Goal: Task Accomplishment & Management: Manage account settings

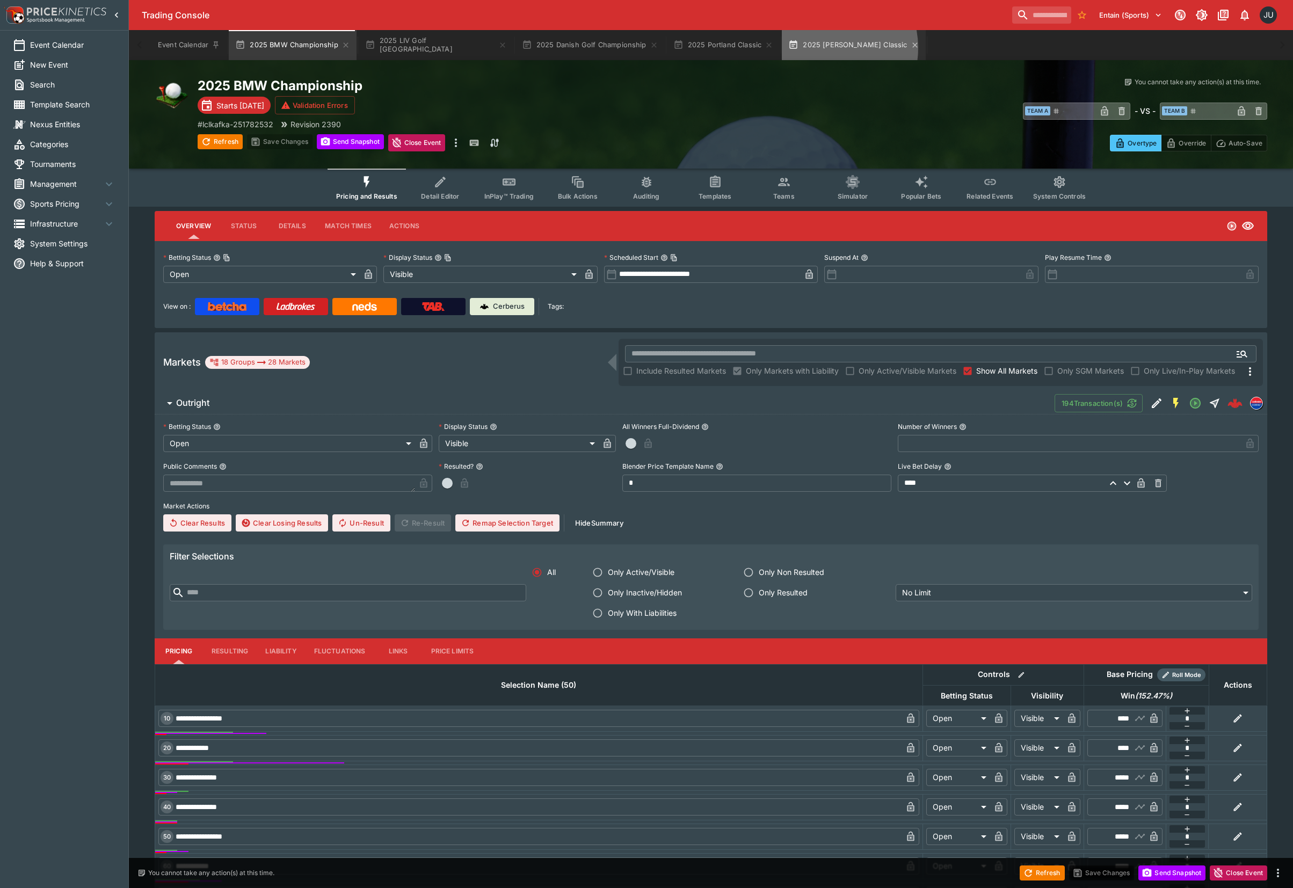
click at [789, 48] on button "2025 Rogers Charity Classic" at bounding box center [853, 45] width 143 height 30
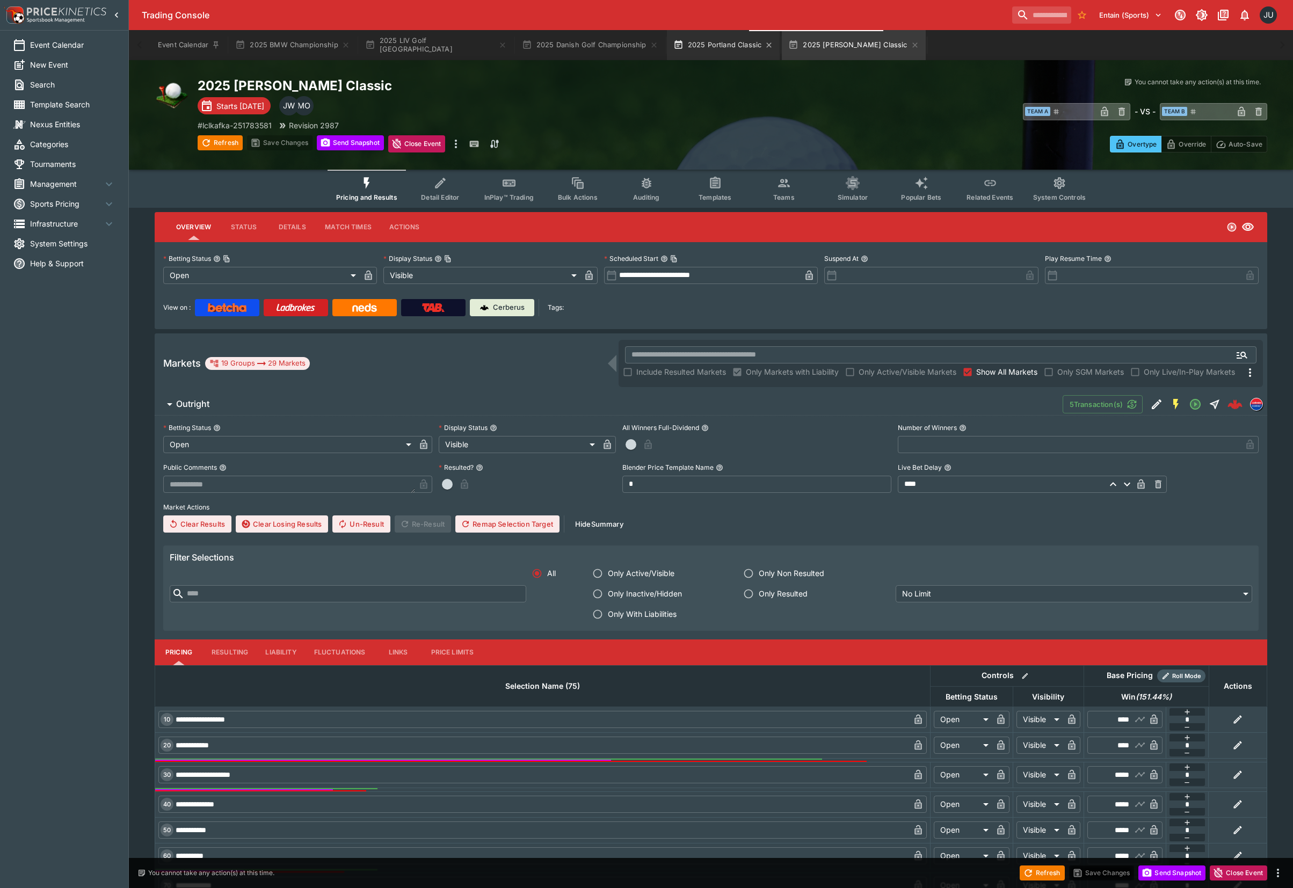
click at [690, 54] on button "2025 Portland Classic" at bounding box center [723, 45] width 113 height 30
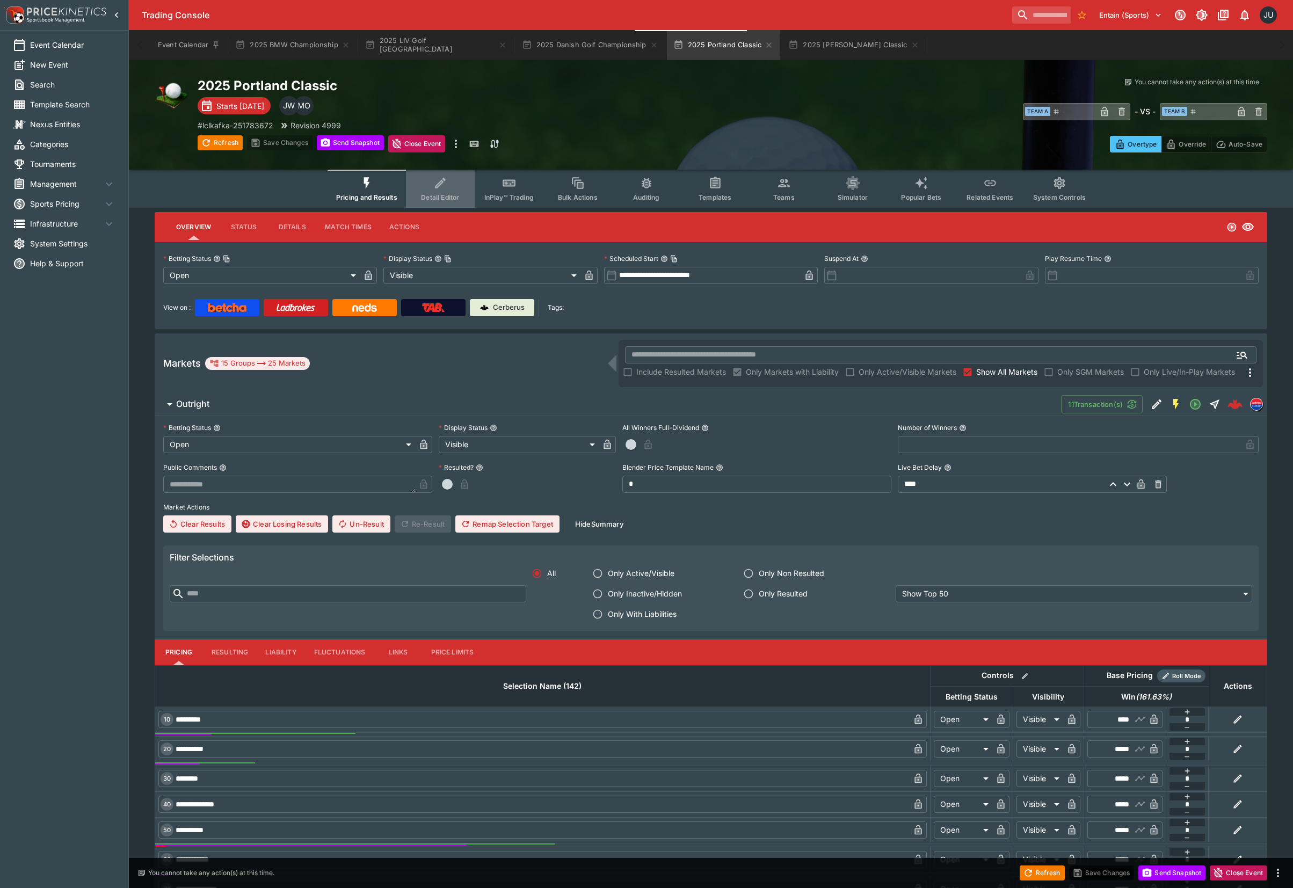
click at [445, 183] on icon "Event type filters" at bounding box center [440, 183] width 14 height 14
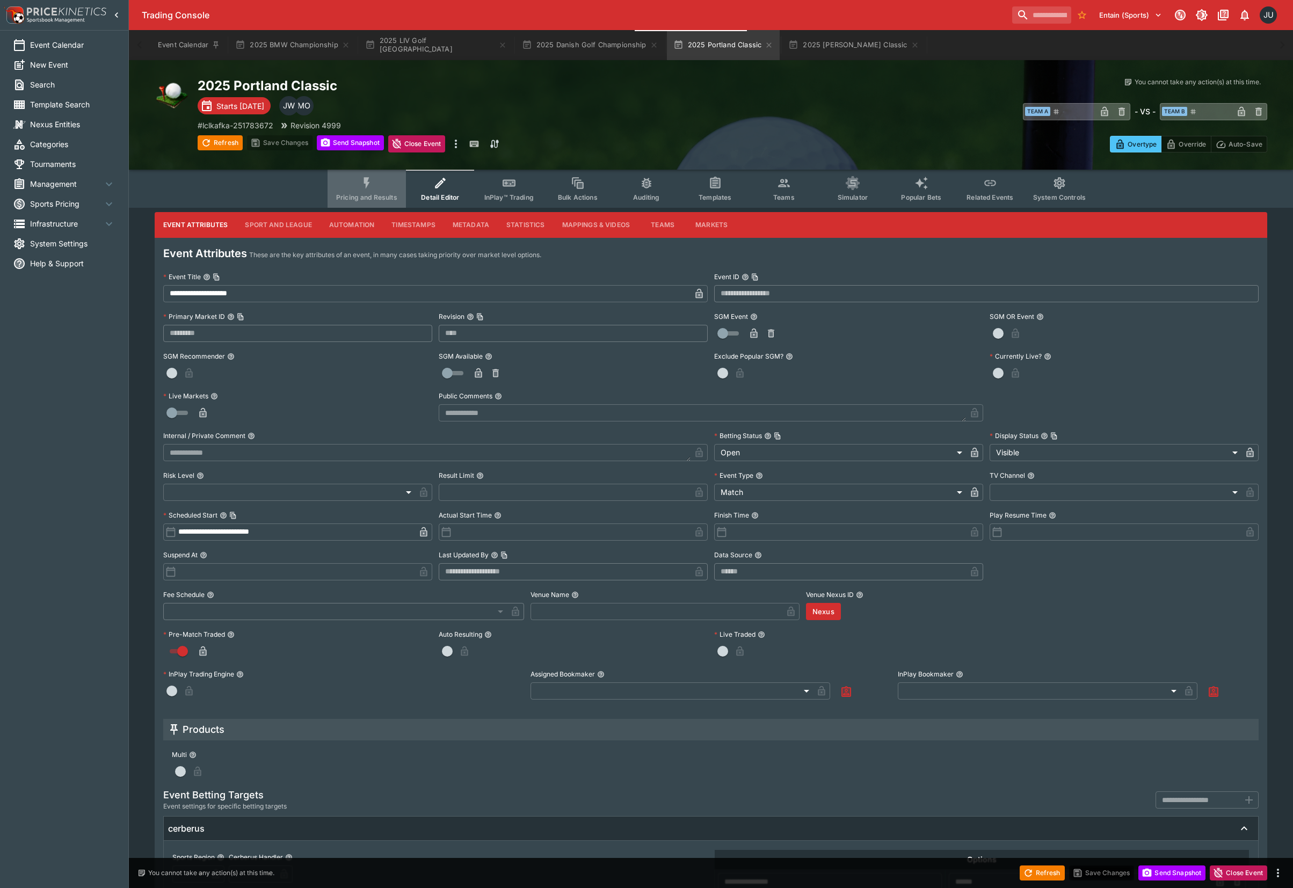
click at [379, 187] on button "Pricing and Results" at bounding box center [366, 189] width 78 height 38
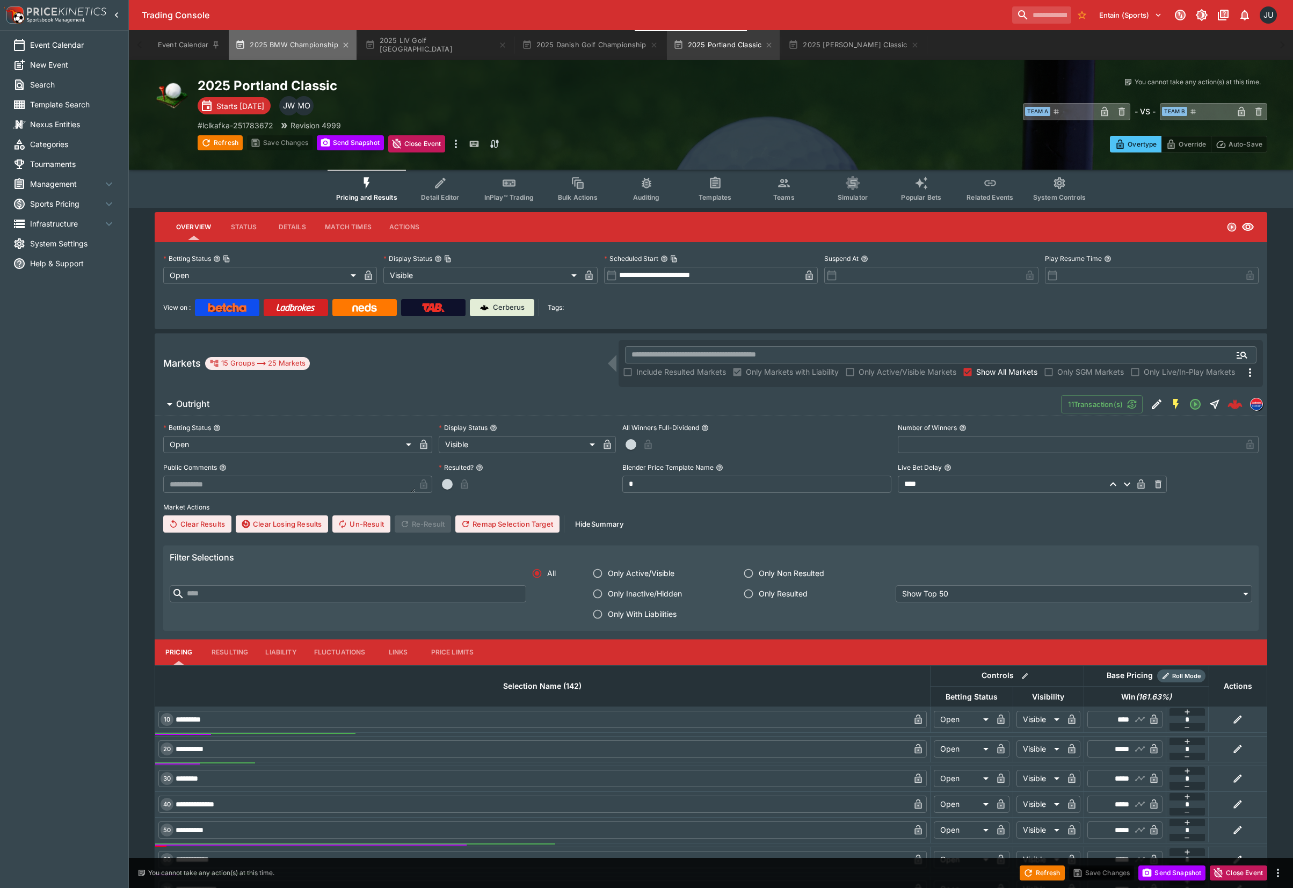
click at [297, 43] on button "2025 BMW Championship" at bounding box center [293, 45] width 128 height 30
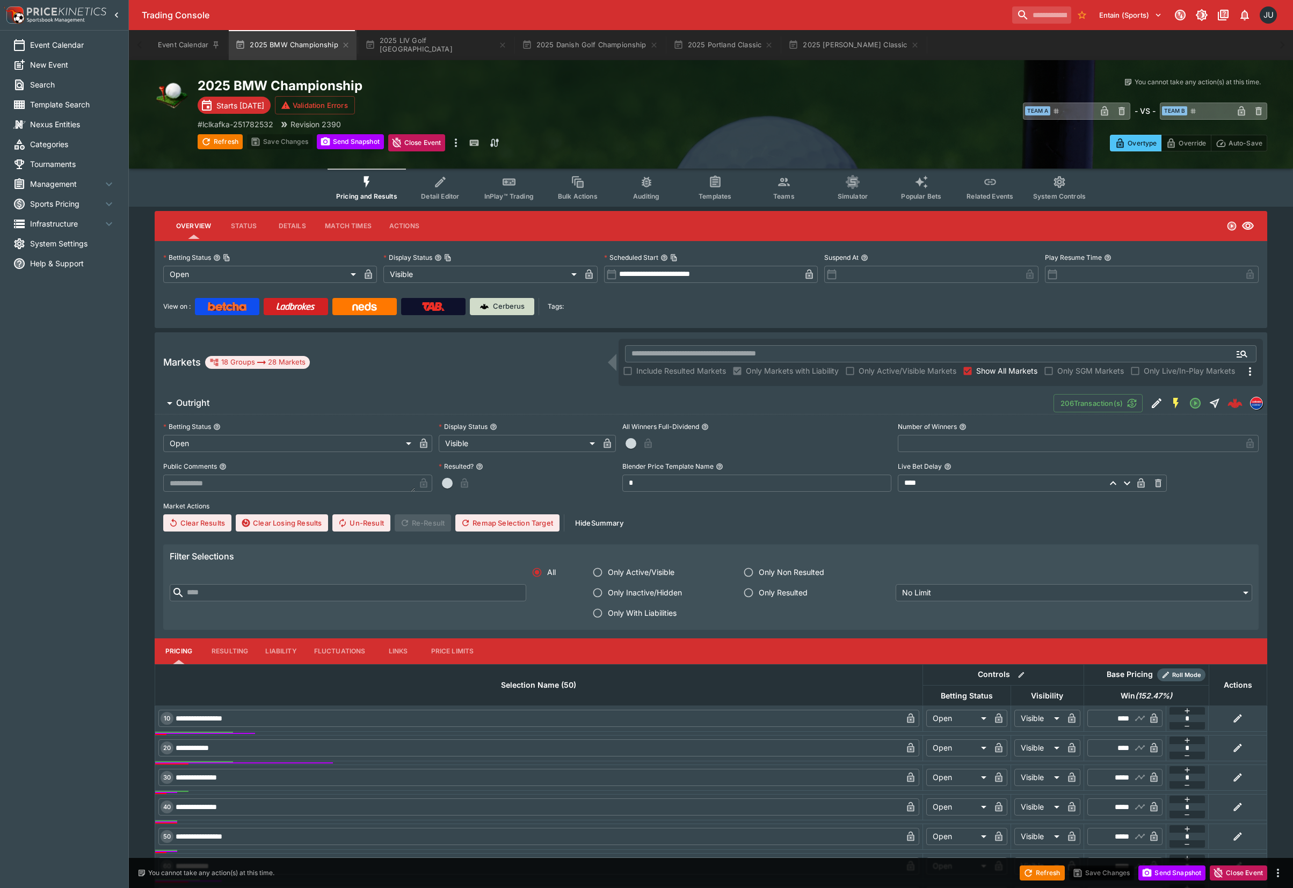
click at [509, 312] on link "Cerberus" at bounding box center [502, 306] width 64 height 17
click at [404, 54] on button "2025 LIV Golf [GEOGRAPHIC_DATA]" at bounding box center [436, 45] width 155 height 30
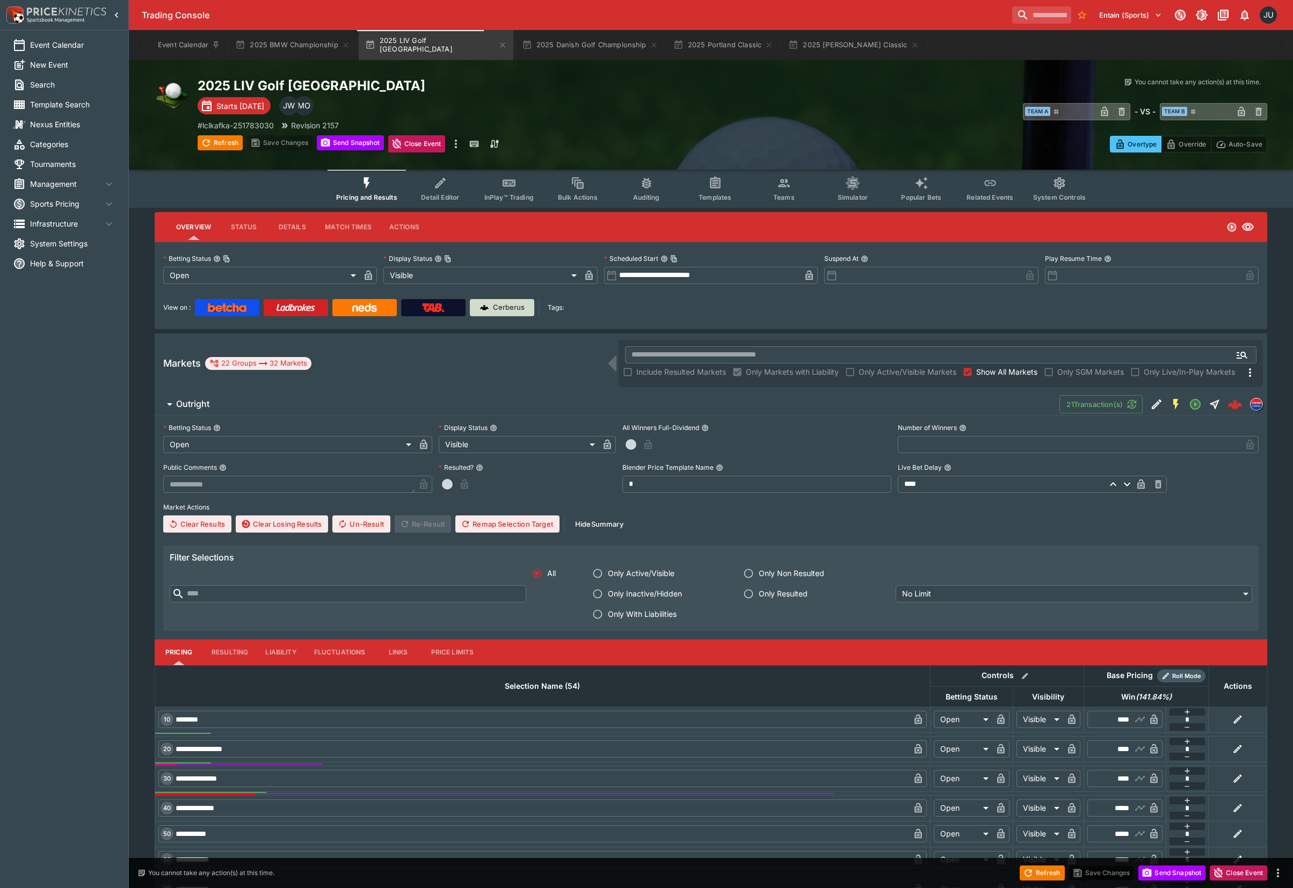
click at [500, 304] on p "Cerberus" at bounding box center [509, 307] width 32 height 11
click at [565, 43] on button "2025 Danish Golf Championship" at bounding box center [589, 45] width 149 height 30
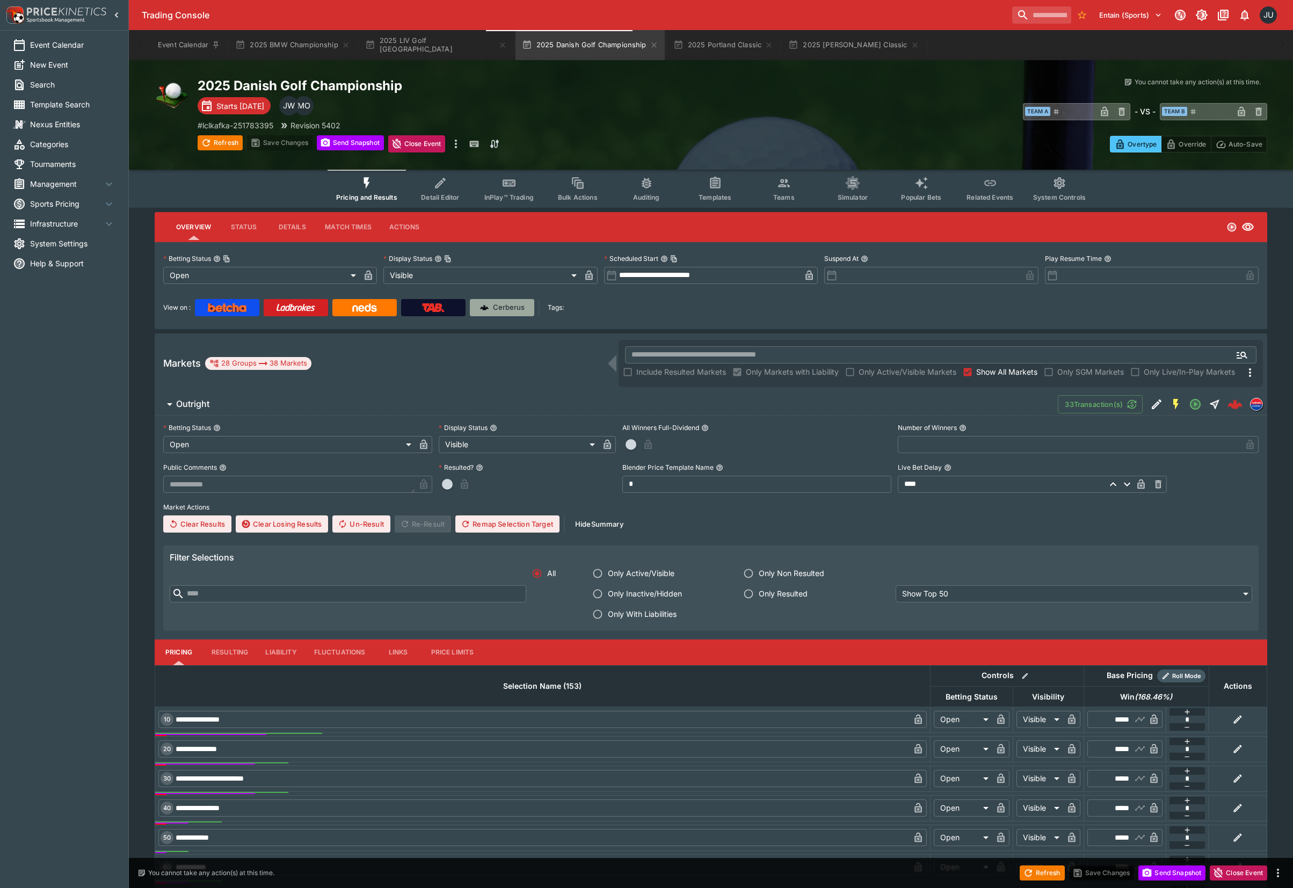
click at [499, 312] on link "Cerberus" at bounding box center [502, 307] width 64 height 17
click at [303, 41] on button "2025 BMW Championship" at bounding box center [293, 45] width 128 height 30
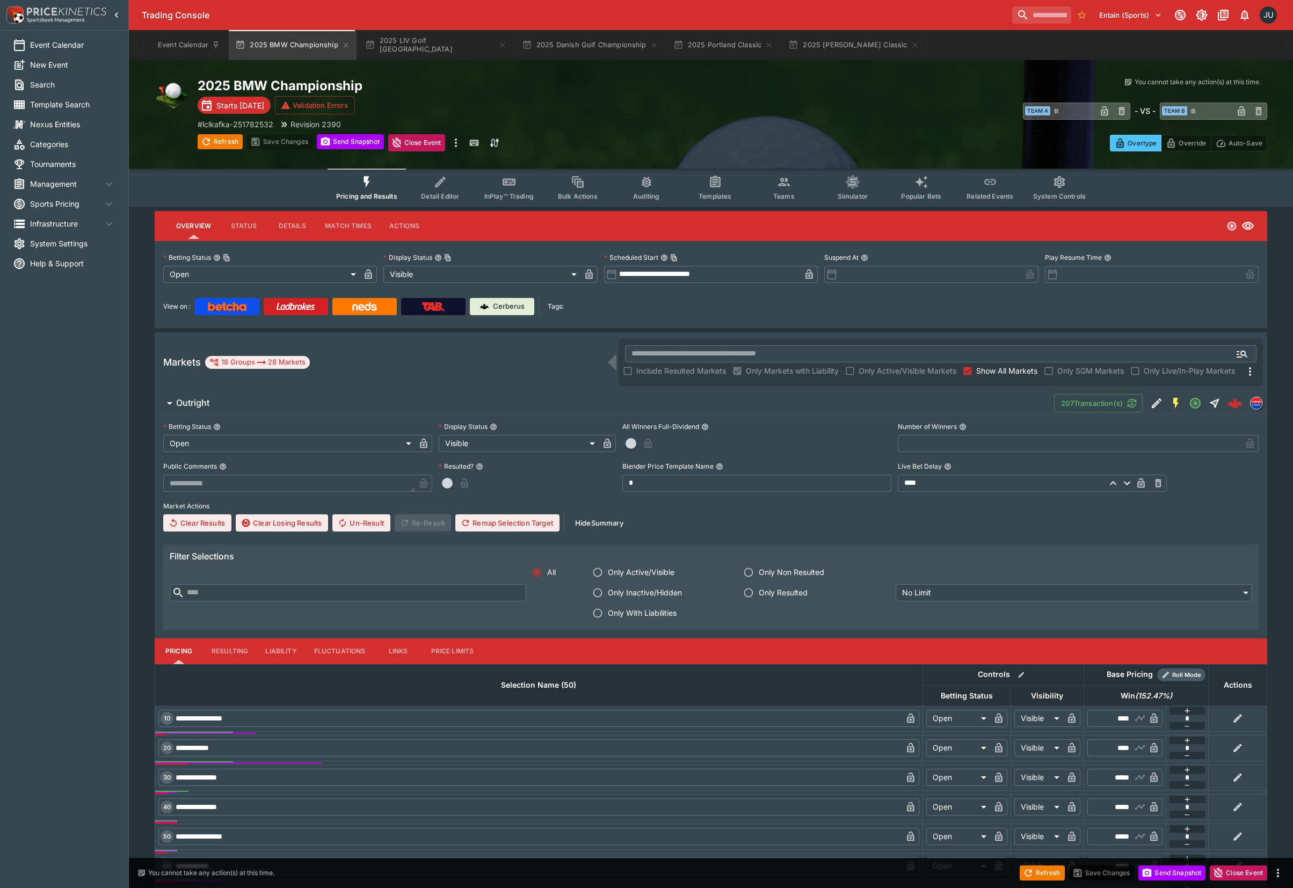
click at [1151, 404] on icon "Edit Detail" at bounding box center [1156, 403] width 13 height 13
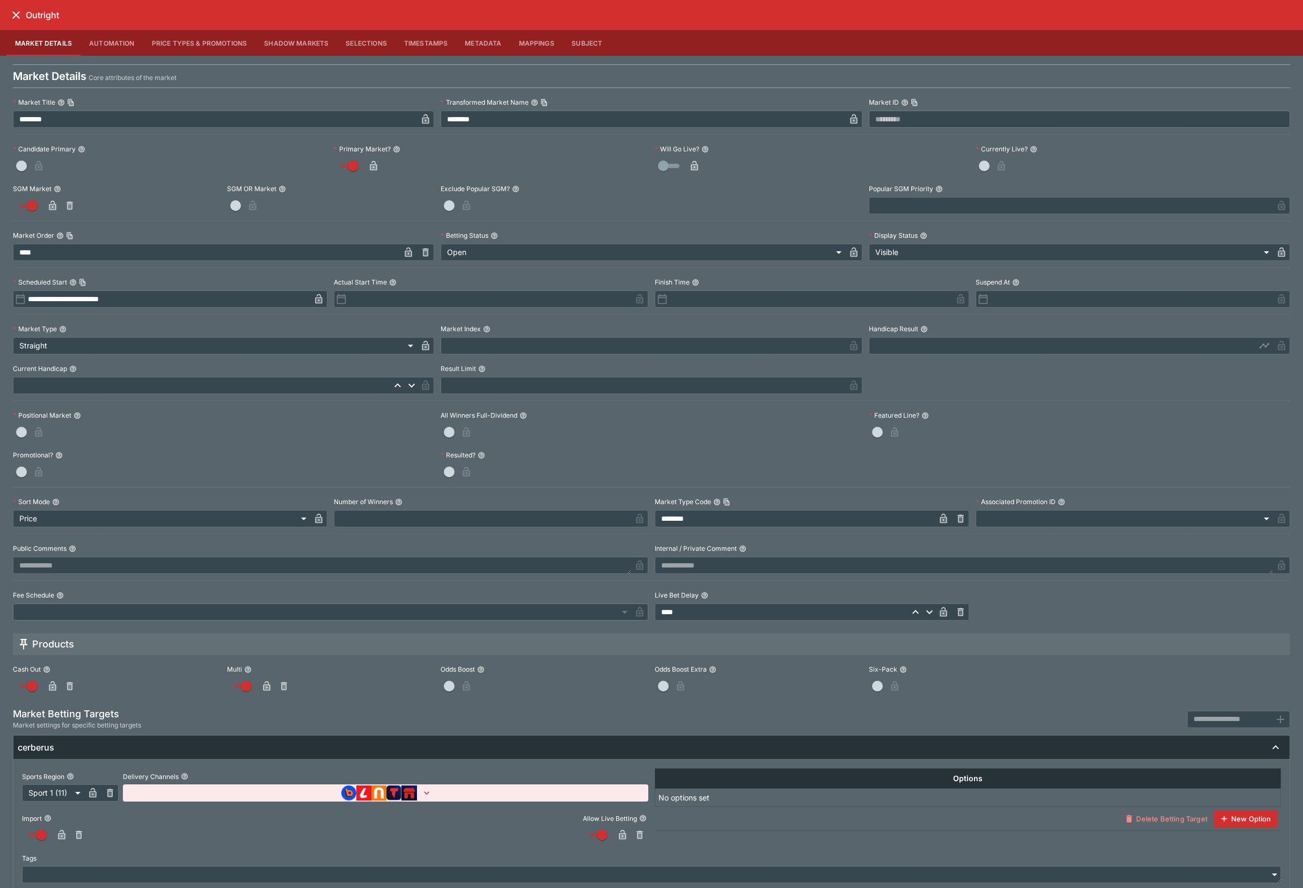
click at [215, 48] on button "Price Types & Promotions" at bounding box center [199, 43] width 113 height 26
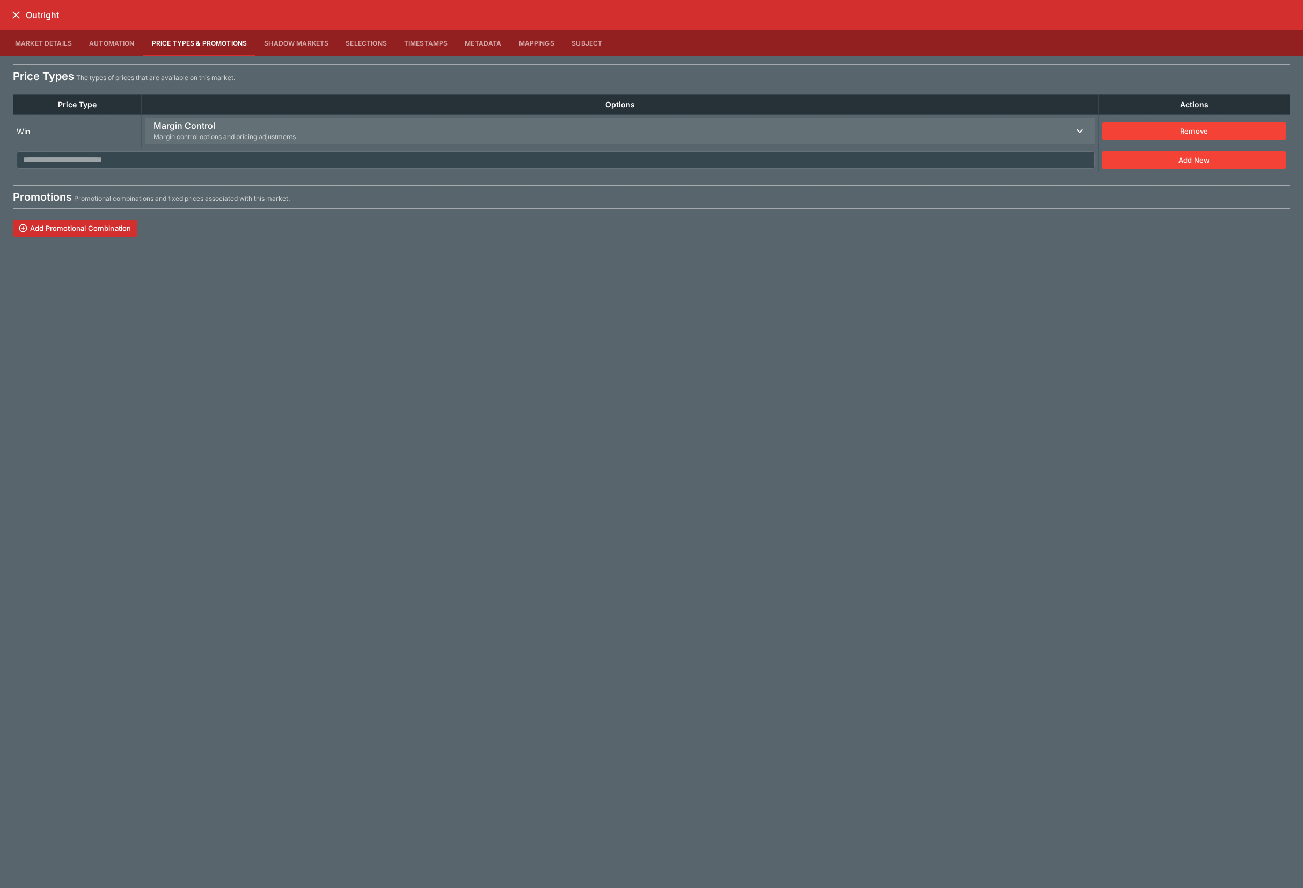
click at [439, 130] on span "Margin Control Margin control options and pricing adjustments" at bounding box center [614, 131] width 920 height 26
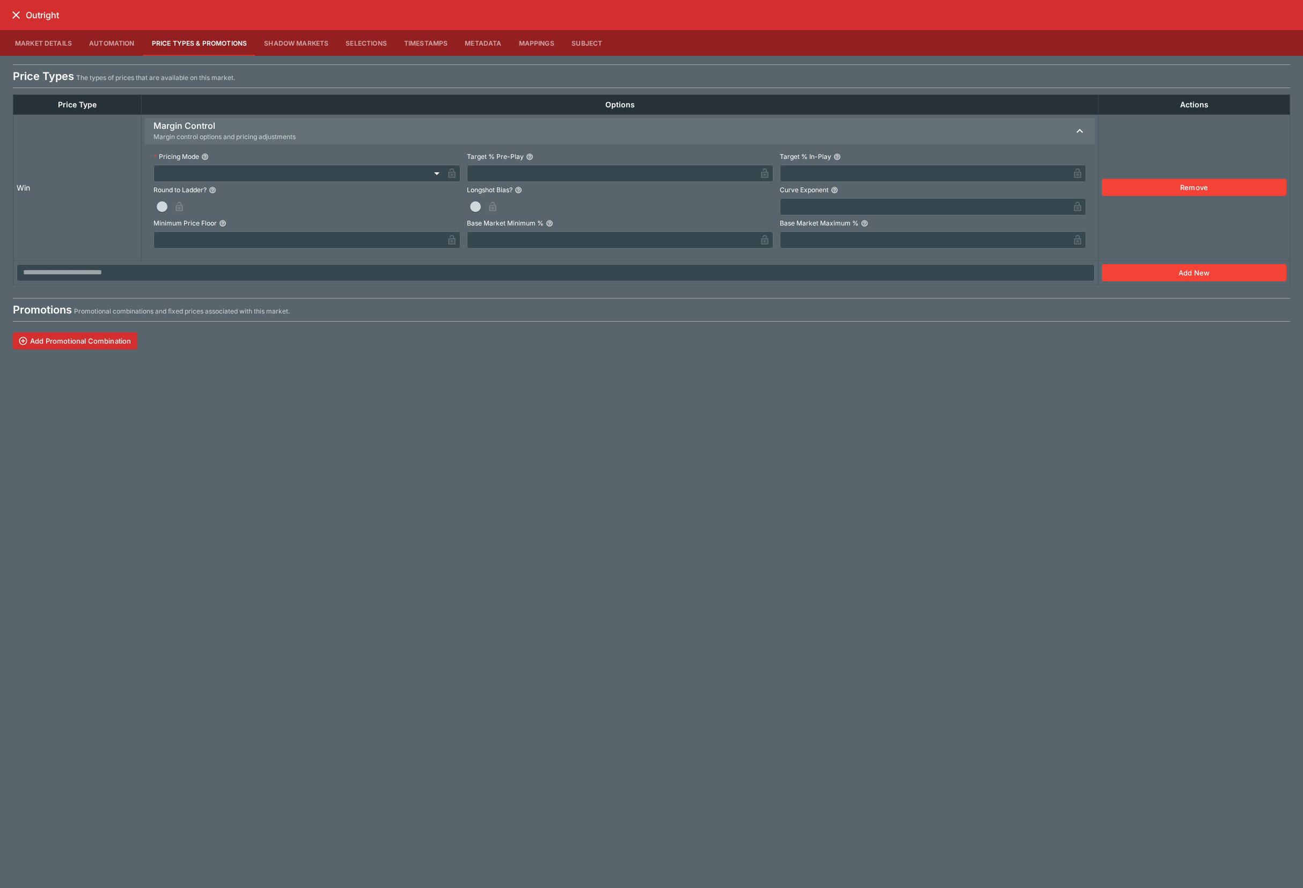
click at [512, 172] on input "text" at bounding box center [611, 173] width 289 height 17
type input "*"
type input "******"
click at [18, 18] on icon "close" at bounding box center [16, 15] width 13 height 13
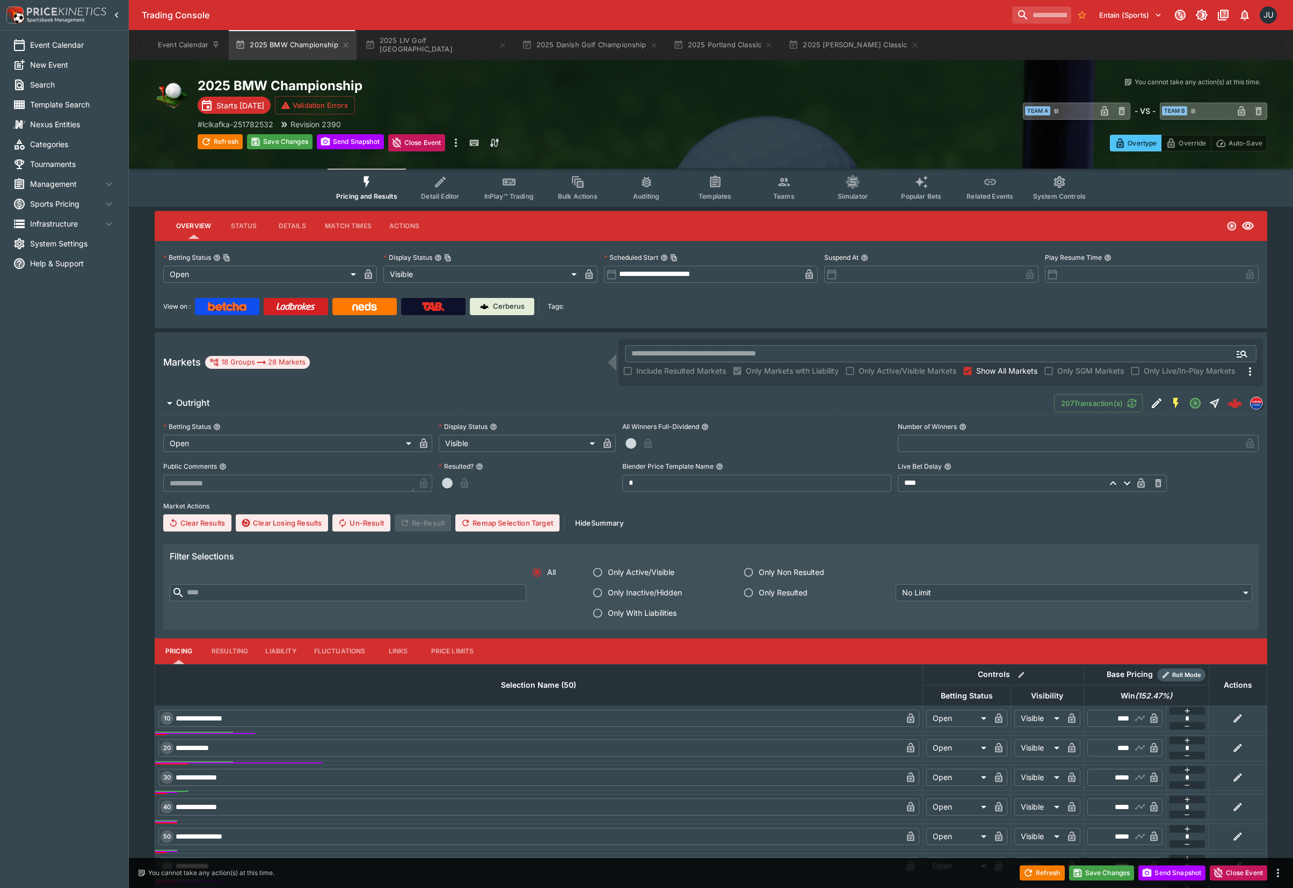
click at [294, 151] on div "Save Changes" at bounding box center [279, 142] width 65 height 17
click at [290, 145] on button "Save Changes" at bounding box center [279, 141] width 65 height 15
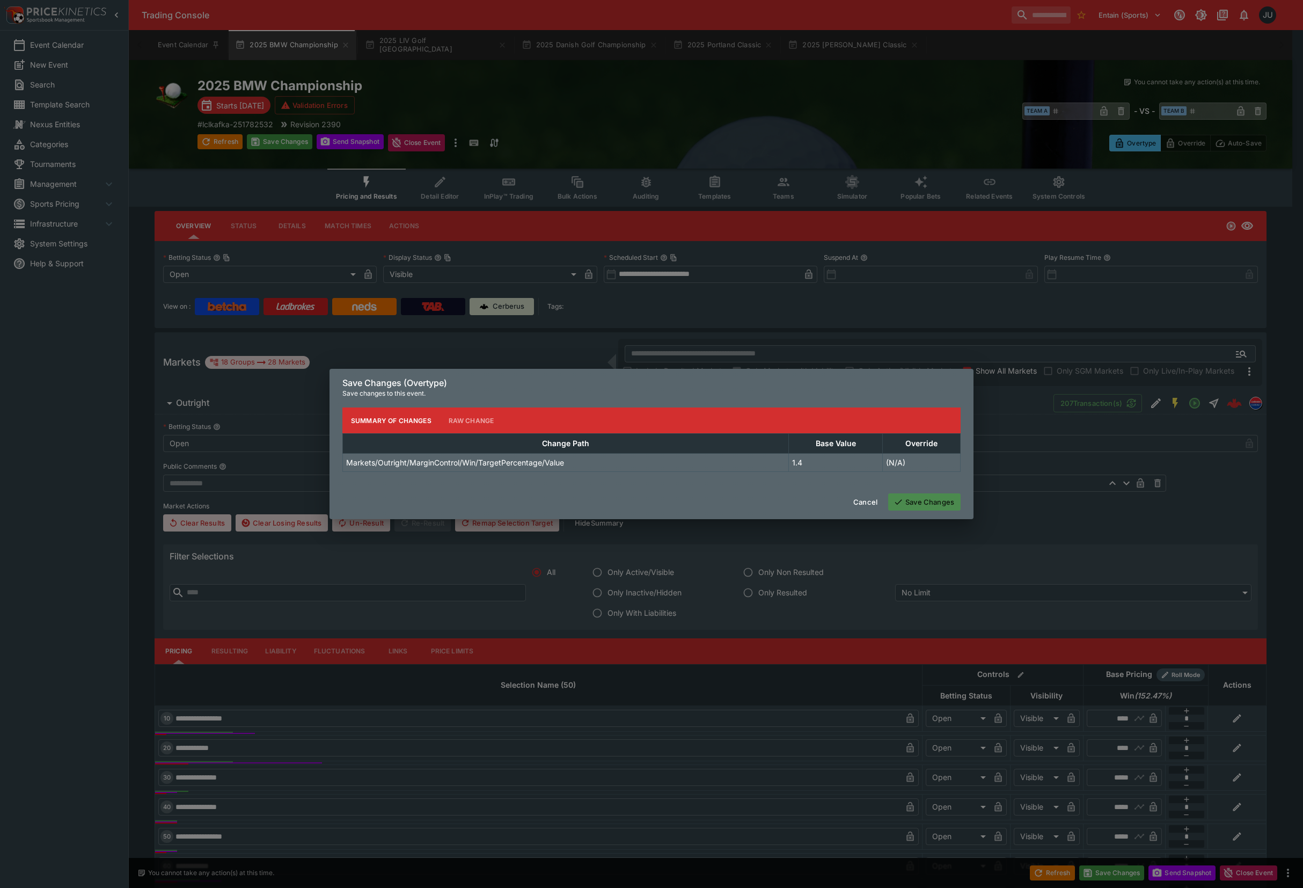
click at [923, 503] on button "Save Changes" at bounding box center [924, 501] width 72 height 17
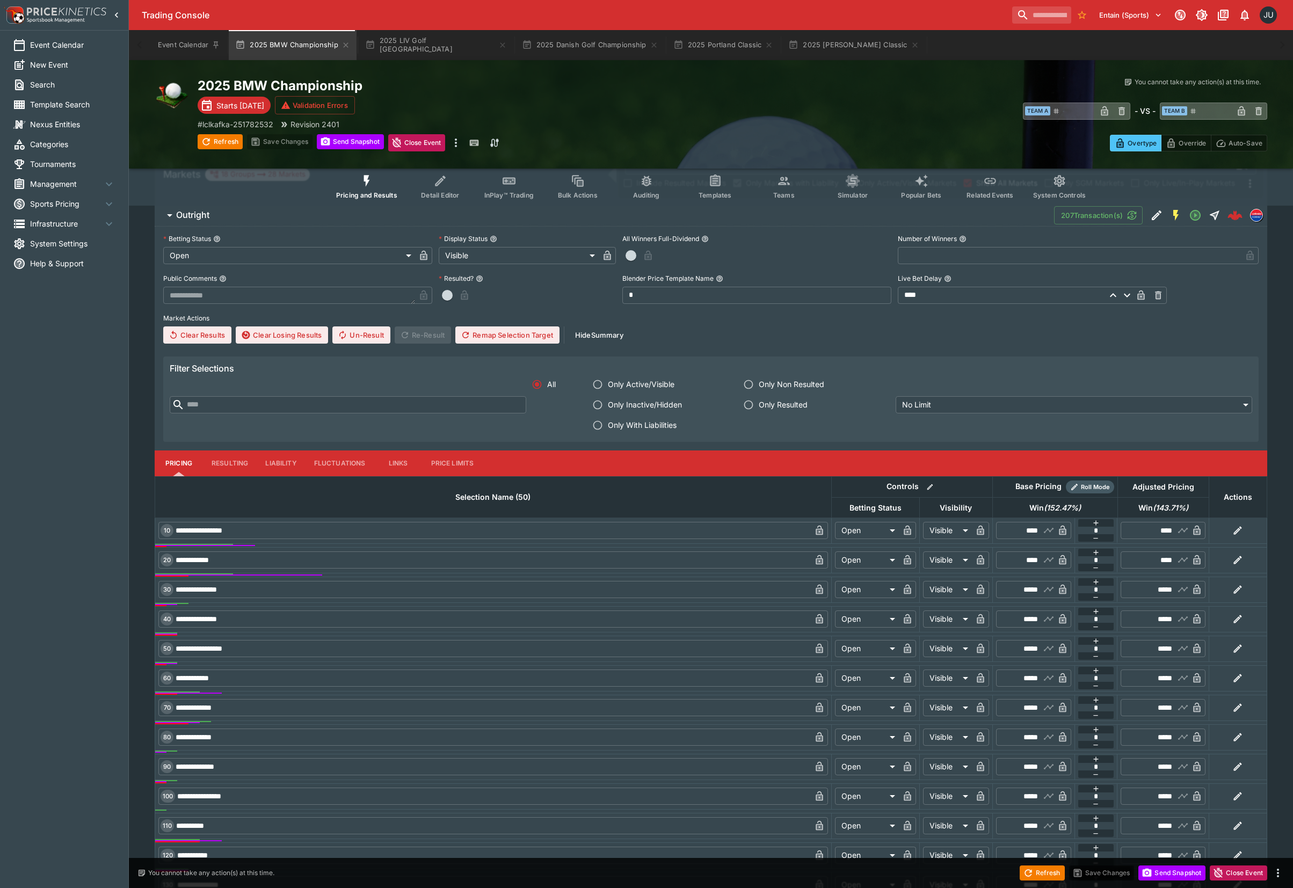
scroll to position [215, 0]
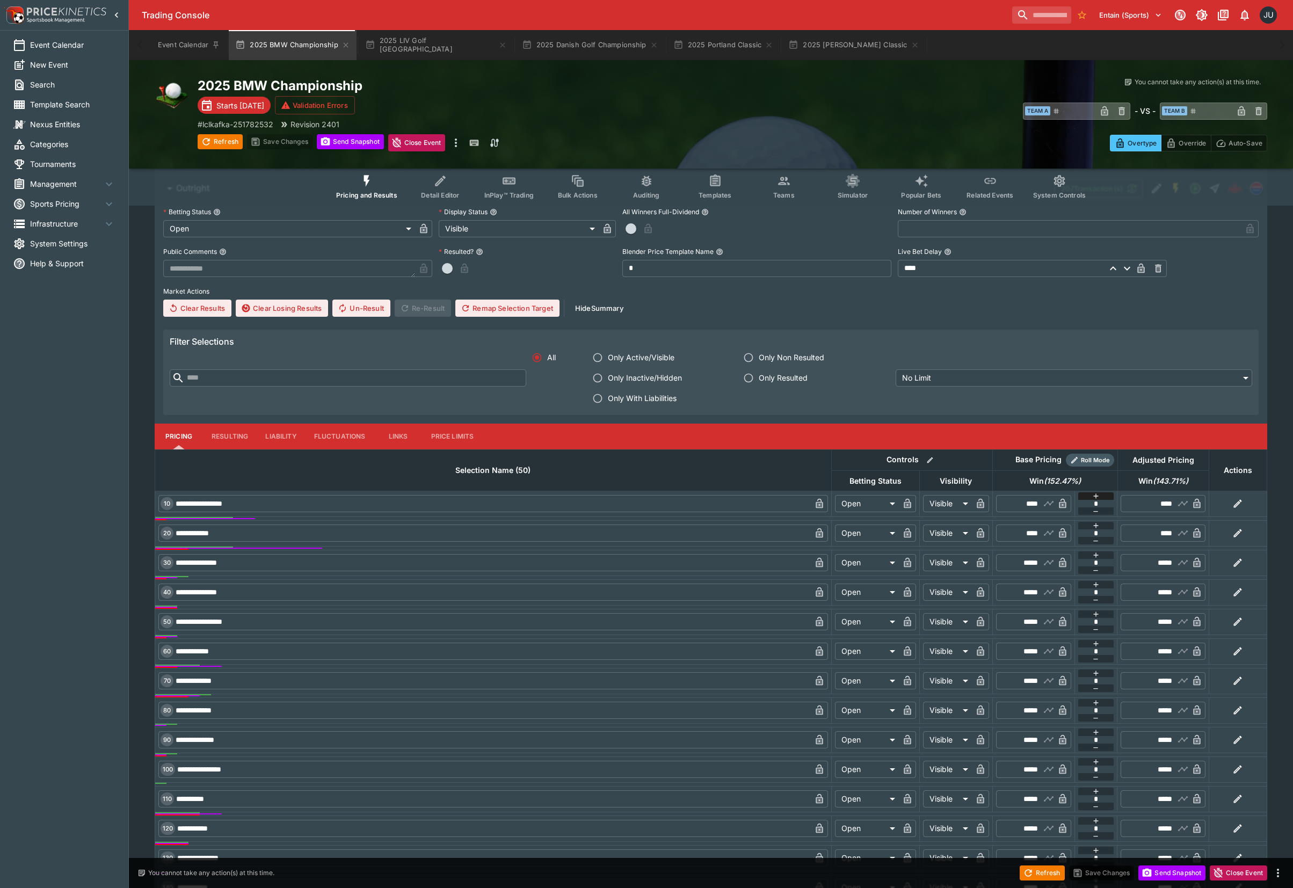
click at [1097, 497] on icon "button" at bounding box center [1095, 495] width 5 height 5
type input "*"
type input "****"
type input "********"
click at [1102, 497] on button "button" at bounding box center [1096, 496] width 36 height 8
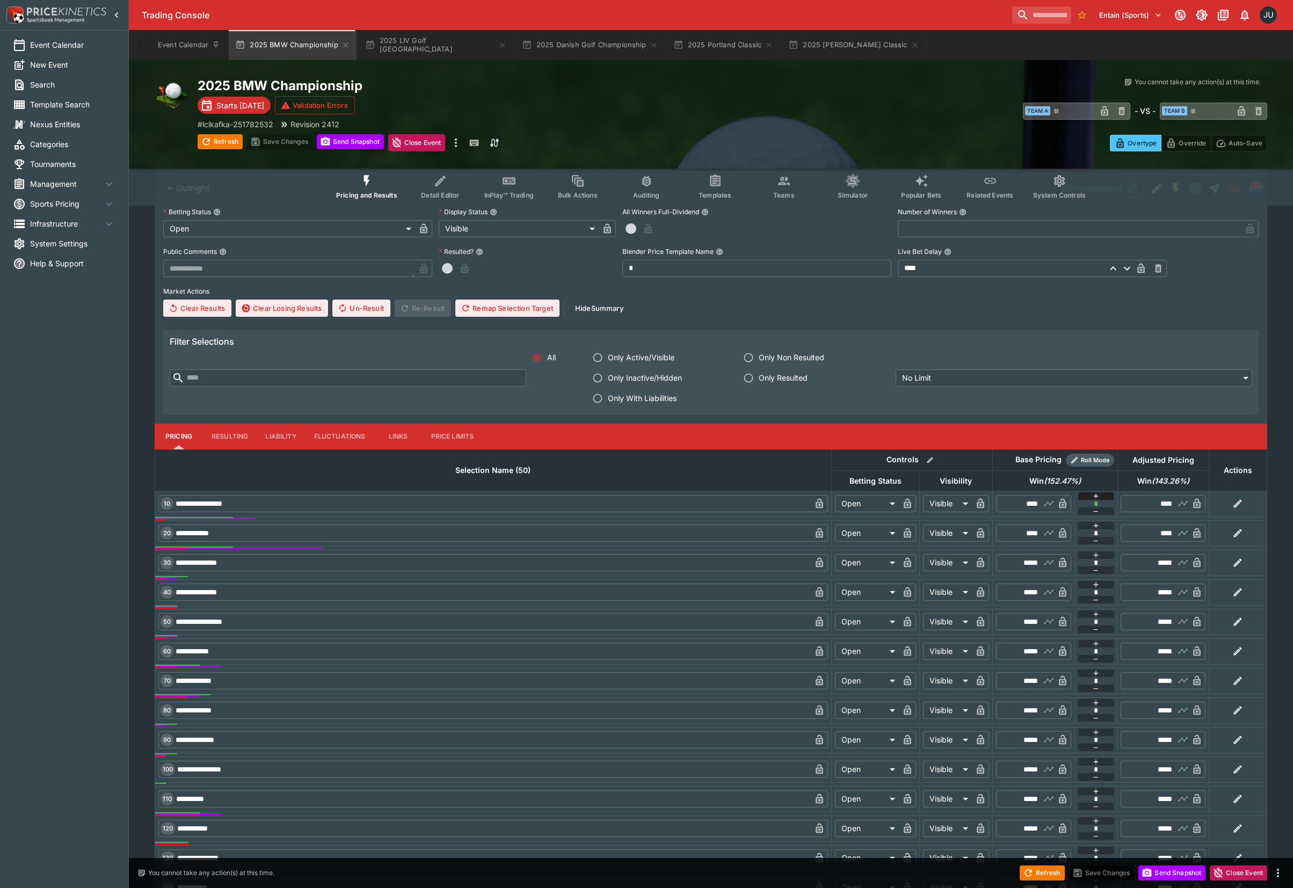
type input "*"
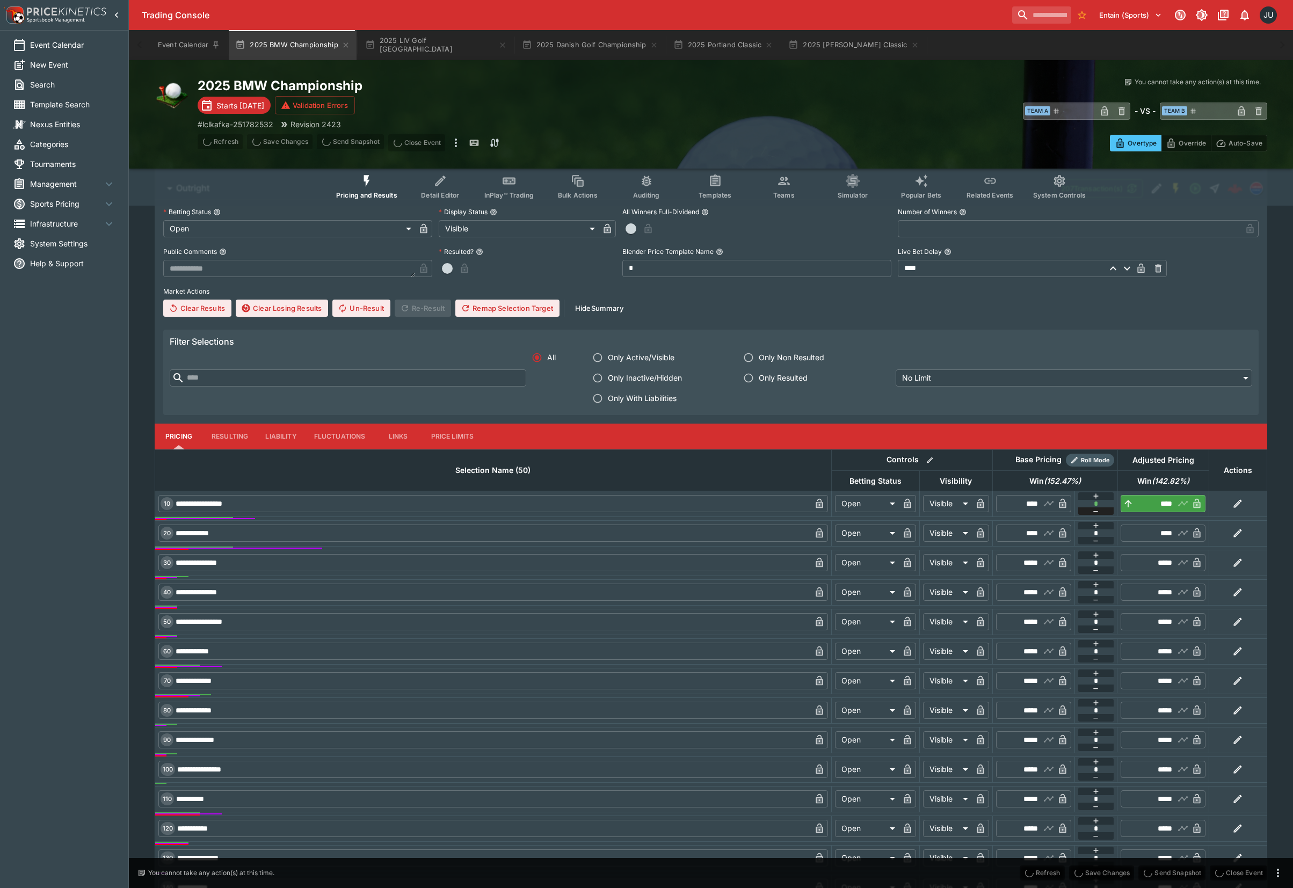
type input "****"
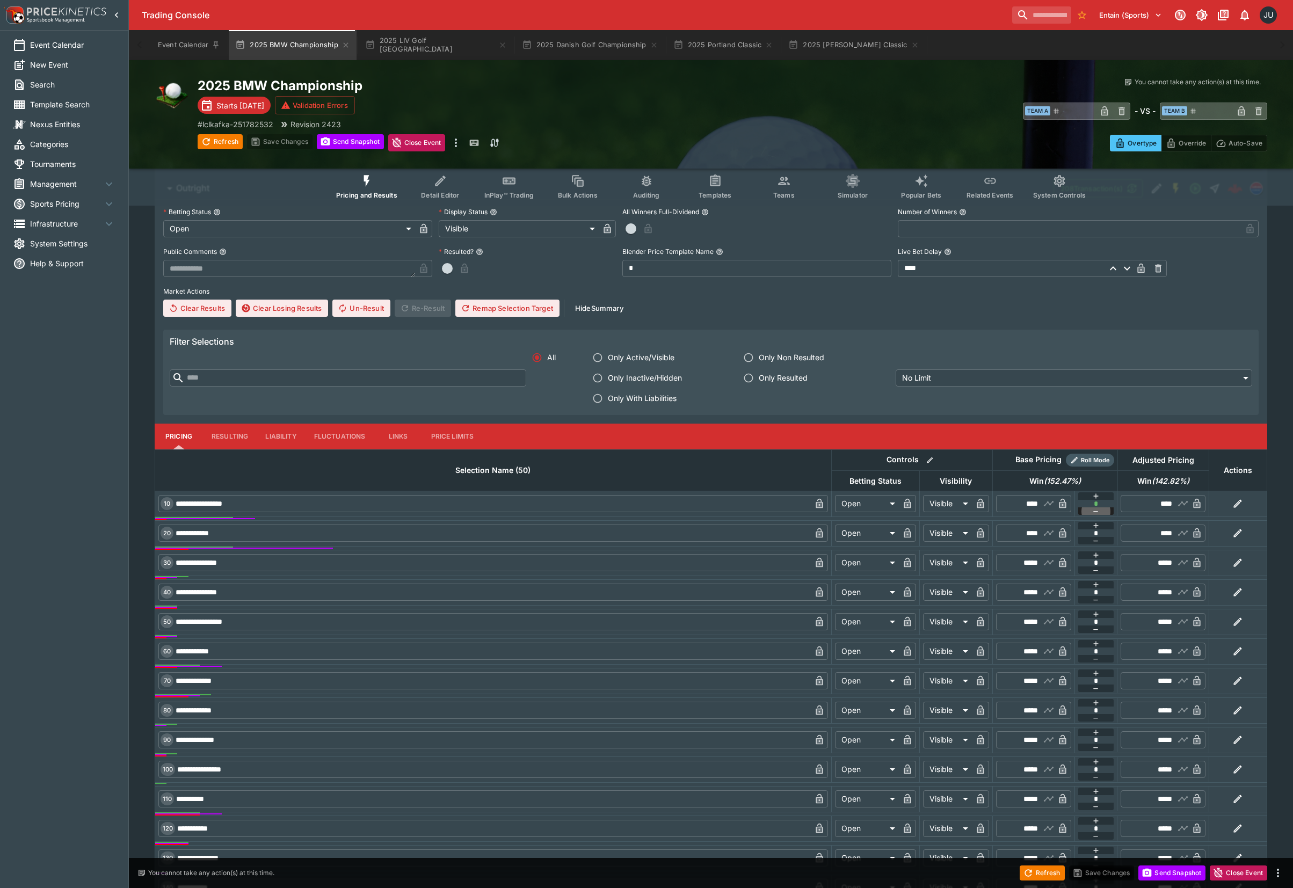
click at [1097, 510] on icon "button" at bounding box center [1095, 511] width 9 height 9
type input "*"
type input "****"
click at [1097, 510] on icon "button" at bounding box center [1095, 511] width 9 height 9
type input "*"
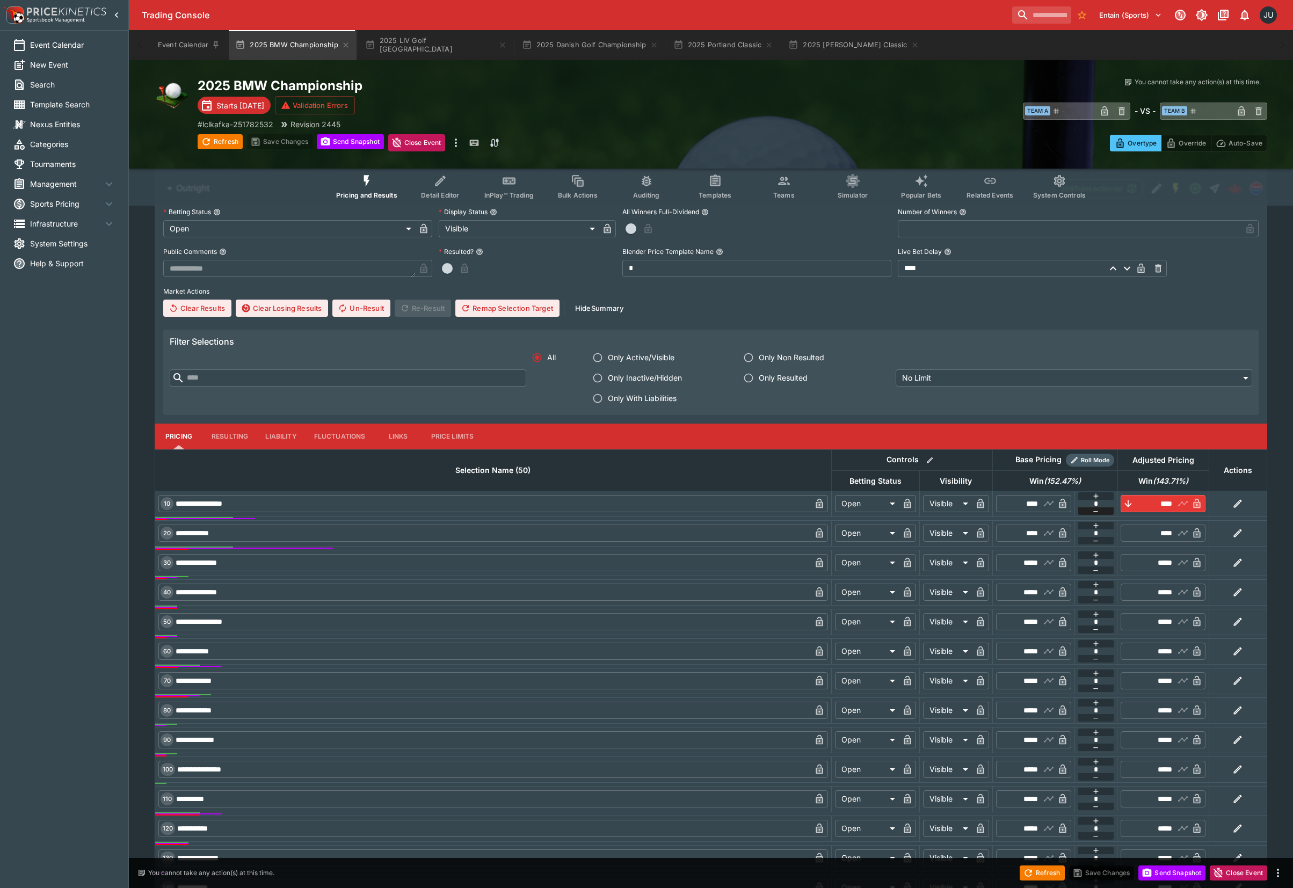
type input "****"
click at [1097, 510] on icon "button" at bounding box center [1095, 511] width 9 height 9
type input "**"
type input "****"
click at [1101, 524] on button "button" at bounding box center [1096, 526] width 36 height 8
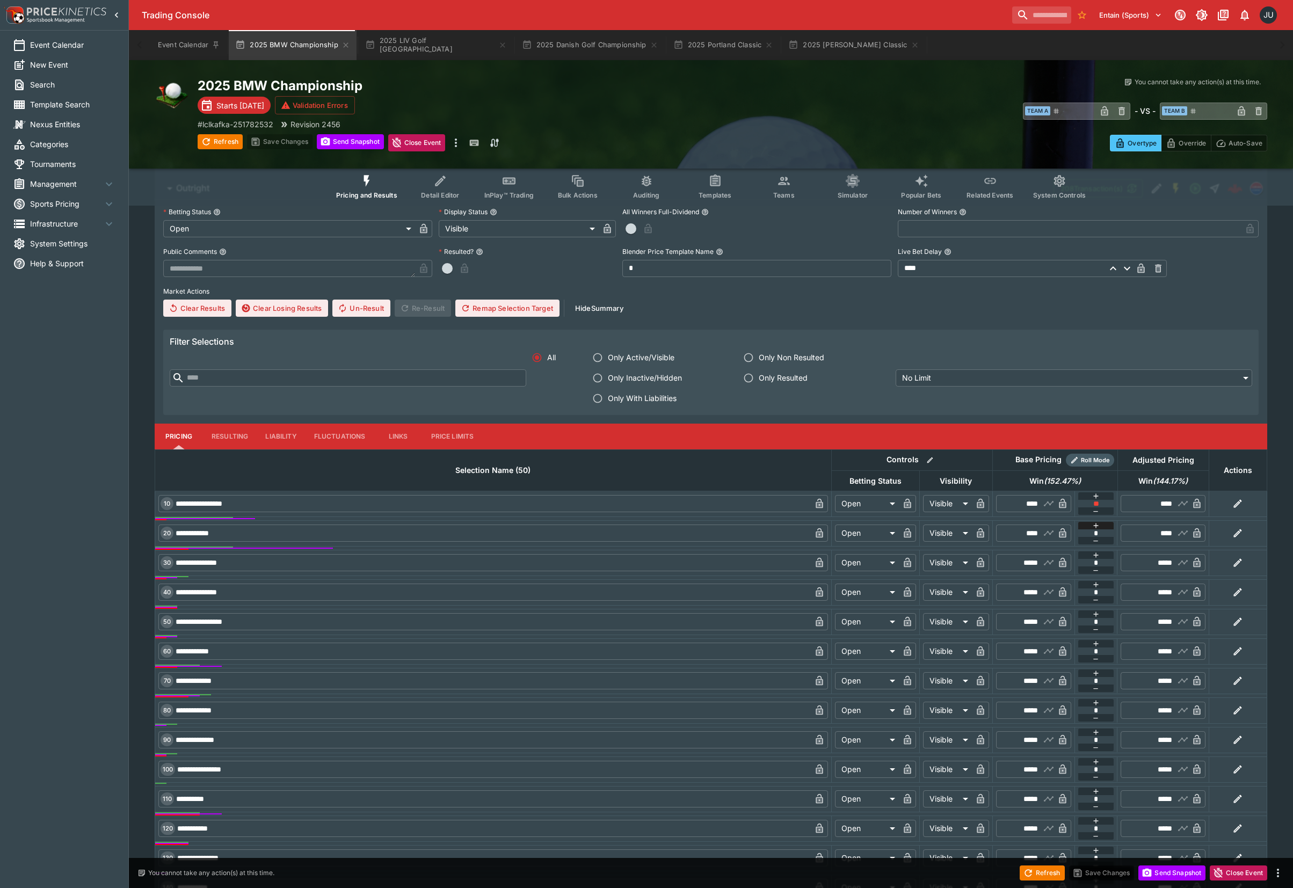
type input "*"
type input "****"
click at [1100, 525] on button "button" at bounding box center [1096, 526] width 36 height 8
type input "*"
type input "****"
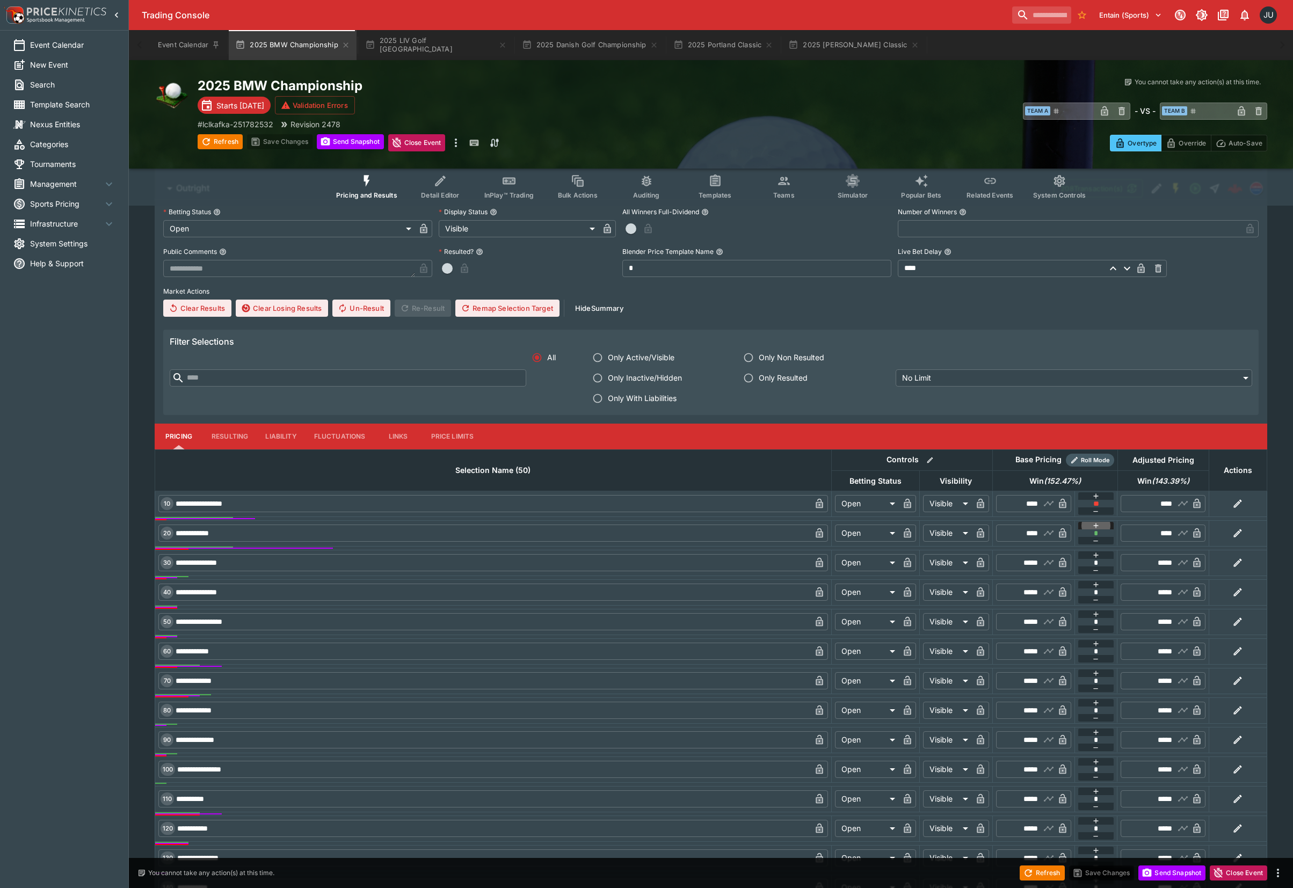
click at [1100, 525] on button "button" at bounding box center [1096, 526] width 36 height 8
type input "*"
type input "****"
click at [1098, 524] on icon "button" at bounding box center [1095, 525] width 9 height 9
type input "*"
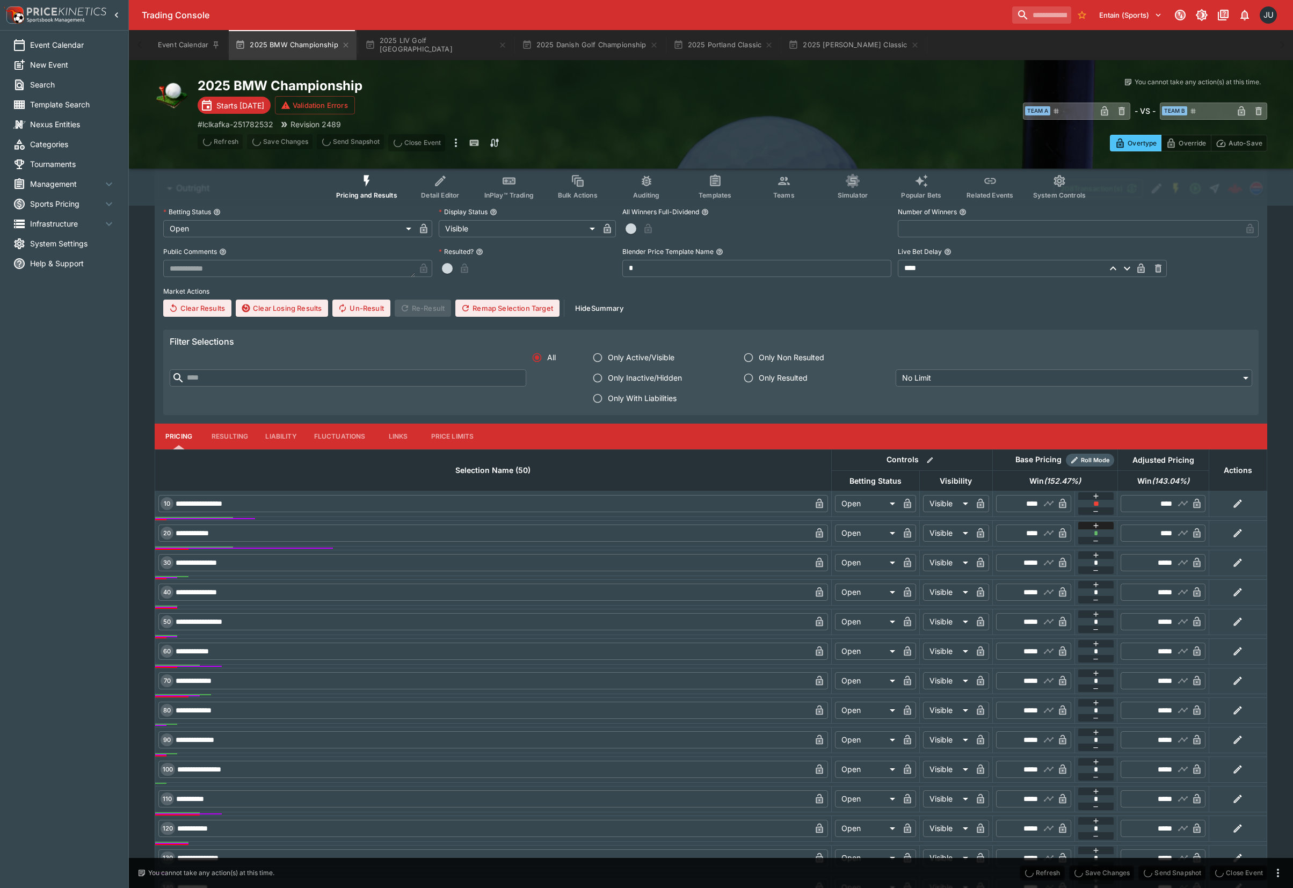
type input "****"
click at [1098, 524] on icon "button" at bounding box center [1095, 525] width 9 height 9
type input "*"
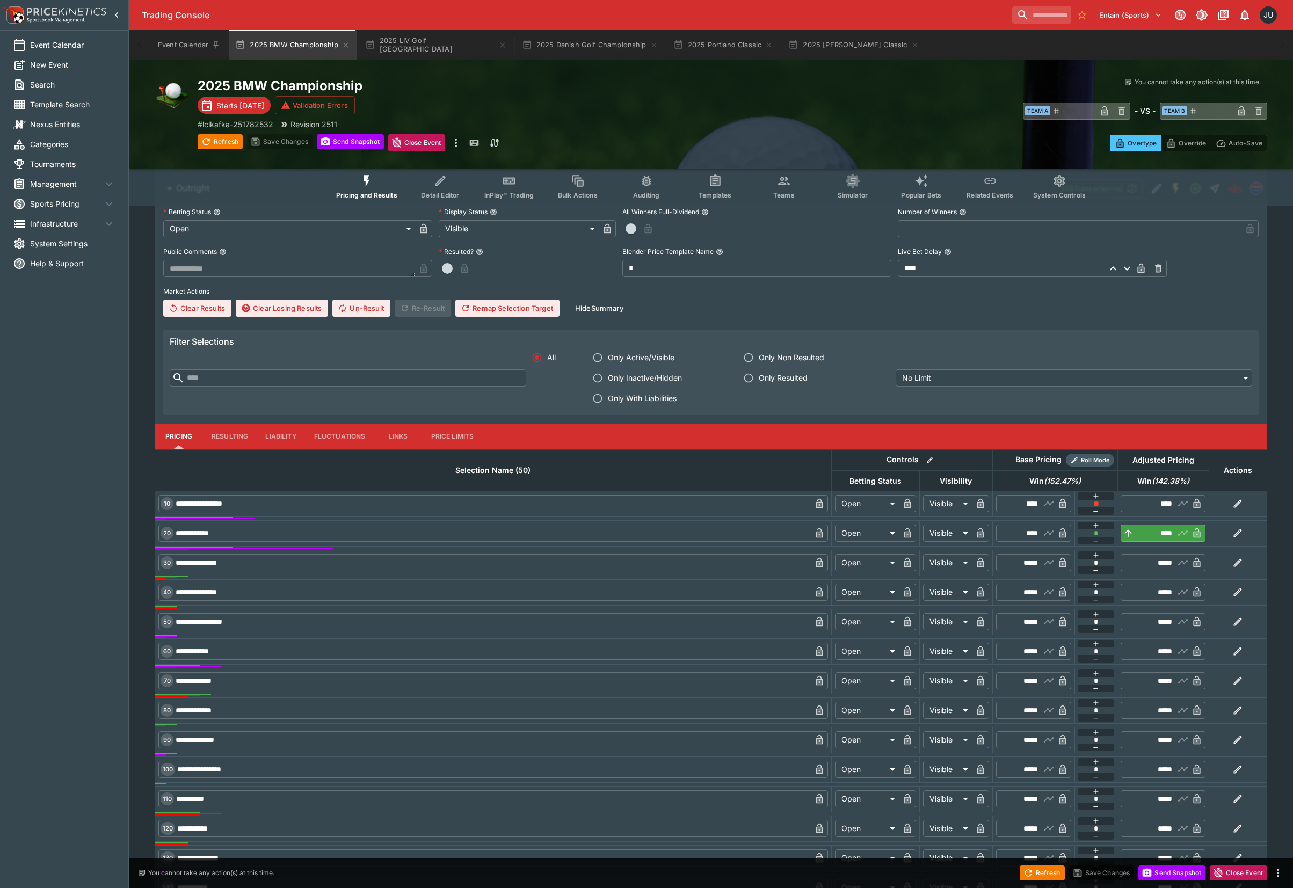
type input "****"
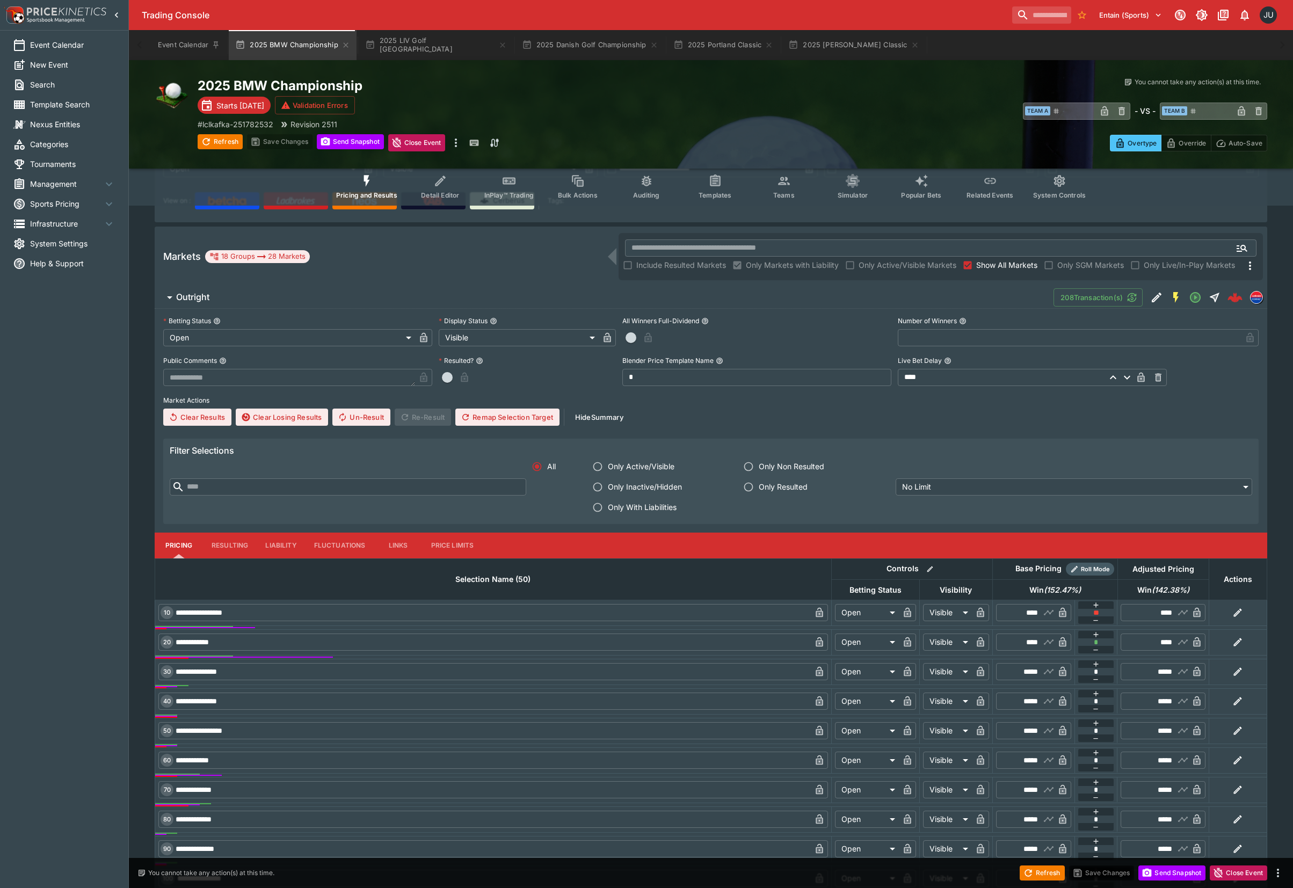
scroll to position [0, 0]
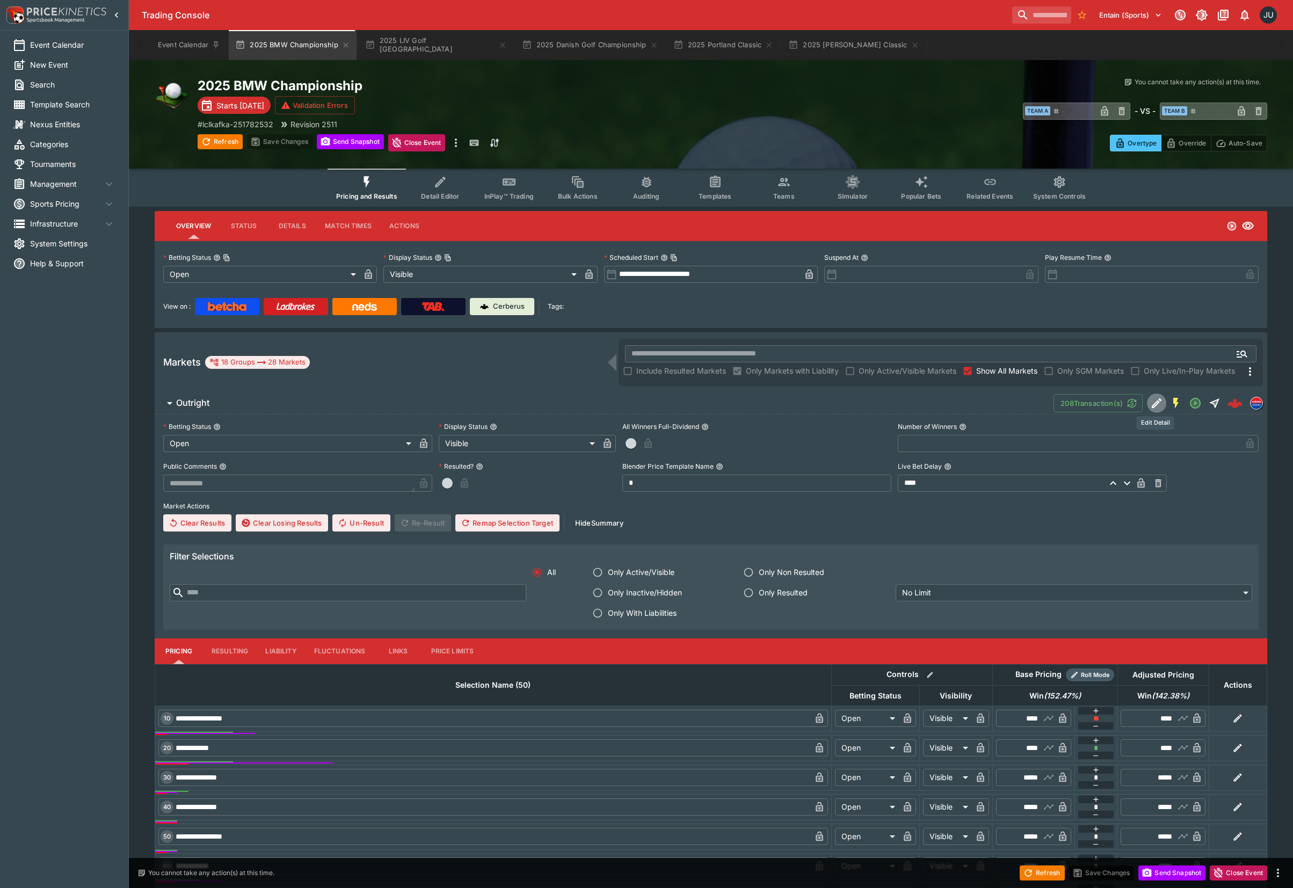
click at [1158, 407] on icon "Edit Detail" at bounding box center [1156, 403] width 13 height 13
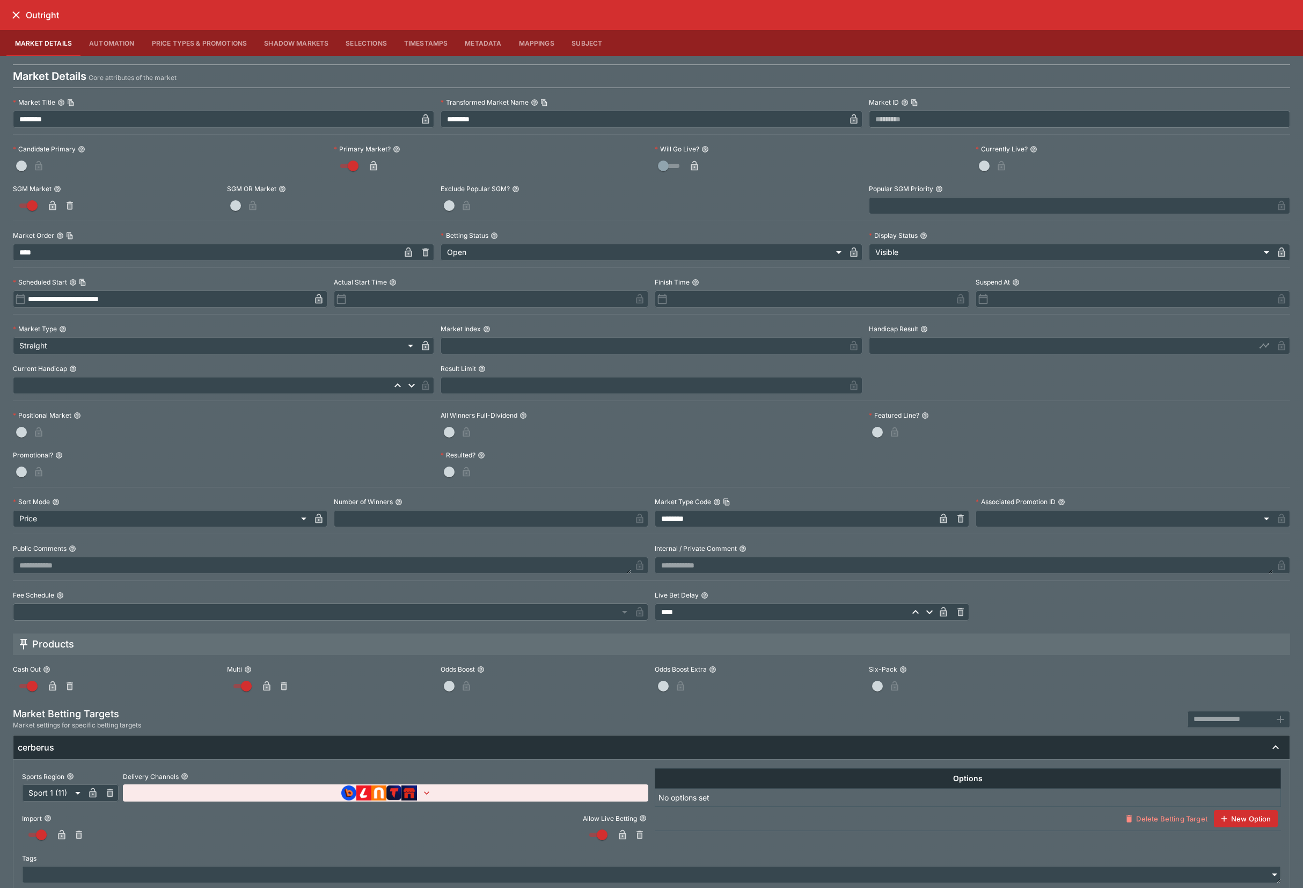
click at [222, 44] on button "Price Types & Promotions" at bounding box center [199, 43] width 113 height 26
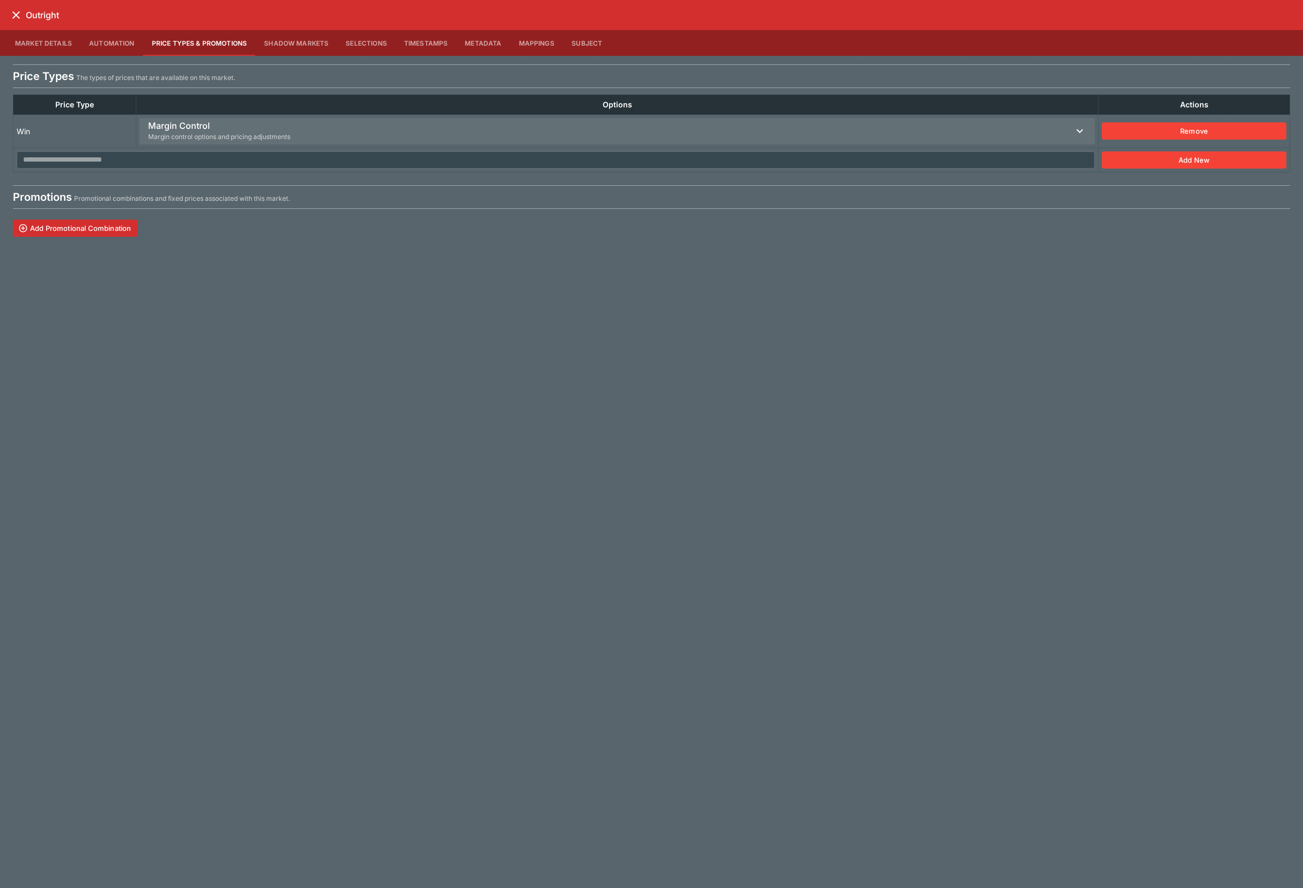
click at [392, 121] on span "Margin Control Margin control options and pricing adjustments" at bounding box center [610, 131] width 925 height 26
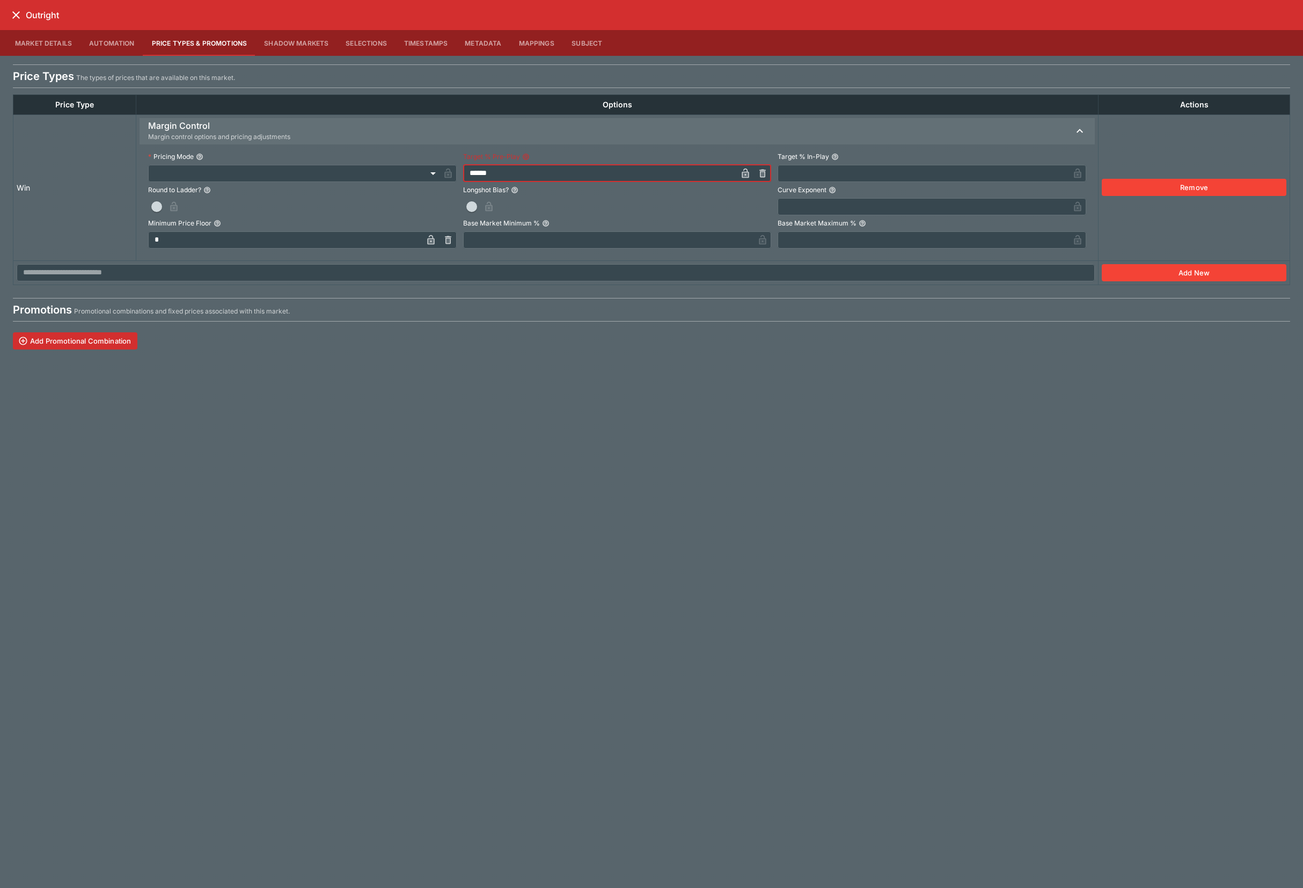
drag, startPoint x: 507, startPoint y: 172, endPoint x: 408, endPoint y: 172, distance: 98.8
click at [408, 172] on div "Pricing Mode ​ ​ Target % Pre-Play ****** ​ Target % In-Play ​" at bounding box center [617, 165] width 938 height 33
type input "******"
click at [12, 10] on icon "close" at bounding box center [16, 15] width 13 height 13
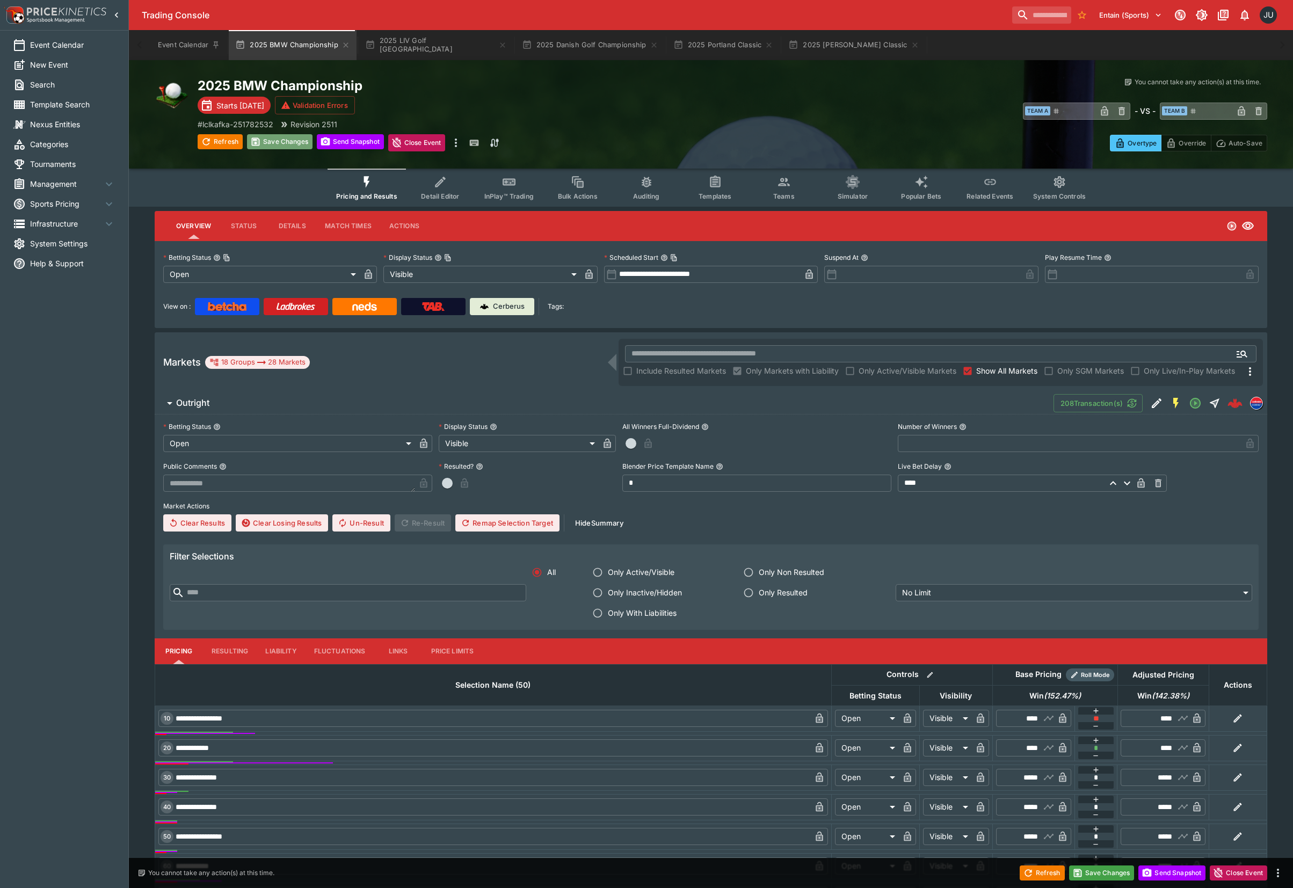
click at [279, 144] on button "Save Changes" at bounding box center [279, 141] width 65 height 15
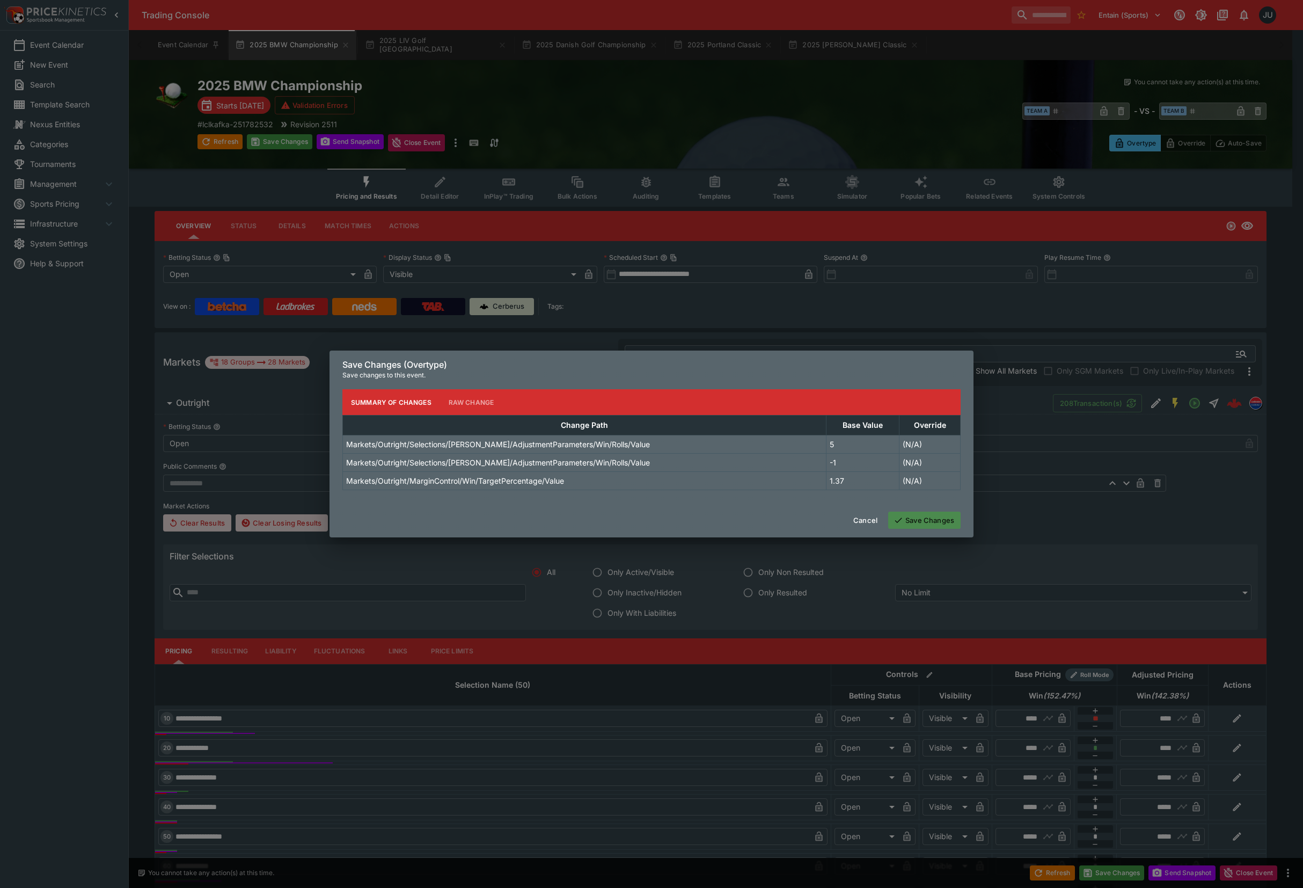
click at [935, 523] on button "Save Changes" at bounding box center [924, 520] width 72 height 17
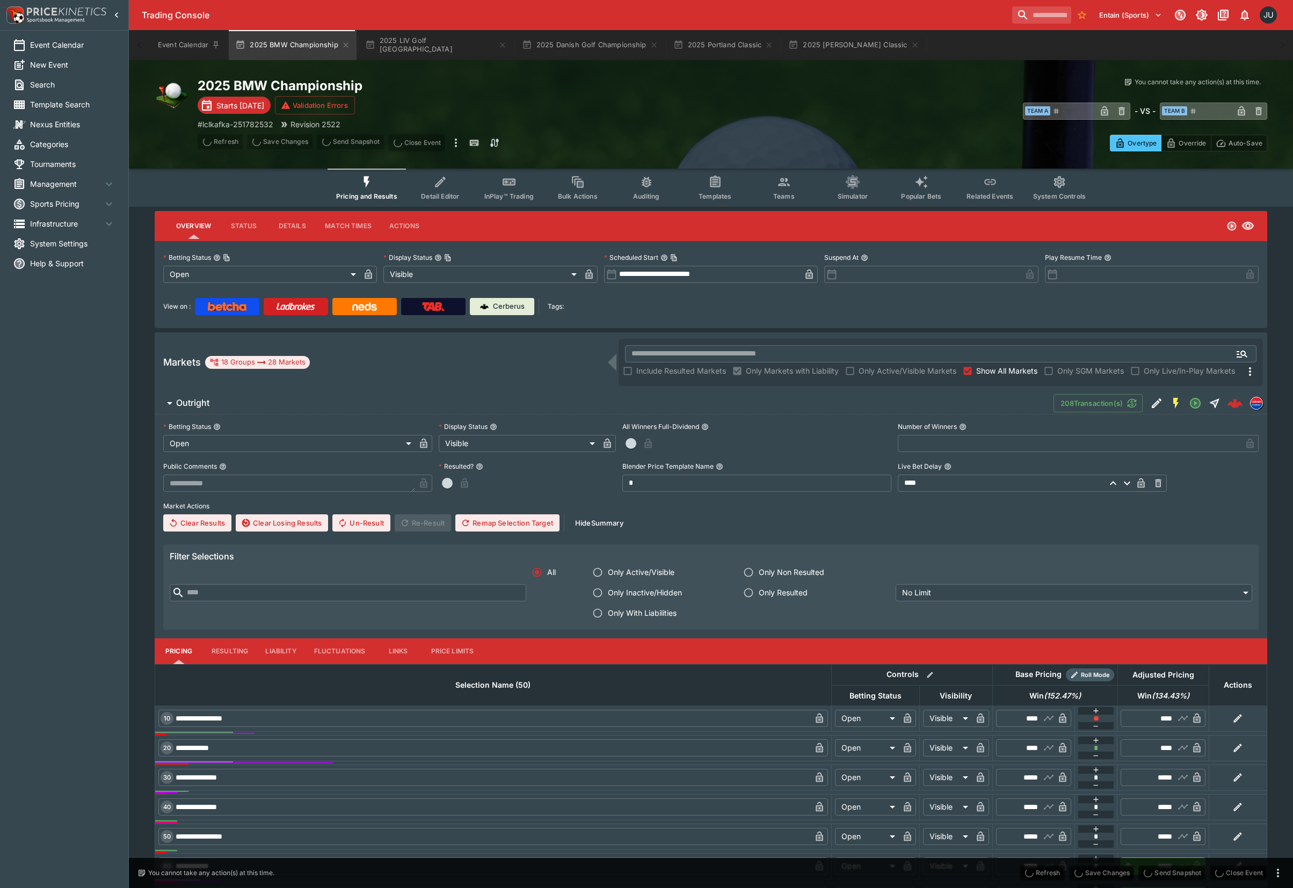
type input "*****"
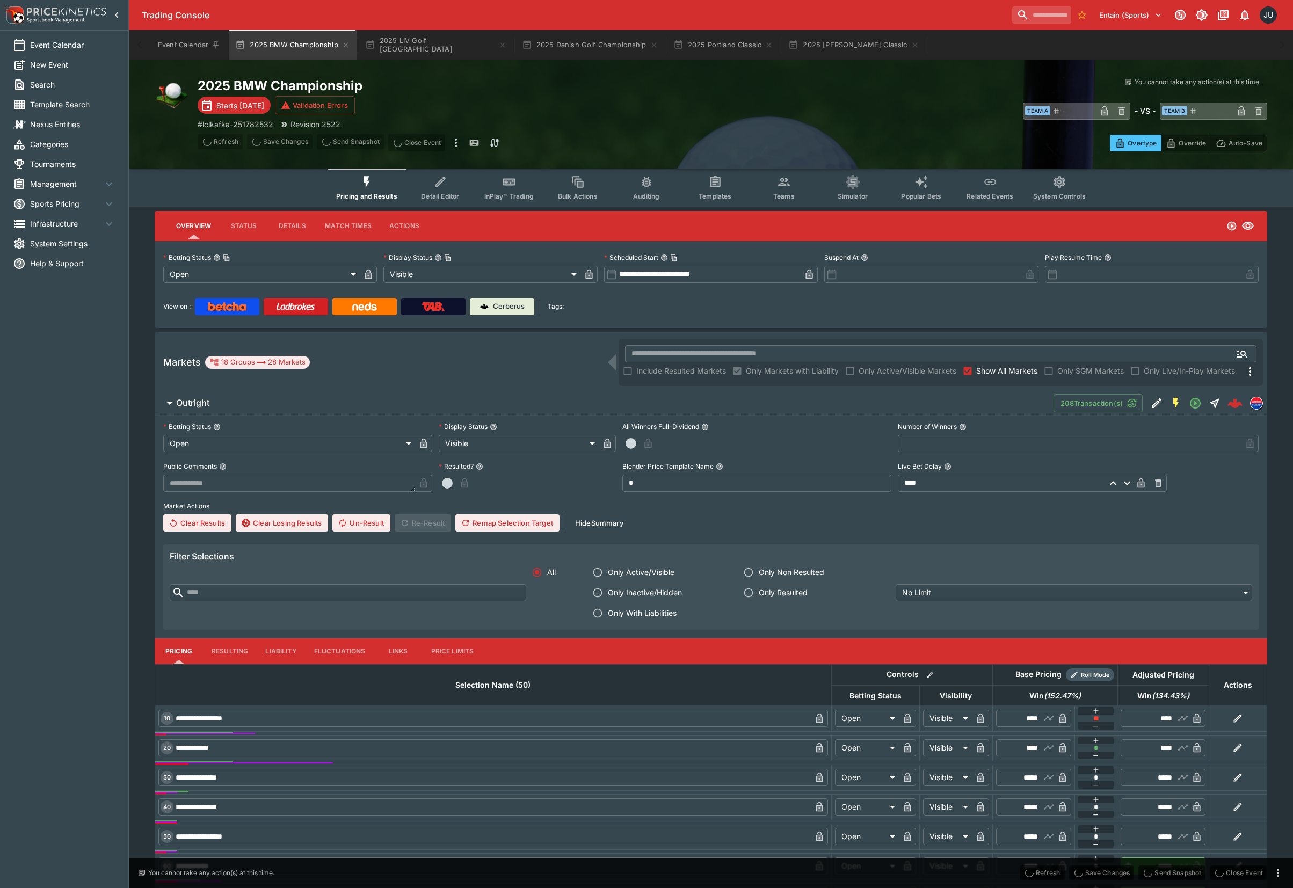
type input "******"
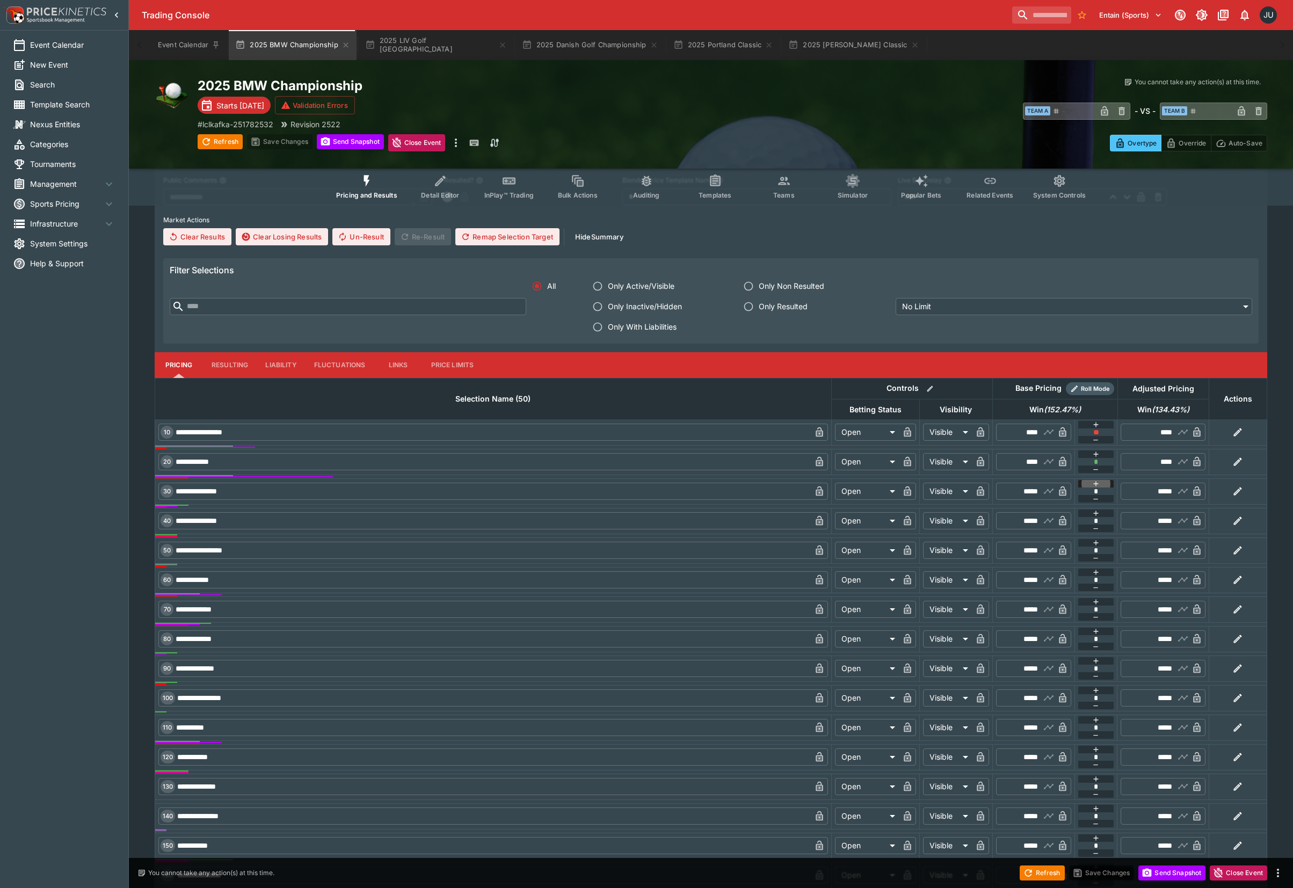
click at [1096, 484] on icon "button" at bounding box center [1095, 483] width 9 height 9
type input "*"
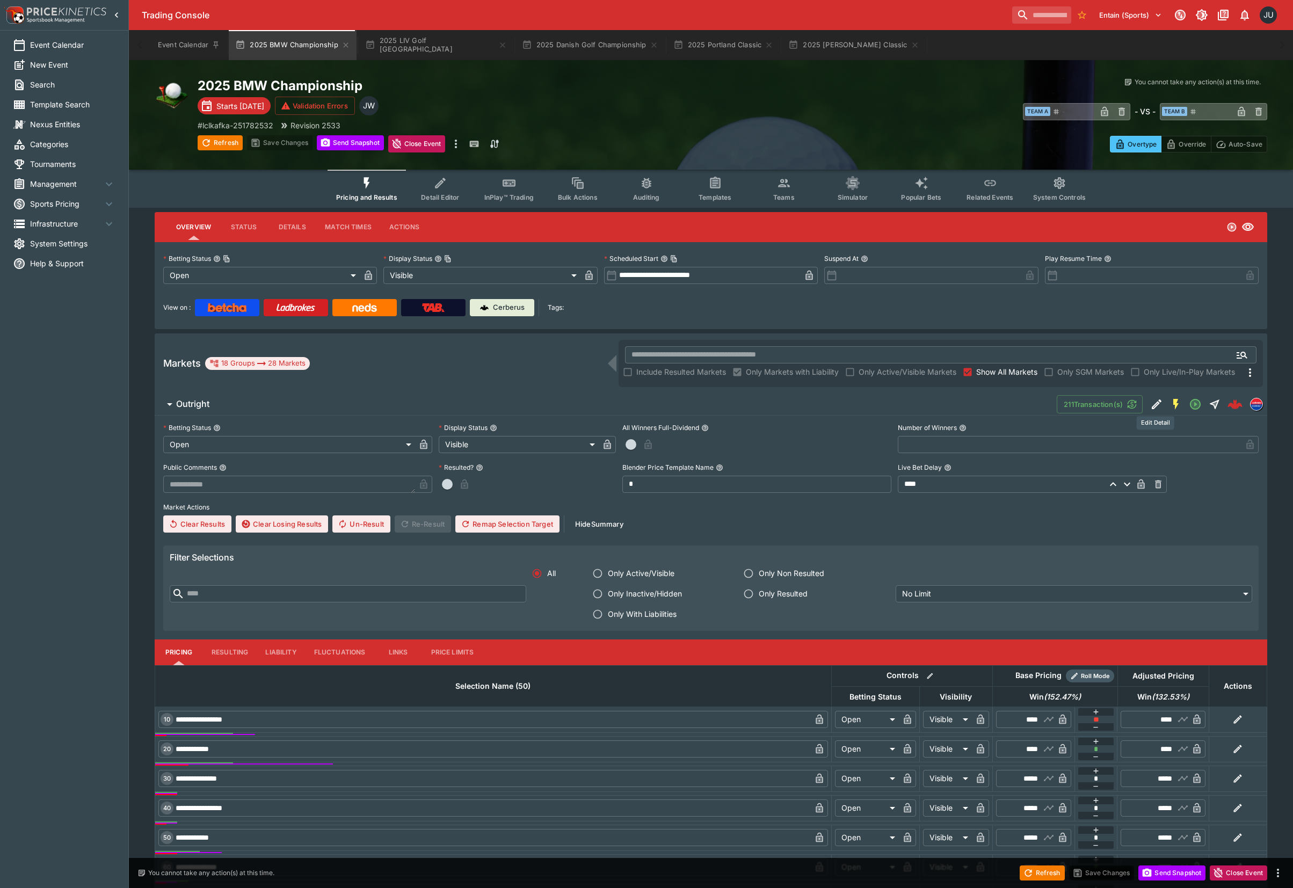
click at [1152, 404] on icon "Edit Detail" at bounding box center [1156, 404] width 10 height 10
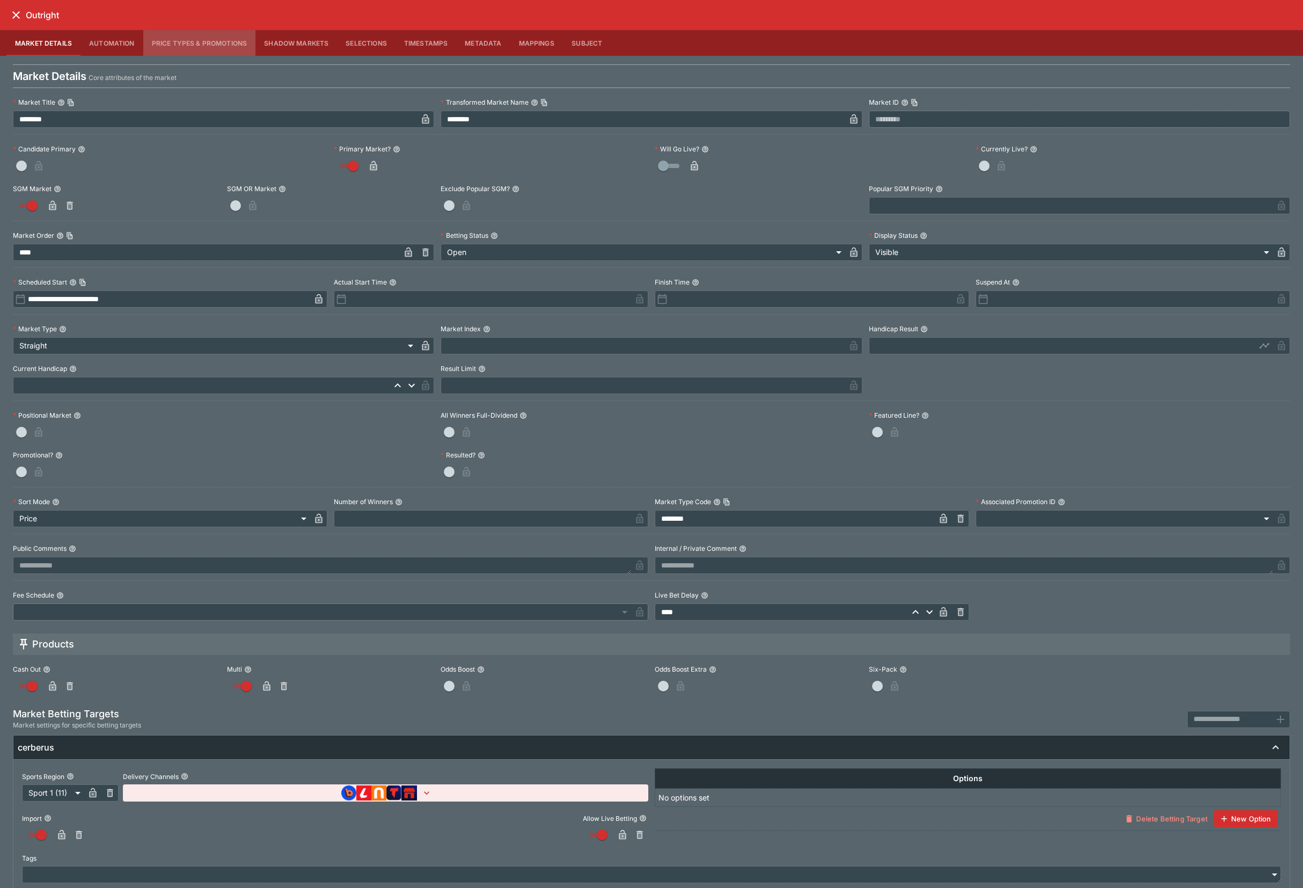
click at [200, 40] on button "Price Types & Promotions" at bounding box center [199, 43] width 113 height 26
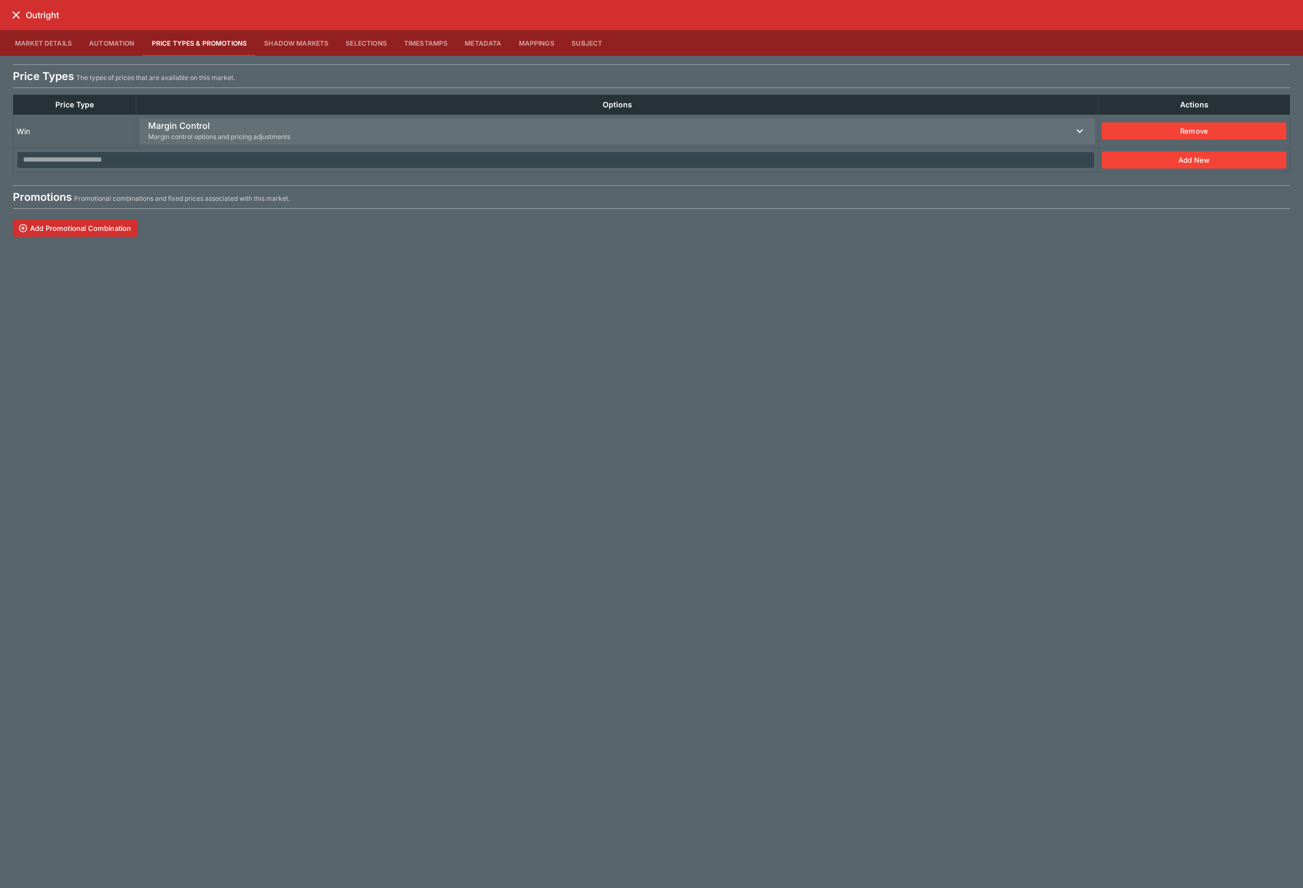
click at [340, 125] on span "Margin Control Margin control options and pricing adjustments" at bounding box center [610, 131] width 925 height 26
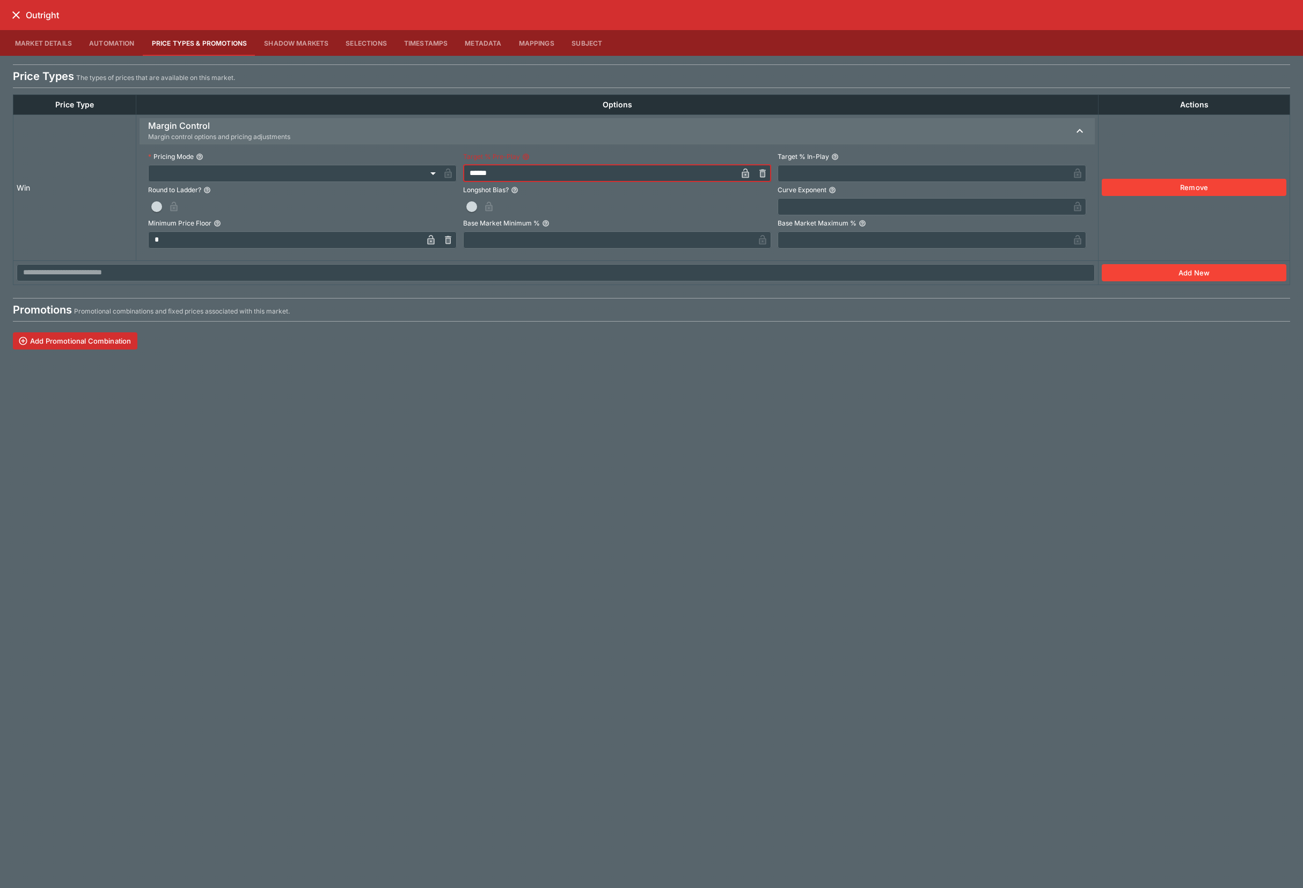
drag, startPoint x: 507, startPoint y: 174, endPoint x: 421, endPoint y: 172, distance: 85.9
click at [421, 172] on div "Pricing Mode ​ ​ Target % Pre-Play ****** ​ Target % In-Play ​" at bounding box center [617, 165] width 938 height 33
type input "******"
click at [10, 18] on icon "close" at bounding box center [16, 15] width 13 height 13
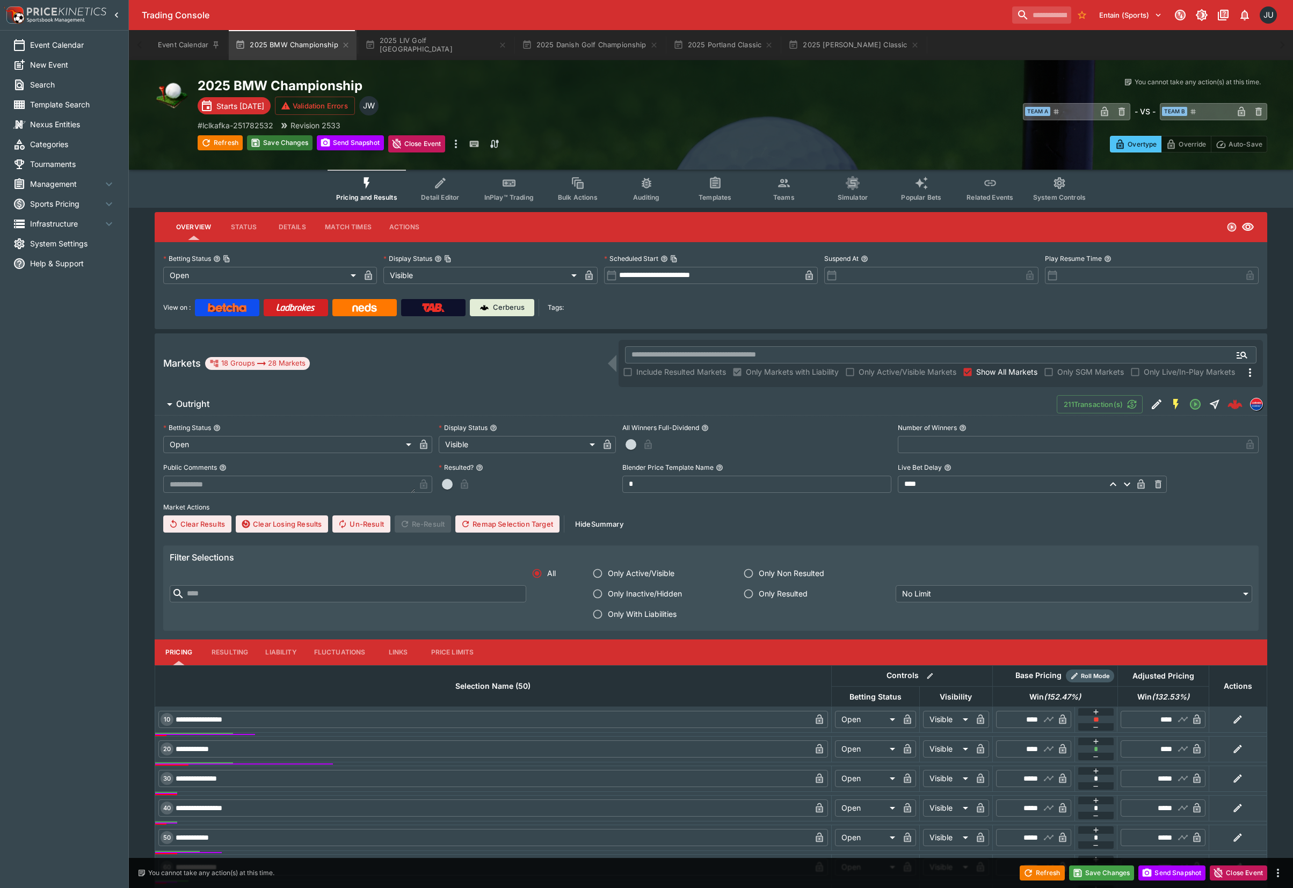
click at [269, 140] on button "Save Changes" at bounding box center [279, 142] width 65 height 15
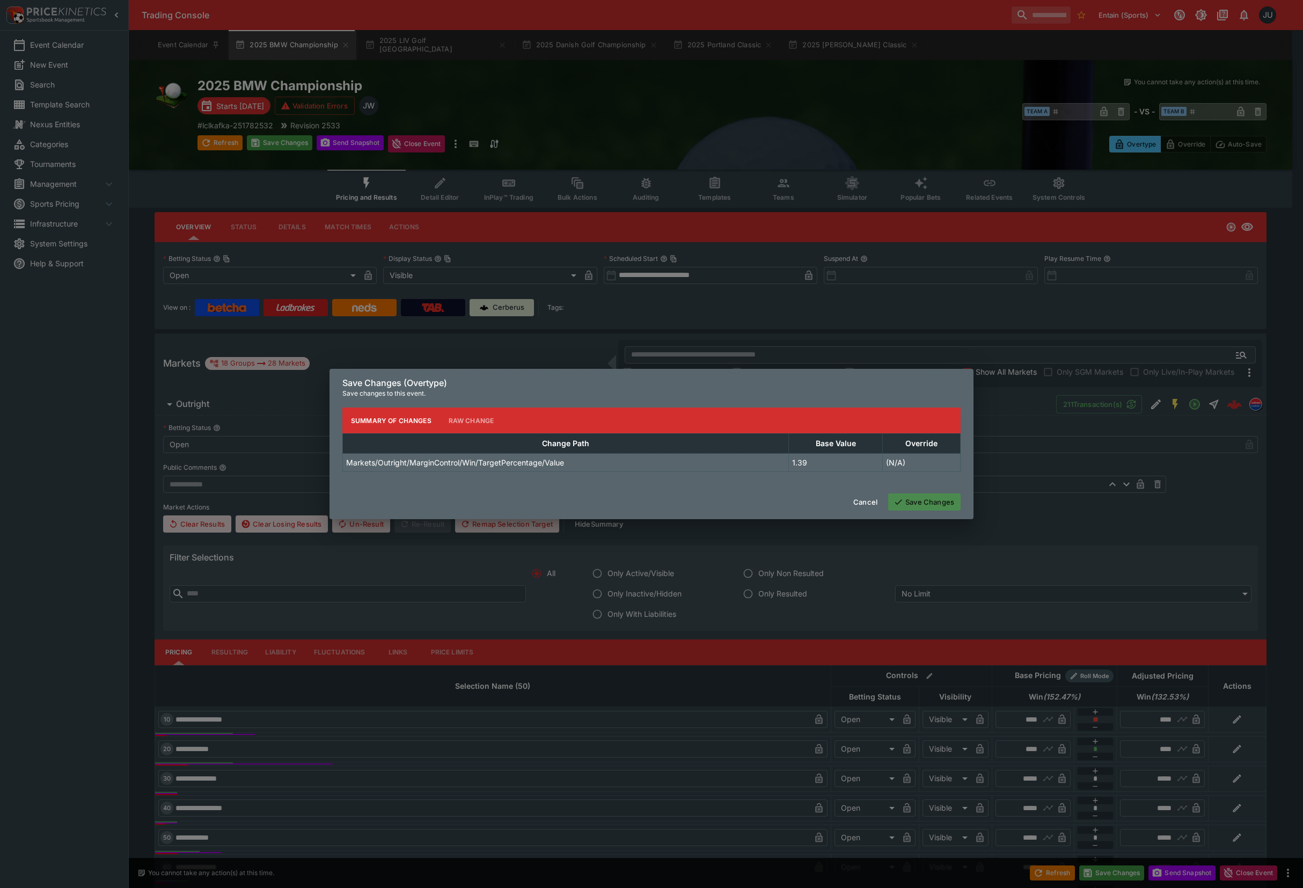
click at [919, 501] on button "Save Changes" at bounding box center [924, 501] width 72 height 17
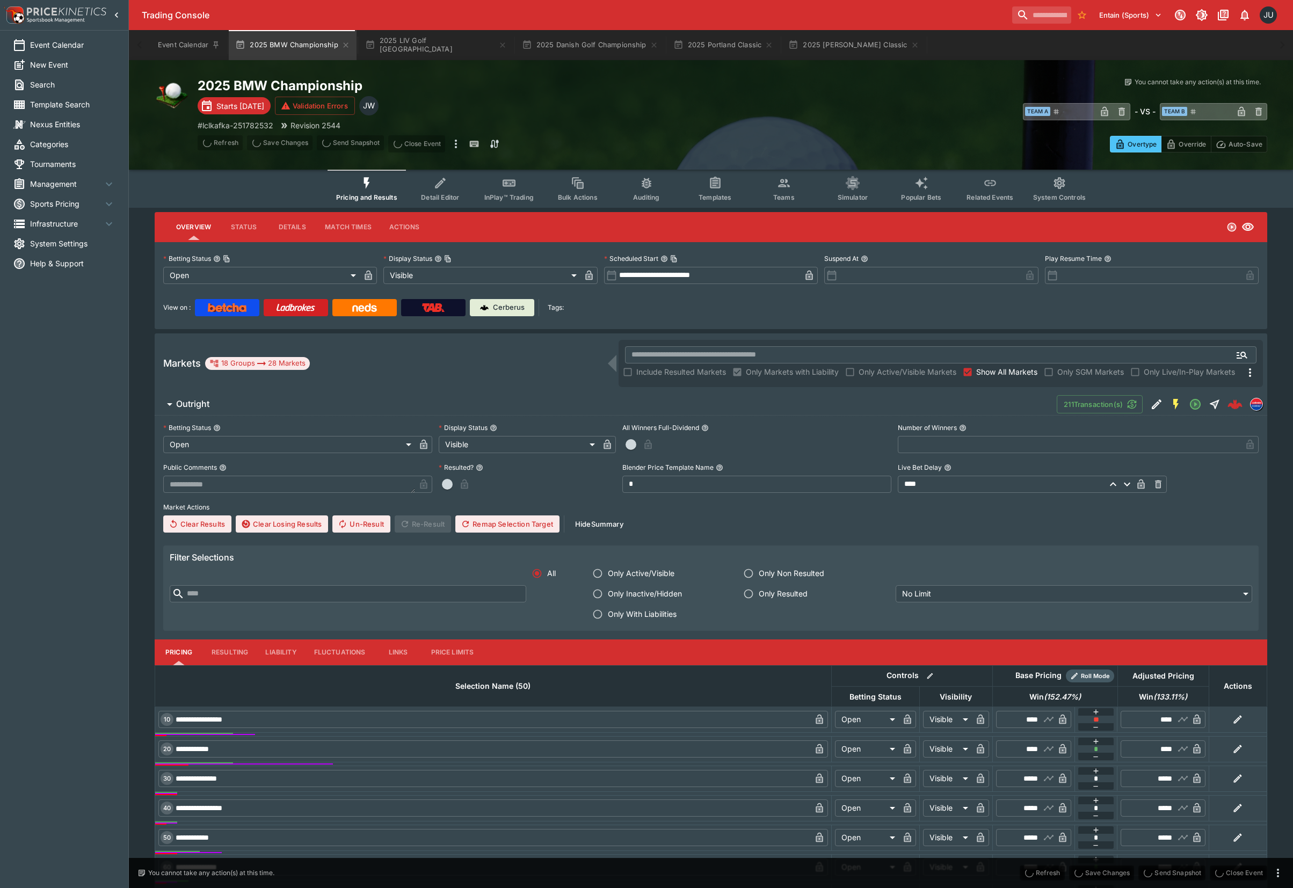
type input "*****"
type input "******"
click at [1151, 398] on icon "Edit Detail" at bounding box center [1156, 404] width 13 height 13
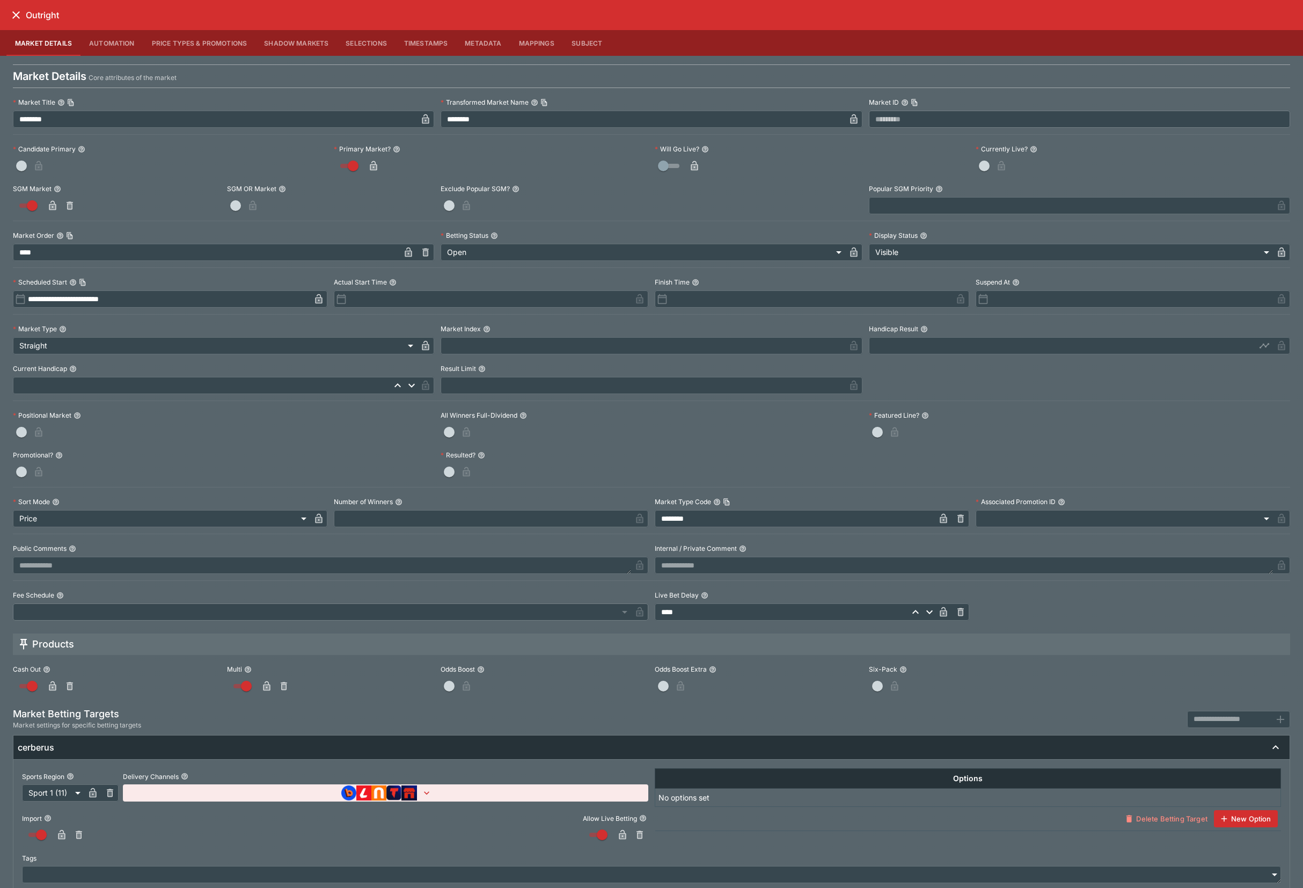
drag, startPoint x: 192, startPoint y: 46, endPoint x: 206, endPoint y: 48, distance: 14.1
click at [192, 44] on button "Price Types & Promotions" at bounding box center [199, 43] width 113 height 26
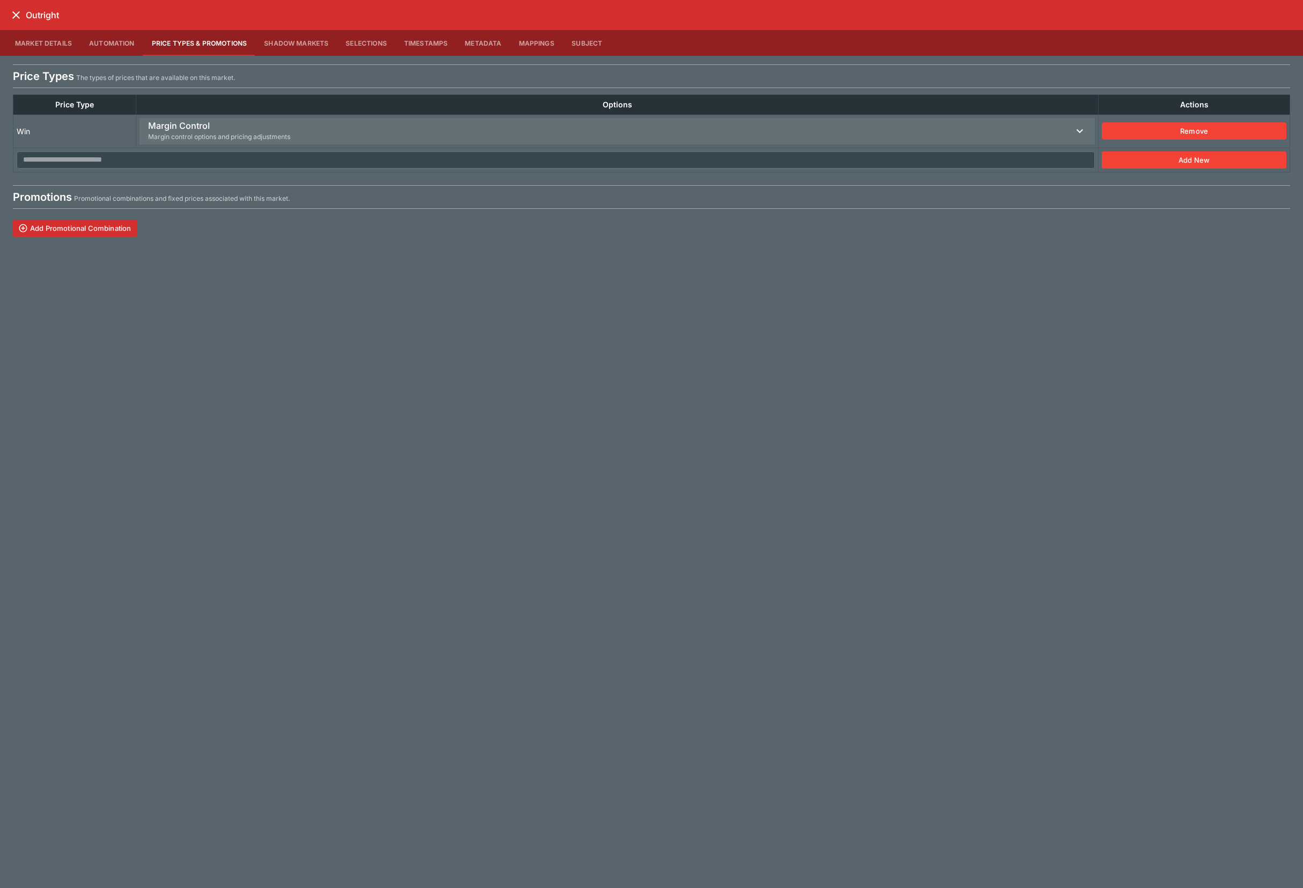
click at [395, 131] on span "Margin Control Margin control options and pricing adjustments" at bounding box center [610, 131] width 925 height 26
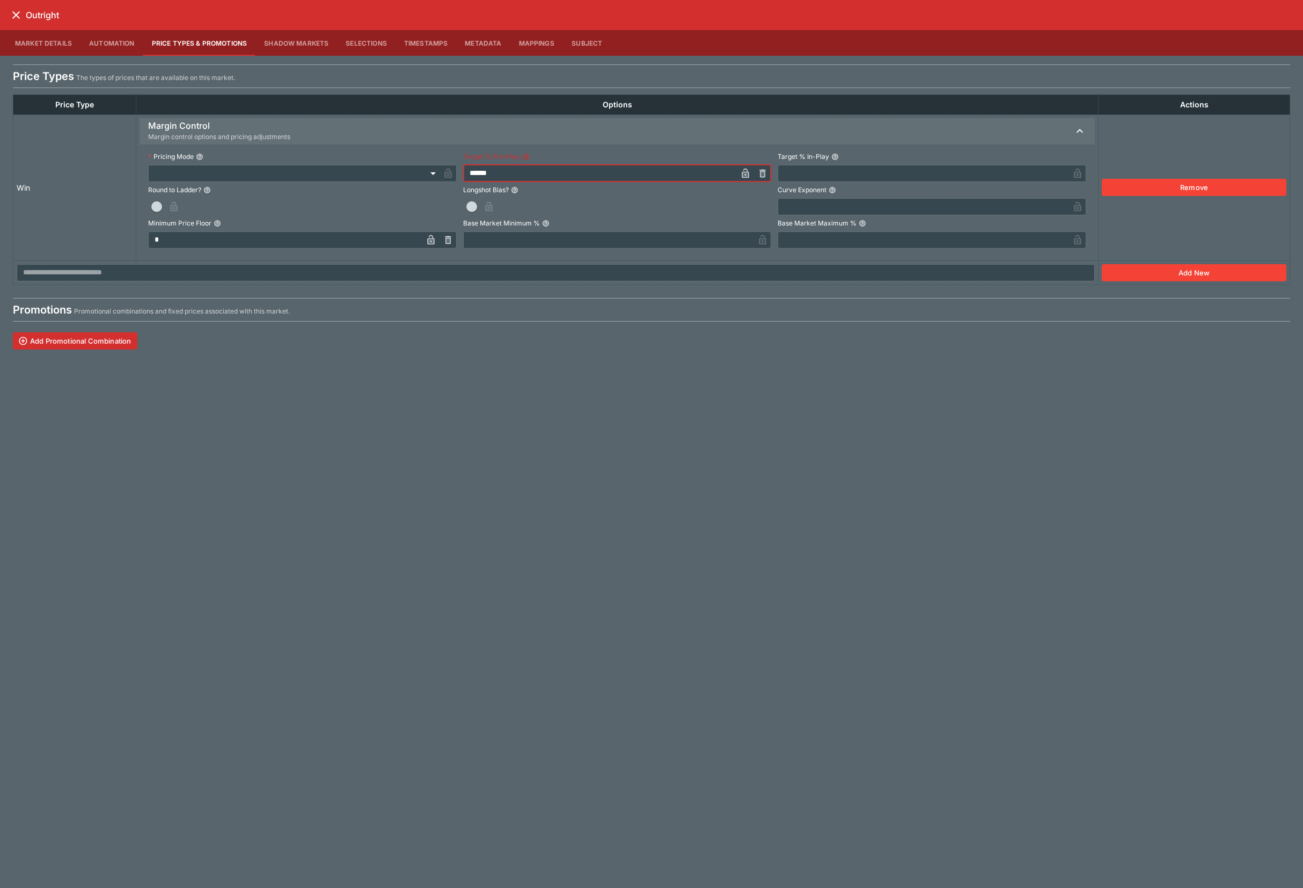
drag, startPoint x: 430, startPoint y: 172, endPoint x: 400, endPoint y: 167, distance: 30.4
click at [400, 167] on div "Pricing Mode ​ ​ Target % Pre-Play ****** ​ Target % In-Play ​" at bounding box center [617, 165] width 938 height 33
type input "******"
click at [19, 16] on icon "close" at bounding box center [16, 15] width 13 height 13
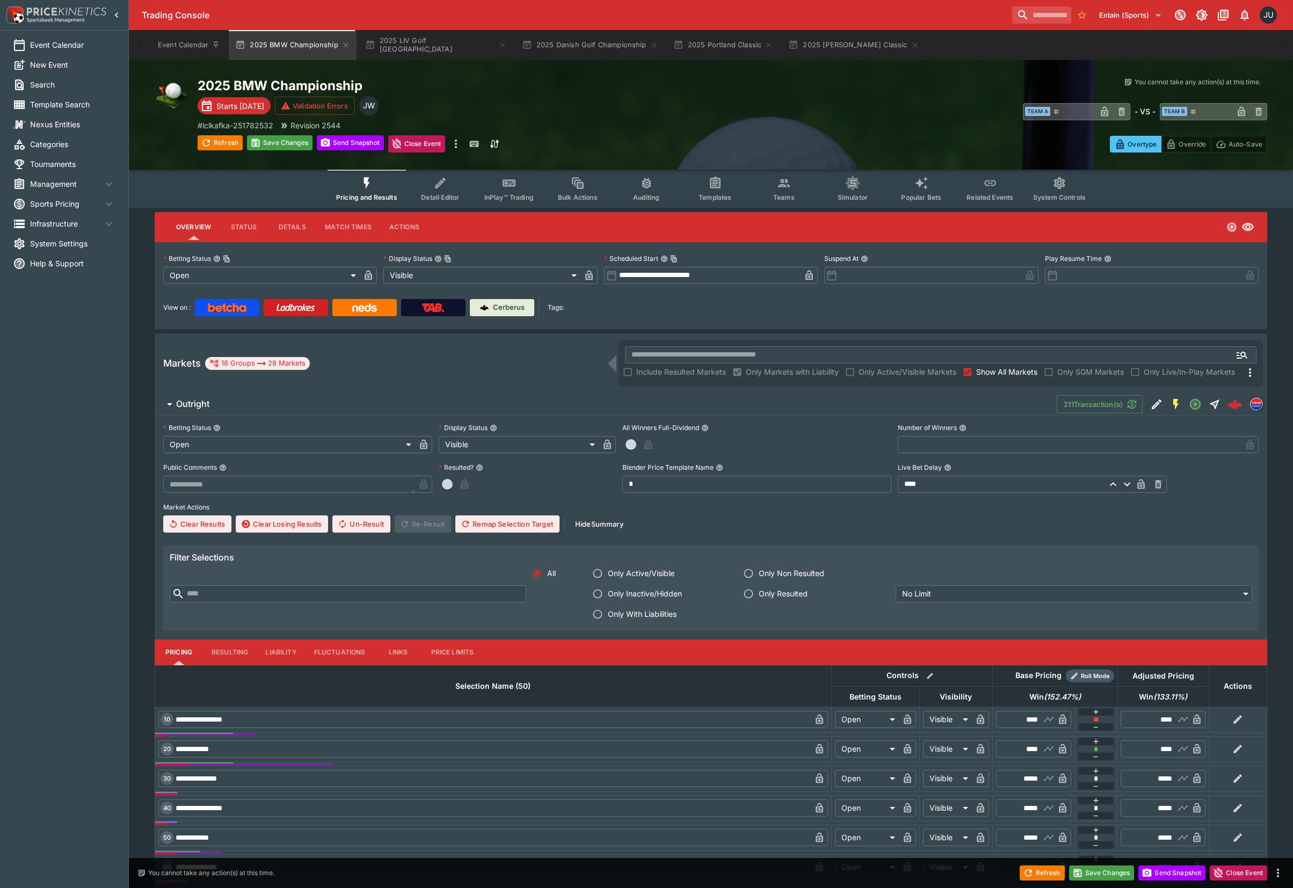
click at [1147, 410] on div "211 Transaction(s)" at bounding box center [1161, 403] width 210 height 21
click at [1151, 409] on icon "Edit Detail" at bounding box center [1156, 404] width 13 height 13
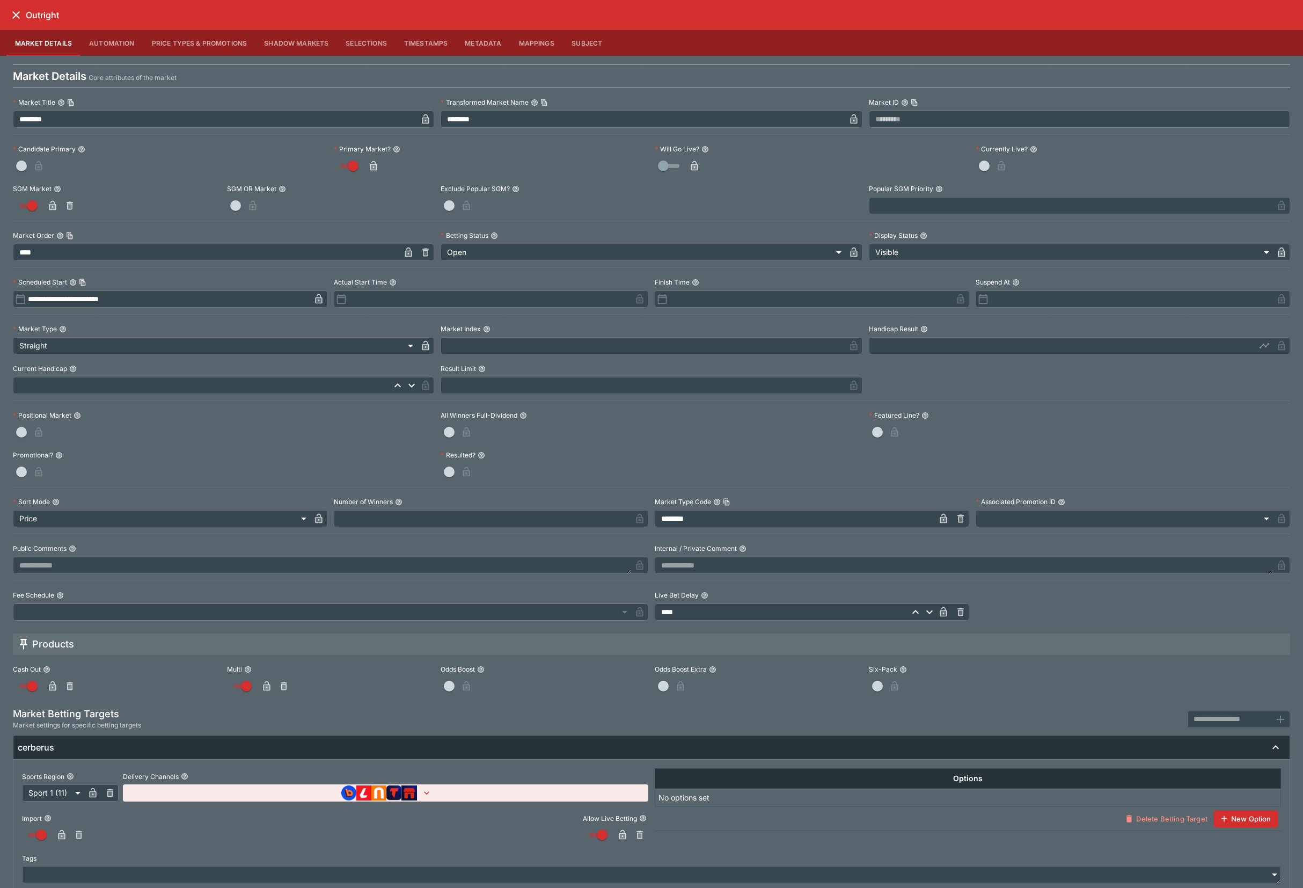
click at [207, 40] on button "Price Types & Promotions" at bounding box center [199, 43] width 113 height 26
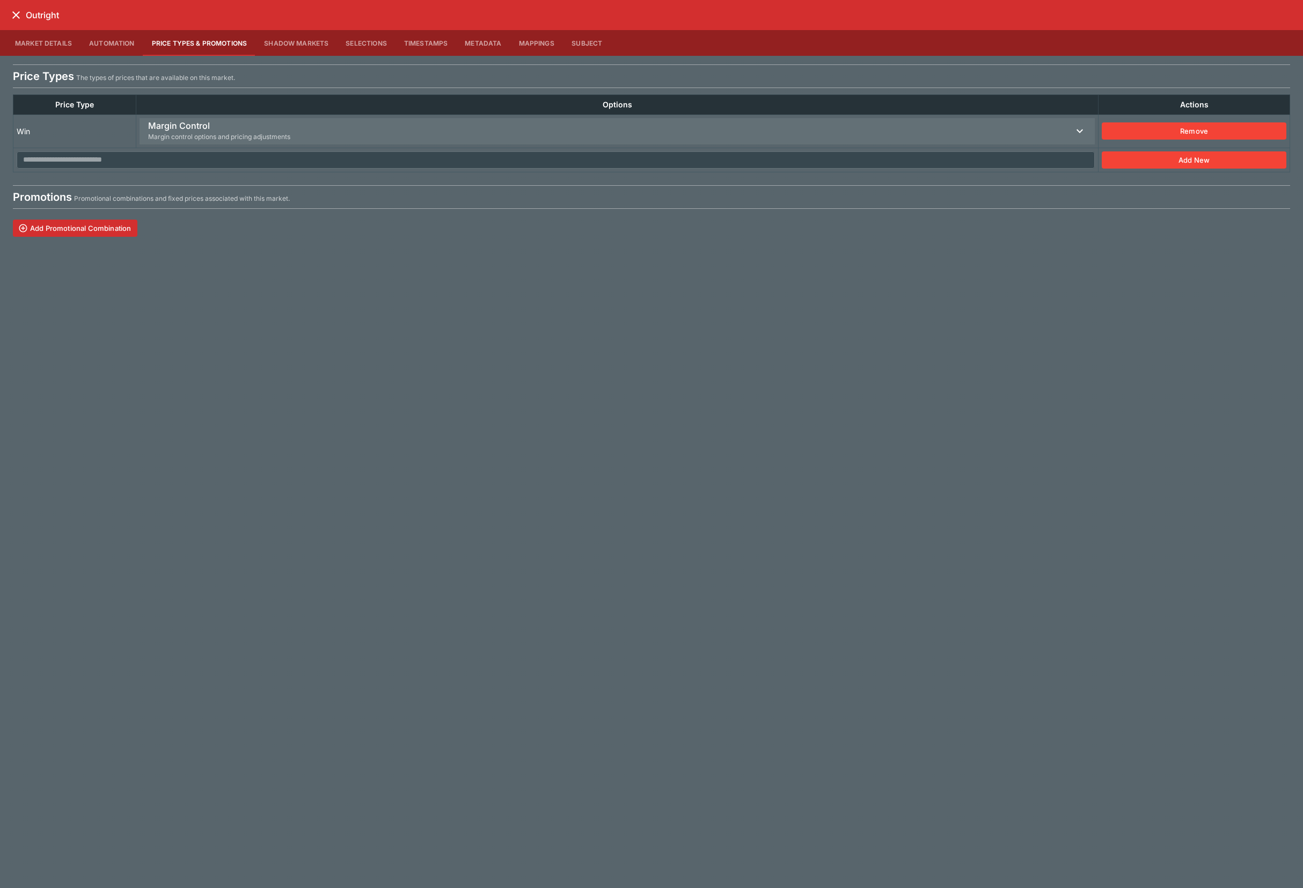
click at [193, 132] on span "Margin control options and pricing adjustments" at bounding box center [219, 137] width 142 height 11
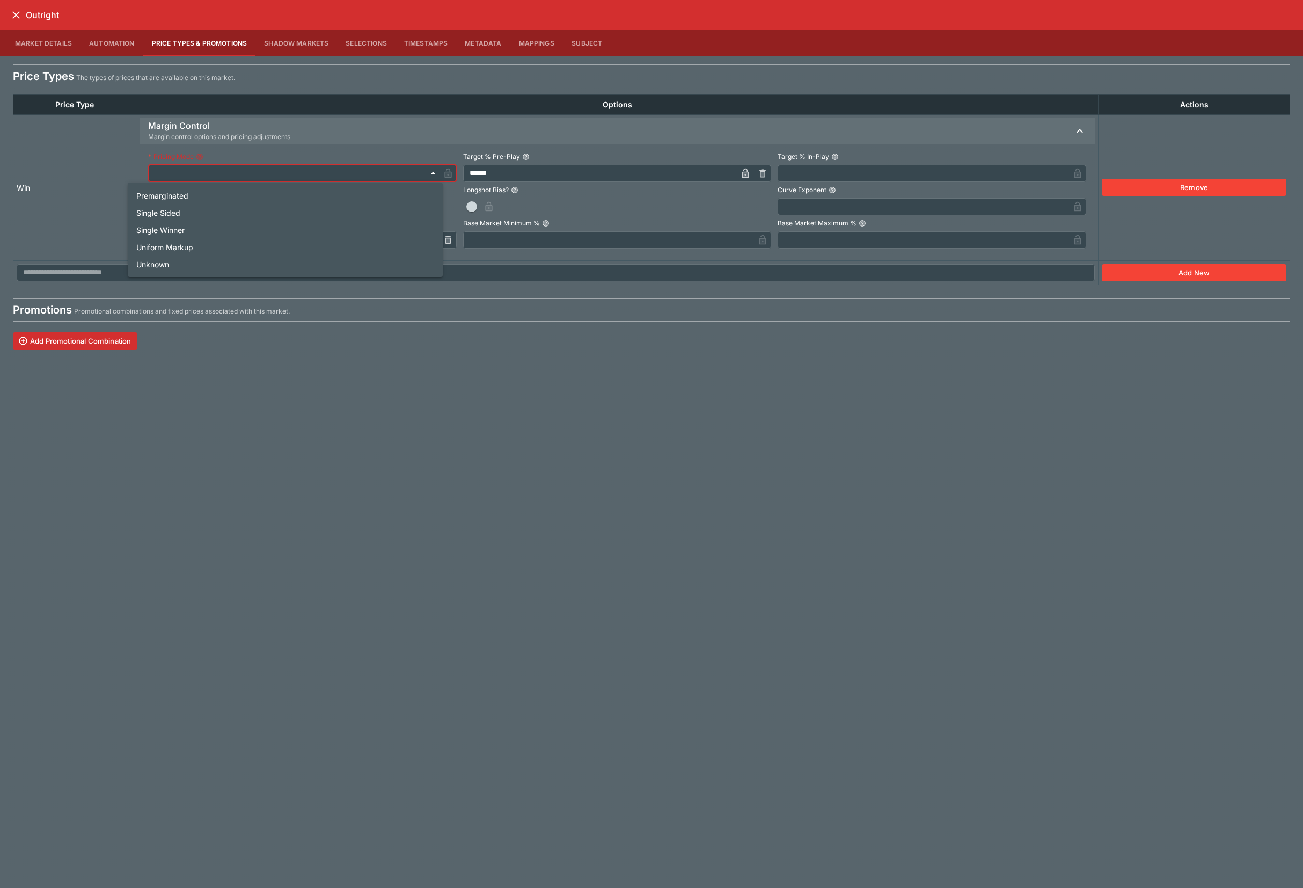
click at [210, 213] on li "Single Sided" at bounding box center [285, 212] width 315 height 17
type input "**********"
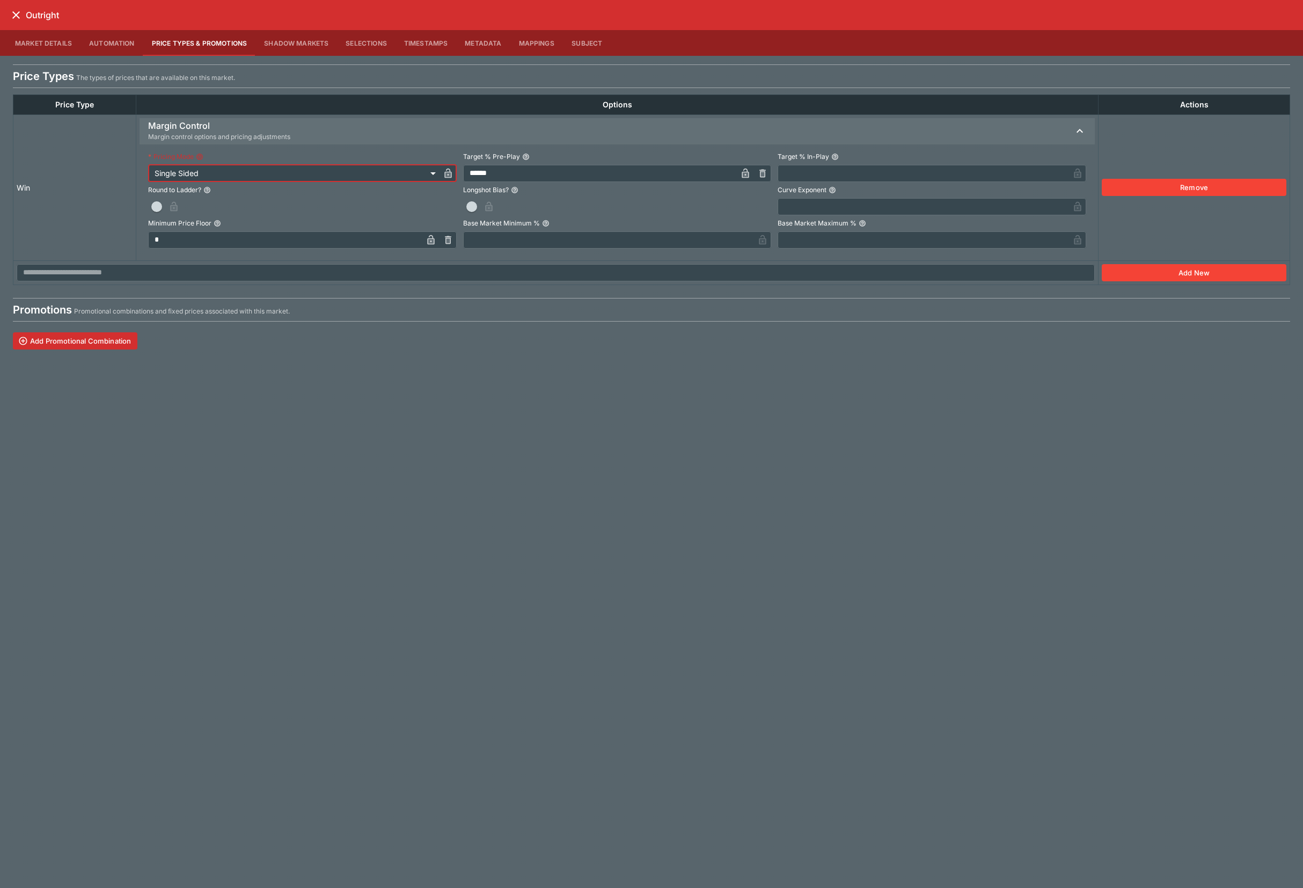
drag, startPoint x: 135, startPoint y: 202, endPoint x: 391, endPoint y: 220, distance: 256.6
click at [148, 202] on button "button" at bounding box center [156, 206] width 17 height 17
drag, startPoint x: 457, startPoint y: 207, endPoint x: 198, endPoint y: 125, distance: 272.0
click at [466, 207] on span "button" at bounding box center [471, 206] width 11 height 11
click at [8, 17] on button "close" at bounding box center [15, 14] width 19 height 19
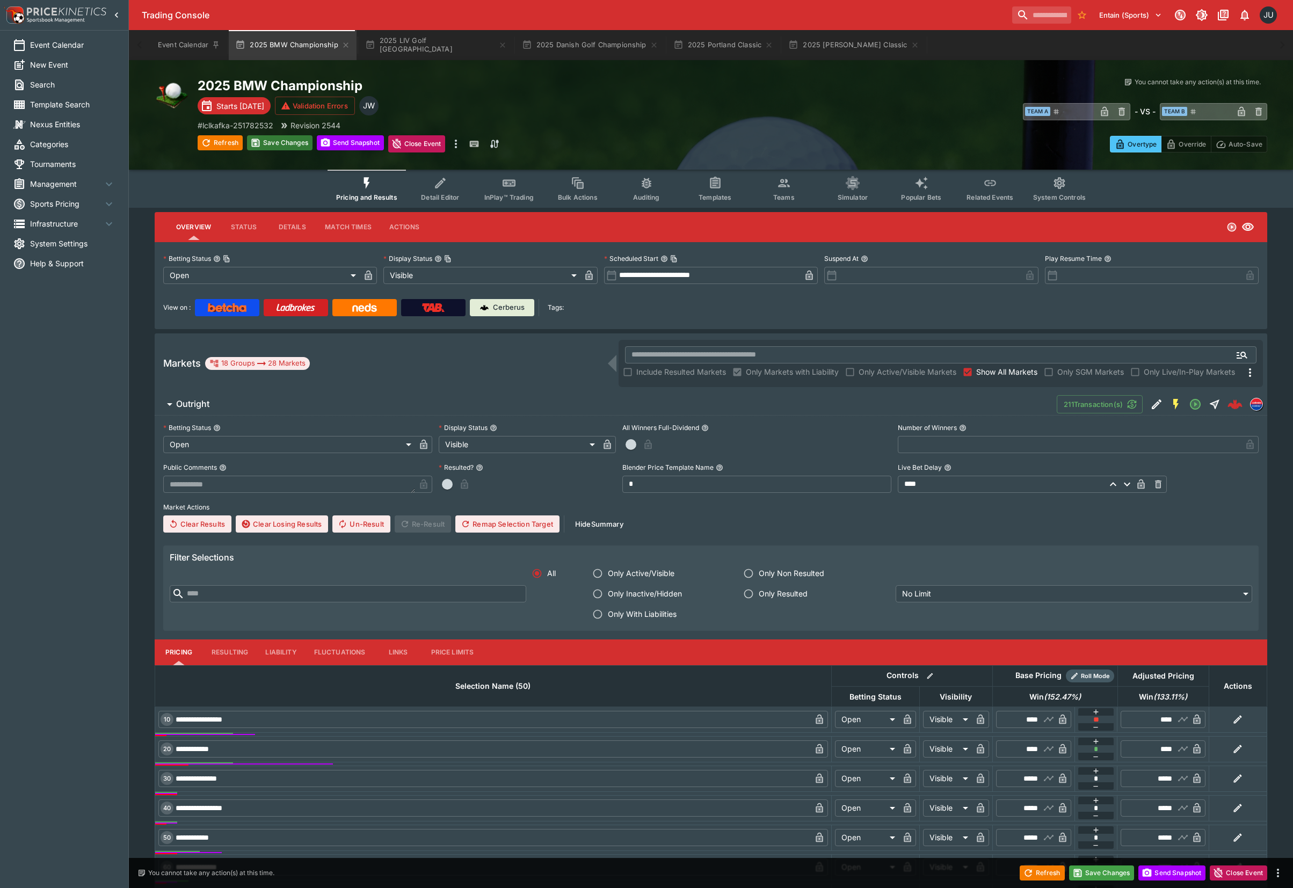
click at [295, 146] on button "Save Changes" at bounding box center [279, 142] width 65 height 15
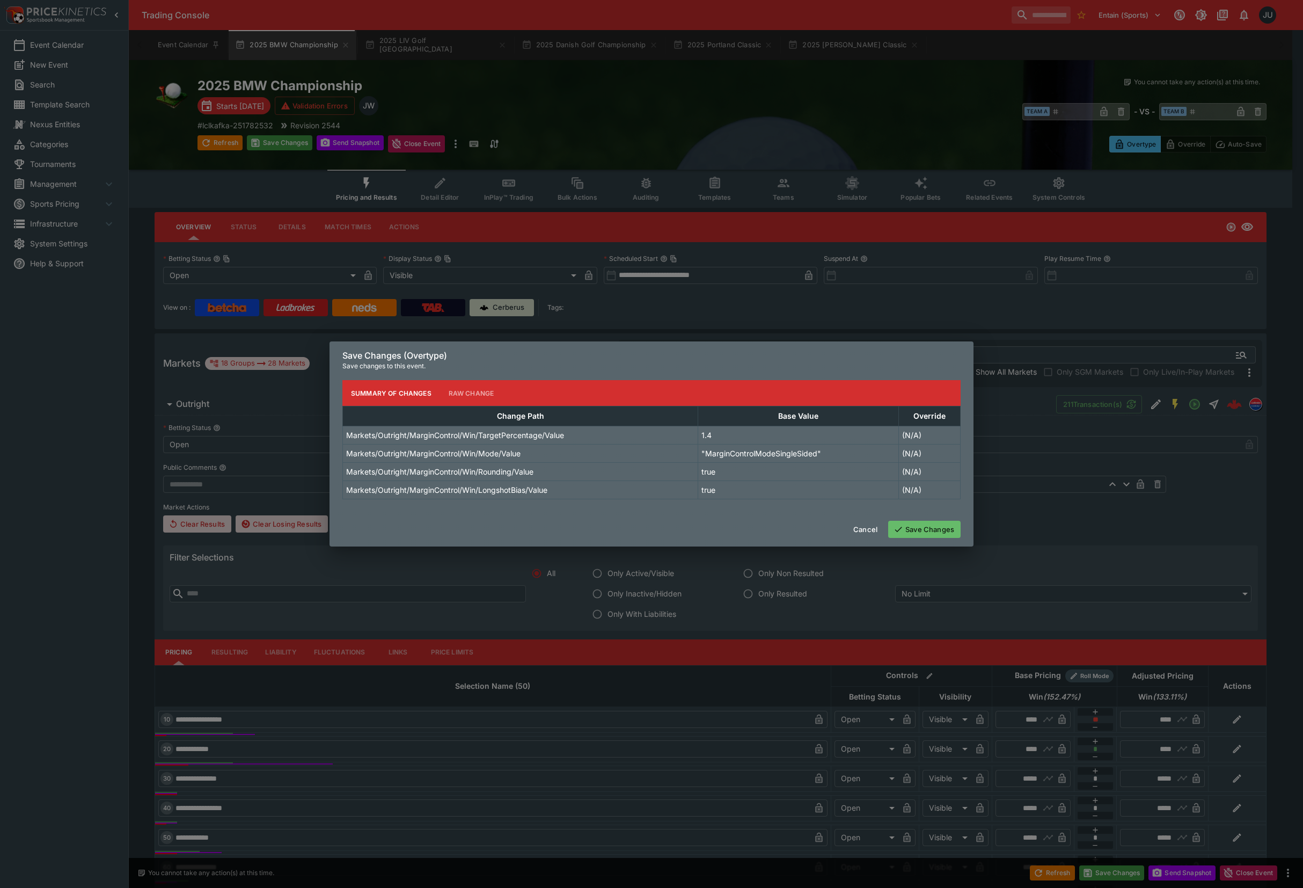
click at [933, 529] on button "Save Changes" at bounding box center [924, 529] width 72 height 17
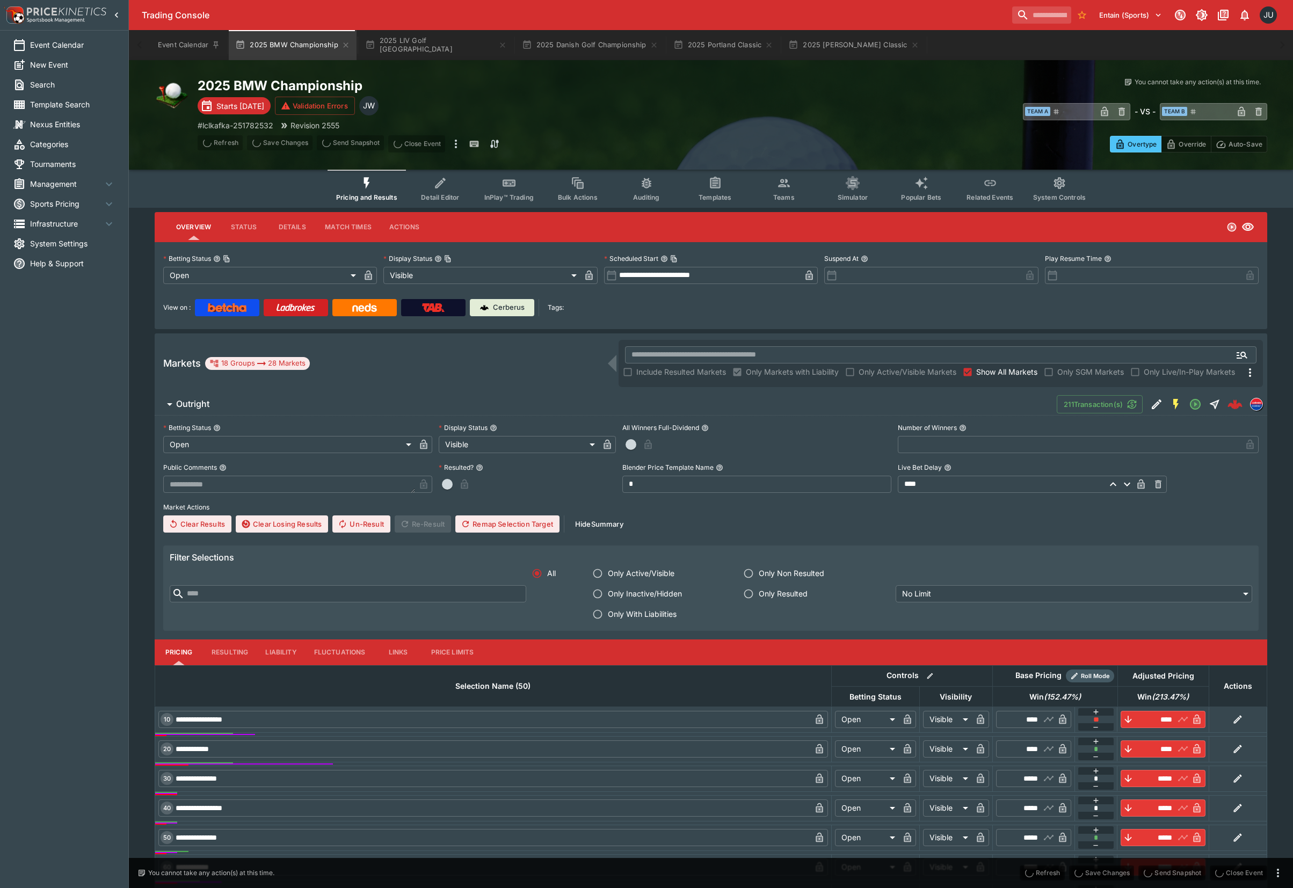
type input "****"
type input "*****"
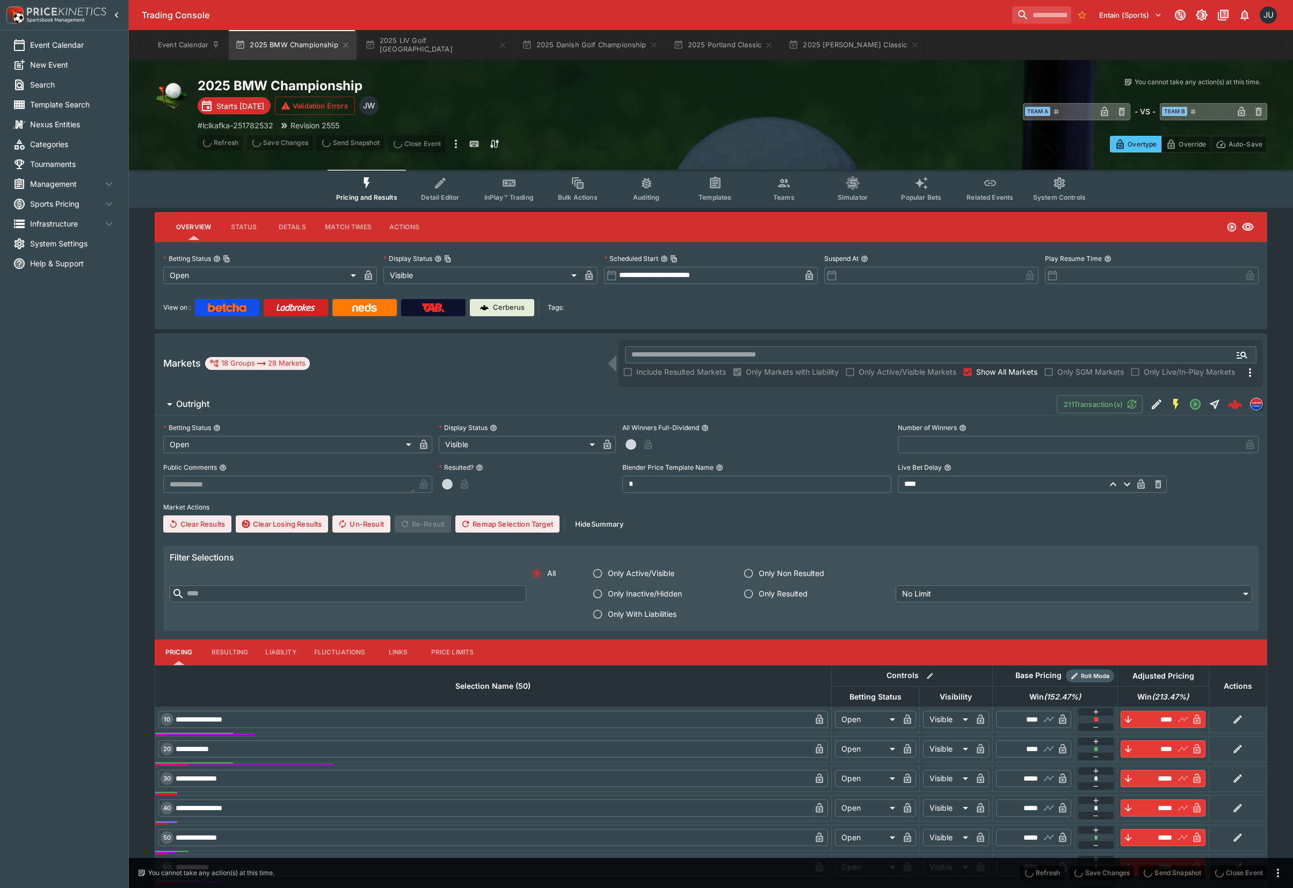
type input "*****"
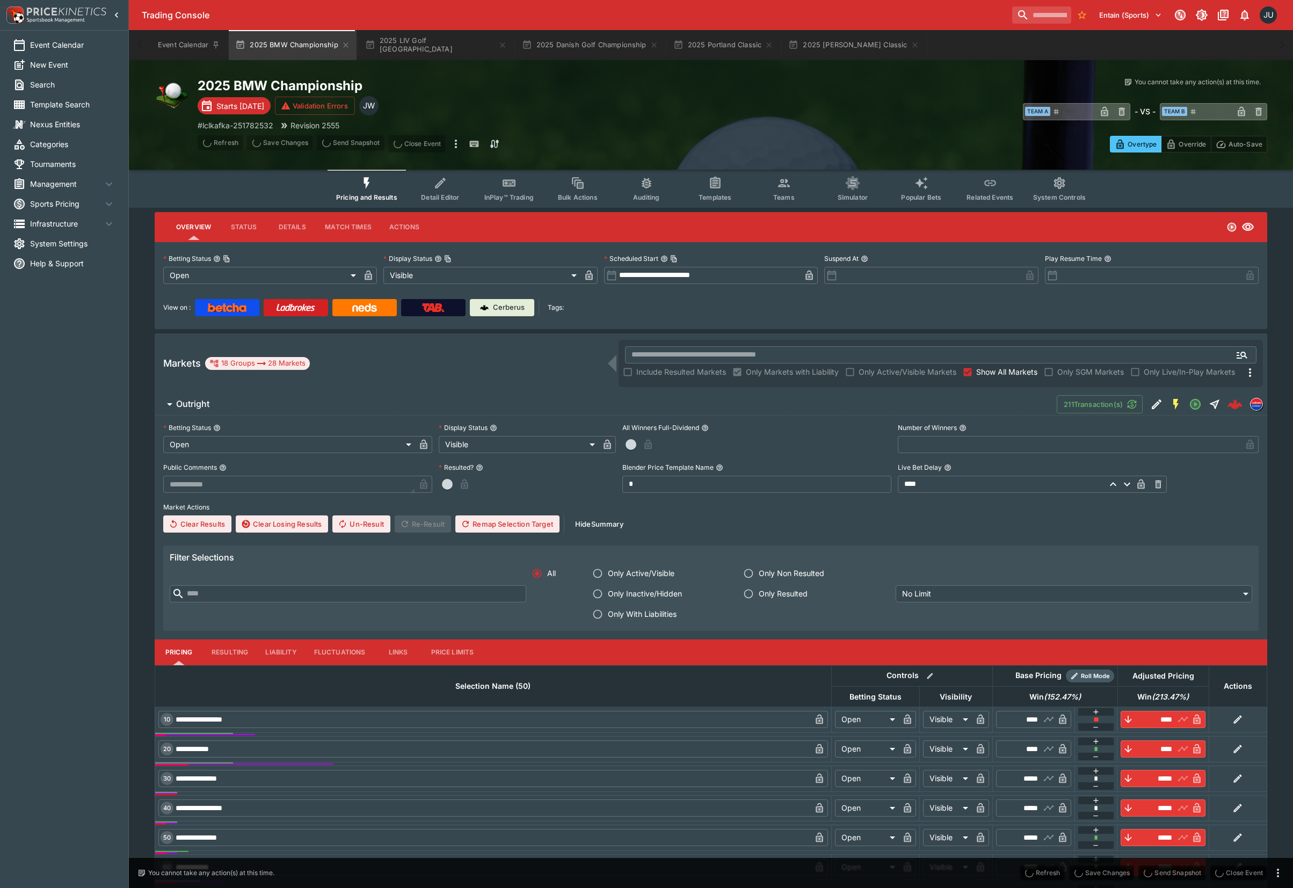
type input "*****"
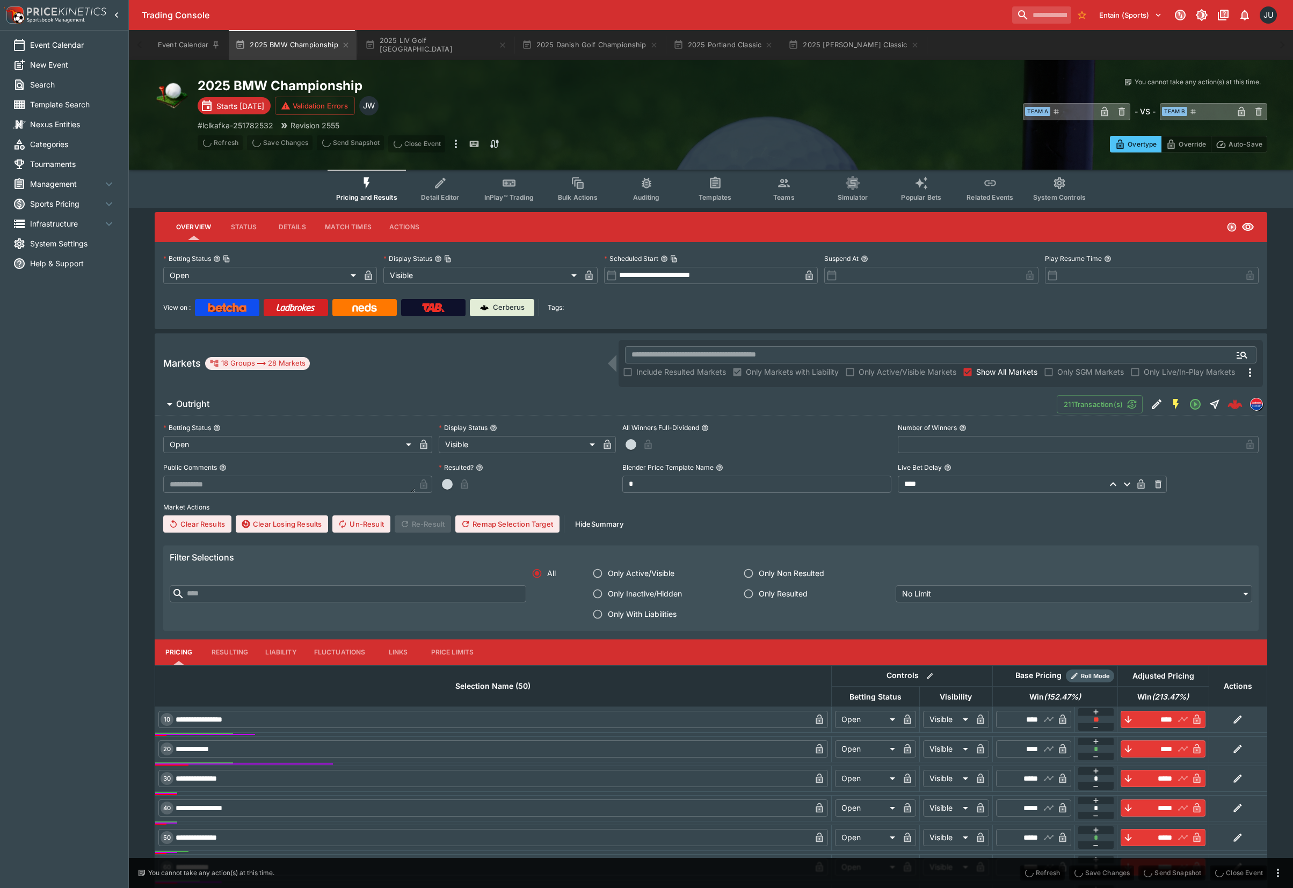
type input "*****"
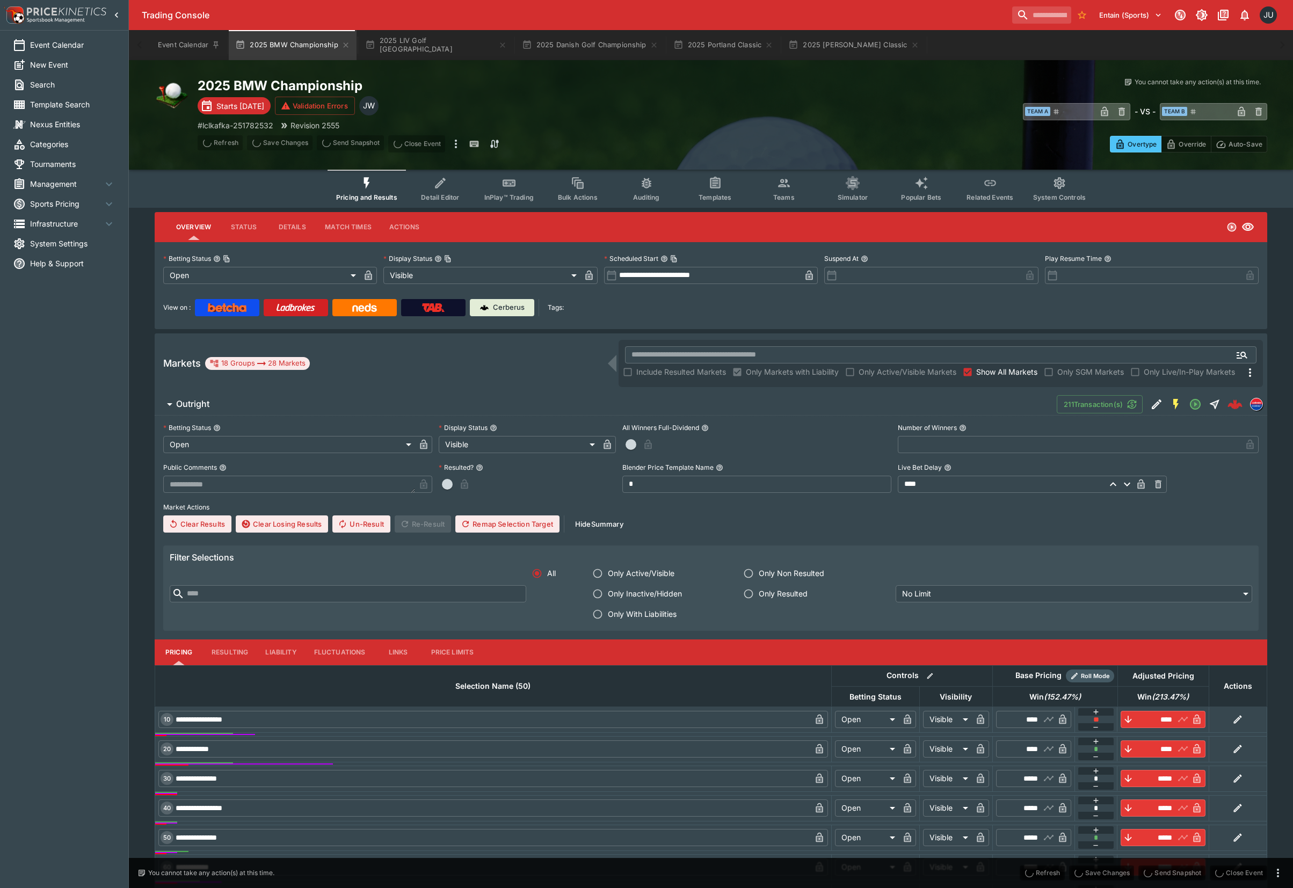
type input "*****"
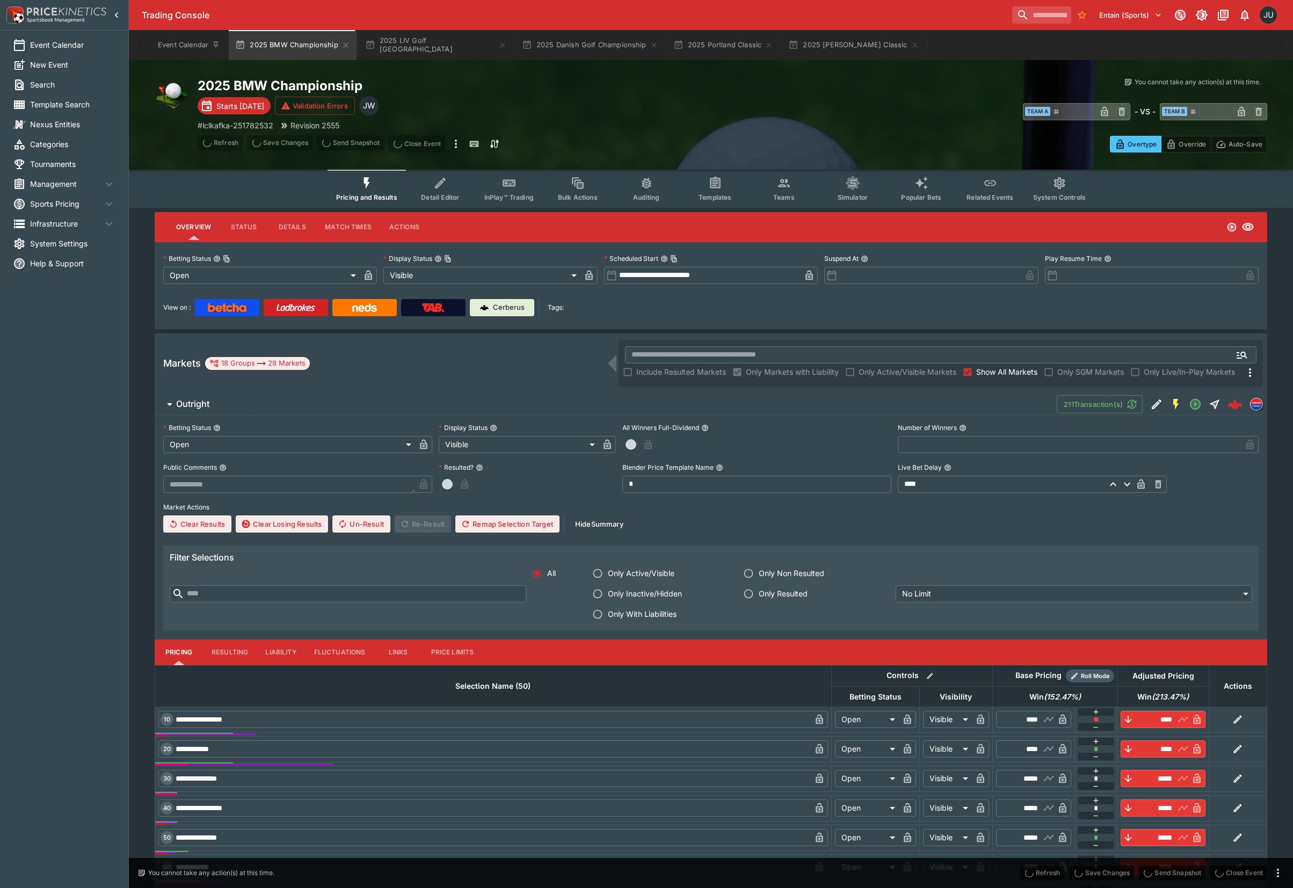
type input "******"
type input "*******"
type input "*****"
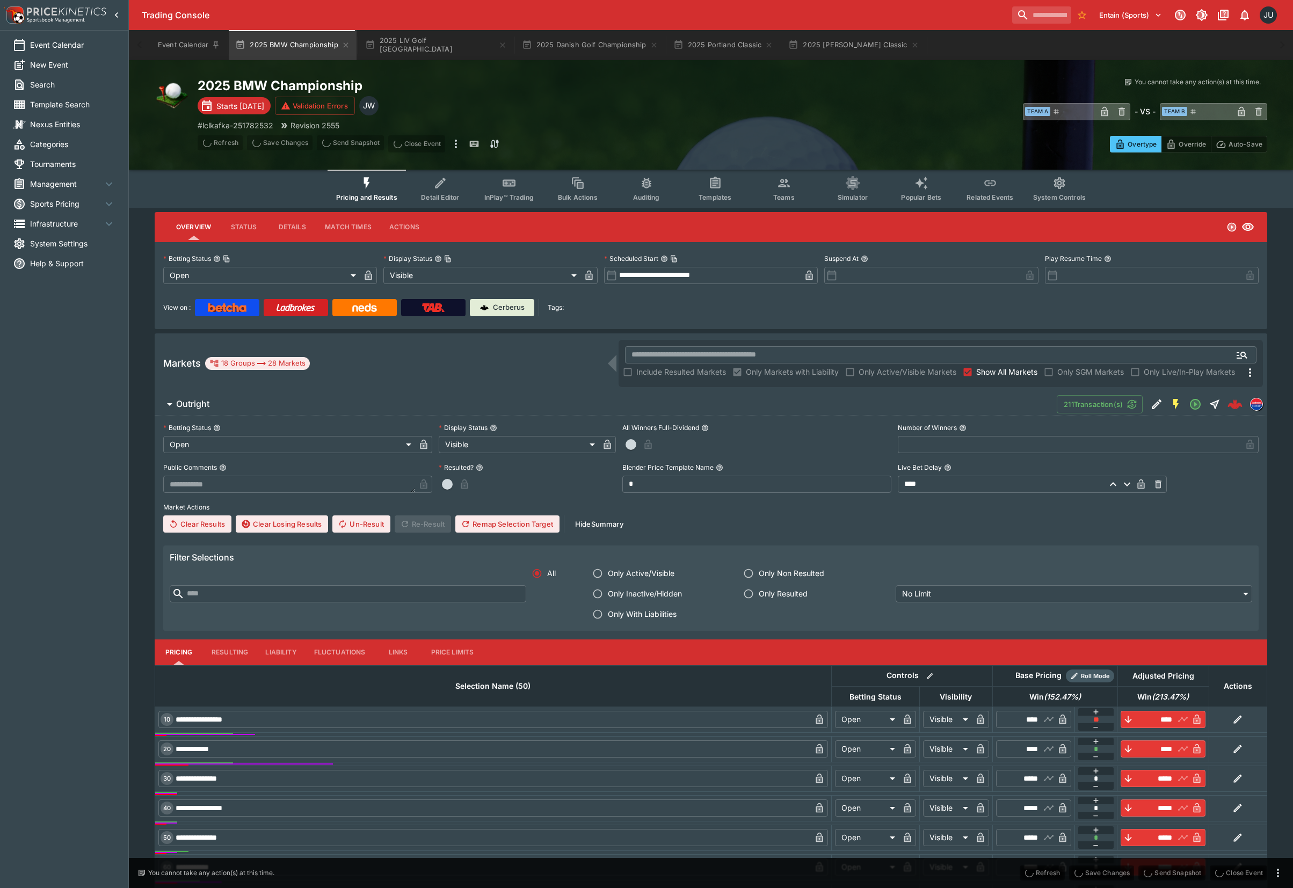
type input "*****"
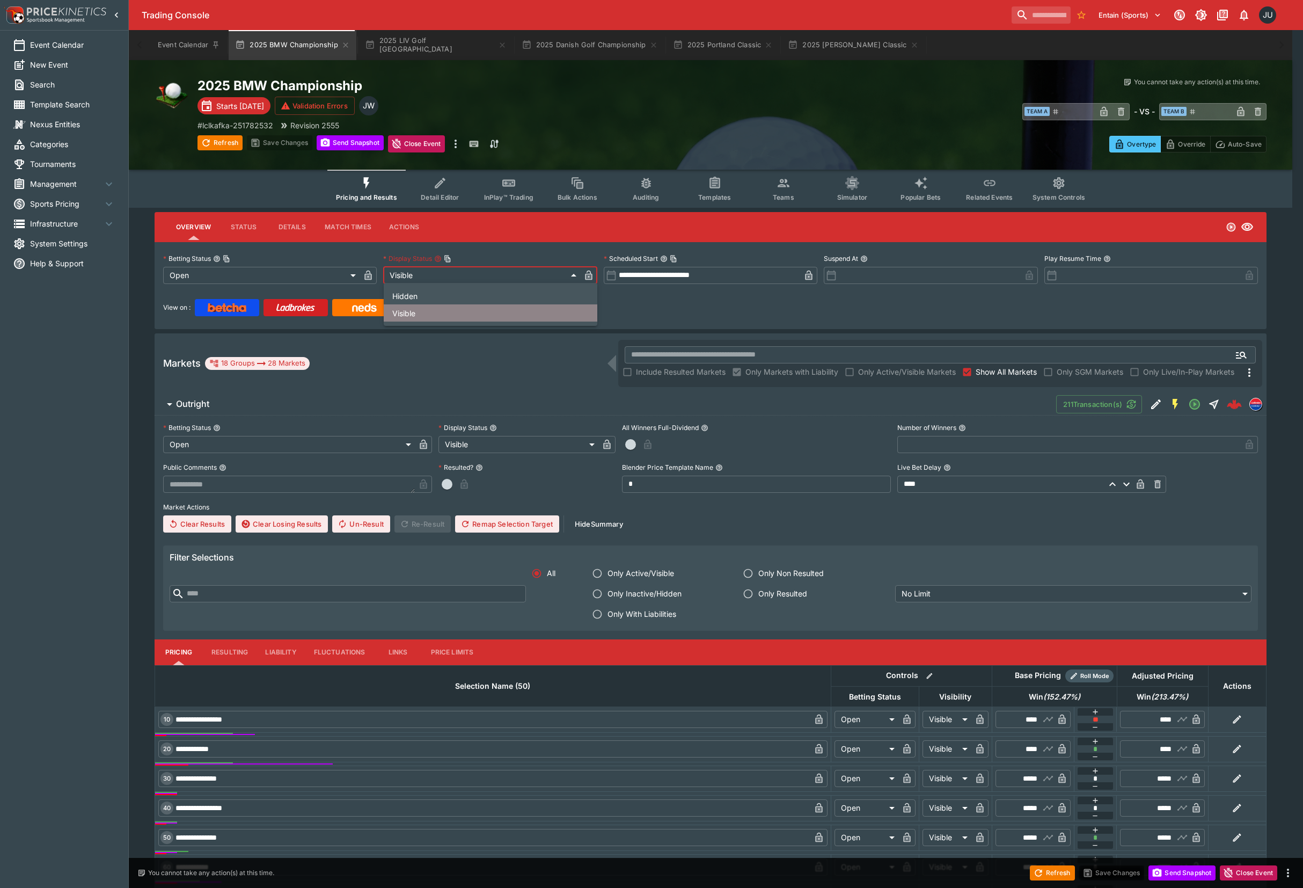
click at [432, 311] on li "Visible" at bounding box center [491, 312] width 214 height 17
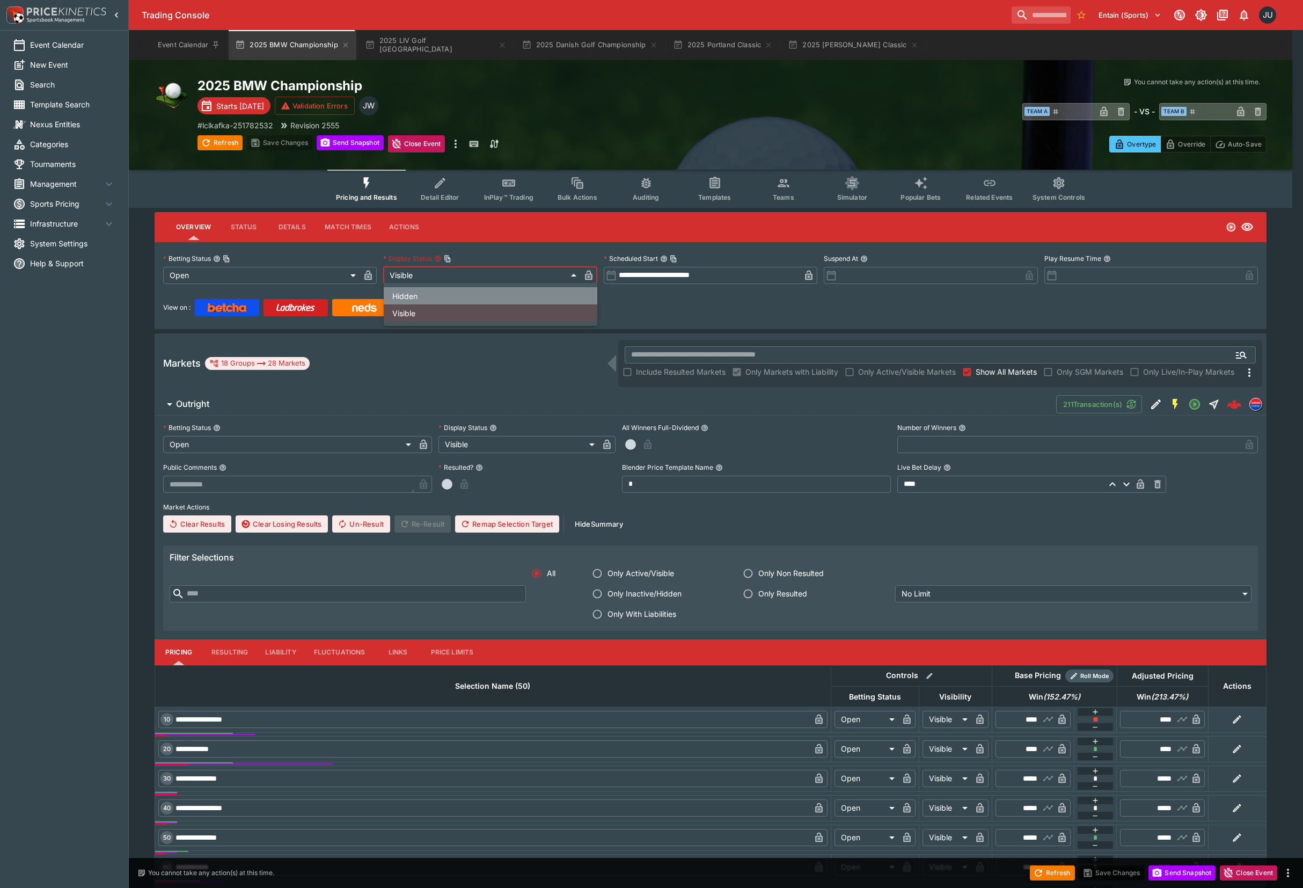
click at [422, 297] on li "Hidden" at bounding box center [491, 295] width 214 height 17
type input "******"
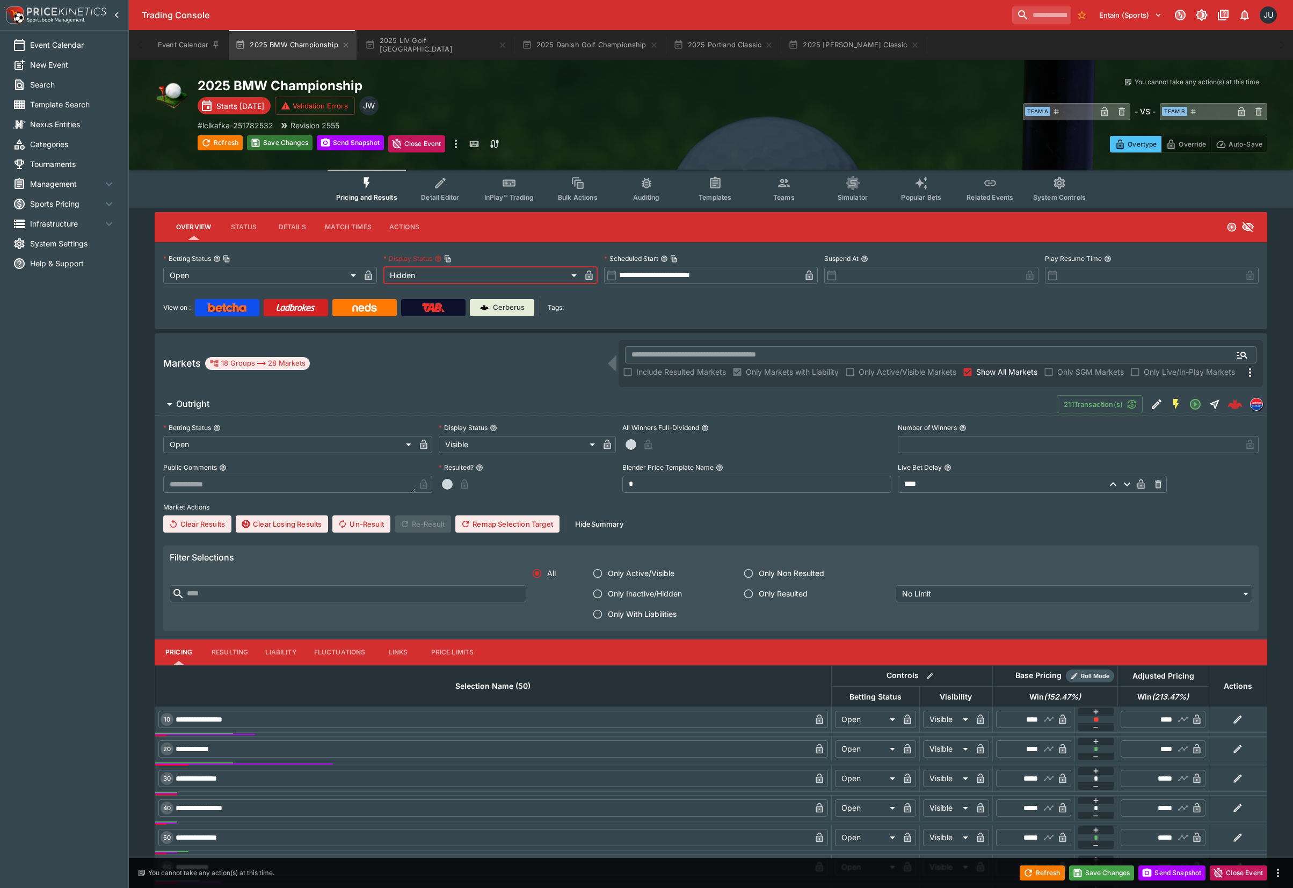
click at [286, 138] on button "Save Changes" at bounding box center [279, 142] width 65 height 15
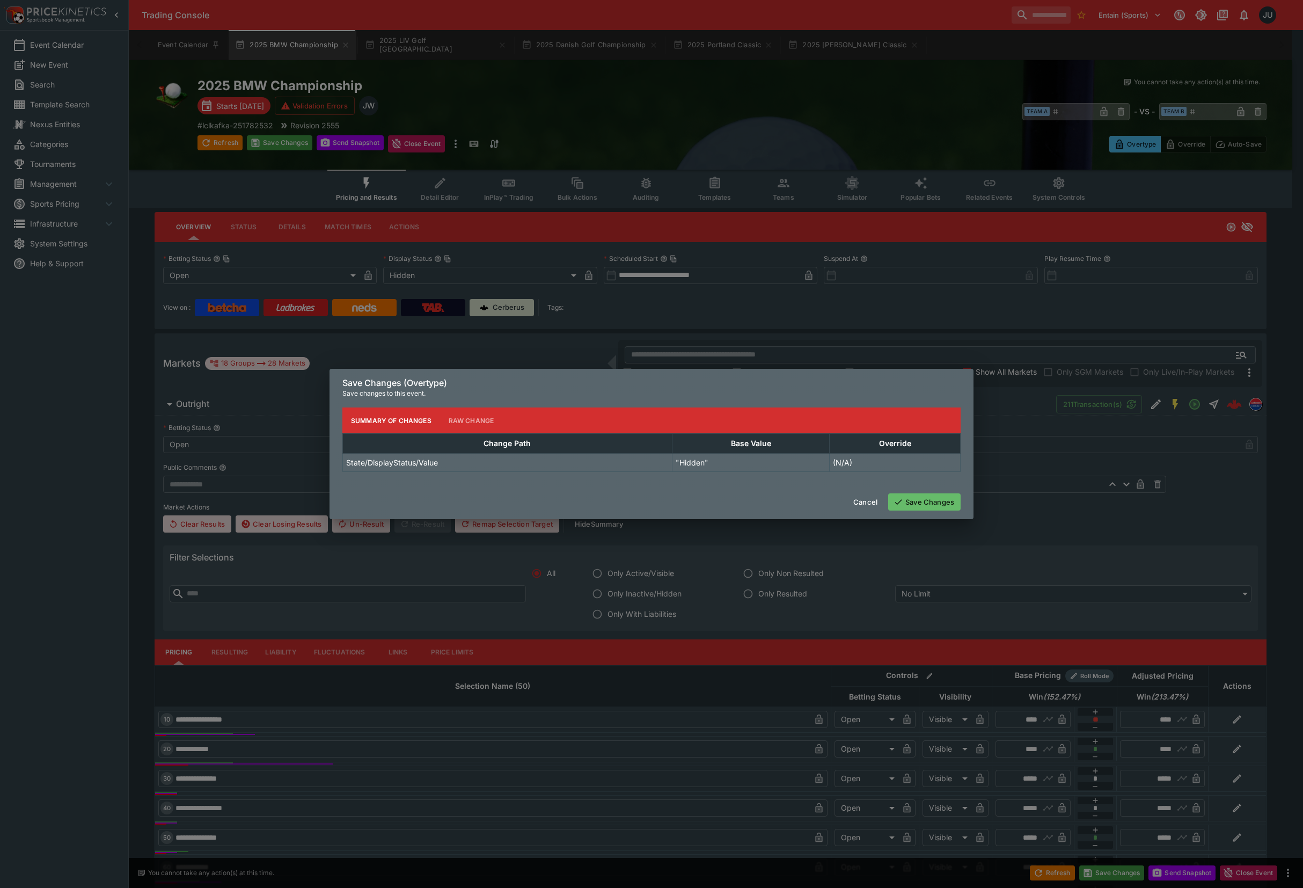
drag, startPoint x: 950, startPoint y: 488, endPoint x: 949, endPoint y: 494, distance: 6.5
click at [950, 488] on div "Cancel Save Changes" at bounding box center [652, 502] width 644 height 34
click at [949, 494] on button "Save Changes" at bounding box center [924, 501] width 72 height 17
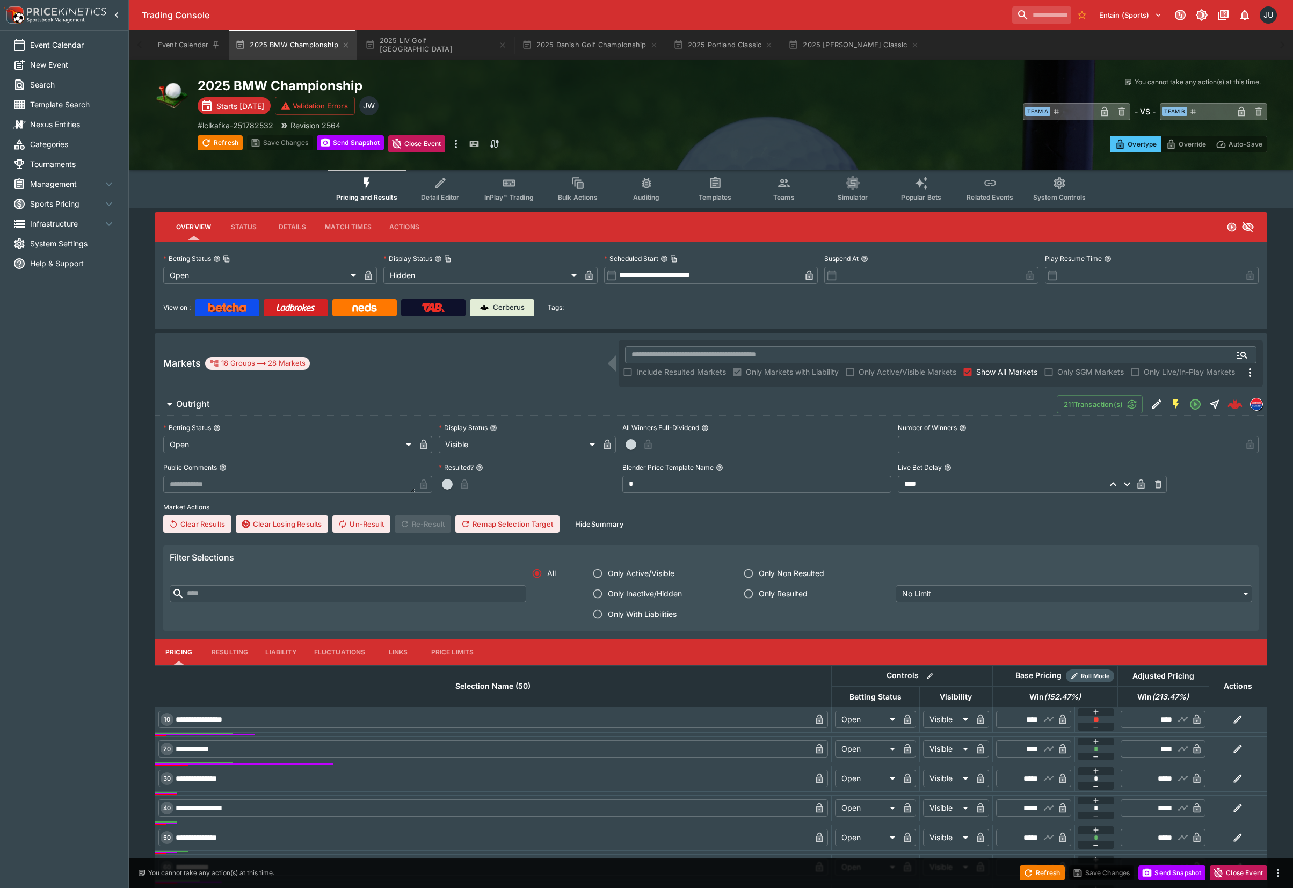
click at [1147, 402] on button "Edit Detail" at bounding box center [1156, 404] width 19 height 19
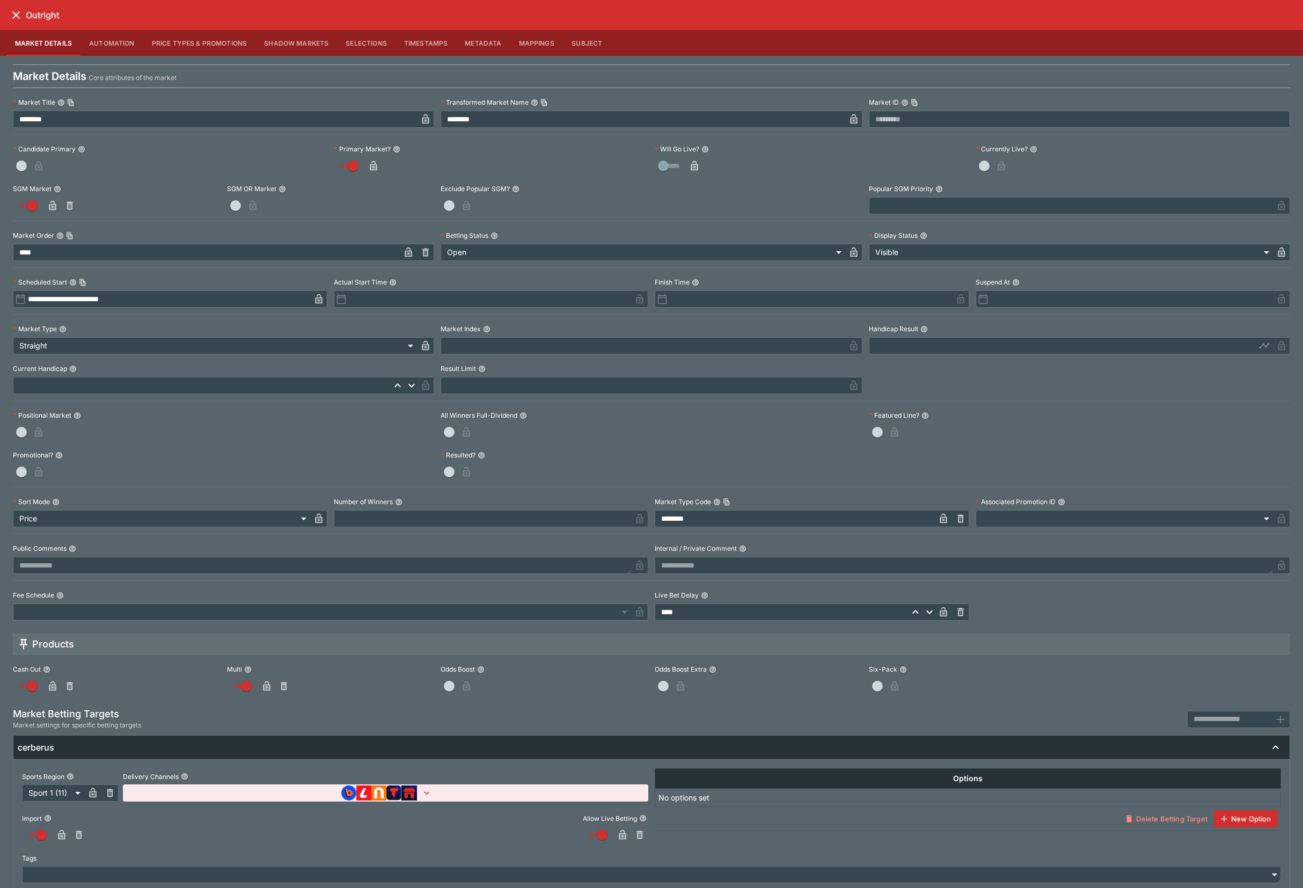
click at [198, 41] on button "Price Types & Promotions" at bounding box center [199, 43] width 113 height 26
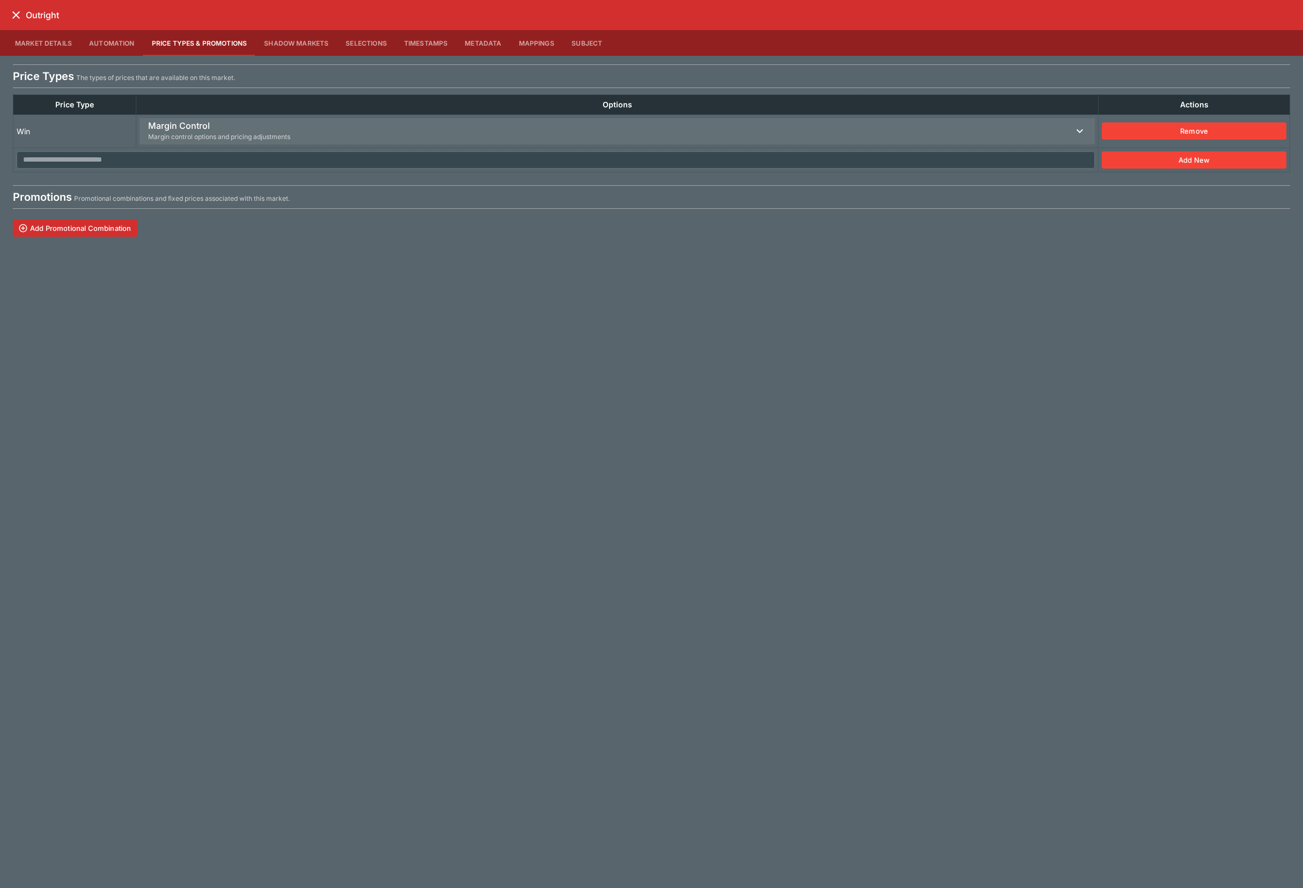
click at [249, 128] on h6 "Margin Control" at bounding box center [219, 125] width 142 height 11
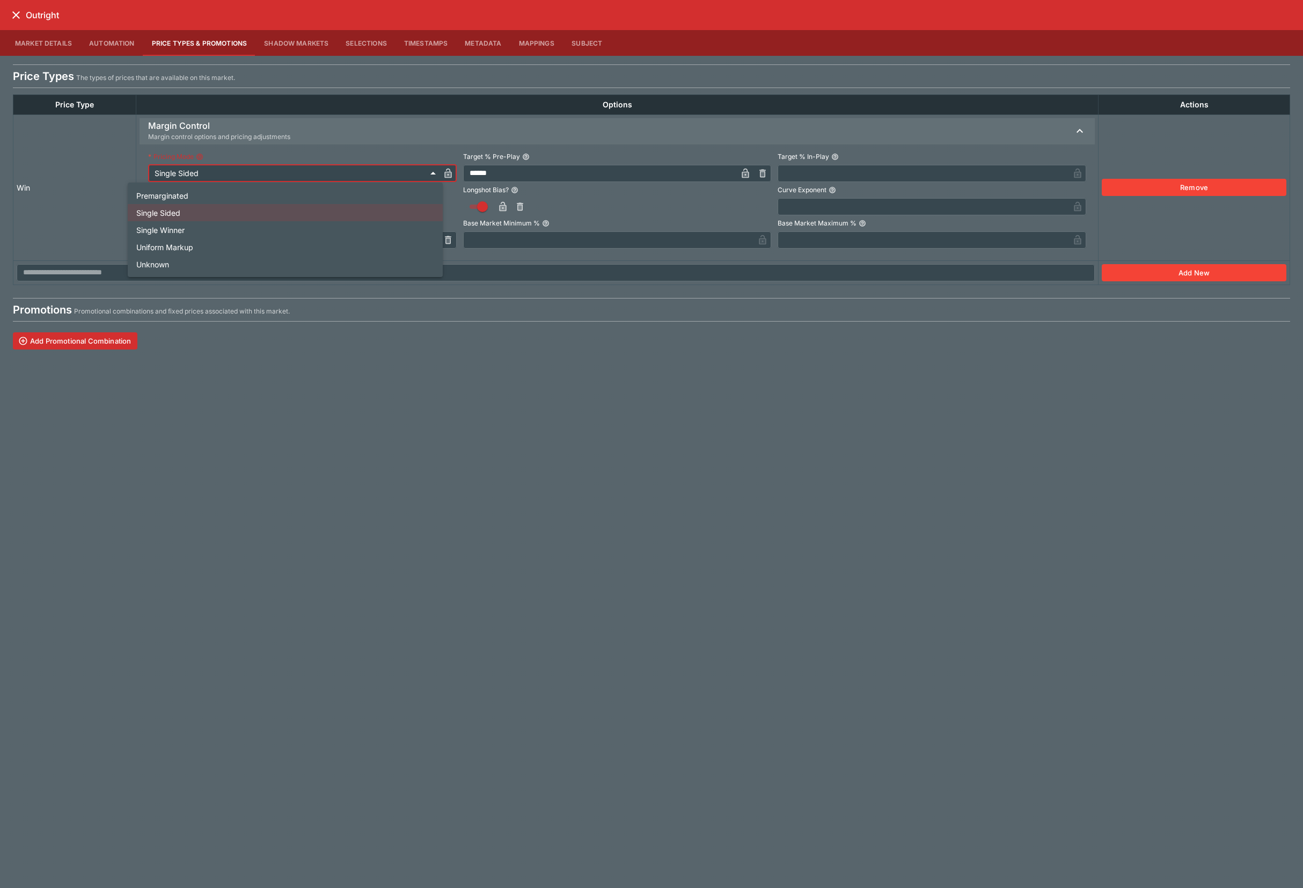
click at [200, 228] on li "Single Winner" at bounding box center [285, 229] width 315 height 17
type input "**********"
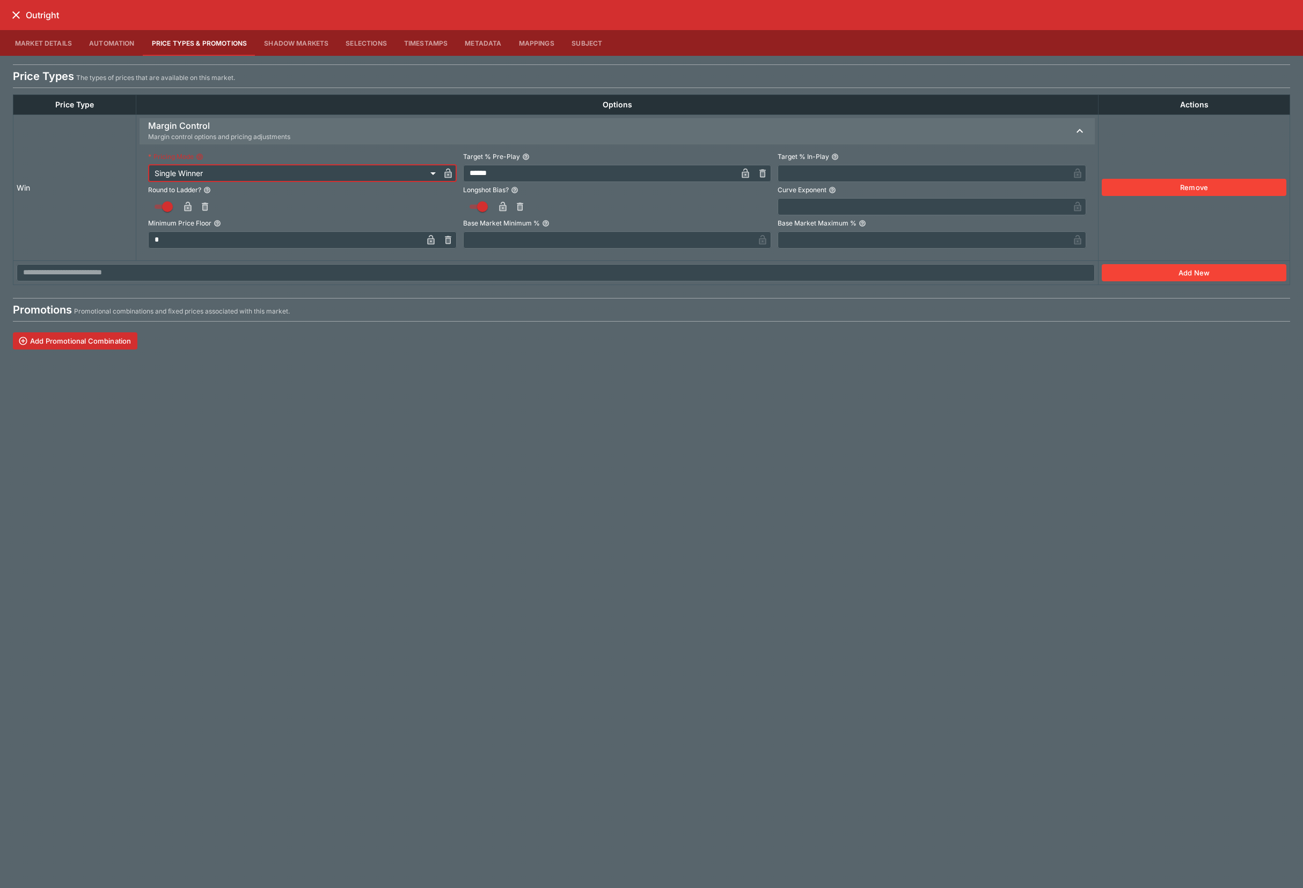
click at [444, 172] on icon "button" at bounding box center [447, 174] width 7 height 10
click at [14, 20] on icon "close" at bounding box center [16, 15] width 13 height 13
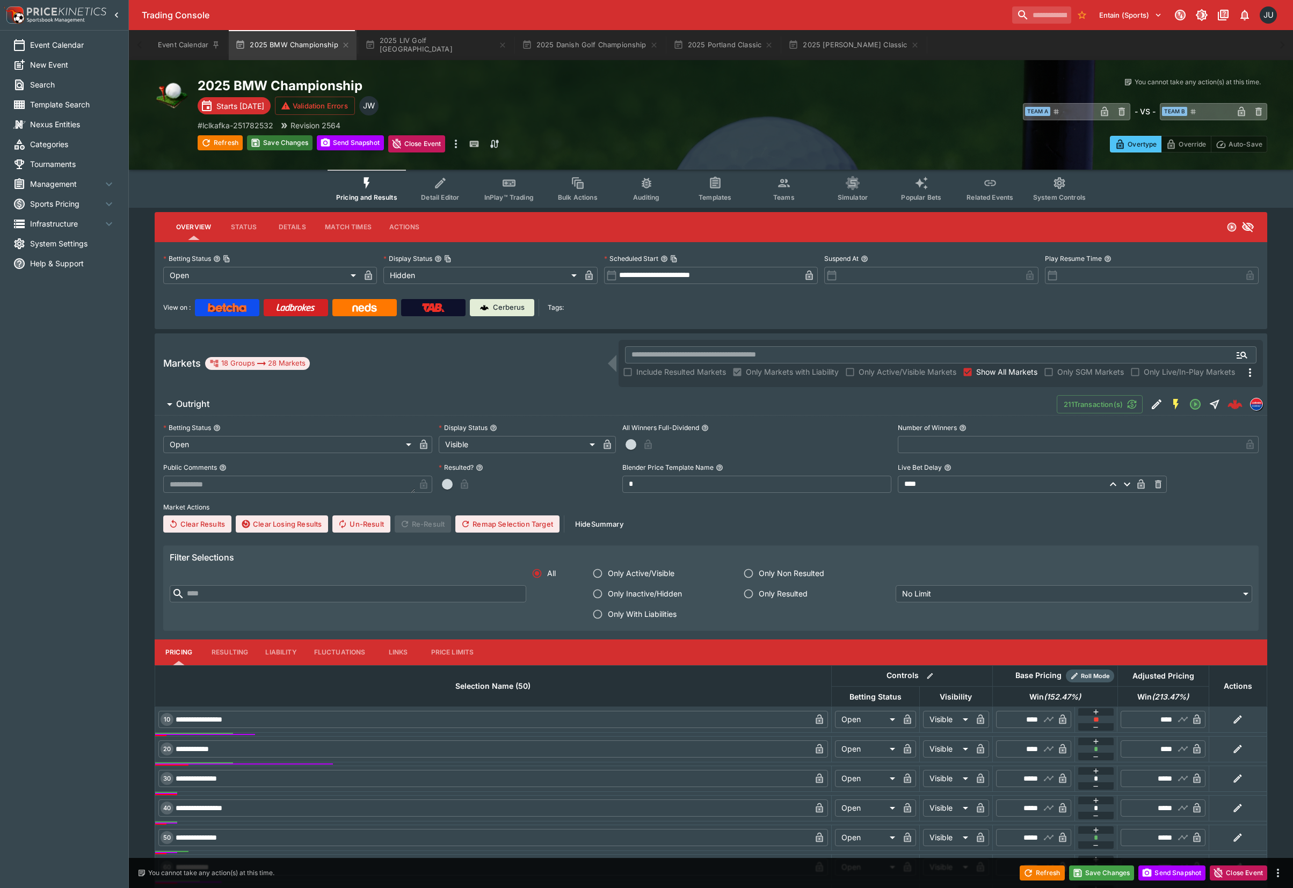
click at [262, 138] on button "Save Changes" at bounding box center [279, 142] width 65 height 15
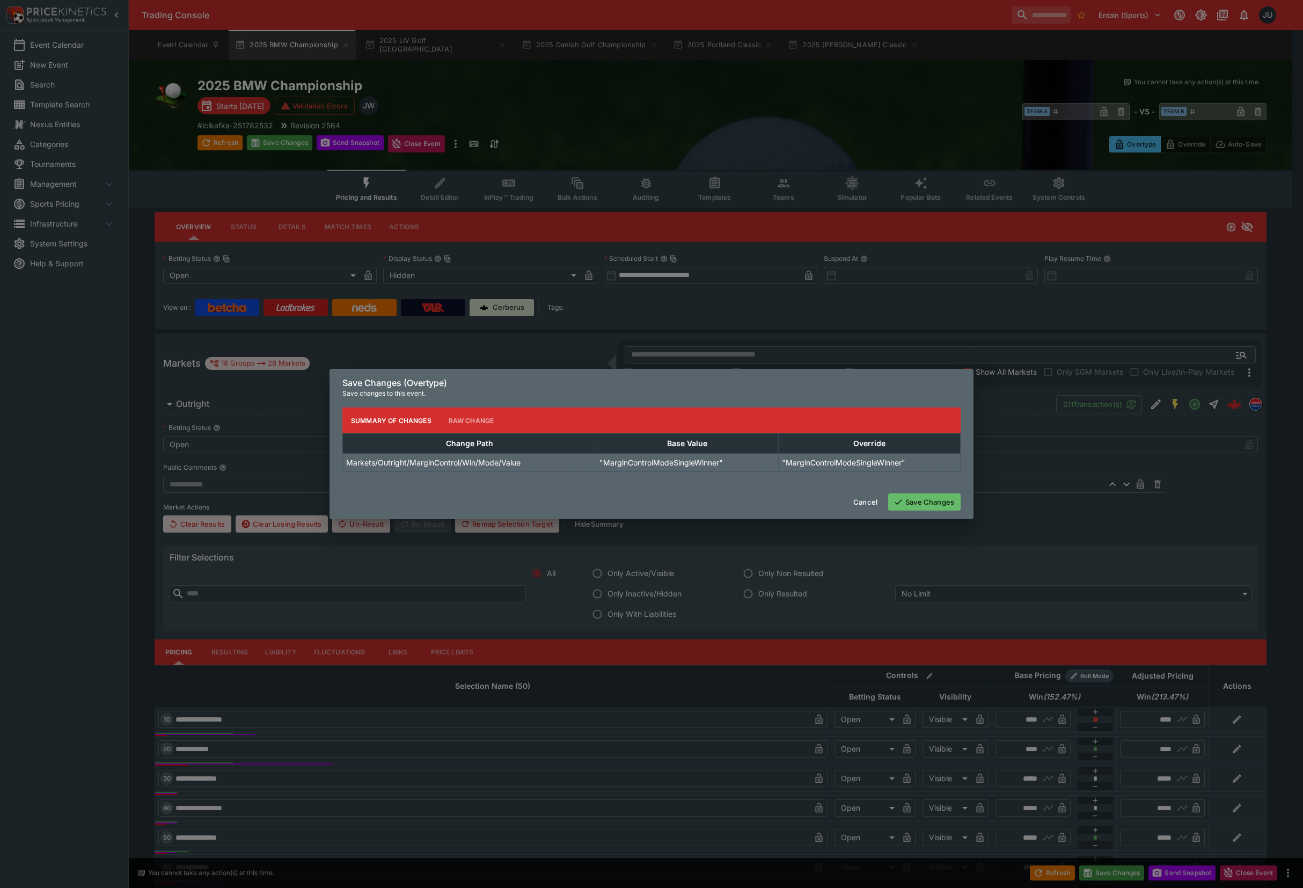
click at [932, 495] on button "Save Changes" at bounding box center [924, 501] width 72 height 17
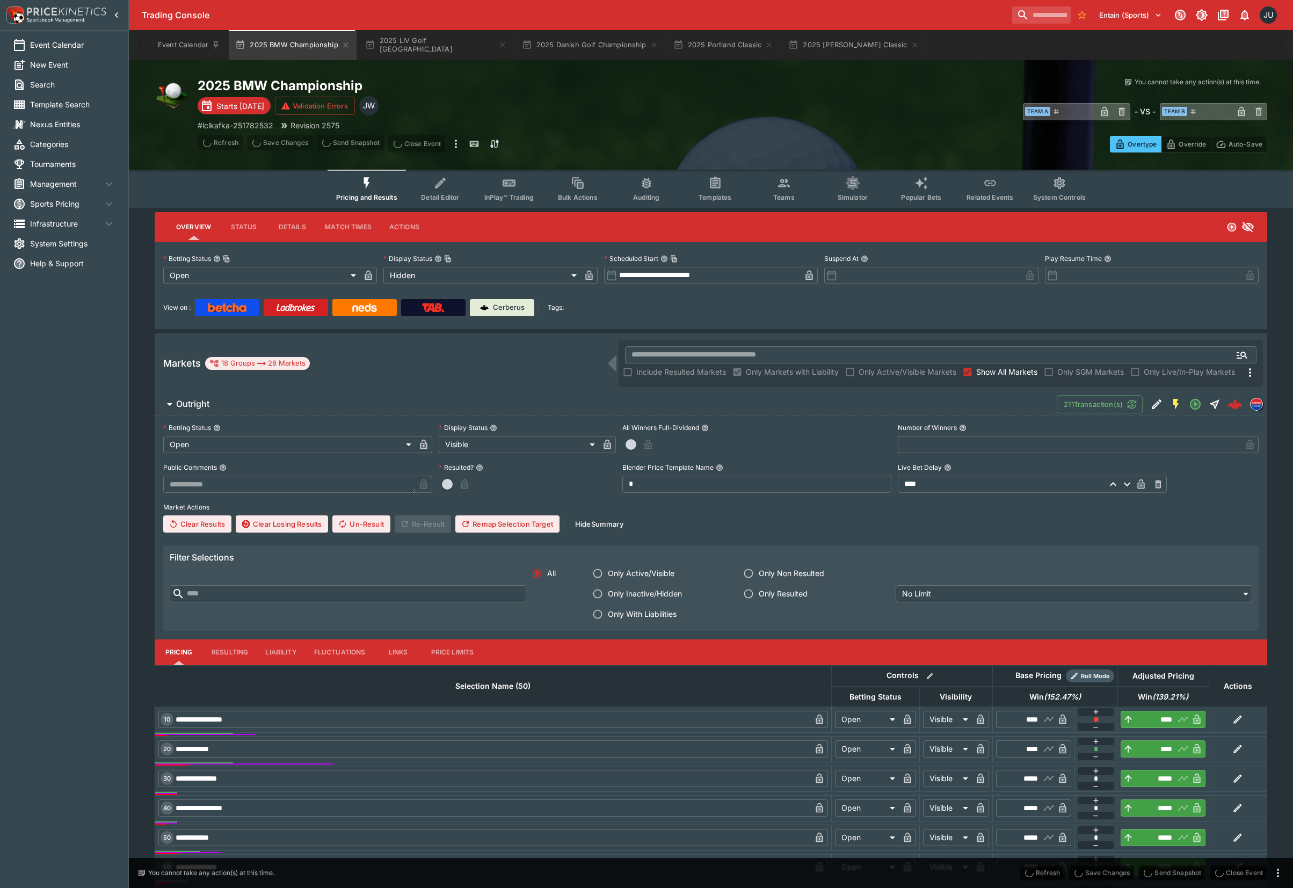
type input "****"
type input "*****"
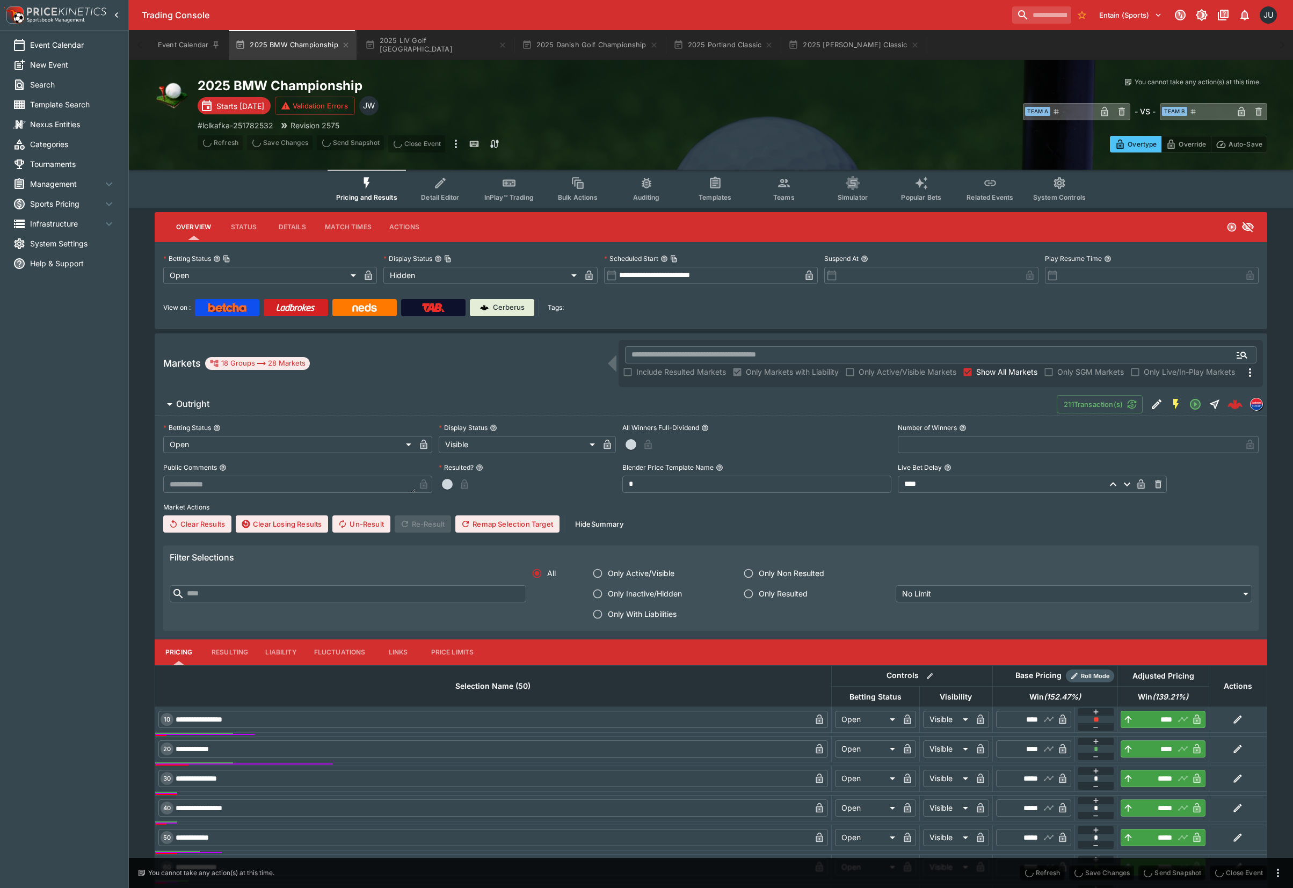
type input "*****"
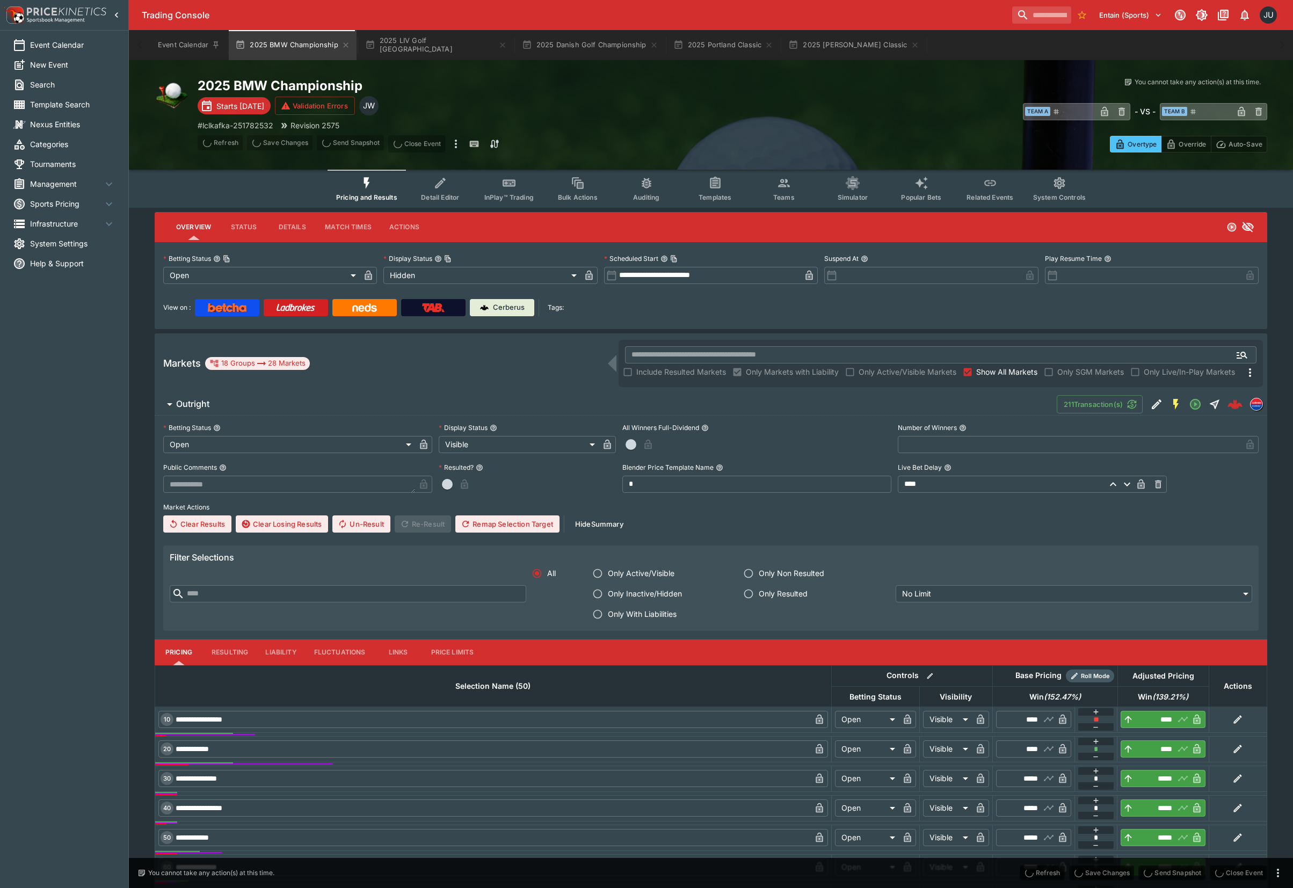
type input "*****"
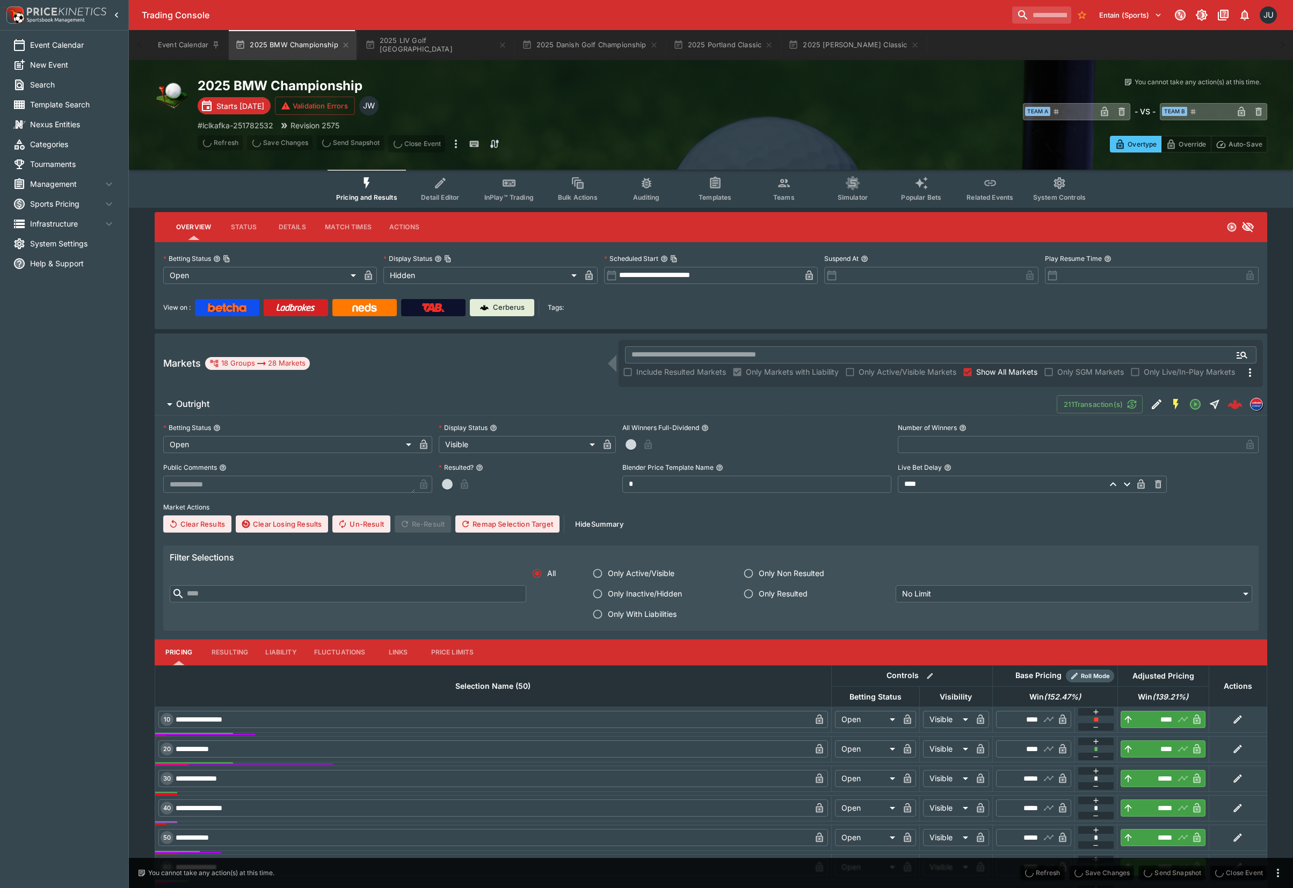
type input "******"
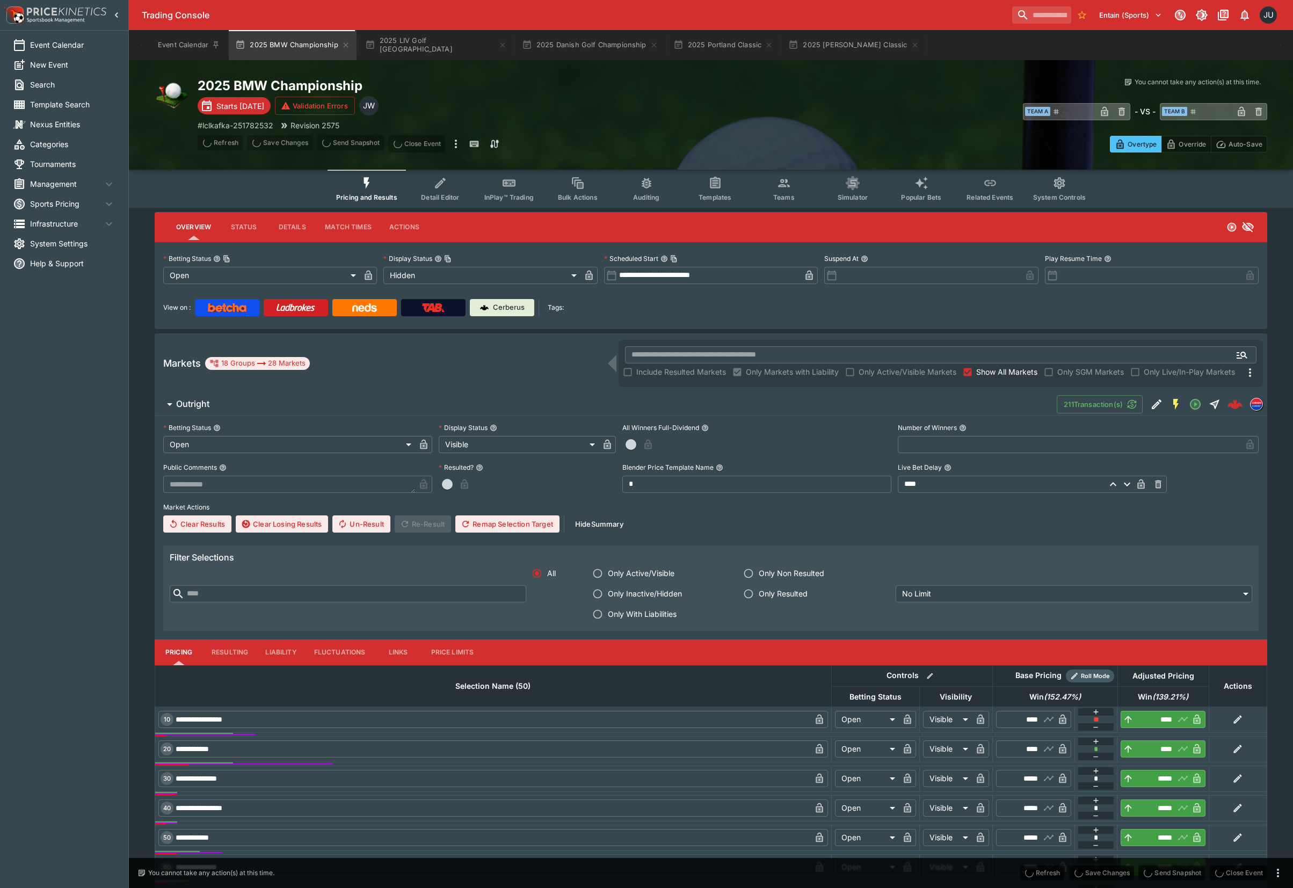
type input "******"
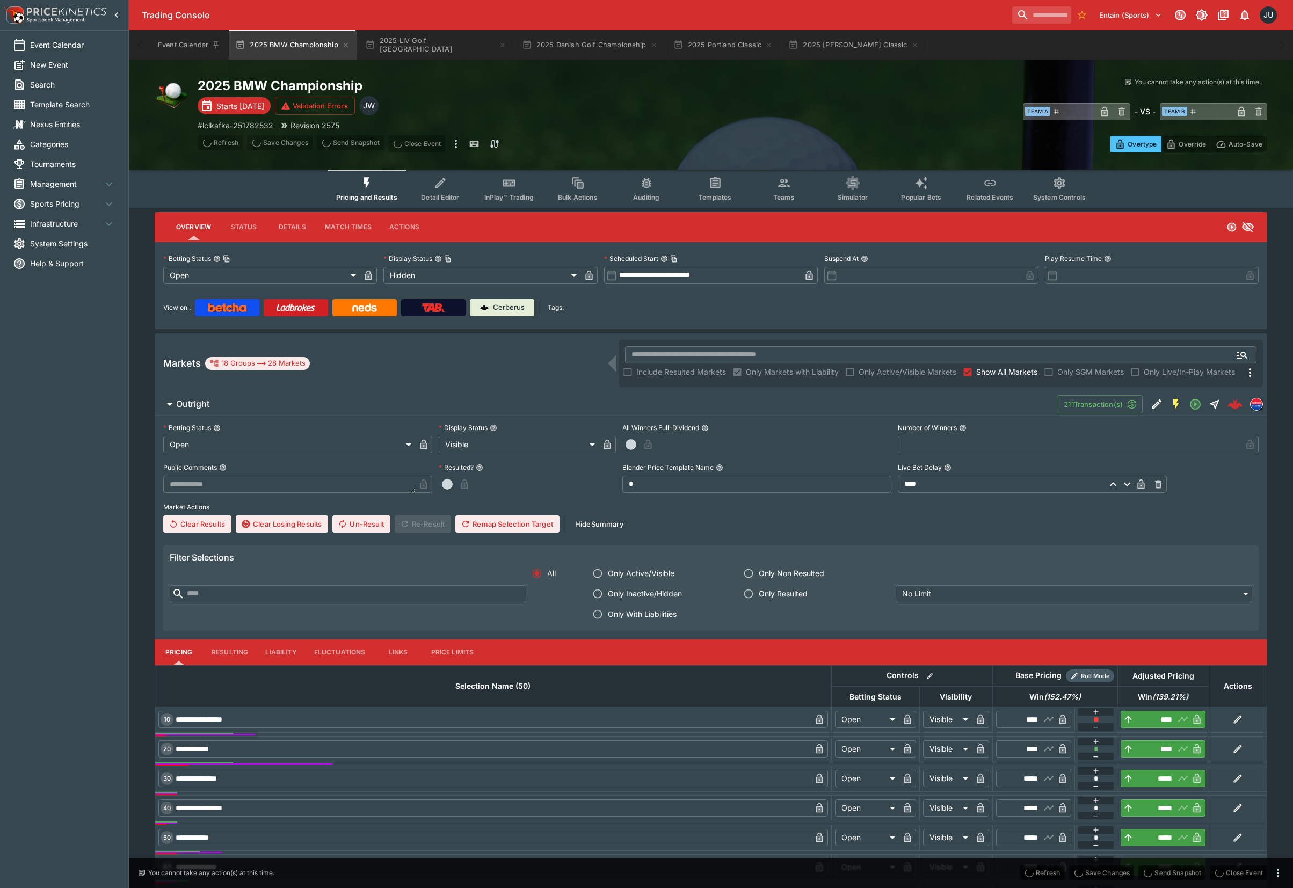
type input "********"
type input "*****"
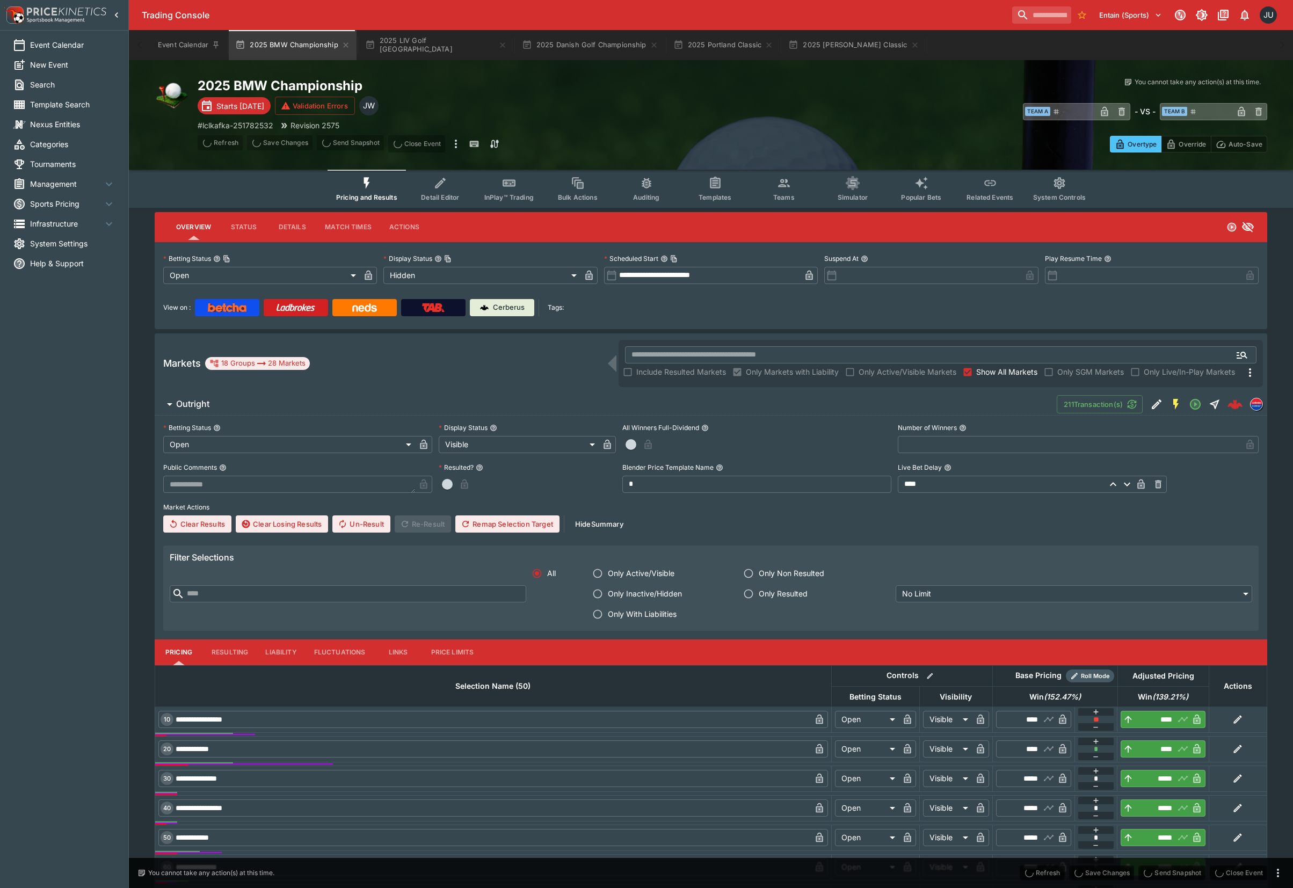
type input "*****"
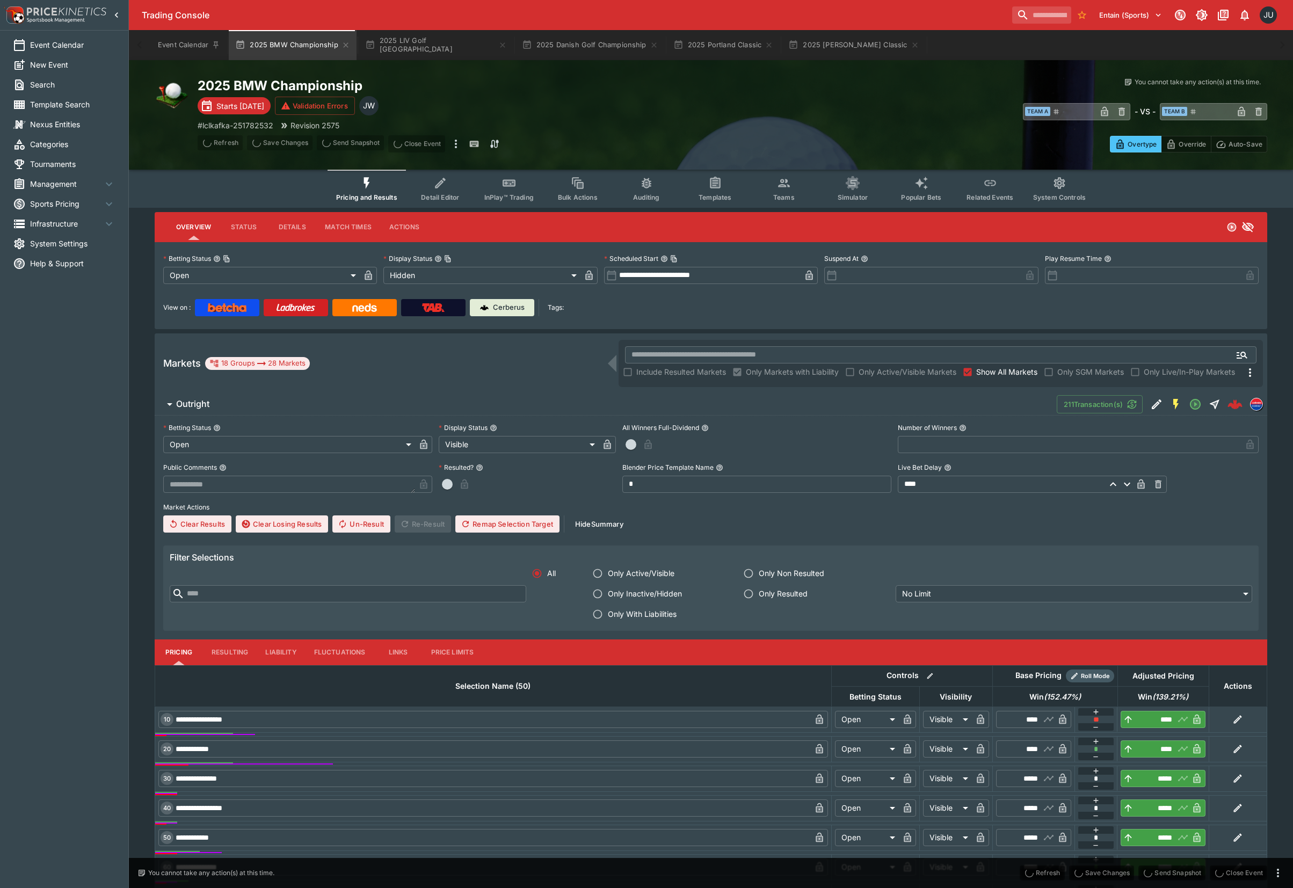
type input "*****"
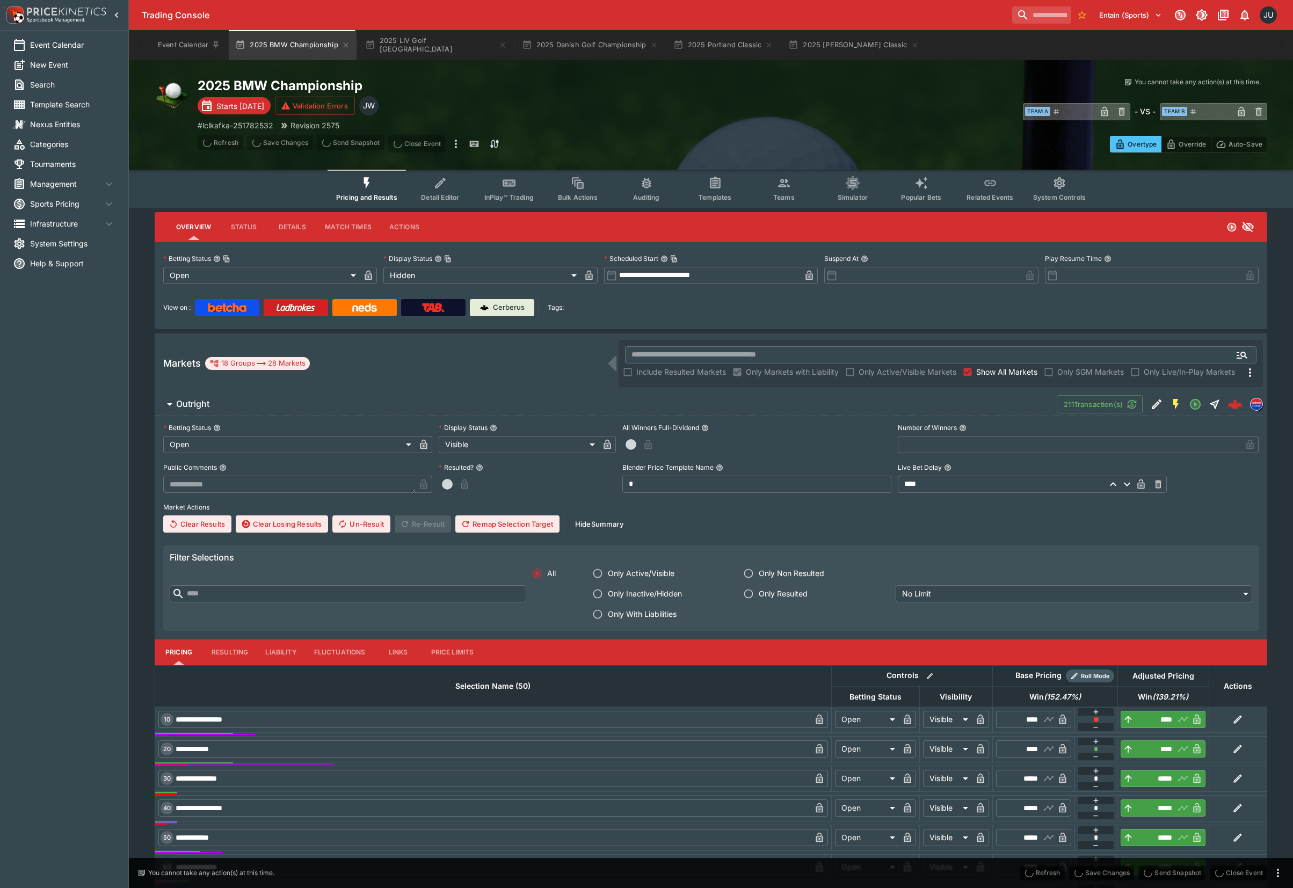
type input "*****"
type input "******"
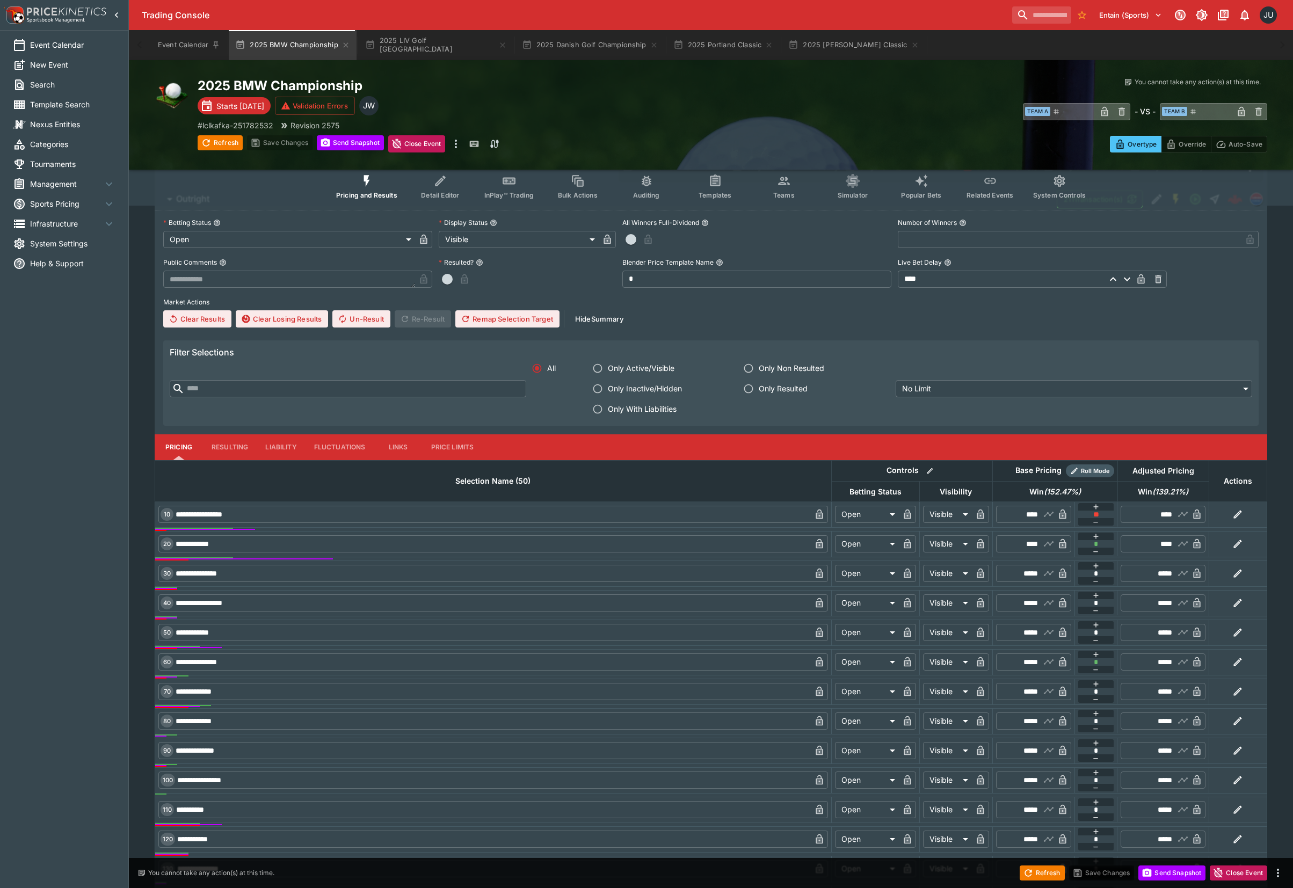
scroll to position [215, 0]
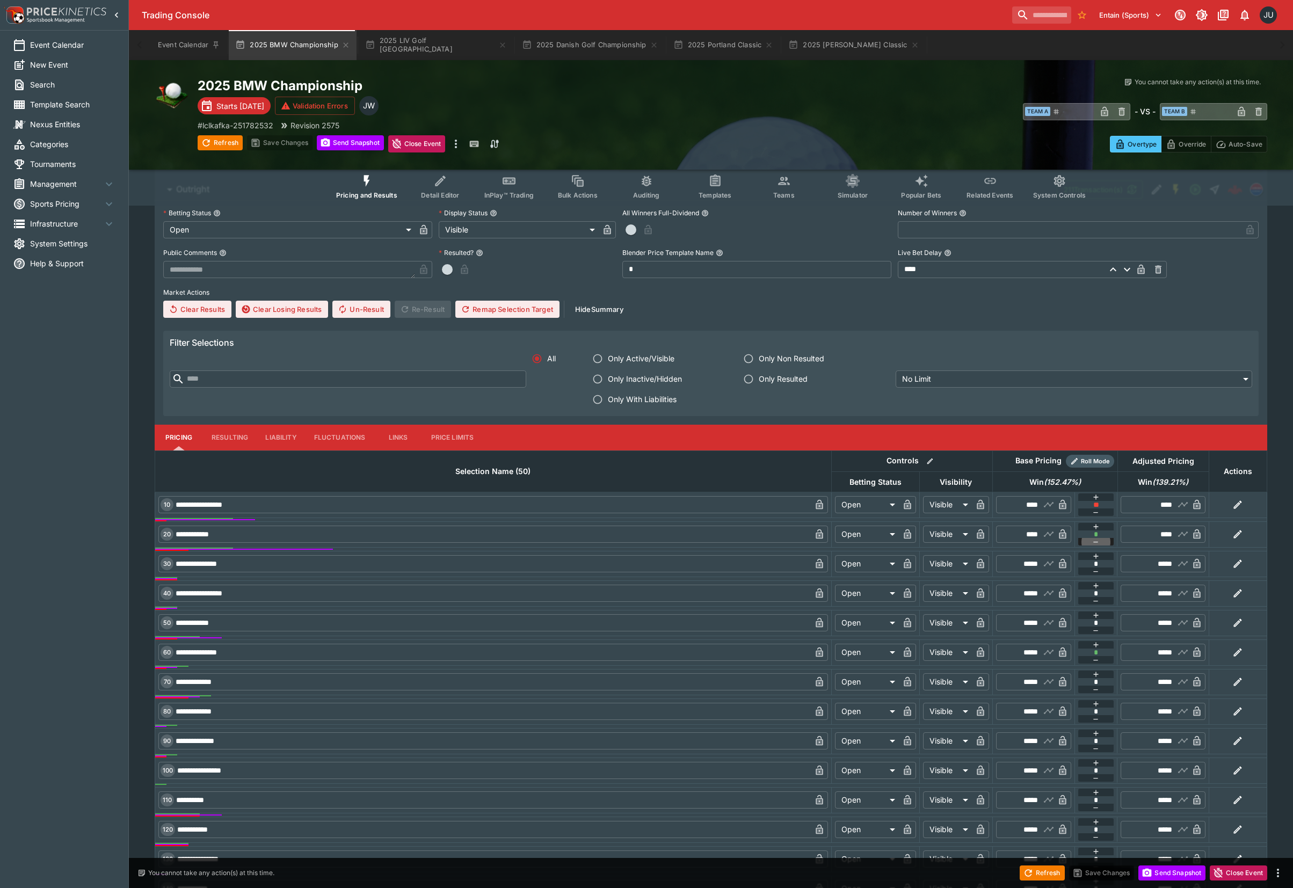
click at [1100, 542] on button "button" at bounding box center [1096, 542] width 36 height 8
type input "*"
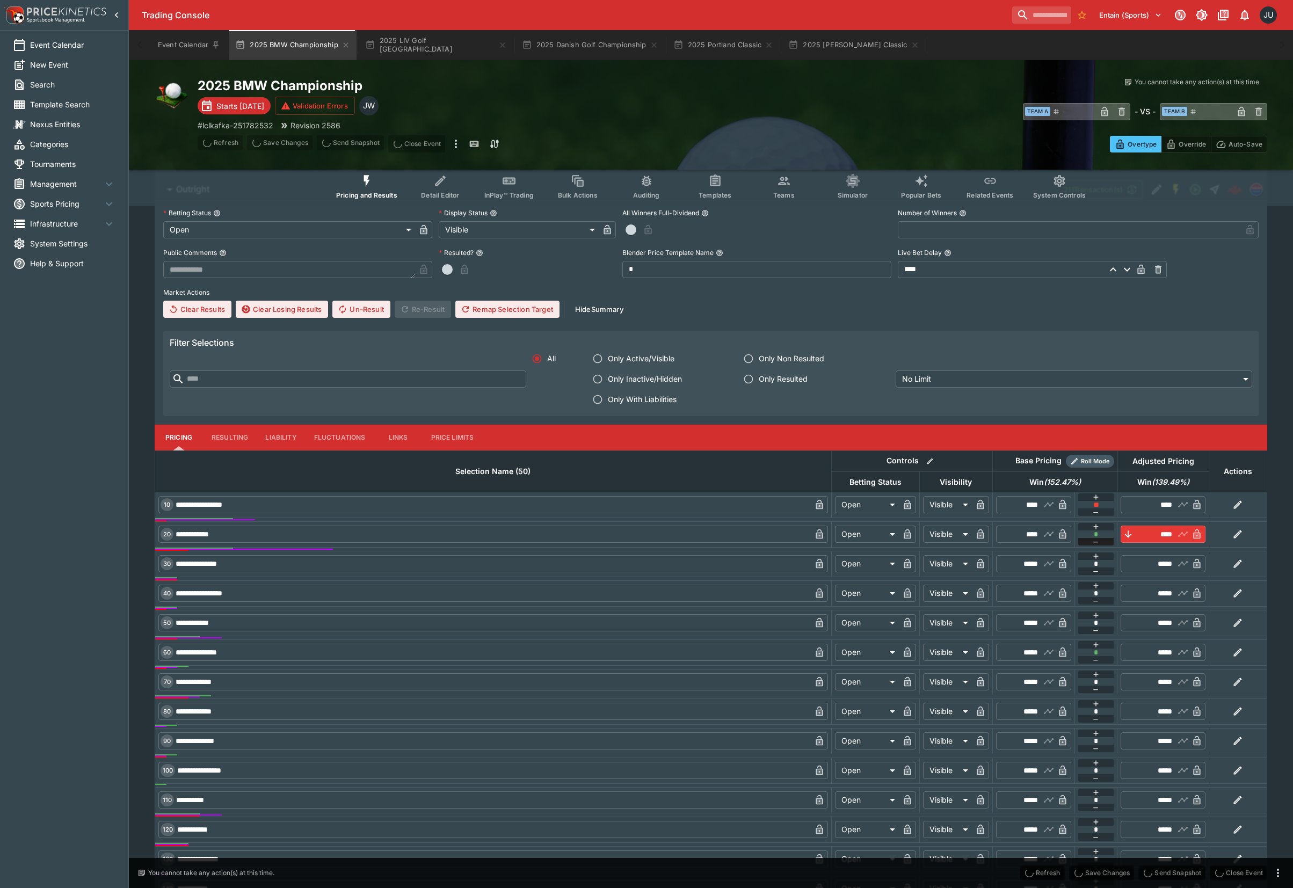
type input "****"
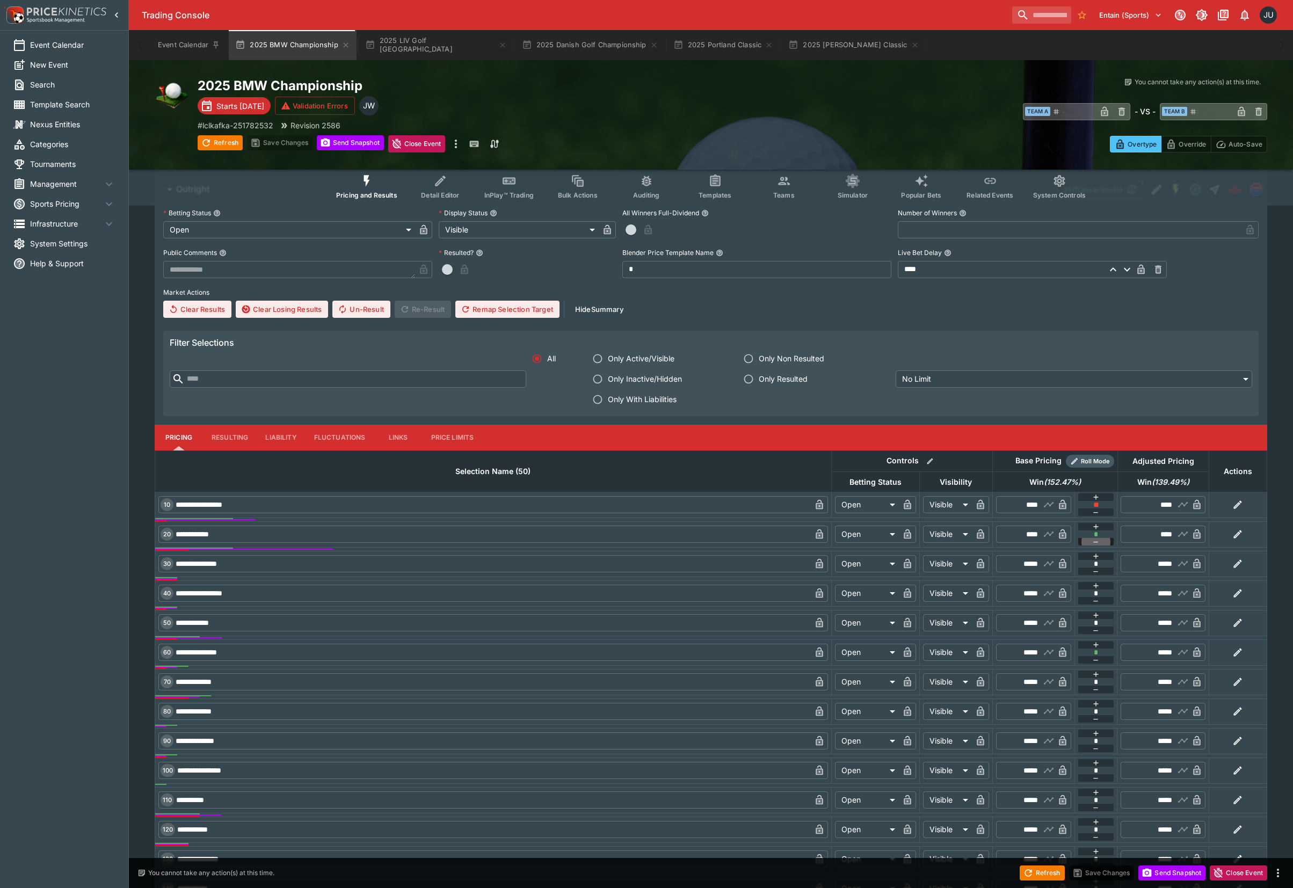
click at [1100, 542] on button "button" at bounding box center [1096, 542] width 36 height 8
type input "*"
type input "****"
click at [1096, 513] on icon "button" at bounding box center [1095, 512] width 9 height 9
type input "**"
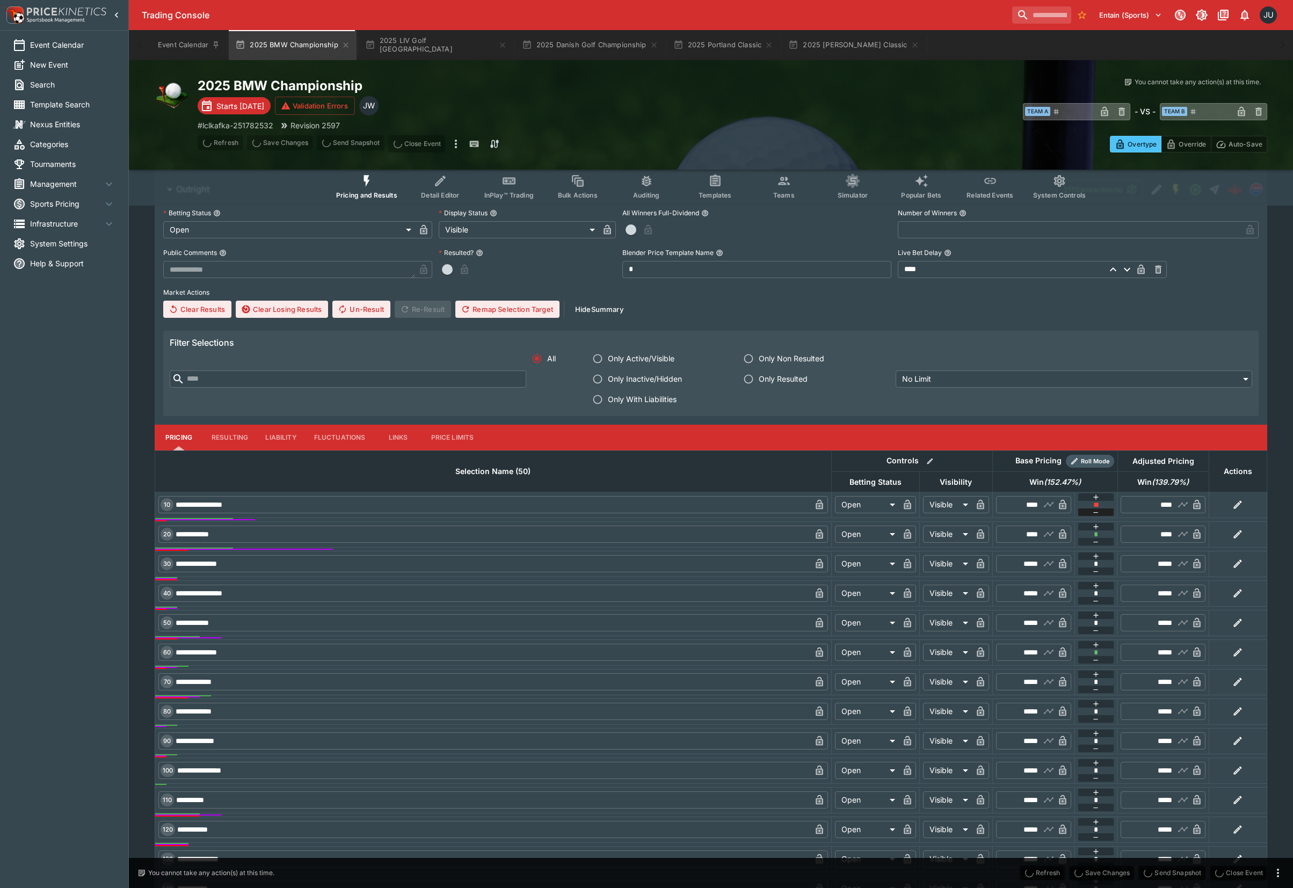
type input "****"
click at [1098, 512] on icon "button" at bounding box center [1095, 512] width 9 height 9
type input "**"
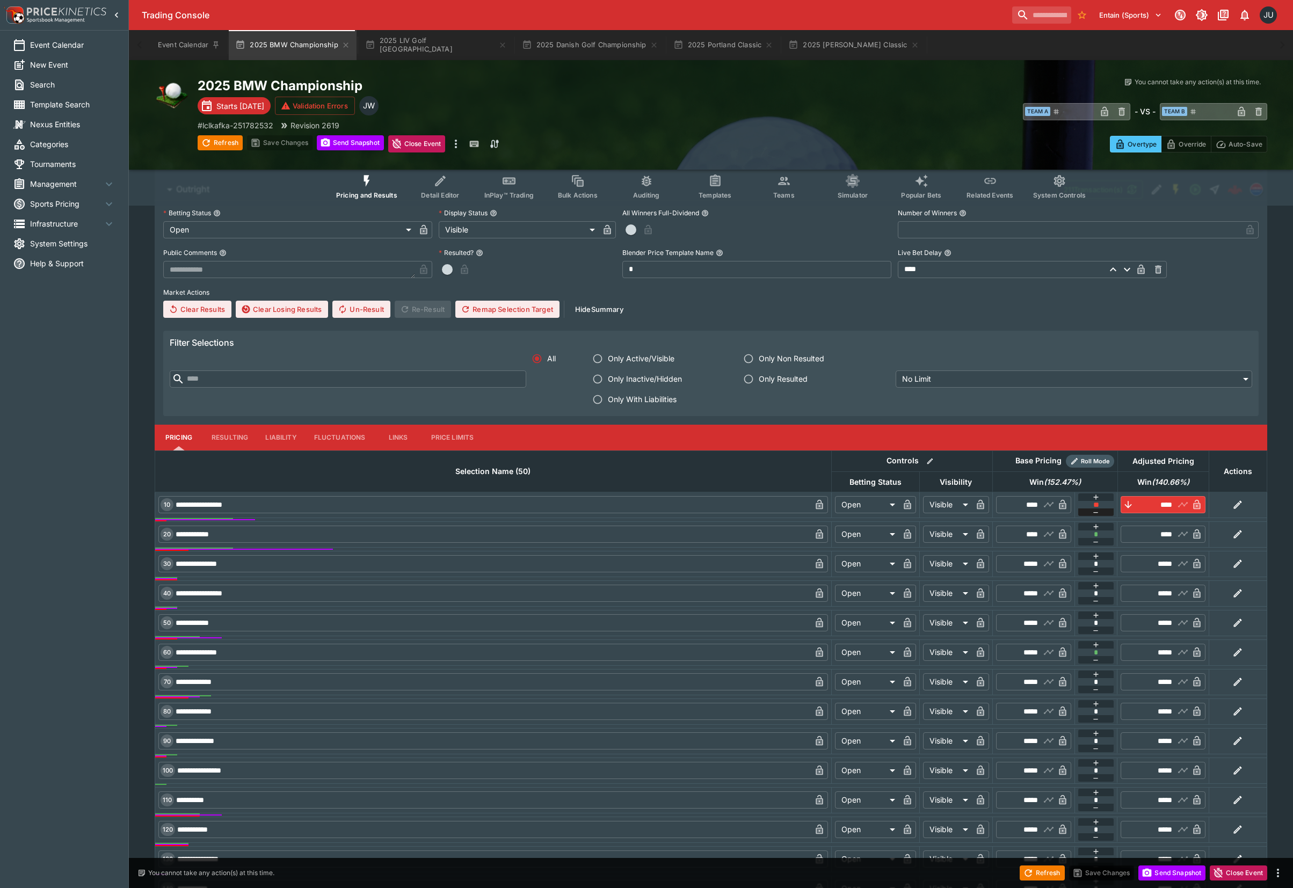
type input "****"
click at [1098, 512] on icon "button" at bounding box center [1095, 512] width 9 height 9
type input "**"
type input "****"
click at [1098, 512] on icon "button" at bounding box center [1095, 512] width 9 height 9
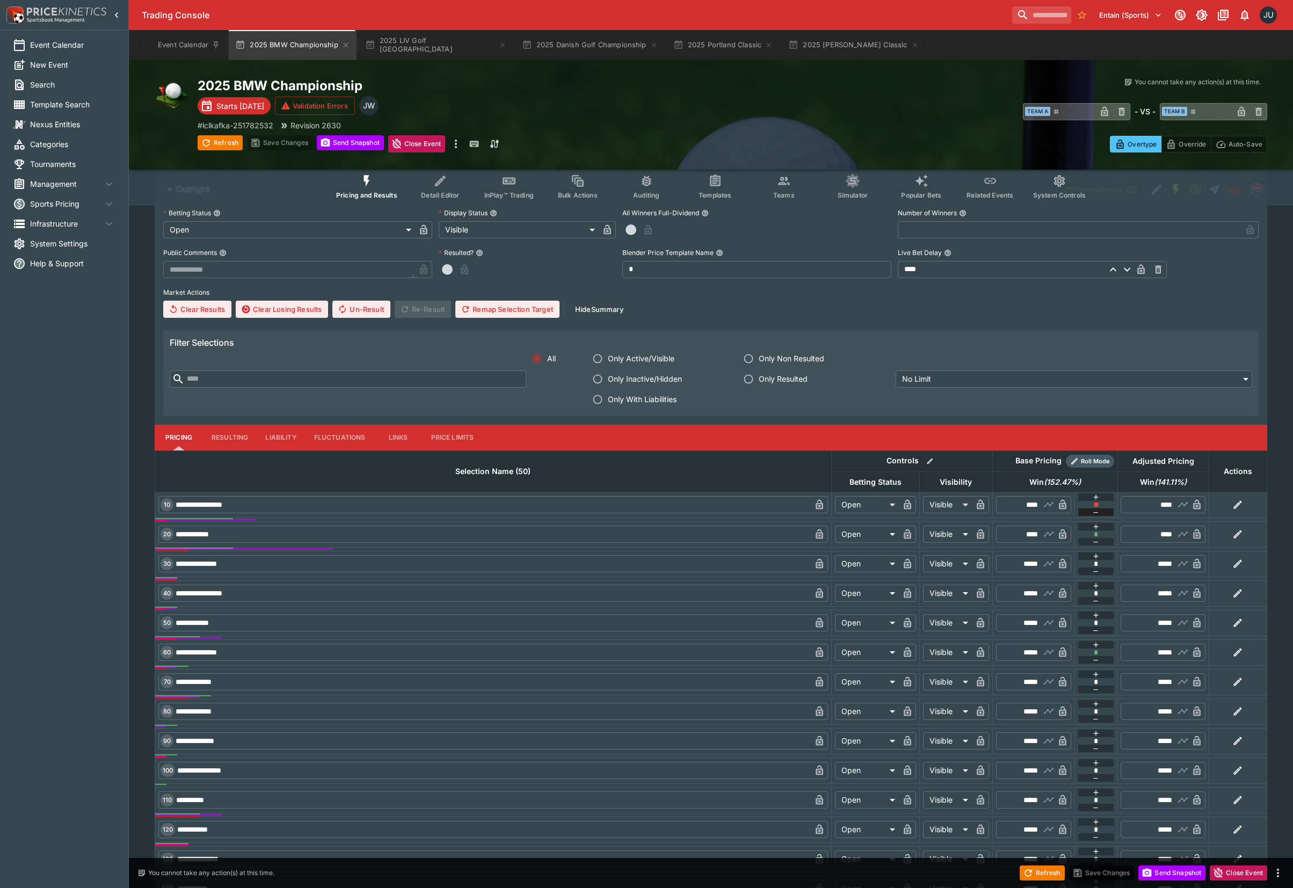
type input "**"
type input "****"
click at [1098, 661] on icon "button" at bounding box center [1095, 660] width 9 height 9
type input "*"
type input "*****"
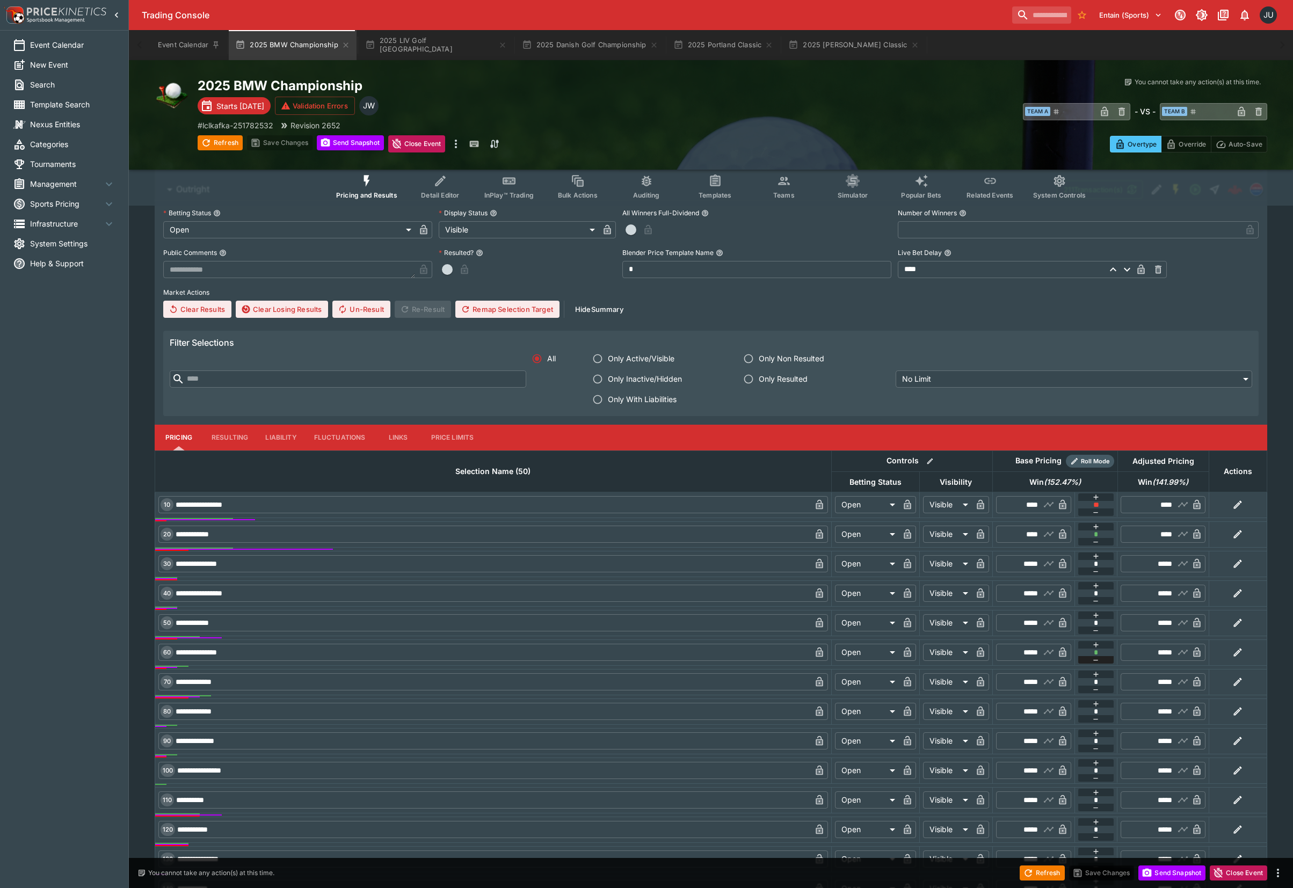
click at [1098, 661] on icon "button" at bounding box center [1095, 660] width 9 height 9
type input "*"
type input "*****"
click at [1090, 581] on td "* ​" at bounding box center [1096, 593] width 43 height 25
click at [1099, 583] on button "button" at bounding box center [1096, 586] width 36 height 8
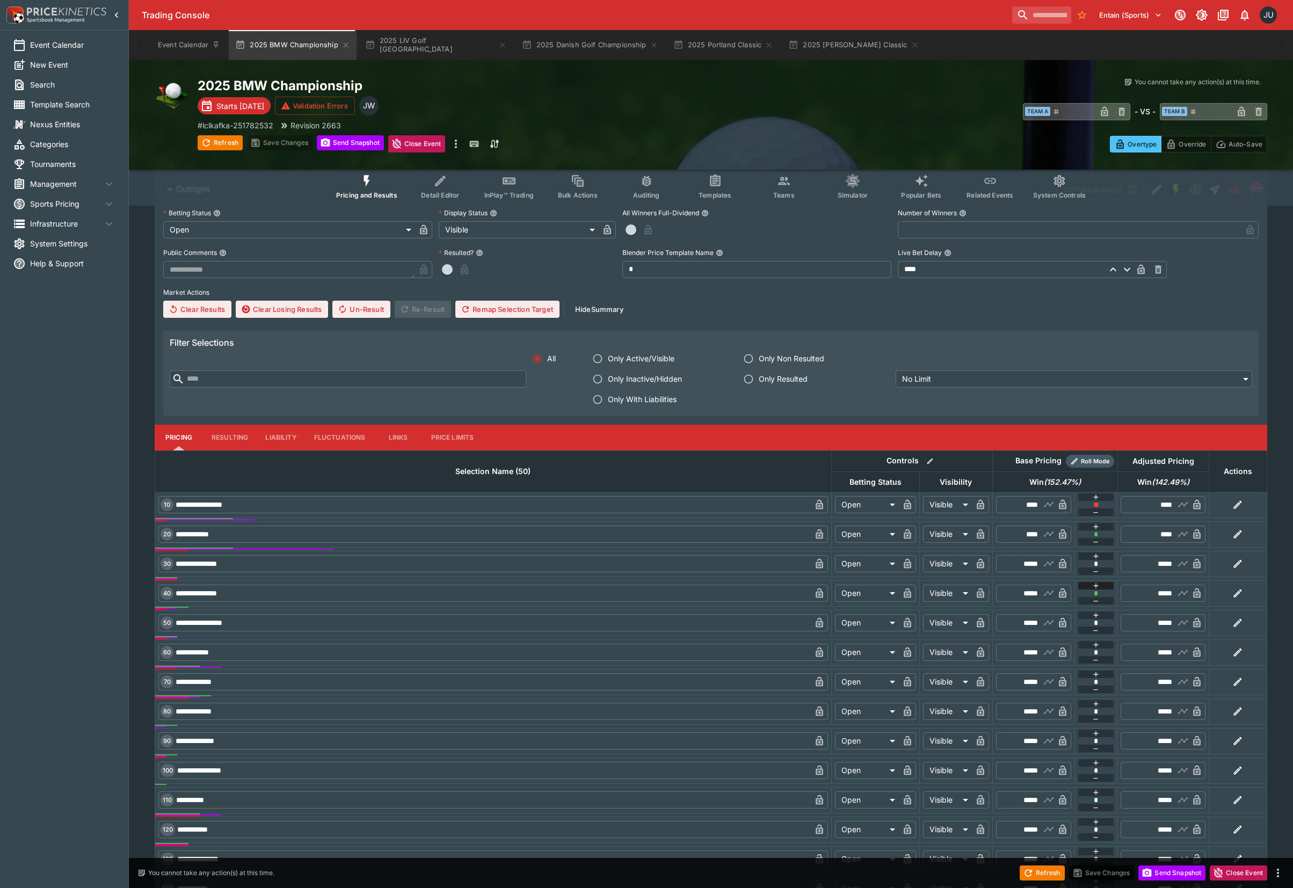
type input "*"
type input "*****"
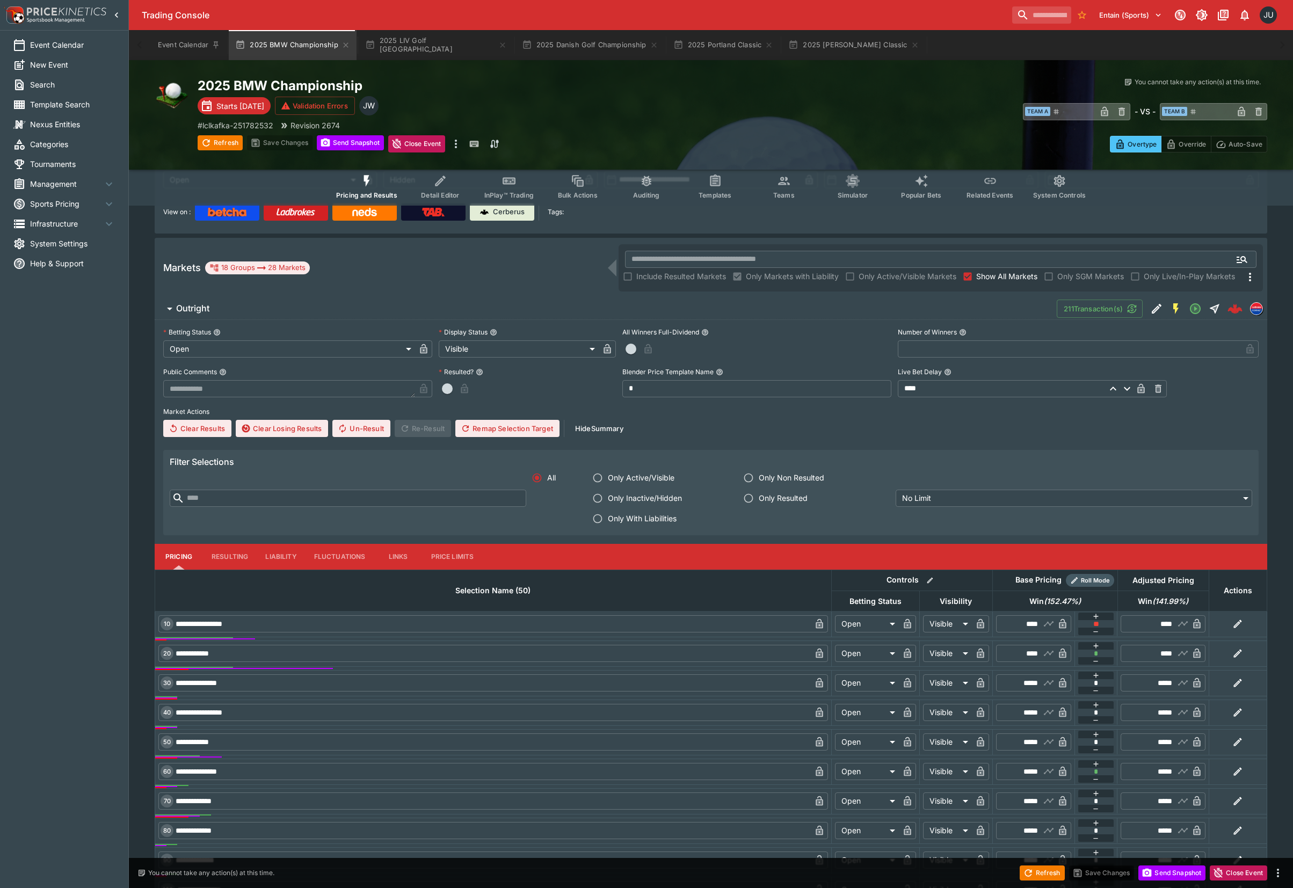
scroll to position [0, 0]
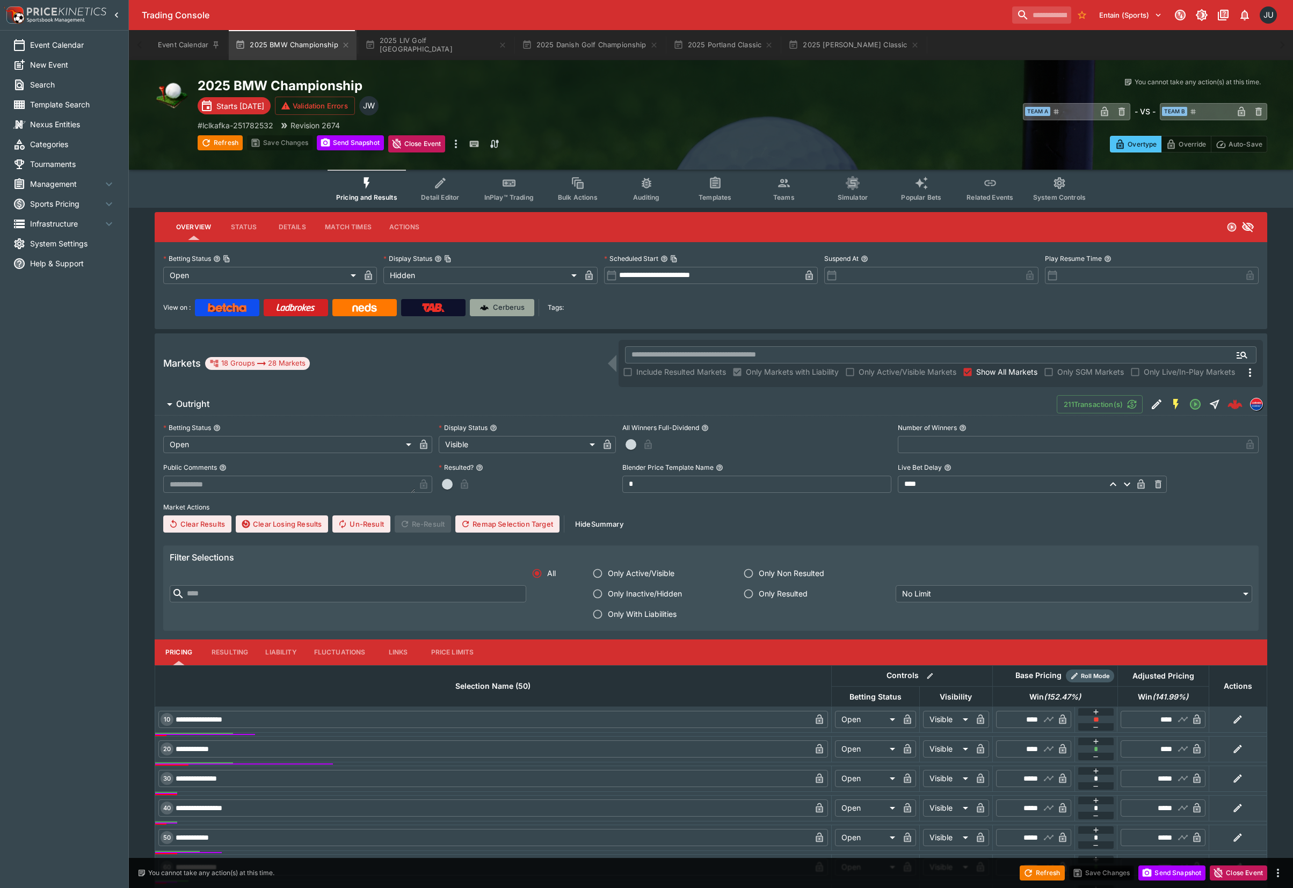
click at [509, 308] on p "Cerberus" at bounding box center [509, 307] width 32 height 11
click at [517, 307] on p "Cerberus" at bounding box center [509, 307] width 32 height 11
click at [262, 125] on p "# lclkafka-251782532" at bounding box center [236, 125] width 76 height 11
click at [67, 247] on span "System Settings" at bounding box center [72, 243] width 85 height 11
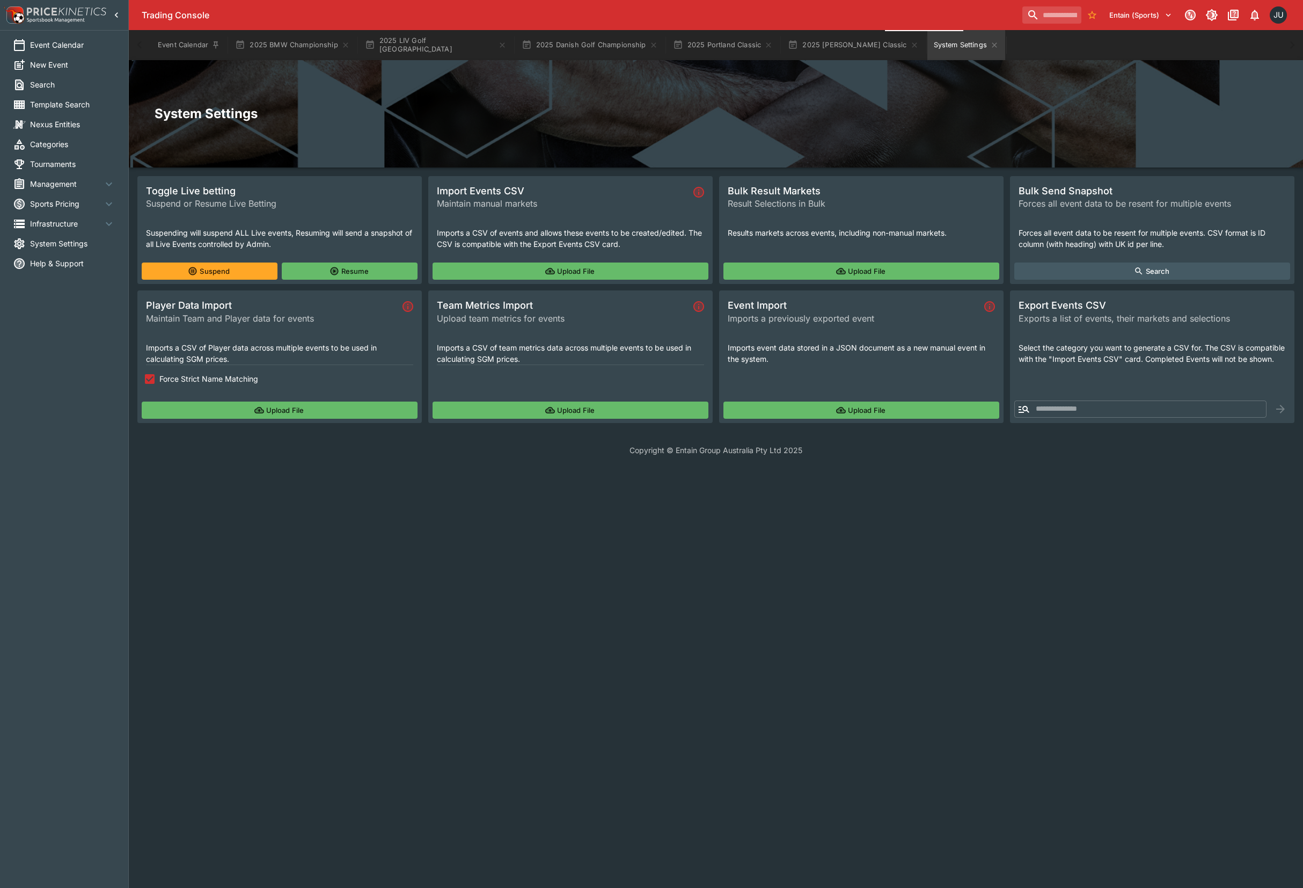
drag, startPoint x: 180, startPoint y: 382, endPoint x: 180, endPoint y: 392, distance: 9.7
click at [180, 384] on span "Force Strict Name Matching" at bounding box center [208, 378] width 99 height 11
click at [181, 413] on button "Upload File" at bounding box center [280, 410] width 276 height 17
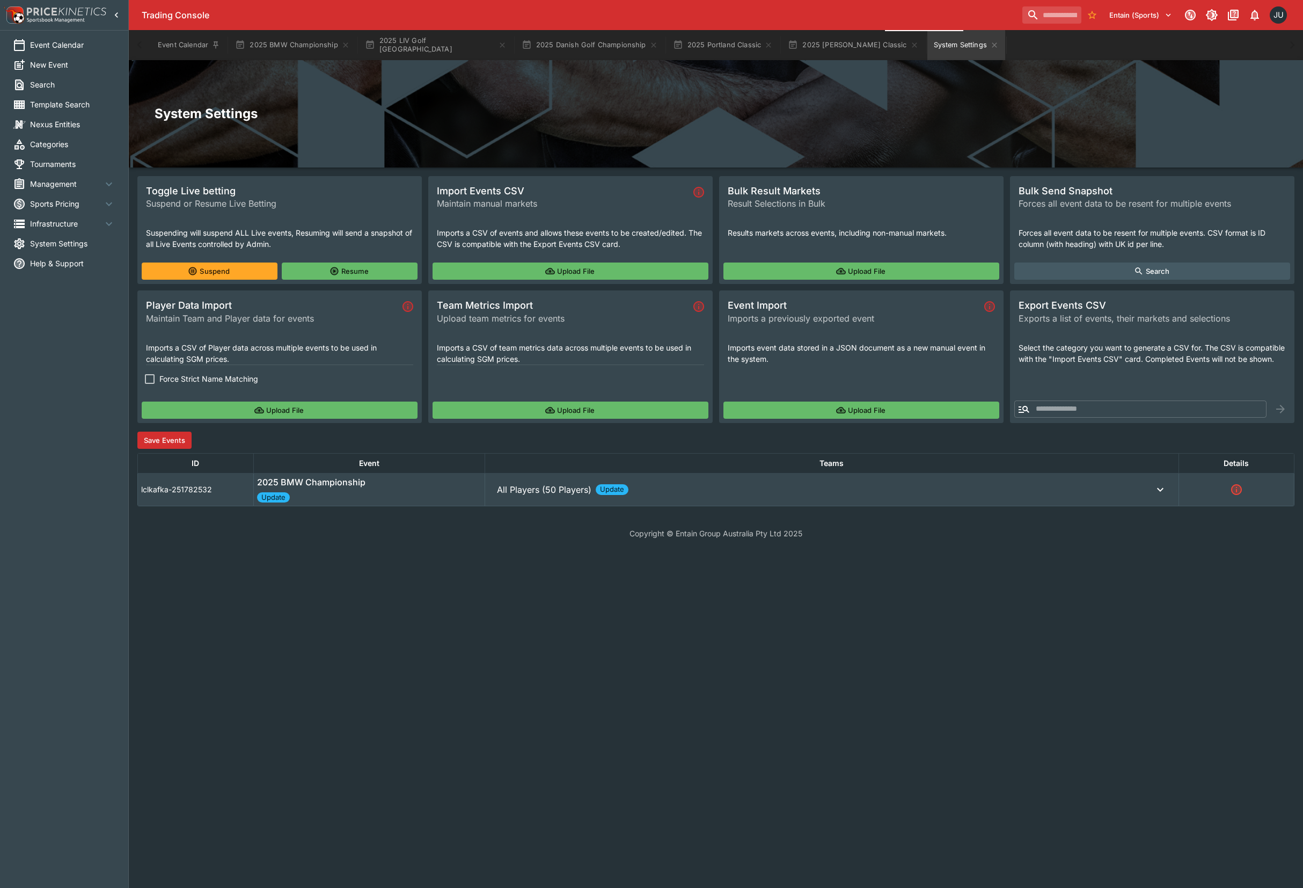
click at [564, 500] on button "All Players (50 Players) Update" at bounding box center [831, 489] width 687 height 21
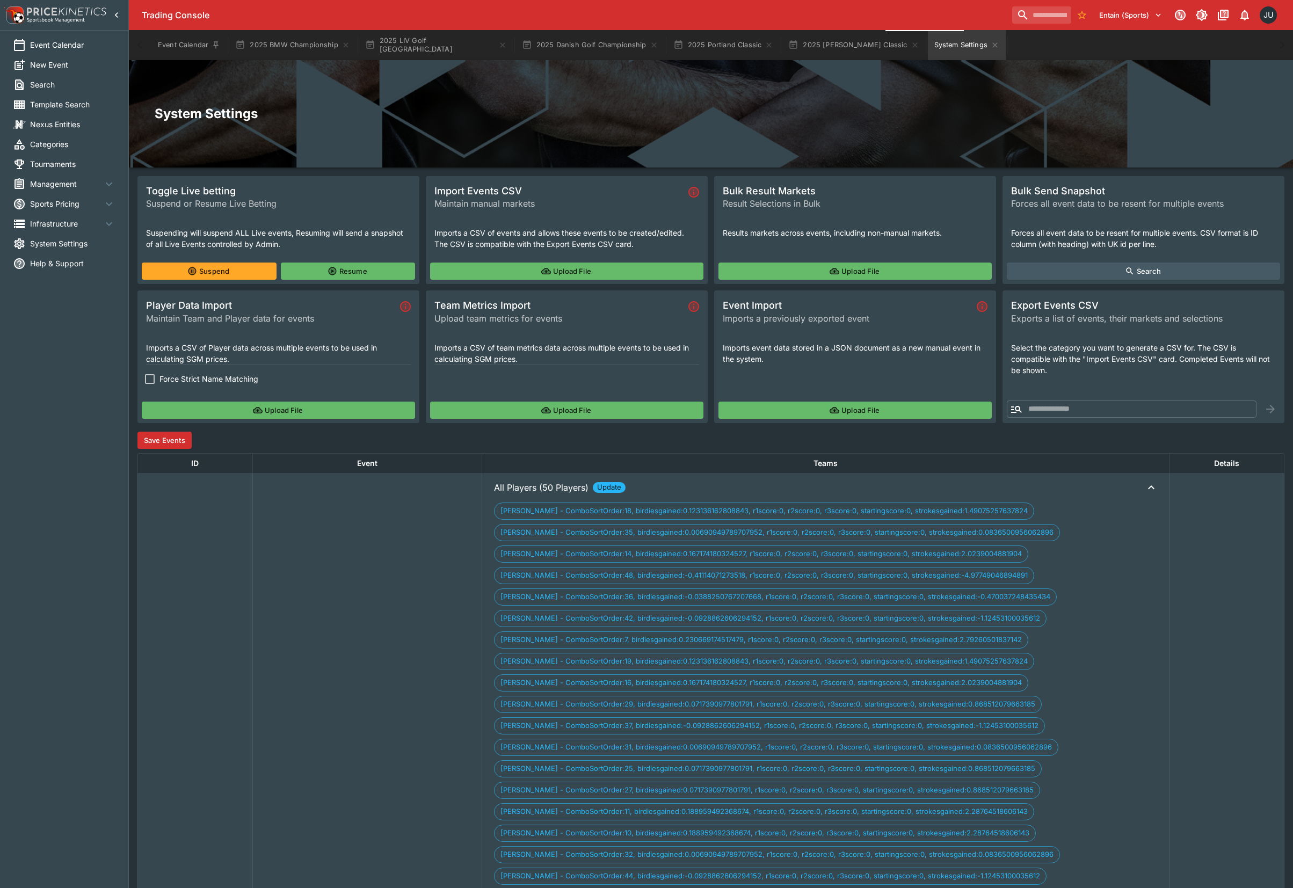
click at [176, 445] on button "Save Events" at bounding box center [164, 440] width 54 height 17
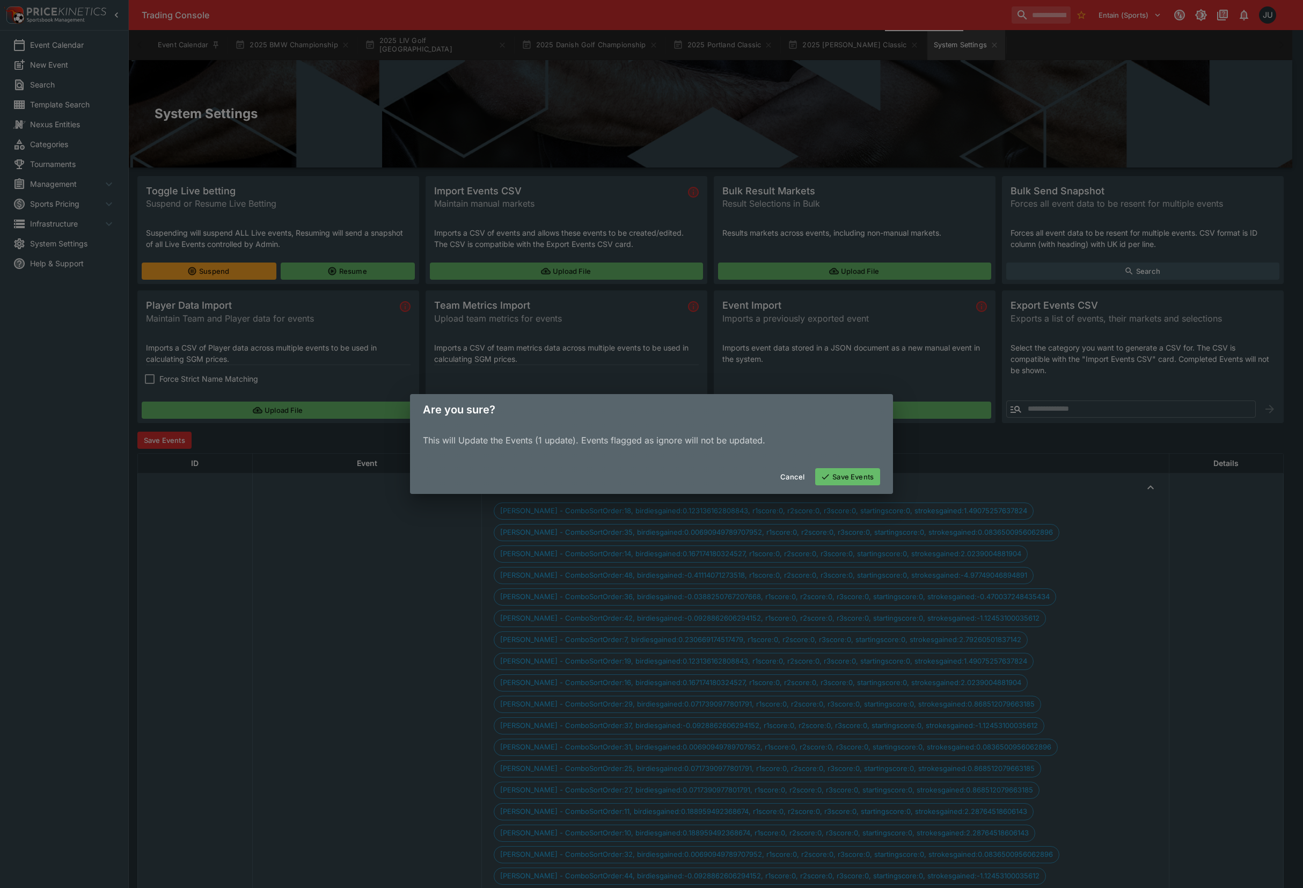
click at [856, 478] on button "Save Events" at bounding box center [847, 476] width 65 height 17
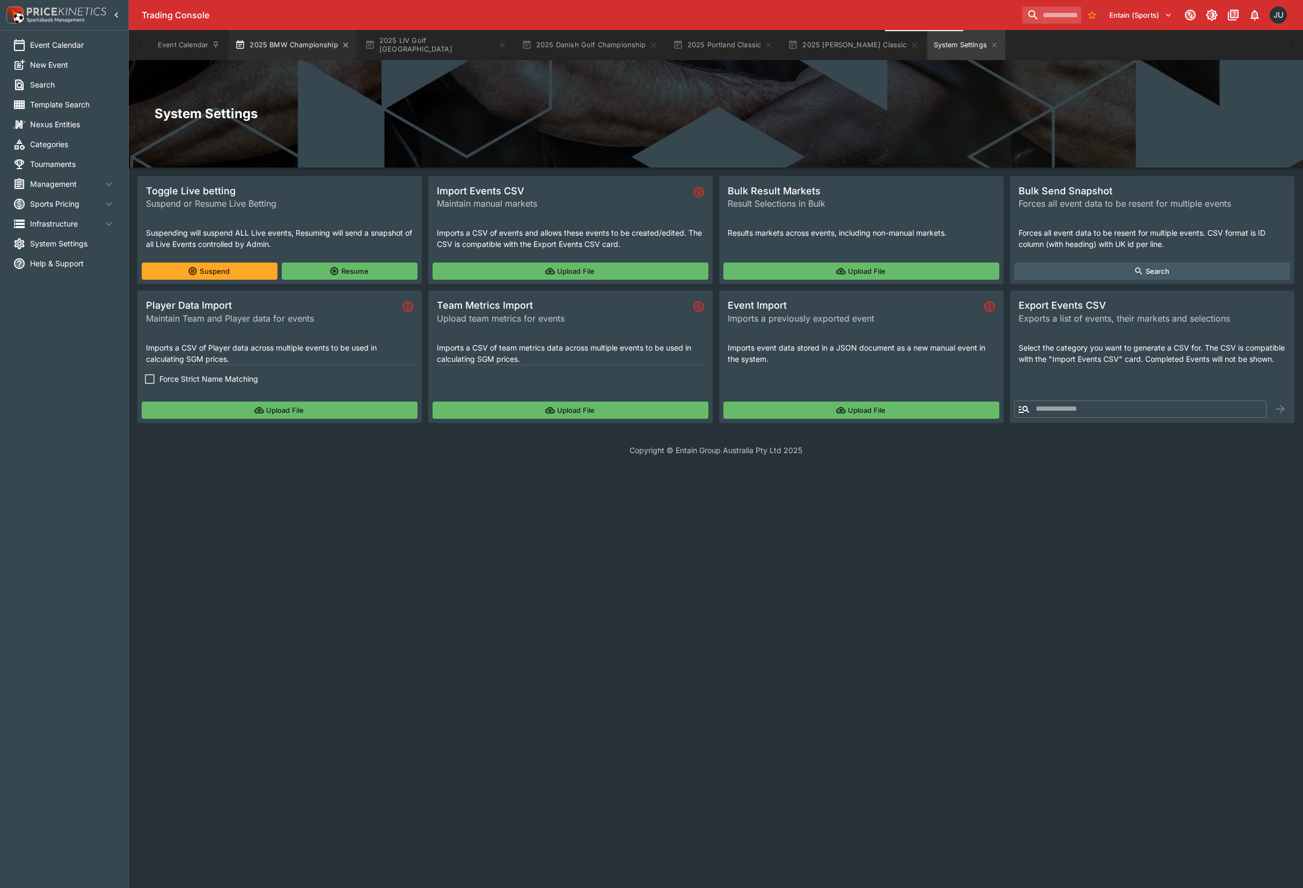
click at [286, 44] on button "2025 BMW Championship" at bounding box center [293, 45] width 128 height 30
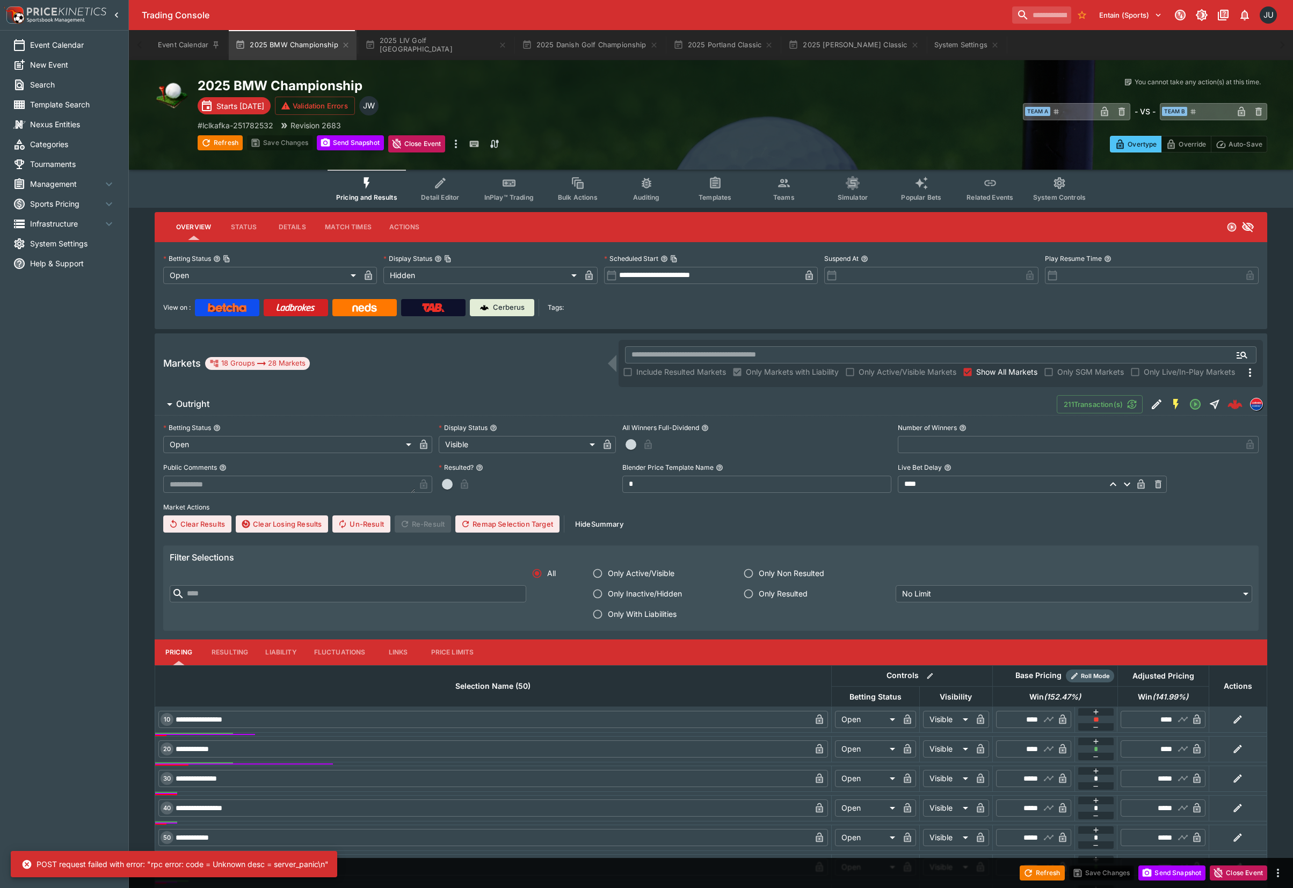
click at [26, 866] on icon at bounding box center [27, 863] width 9 height 9
click at [782, 189] on button "Teams" at bounding box center [783, 189] width 69 height 38
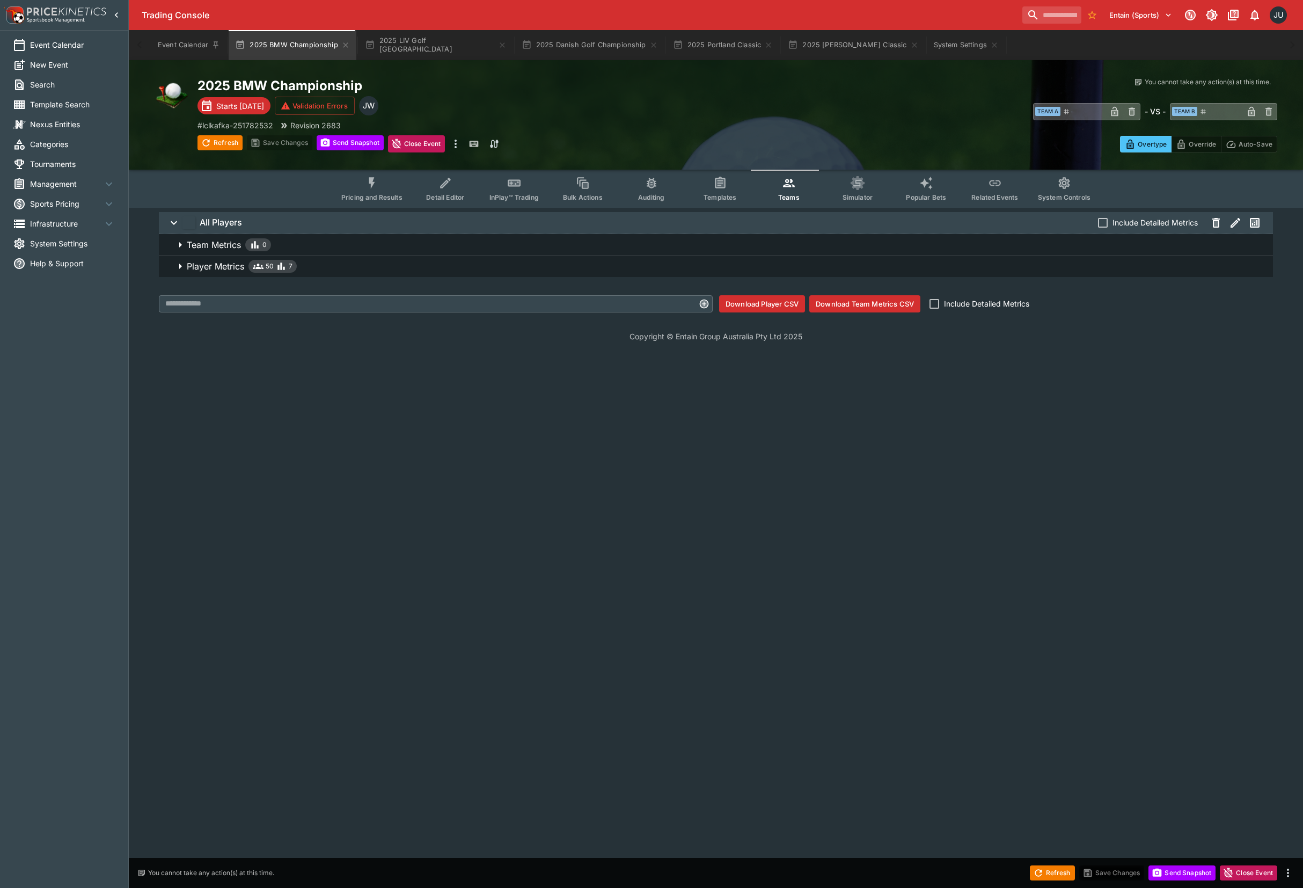
click at [411, 267] on span "Player Metrics 50 7" at bounding box center [726, 266] width 1078 height 13
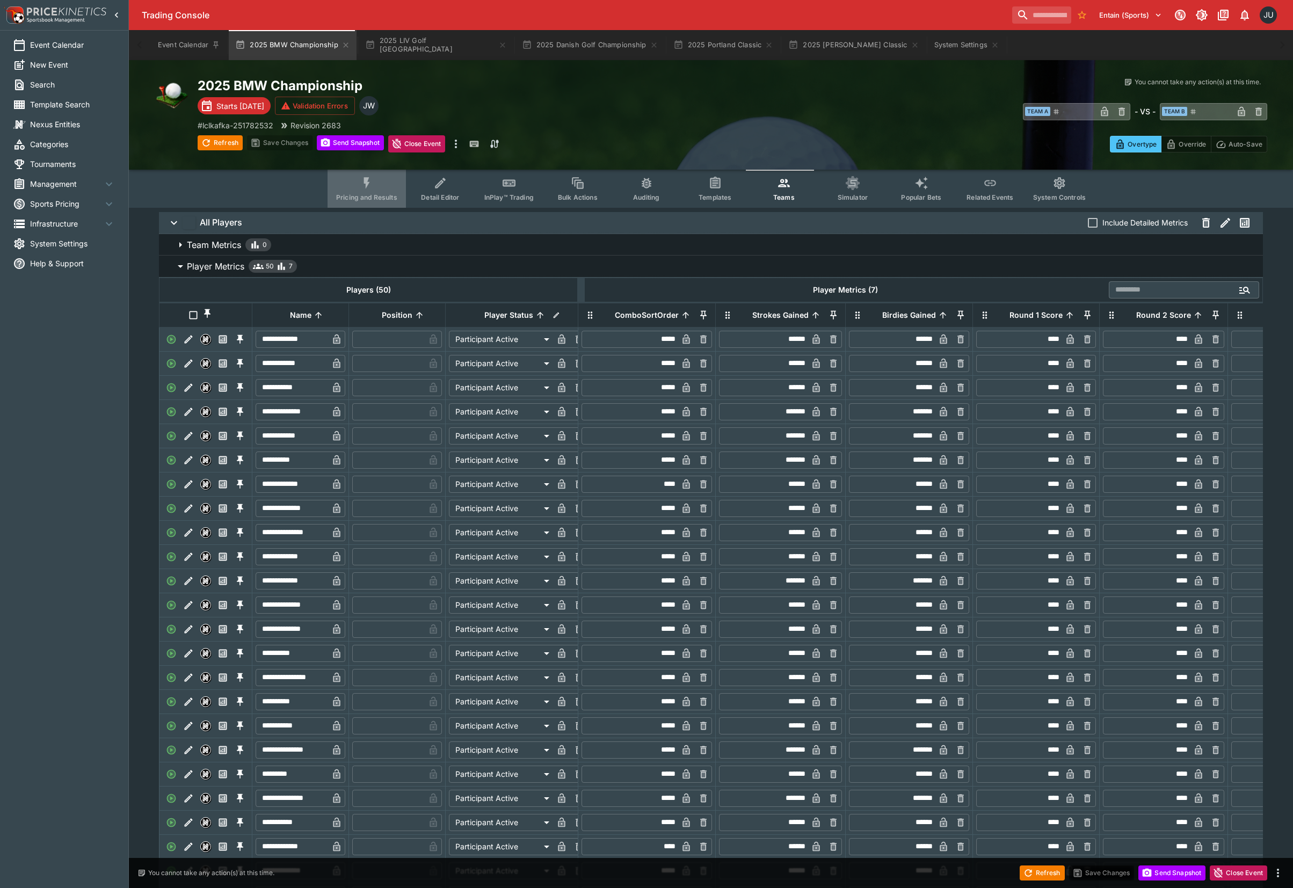
click at [381, 193] on span "Pricing and Results" at bounding box center [366, 197] width 61 height 8
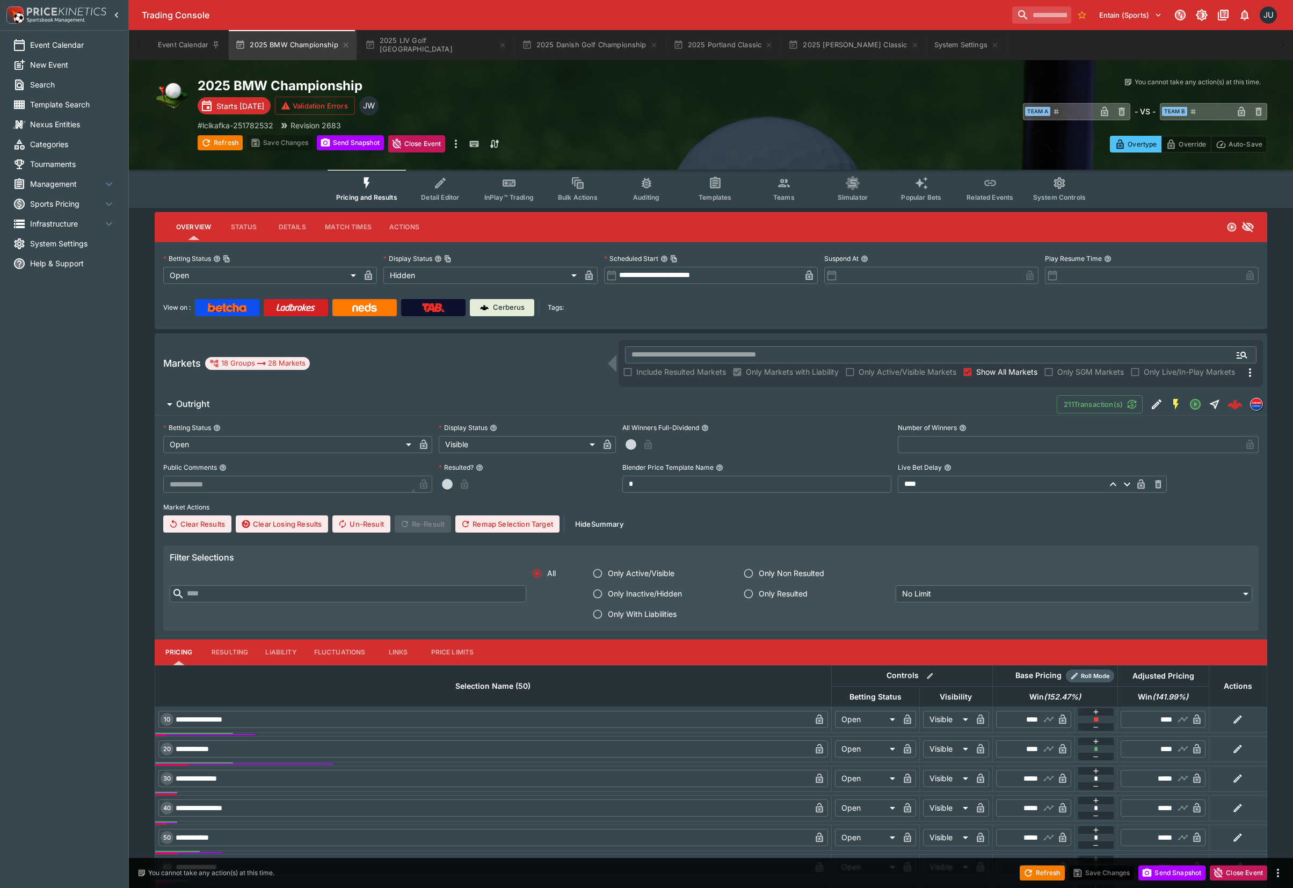
click at [768, 188] on button "Teams" at bounding box center [783, 189] width 69 height 38
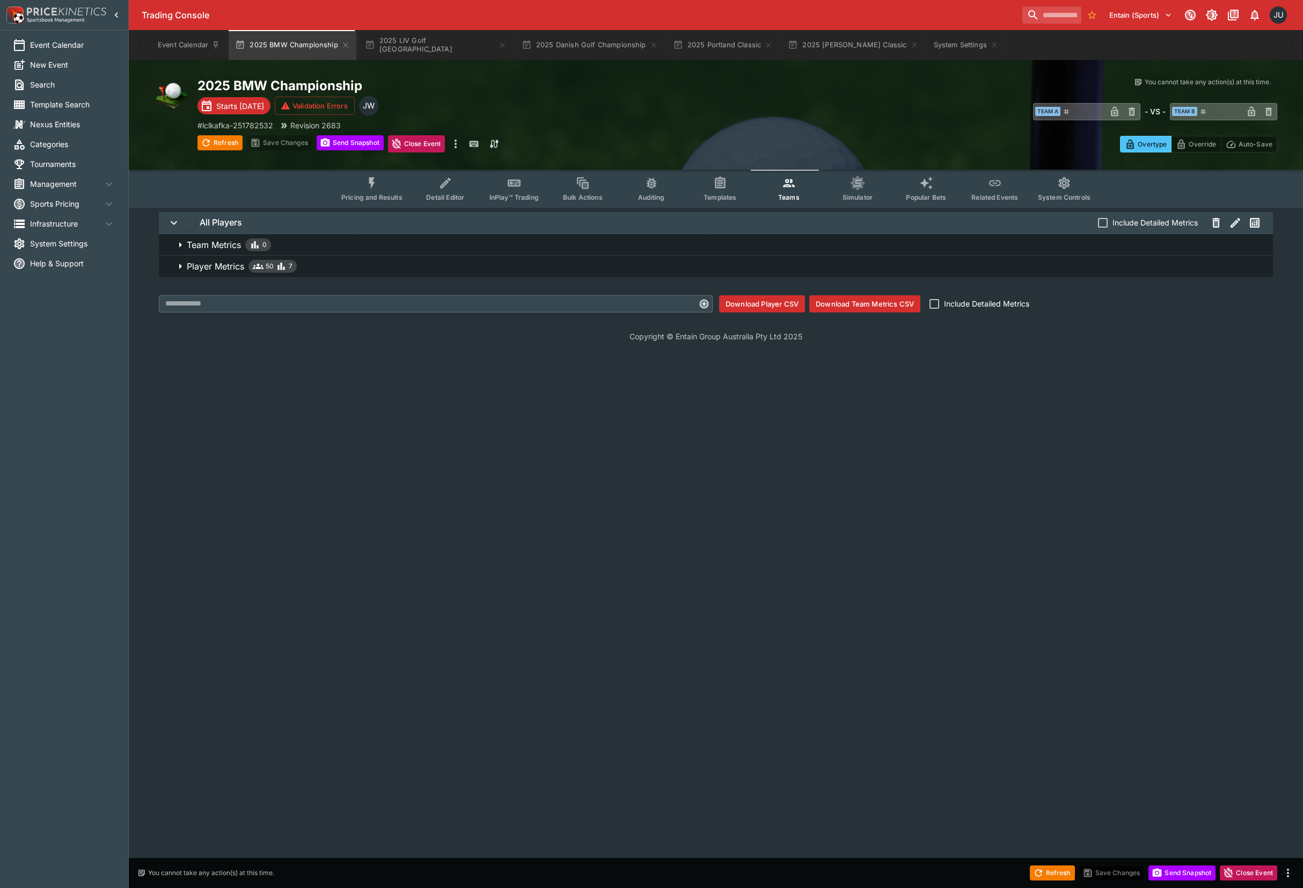
click at [386, 268] on span "Player Metrics 50 7" at bounding box center [726, 266] width 1078 height 13
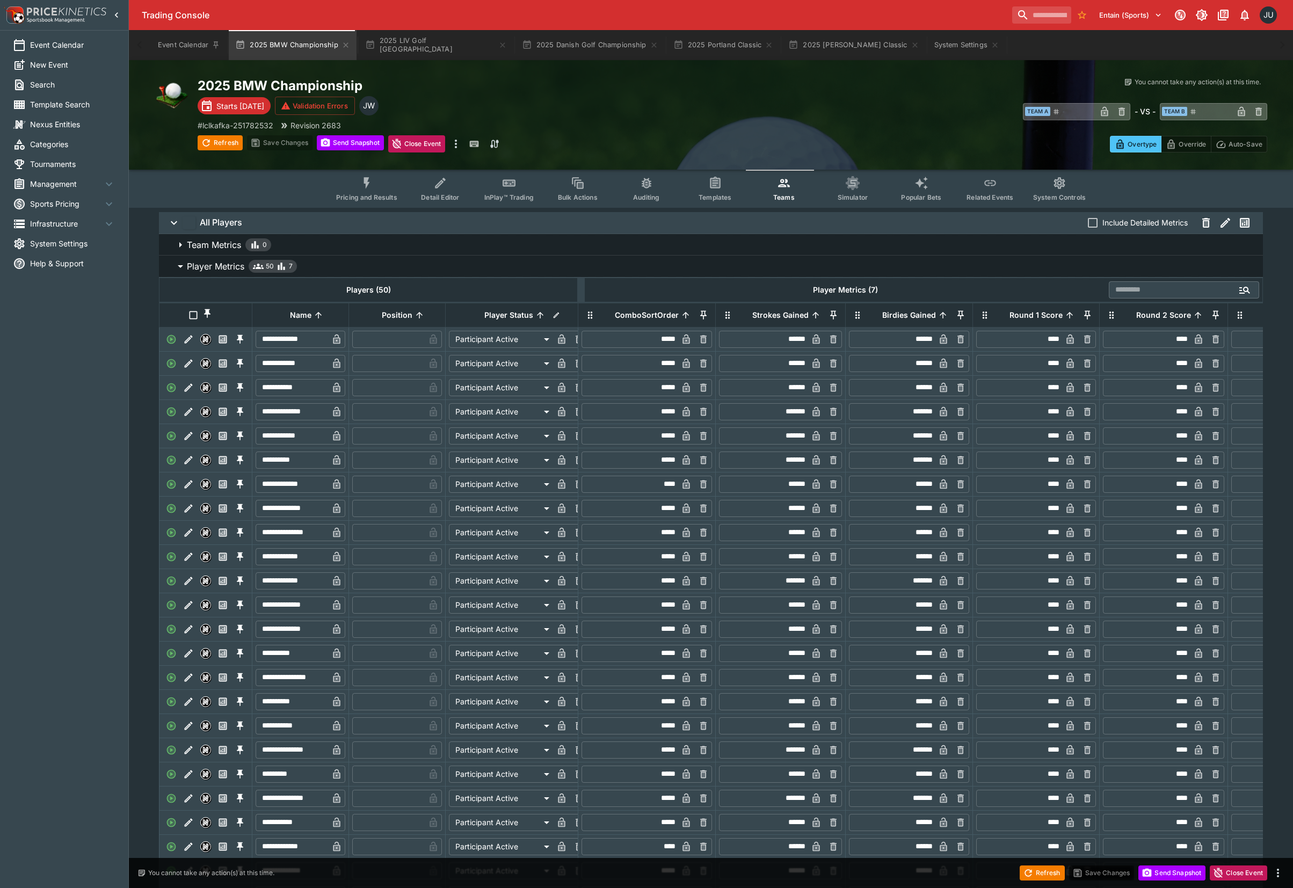
click at [852, 188] on icon "Event type filters" at bounding box center [852, 183] width 14 height 14
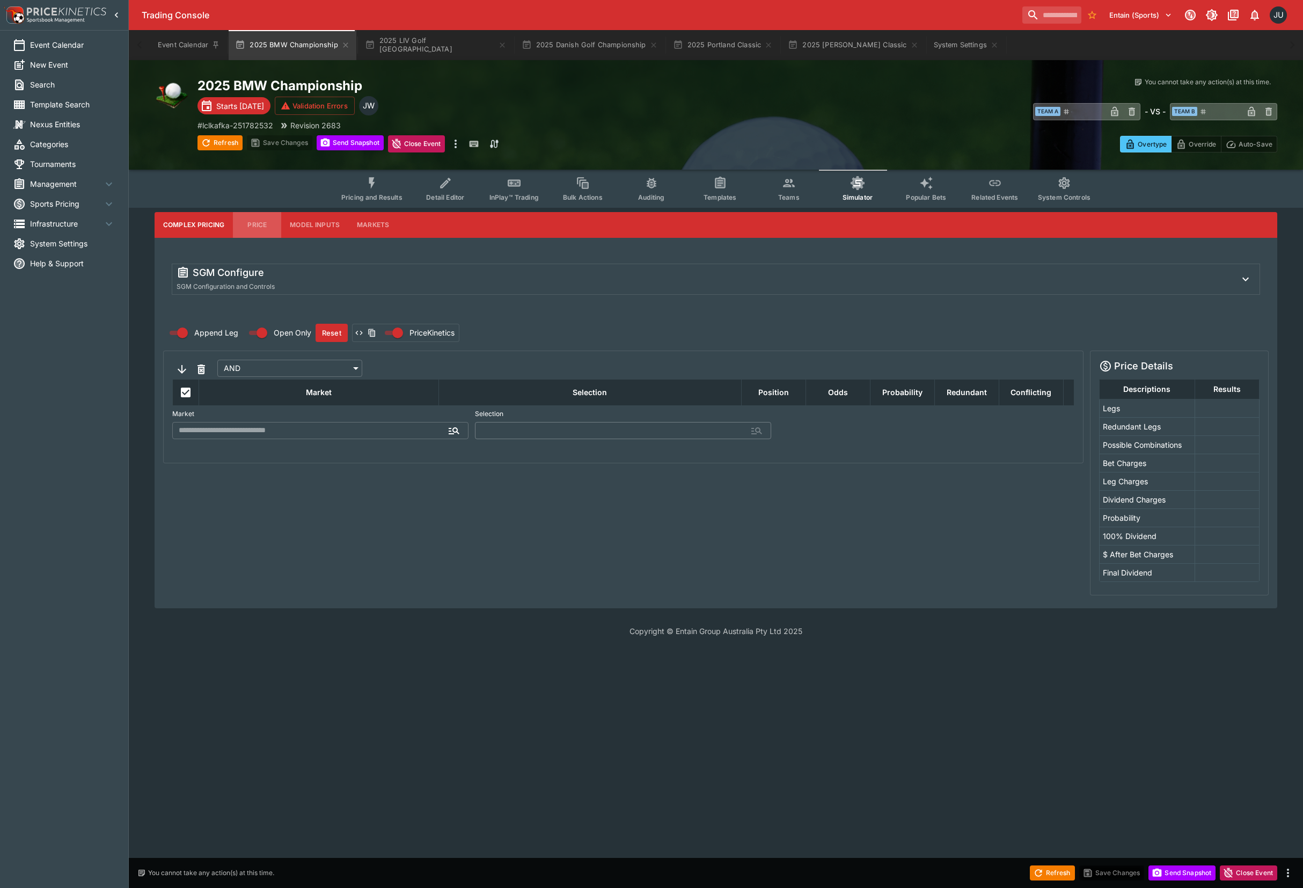
click at [266, 222] on button "Price" at bounding box center [257, 225] width 48 height 26
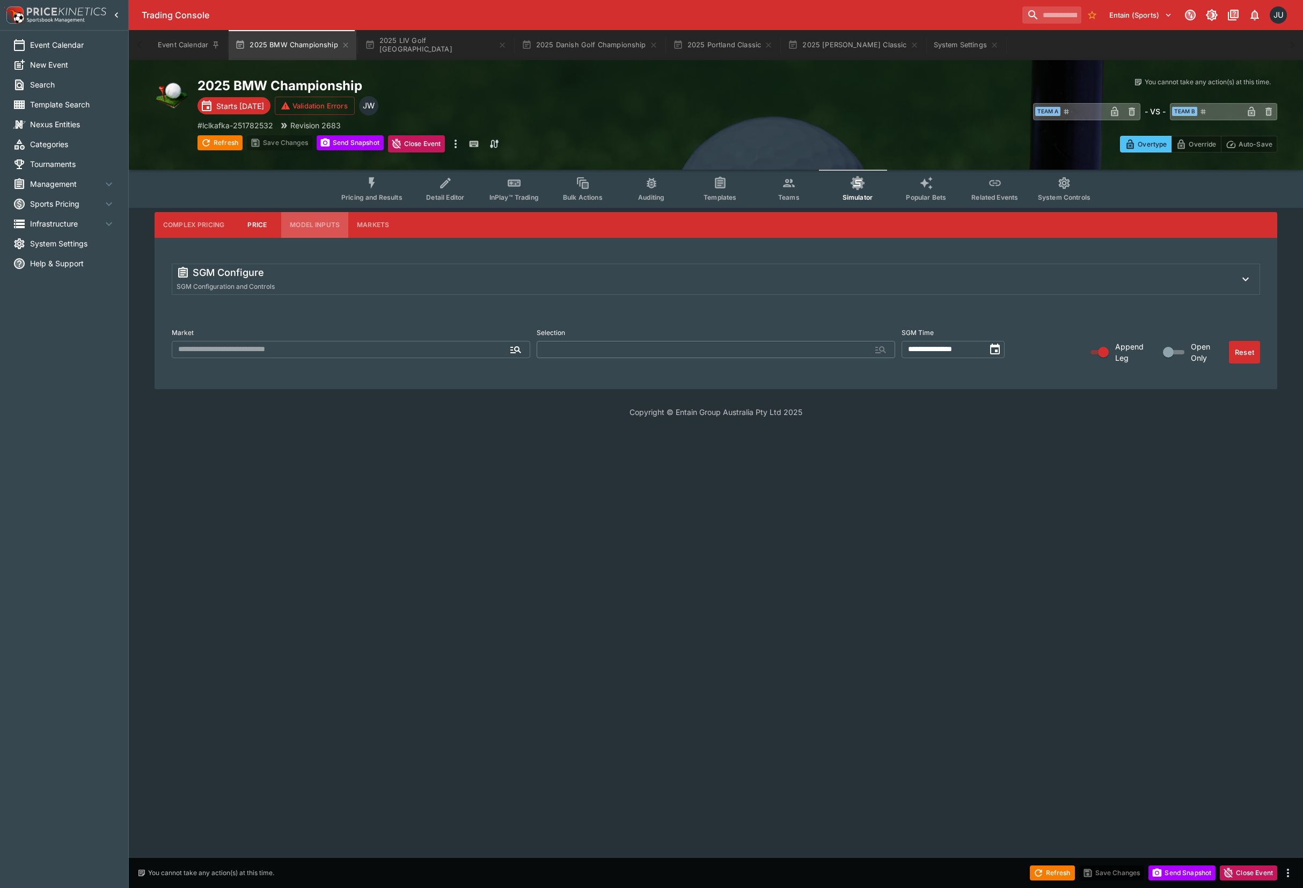
click at [302, 228] on button "Model Inputs" at bounding box center [314, 225] width 67 height 26
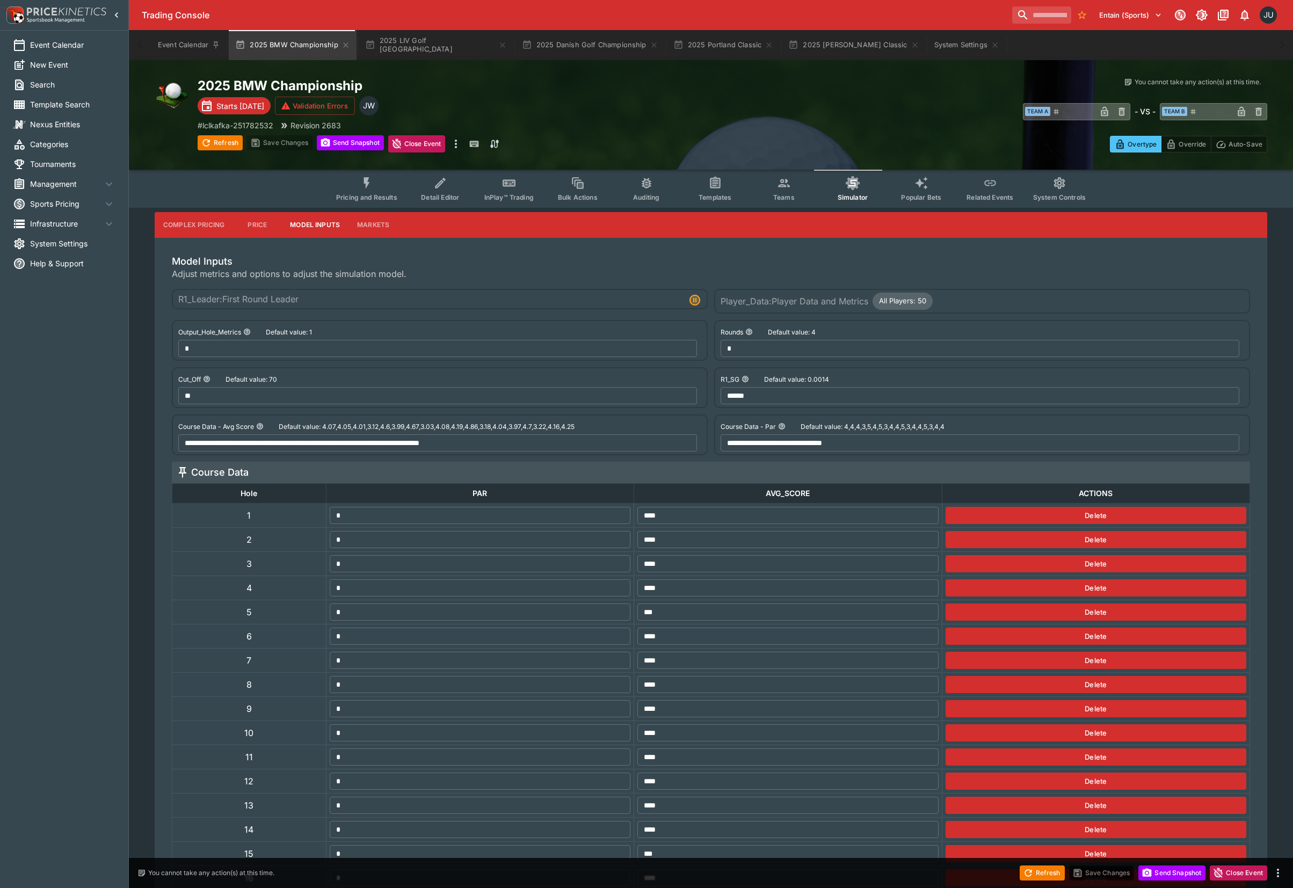
click at [447, 189] on icon "Event type filters" at bounding box center [440, 183] width 14 height 14
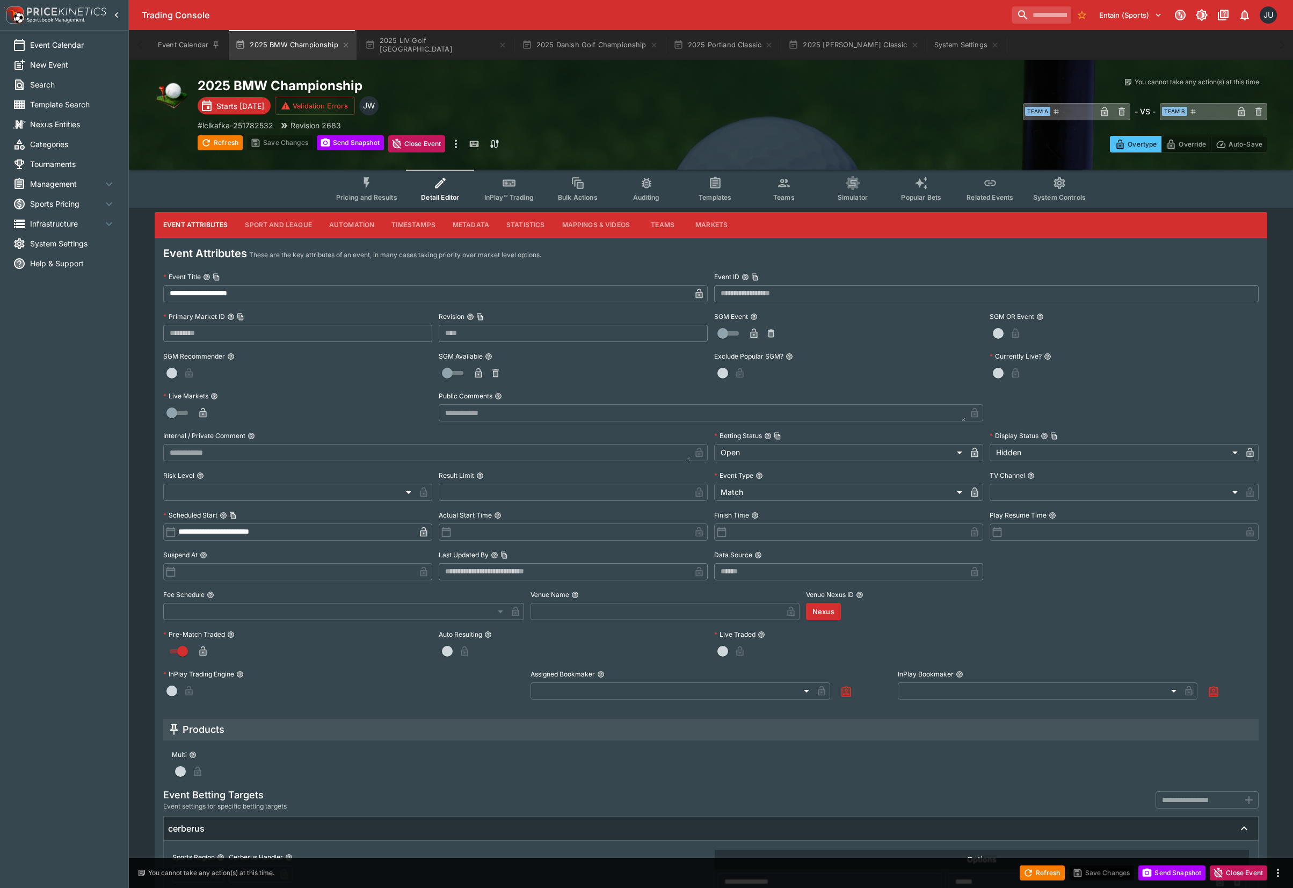
click at [477, 222] on button "Metadata" at bounding box center [471, 225] width 54 height 26
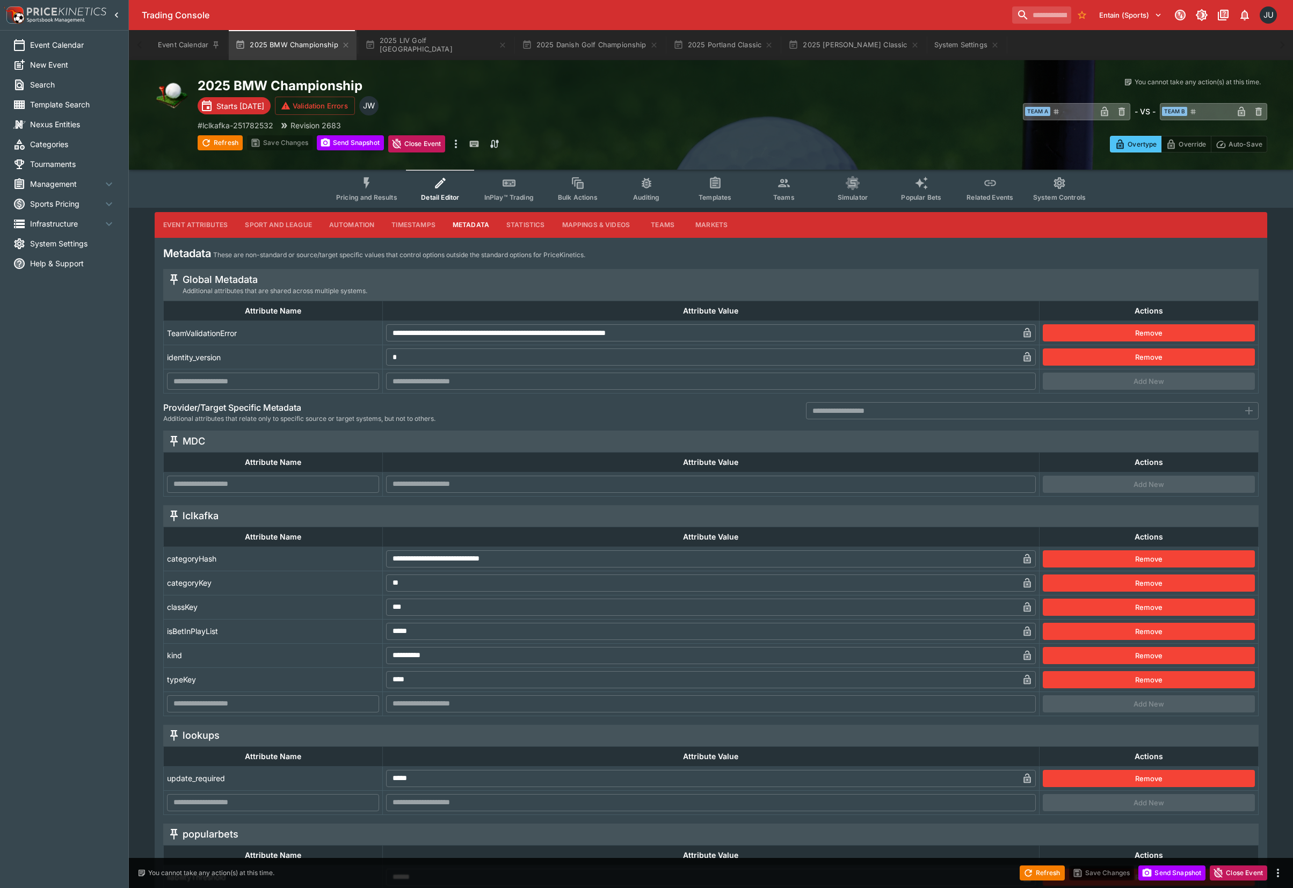
click at [389, 177] on button "Pricing and Results" at bounding box center [366, 189] width 78 height 38
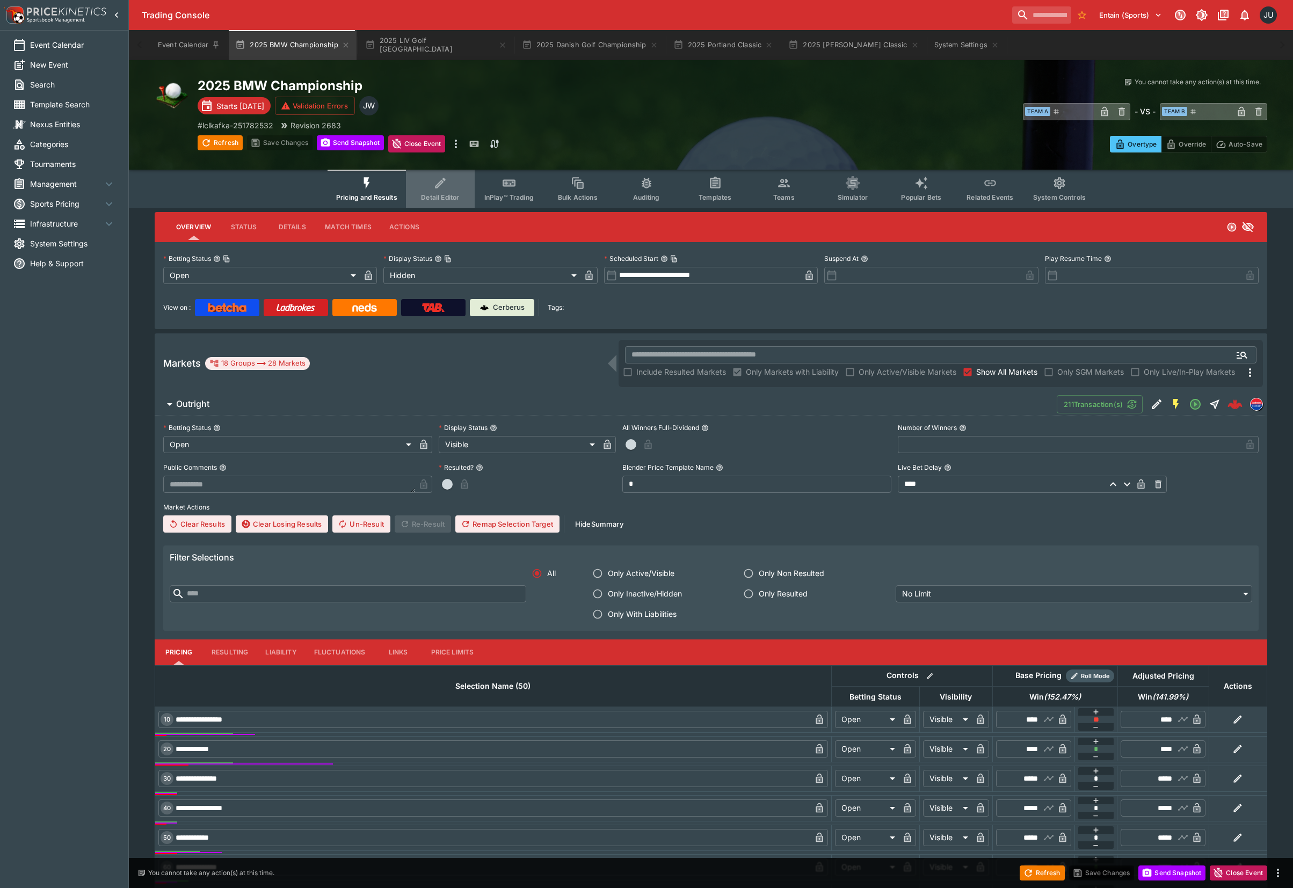
click at [454, 195] on span "Detail Editor" at bounding box center [440, 197] width 38 height 8
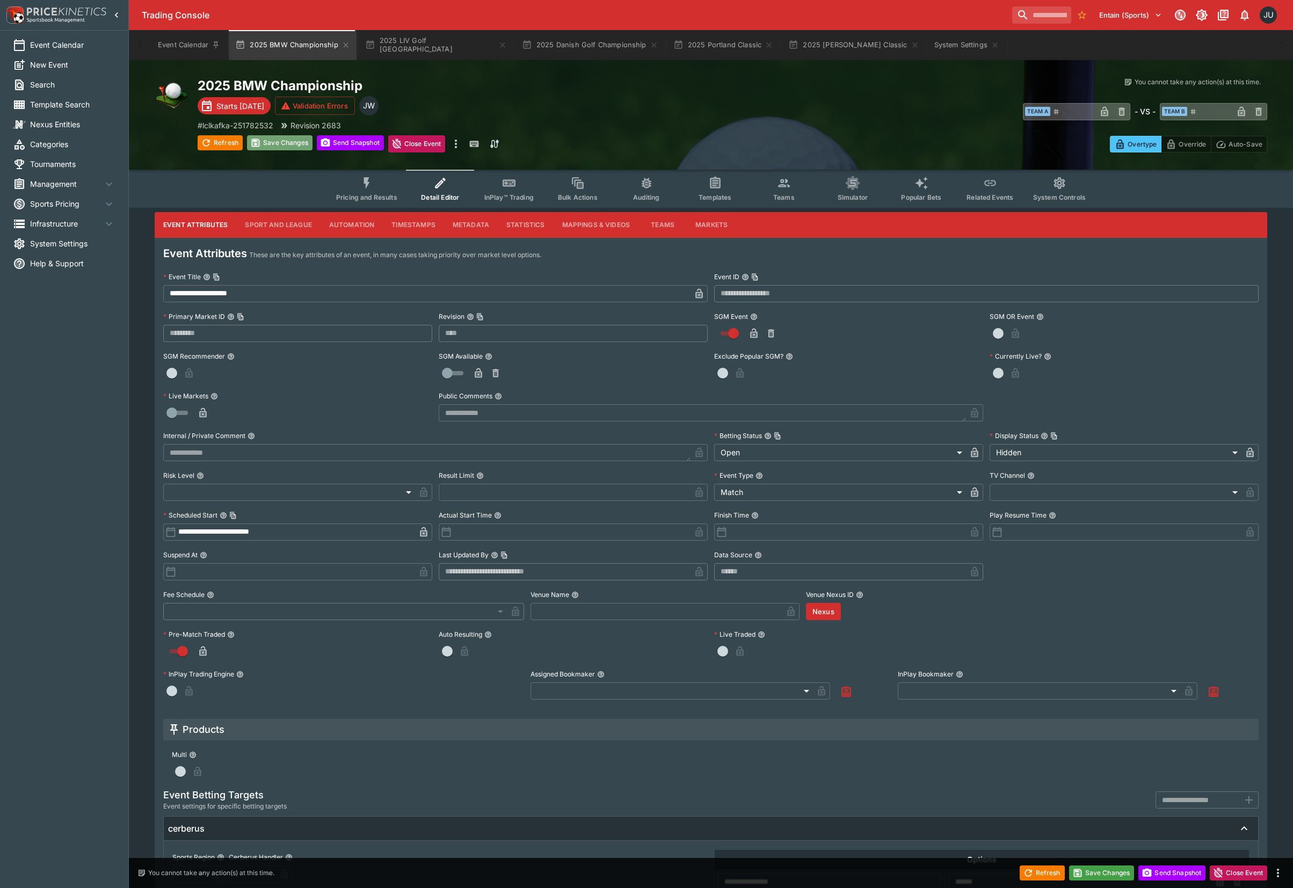
click at [282, 140] on button "Save Changes" at bounding box center [279, 142] width 65 height 15
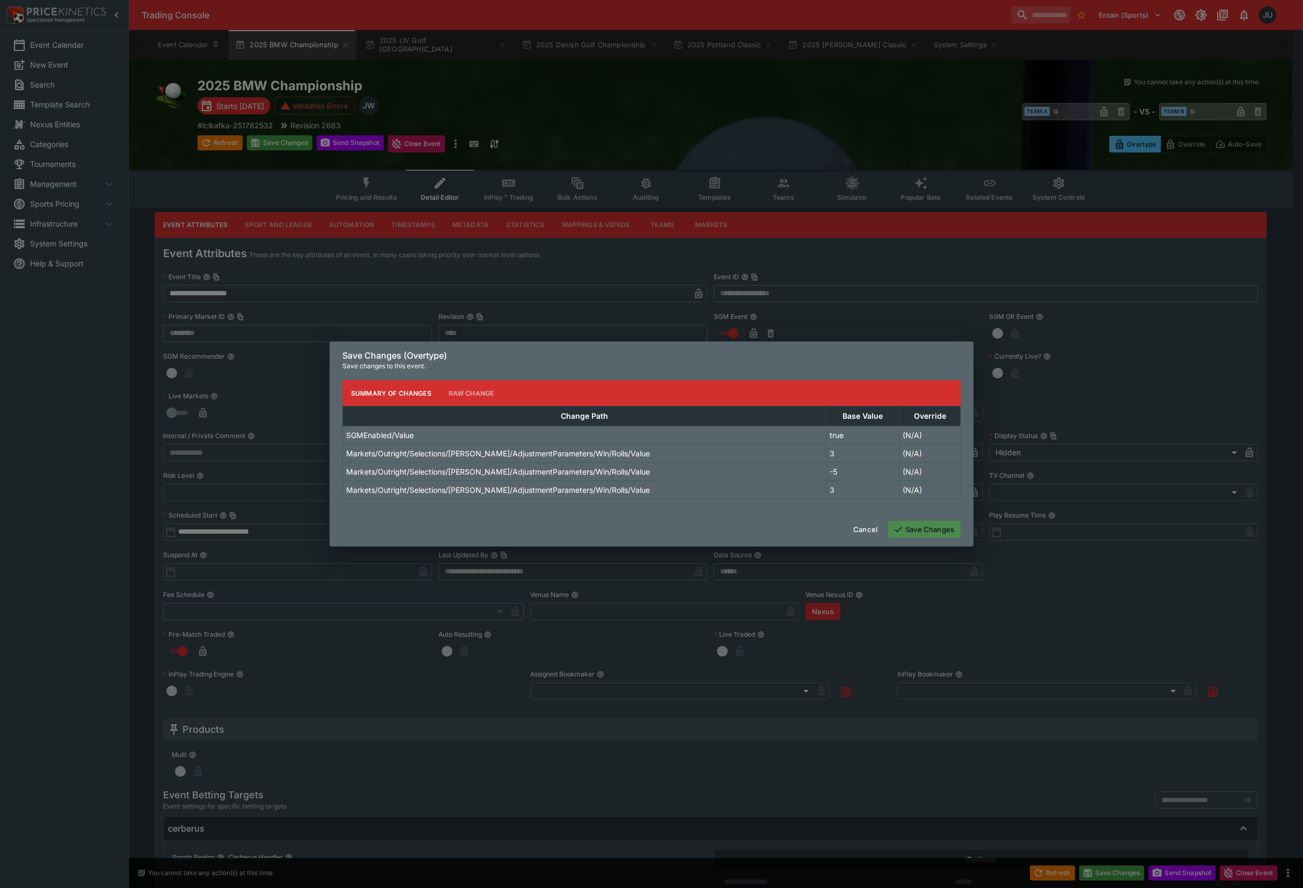
click at [923, 531] on button "Save Changes" at bounding box center [924, 529] width 72 height 17
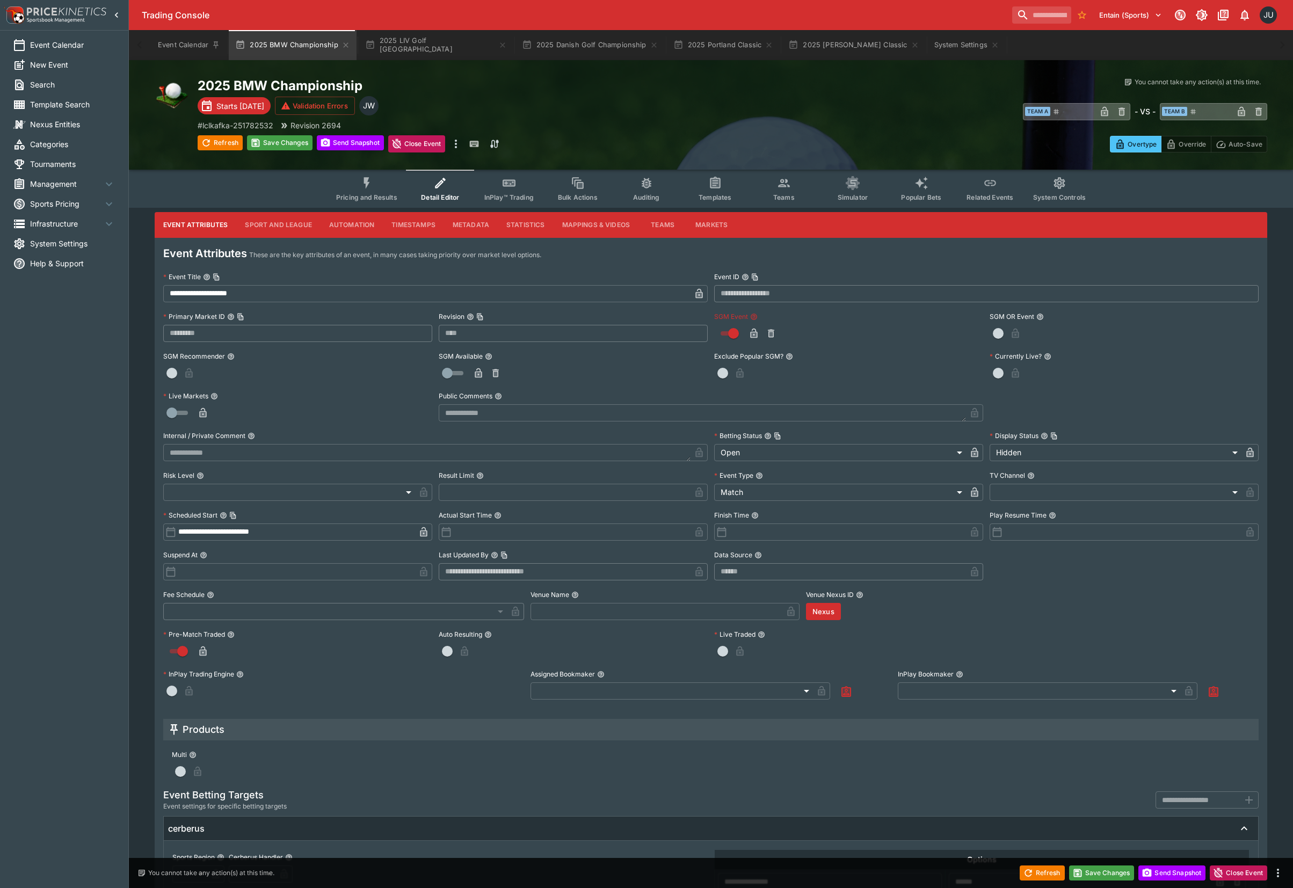
click at [756, 336] on icon "button" at bounding box center [753, 334] width 7 height 10
click at [282, 146] on button "Save Changes" at bounding box center [279, 142] width 65 height 15
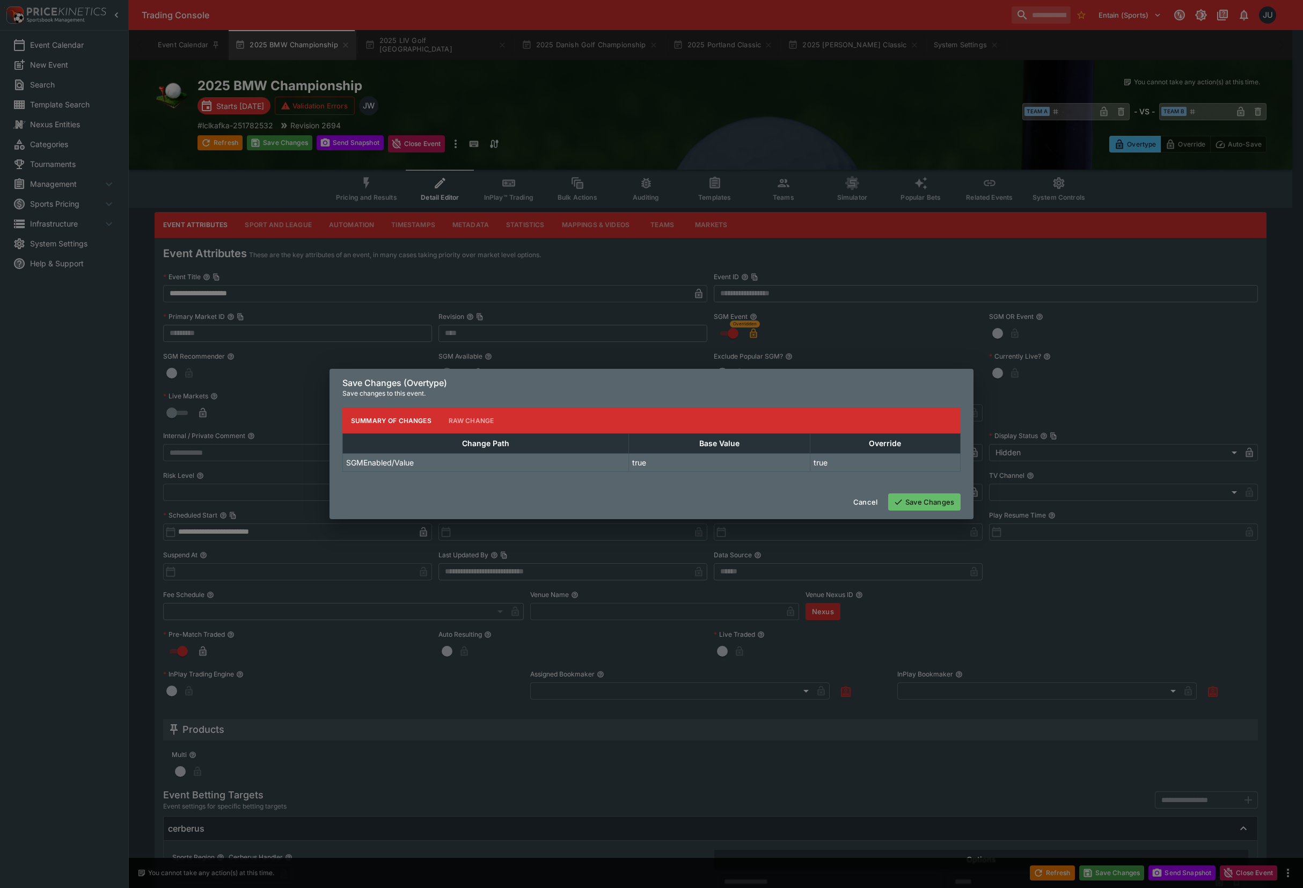
click at [928, 505] on button "Save Changes" at bounding box center [924, 501] width 72 height 17
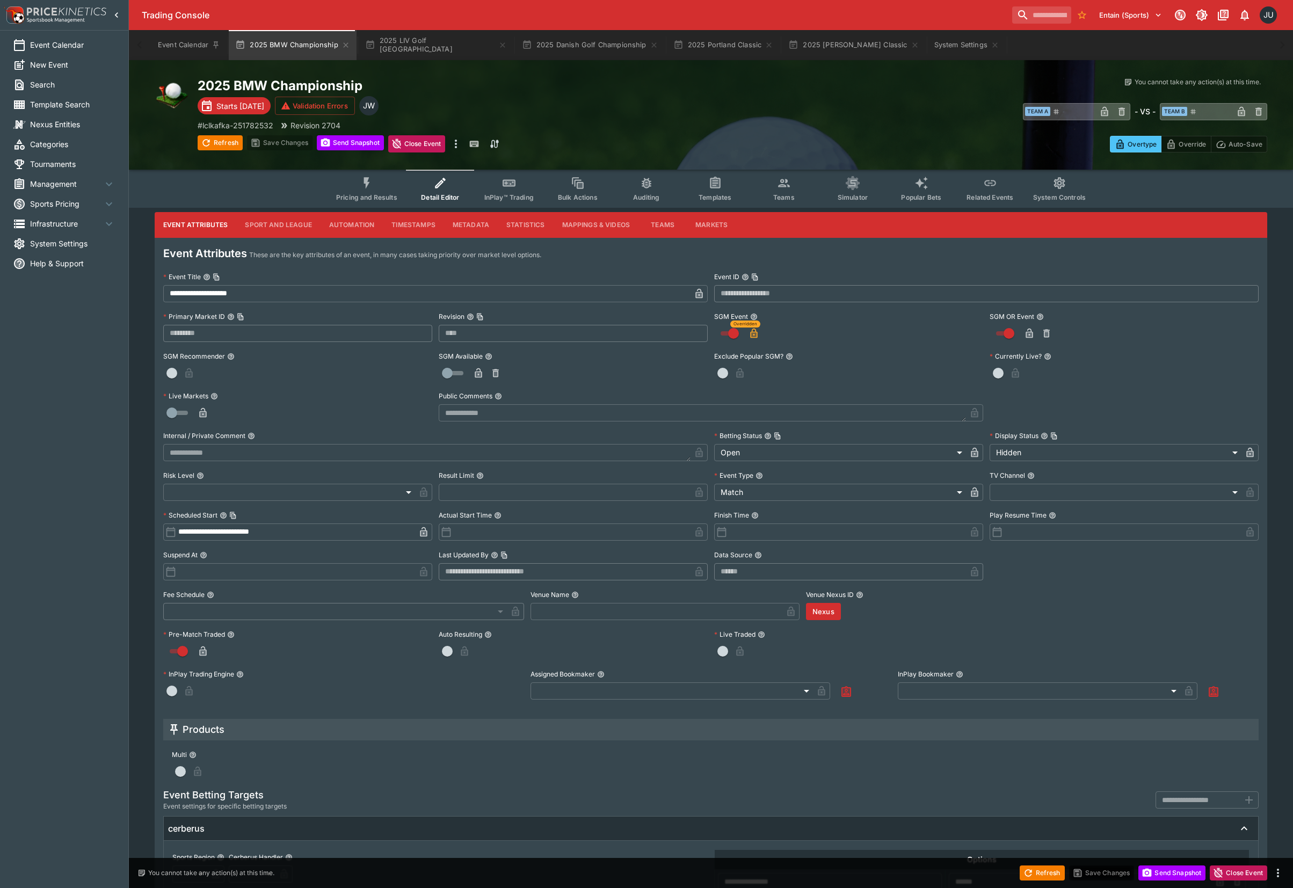
click at [372, 188] on icon "Event type filters" at bounding box center [367, 183] width 14 height 14
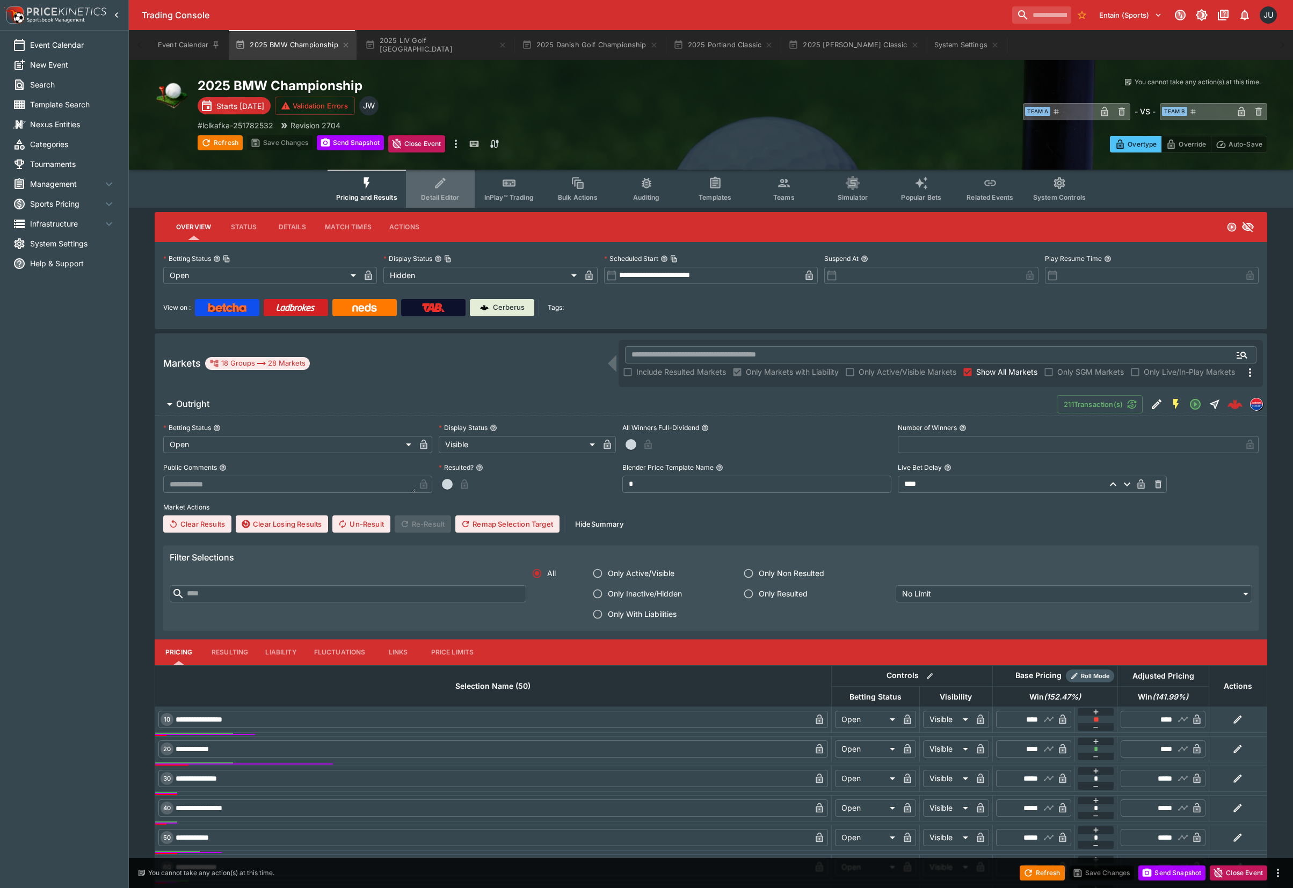
click at [426, 183] on button "Detail Editor" at bounding box center [440, 189] width 69 height 38
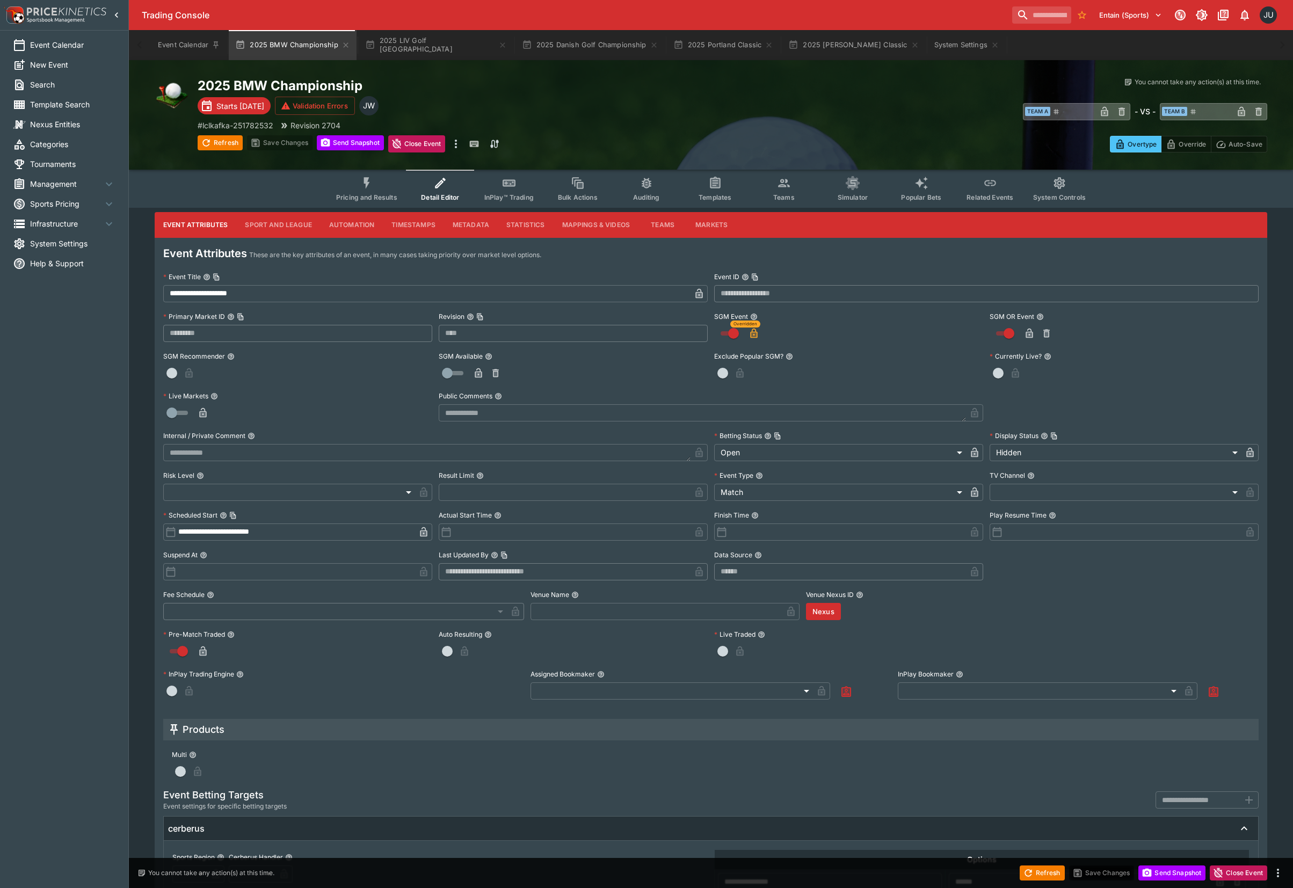
click at [377, 189] on button "Pricing and Results" at bounding box center [366, 189] width 78 height 38
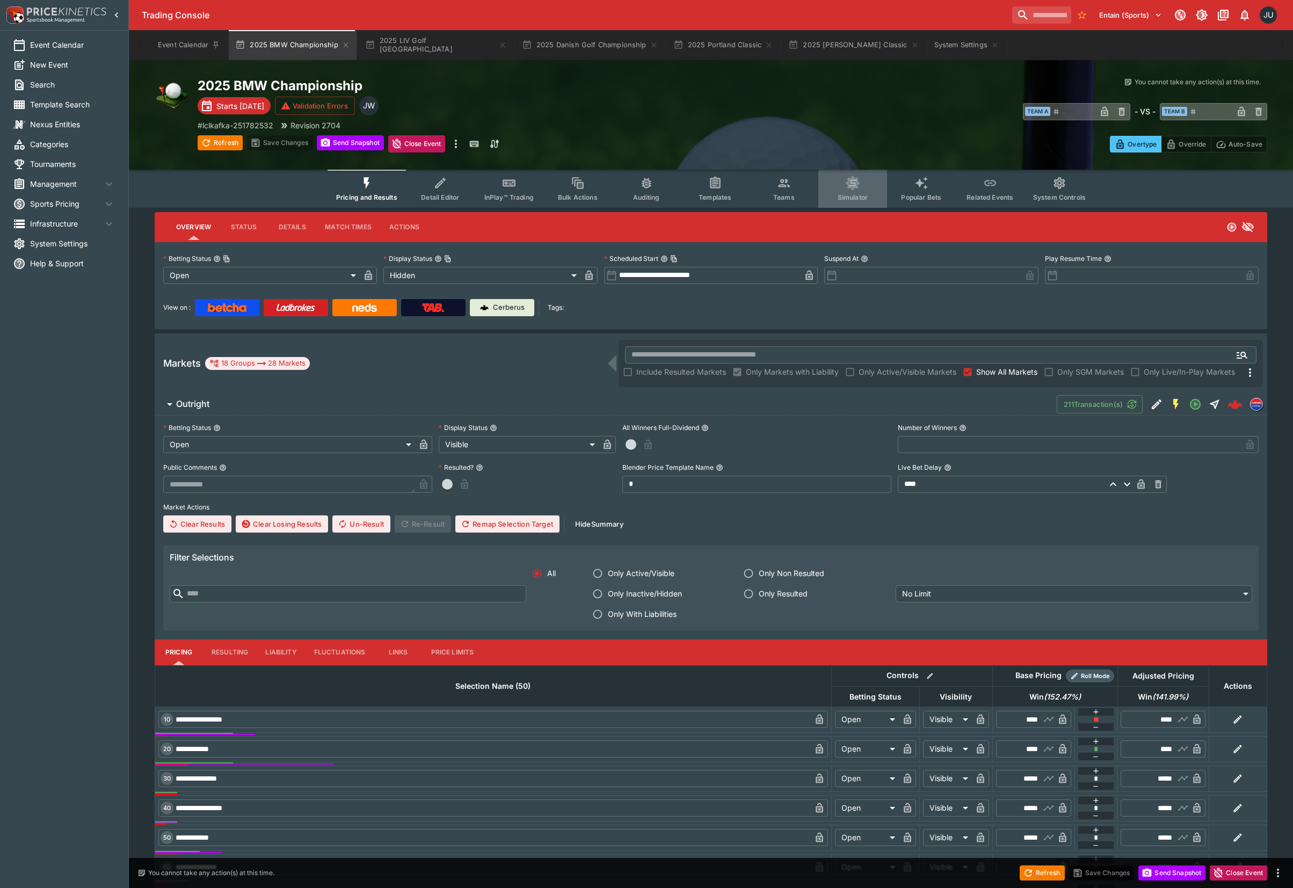
click at [826, 186] on button "Simulator" at bounding box center [852, 189] width 69 height 38
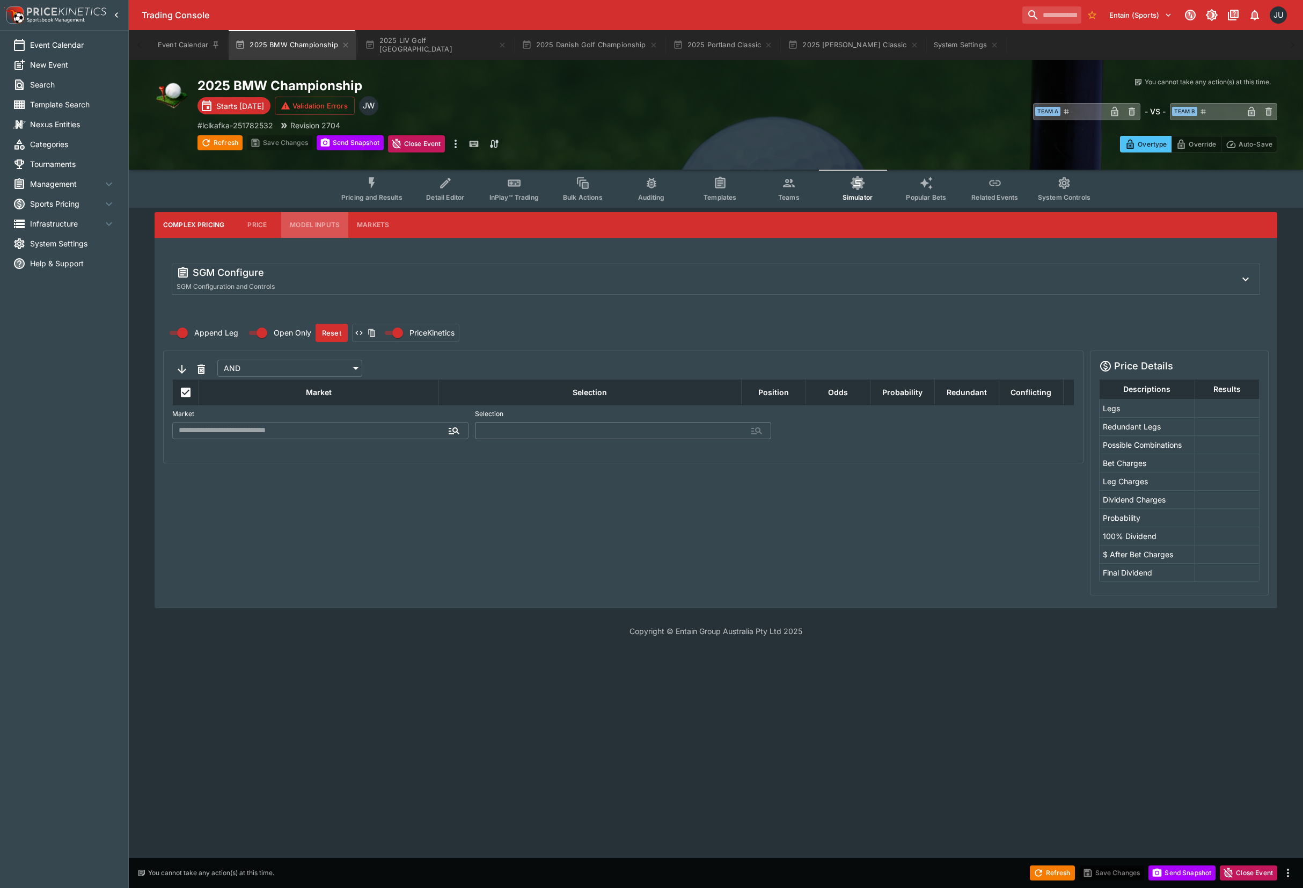
click at [303, 220] on button "Model Inputs" at bounding box center [314, 225] width 67 height 26
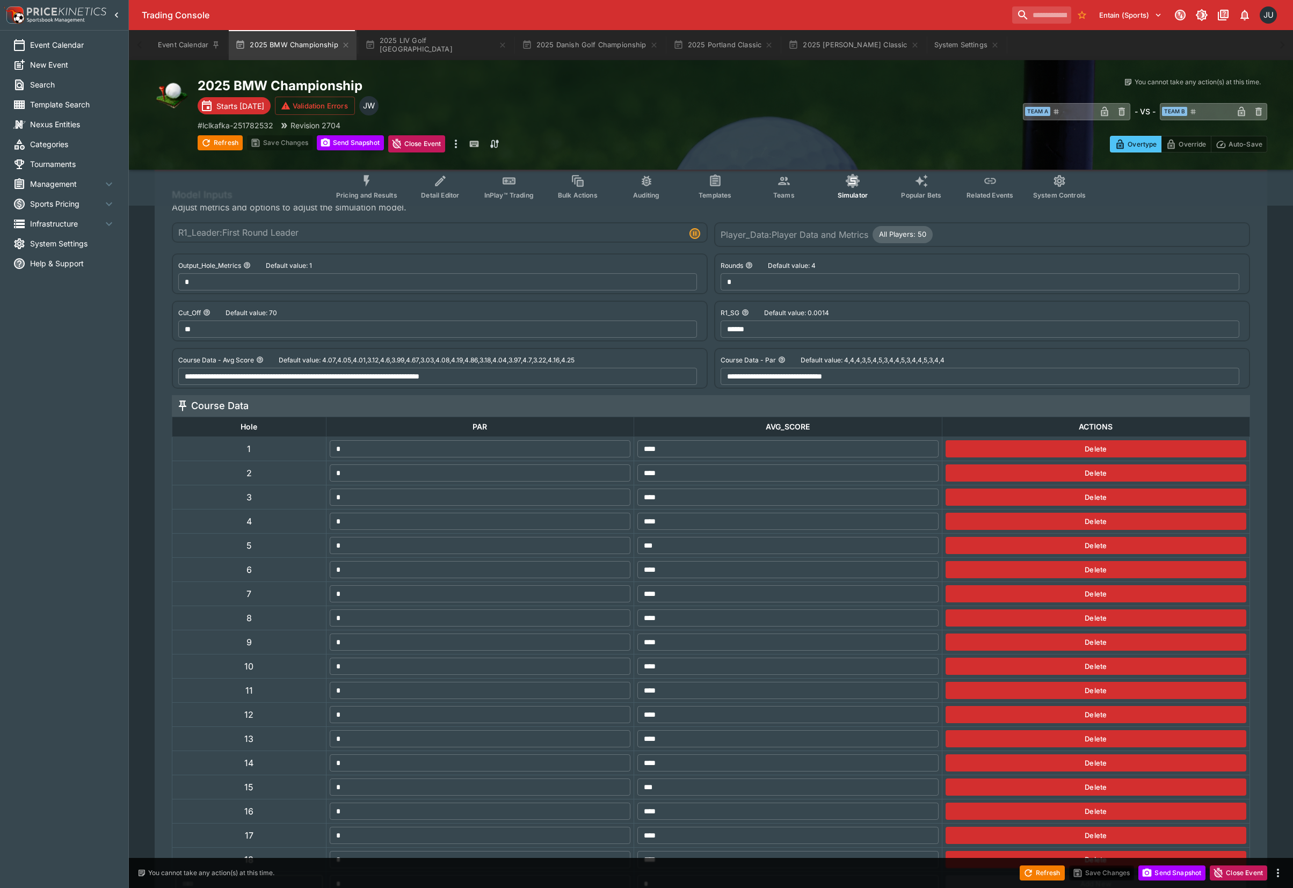
scroll to position [166, 0]
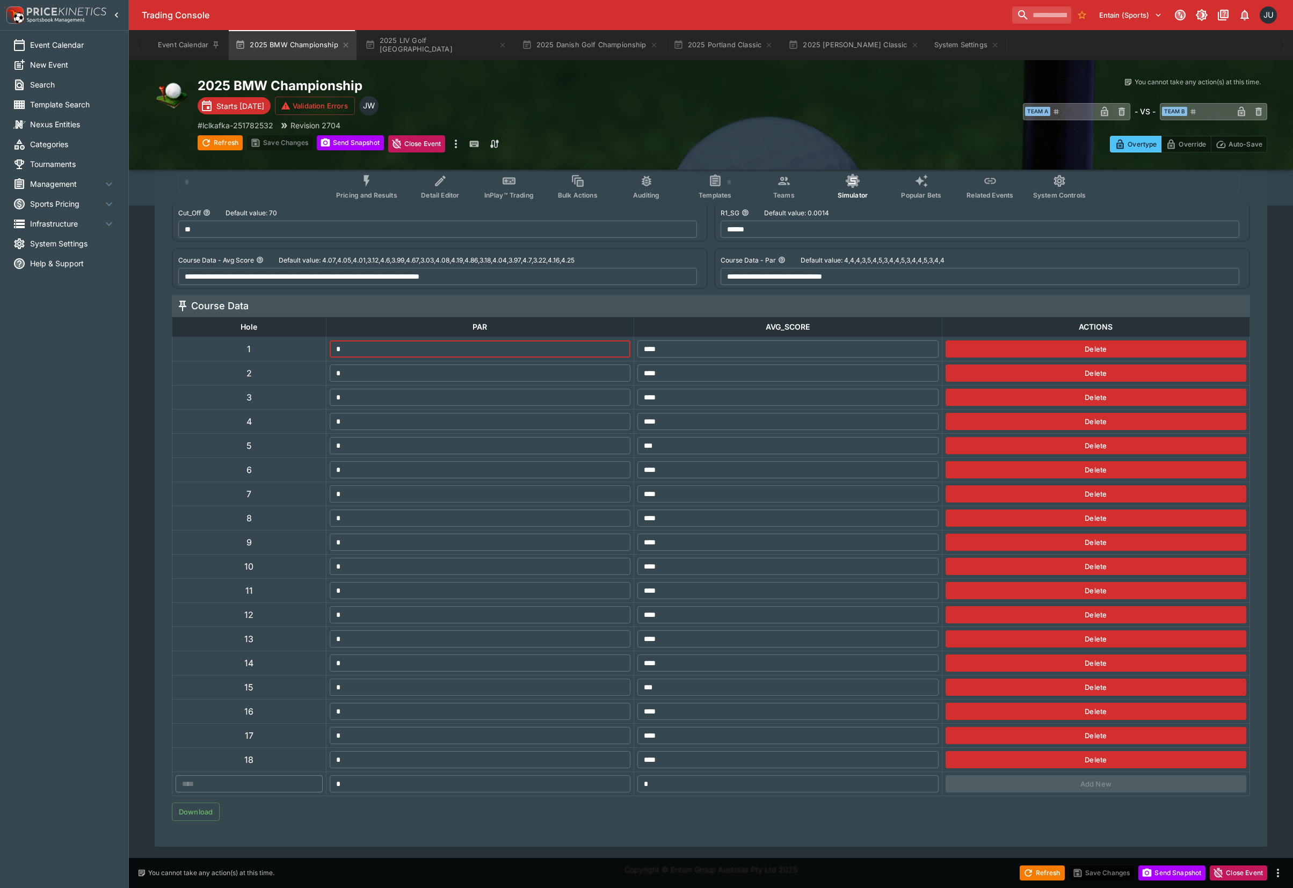
drag, startPoint x: 344, startPoint y: 340, endPoint x: 310, endPoint y: 340, distance: 33.8
click at [310, 340] on tr "1 * ​ **** ​ Delete" at bounding box center [710, 349] width 1077 height 24
type input "**********"
type input "*"
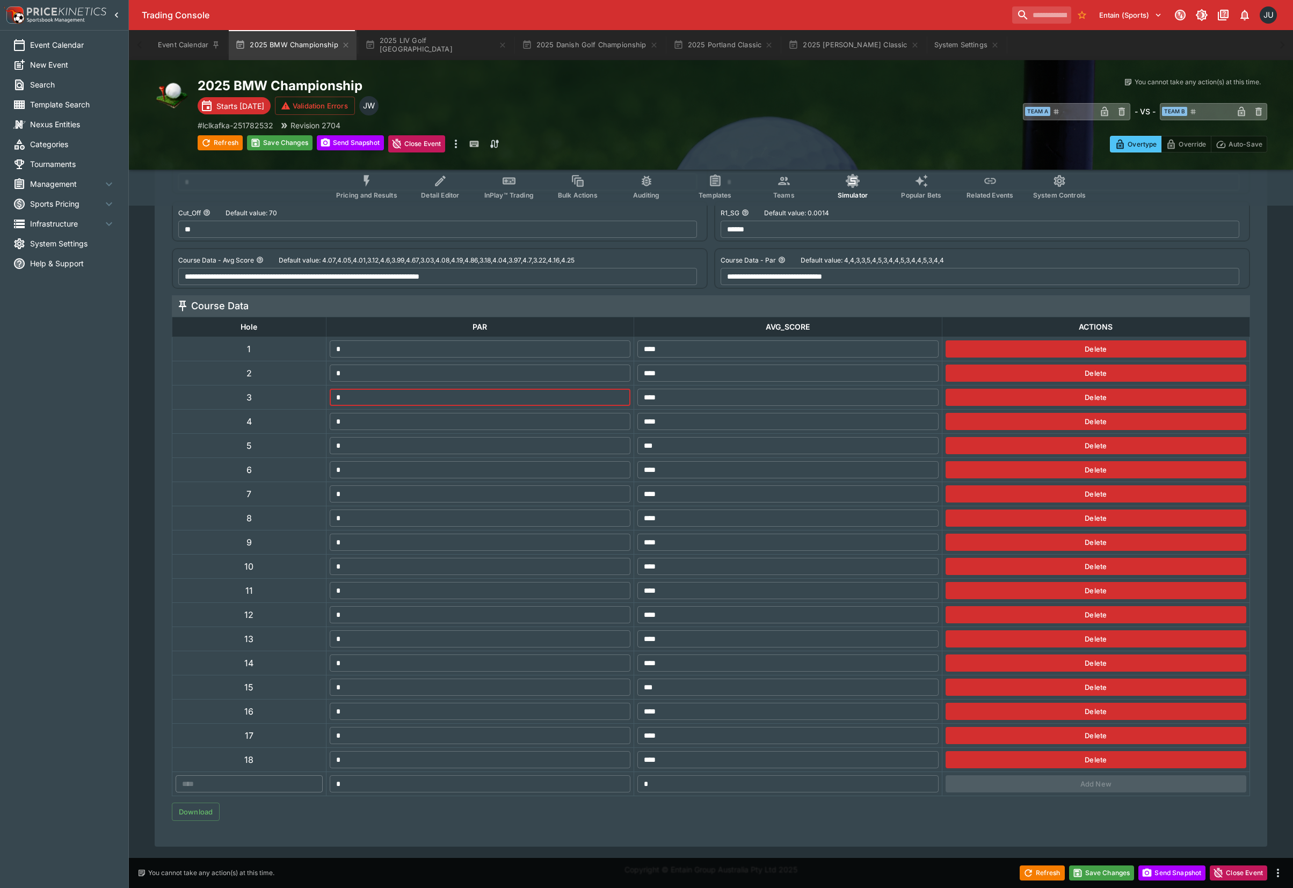
type input "**********"
type input "*"
type input "**********"
type input "*"
type input "**********"
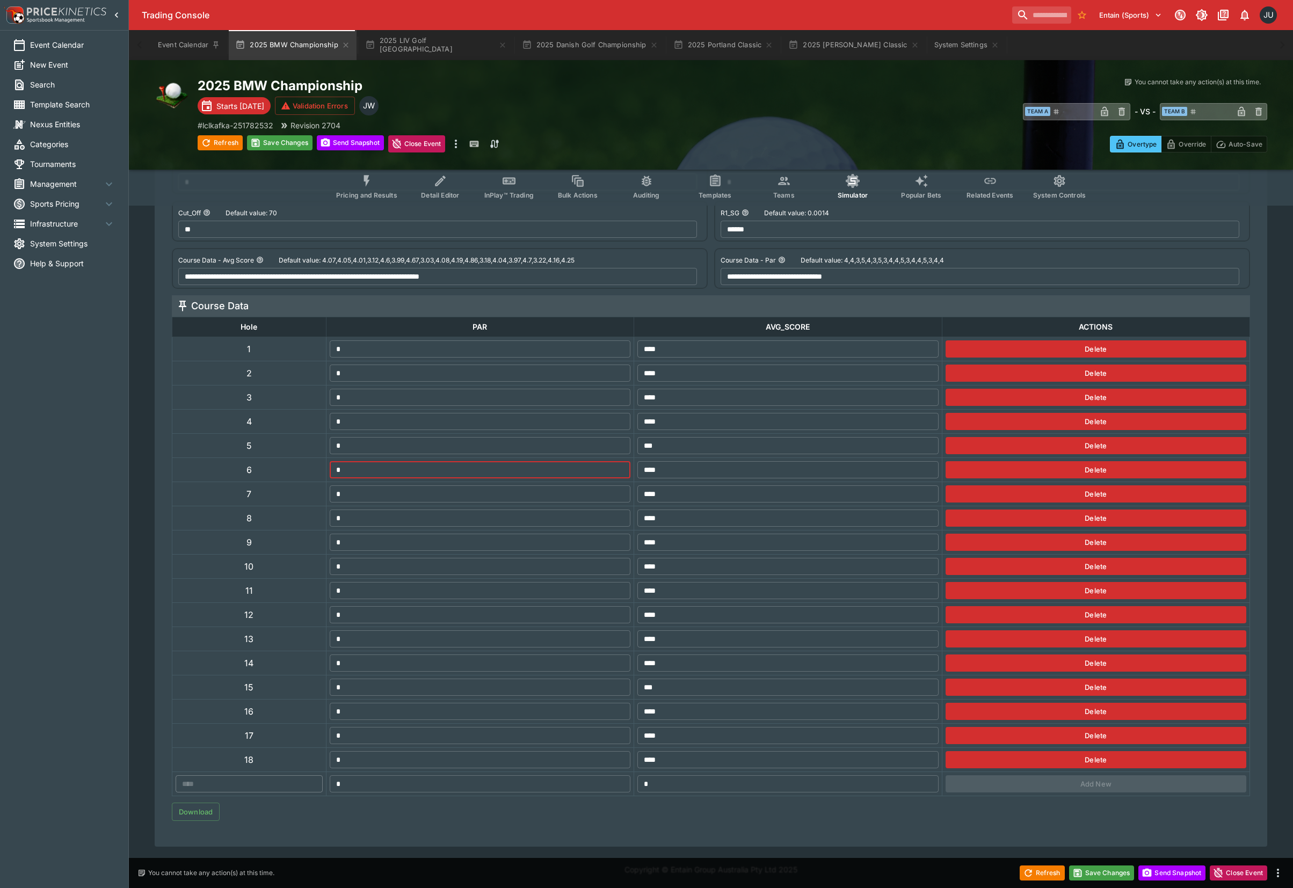
type input "*"
type input "**********"
type input "*"
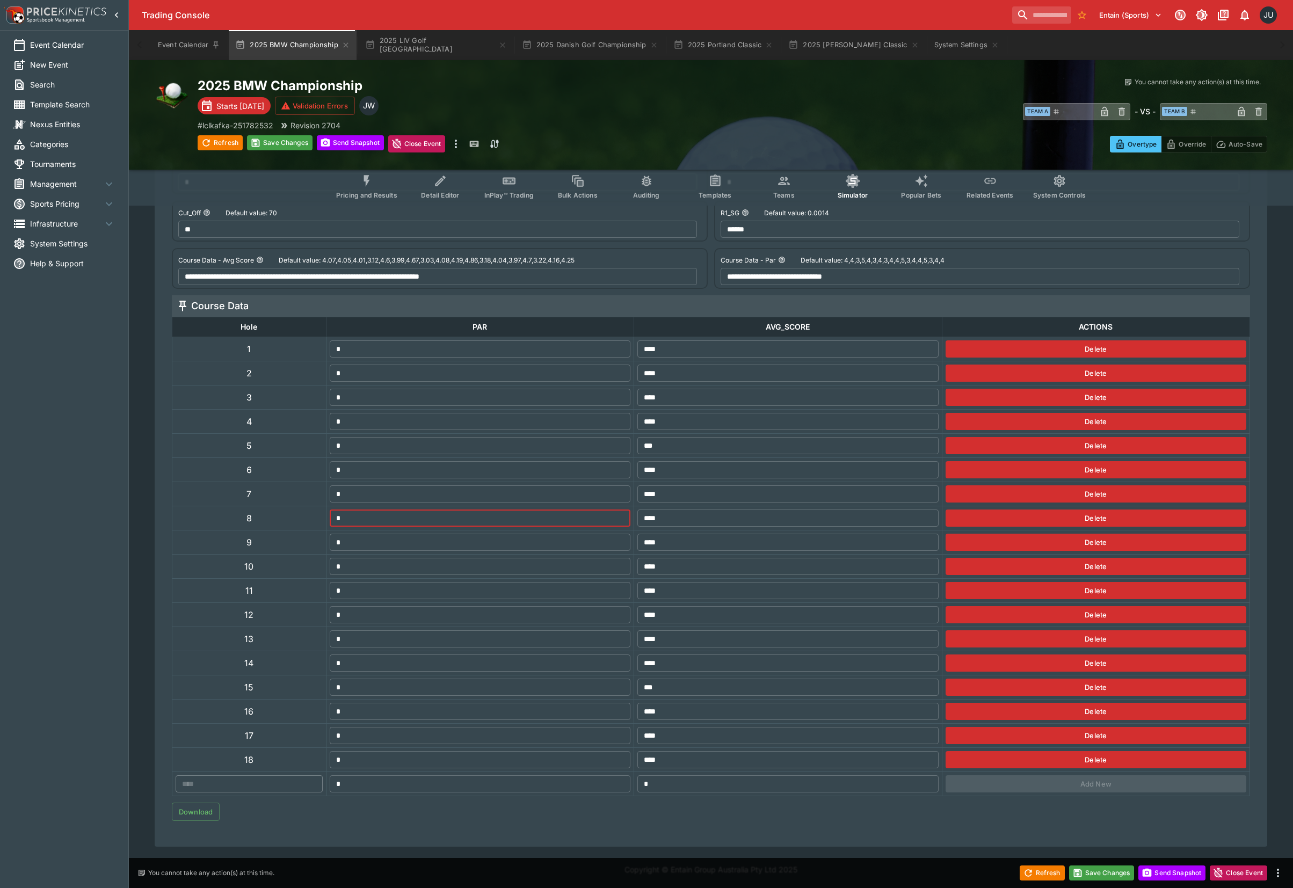
type input "**********"
type input "*"
type input "**********"
type input "*"
type input "**********"
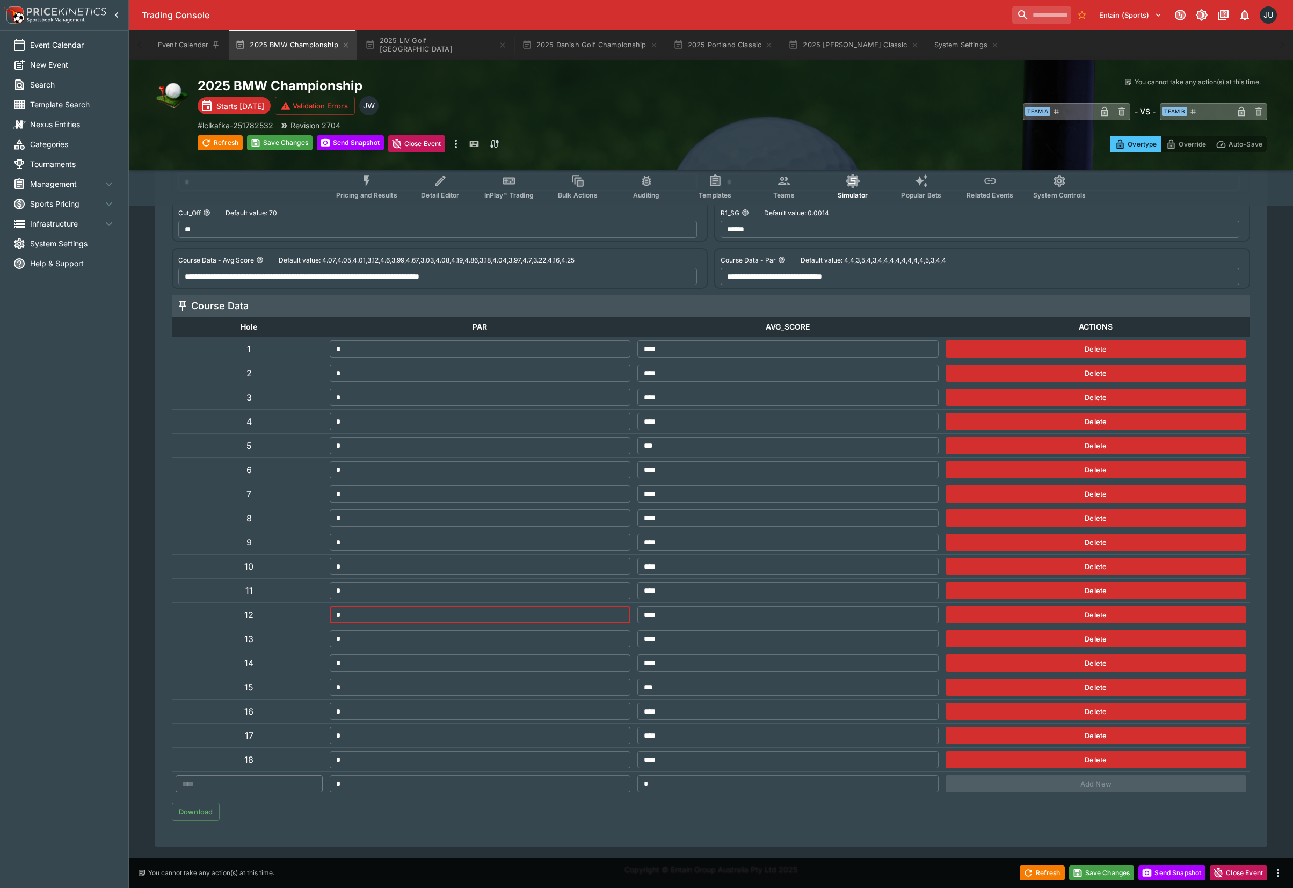
type input "*"
type input "**********"
type input "*"
type input "**********"
type input "*"
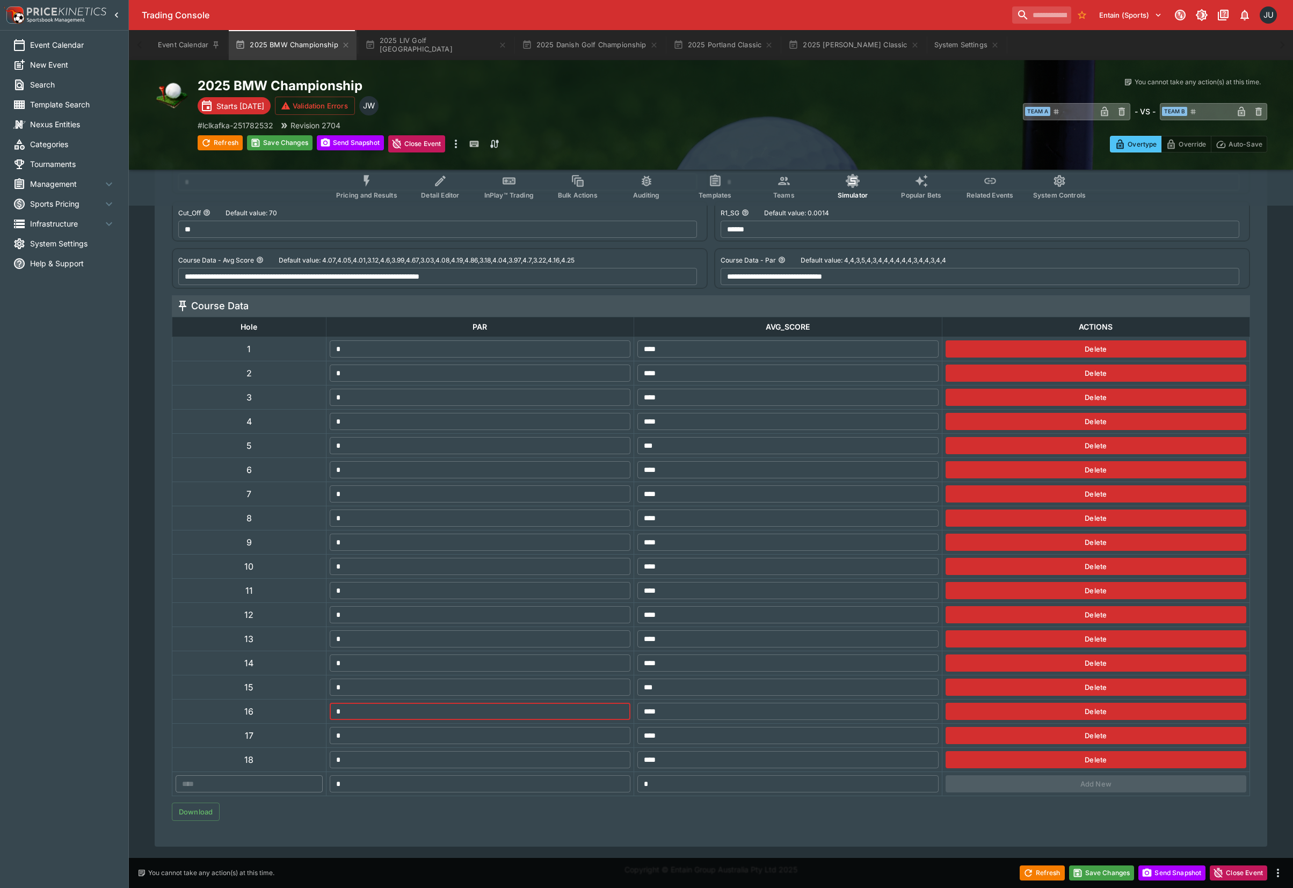
type input "**********"
type input "*"
type input "**********"
type input "*"
type input "**********"
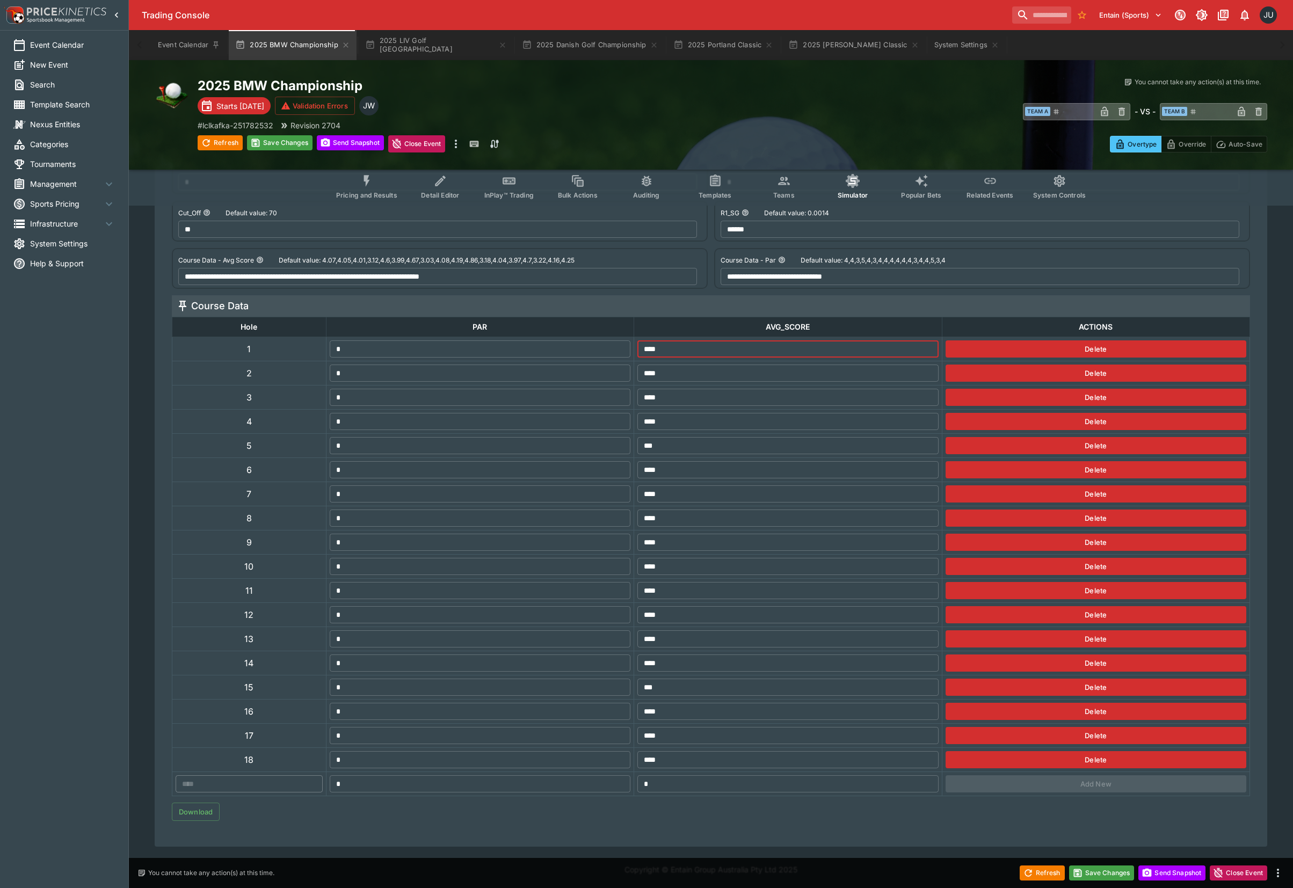
type input "*"
type input "**********"
type input "**"
type input "**********"
type input "***"
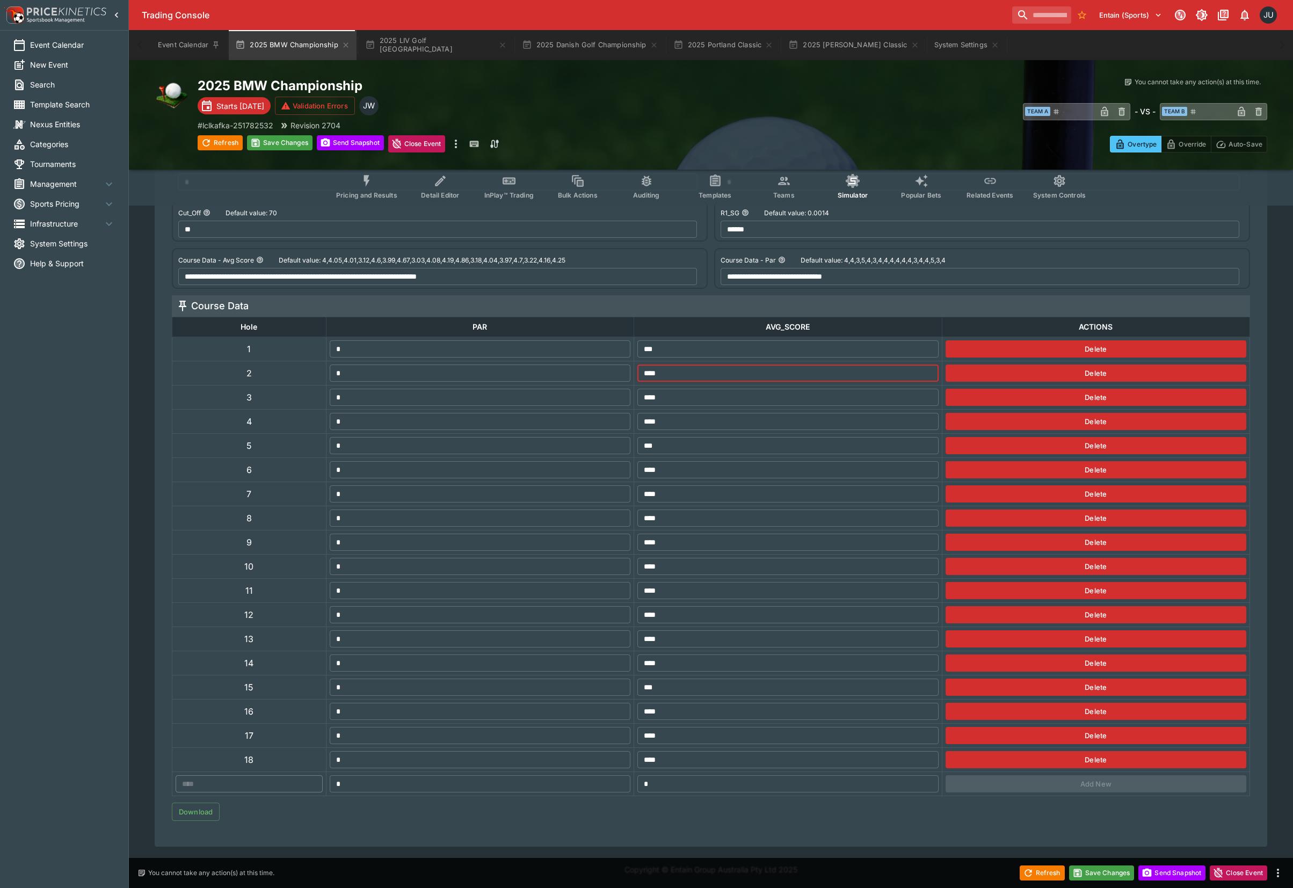
type input "**********"
type input "*"
type input "**********"
type input "**"
type input "**********"
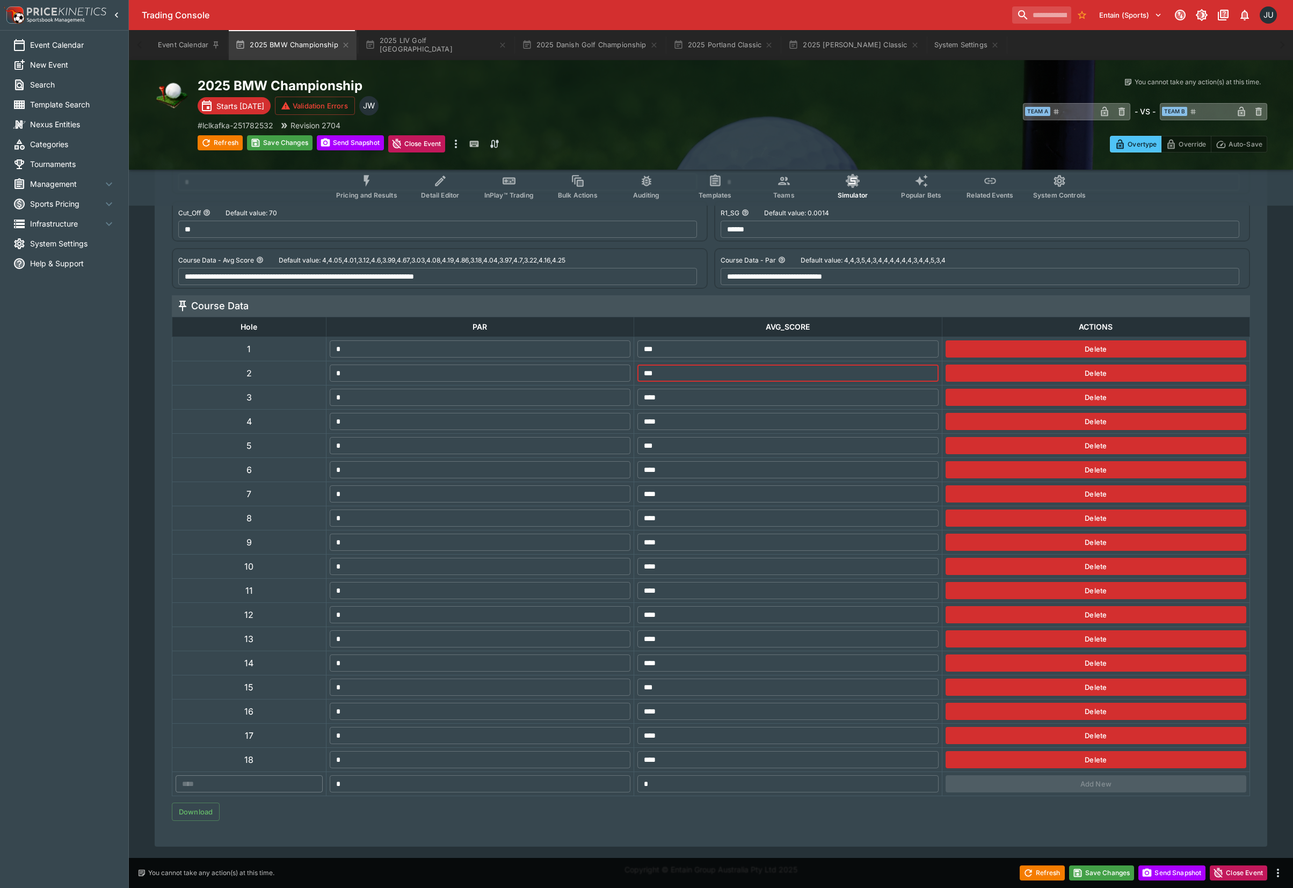
type input "***"
type input "**********"
type input "*"
type input "**********"
type input "**"
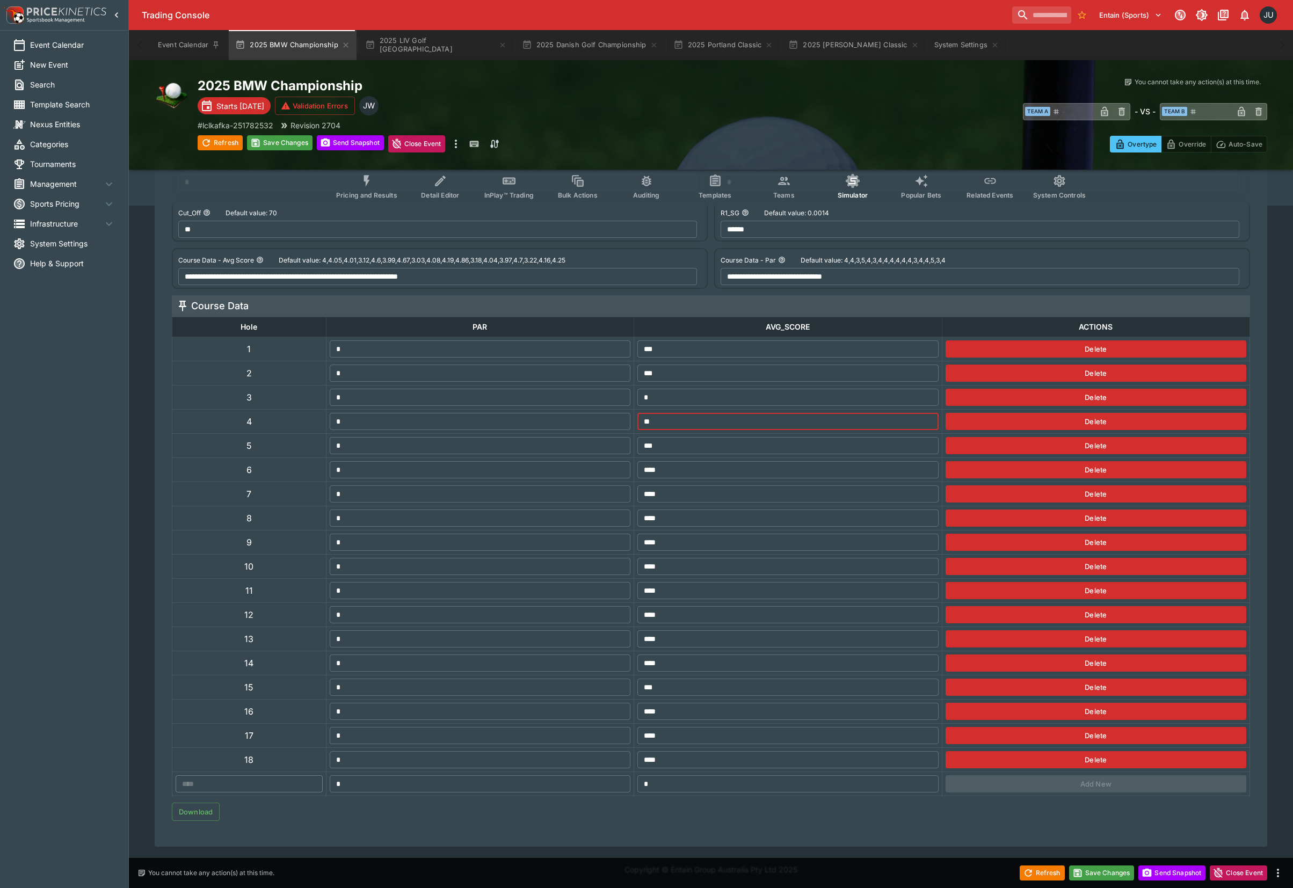
type input "**********"
type input "***"
type input "**********"
type input "**"
type input "**********"
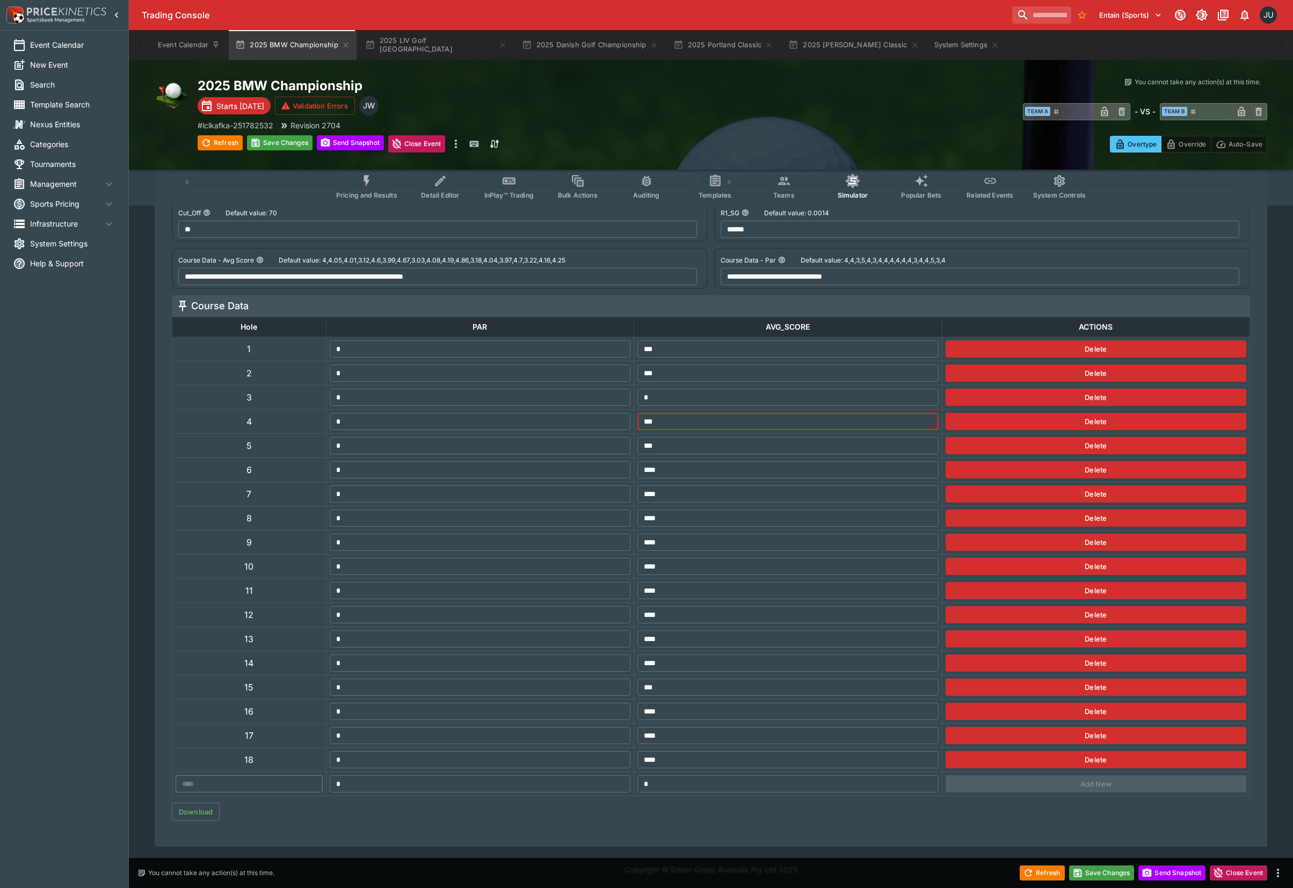
type input "****"
type input "**********"
type input "****"
drag, startPoint x: 664, startPoint y: 418, endPoint x: 633, endPoint y: 418, distance: 30.6
click at [634, 418] on td "**** ​" at bounding box center [788, 422] width 308 height 24
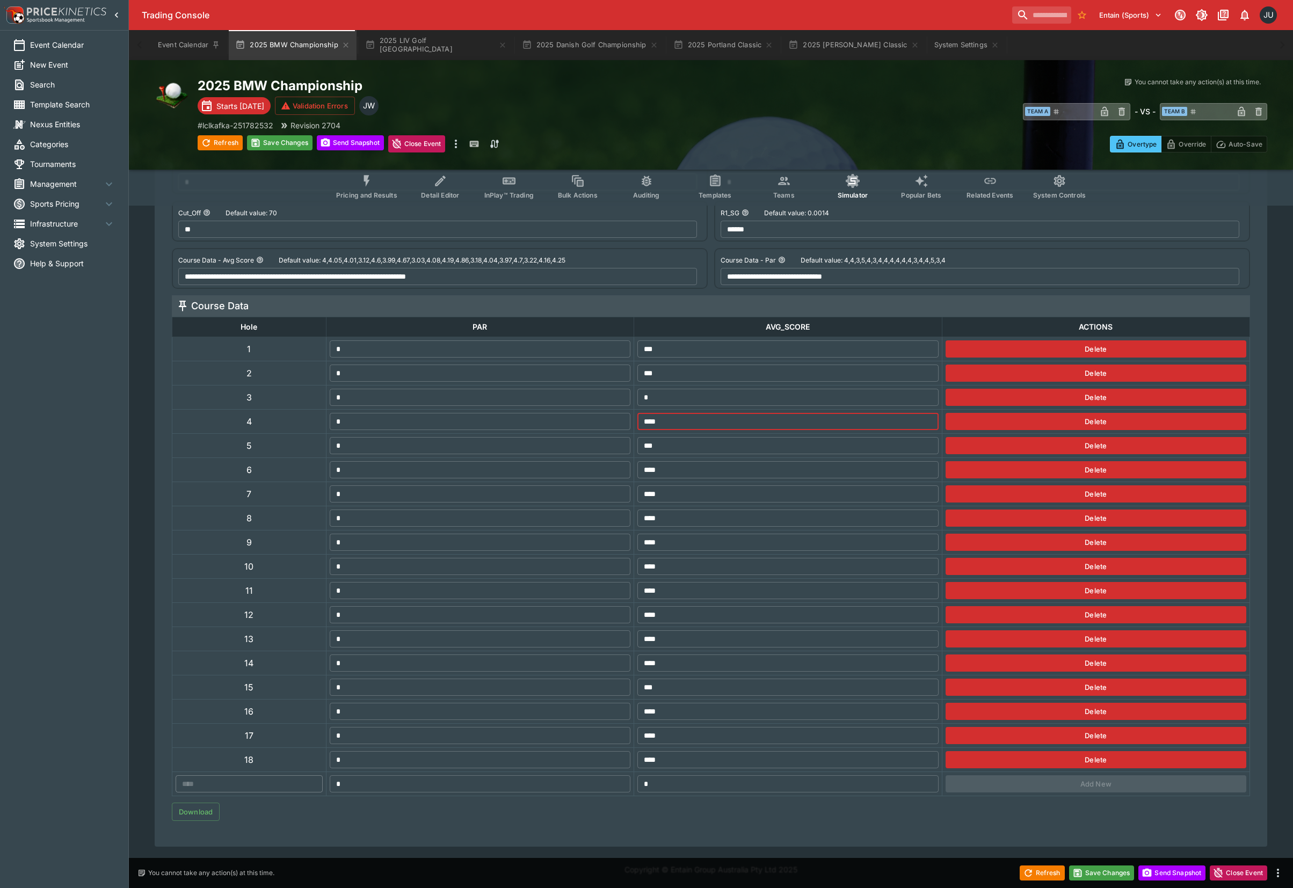
type input "**********"
type input "**"
type input "**********"
type input "***"
type input "**********"
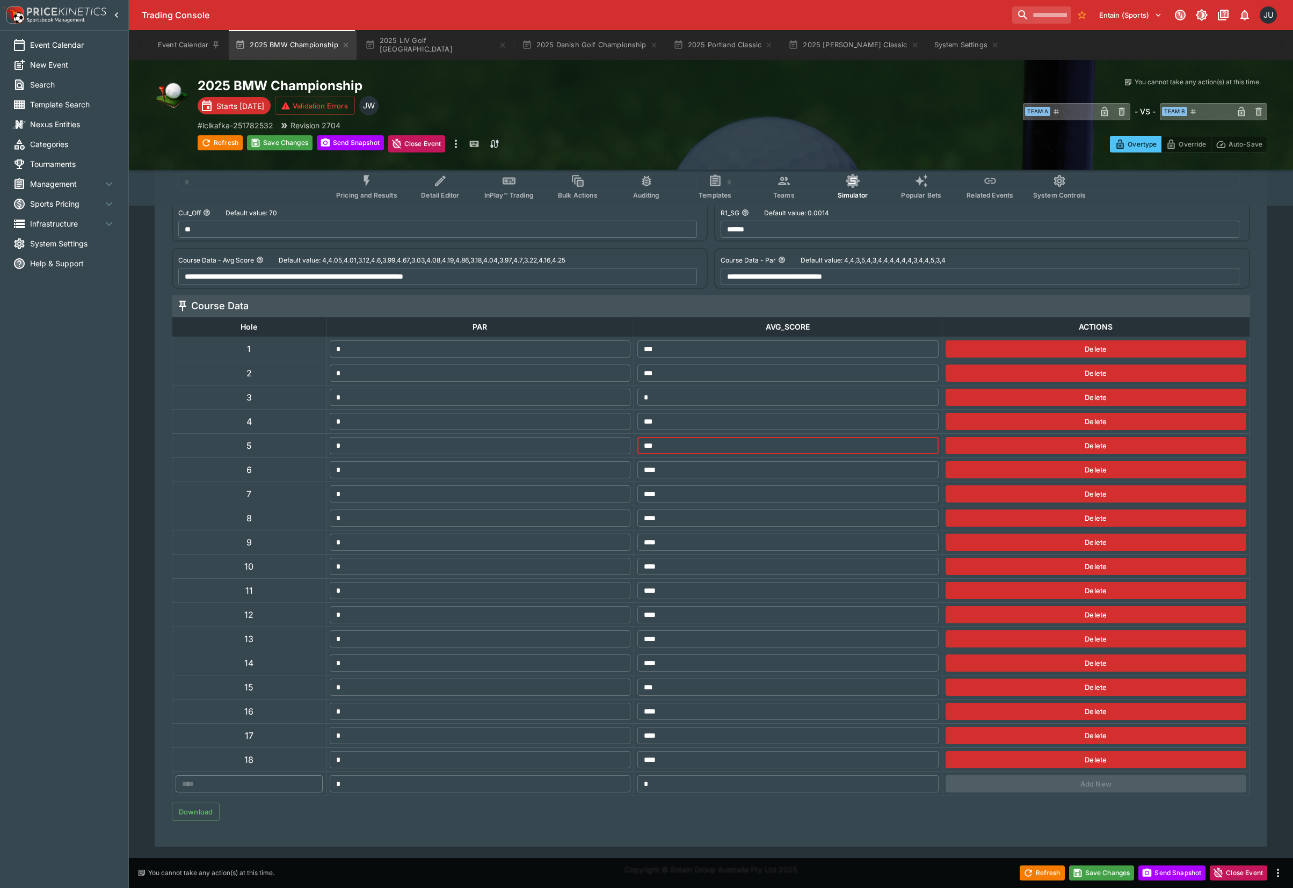
type input "*"
type input "**********"
type input "**"
type input "**********"
type input "***"
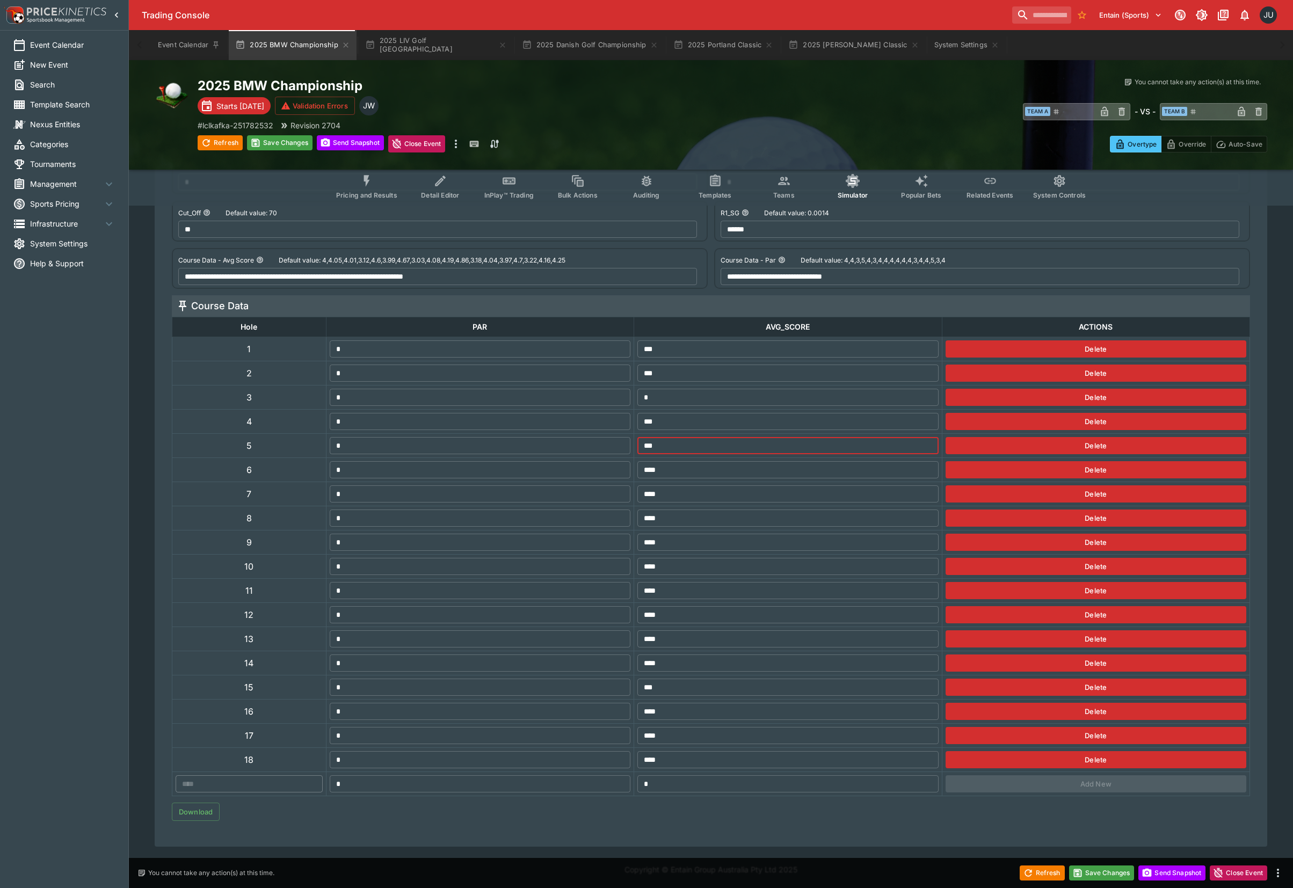
type input "**********"
type input "****"
type input "**********"
type input "**"
type input "**********"
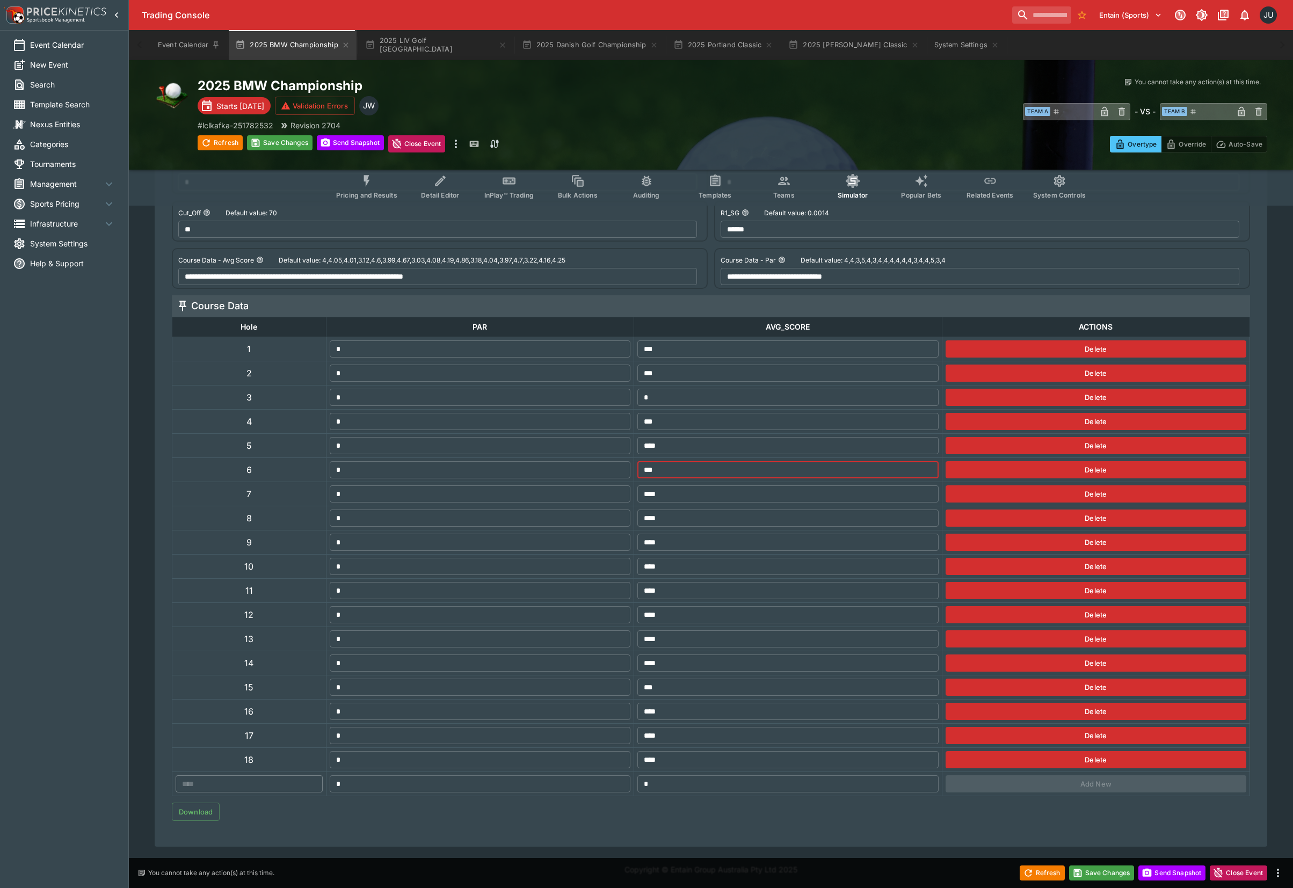
type input "***"
type input "**********"
type input "*"
type input "**********"
type input "*"
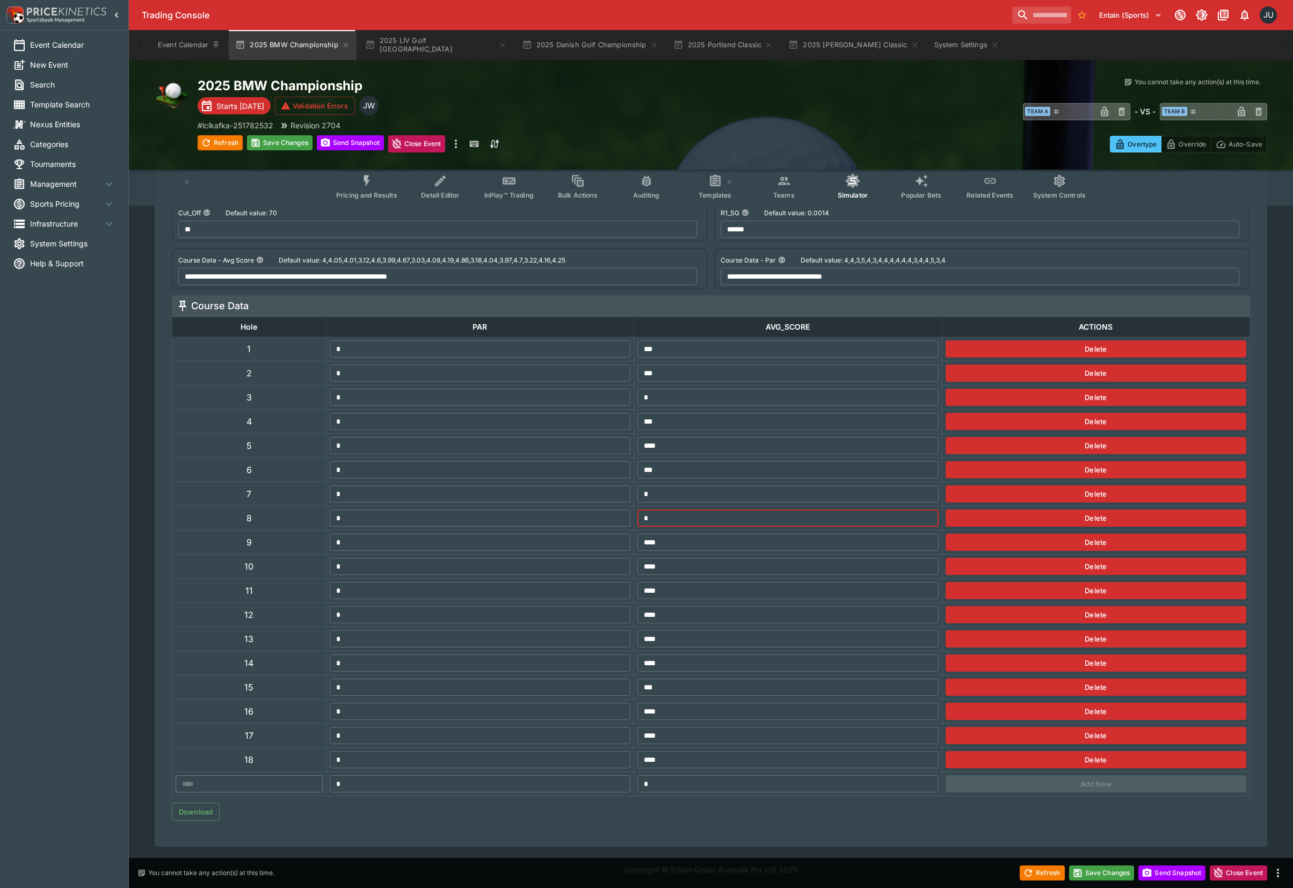
type input "**********"
type input "**"
type input "**********"
type input "***"
type input "**********"
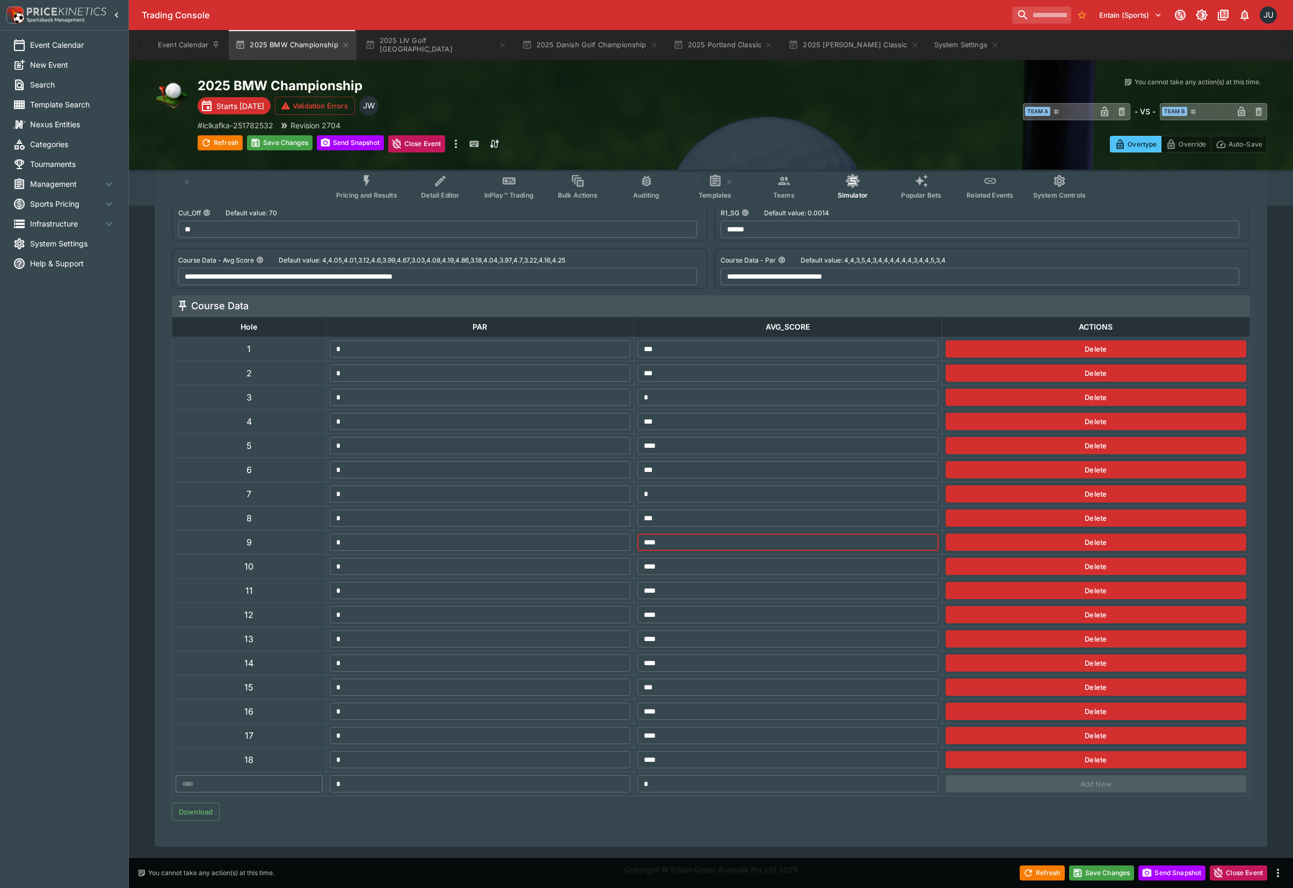
type input "*"
type input "**********"
type input "**"
type input "**********"
type input "***"
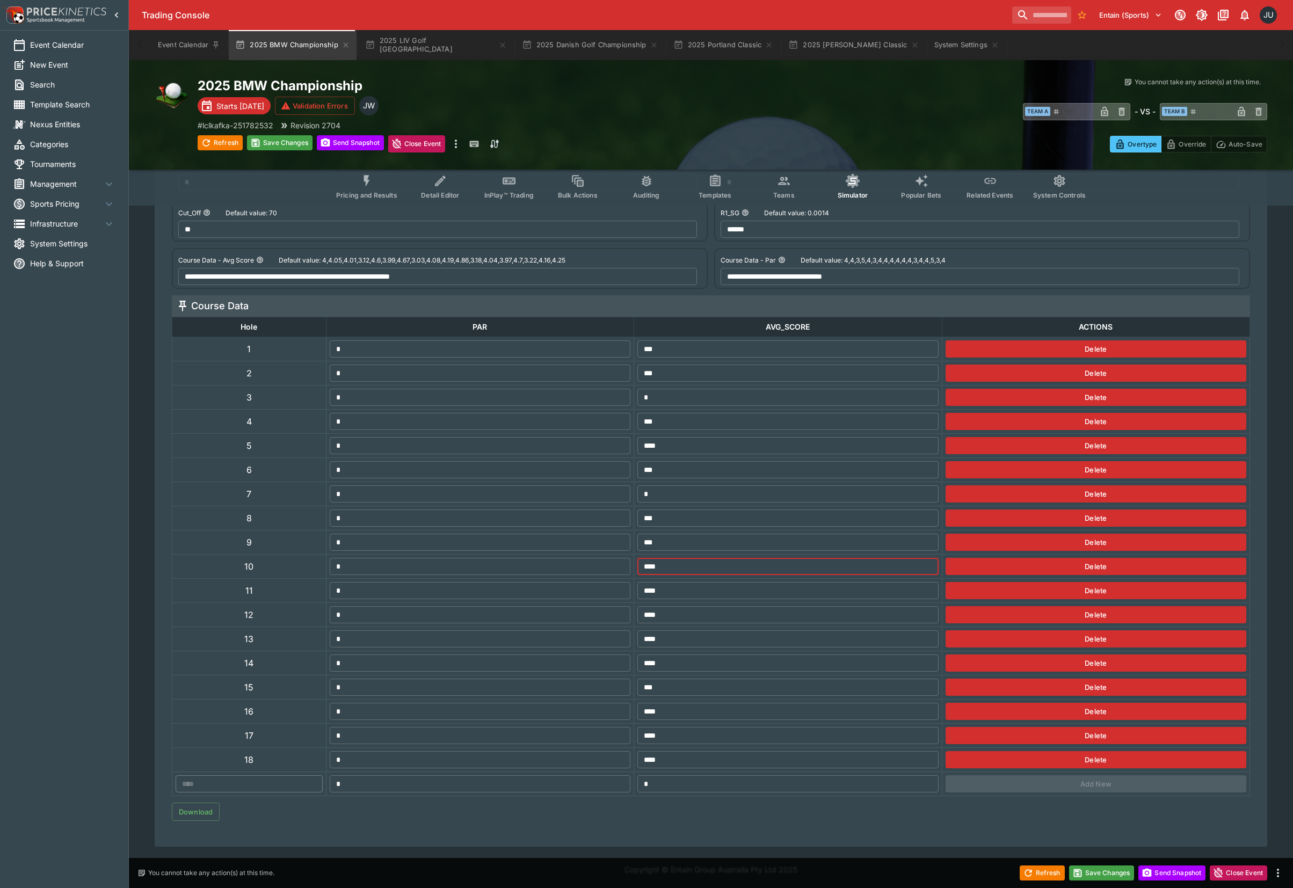
type input "**********"
type input "*"
type input "**********"
type input "**"
type input "**********"
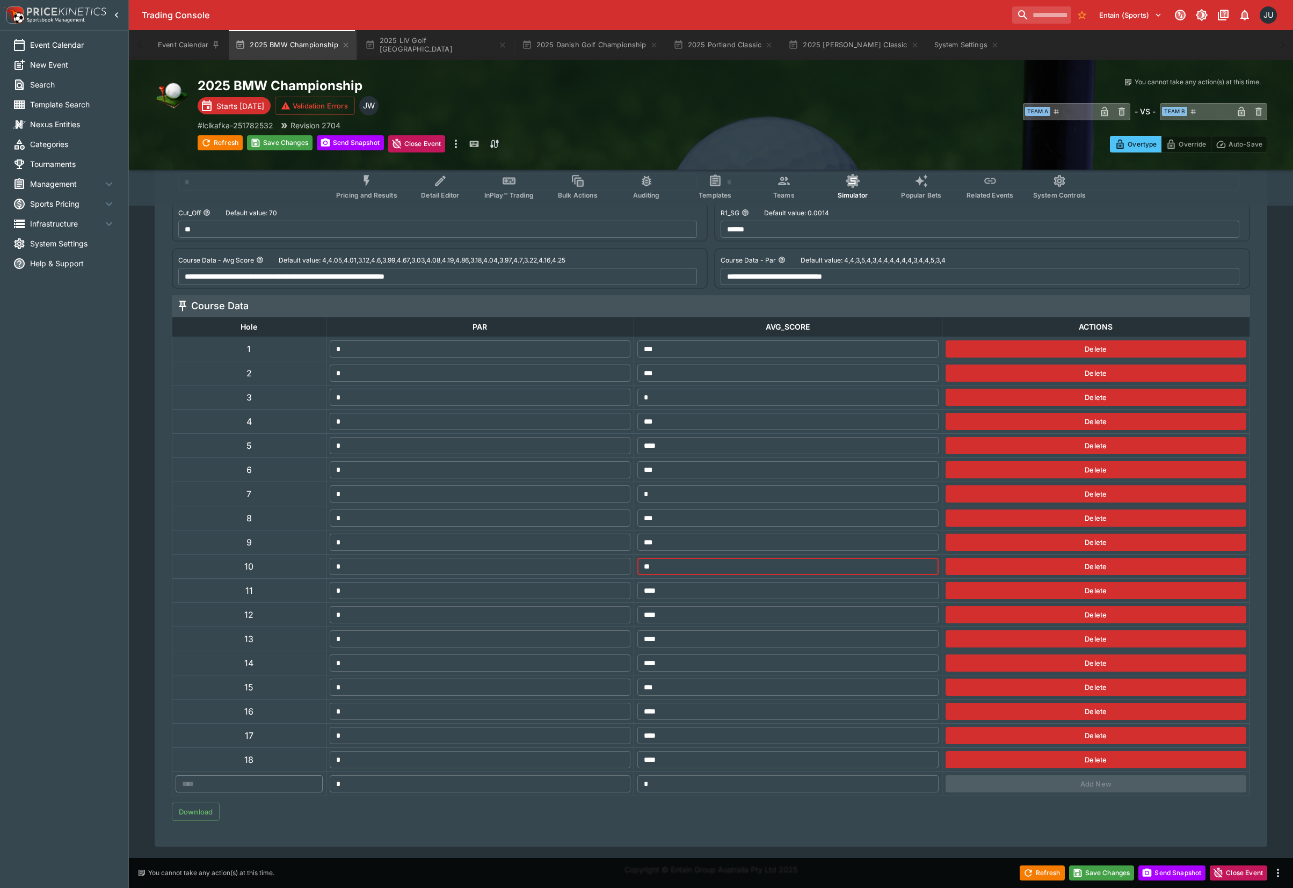
type input "***"
type input "**********"
type input "**"
type input "**********"
type input "***"
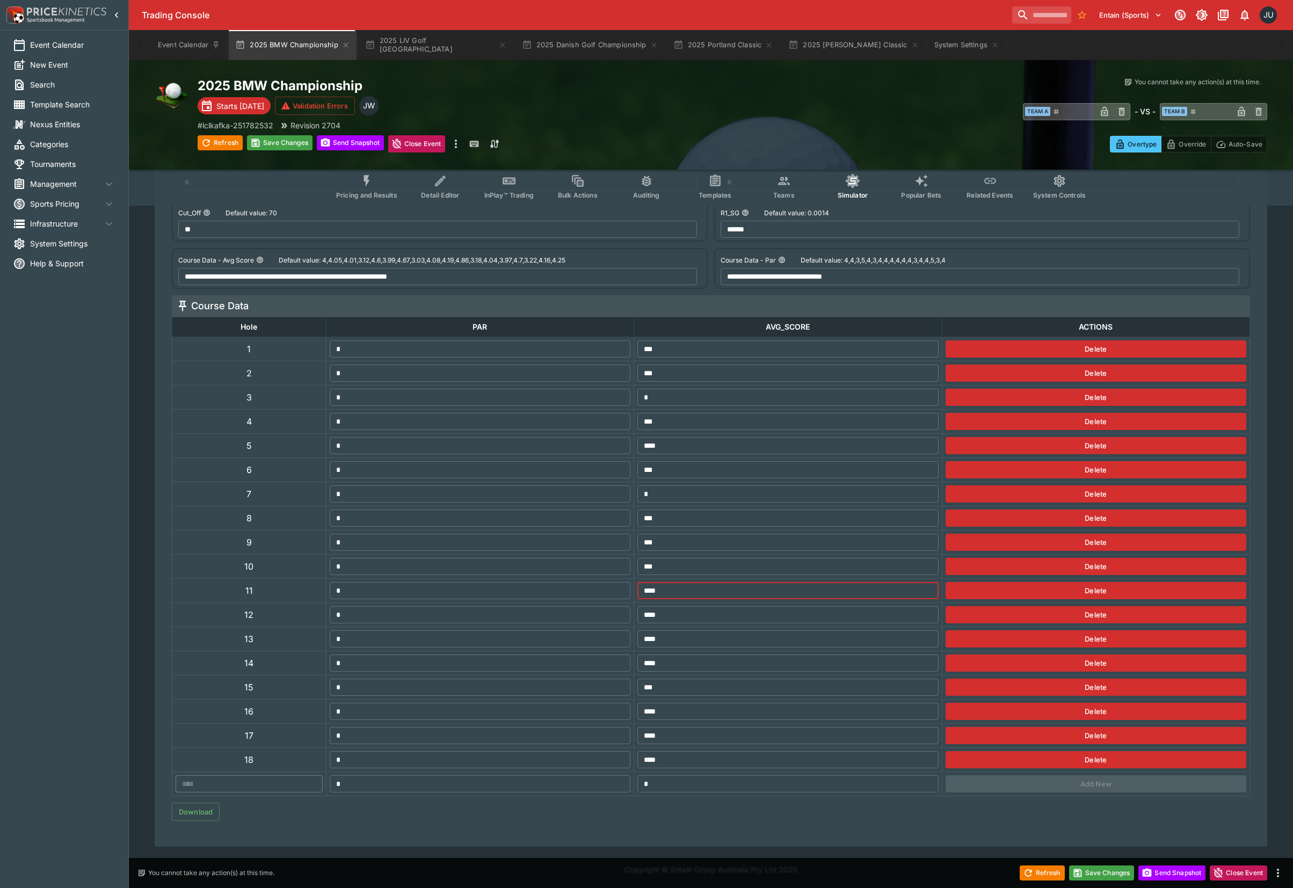
type input "**********"
type input "**"
type input "**********"
type input "***"
drag, startPoint x: 666, startPoint y: 587, endPoint x: 629, endPoint y: 587, distance: 36.5
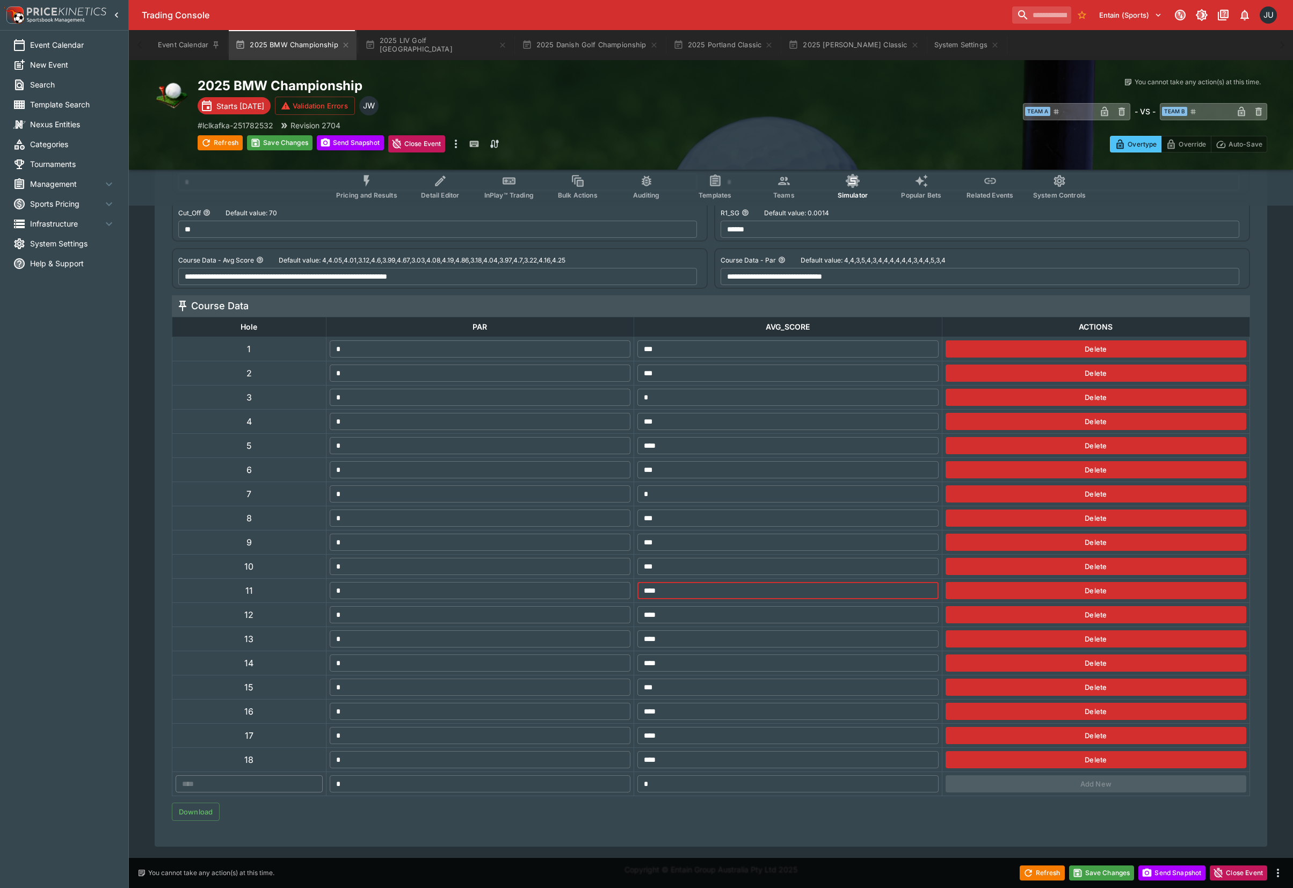
click at [629, 587] on tr "11 * ​ **** ​ Delete" at bounding box center [710, 591] width 1077 height 24
click at [275, 138] on button "Save Changes" at bounding box center [279, 142] width 65 height 15
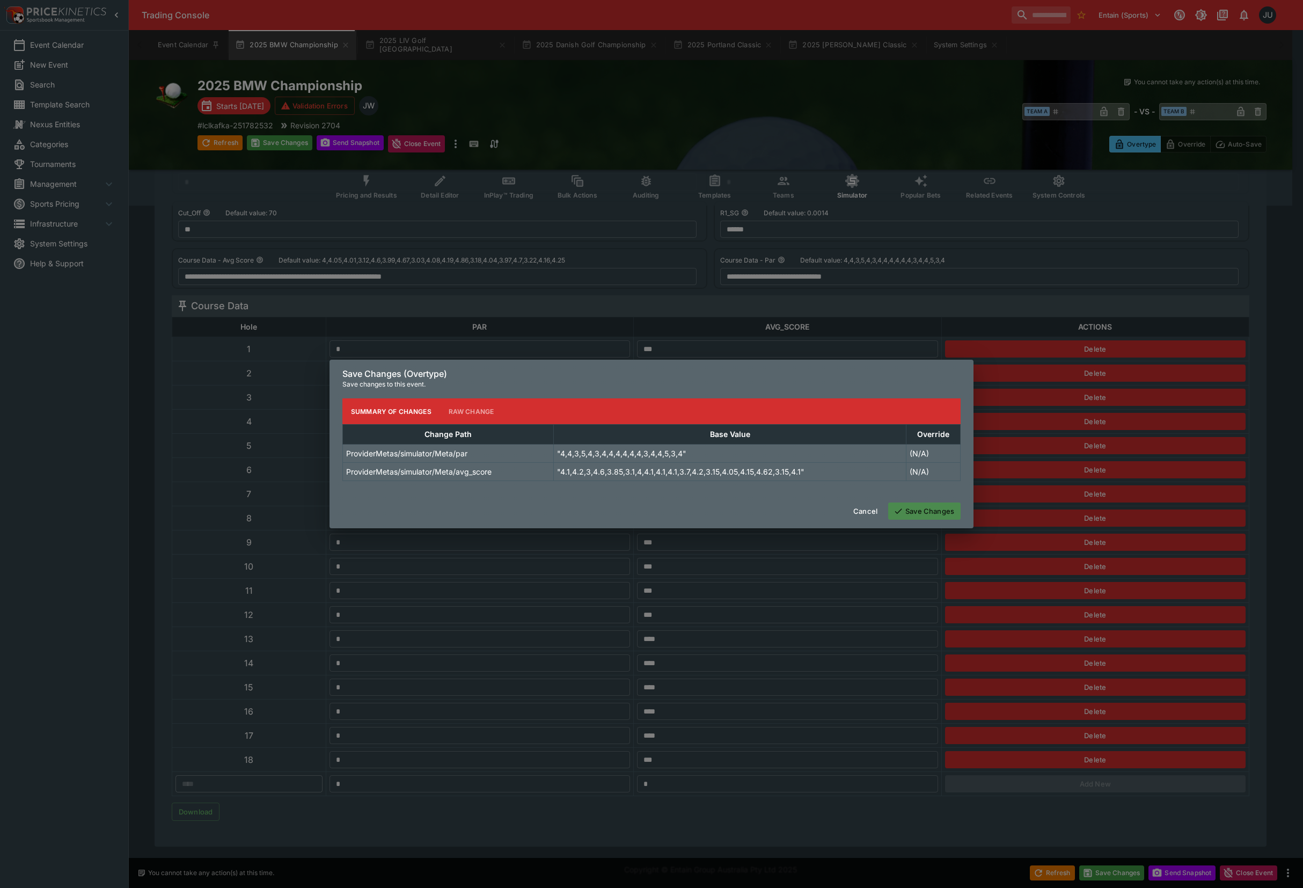
click at [937, 507] on button "Save Changes" at bounding box center [924, 510] width 72 height 17
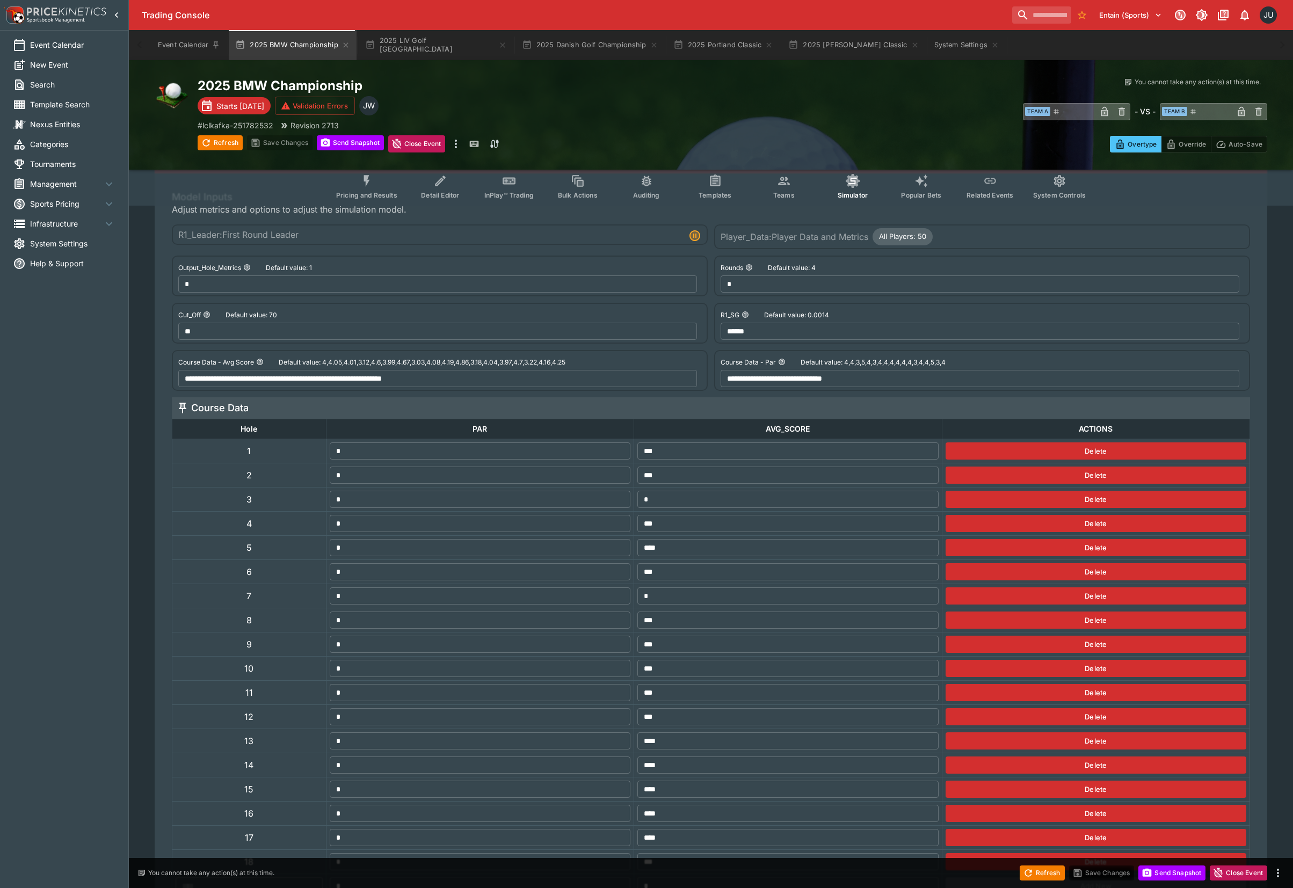
scroll to position [0, 0]
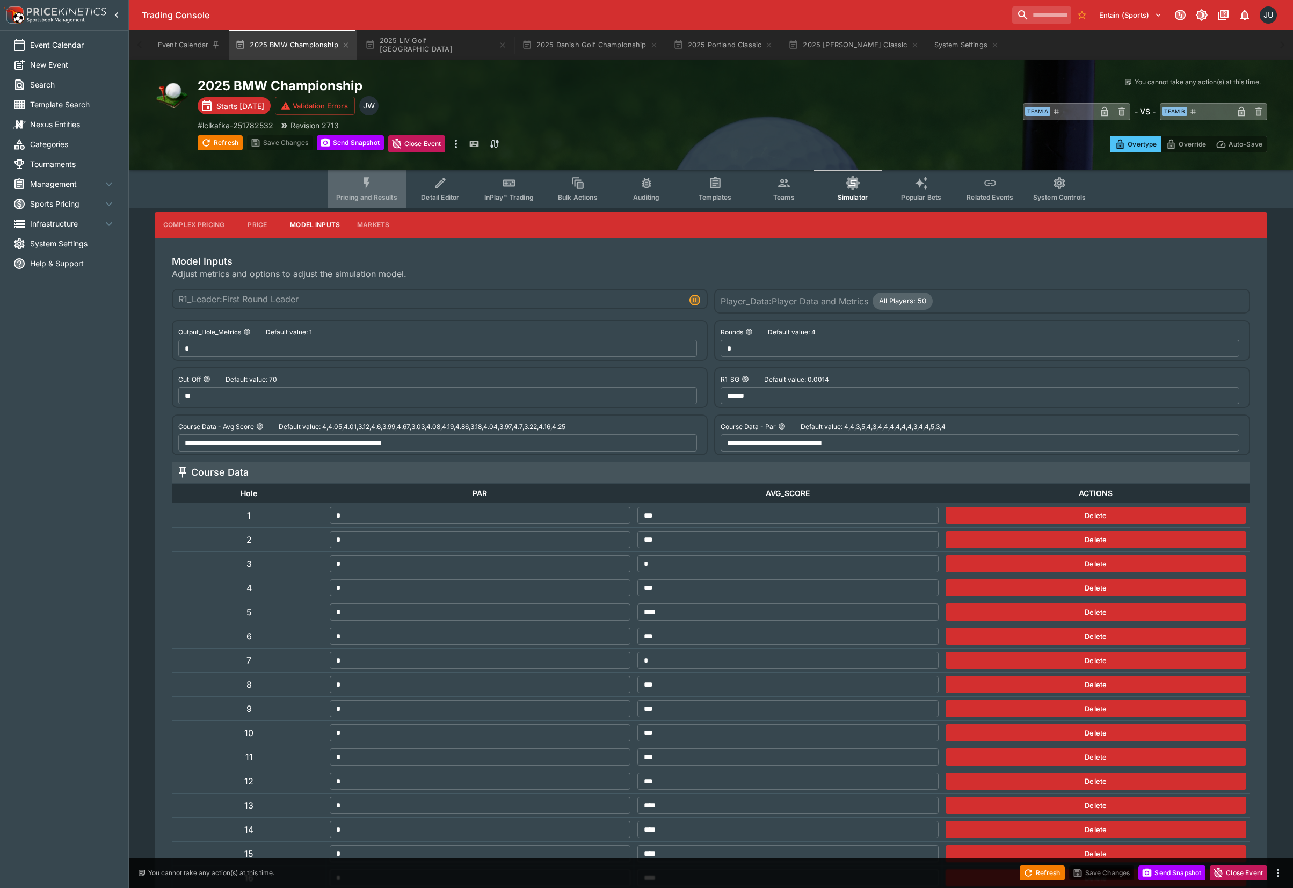
click at [381, 193] on span "Pricing and Results" at bounding box center [366, 197] width 61 height 8
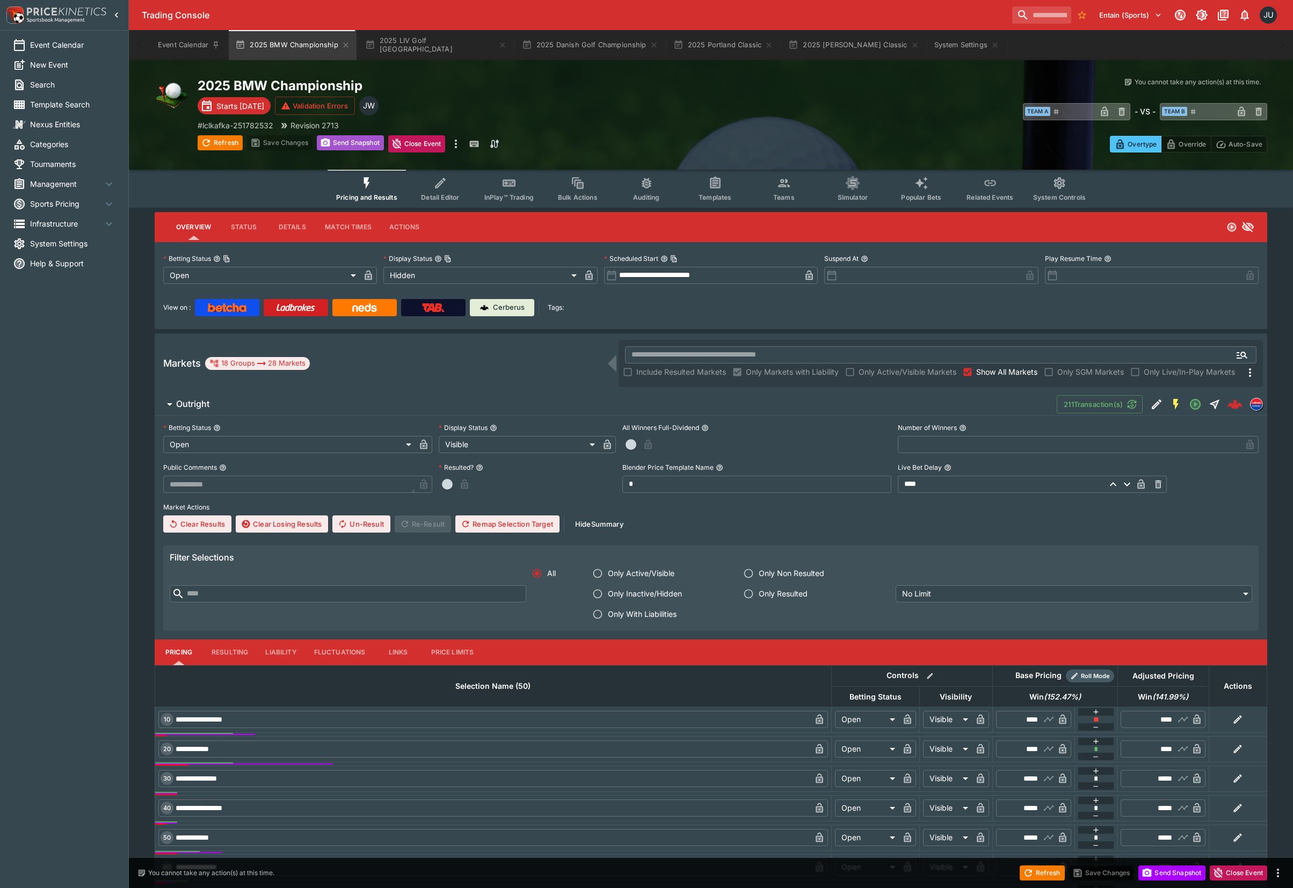
click at [347, 144] on button "Send Snapshot" at bounding box center [350, 142] width 67 height 15
click at [220, 147] on button "Refresh" at bounding box center [220, 142] width 45 height 15
click at [848, 194] on span "Simulator" at bounding box center [852, 197] width 30 height 8
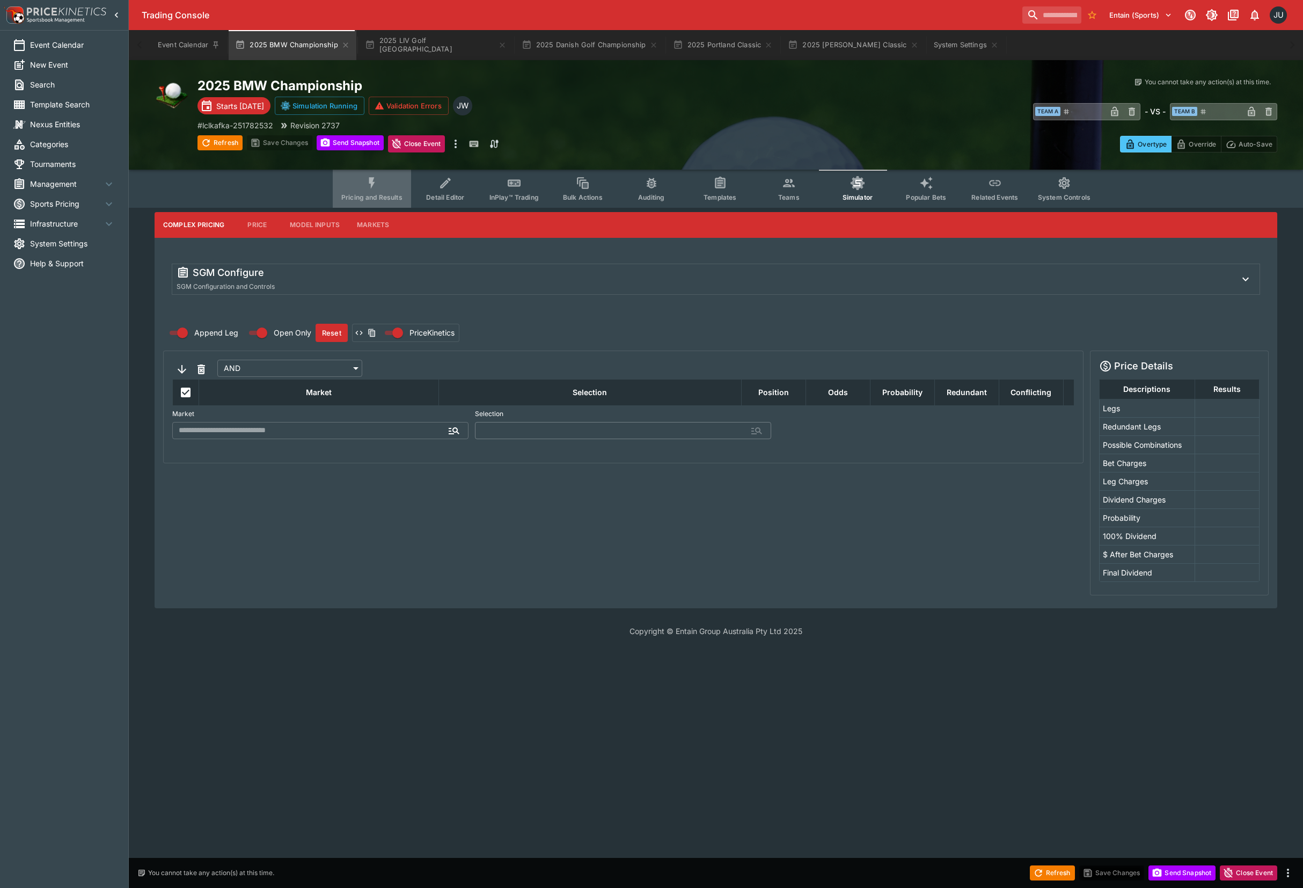
click at [381, 190] on button "Pricing and Results" at bounding box center [372, 189] width 78 height 38
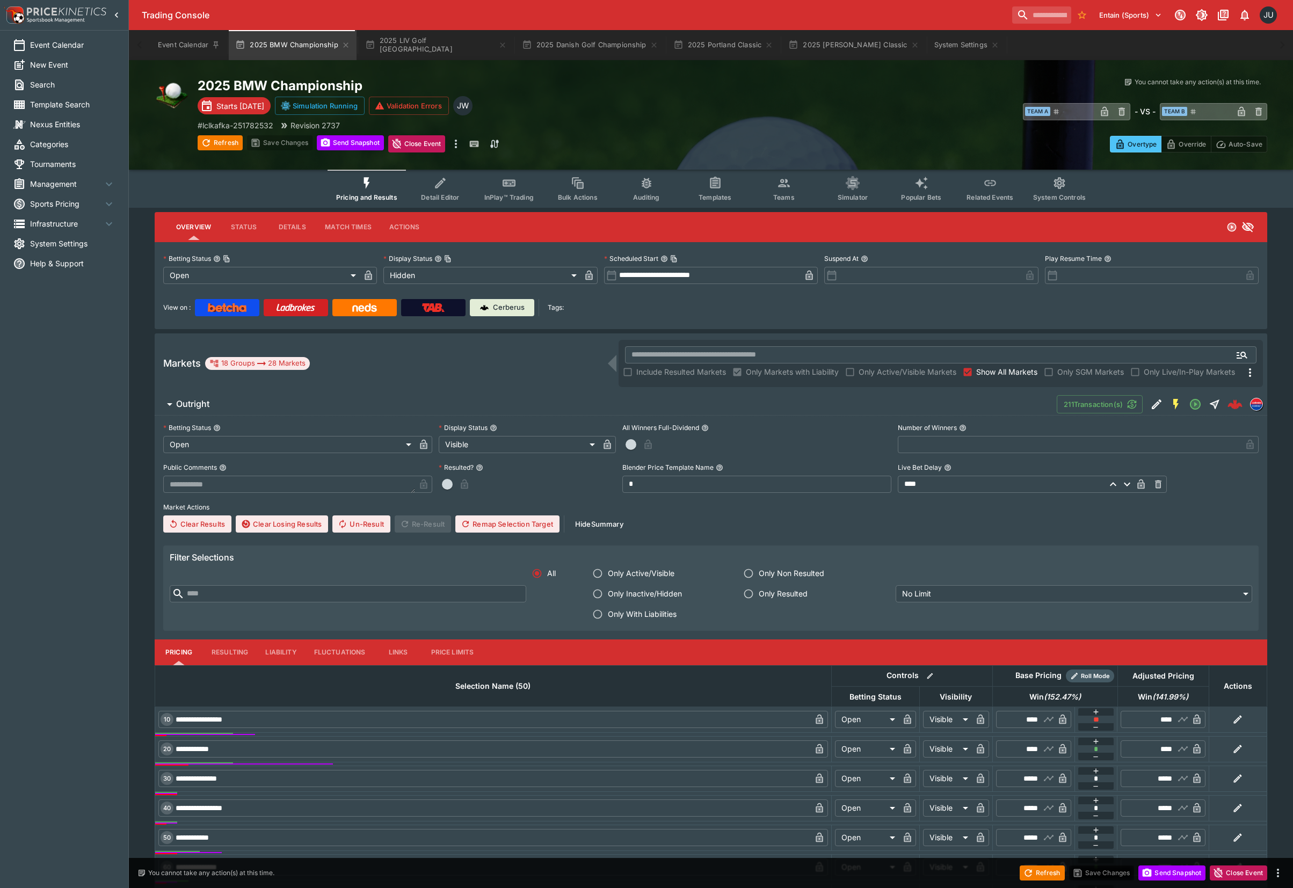
click at [859, 199] on span "Simulator" at bounding box center [852, 197] width 30 height 8
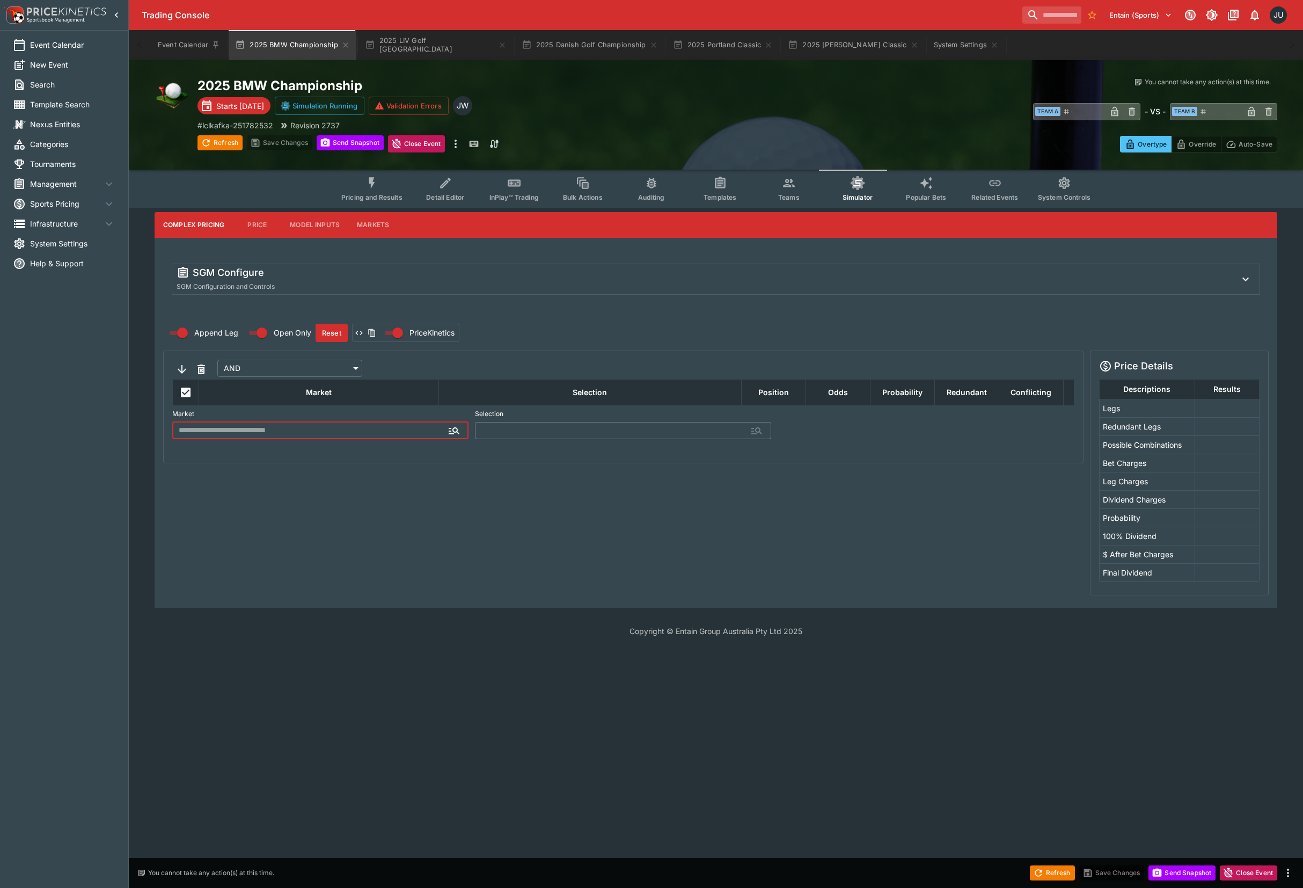
click at [300, 223] on button "Model Inputs" at bounding box center [314, 225] width 67 height 26
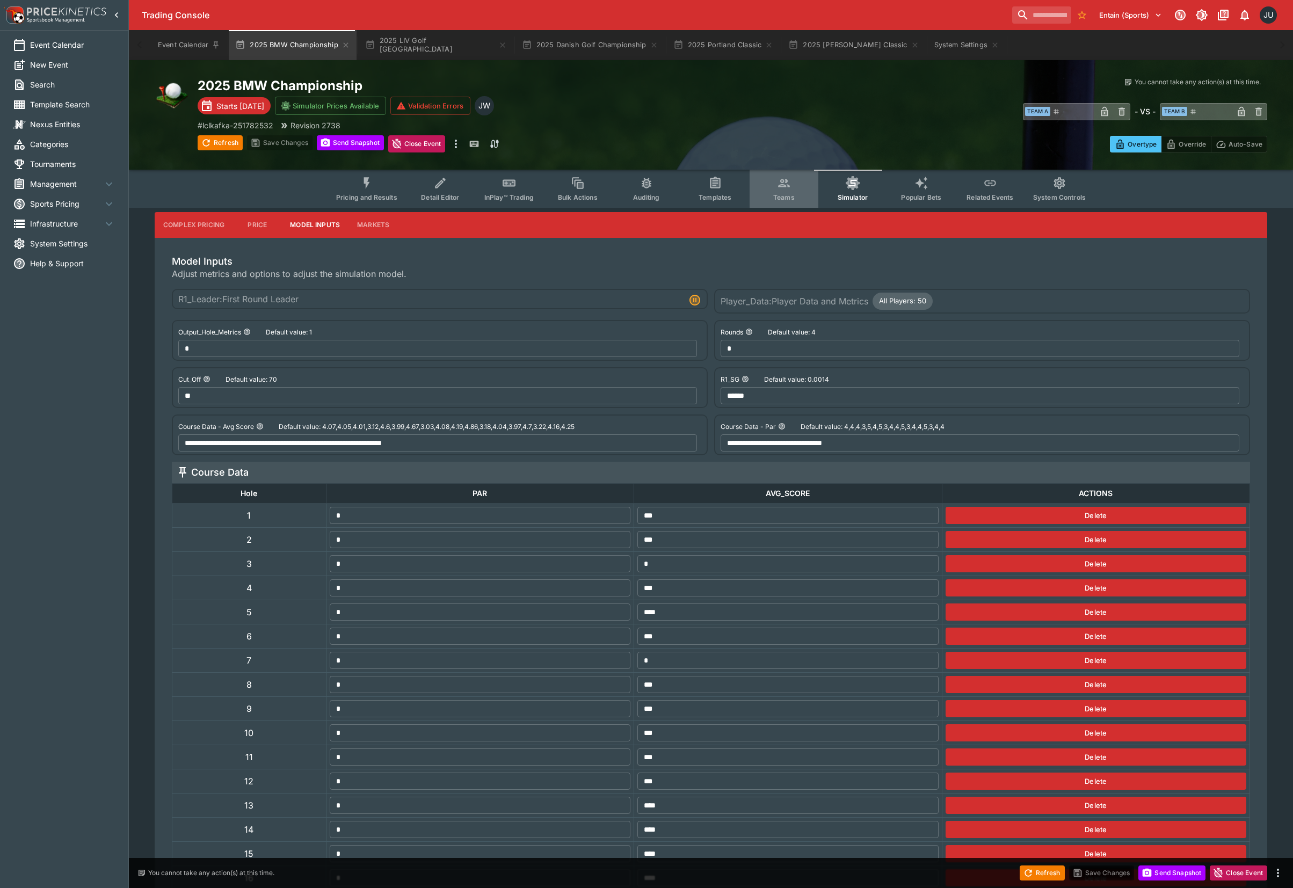
click at [761, 190] on button "Teams" at bounding box center [783, 189] width 69 height 38
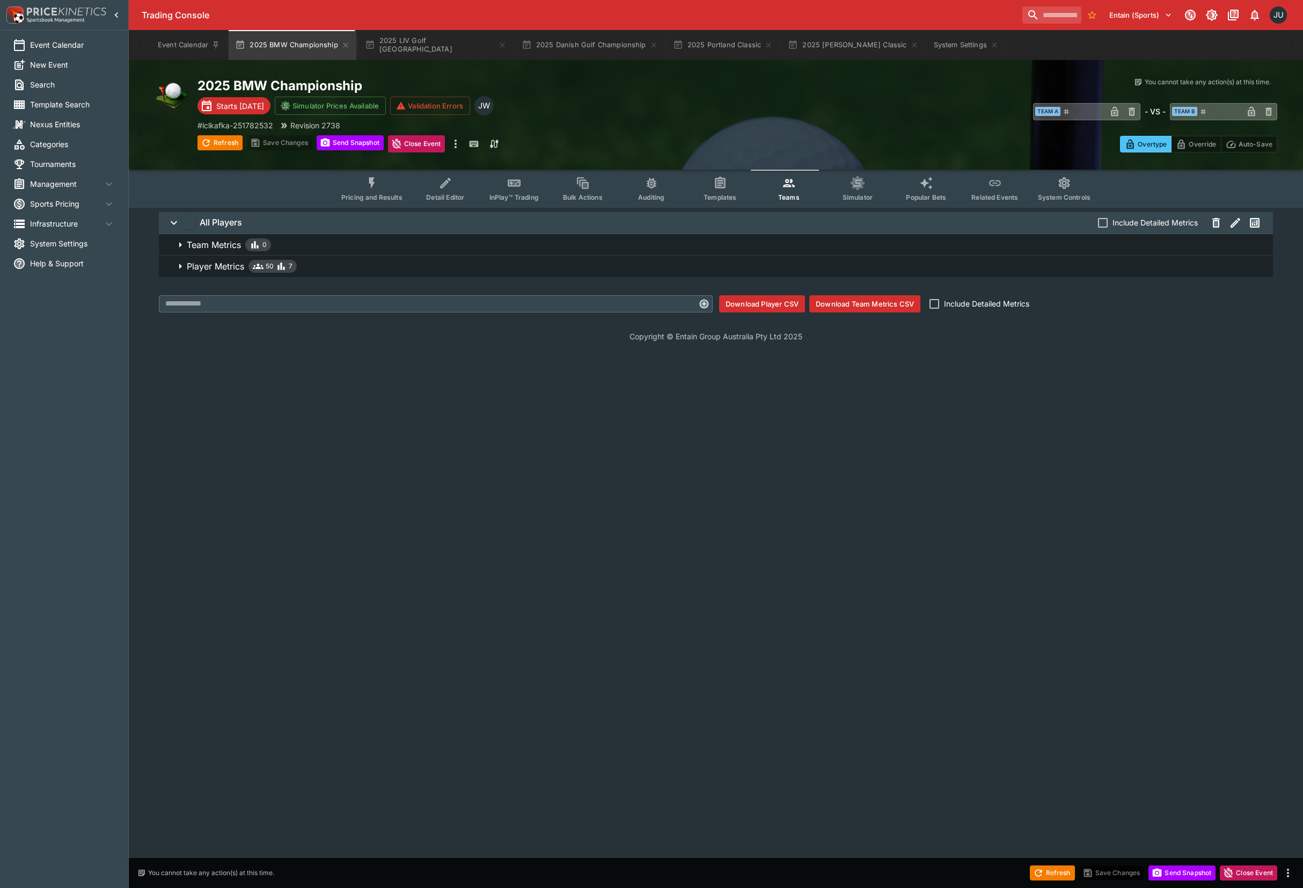
click at [232, 268] on p "Player Metrics" at bounding box center [215, 266] width 57 height 13
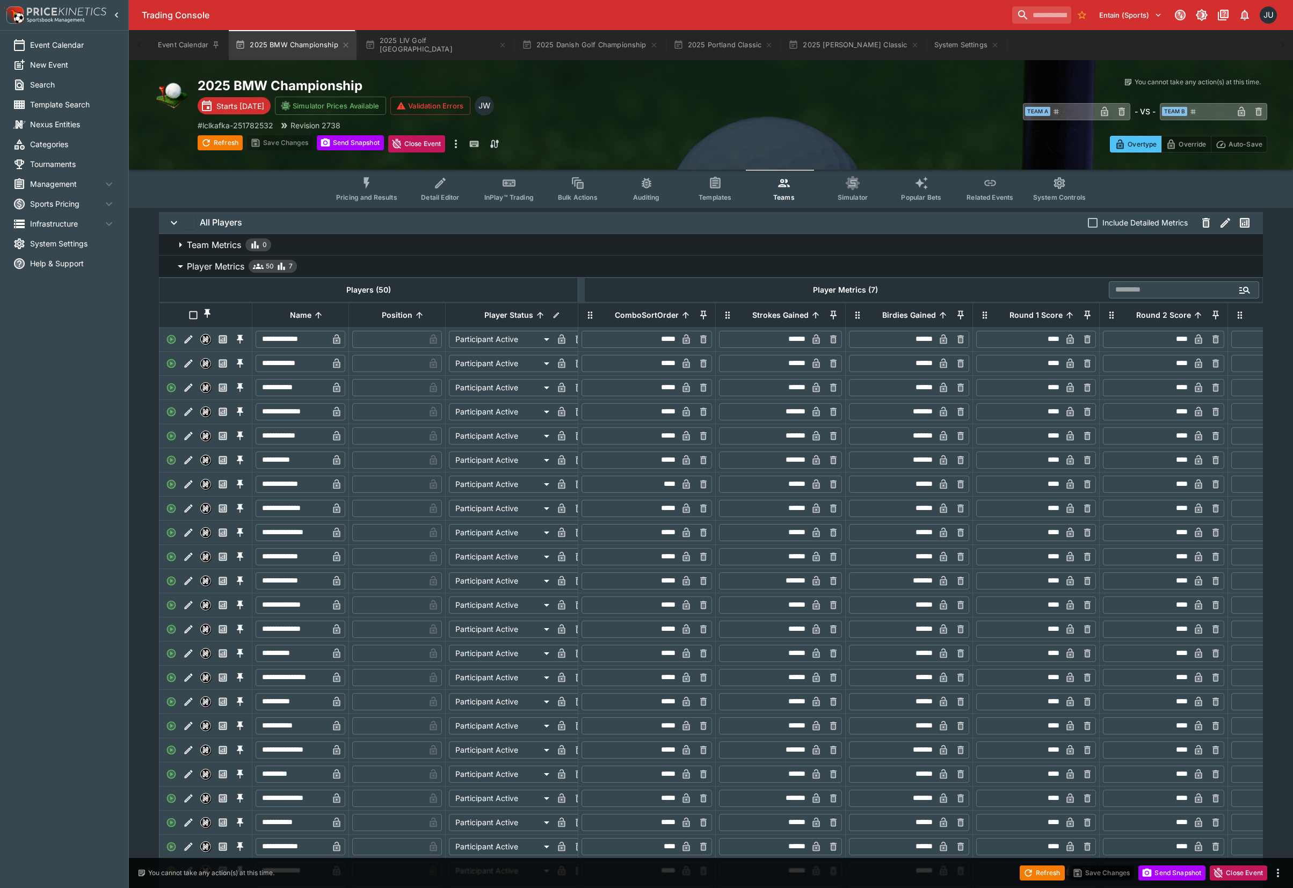
click at [373, 196] on span "Pricing and Results" at bounding box center [366, 197] width 61 height 8
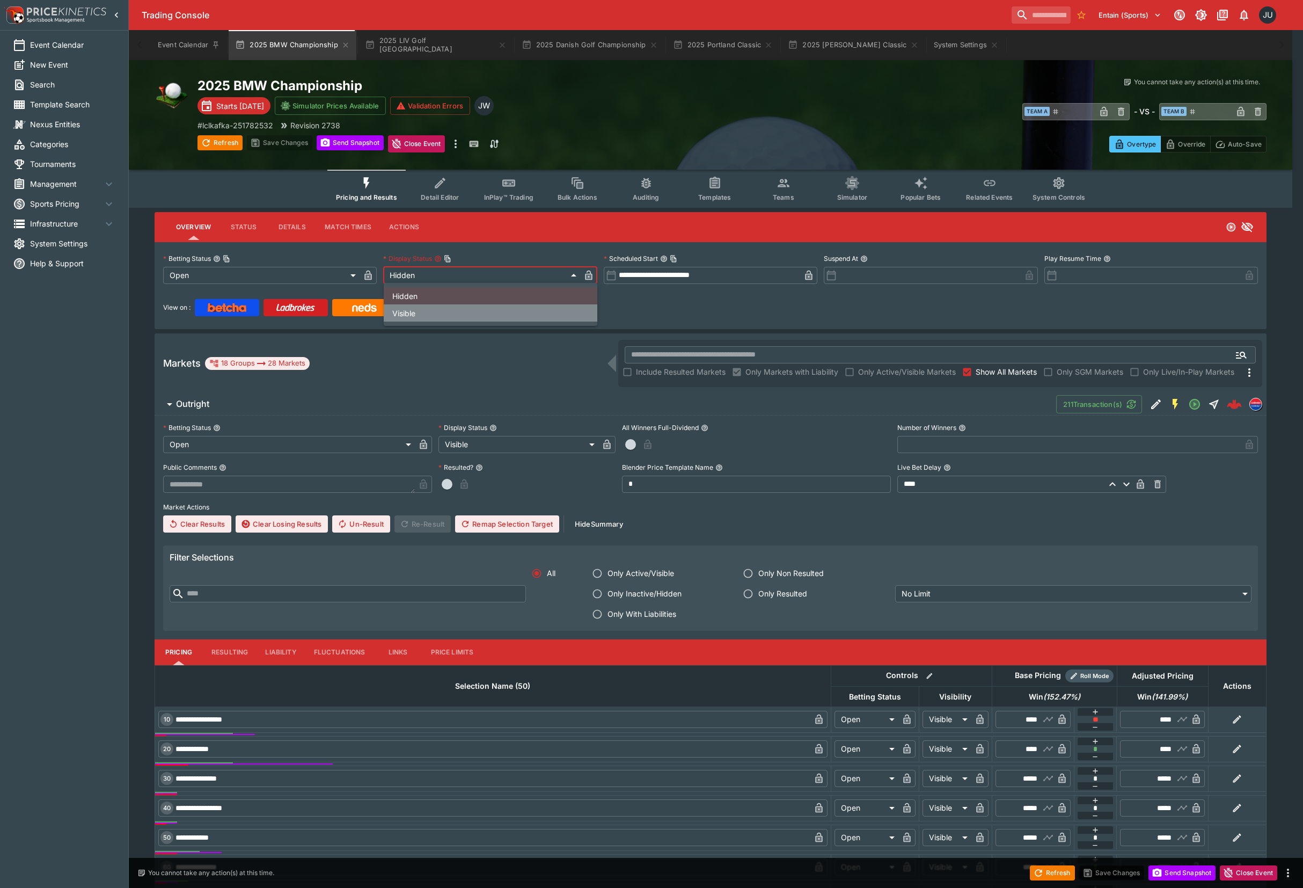
click at [434, 309] on li "Visible" at bounding box center [491, 312] width 214 height 17
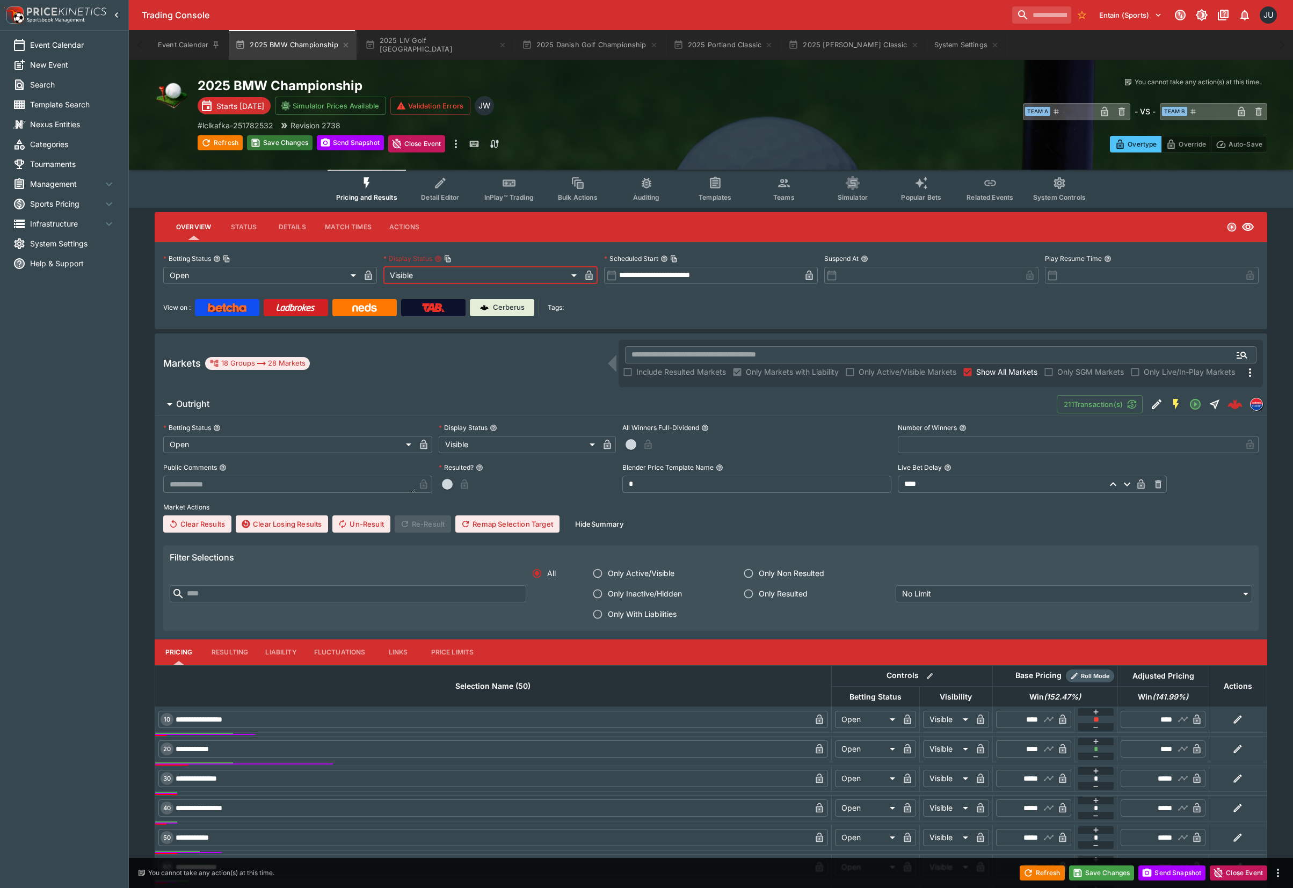
click at [277, 141] on button "Save Changes" at bounding box center [279, 142] width 65 height 15
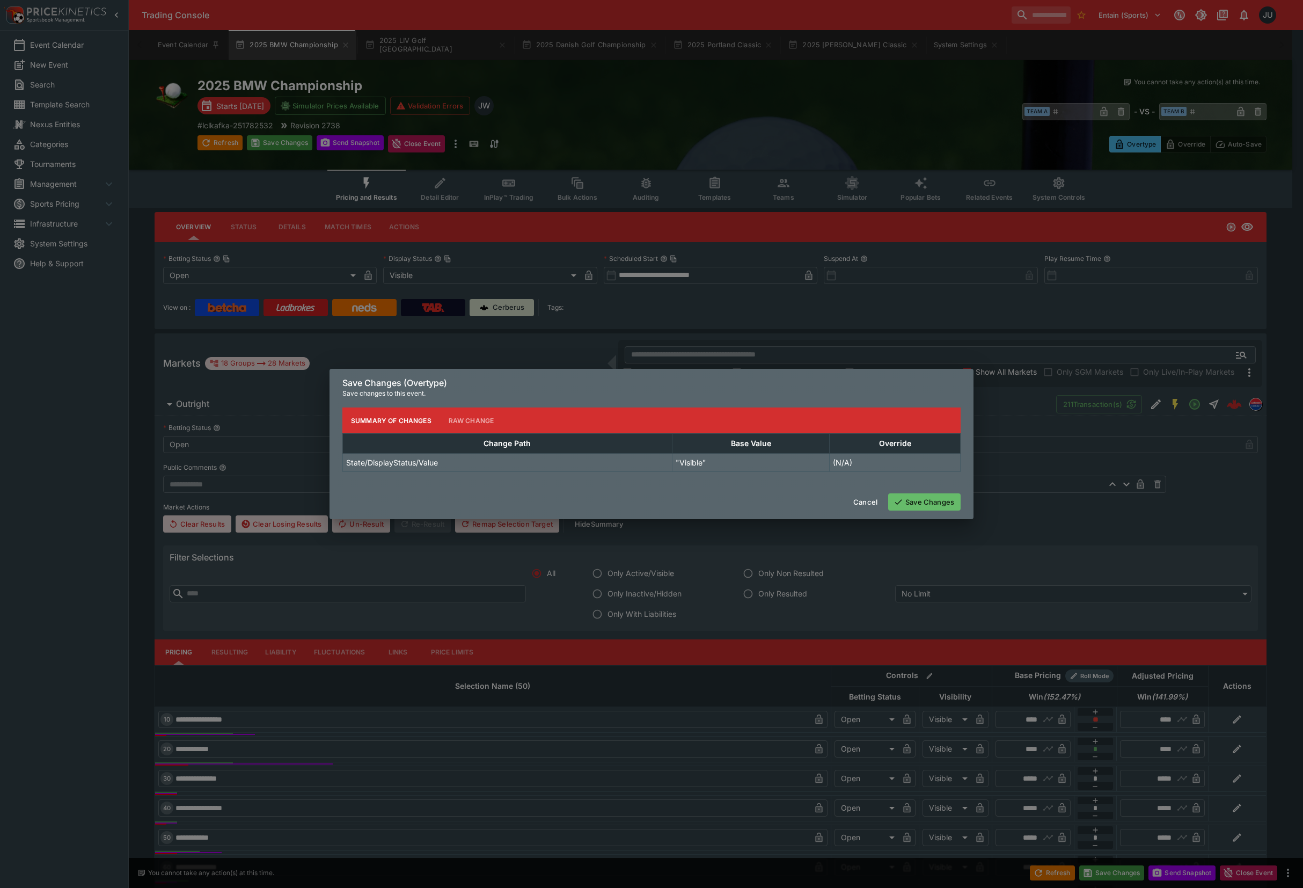
drag, startPoint x: 924, startPoint y: 486, endPoint x: 924, endPoint y: 499, distance: 12.4
click at [924, 488] on div "Cancel Save Changes" at bounding box center [652, 502] width 644 height 34
click at [924, 499] on button "Save Changes" at bounding box center [924, 501] width 72 height 17
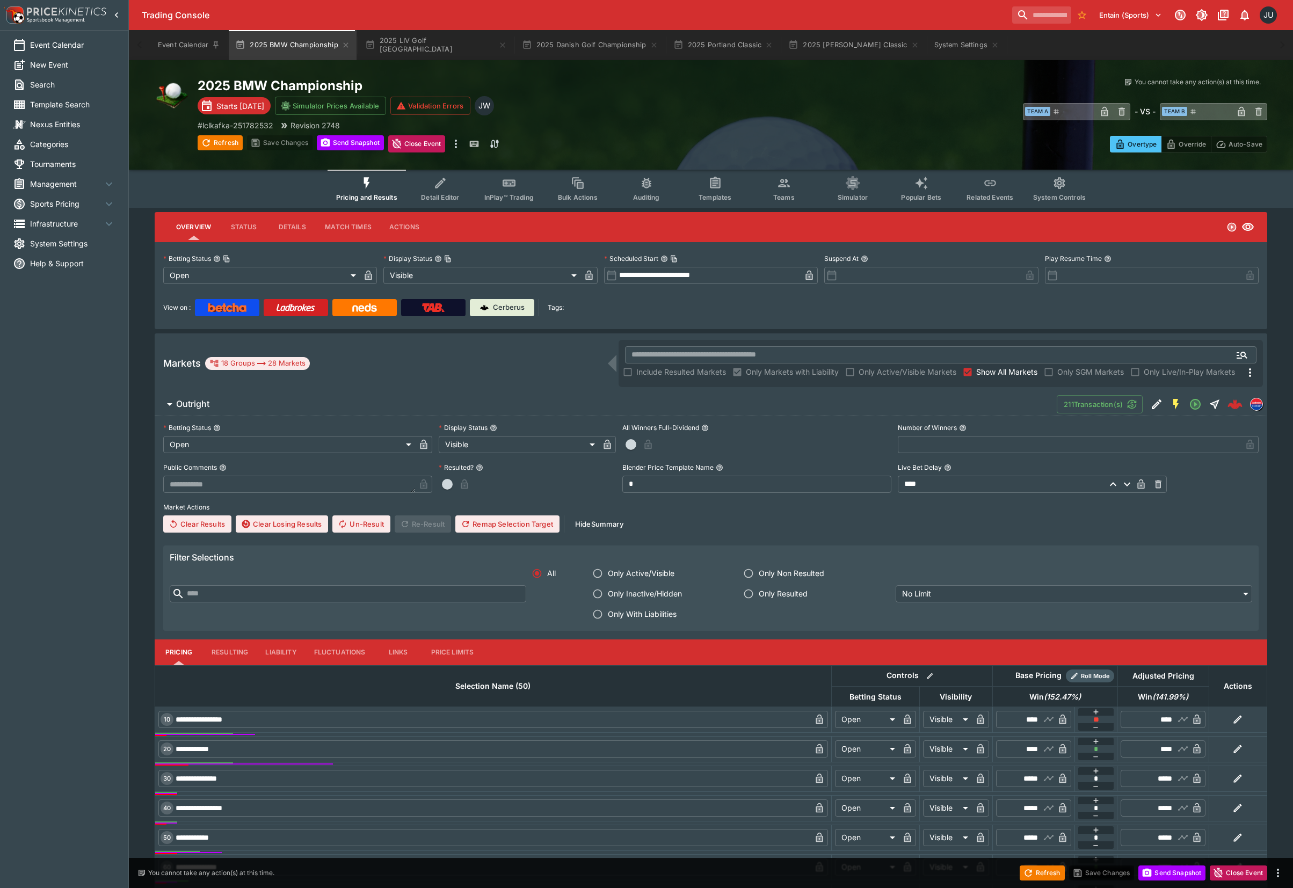
click at [775, 194] on span "Teams" at bounding box center [783, 197] width 21 height 8
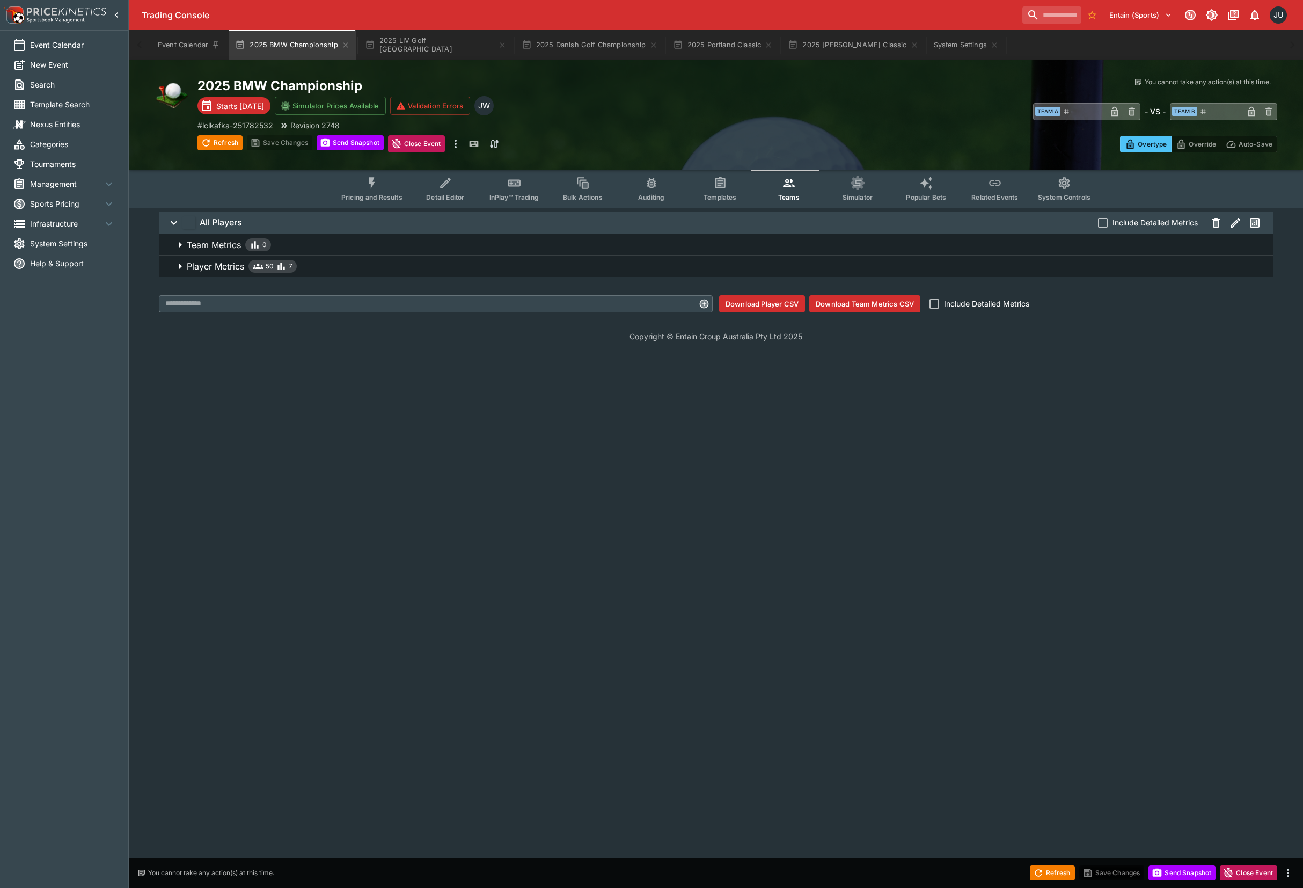
click at [226, 267] on p "Player Metrics" at bounding box center [215, 266] width 57 height 13
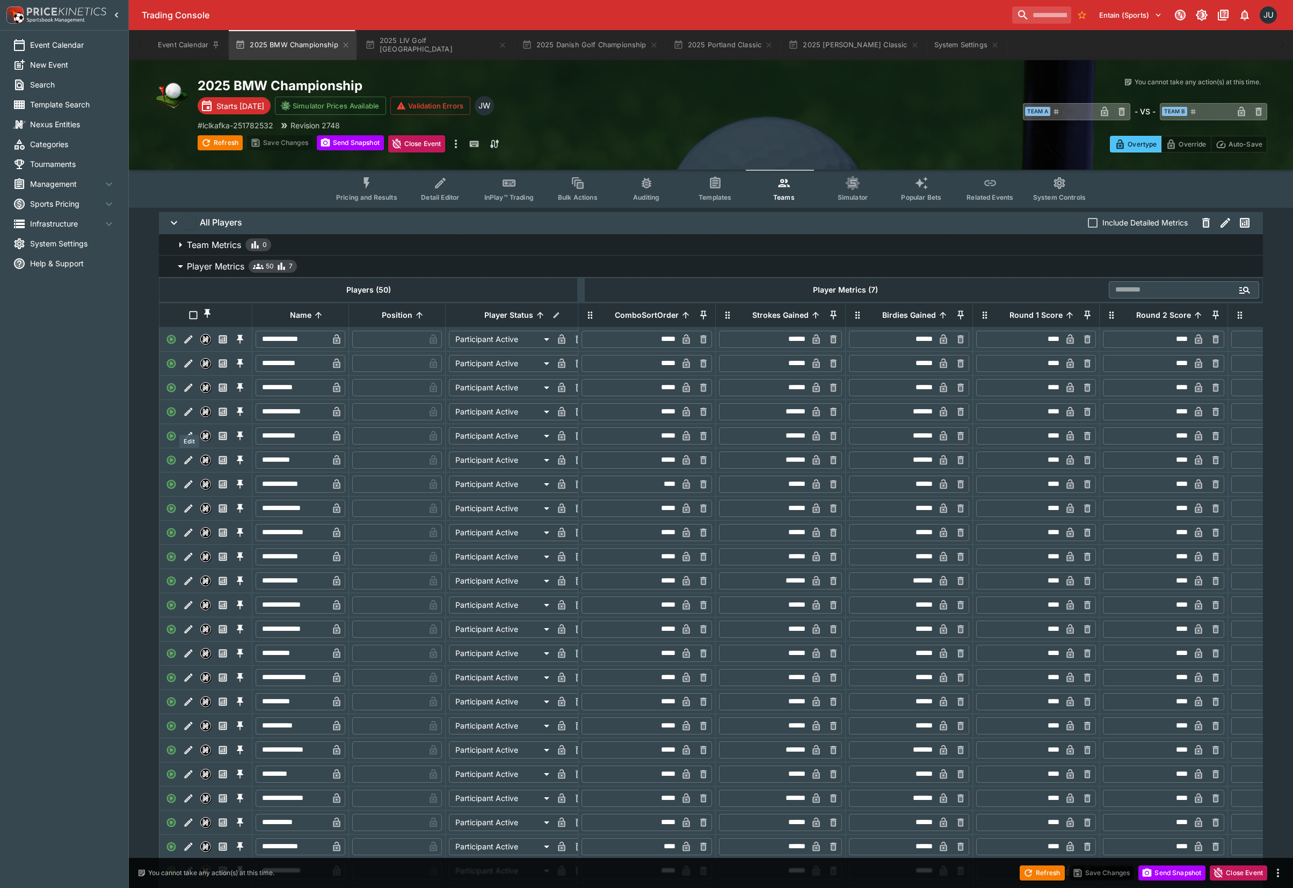
scroll to position [71, 0]
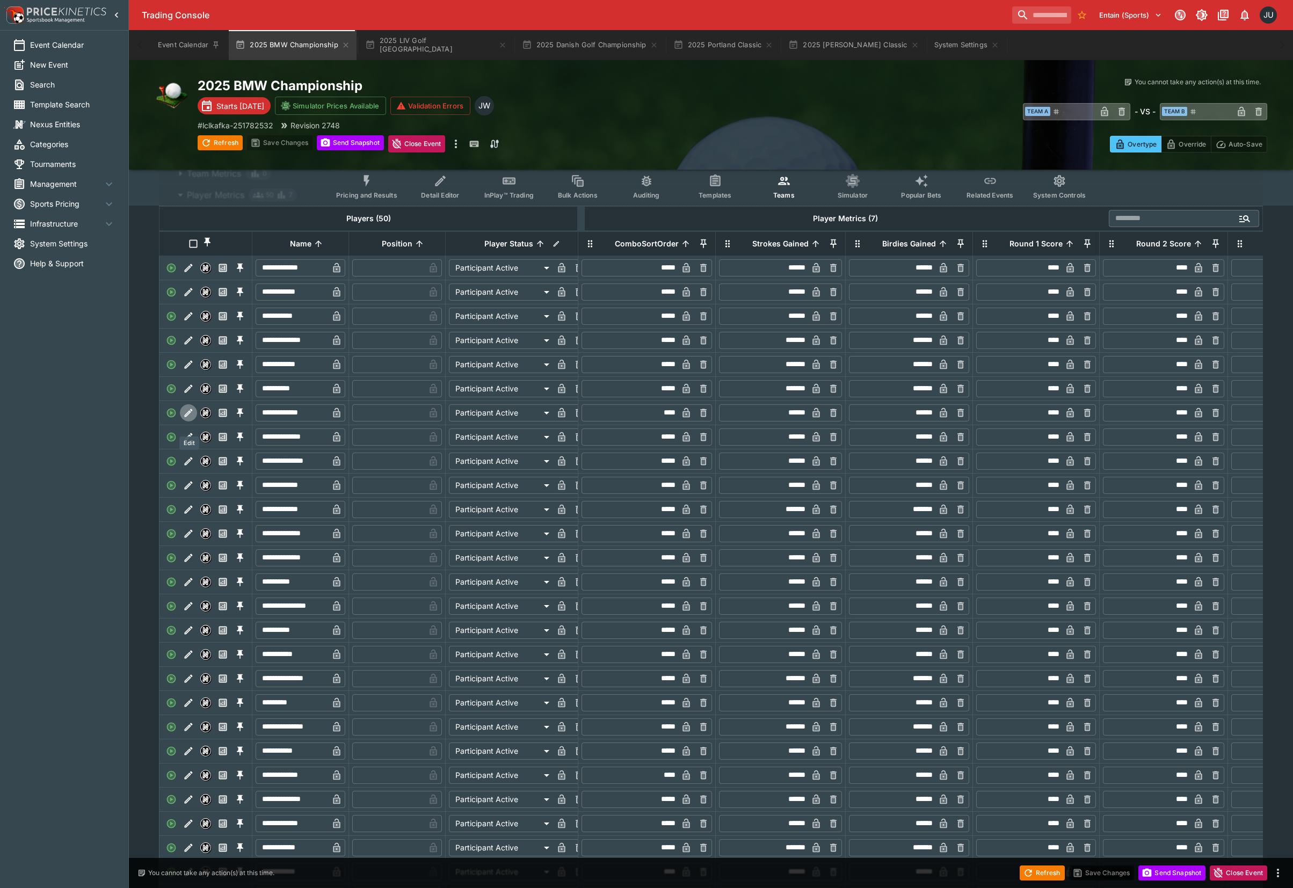
click at [187, 417] on icon "Edit" at bounding box center [189, 412] width 8 height 8
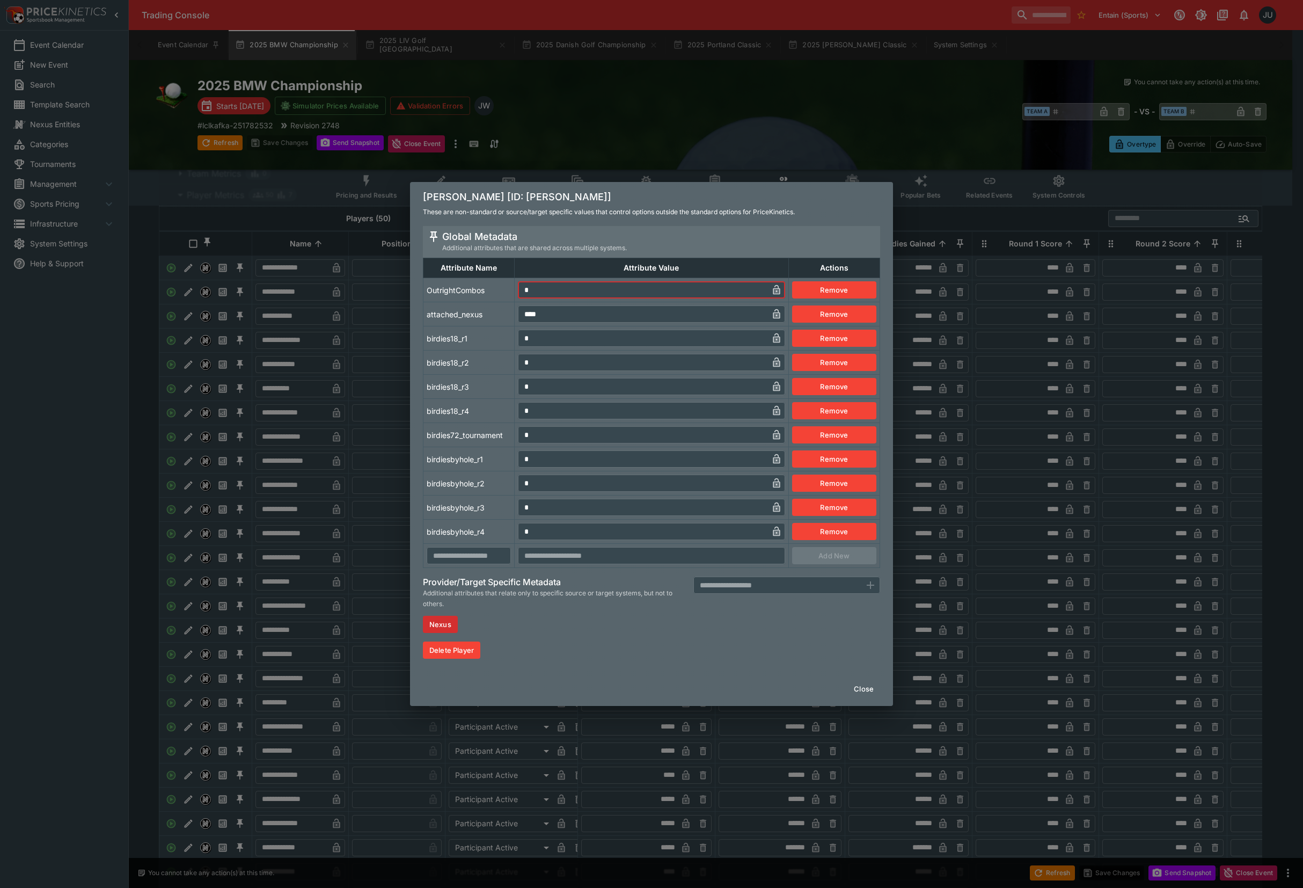
drag, startPoint x: 522, startPoint y: 288, endPoint x: 522, endPoint y: 304, distance: 15.6
click at [520, 290] on input "*" at bounding box center [643, 289] width 250 height 17
drag, startPoint x: 533, startPoint y: 335, endPoint x: 512, endPoint y: 352, distance: 27.5
click at [513, 338] on tr "birdies18_r1 * ​ Remove" at bounding box center [652, 338] width 457 height 24
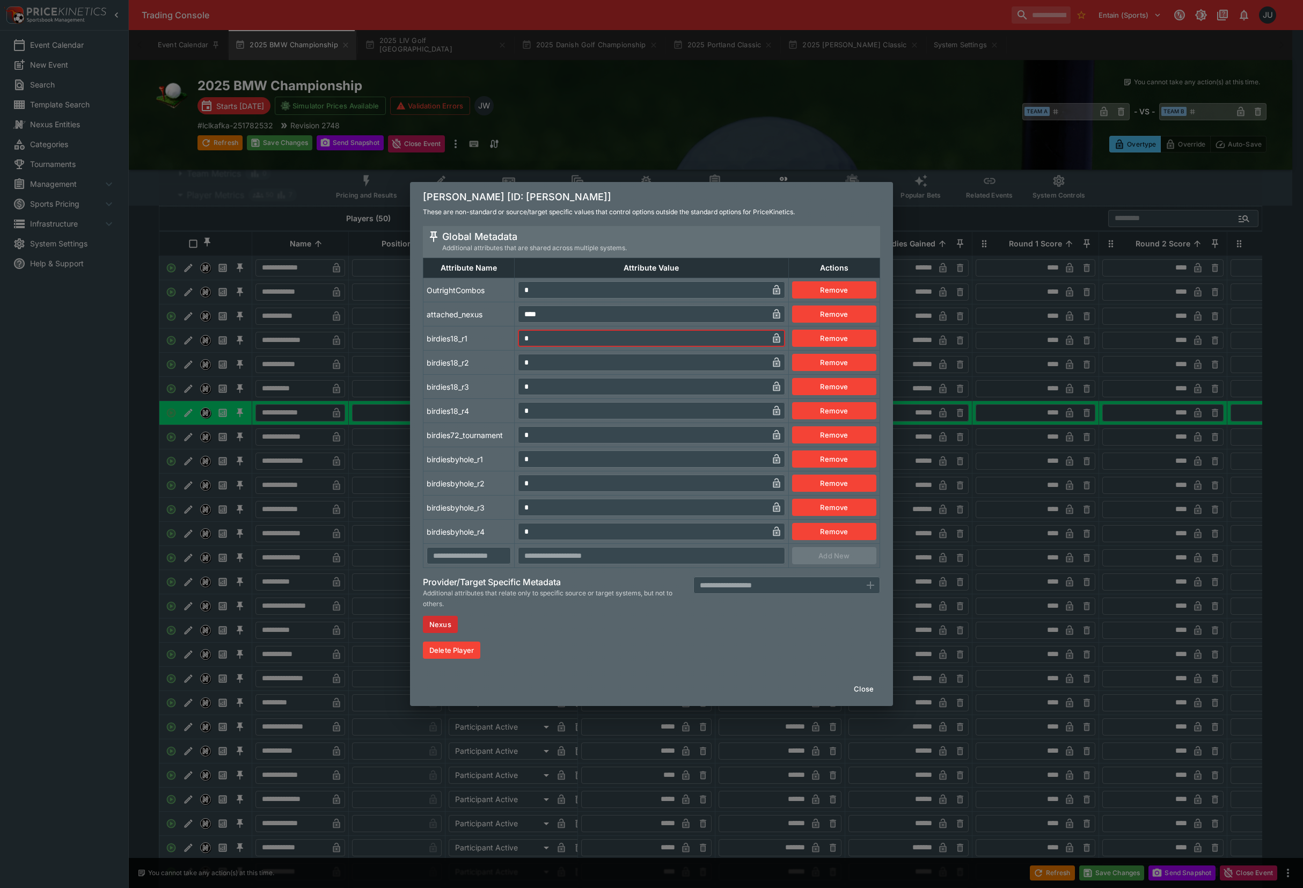
click at [516, 459] on td "* ​" at bounding box center [652, 459] width 274 height 24
click at [493, 428] on td "birdies72_tournament" at bounding box center [469, 435] width 91 height 24
click at [291, 471] on div "Cameron Young [ID: cameron-young] These are non-standard or source/target speci…" at bounding box center [651, 444] width 1303 height 888
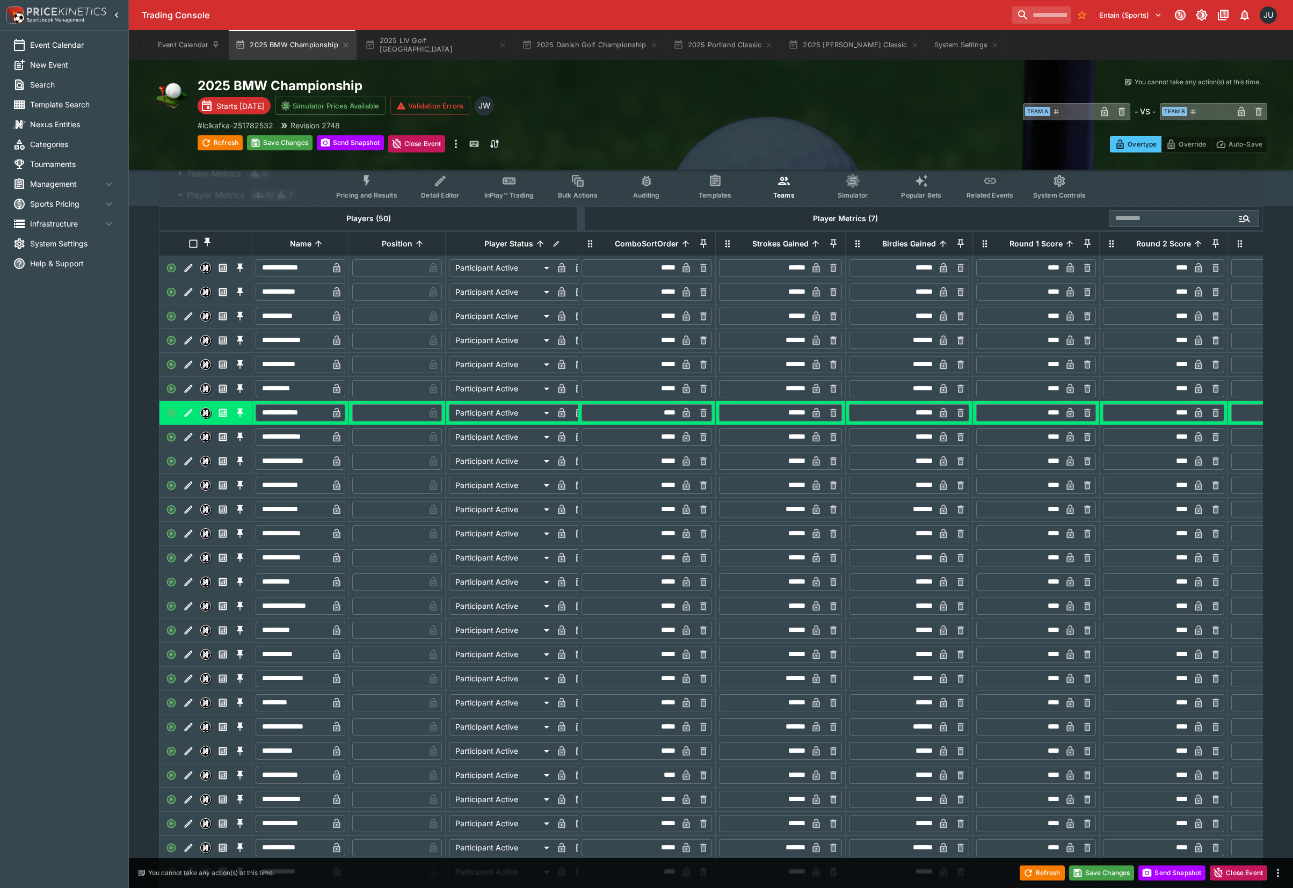
click at [187, 466] on icon "Edit" at bounding box center [188, 461] width 11 height 11
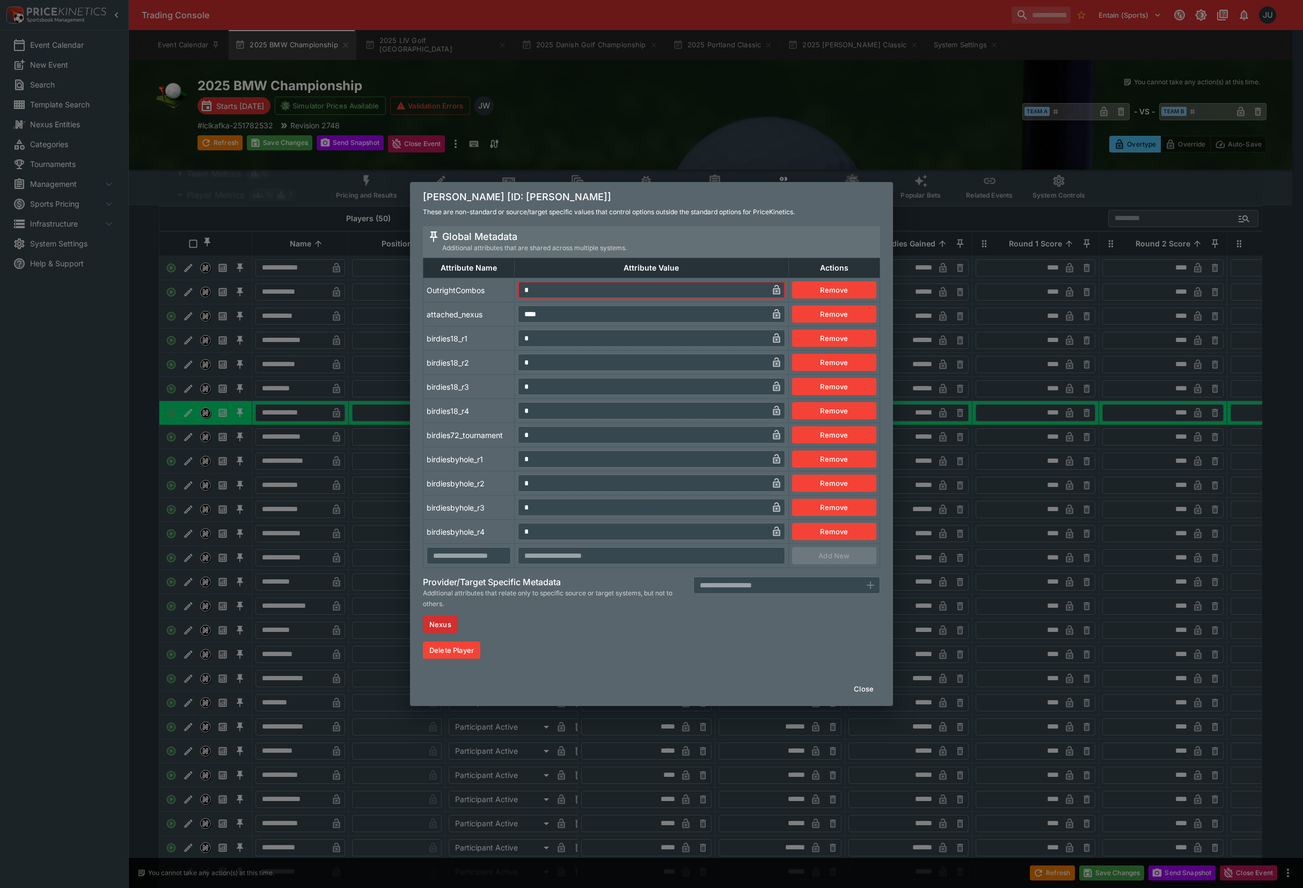
drag, startPoint x: 512, startPoint y: 288, endPoint x: 515, endPoint y: 301, distance: 13.9
click at [509, 289] on tr "OutrightCombos * ​ Remove" at bounding box center [652, 290] width 457 height 24
drag, startPoint x: 537, startPoint y: 335, endPoint x: 520, endPoint y: 394, distance: 60.8
click at [515, 338] on td "* ​" at bounding box center [652, 338] width 274 height 24
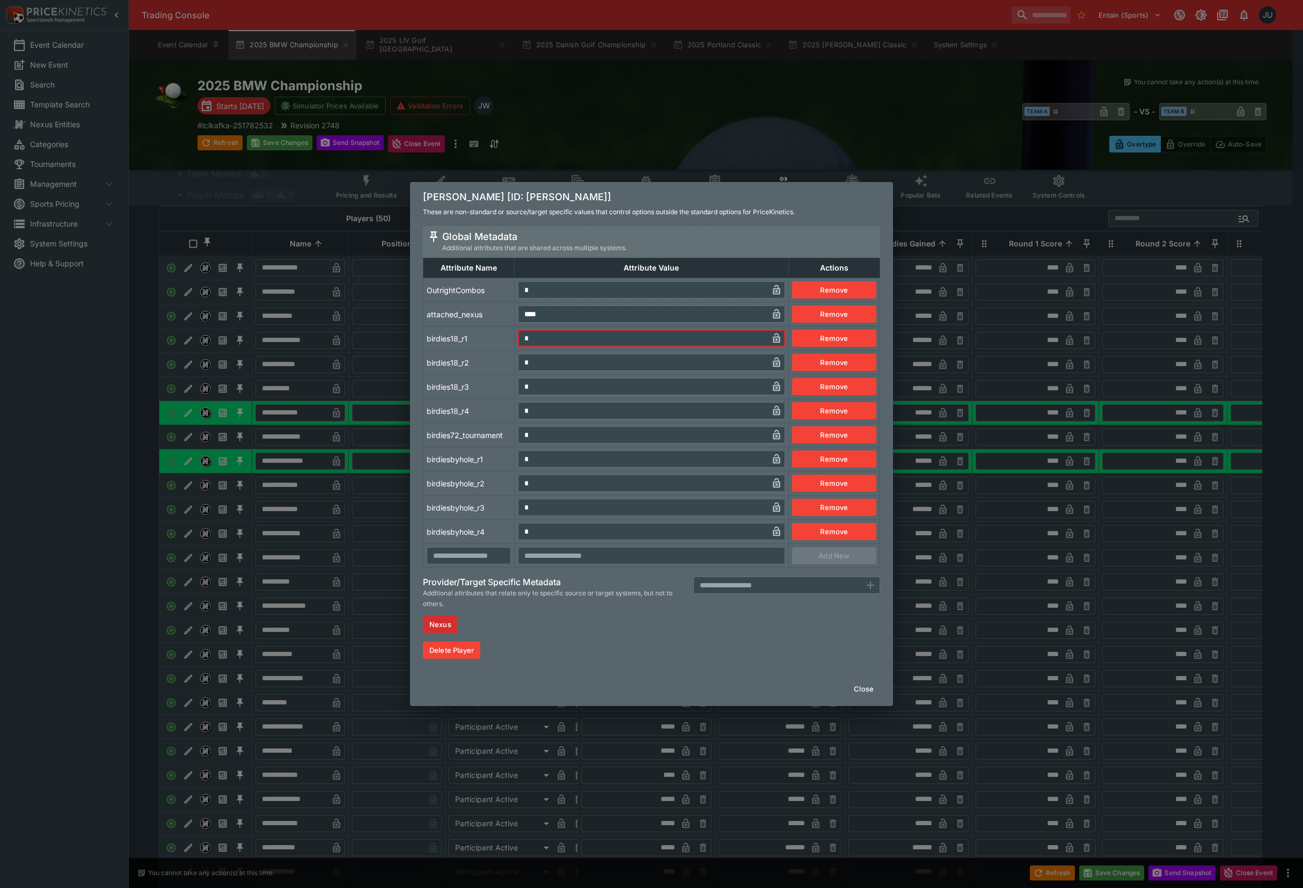
click at [509, 432] on tr "birdies72_tournament * ​ Remove" at bounding box center [652, 435] width 457 height 24
drag, startPoint x: 532, startPoint y: 459, endPoint x: 508, endPoint y: 460, distance: 24.7
click at [516, 458] on td "* ​" at bounding box center [652, 459] width 274 height 24
click at [493, 458] on td "birdiesbyhole_r1" at bounding box center [469, 459] width 91 height 24
click at [366, 514] on div "Collin Morikawa [ID: collin-morikawa] These are non-standard or source/target s…" at bounding box center [651, 444] width 1303 height 888
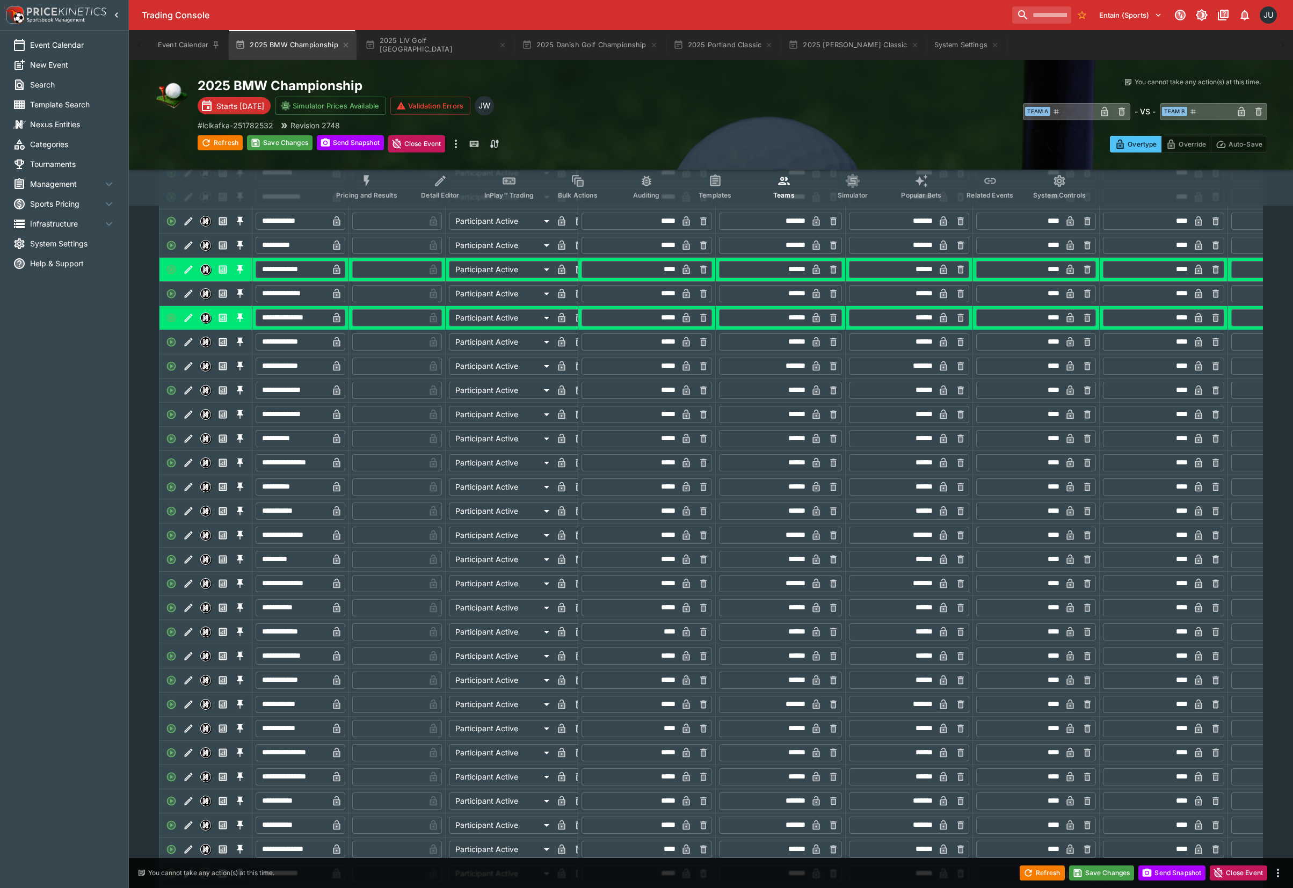
scroll to position [286, 0]
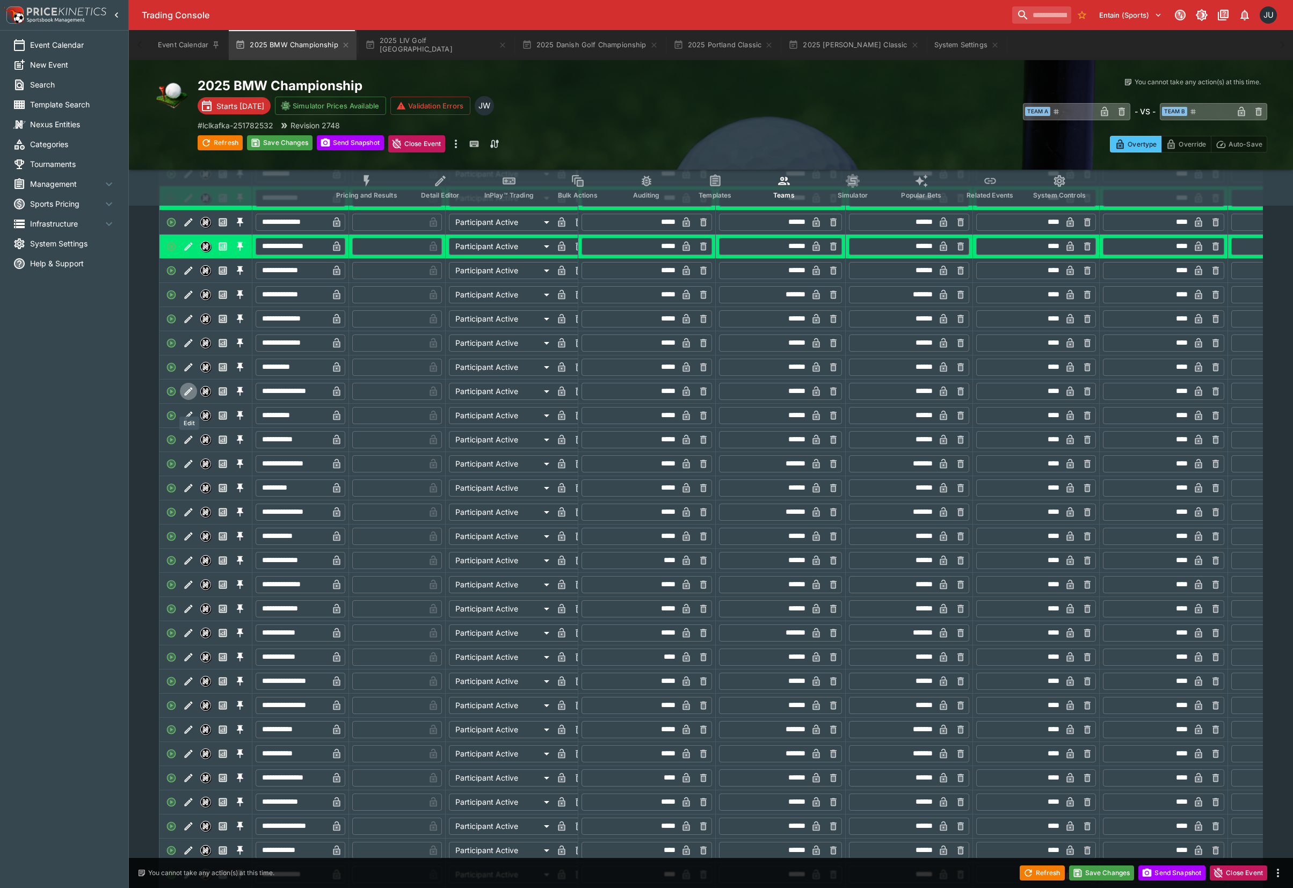
click at [190, 397] on icon "Edit" at bounding box center [188, 391] width 11 height 11
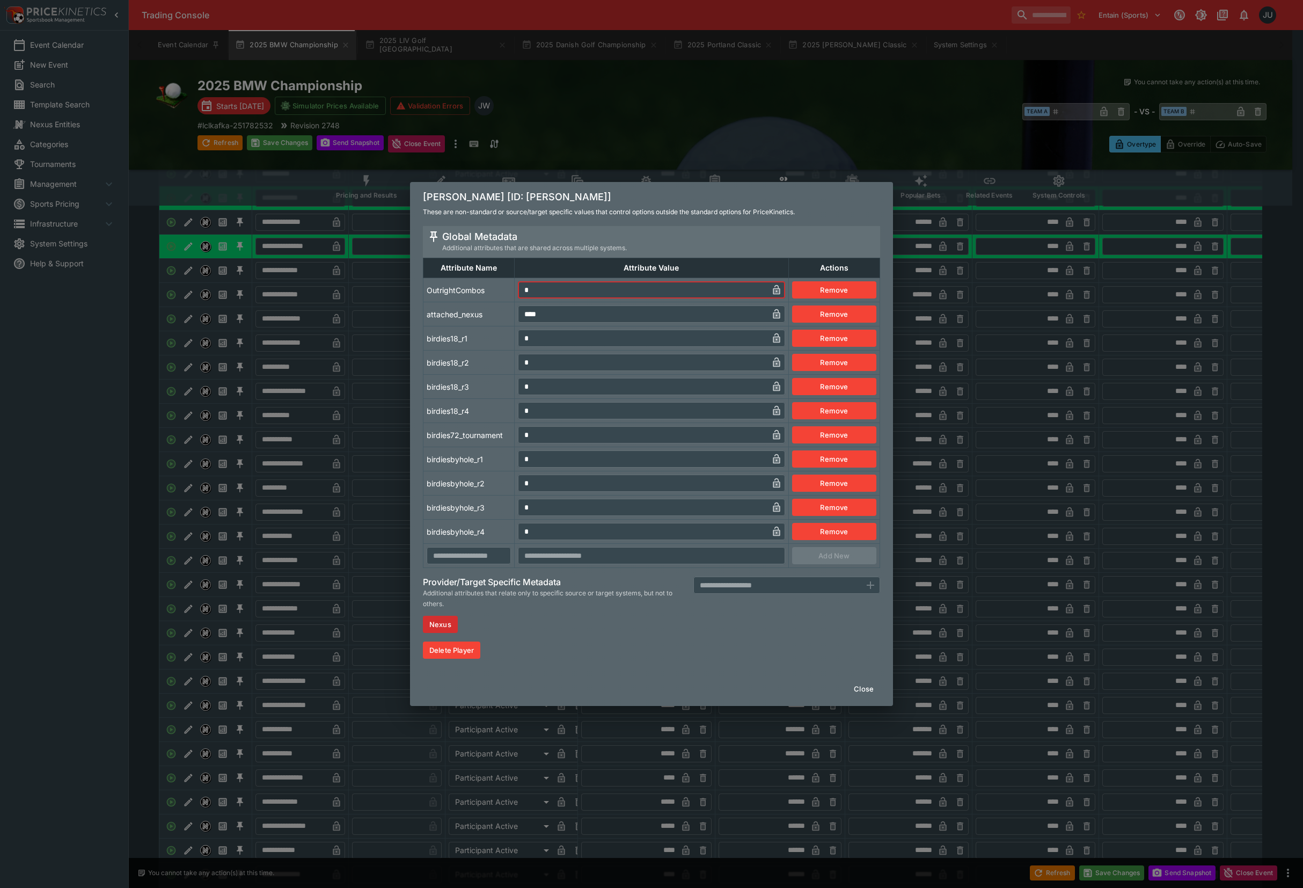
drag, startPoint x: 546, startPoint y: 288, endPoint x: 515, endPoint y: 300, distance: 32.8
click at [516, 294] on td "* ​" at bounding box center [652, 290] width 274 height 24
click at [515, 335] on td "* ​" at bounding box center [652, 338] width 274 height 24
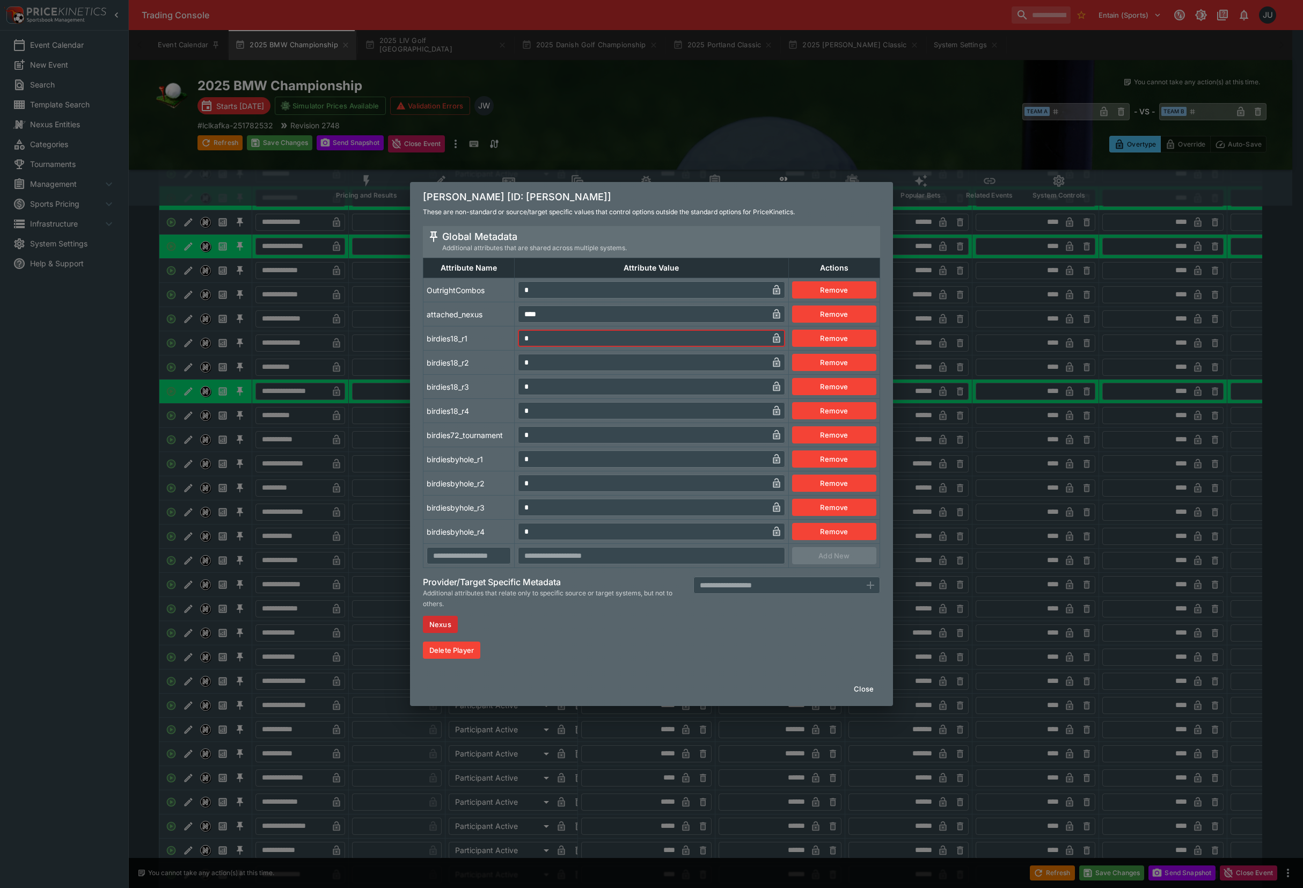
click at [508, 459] on tr "birdiesbyhole_r1 * ​ Remove" at bounding box center [652, 459] width 457 height 24
click at [497, 448] on td "birdiesbyhole_r1" at bounding box center [469, 459] width 91 height 24
click at [384, 471] on div "Hideki Matsuyama [ID: hideki-matsuyama] These are non-standard or source/target…" at bounding box center [651, 444] width 1303 height 888
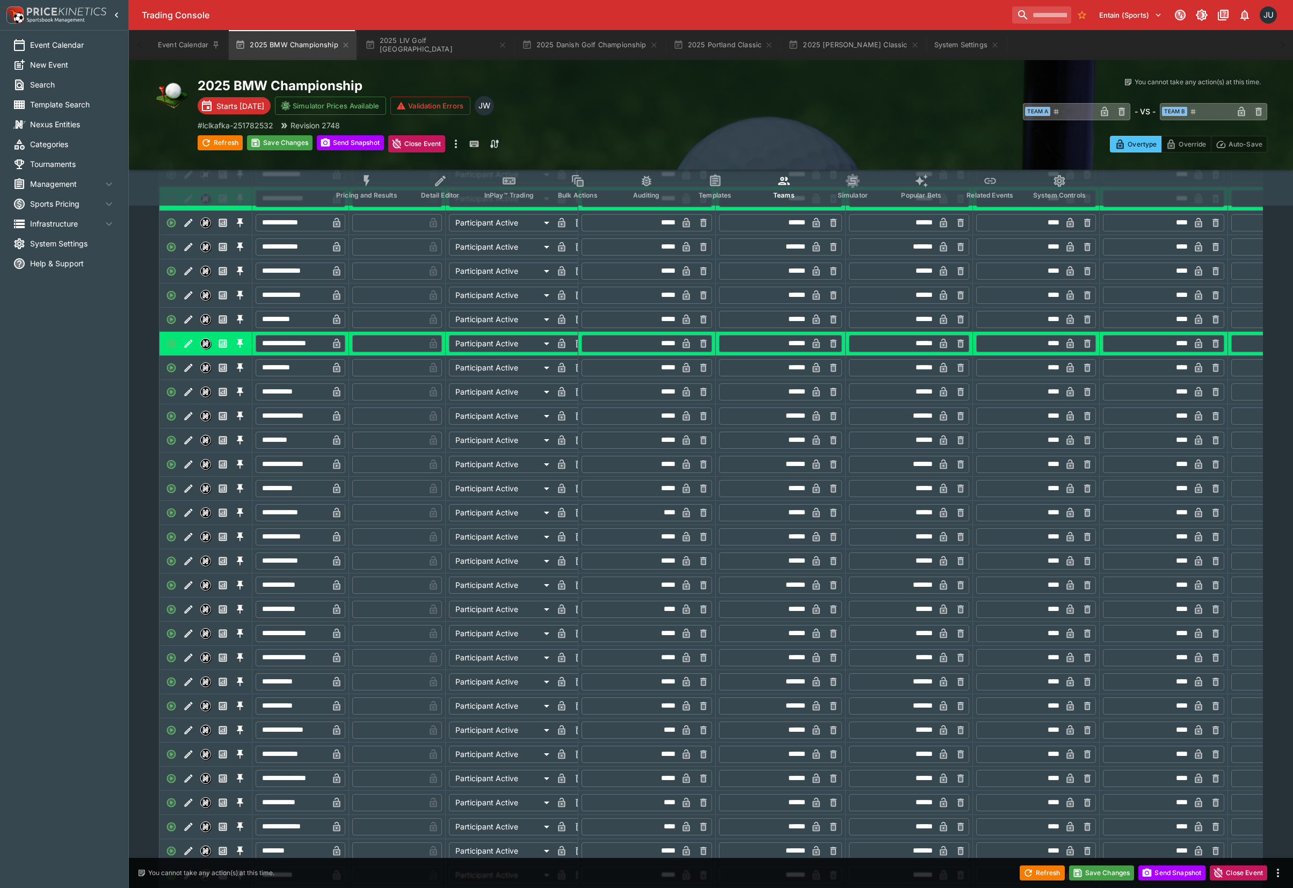
scroll to position [357, 0]
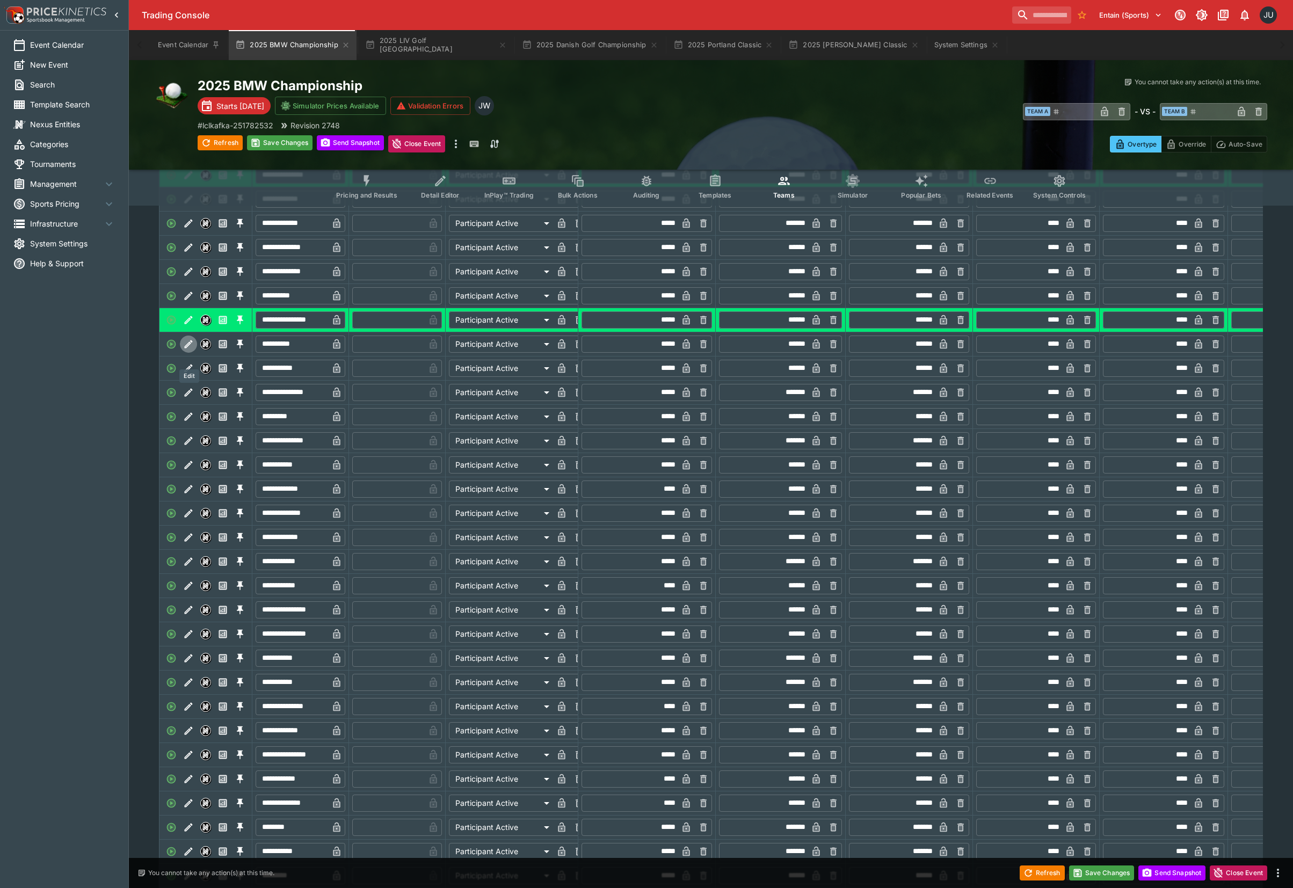
click at [188, 348] on icon "Edit" at bounding box center [189, 344] width 8 height 8
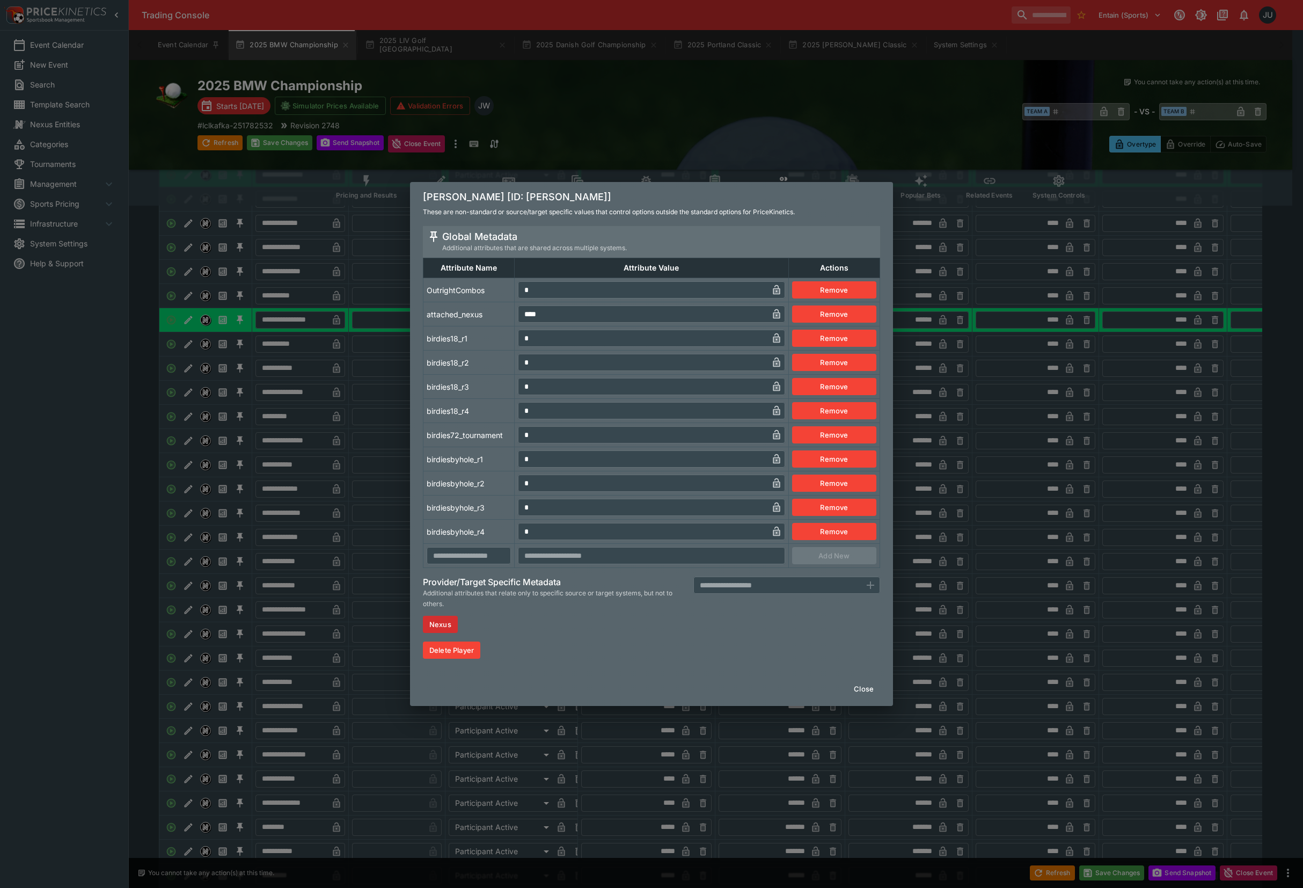
drag, startPoint x: 527, startPoint y: 293, endPoint x: 521, endPoint y: 293, distance: 6.4
click at [521, 293] on input "*" at bounding box center [643, 289] width 250 height 17
drag, startPoint x: 531, startPoint y: 338, endPoint x: 512, endPoint y: 390, distance: 55.0
click at [507, 342] on tr "birdies18_r1 * ​ Remove" at bounding box center [652, 338] width 457 height 24
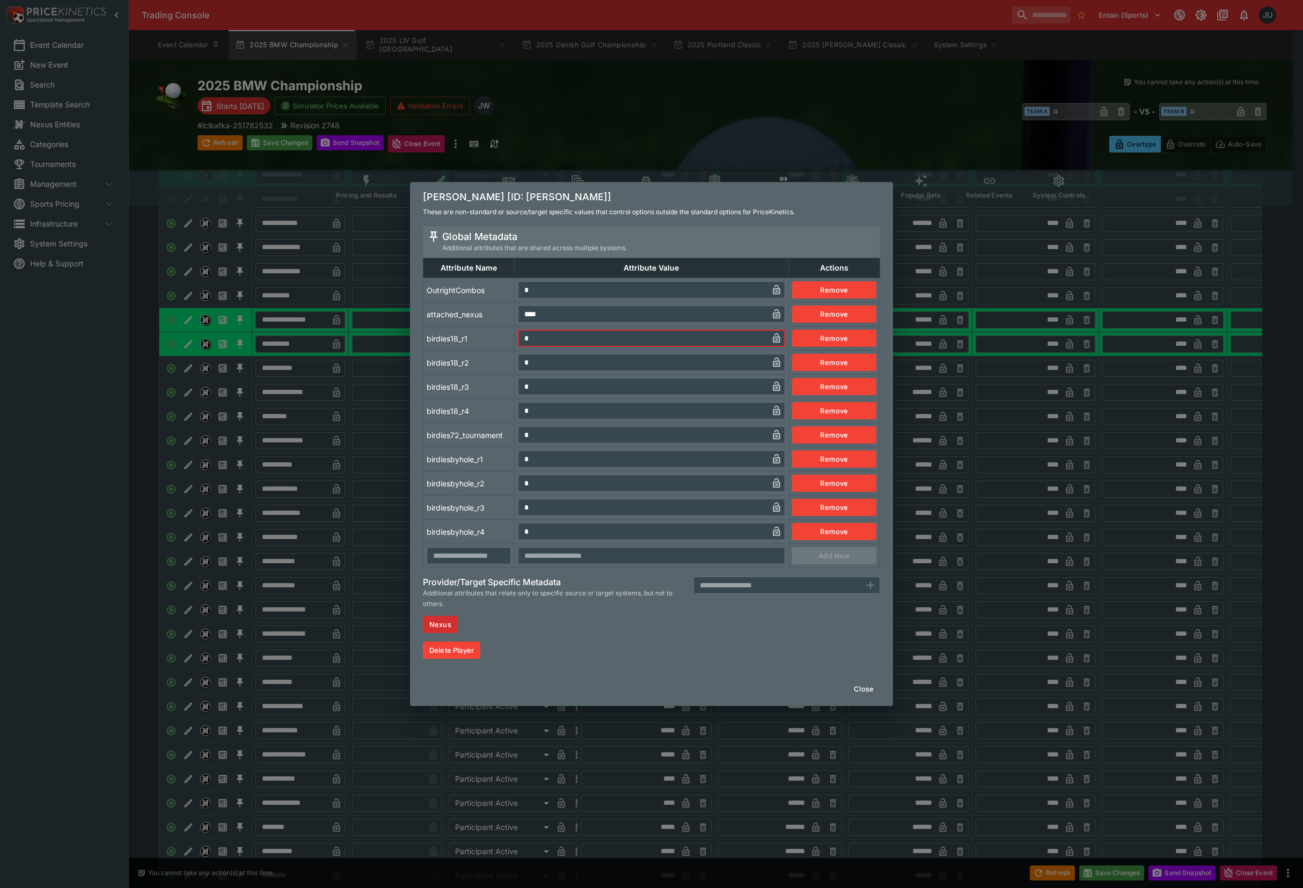
drag, startPoint x: 530, startPoint y: 462, endPoint x: 502, endPoint y: 462, distance: 27.9
click at [512, 462] on tr "birdiesbyhole_r1 * ​ Remove" at bounding box center [652, 459] width 457 height 24
click at [492, 463] on td "birdiesbyhole_r1" at bounding box center [469, 459] width 91 height 24
click at [391, 456] on div "J.J. Spaun [ID: j-j-spaun] These are non-standard or source/target specific val…" at bounding box center [651, 444] width 1303 height 888
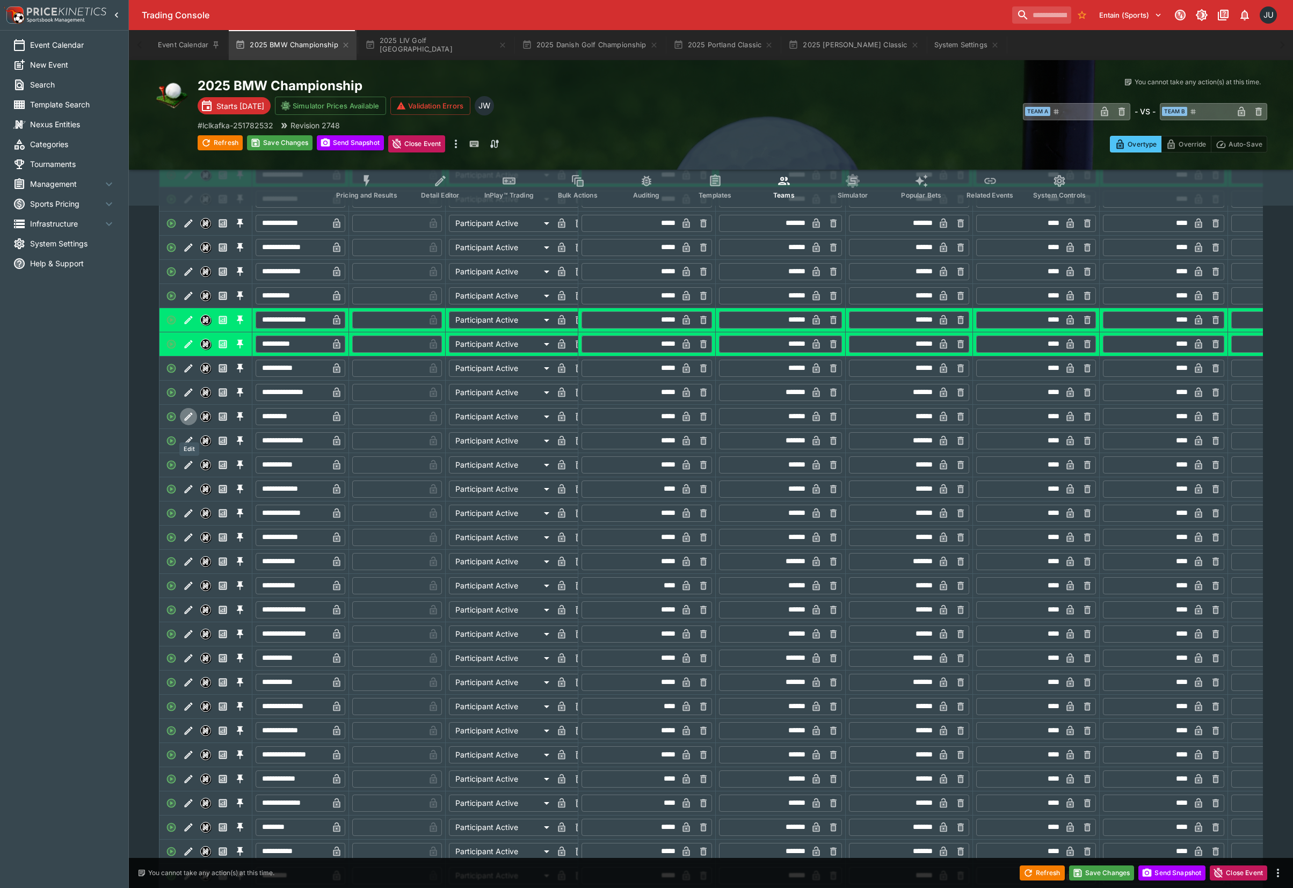
click at [189, 422] on icon "Edit" at bounding box center [188, 416] width 11 height 11
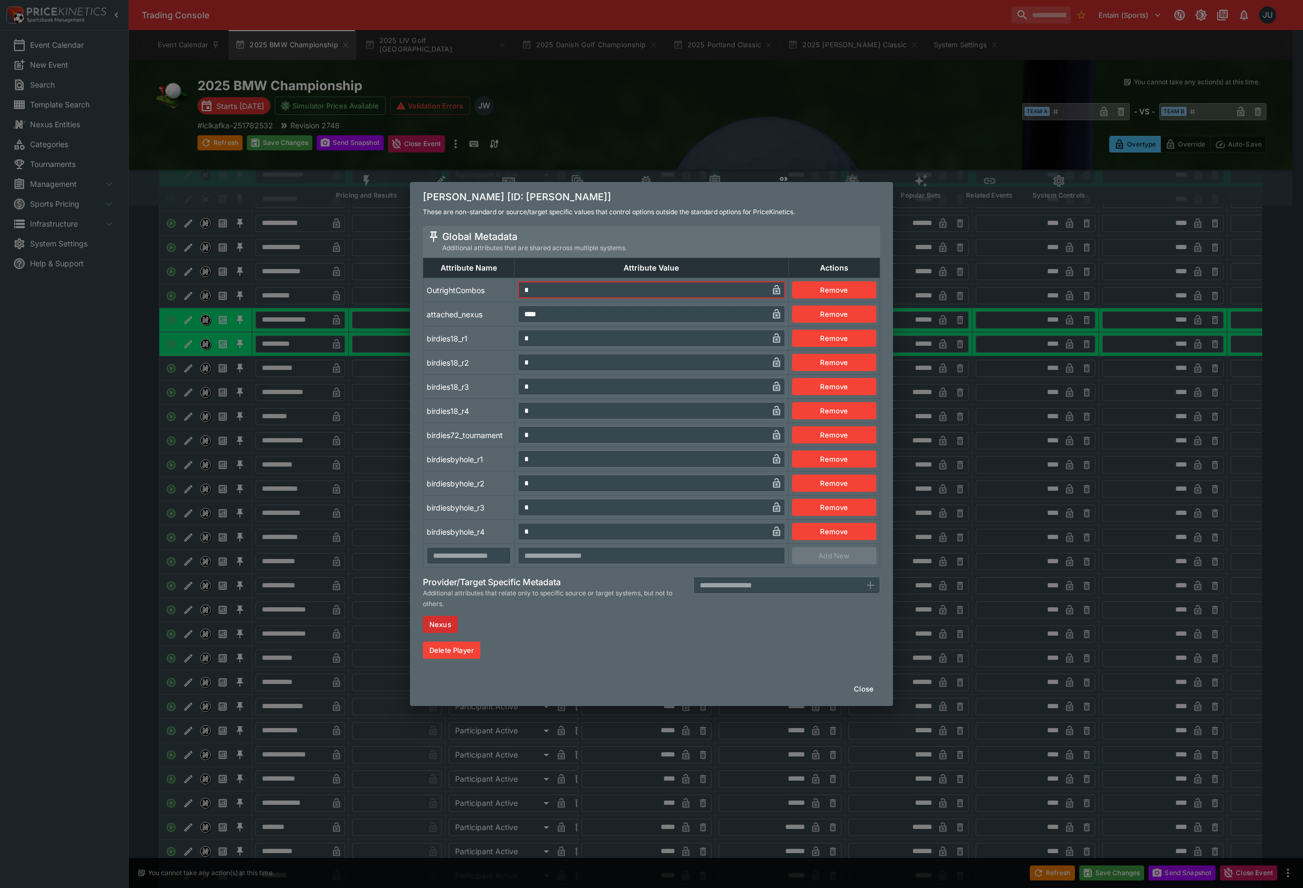
drag, startPoint x: 522, startPoint y: 294, endPoint x: 506, endPoint y: 301, distance: 17.3
click at [506, 297] on tr "OutrightCombos * ​ Remove" at bounding box center [652, 290] width 457 height 24
click at [514, 341] on tr "birdies18_r1 * ​ Remove" at bounding box center [652, 338] width 457 height 24
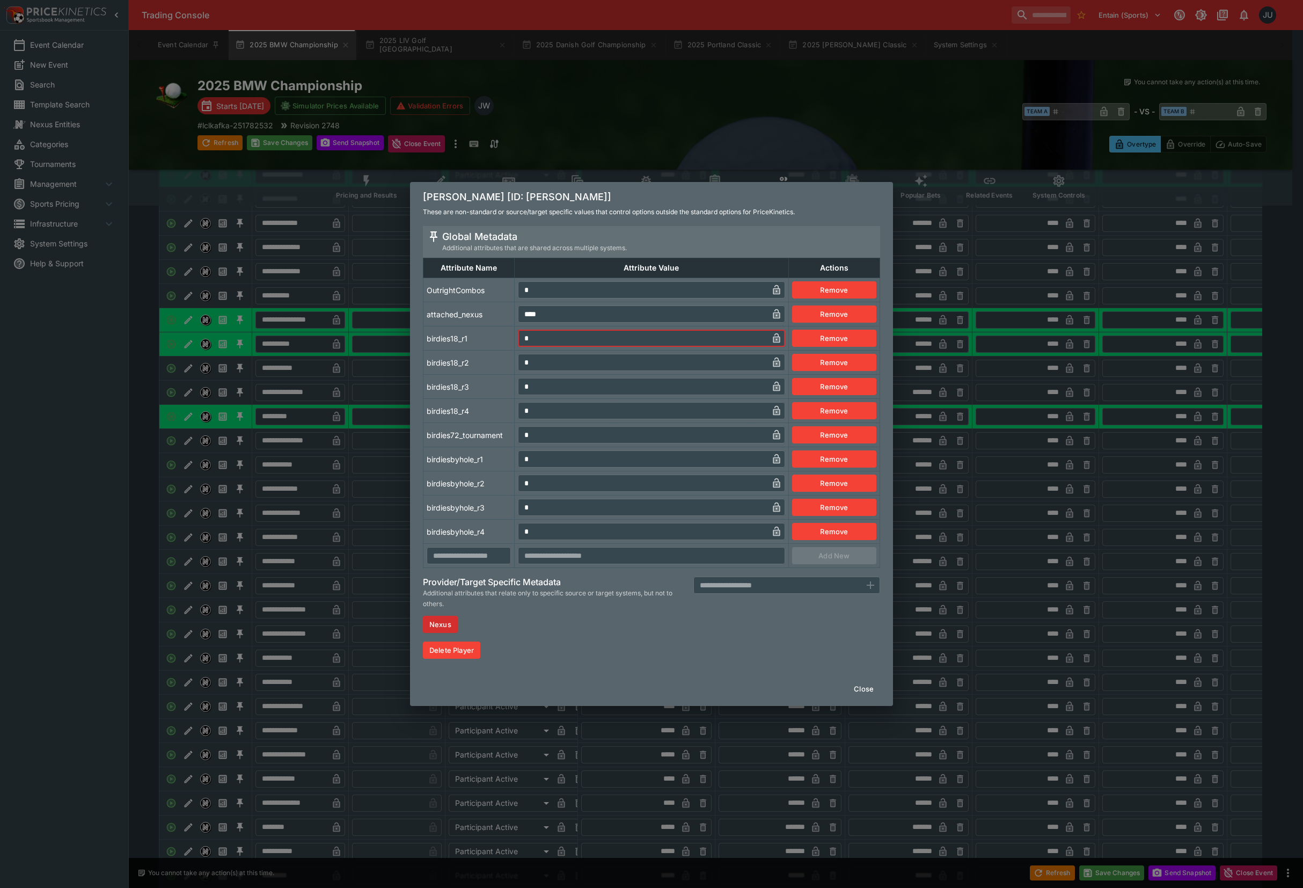
drag, startPoint x: 528, startPoint y: 457, endPoint x: 505, endPoint y: 459, distance: 23.7
click at [511, 459] on tr "birdiesbyhole_r1 * ​ Remove" at bounding box center [652, 459] width 457 height 24
click at [484, 453] on td "birdiesbyhole_r1" at bounding box center [469, 459] width 91 height 24
click at [362, 471] on div "Jason Day [ID: jason-day] These are non-standard or source/target specific valu…" at bounding box center [651, 444] width 1303 height 888
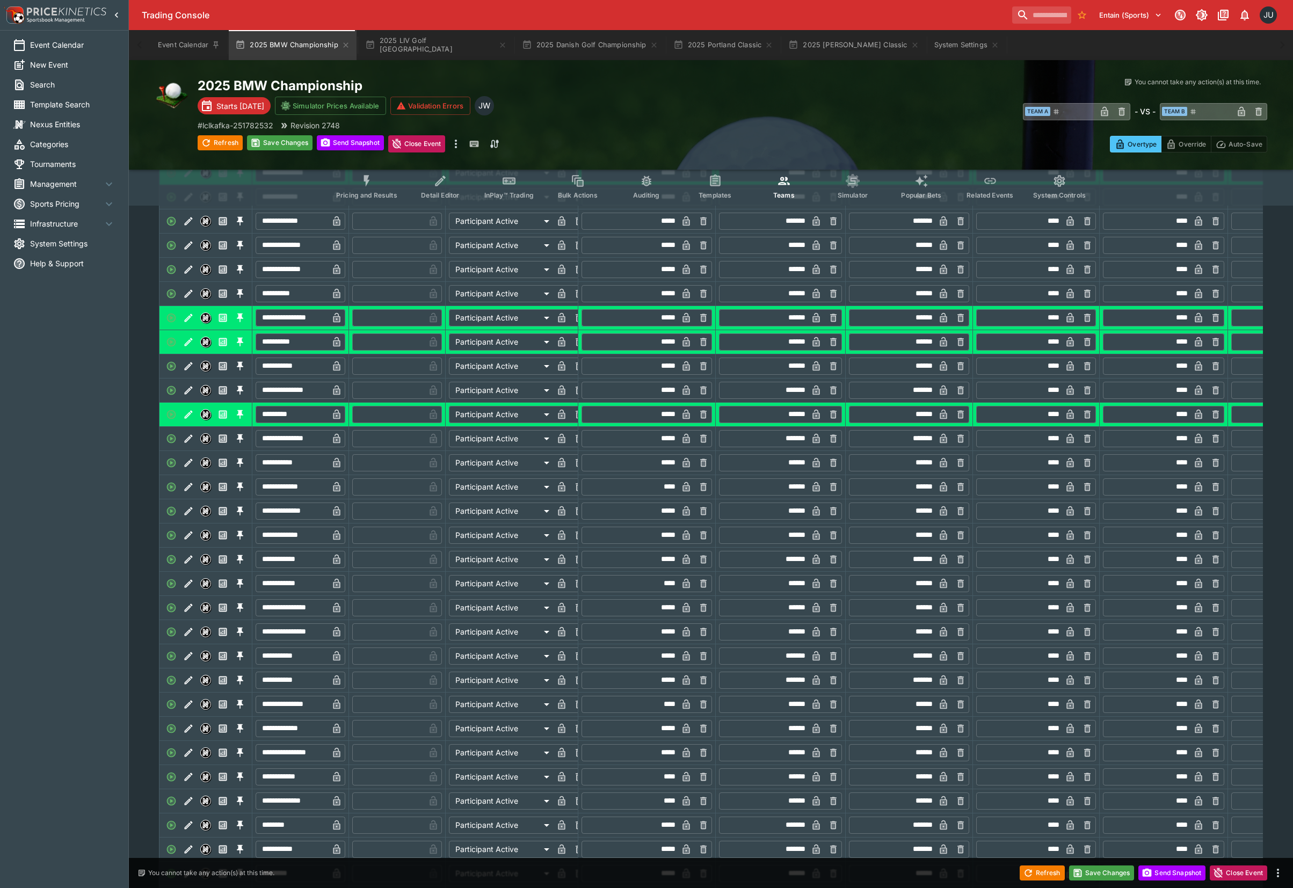
scroll to position [429, 0]
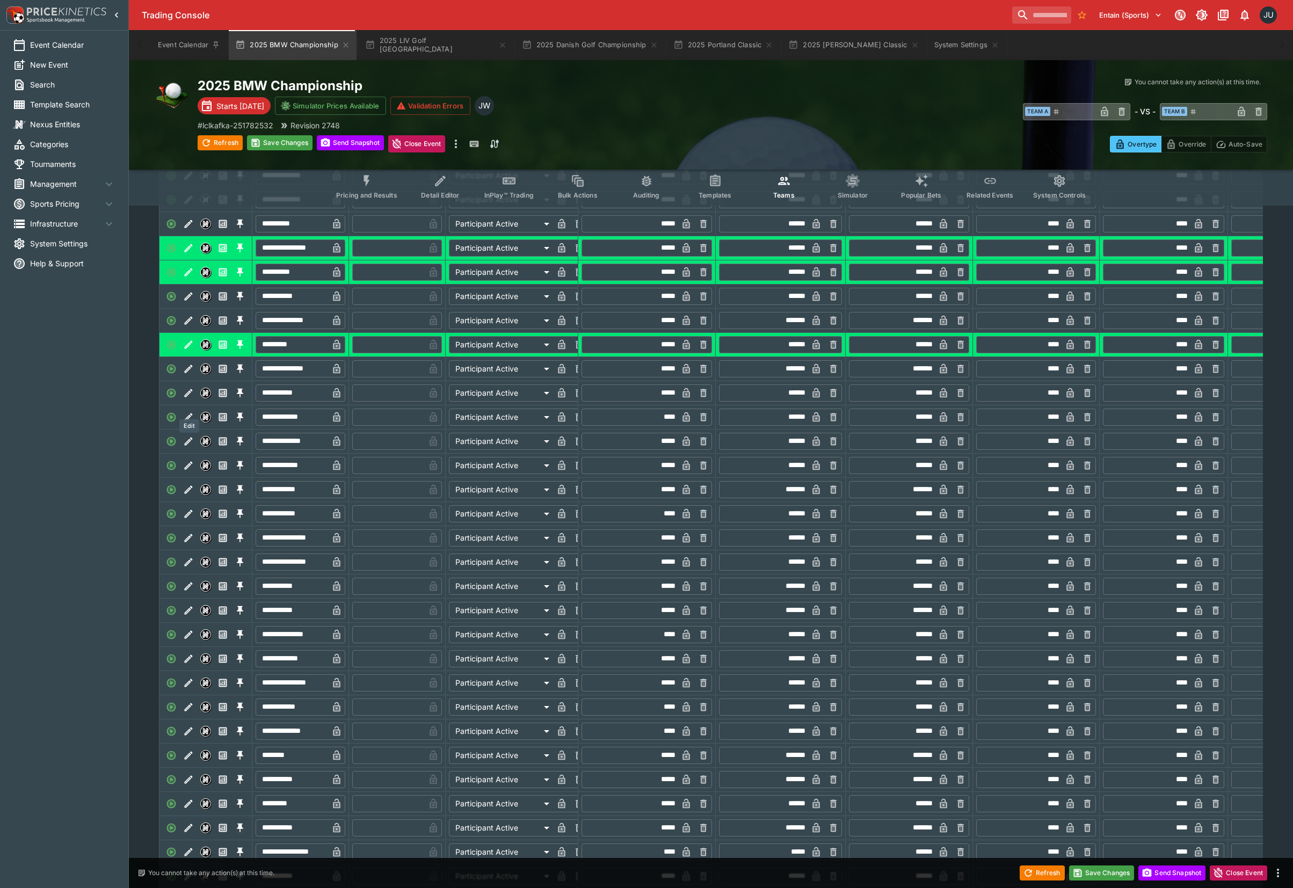
click at [187, 397] on icon "Edit" at bounding box center [189, 393] width 8 height 8
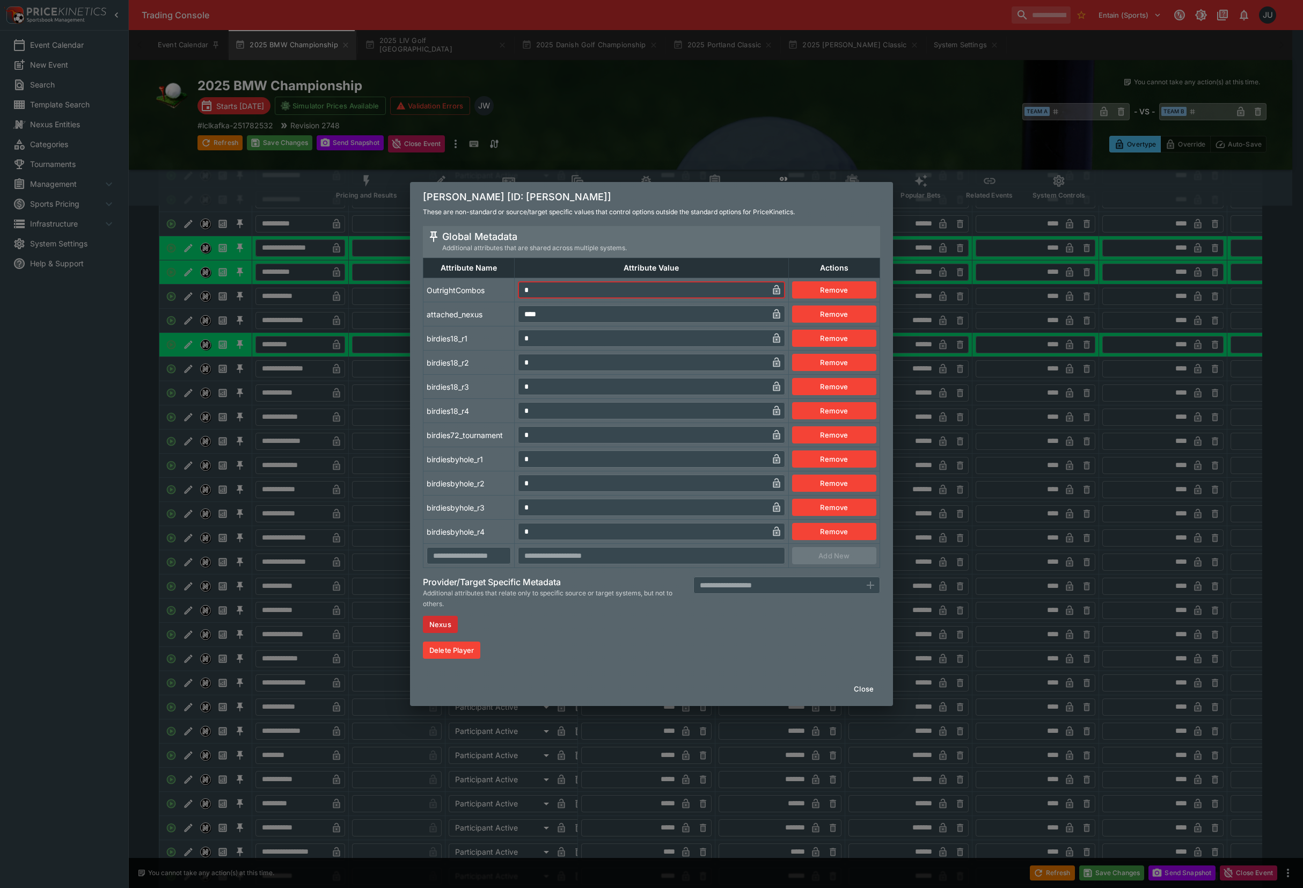
drag, startPoint x: 539, startPoint y: 294, endPoint x: 529, endPoint y: 316, distance: 23.8
click at [503, 294] on tr "OutrightCombos * ​ Remove" at bounding box center [652, 290] width 457 height 24
drag, startPoint x: 536, startPoint y: 344, endPoint x: 509, endPoint y: 365, distance: 34.4
click at [514, 346] on tr "birdies18_r1 * ​ Remove" at bounding box center [652, 338] width 457 height 24
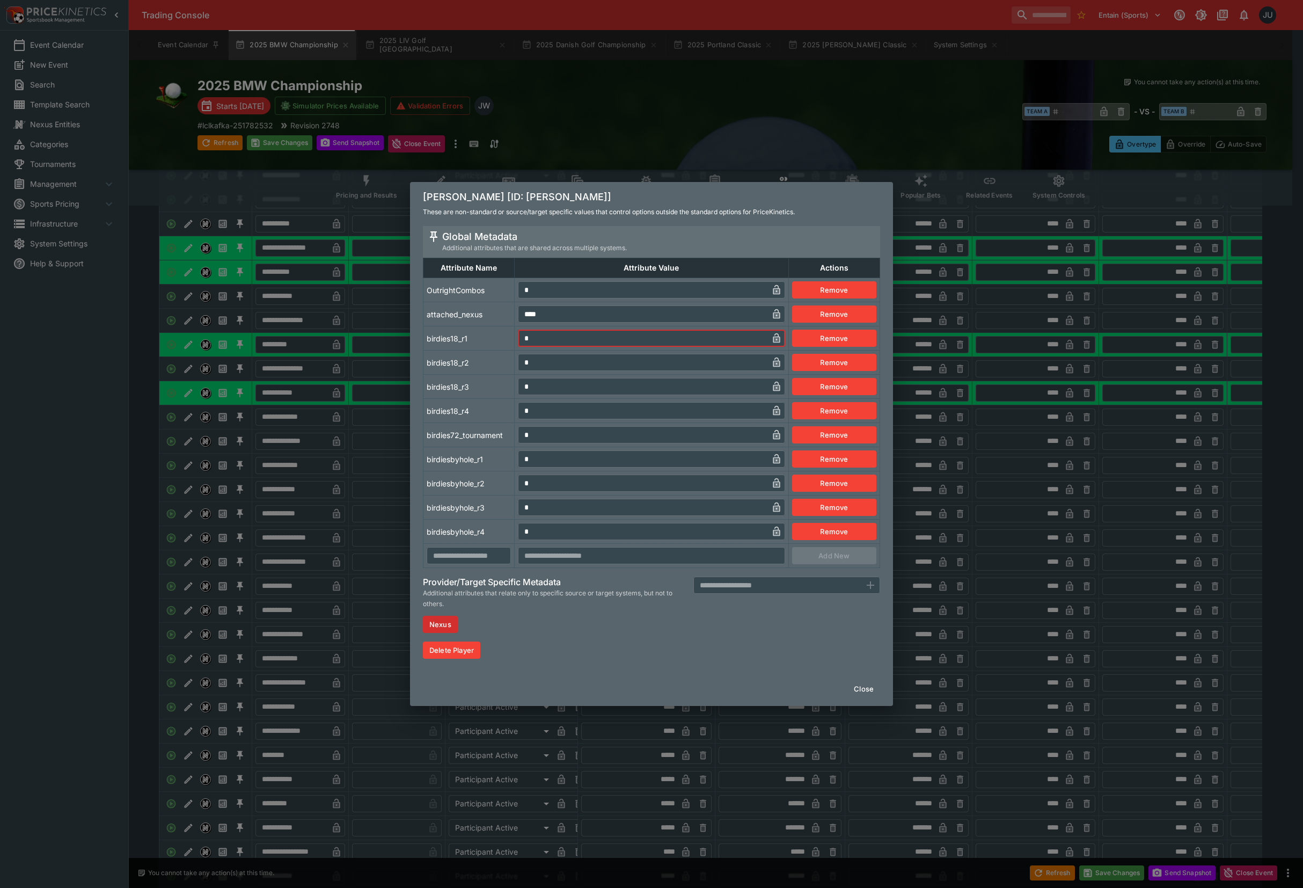
drag, startPoint x: 534, startPoint y: 460, endPoint x: 499, endPoint y: 460, distance: 34.9
click at [499, 460] on tr "birdiesbyhole_r1 * ​ Remove" at bounding box center [652, 459] width 457 height 24
click at [492, 456] on td "birdiesbyhole_r1" at bounding box center [469, 459] width 91 height 24
drag, startPoint x: 375, startPoint y: 494, endPoint x: 392, endPoint y: 488, distance: 18.2
click at [374, 495] on div "Justin Rose [ID: justin-rose] These are non-standard or source/target specific …" at bounding box center [651, 444] width 1303 height 888
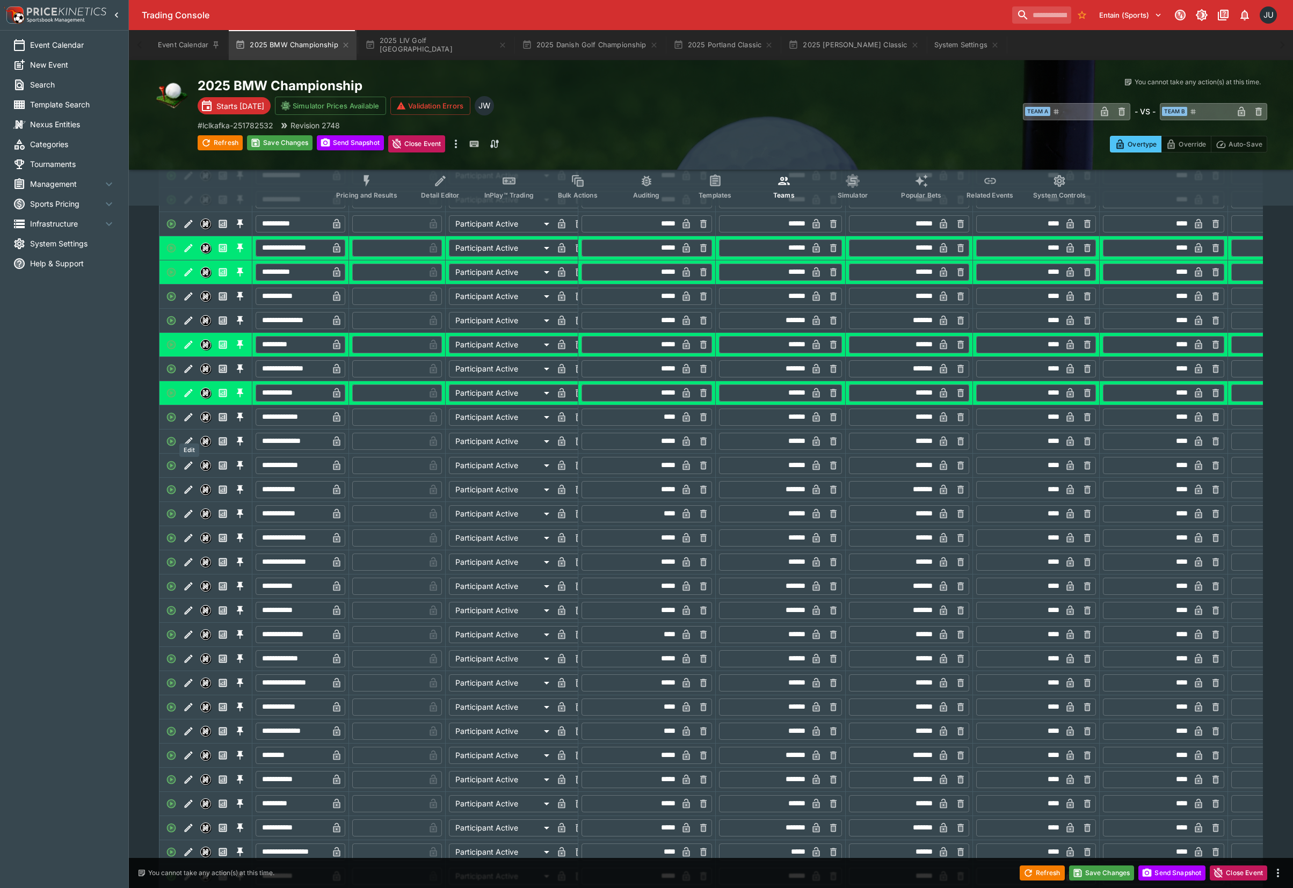
click at [192, 422] on icon "Edit" at bounding box center [188, 417] width 11 height 11
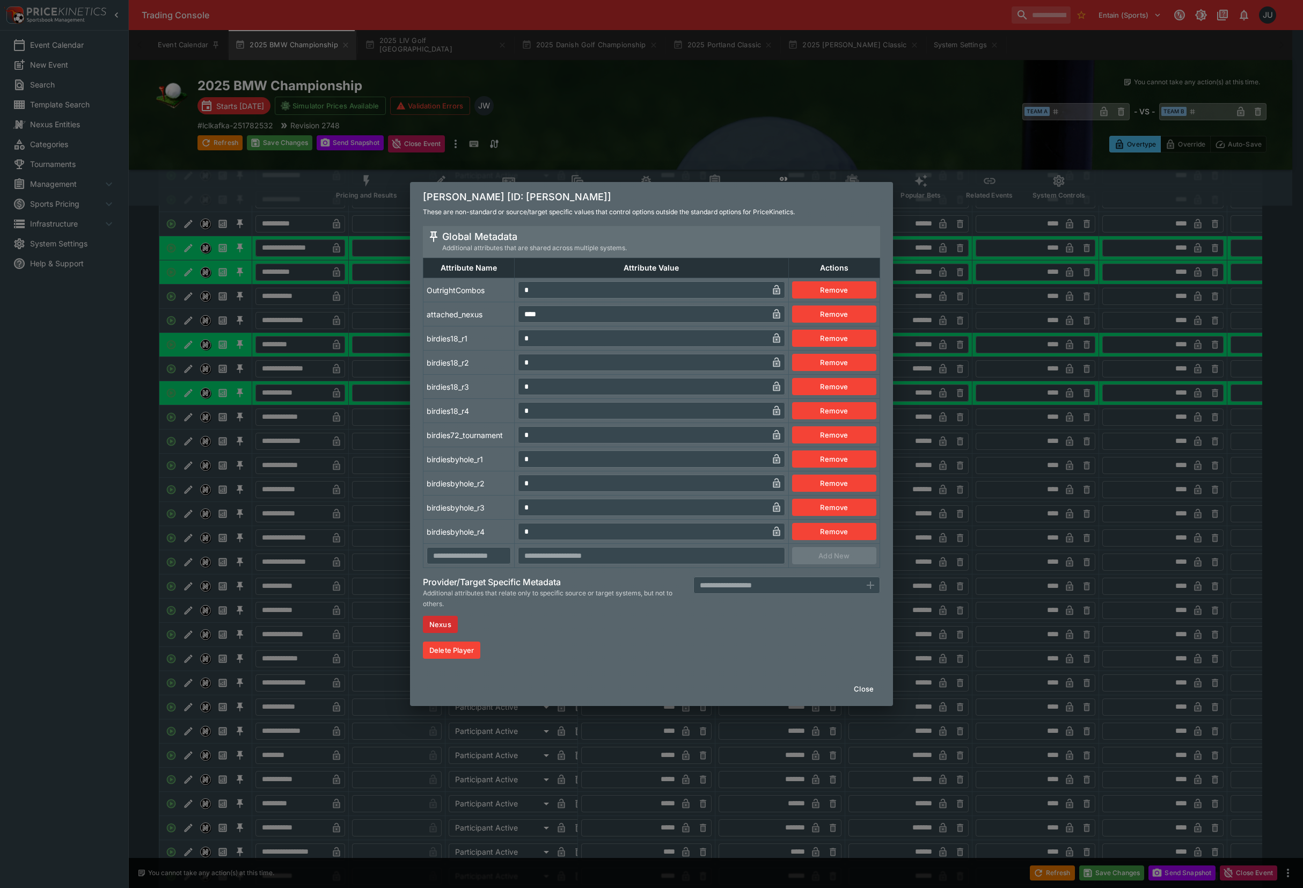
drag, startPoint x: 529, startPoint y: 293, endPoint x: 499, endPoint y: 294, distance: 29.5
click at [499, 294] on tr "OutrightCombos * ​ Remove" at bounding box center [652, 290] width 457 height 24
click at [522, 341] on input "*" at bounding box center [643, 338] width 250 height 17
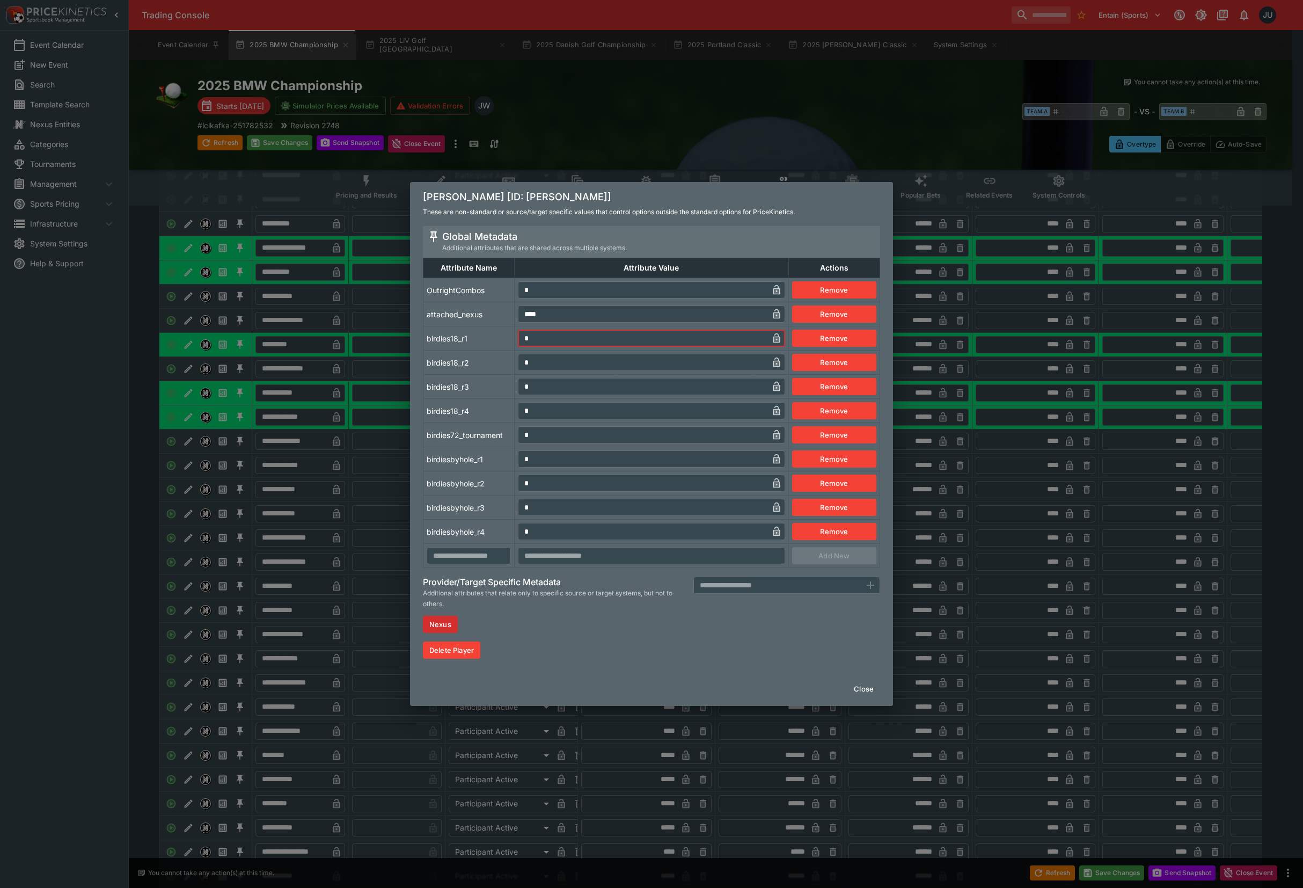
drag, startPoint x: 535, startPoint y: 456, endPoint x: 495, endPoint y: 460, distance: 40.5
click at [508, 460] on tr "birdiesbyhole_r1 * ​ Remove" at bounding box center [652, 459] width 457 height 24
click at [490, 458] on td "birdiesbyhole_r1" at bounding box center [469, 459] width 91 height 24
click at [376, 501] on div "Justin Thomas [ID: justin-thomas] These are non-standard or source/target speci…" at bounding box center [651, 444] width 1303 height 888
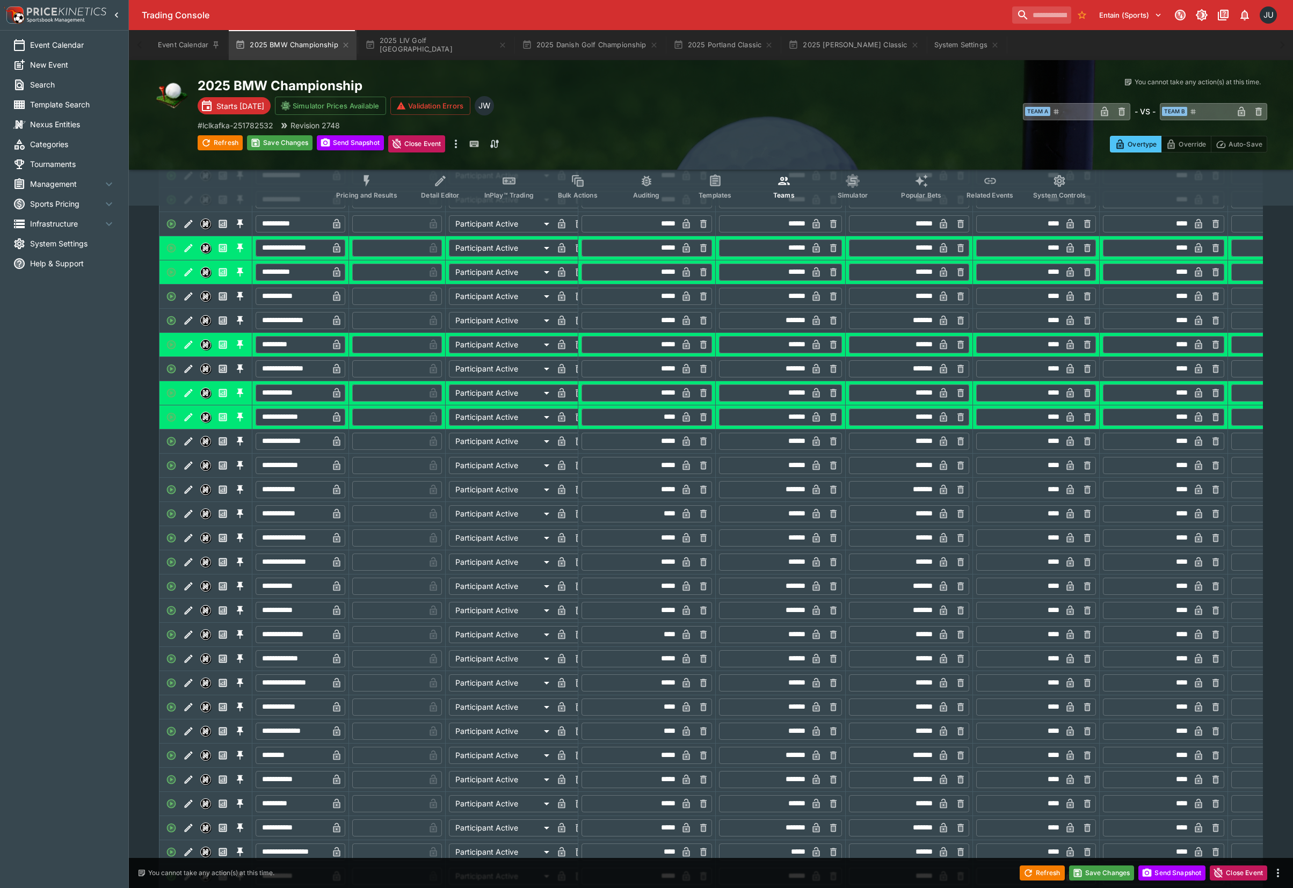
click at [186, 447] on icon "Edit" at bounding box center [188, 441] width 11 height 11
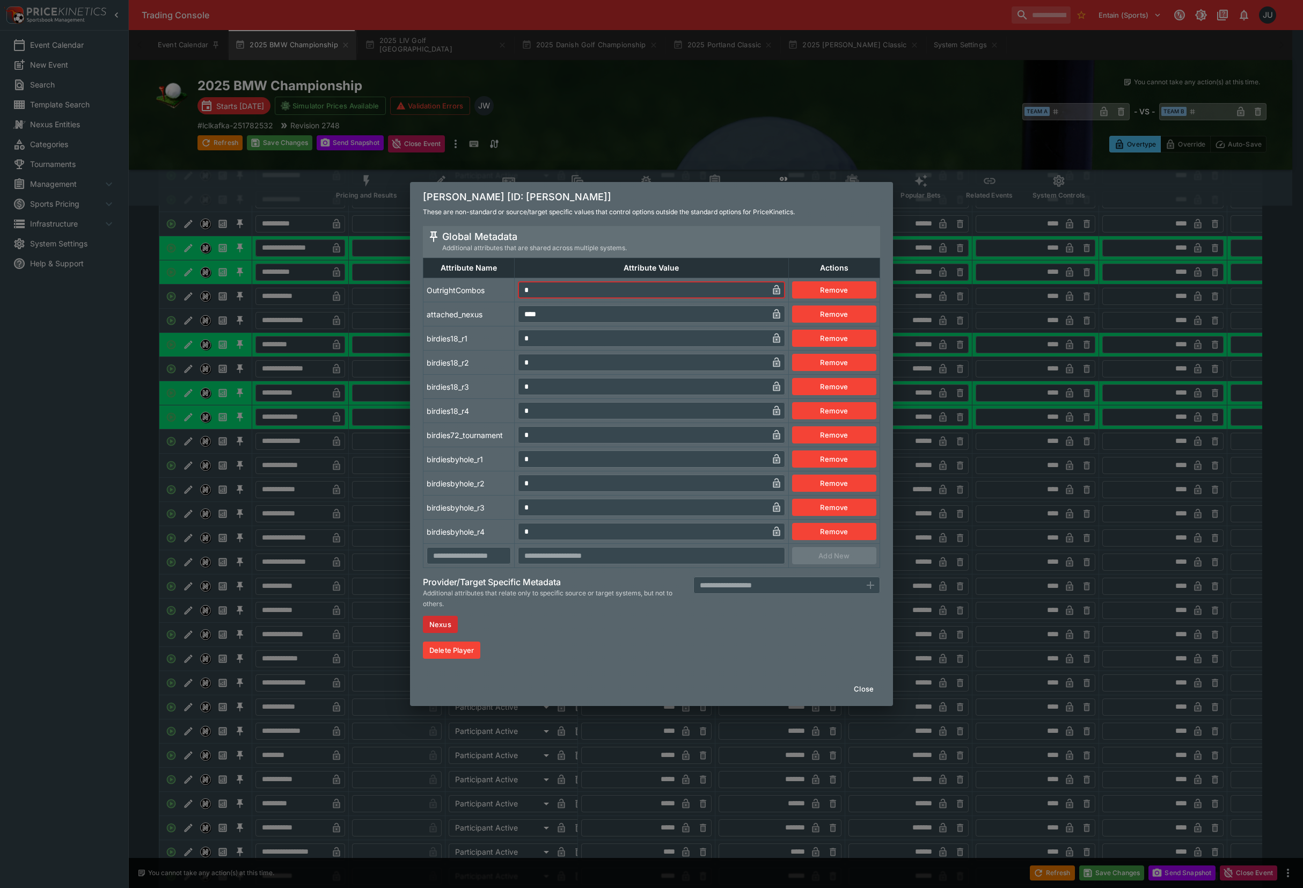
drag, startPoint x: 499, startPoint y: 290, endPoint x: 523, endPoint y: 312, distance: 32.3
click at [498, 293] on tr "OutrightCombos * ​ Remove" at bounding box center [652, 290] width 457 height 24
click at [512, 348] on tr "birdies18_r1 * ​ Remove" at bounding box center [652, 338] width 457 height 24
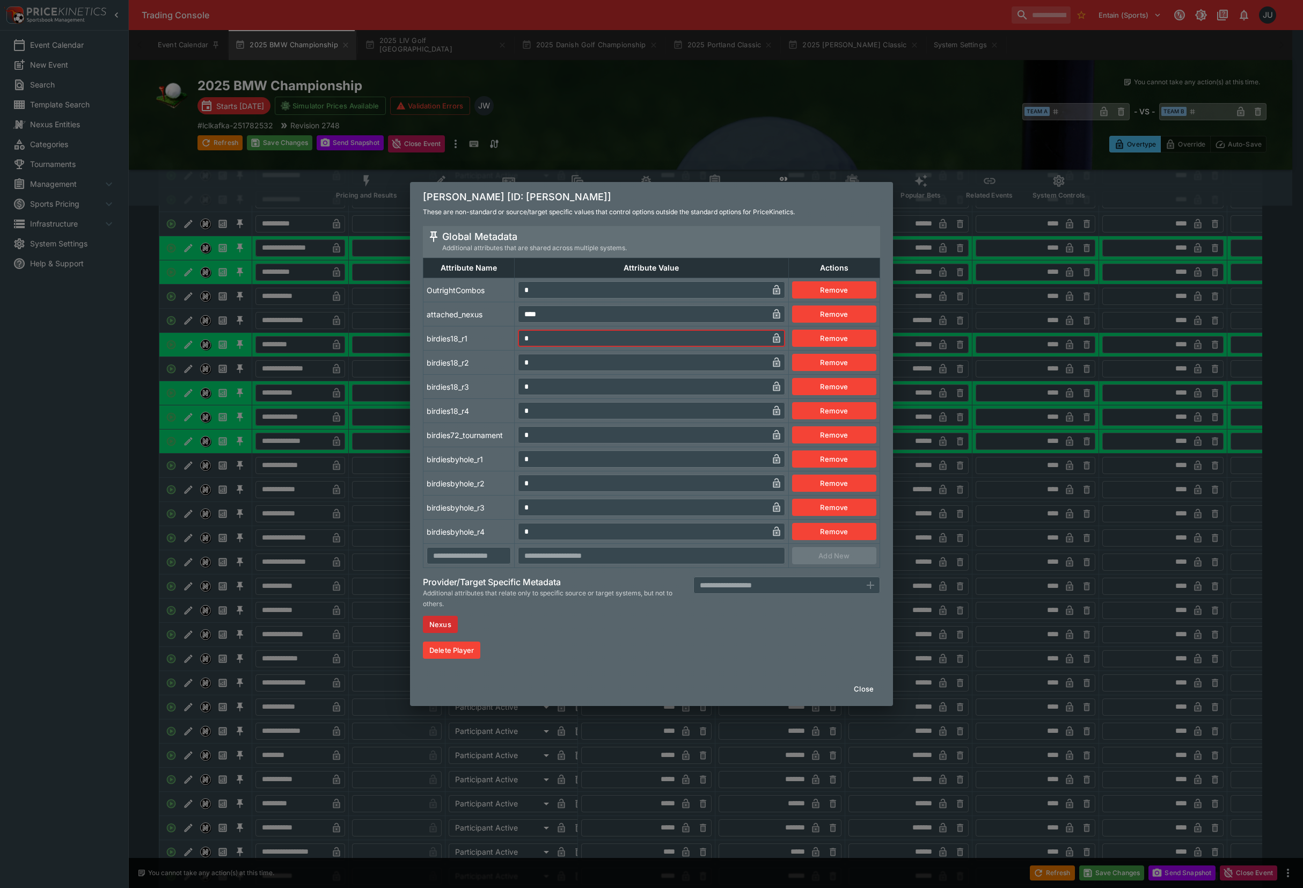
click at [509, 456] on tr "birdiesbyhole_r1 * ​ Remove" at bounding box center [652, 459] width 457 height 24
click at [492, 458] on td "birdiesbyhole_r1" at bounding box center [469, 459] width 91 height 24
click at [376, 508] on div "Keegan Bradley [ID: keegan-bradley] These are non-standard or source/target spe…" at bounding box center [651, 444] width 1303 height 888
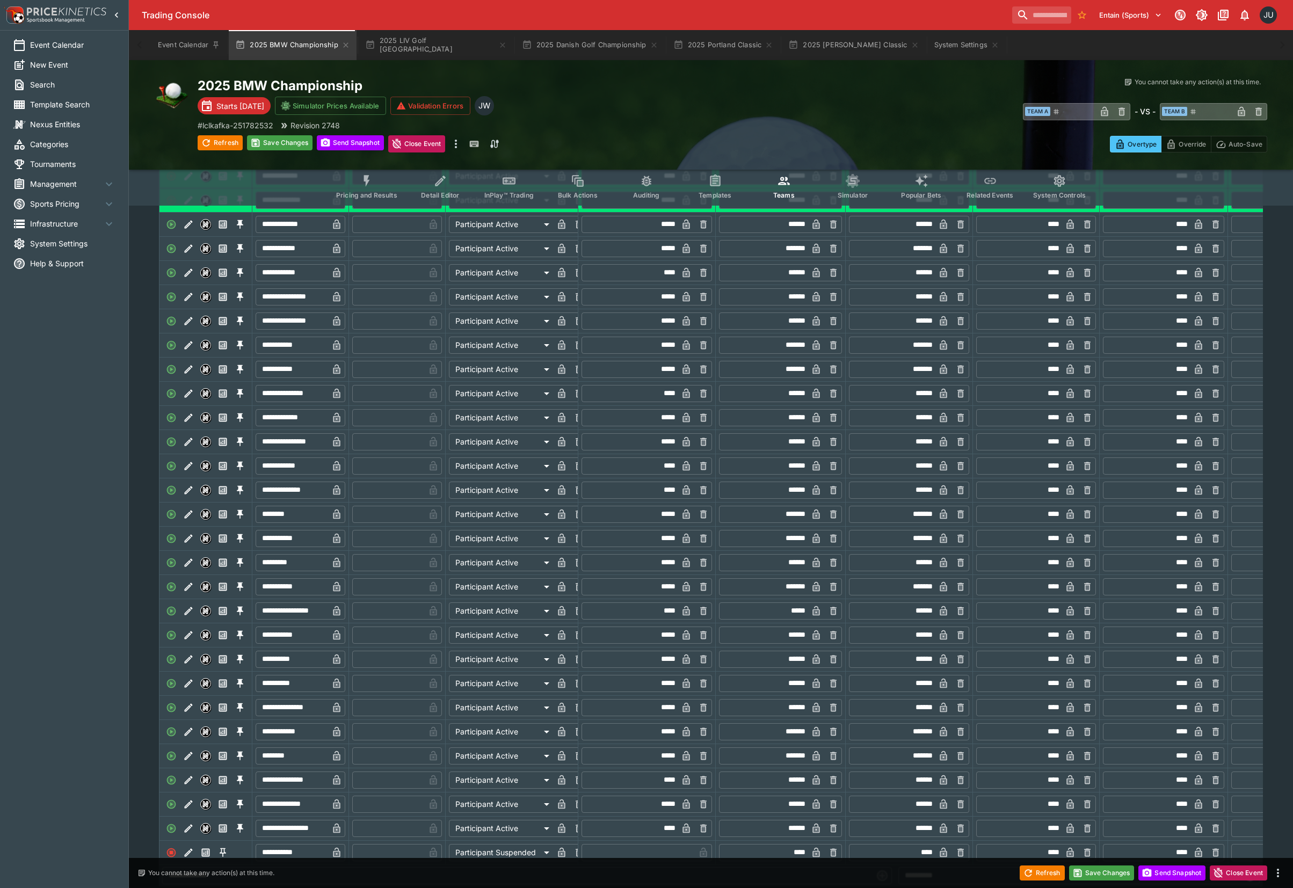
scroll to position [716, 0]
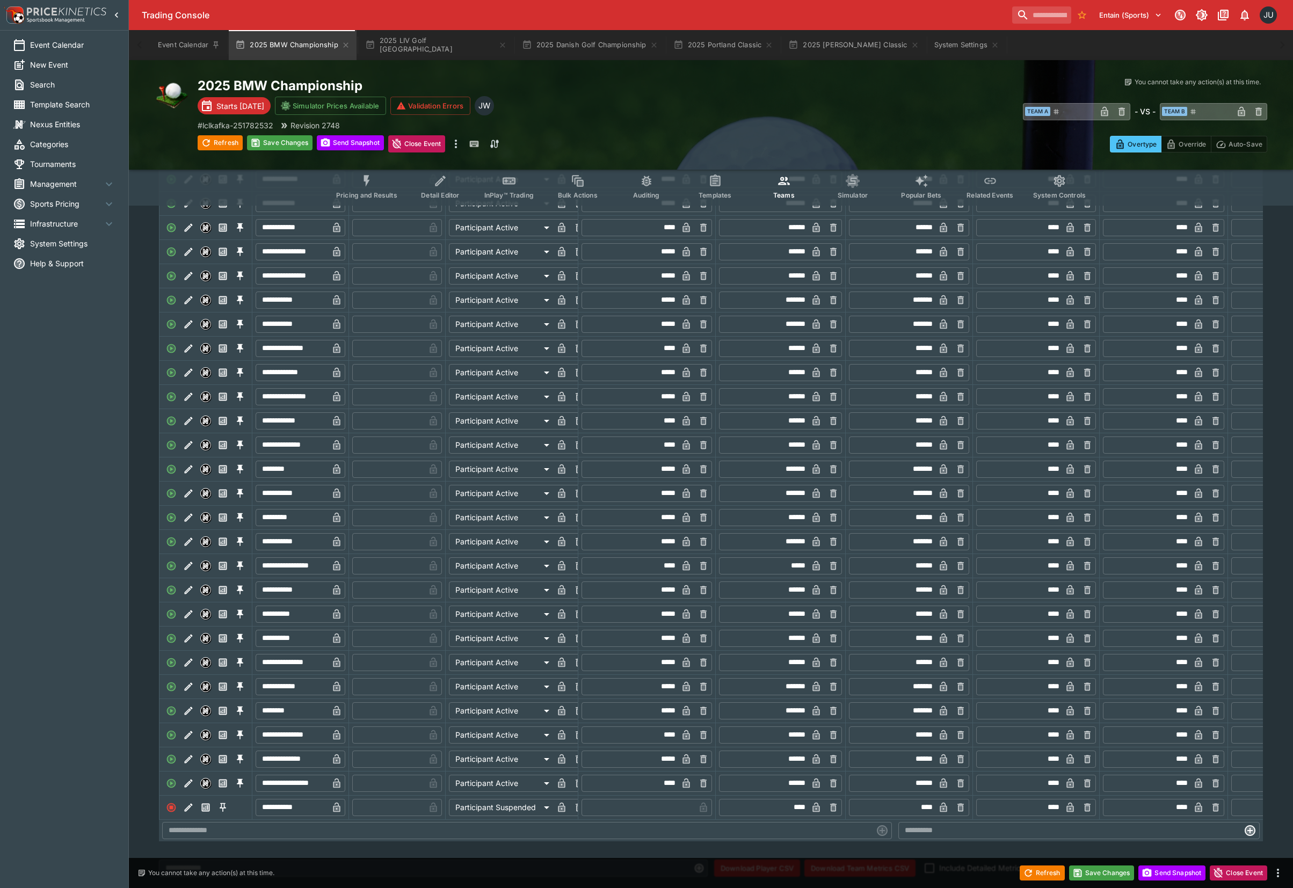
click at [187, 426] on icon "Edit" at bounding box center [188, 420] width 11 height 11
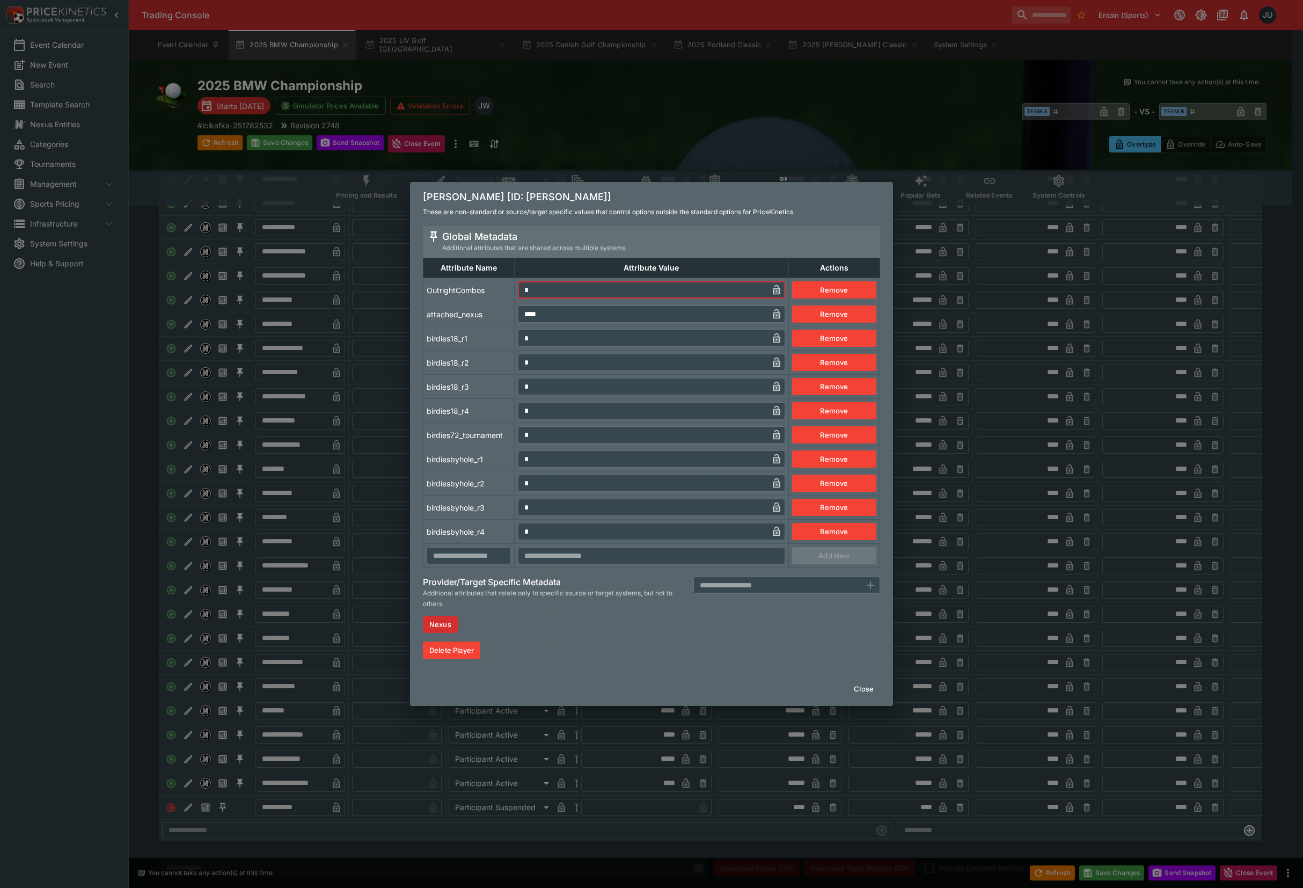
drag, startPoint x: 536, startPoint y: 284, endPoint x: 511, endPoint y: 297, distance: 27.6
click at [501, 288] on tr "OutrightCombos * ​ Remove" at bounding box center [652, 290] width 457 height 24
click at [505, 344] on tr "birdies18_r1 * ​ Remove" at bounding box center [652, 338] width 457 height 24
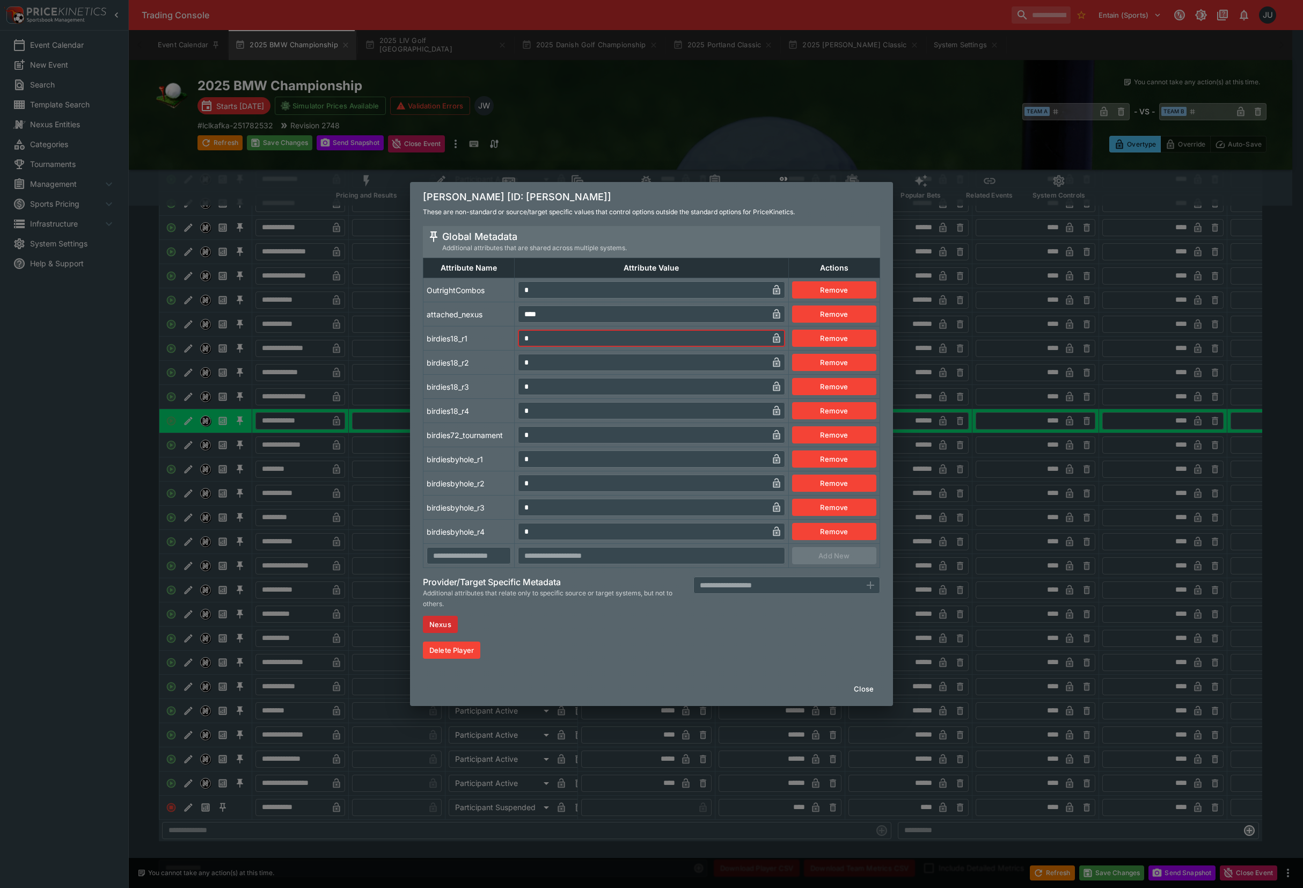
click at [509, 462] on tr "birdiesbyhole_r1 * ​ Remove" at bounding box center [652, 459] width 457 height 24
click at [479, 463] on td "birdiesbyhole_r1" at bounding box center [469, 459] width 91 height 24
click at [361, 532] on div "Rory McIlroy [ID: rory-mcilroy] These are non-standard or source/target specifi…" at bounding box center [651, 444] width 1303 height 888
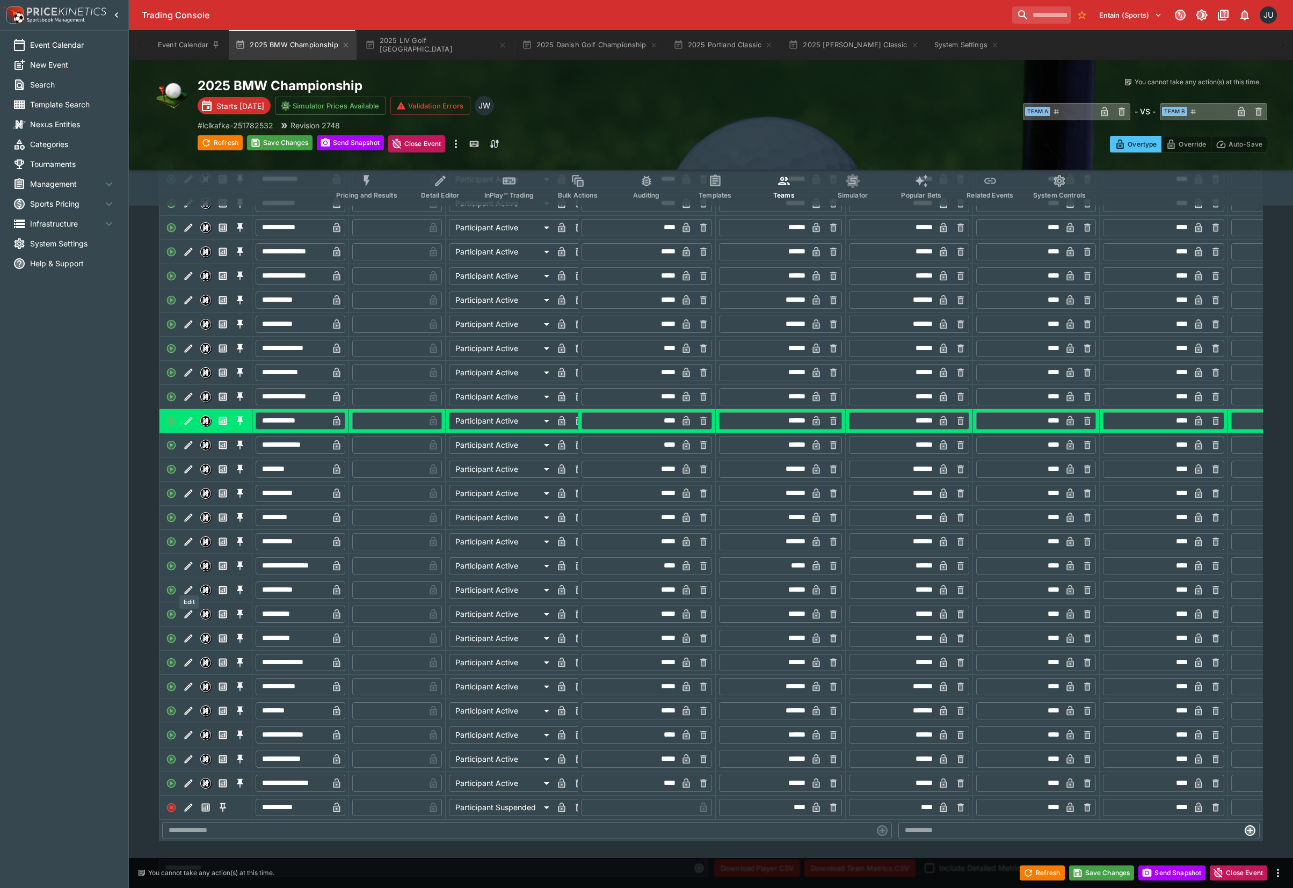
click at [189, 570] on icon "Edit" at bounding box center [189, 565] width 8 height 8
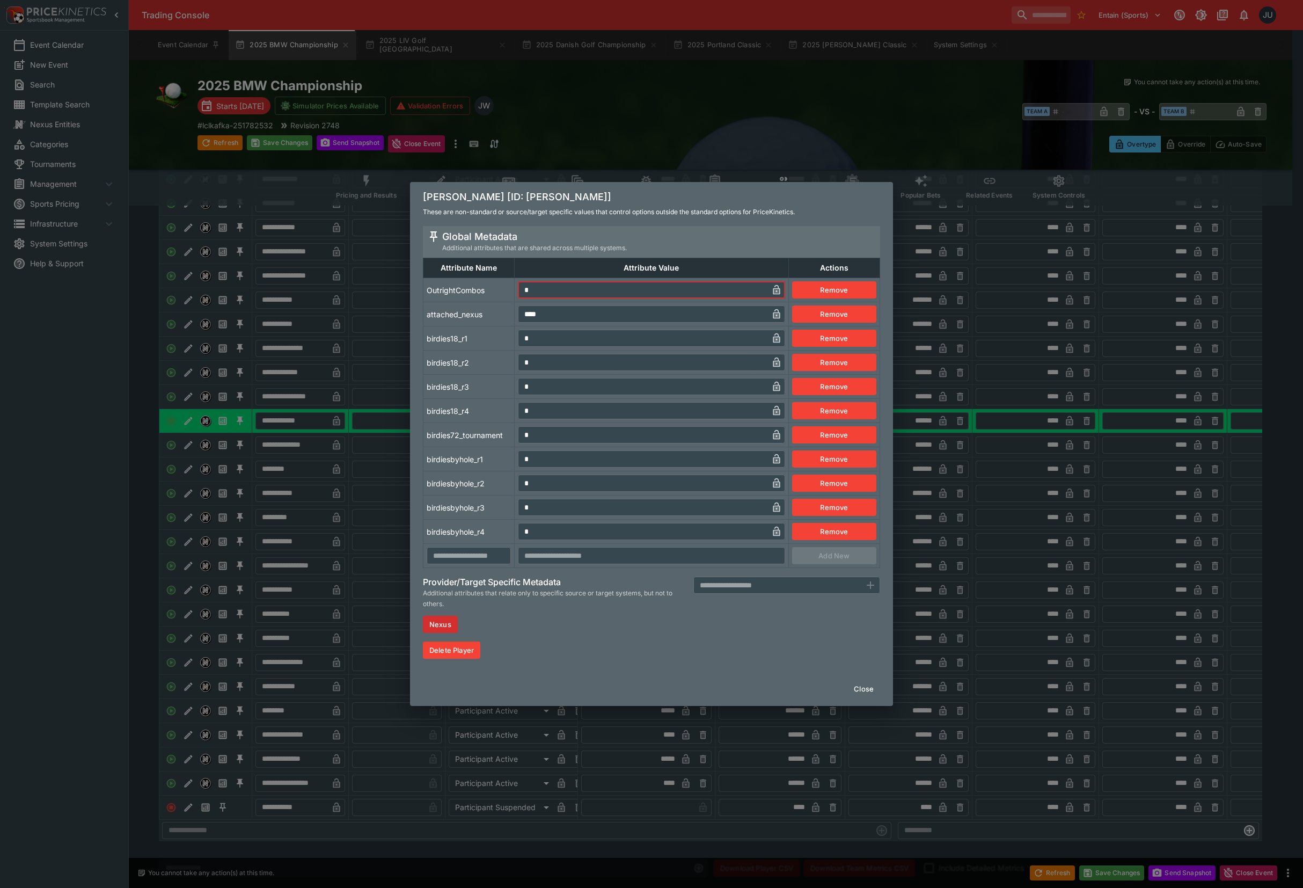
drag, startPoint x: 539, startPoint y: 295, endPoint x: 520, endPoint y: 303, distance: 20.7
click at [518, 295] on input "*" at bounding box center [643, 289] width 250 height 17
drag, startPoint x: 530, startPoint y: 337, endPoint x: 517, endPoint y: 361, distance: 26.9
click at [515, 340] on td "* ​" at bounding box center [652, 338] width 274 height 24
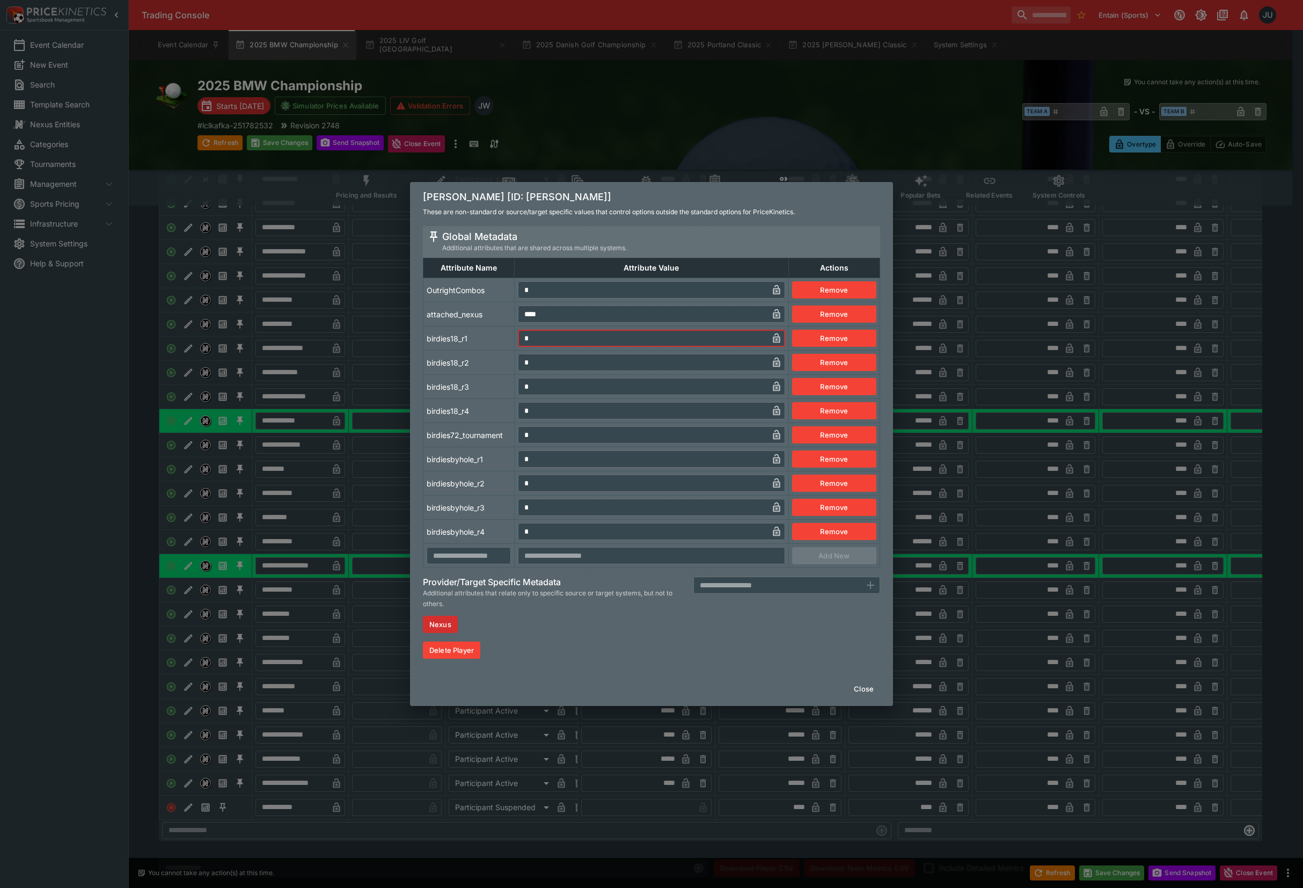
click at [506, 466] on tr "birdiesbyhole_r1 * ​ Remove" at bounding box center [652, 459] width 457 height 24
click at [495, 466] on td "birdiesbyhole_r1" at bounding box center [469, 459] width 91 height 24
click at [335, 494] on div "Scottie Scheffler [ID: scottie-scheffler] These are non-standard or source/targ…" at bounding box center [651, 444] width 1303 height 888
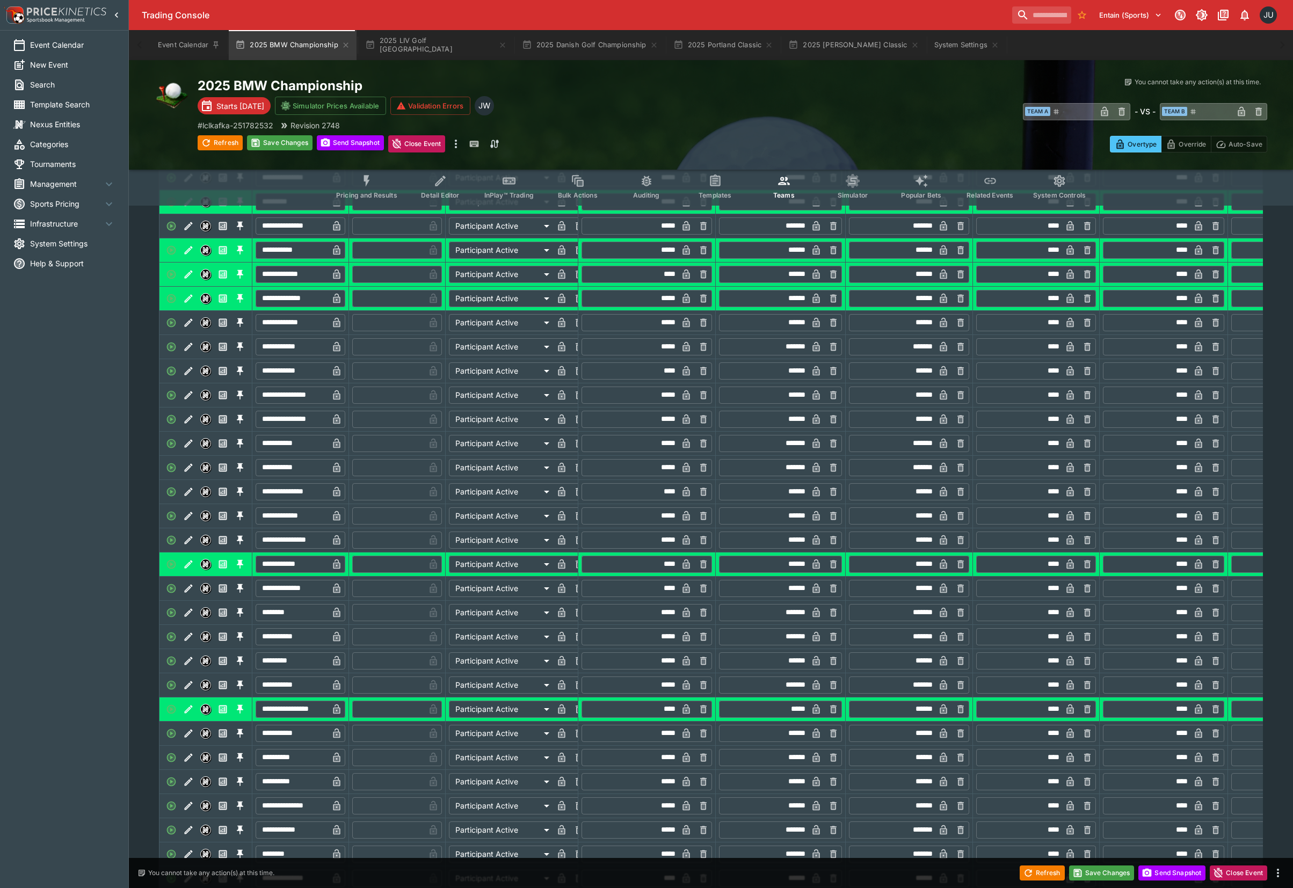
scroll to position [777, 0]
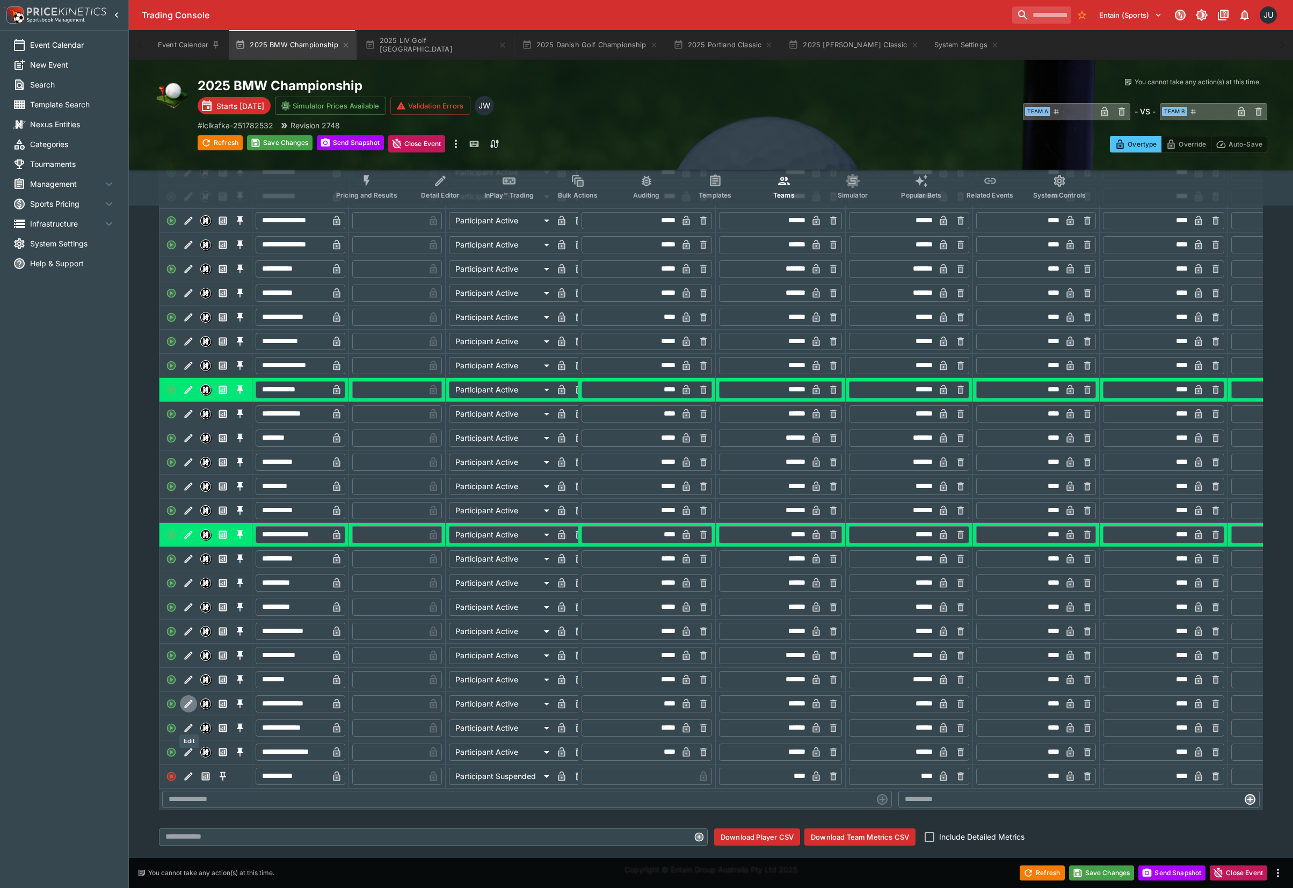
click at [193, 698] on icon "Edit" at bounding box center [188, 703] width 11 height 11
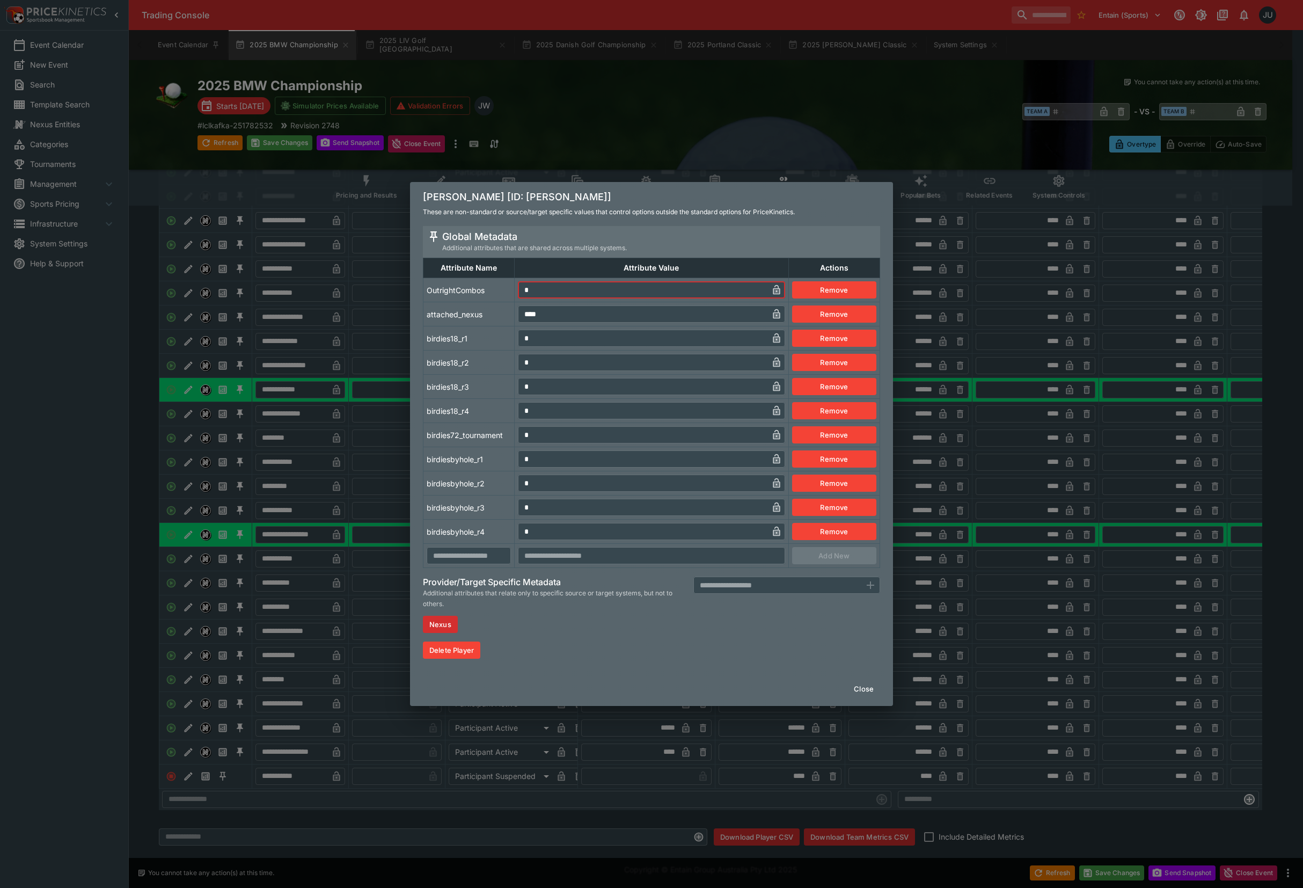
drag, startPoint x: 527, startPoint y: 290, endPoint x: 505, endPoint y: 293, distance: 21.6
click at [505, 292] on tr "OutrightCombos * ​ Remove" at bounding box center [652, 290] width 457 height 24
click at [508, 344] on tr "birdies18_r1 * ​ Remove" at bounding box center [652, 338] width 457 height 24
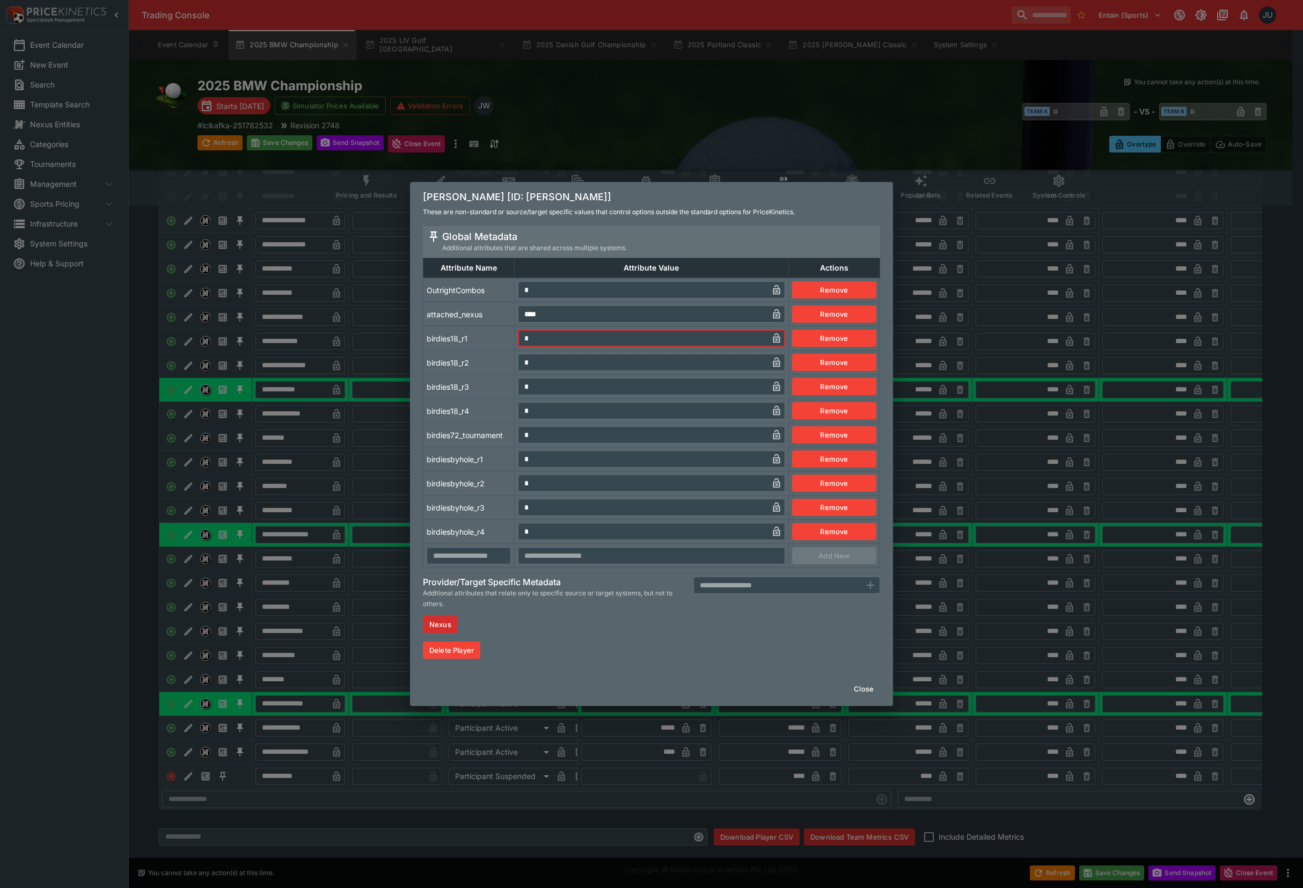
drag, startPoint x: 532, startPoint y: 466, endPoint x: 500, endPoint y: 466, distance: 32.2
click at [501, 465] on tr "birdiesbyhole_r1 * ​ Remove" at bounding box center [652, 459] width 457 height 24
click at [499, 466] on td "birdiesbyhole_r1" at bounding box center [469, 459] width 91 height 24
drag, startPoint x: 319, startPoint y: 575, endPoint x: 313, endPoint y: 578, distance: 5.8
click at [319, 576] on div "Tommy Fleetwood [ID: tommy-fleetwood] These are non-standard or source/target s…" at bounding box center [651, 444] width 1303 height 888
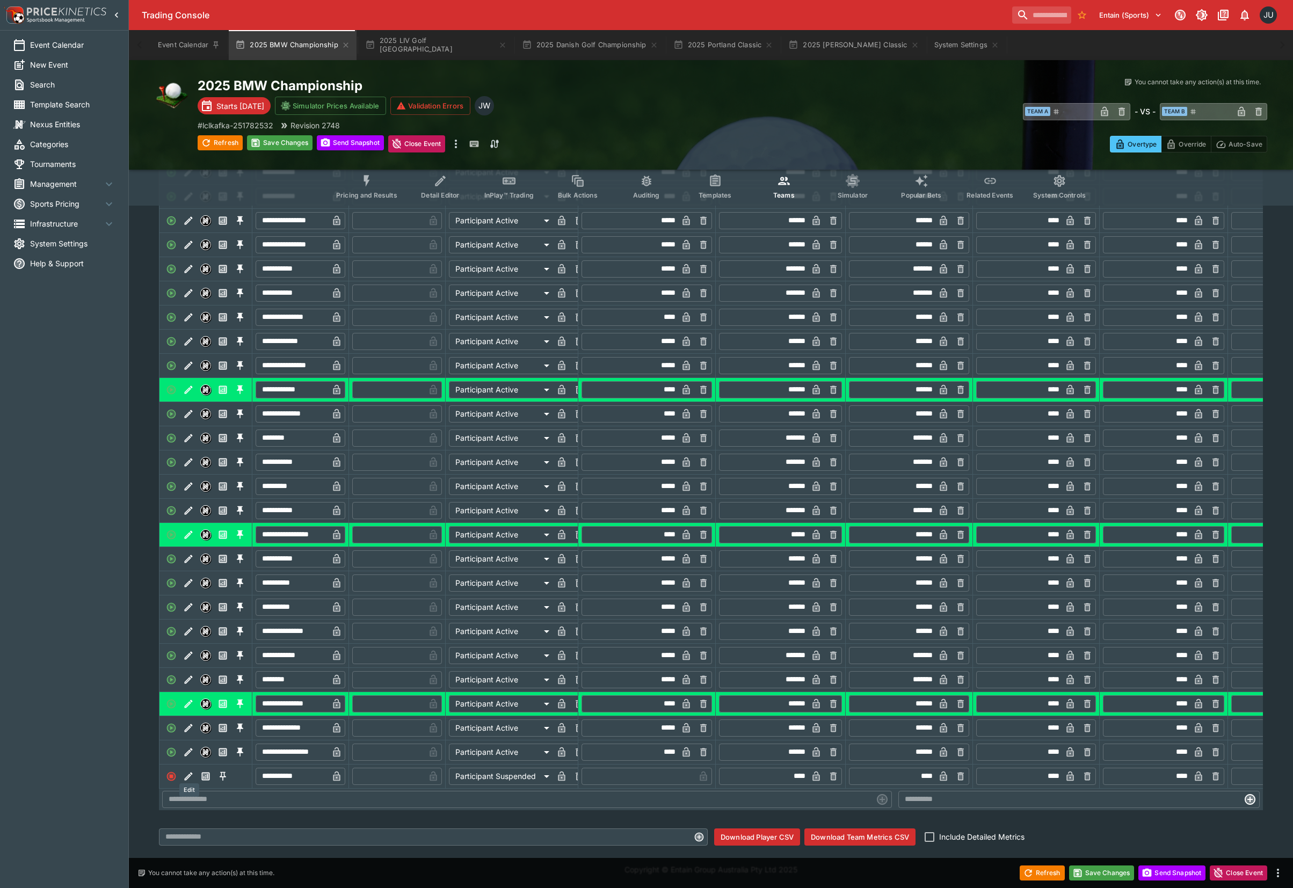
click at [191, 747] on icon "Edit" at bounding box center [188, 752] width 11 height 11
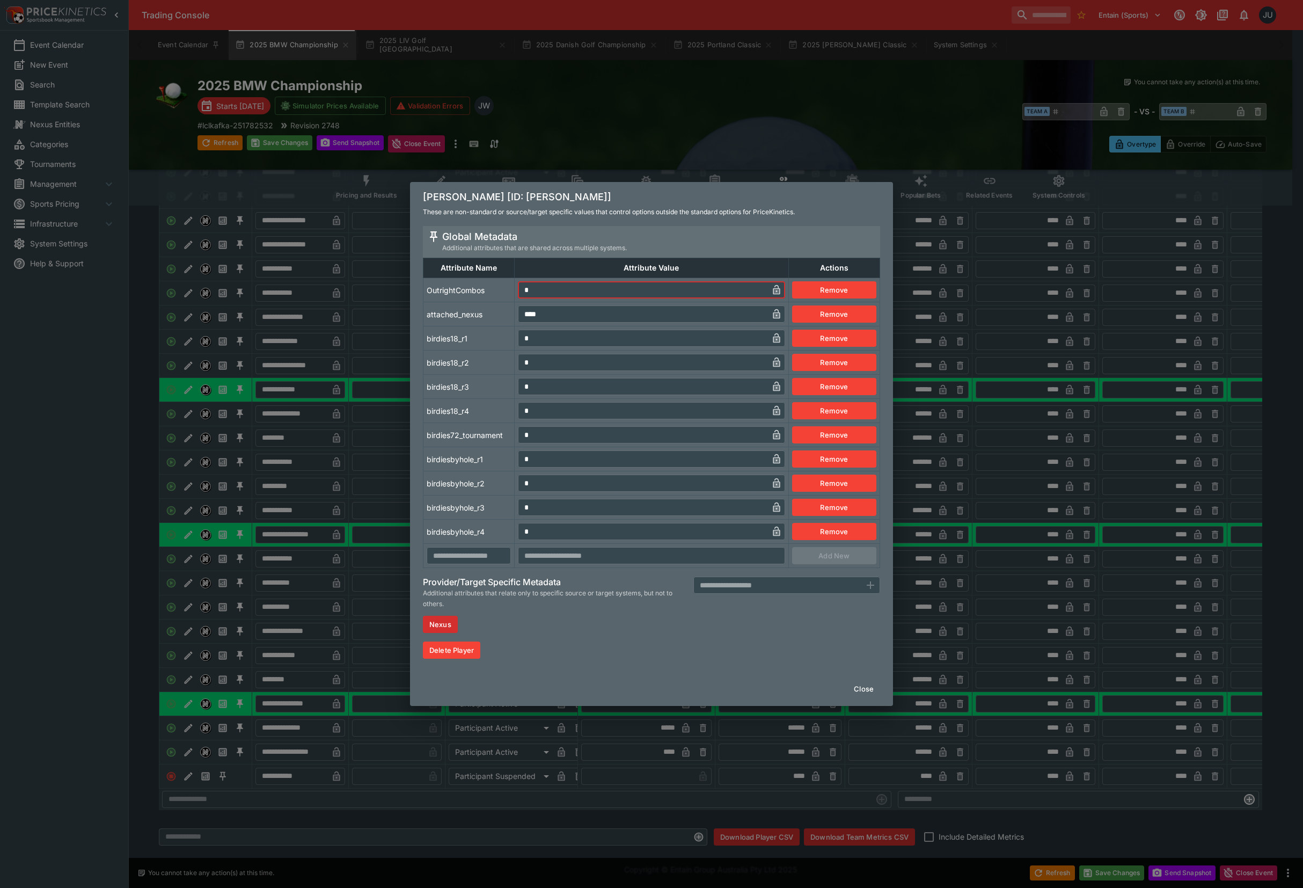
drag, startPoint x: 508, startPoint y: 291, endPoint x: 529, endPoint y: 320, distance: 36.2
click at [502, 293] on tr "OutrightCombos * ​ Remove" at bounding box center [652, 290] width 457 height 24
click at [496, 336] on tr "birdies18_r1 * ​ Remove" at bounding box center [652, 338] width 457 height 24
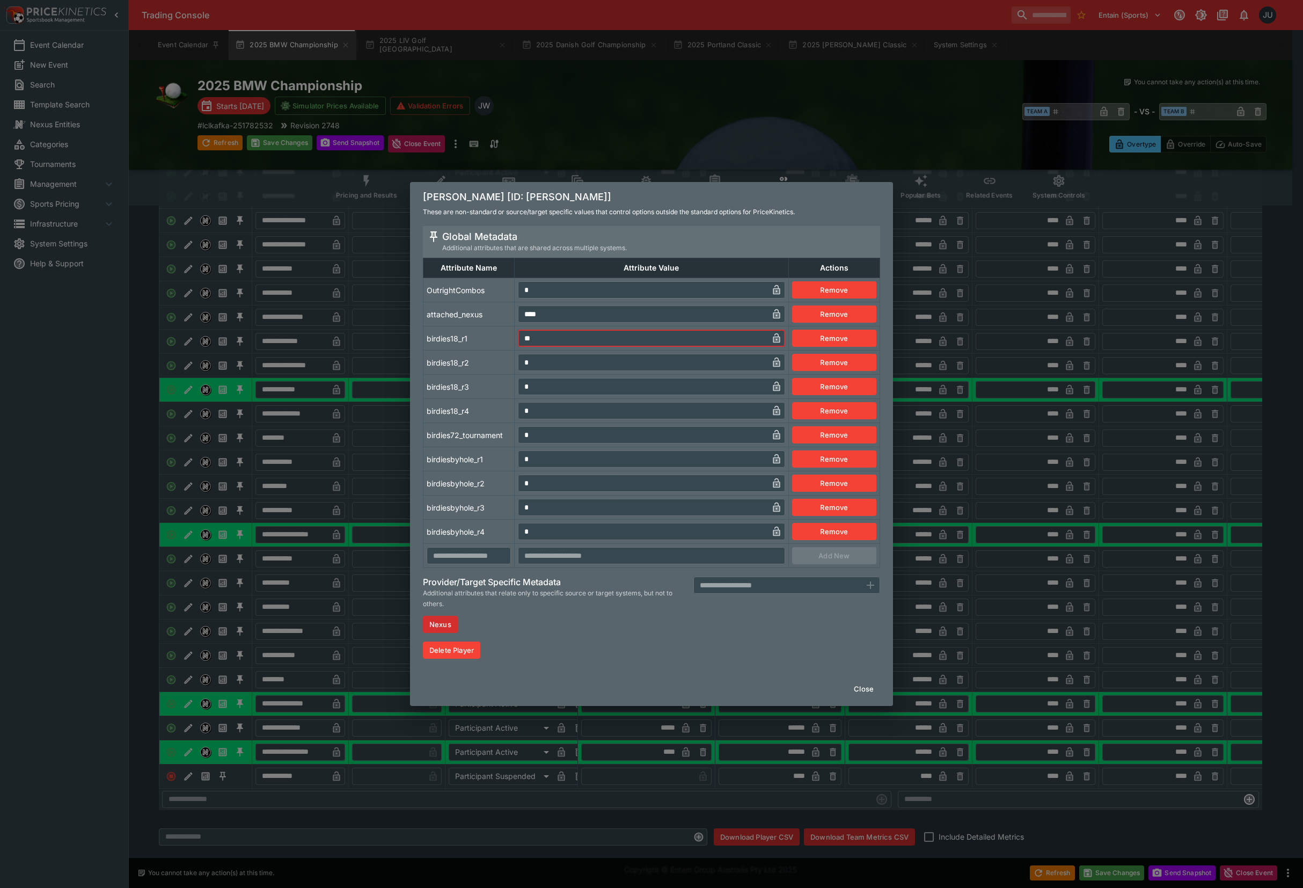
click at [485, 338] on tr "birdies18_r1 ** ​ Remove" at bounding box center [652, 338] width 457 height 24
drag, startPoint x: 534, startPoint y: 463, endPoint x: 486, endPoint y: 479, distance: 49.9
click at [515, 464] on td "* ​" at bounding box center [652, 459] width 274 height 24
click at [499, 469] on td "birdiesbyhole_r1" at bounding box center [469, 459] width 91 height 24
drag, startPoint x: 530, startPoint y: 342, endPoint x: 503, endPoint y: 342, distance: 27.4
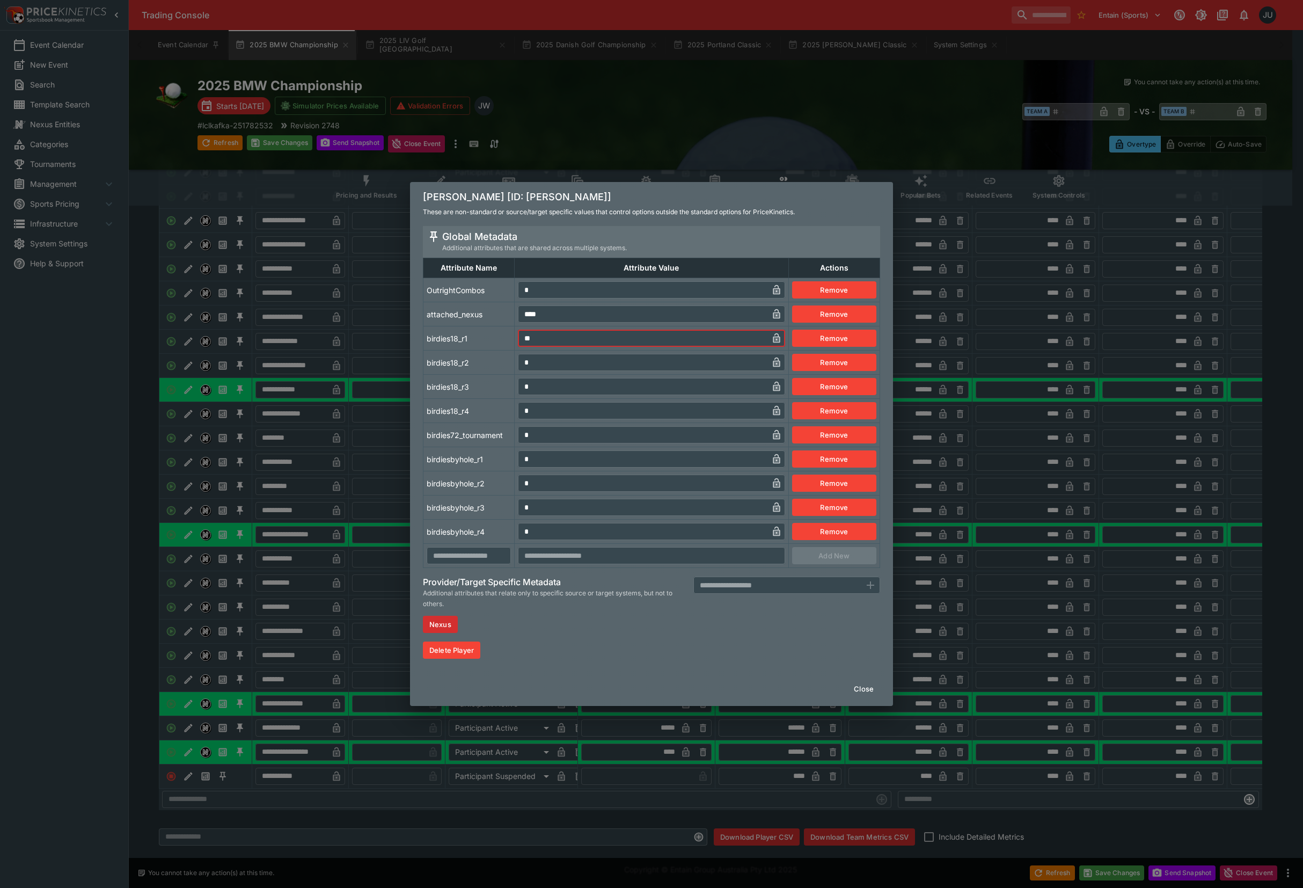
click at [503, 342] on tr "birdies18_r1 ** ​ Remove" at bounding box center [652, 338] width 457 height 24
click at [490, 363] on td "birdies18_r2" at bounding box center [469, 363] width 91 height 24
click at [393, 438] on div "Xander Schauffele [ID: xander-schauffele] These are non-standard or source/targ…" at bounding box center [651, 444] width 1303 height 888
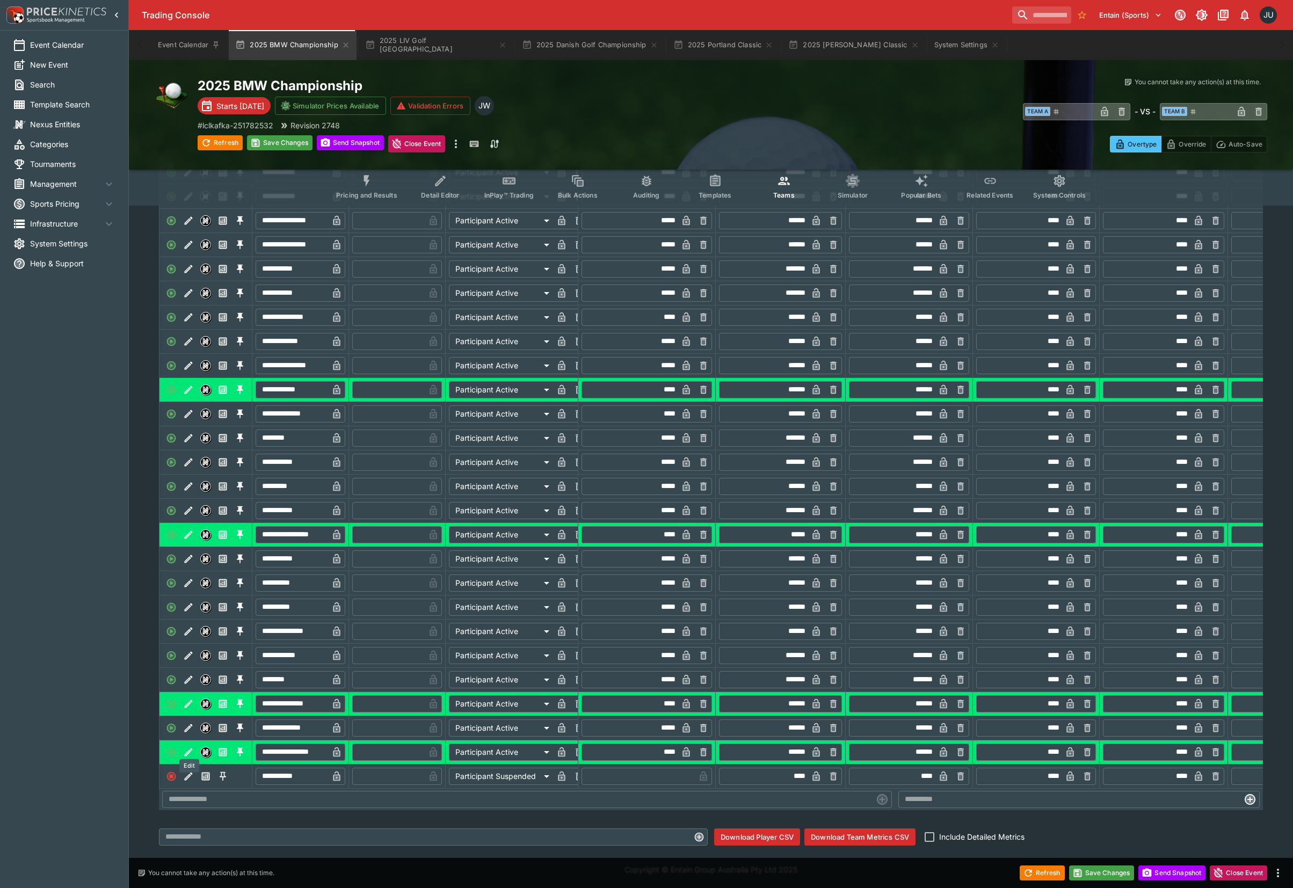
click at [187, 724] on icon "Edit" at bounding box center [189, 728] width 8 height 8
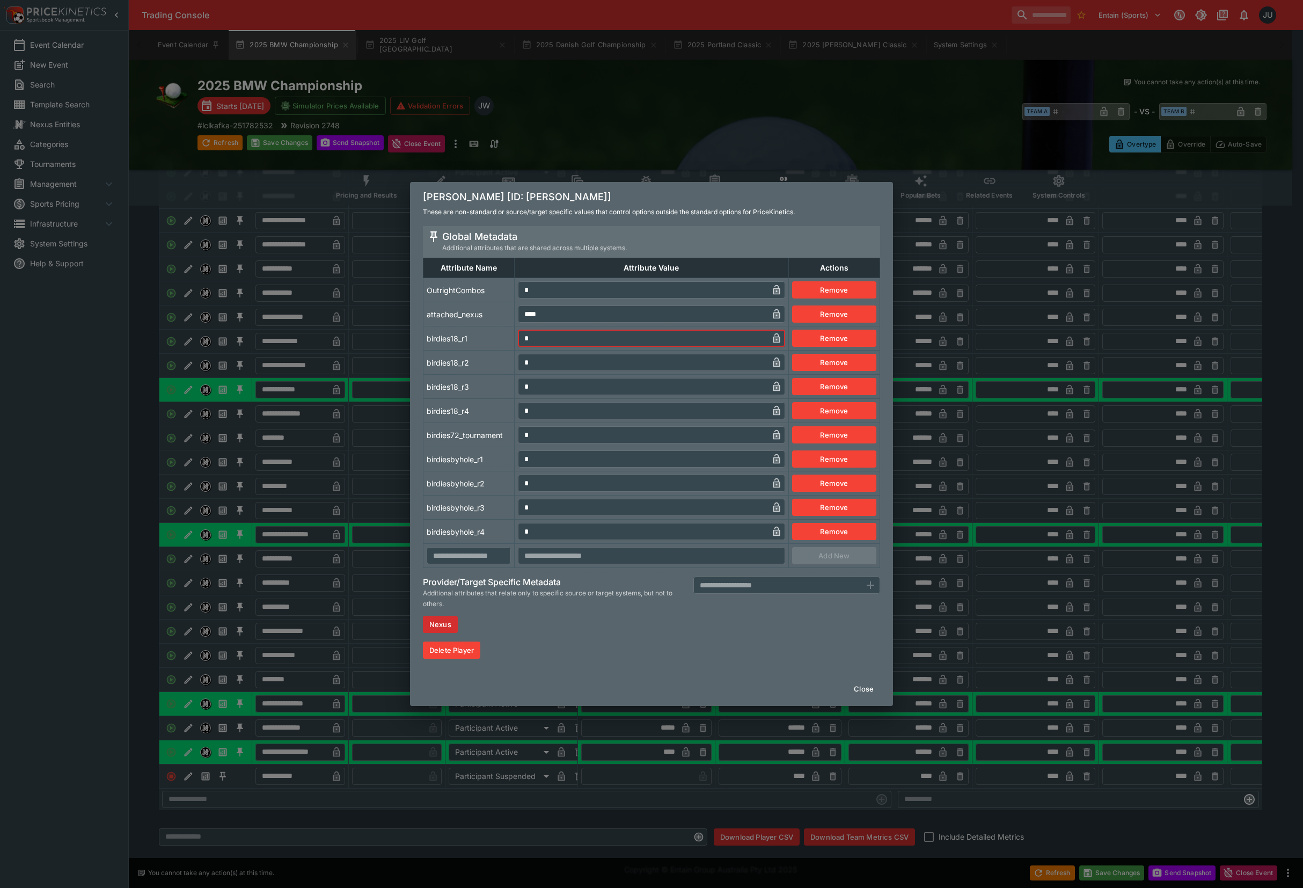
drag, startPoint x: 537, startPoint y: 338, endPoint x: 507, endPoint y: 338, distance: 30.6
click at [507, 338] on tr "birdies18_r1 * ​ Remove" at bounding box center [652, 338] width 457 height 24
click at [500, 457] on tr "birdiesbyhole_r1 * ​ Remove" at bounding box center [652, 459] width 457 height 24
click at [481, 458] on td "birdiesbyhole_r1" at bounding box center [469, 459] width 91 height 24
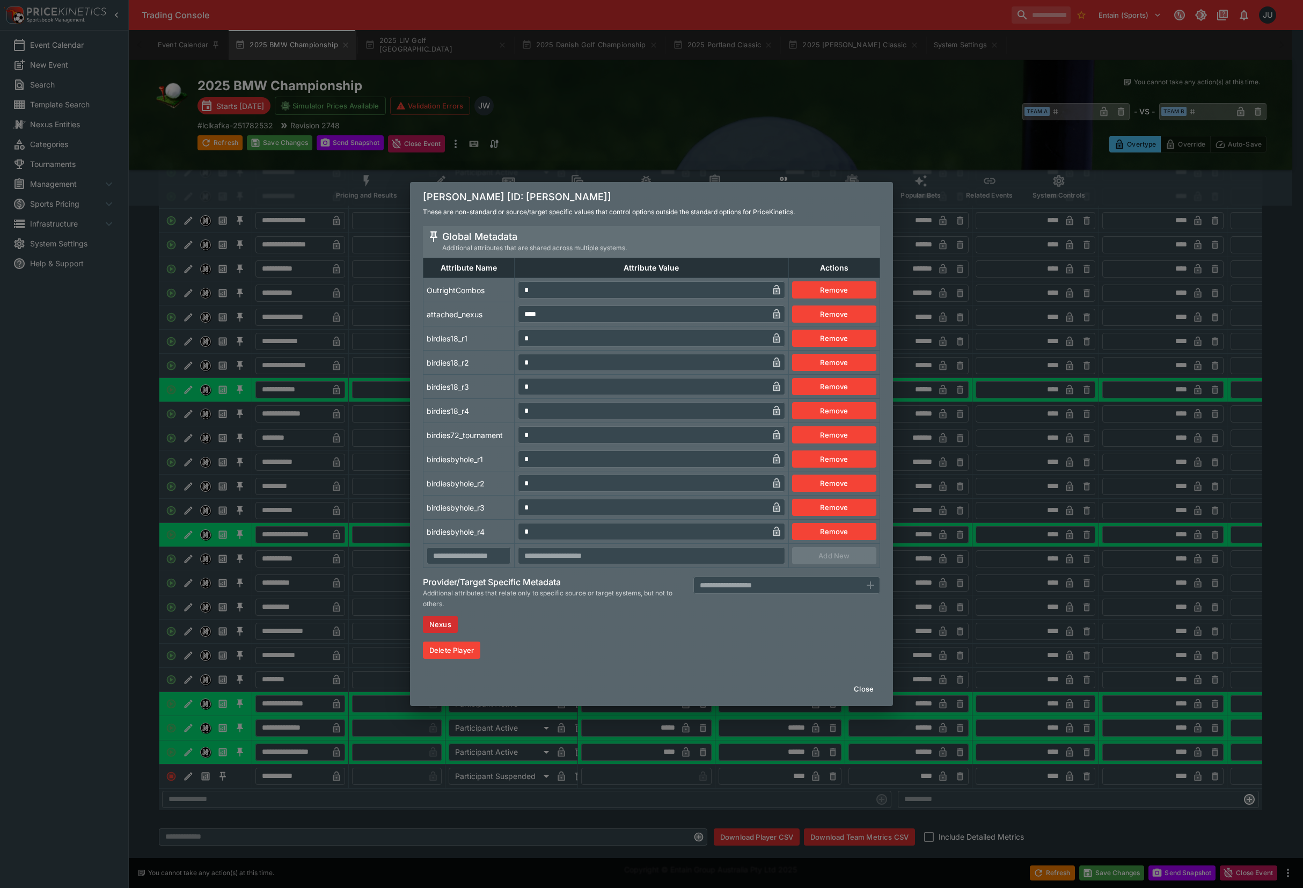
drag, startPoint x: 365, startPoint y: 456, endPoint x: 339, endPoint y: 467, distance: 28.1
click at [363, 456] on div "Viktor Hovland [ID: viktor-hovland] These are non-standard or source/target spe…" at bounding box center [651, 444] width 1303 height 888
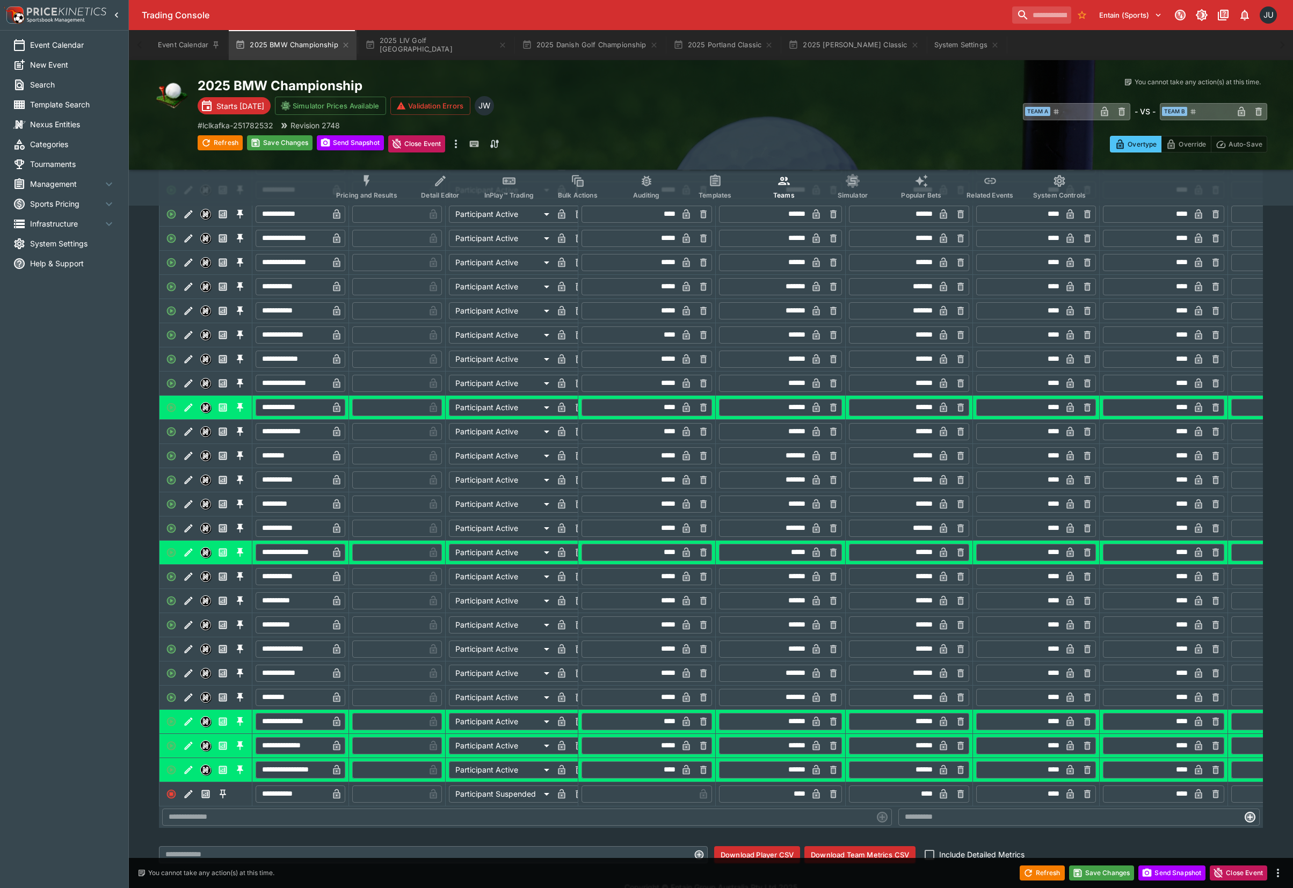
scroll to position [705, 0]
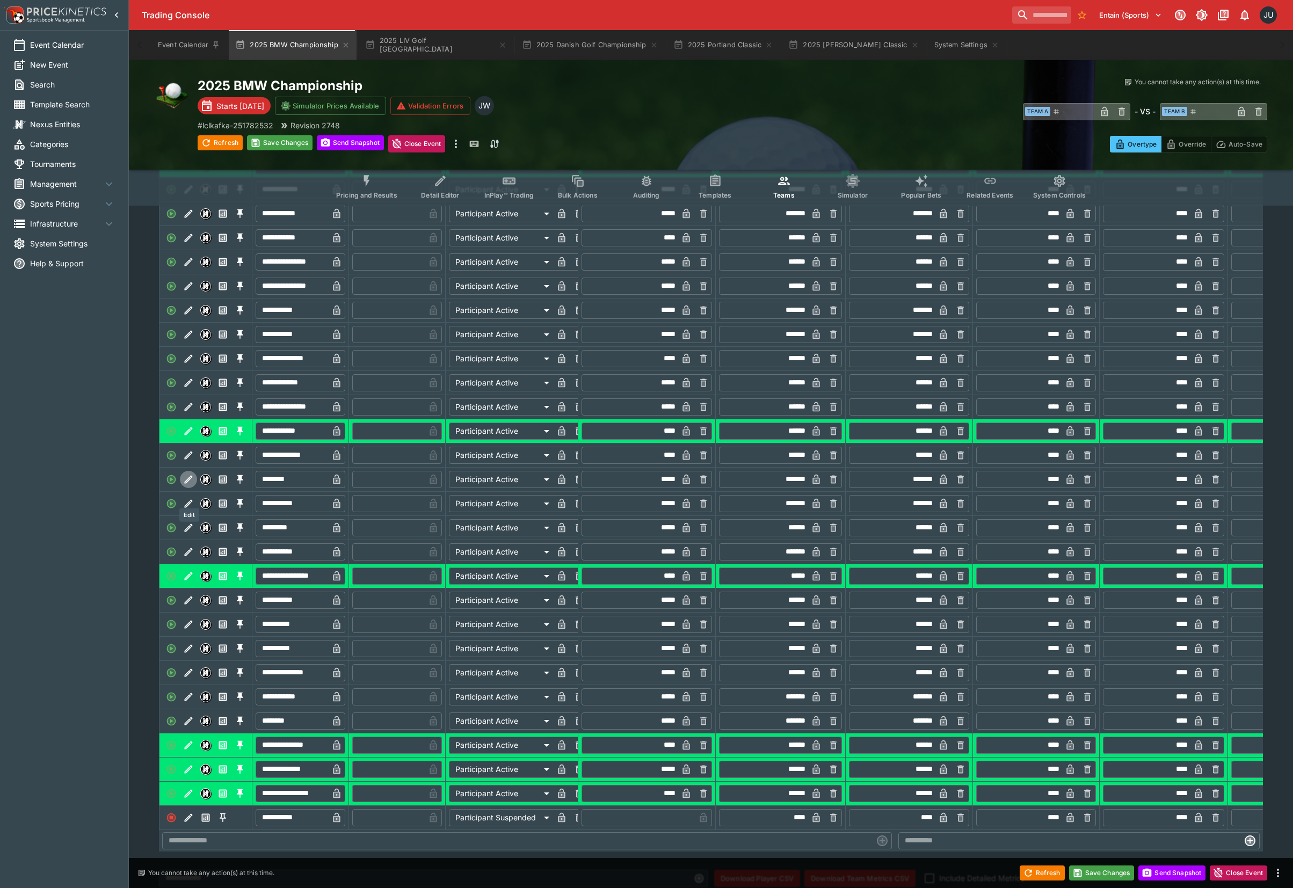
click at [193, 485] on icon "Edit" at bounding box center [188, 479] width 11 height 11
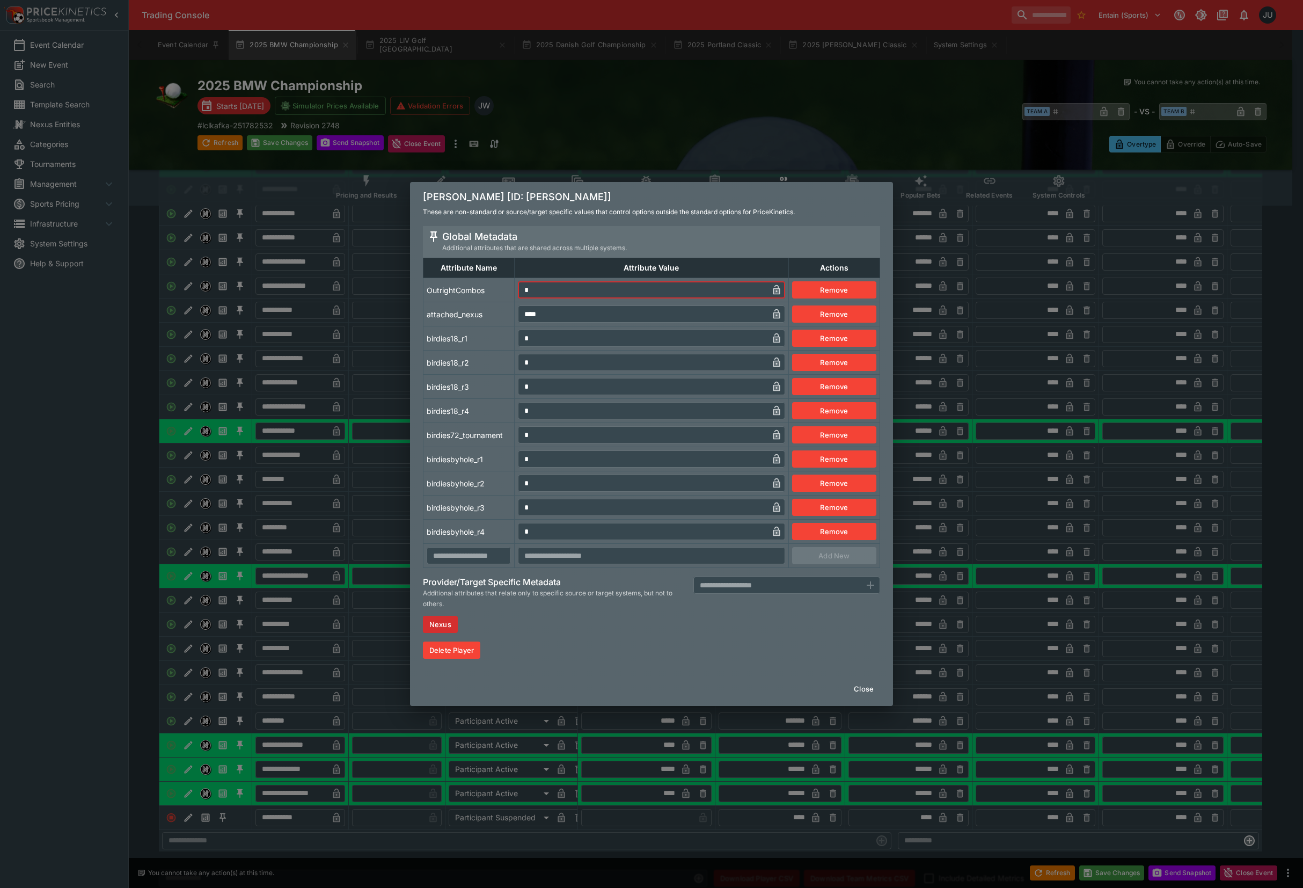
drag, startPoint x: 544, startPoint y: 297, endPoint x: 529, endPoint y: 310, distance: 20.6
click at [513, 294] on tr "OutrightCombos * ​ Remove" at bounding box center [652, 290] width 457 height 24
click at [514, 335] on tr "birdies18_r1 * ​ Remove" at bounding box center [652, 338] width 457 height 24
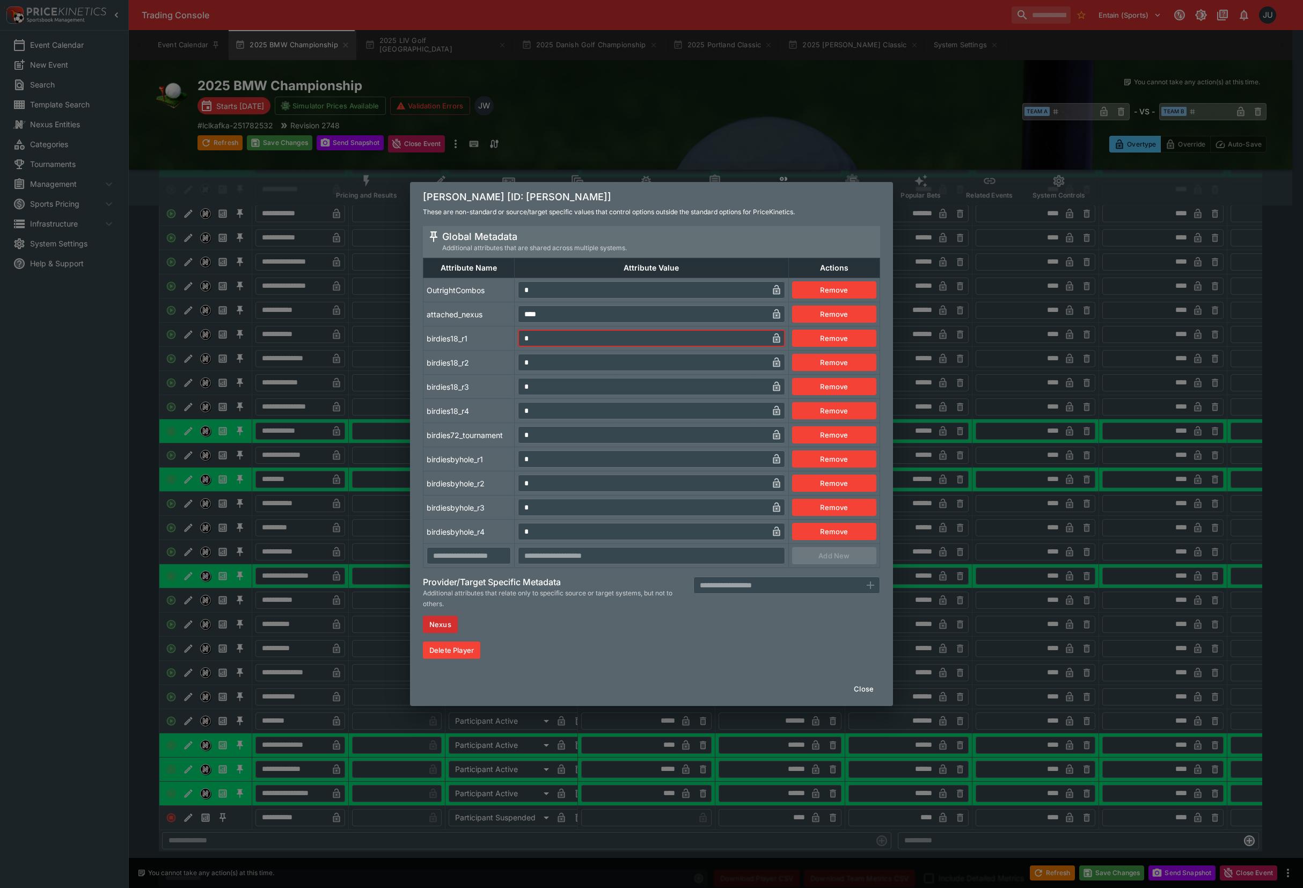
click at [515, 463] on td "* ​" at bounding box center [652, 459] width 274 height 24
drag, startPoint x: 503, startPoint y: 464, endPoint x: 497, endPoint y: 470, distance: 9.5
click at [502, 466] on td "birdiesbyhole_r1" at bounding box center [469, 459] width 91 height 24
click at [348, 537] on div "Ryan Fox [ID: ryan-fox] These are non-standard or source/target specific values…" at bounding box center [651, 444] width 1303 height 888
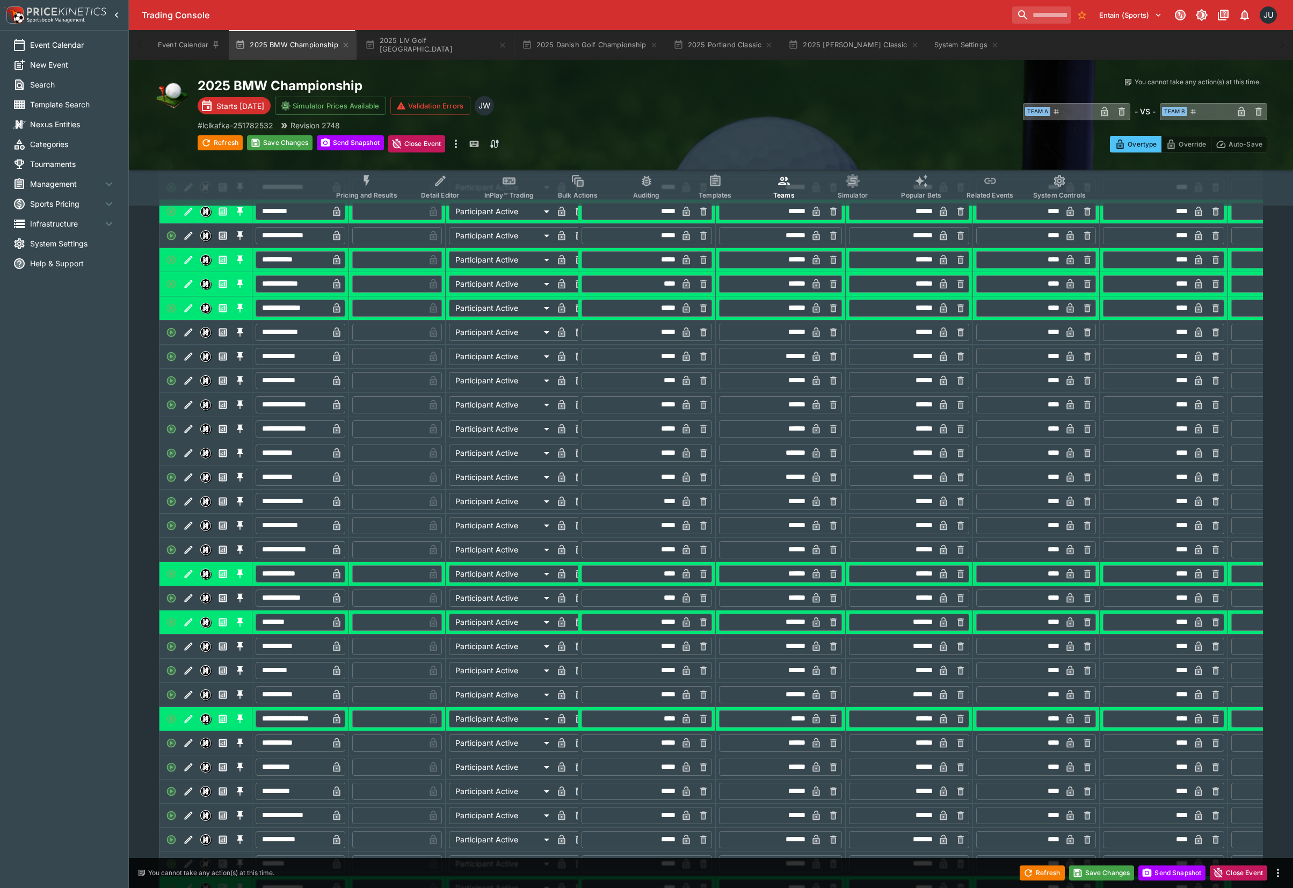
scroll to position [491, 0]
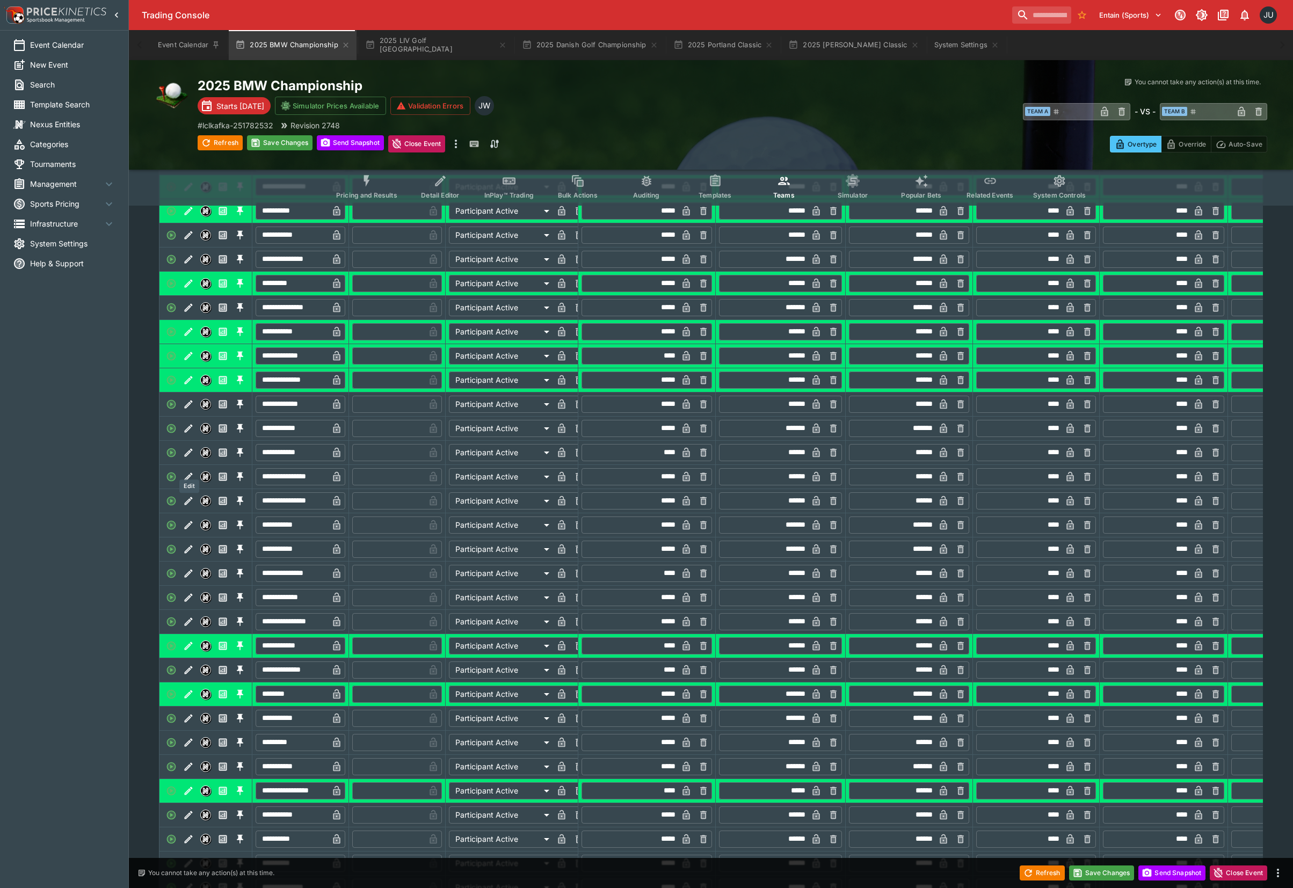
click at [189, 456] on icon "Edit" at bounding box center [189, 452] width 8 height 8
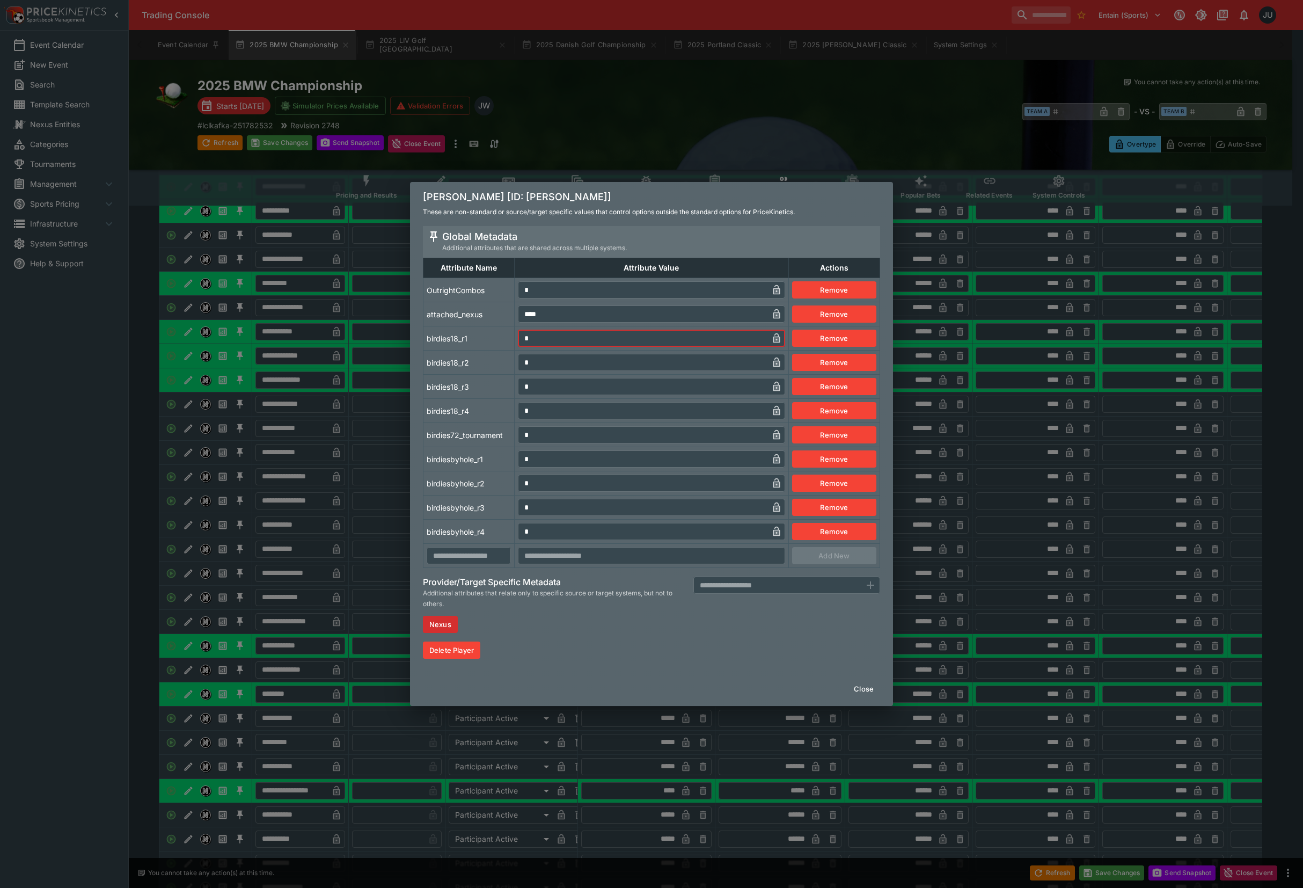
drag, startPoint x: 537, startPoint y: 340, endPoint x: 522, endPoint y: 344, distance: 14.8
click at [522, 344] on input "*" at bounding box center [643, 338] width 250 height 17
drag, startPoint x: 533, startPoint y: 456, endPoint x: 498, endPoint y: 458, distance: 35.0
click at [517, 458] on td "* ​" at bounding box center [652, 459] width 274 height 24
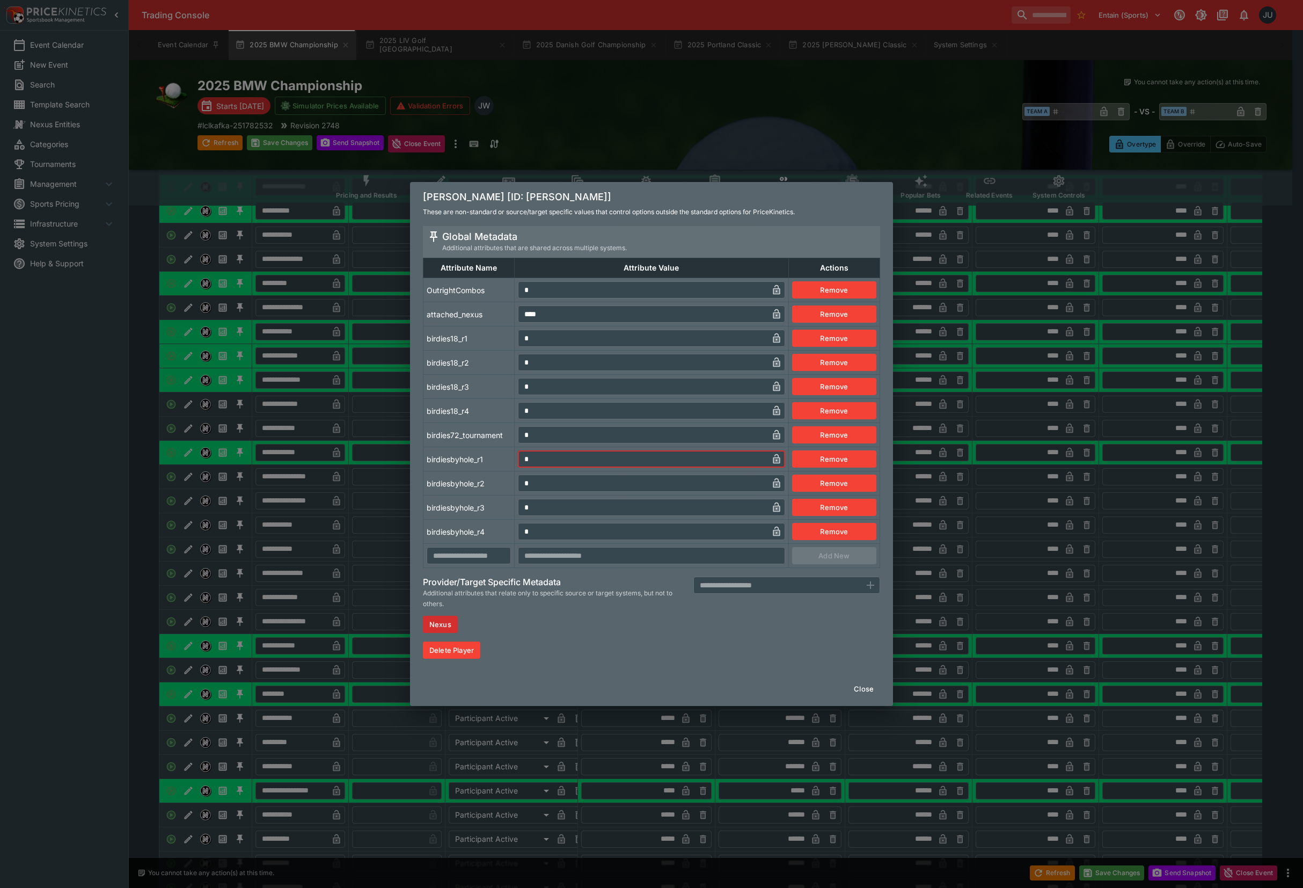
click at [492, 458] on td "birdiesbyhole_r1" at bounding box center [469, 459] width 91 height 24
click at [344, 501] on div "Ludvig Aberg [ID: ludvig-aberg] These are non-standard or source/target specifi…" at bounding box center [651, 444] width 1303 height 888
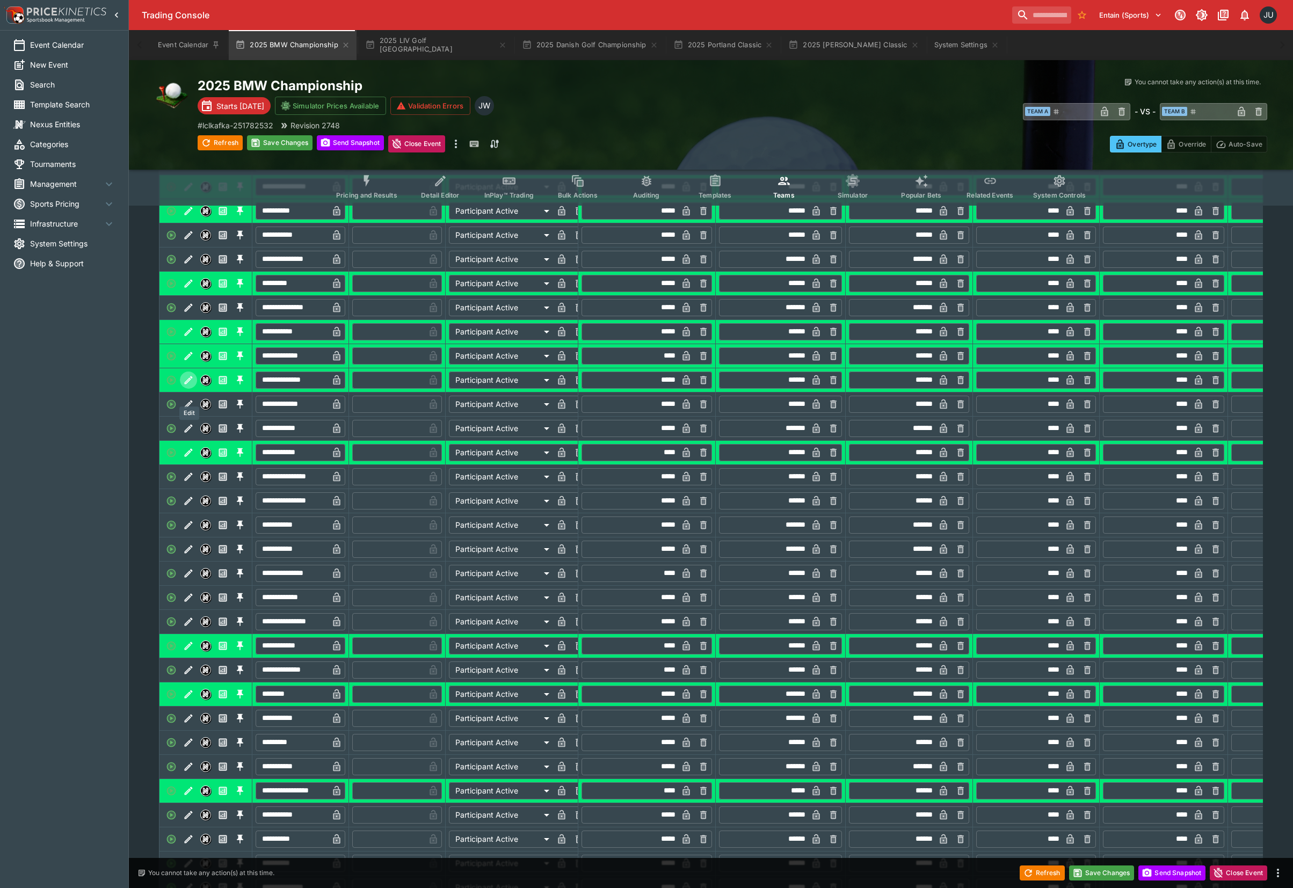
click at [187, 384] on icon "Edit" at bounding box center [189, 380] width 8 height 8
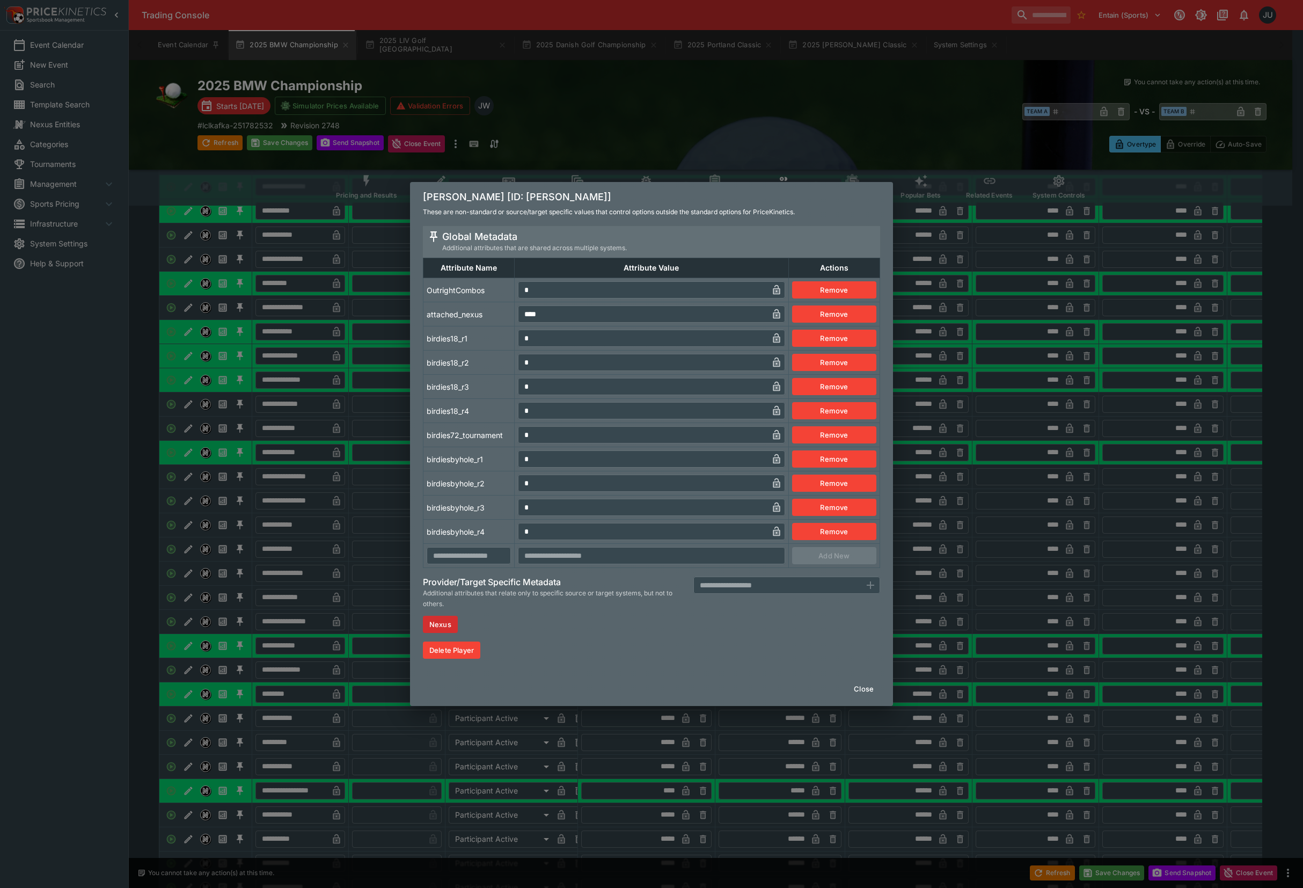
click at [521, 286] on input "*" at bounding box center [643, 289] width 250 height 17
click at [325, 421] on div "Keegan Bradley [ID: keegan-bradley] These are non-standard or source/target spe…" at bounding box center [651, 444] width 1303 height 888
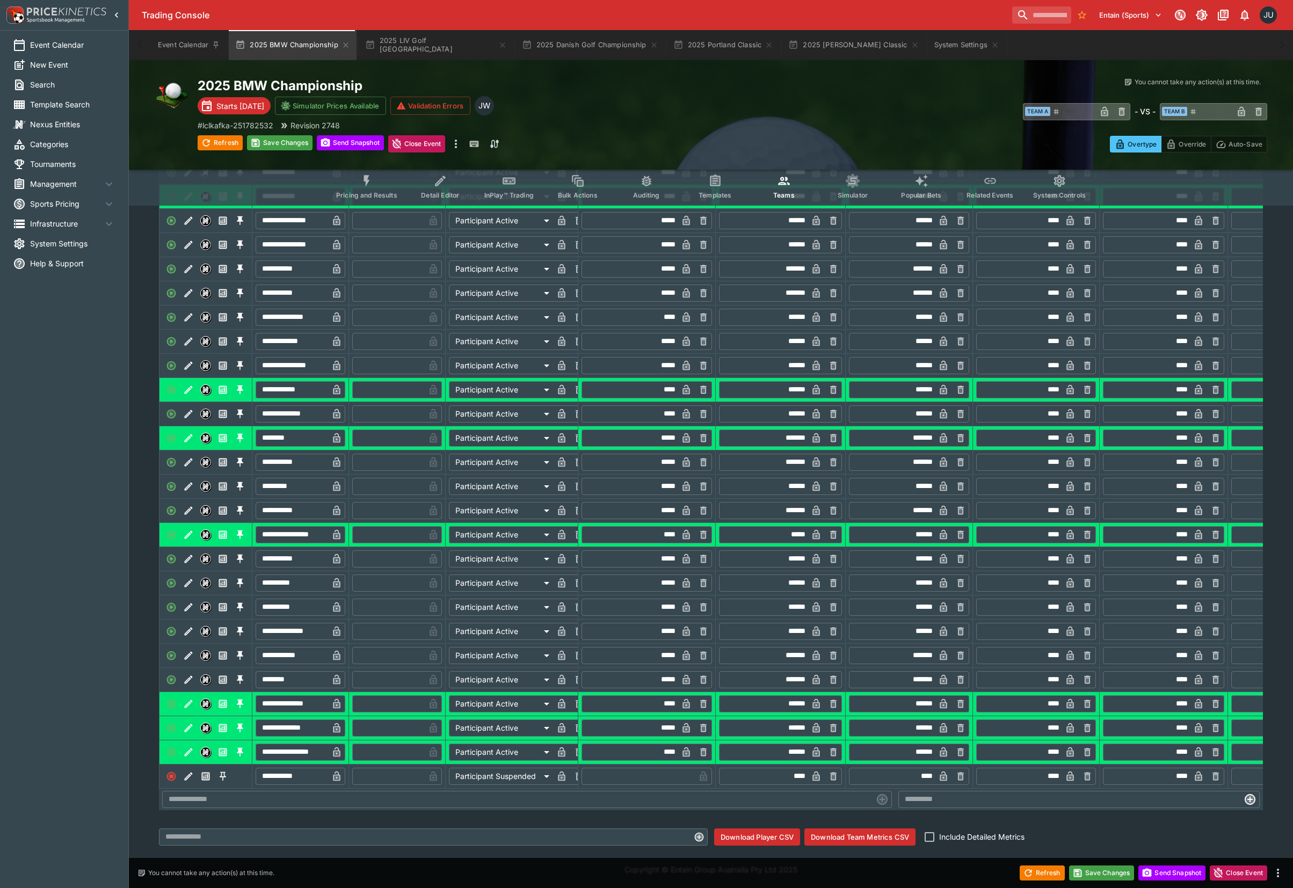
scroll to position [777, 0]
click at [190, 361] on icon "Edit" at bounding box center [189, 365] width 8 height 8
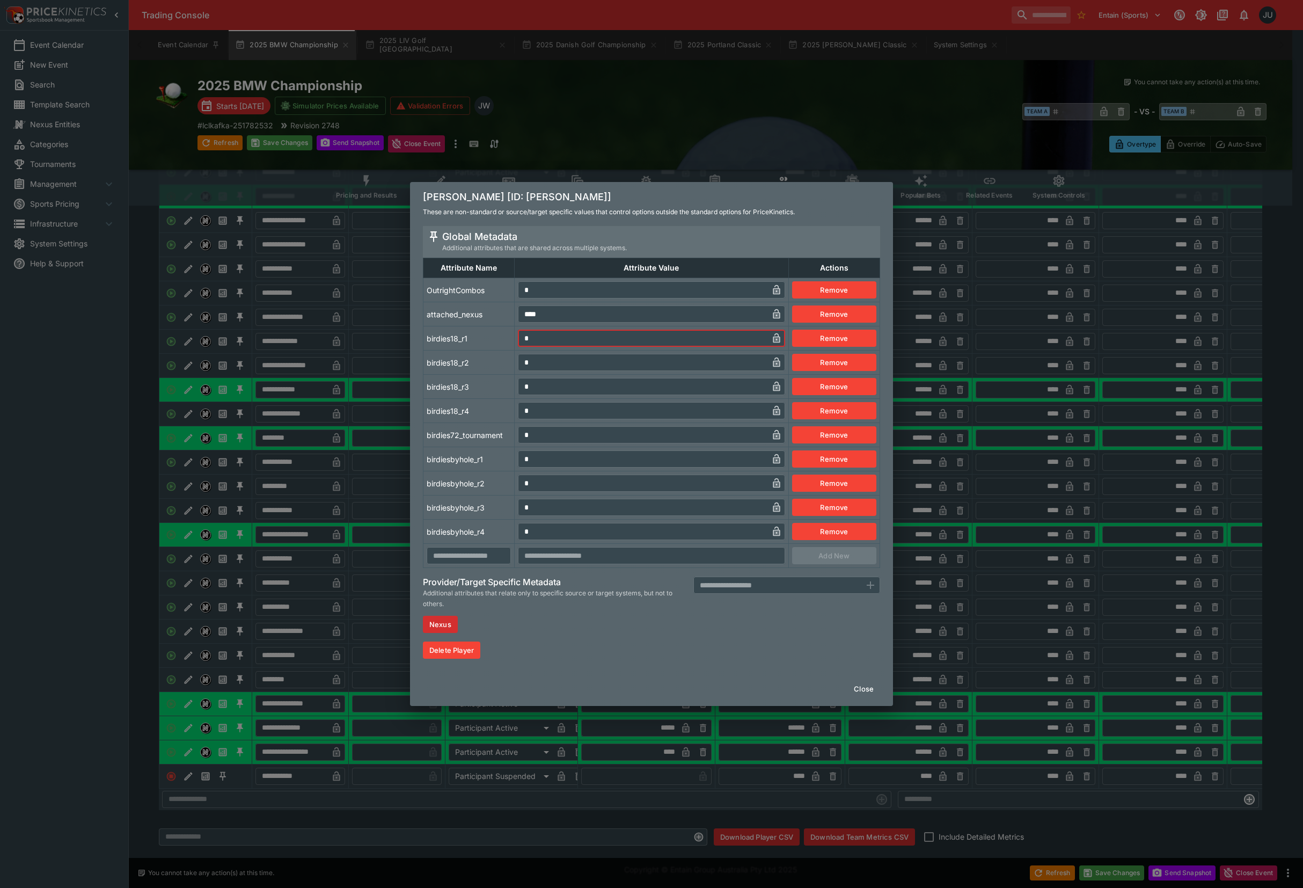
drag, startPoint x: 528, startPoint y: 335, endPoint x: 519, endPoint y: 338, distance: 9.9
click at [519, 338] on input "*" at bounding box center [643, 338] width 250 height 17
drag, startPoint x: 537, startPoint y: 462, endPoint x: 456, endPoint y: 459, distance: 81.1
click at [492, 456] on tr "birdiesbyhole_r1 * ​ Remove" at bounding box center [652, 459] width 457 height 24
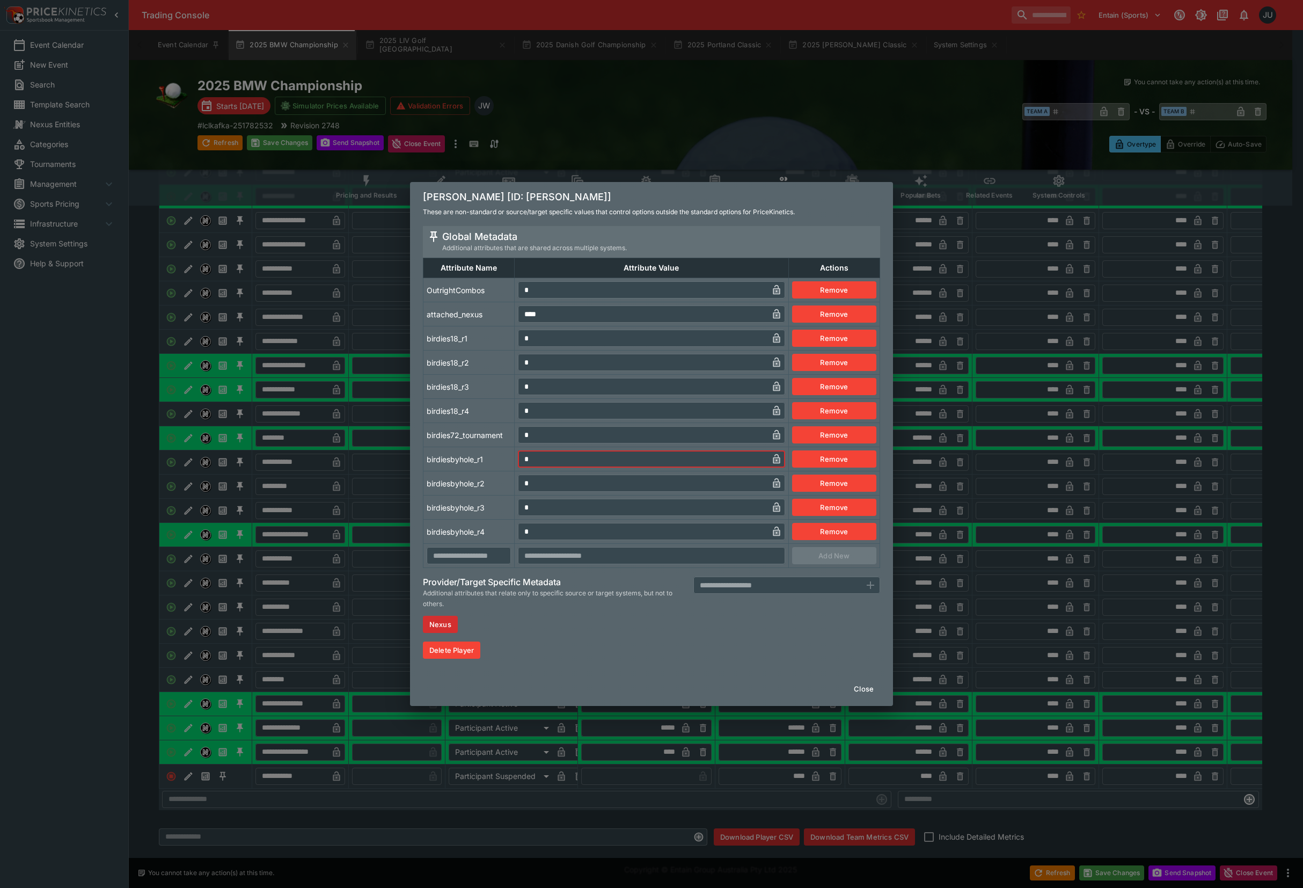
click at [456, 460] on td "birdiesbyhole_r1" at bounding box center [469, 459] width 91 height 24
drag, startPoint x: 372, startPoint y: 478, endPoint x: 365, endPoint y: 484, distance: 9.1
click at [366, 483] on div "Robert MacIntyre [ID: robert-macintyre] These are non-standard or source/target…" at bounding box center [651, 444] width 1303 height 888
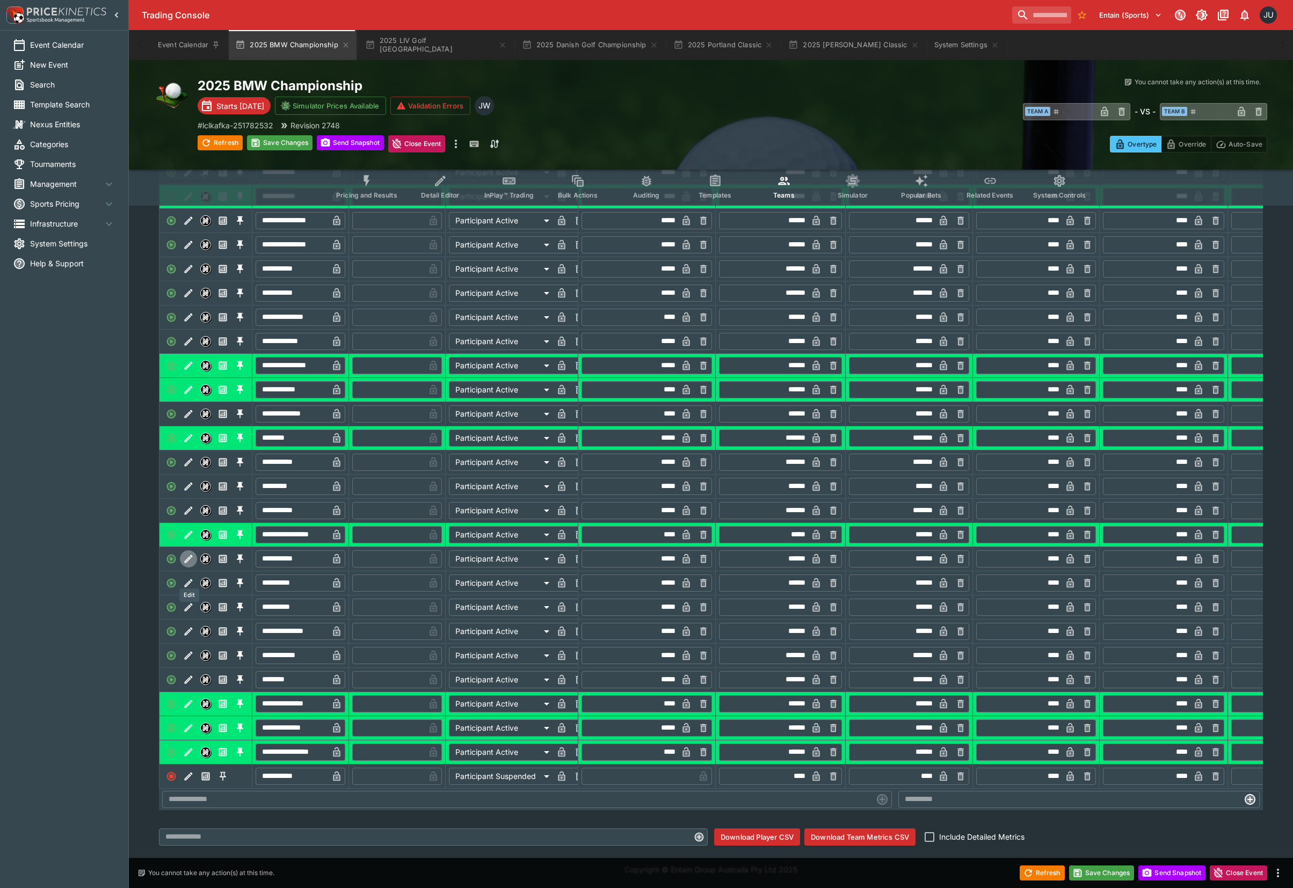
click at [181, 550] on button "Edit" at bounding box center [188, 558] width 17 height 17
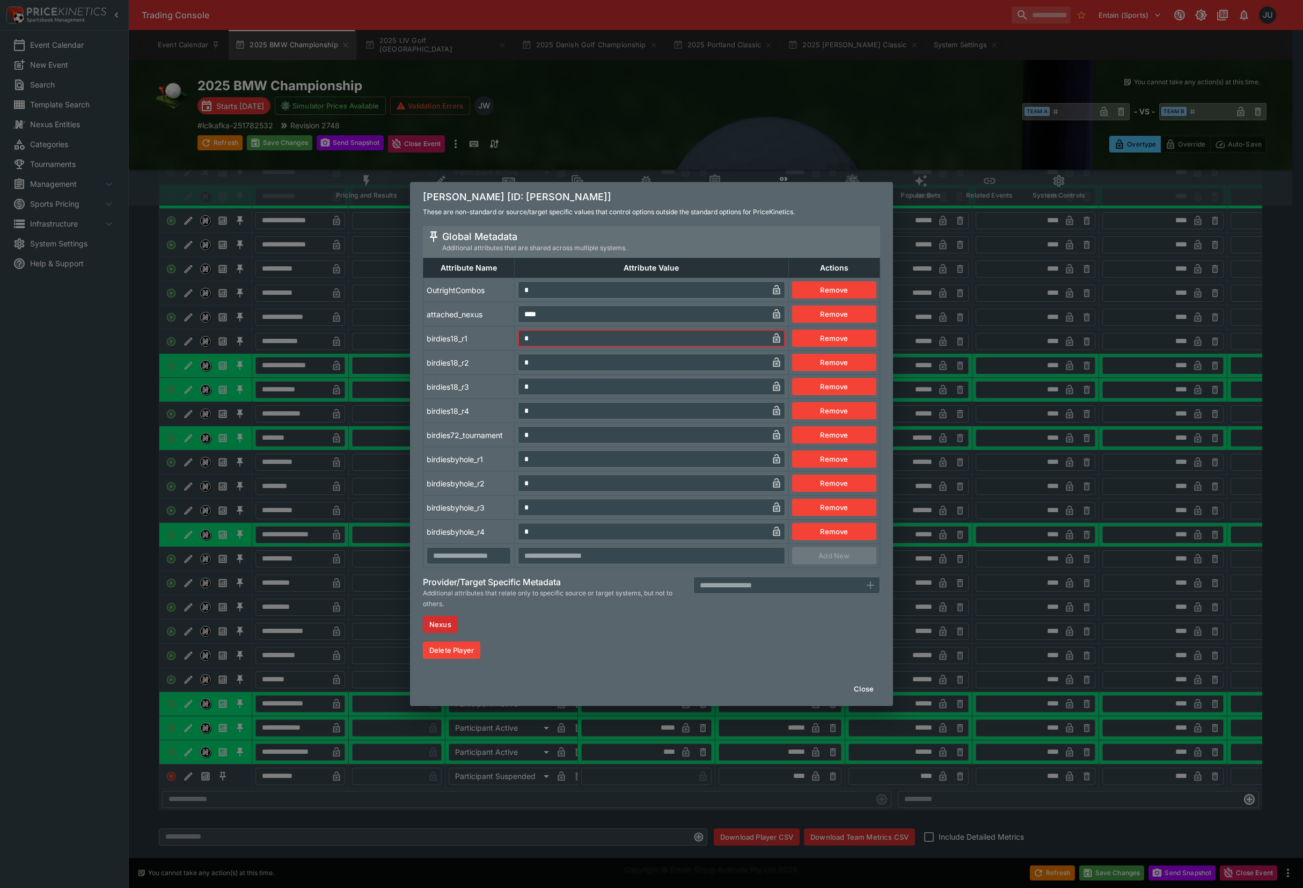
drag, startPoint x: 500, startPoint y: 348, endPoint x: 516, endPoint y: 382, distance: 37.9
click at [499, 348] on tr "birdies18_r1 * ​ Remove" at bounding box center [652, 338] width 457 height 24
click at [506, 458] on tr "birdiesbyhole_r1 * ​ Remove" at bounding box center [652, 459] width 457 height 24
click at [392, 463] on div "Shane Lowry [ID: shane-lowry] These are non-standard or source/target specific …" at bounding box center [651, 444] width 1303 height 888
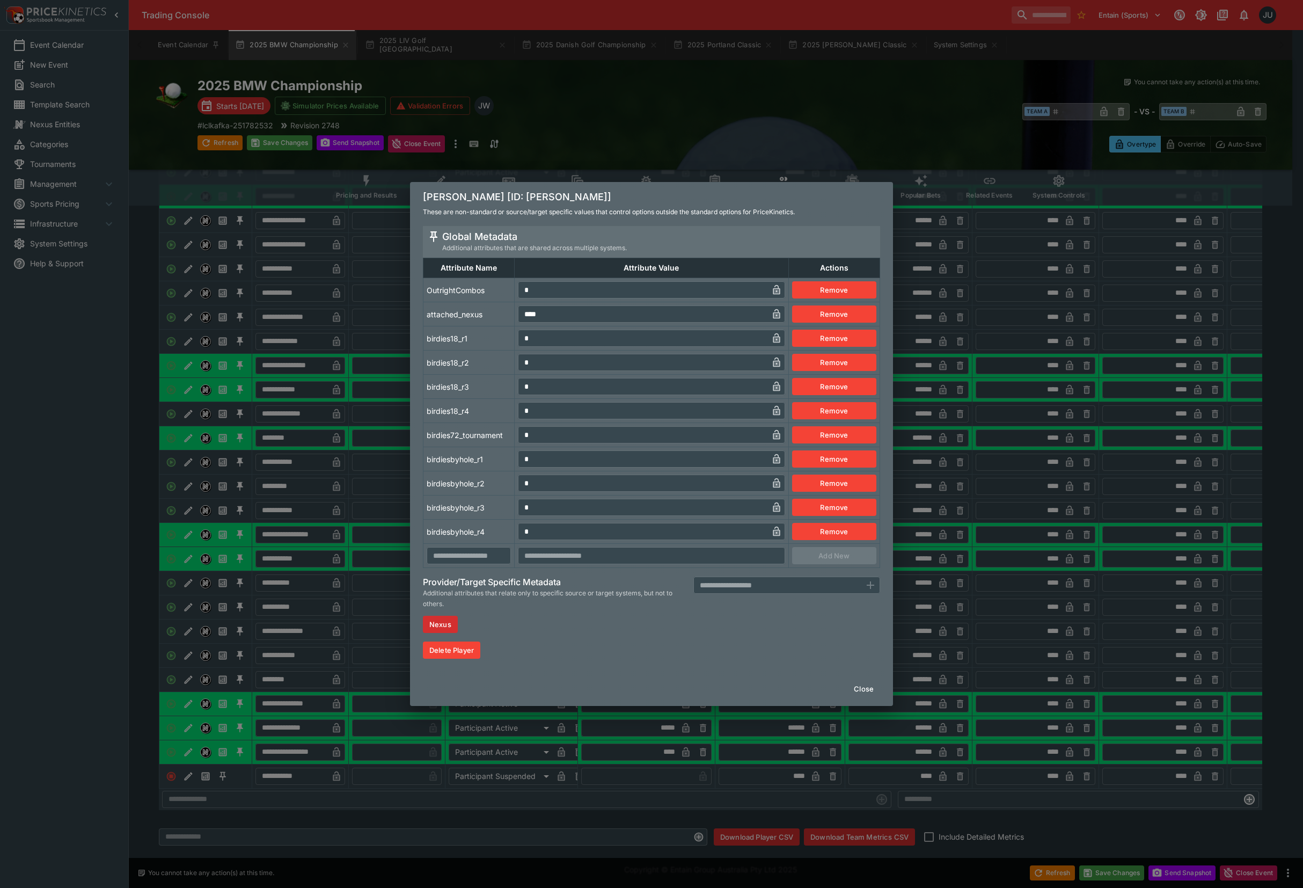
drag, startPoint x: 381, startPoint y: 467, endPoint x: 360, endPoint y: 444, distance: 30.8
click at [378, 467] on div "Shane Lowry [ID: shane-lowry] These are non-standard or source/target specific …" at bounding box center [651, 444] width 1303 height 888
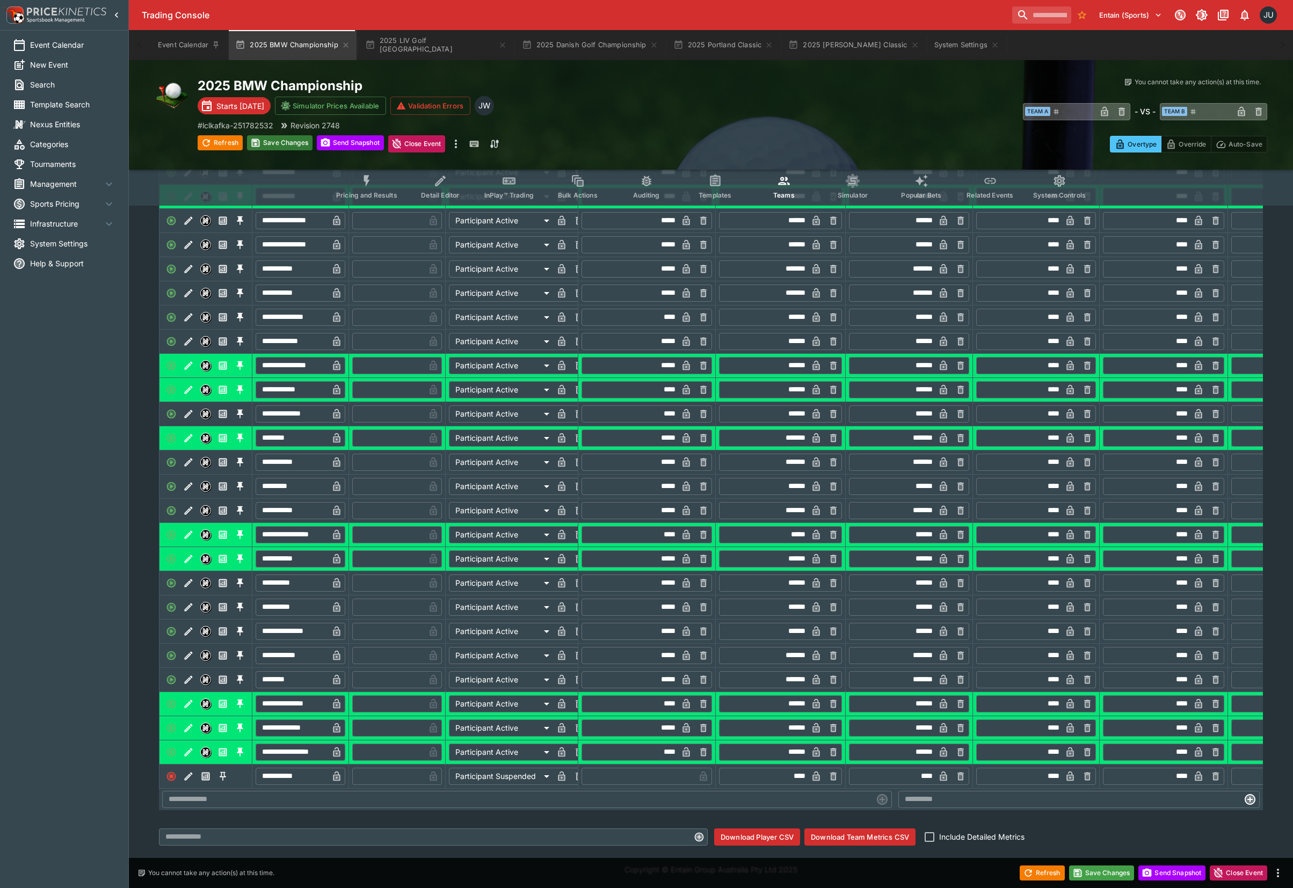
click at [291, 144] on button "Save Changes" at bounding box center [279, 142] width 65 height 15
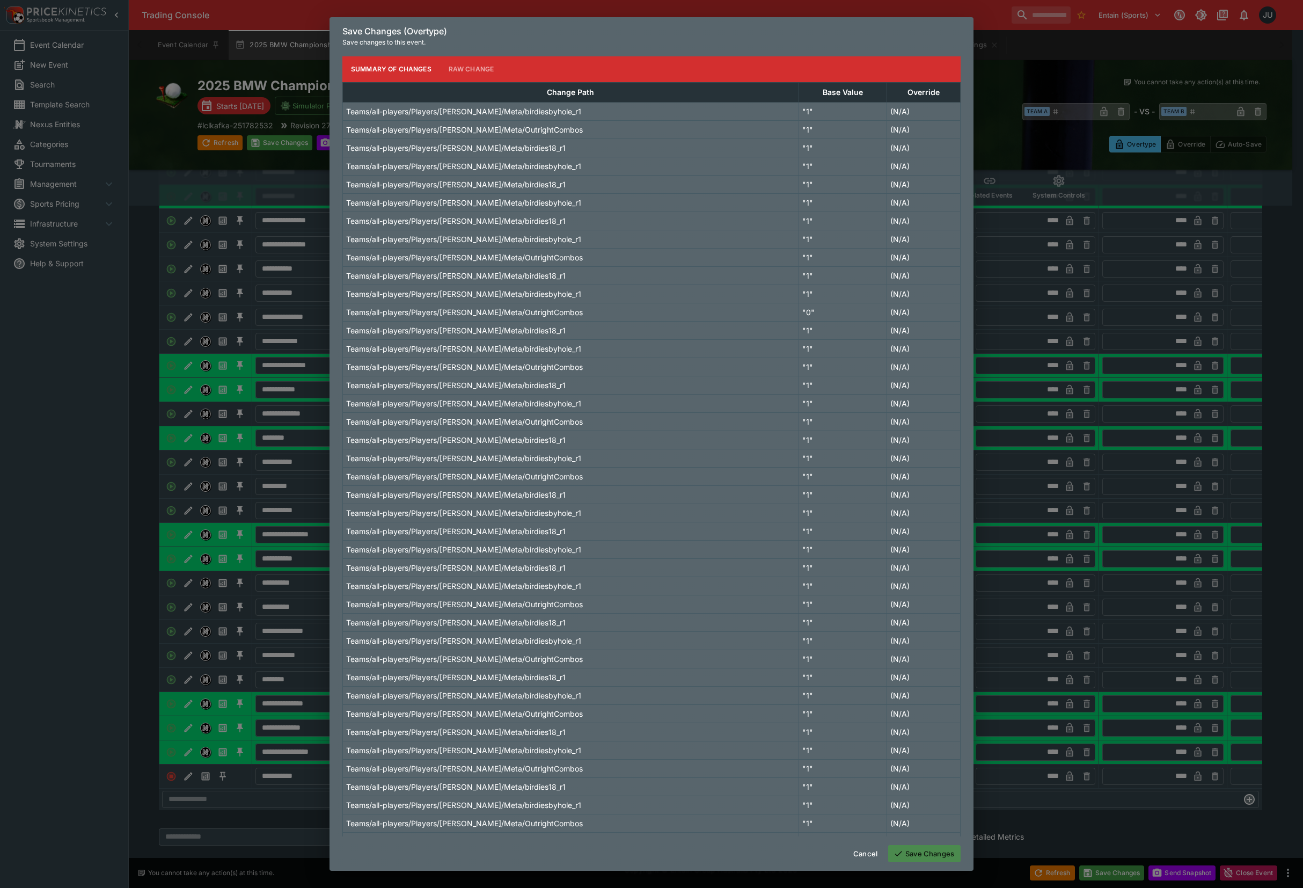
click at [926, 846] on button "Save Changes" at bounding box center [924, 853] width 72 height 17
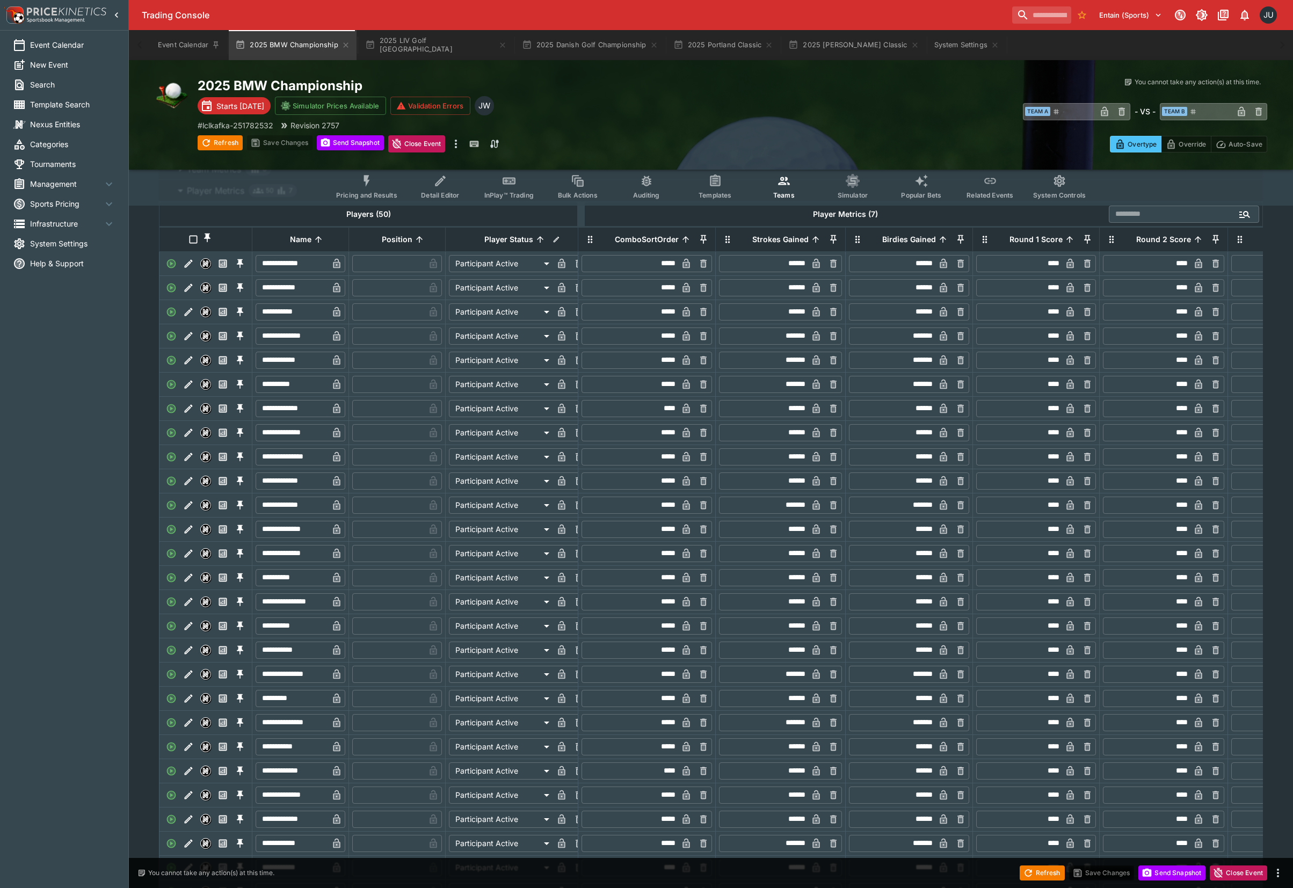
scroll to position [0, 0]
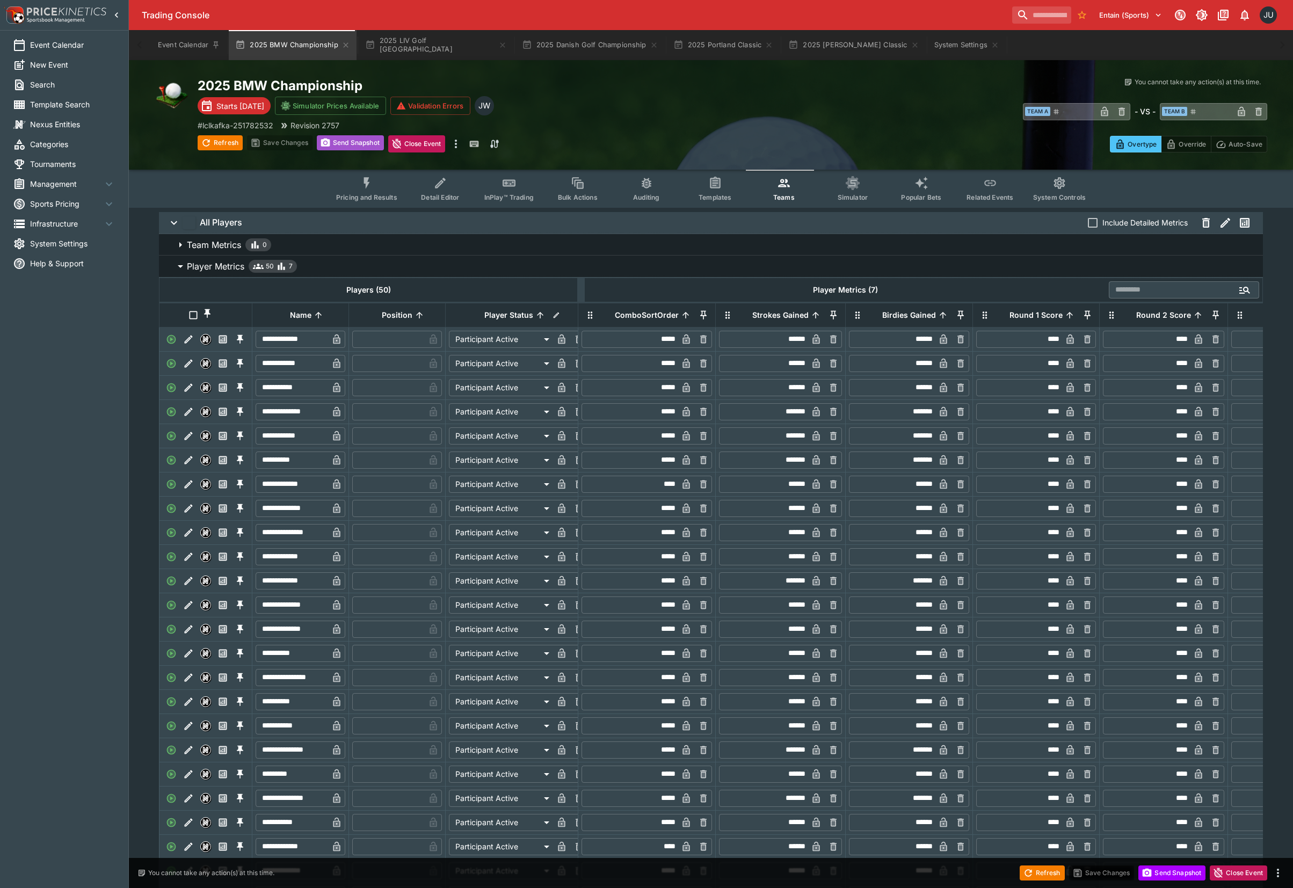
click at [369, 147] on button "Send Snapshot" at bounding box center [350, 142] width 67 height 15
click at [374, 186] on icon "Event type filters" at bounding box center [367, 183] width 14 height 14
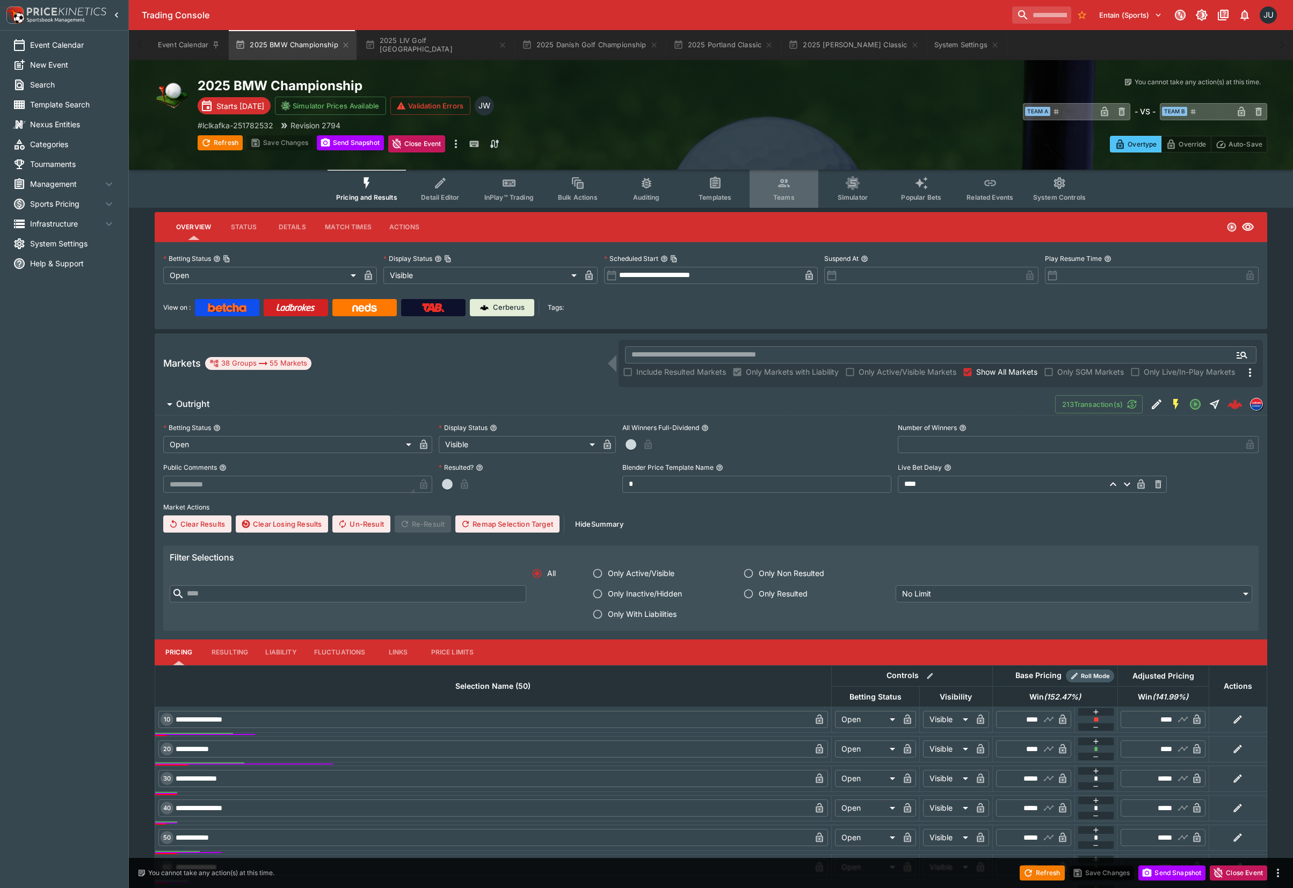
click at [782, 188] on icon "Event type filters" at bounding box center [784, 183] width 14 height 14
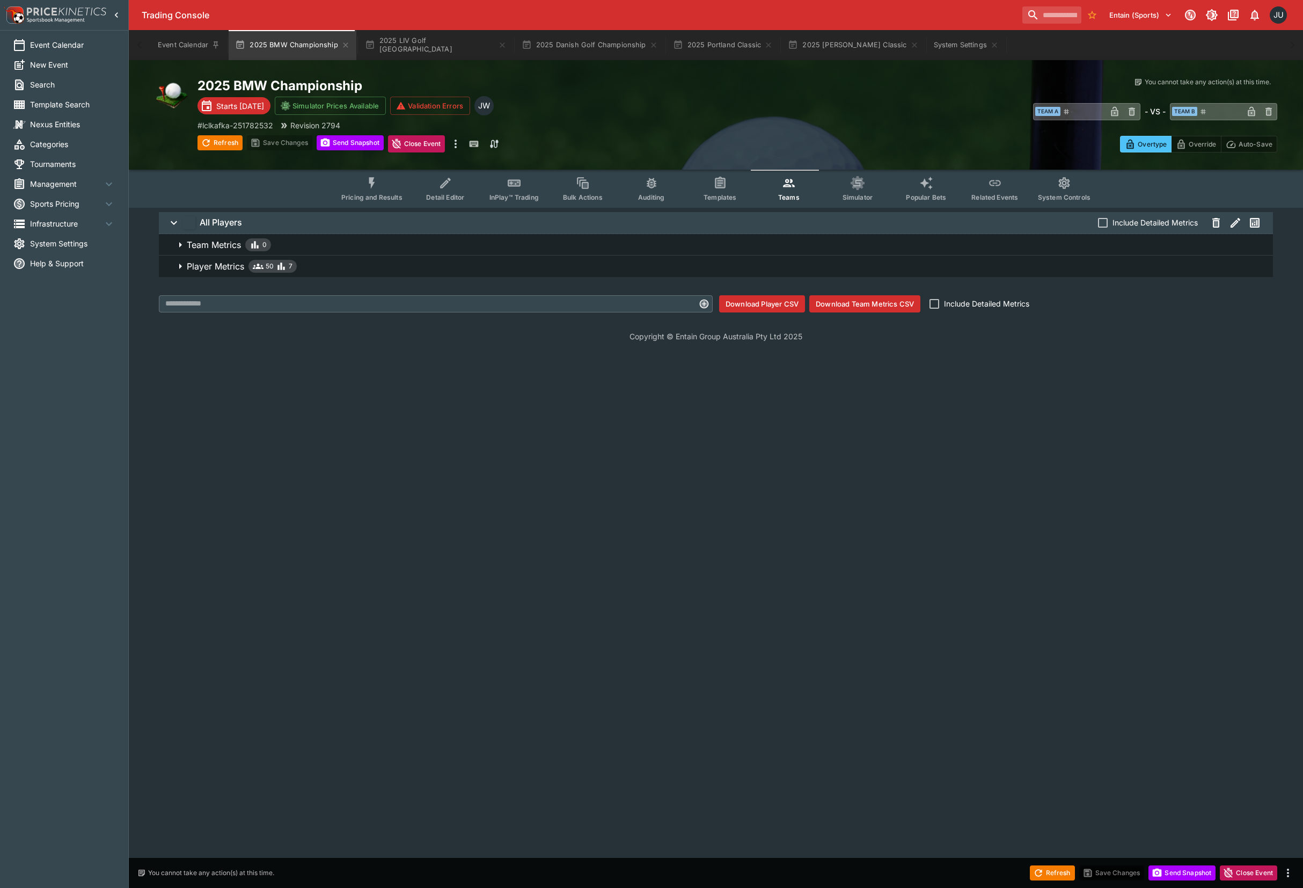
click at [864, 191] on button "Simulator" at bounding box center [857, 189] width 69 height 38
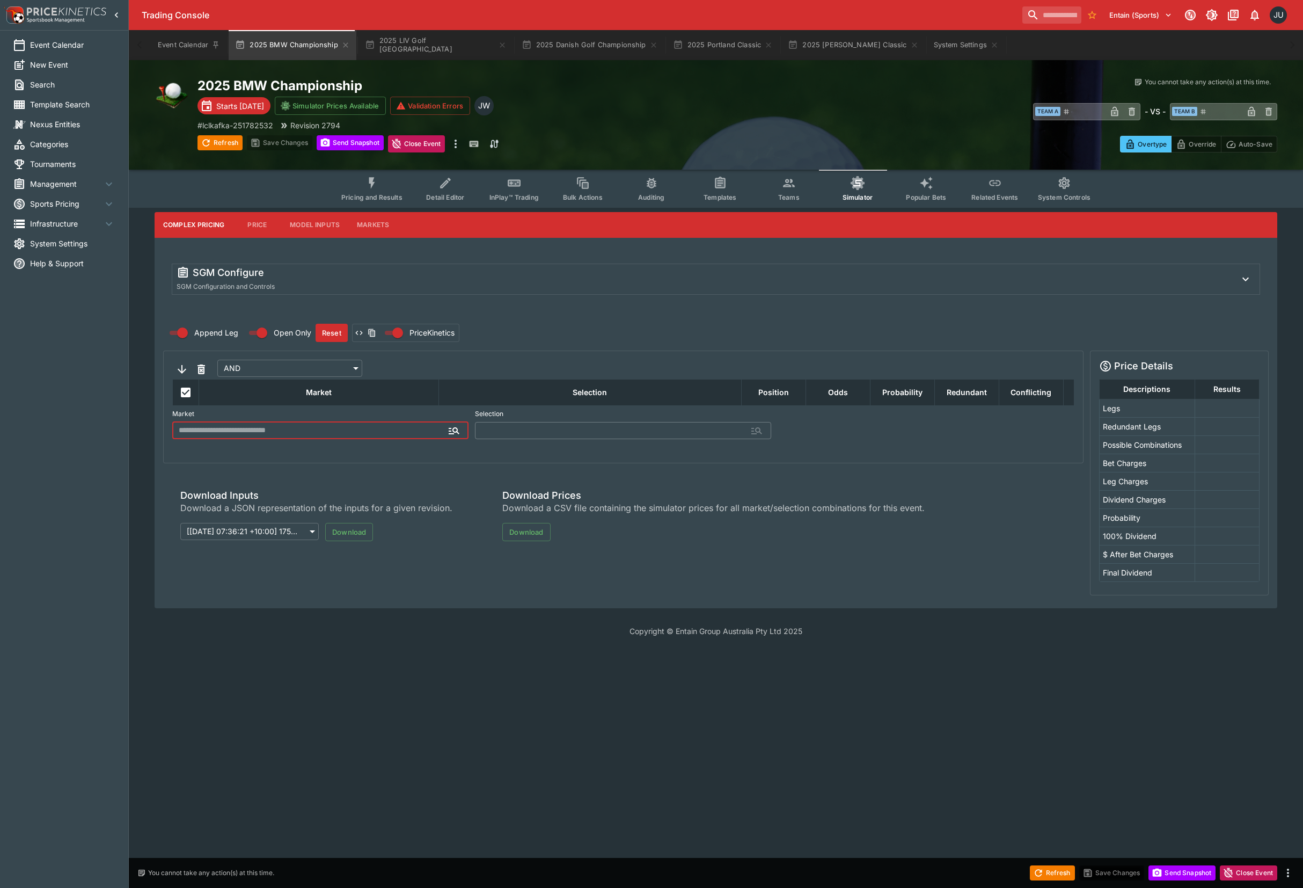
click at [307, 224] on button "Model Inputs" at bounding box center [314, 225] width 67 height 26
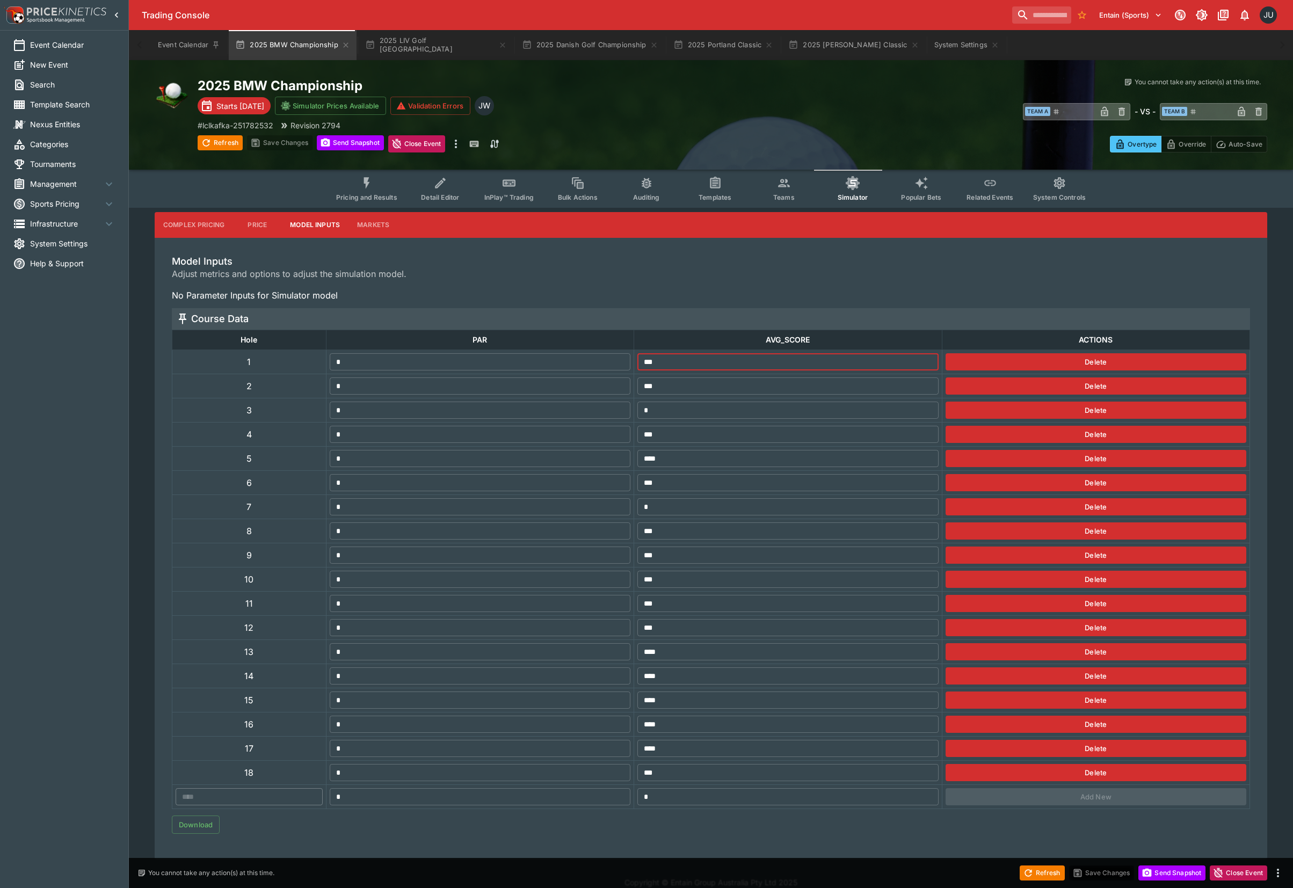
drag, startPoint x: 622, startPoint y: 361, endPoint x: 602, endPoint y: 361, distance: 19.9
click at [602, 361] on tr "1 * ​ *** ​ Delete" at bounding box center [710, 362] width 1077 height 24
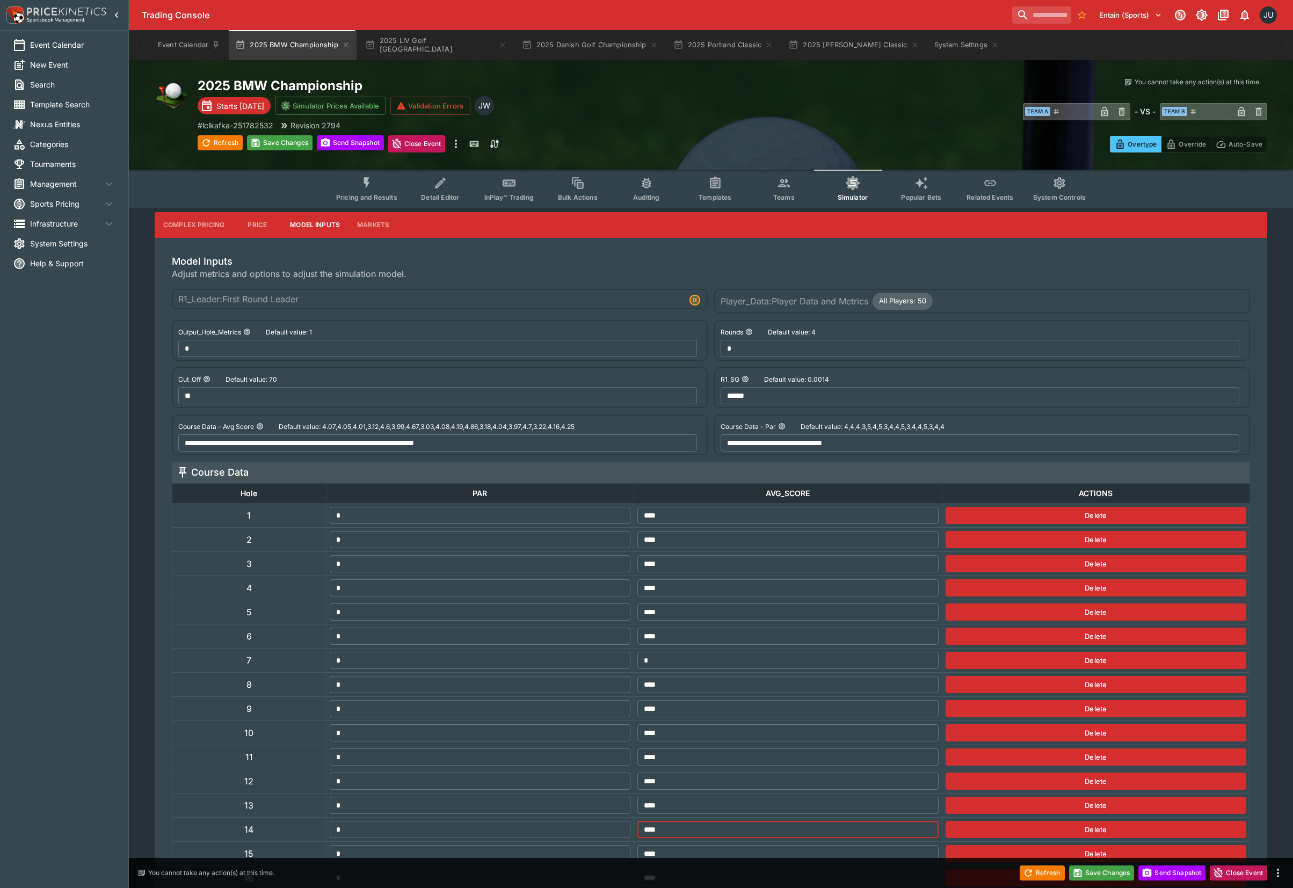
scroll to position [166, 0]
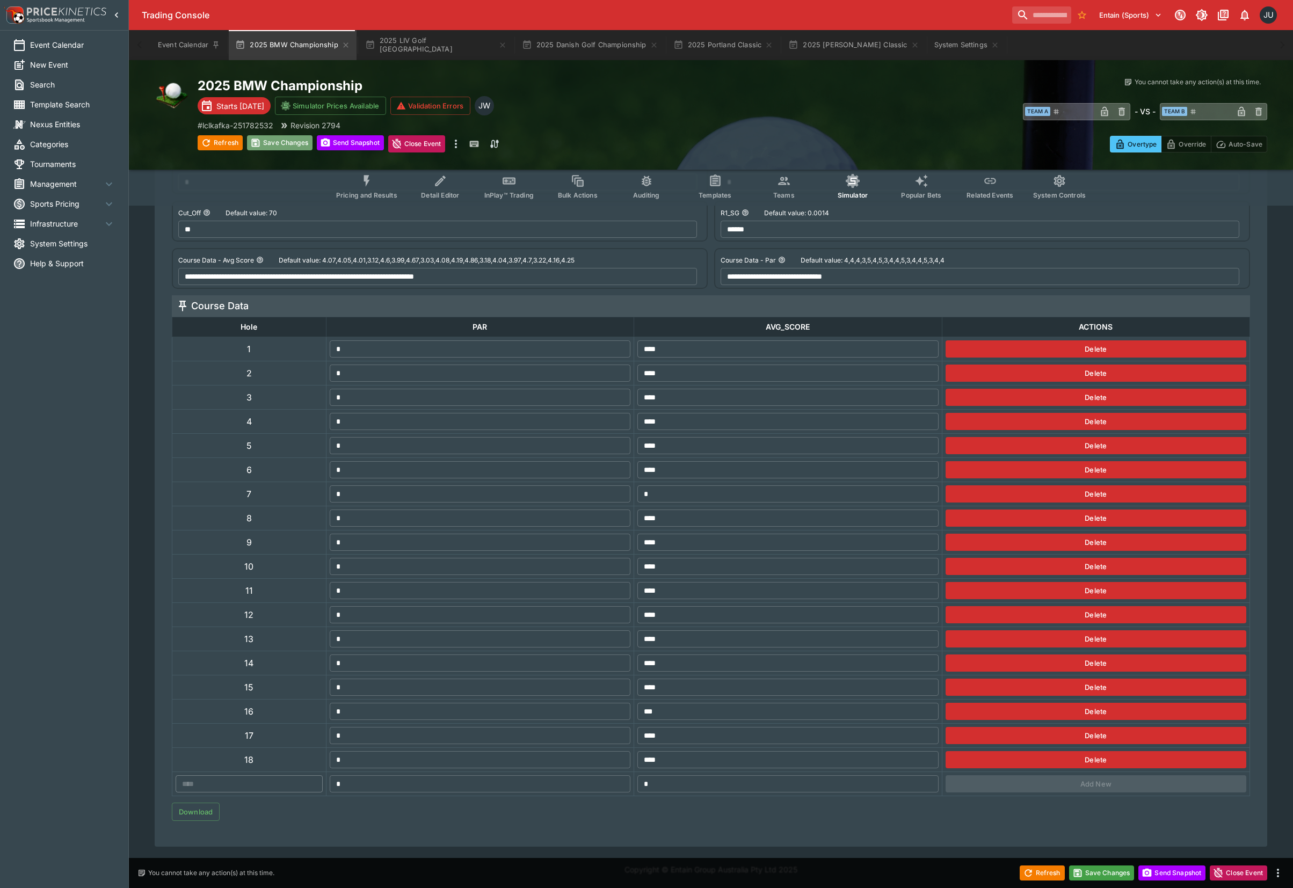
click at [280, 138] on button "Save Changes" at bounding box center [279, 142] width 65 height 15
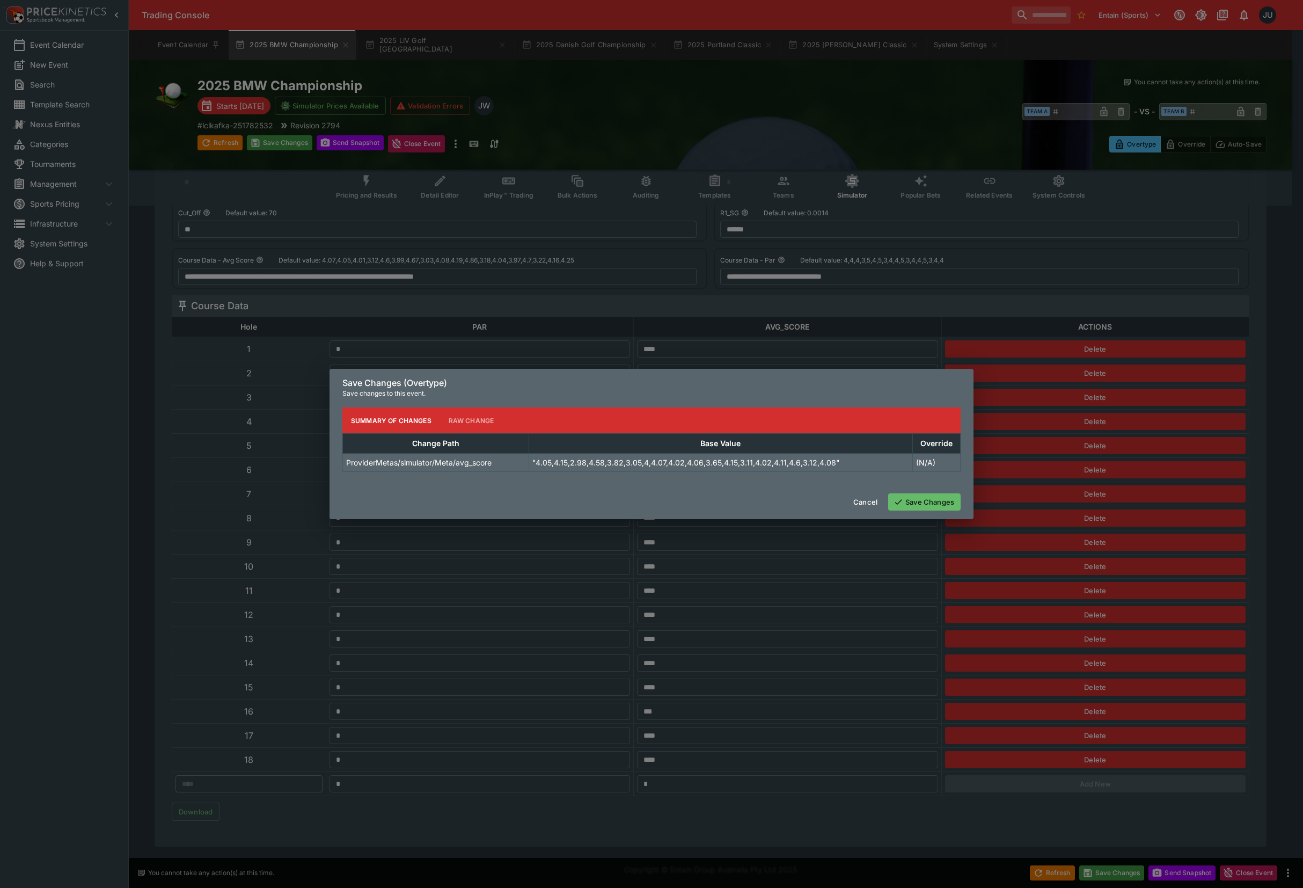
click at [917, 494] on button "Save Changes" at bounding box center [924, 501] width 72 height 17
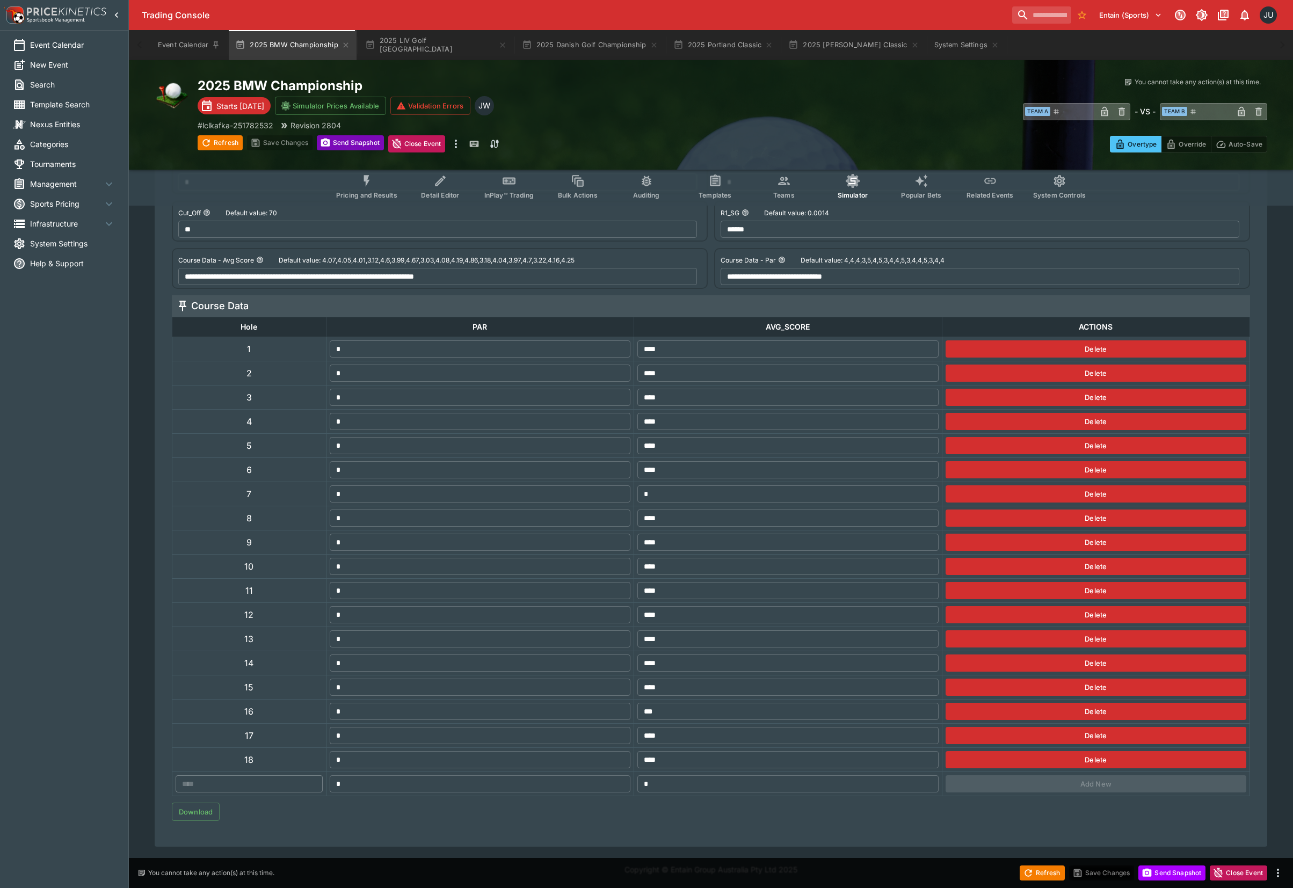
click at [350, 138] on button "Send Snapshot" at bounding box center [350, 142] width 67 height 15
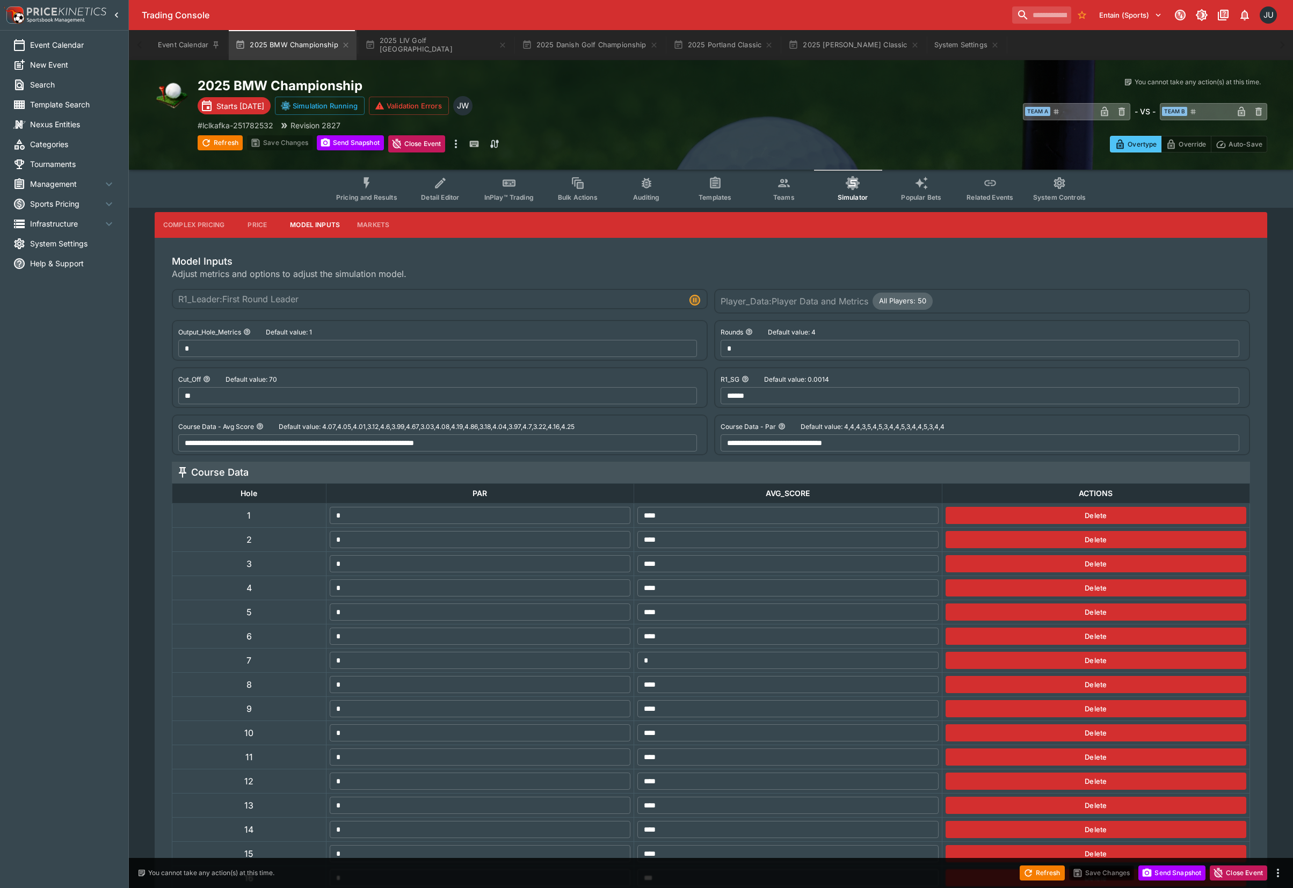
click at [374, 188] on icon "Event type filters" at bounding box center [367, 183] width 14 height 14
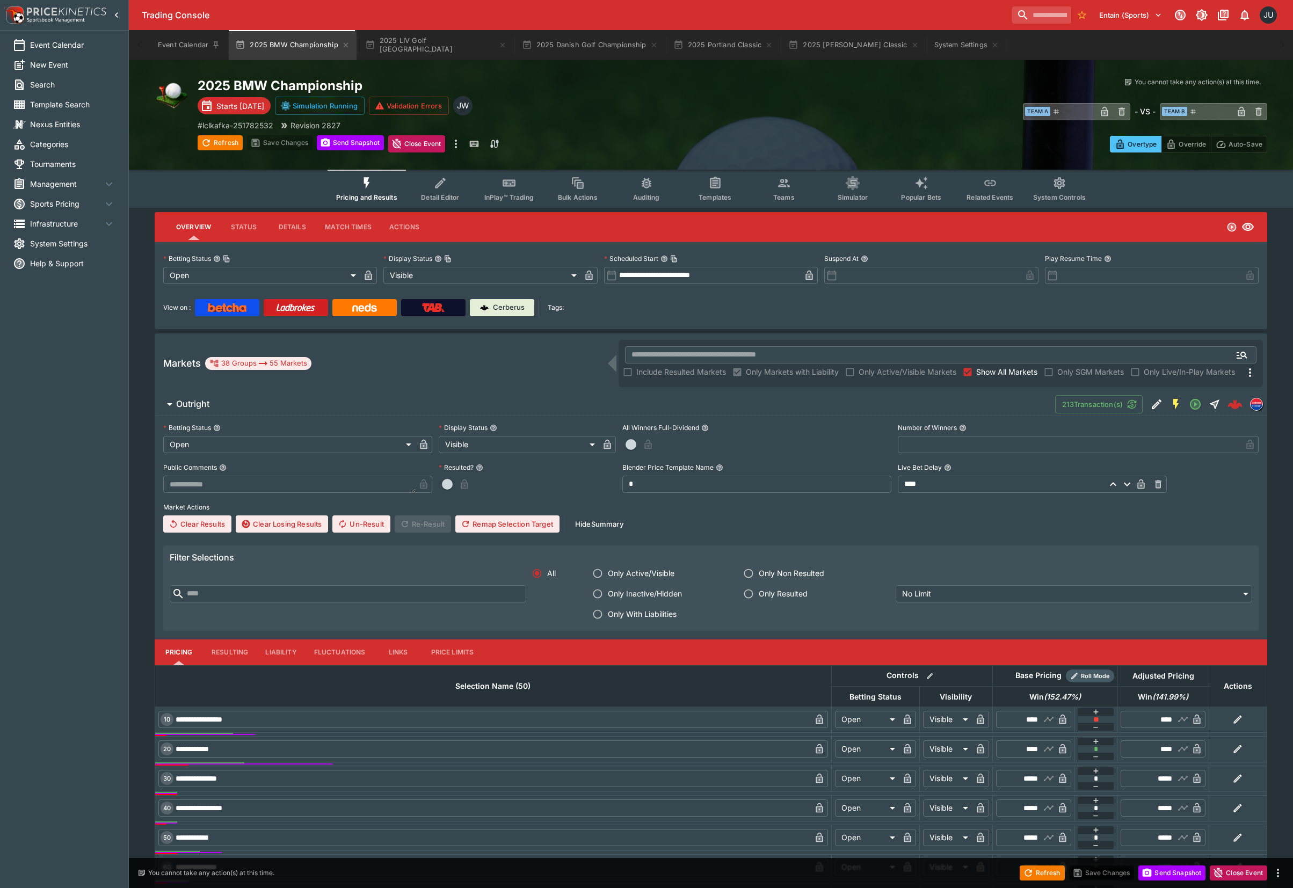
click at [210, 403] on span "Outright" at bounding box center [611, 403] width 870 height 11
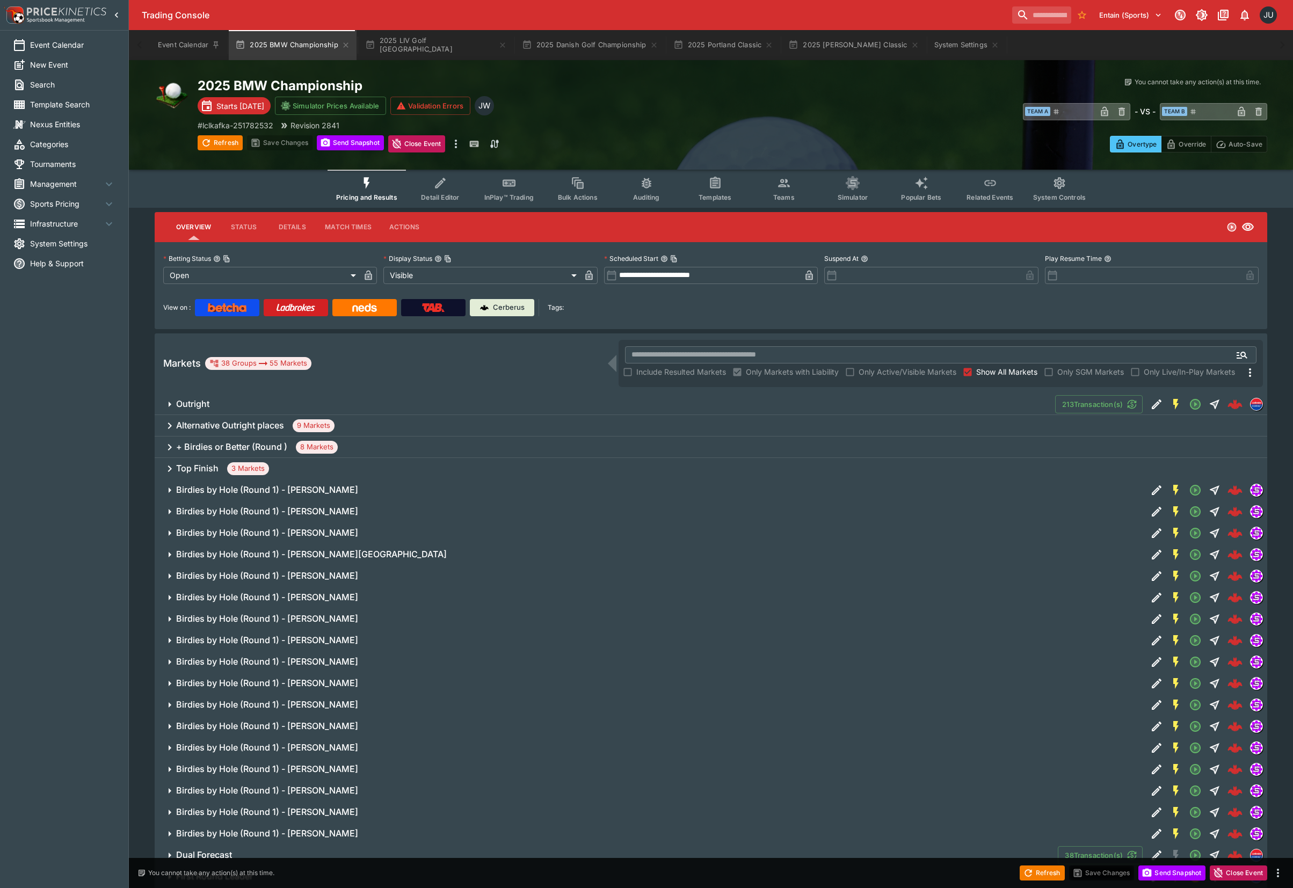
click at [211, 449] on h6 "+ Birdies or Better (Round )" at bounding box center [231, 446] width 111 height 11
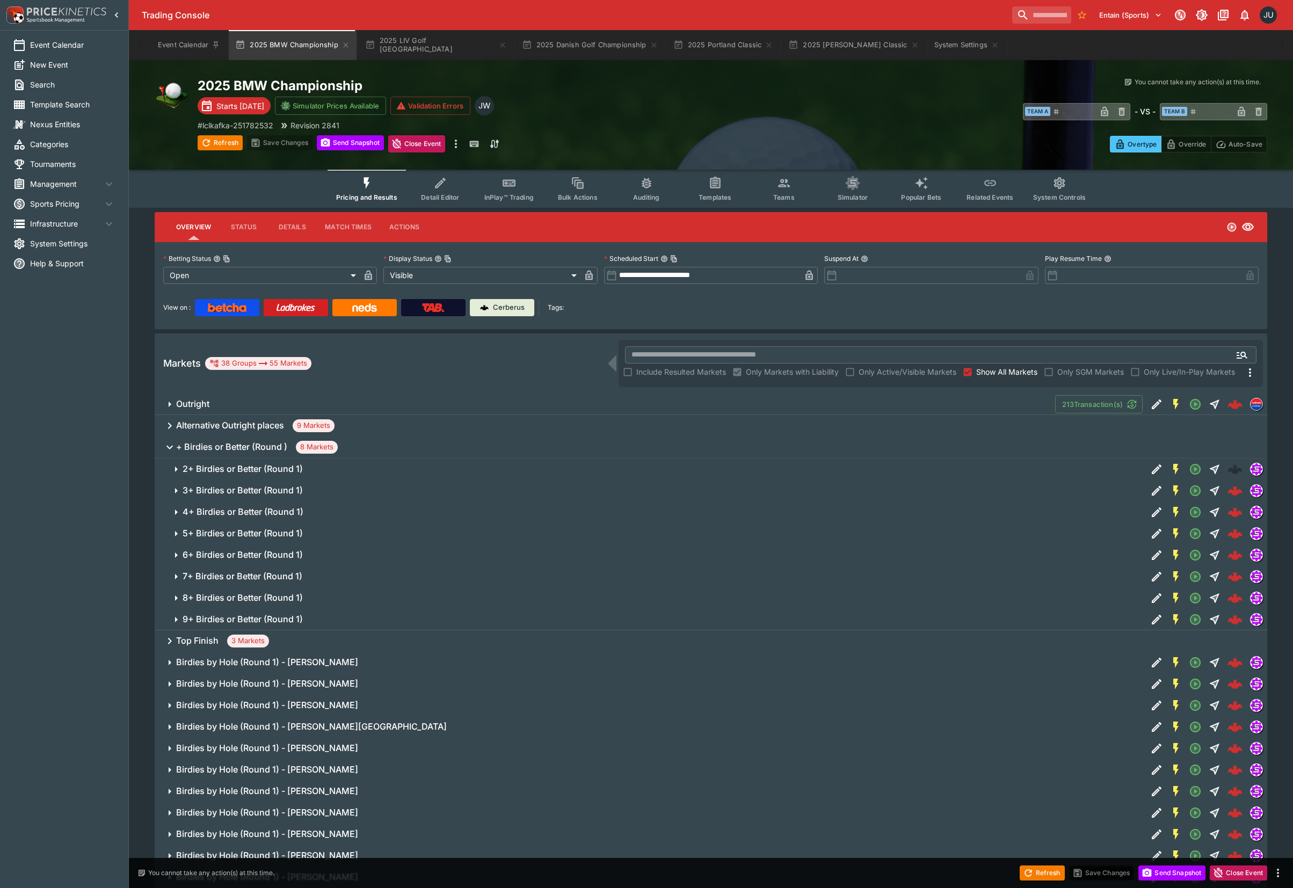
click at [211, 488] on h6 "3+ Birdies or Better (Round 1)" at bounding box center [243, 490] width 120 height 11
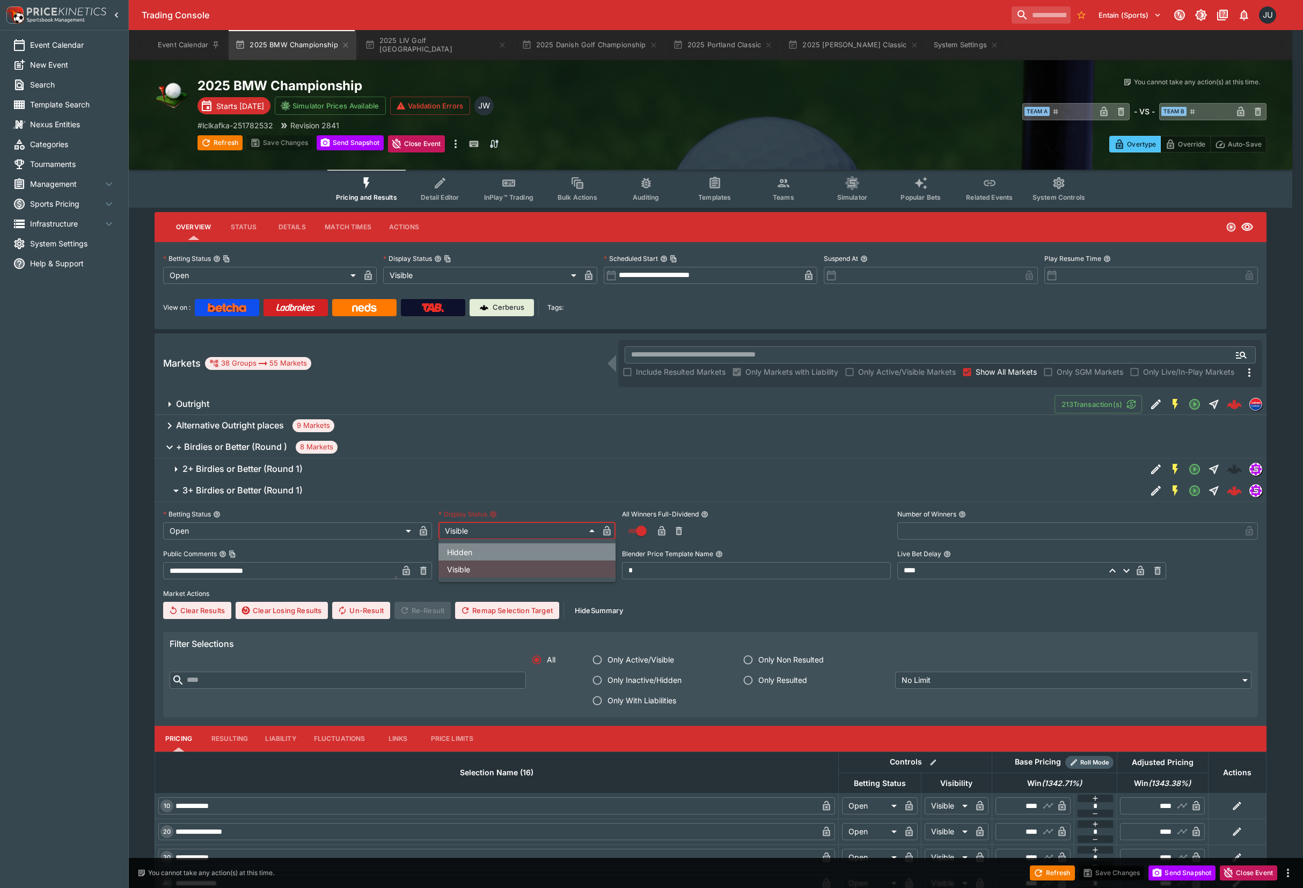
drag, startPoint x: 519, startPoint y: 550, endPoint x: 553, endPoint y: 544, distance: 35.0
click at [519, 551] on li "Hidden" at bounding box center [527, 551] width 177 height 17
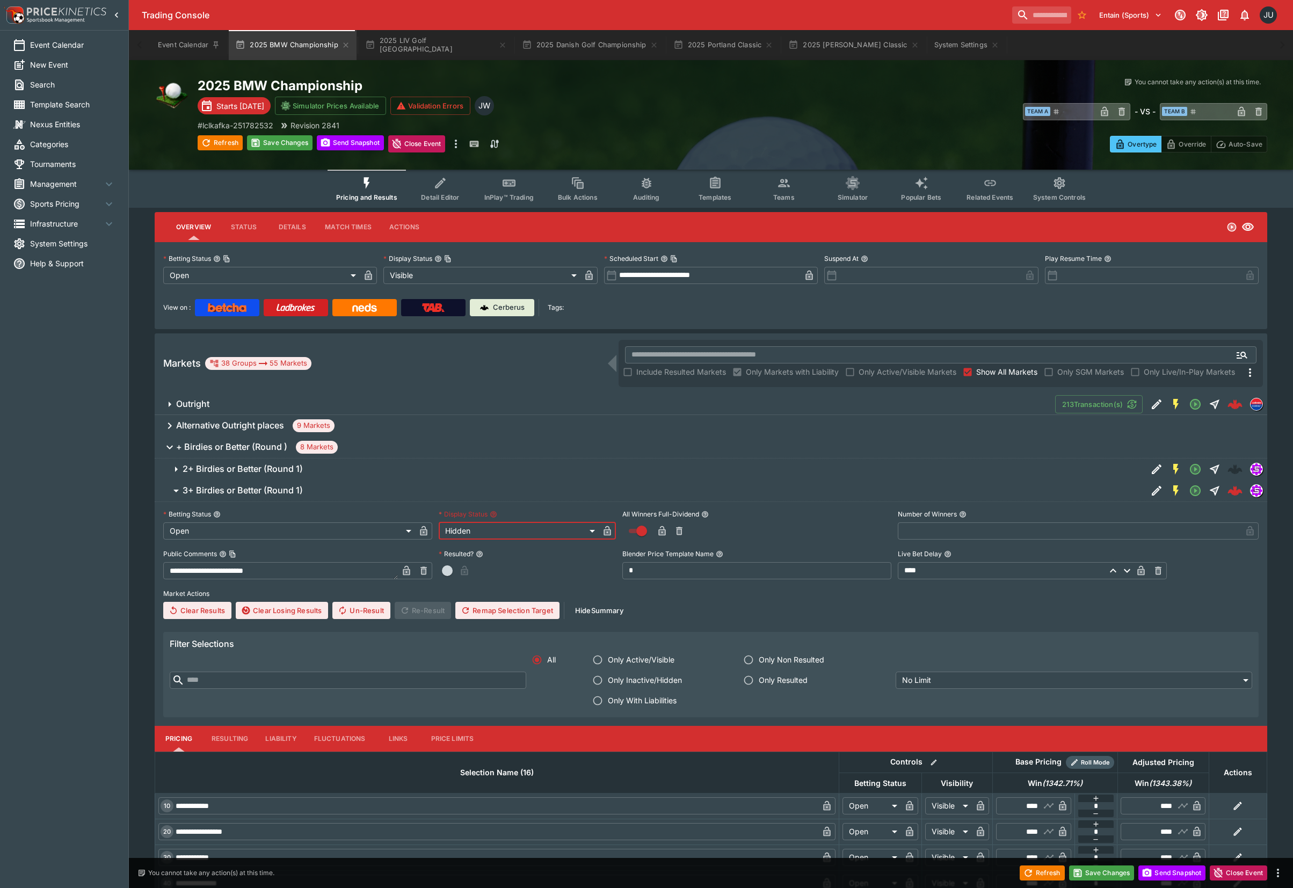
click at [606, 531] on icon "button" at bounding box center [606, 532] width 5 height 4
click at [286, 146] on button "Save Changes" at bounding box center [279, 142] width 65 height 15
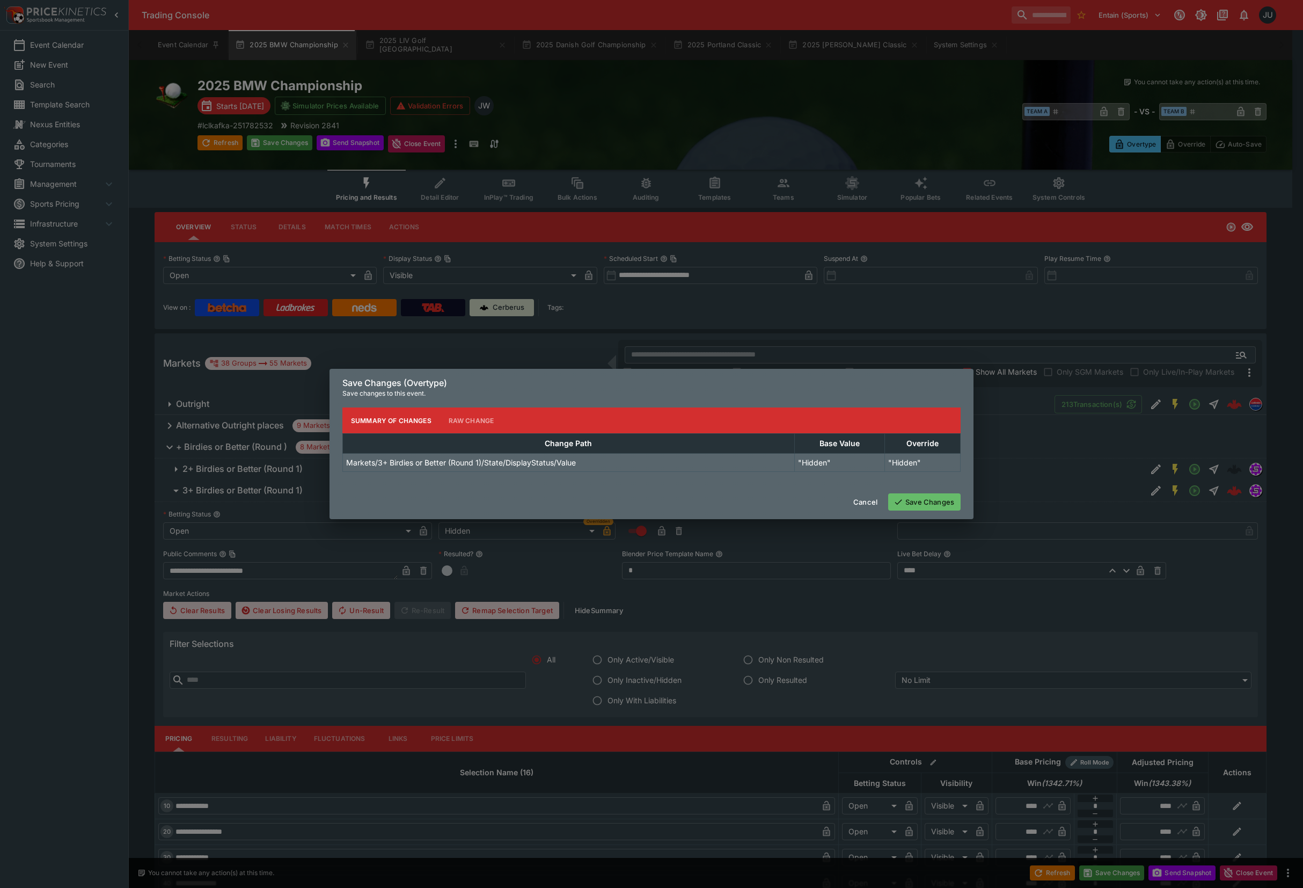
click at [913, 505] on button "Save Changes" at bounding box center [924, 501] width 72 height 17
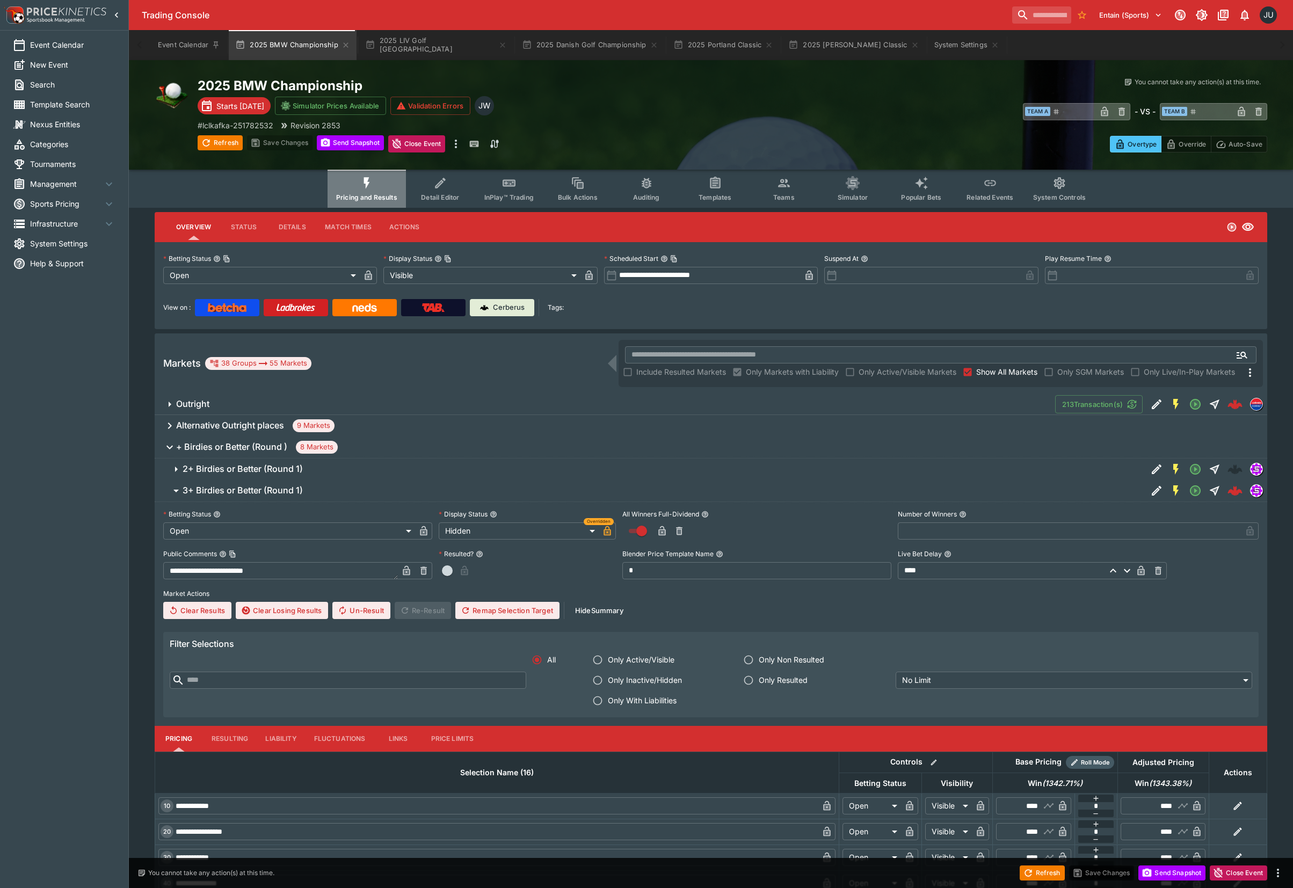
click at [383, 193] on span "Pricing and Results" at bounding box center [366, 197] width 61 height 8
click at [513, 193] on span "InPlay™ Trading" at bounding box center [508, 197] width 49 height 8
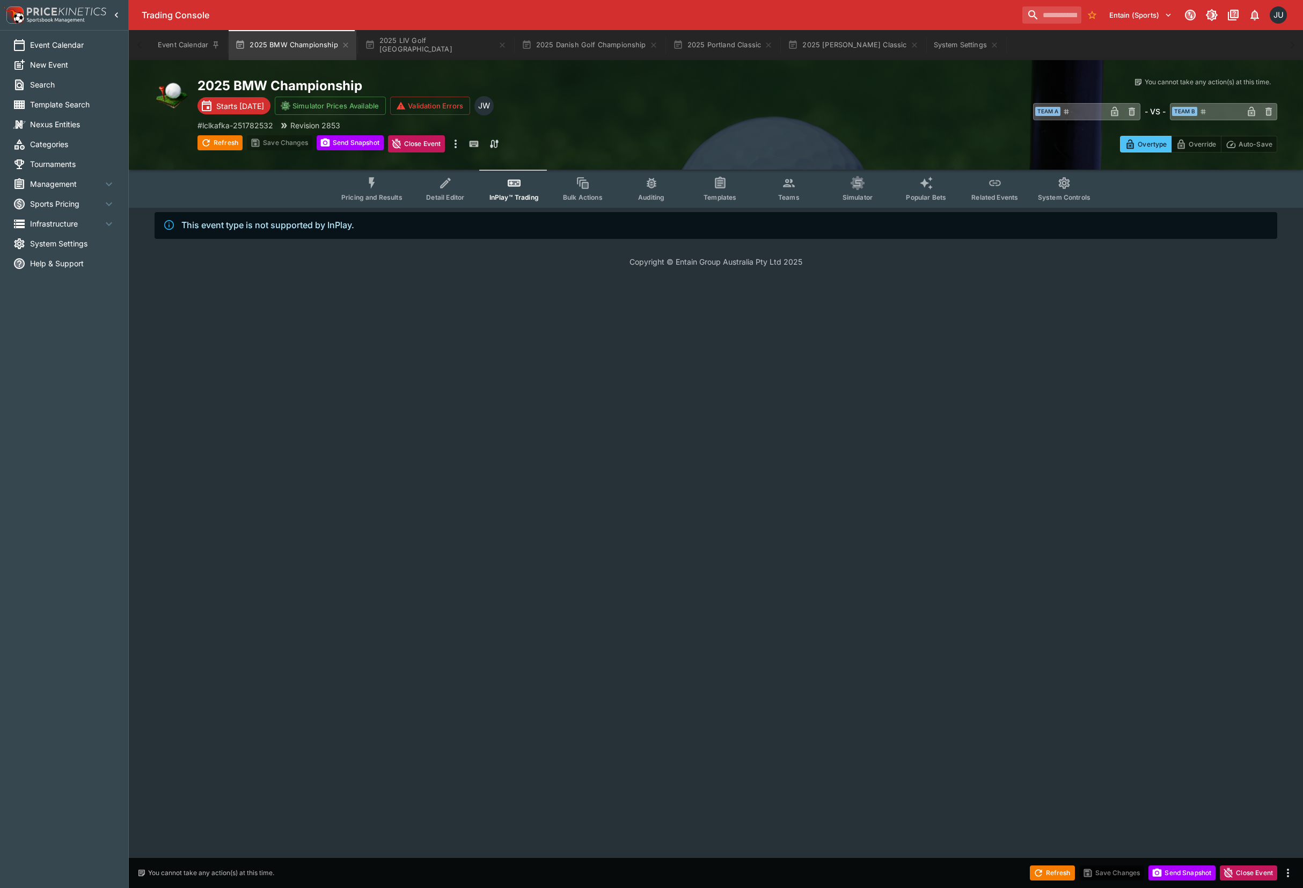
click at [442, 193] on span "Detail Editor" at bounding box center [445, 197] width 38 height 8
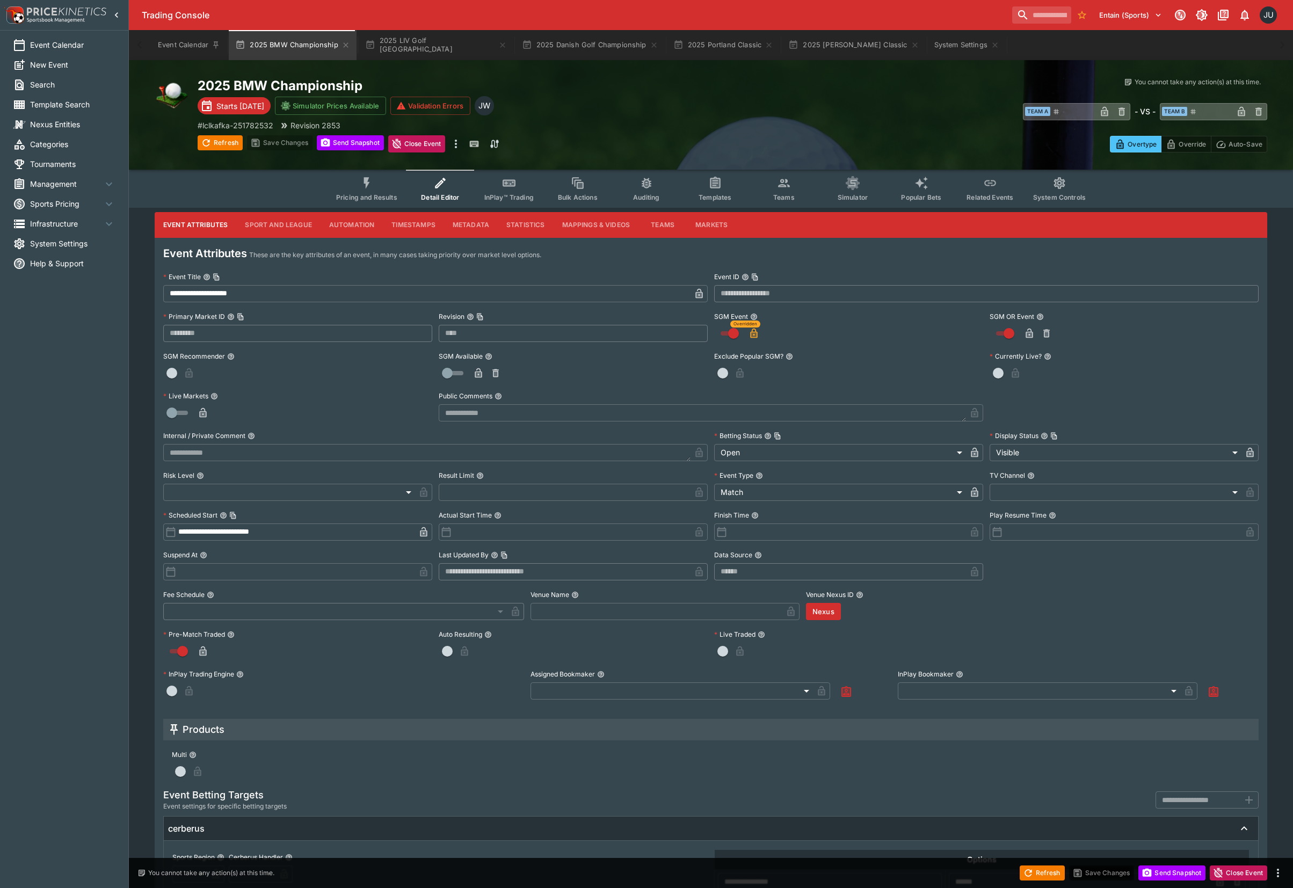
click at [466, 218] on button "Metadata" at bounding box center [471, 225] width 54 height 26
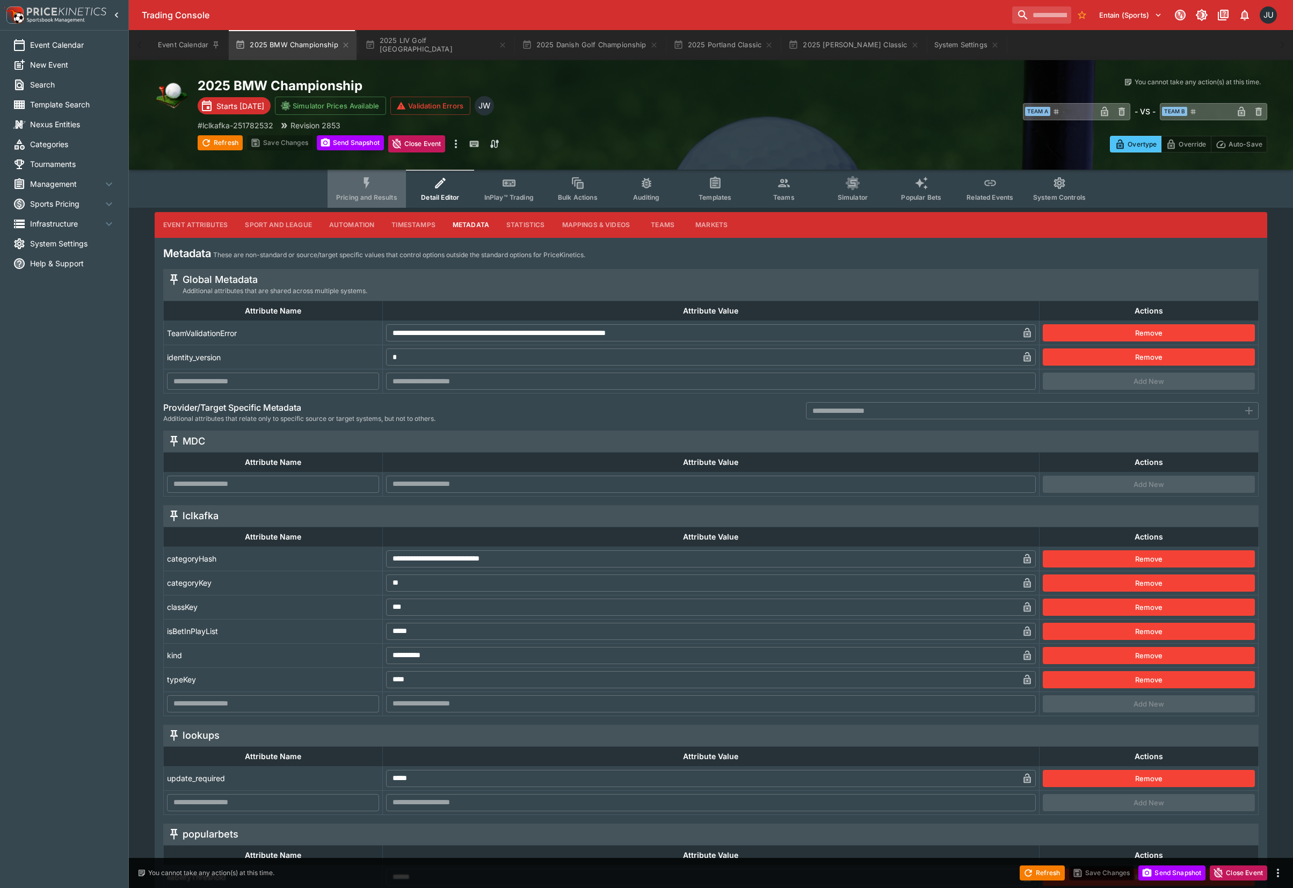
click at [371, 189] on icon "Event type filters" at bounding box center [367, 183] width 14 height 14
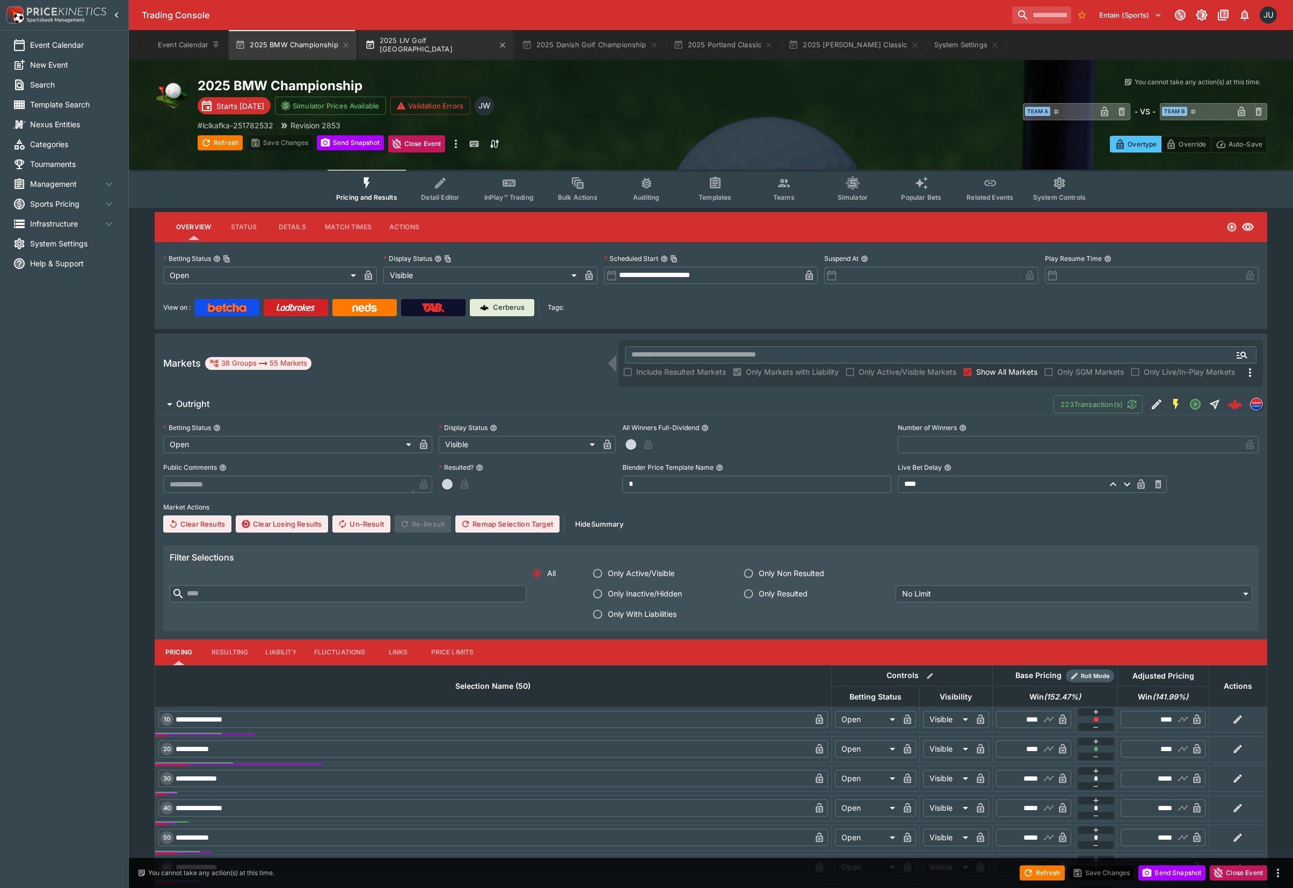
click at [424, 52] on button "2025 LIV Golf [GEOGRAPHIC_DATA]" at bounding box center [436, 45] width 155 height 30
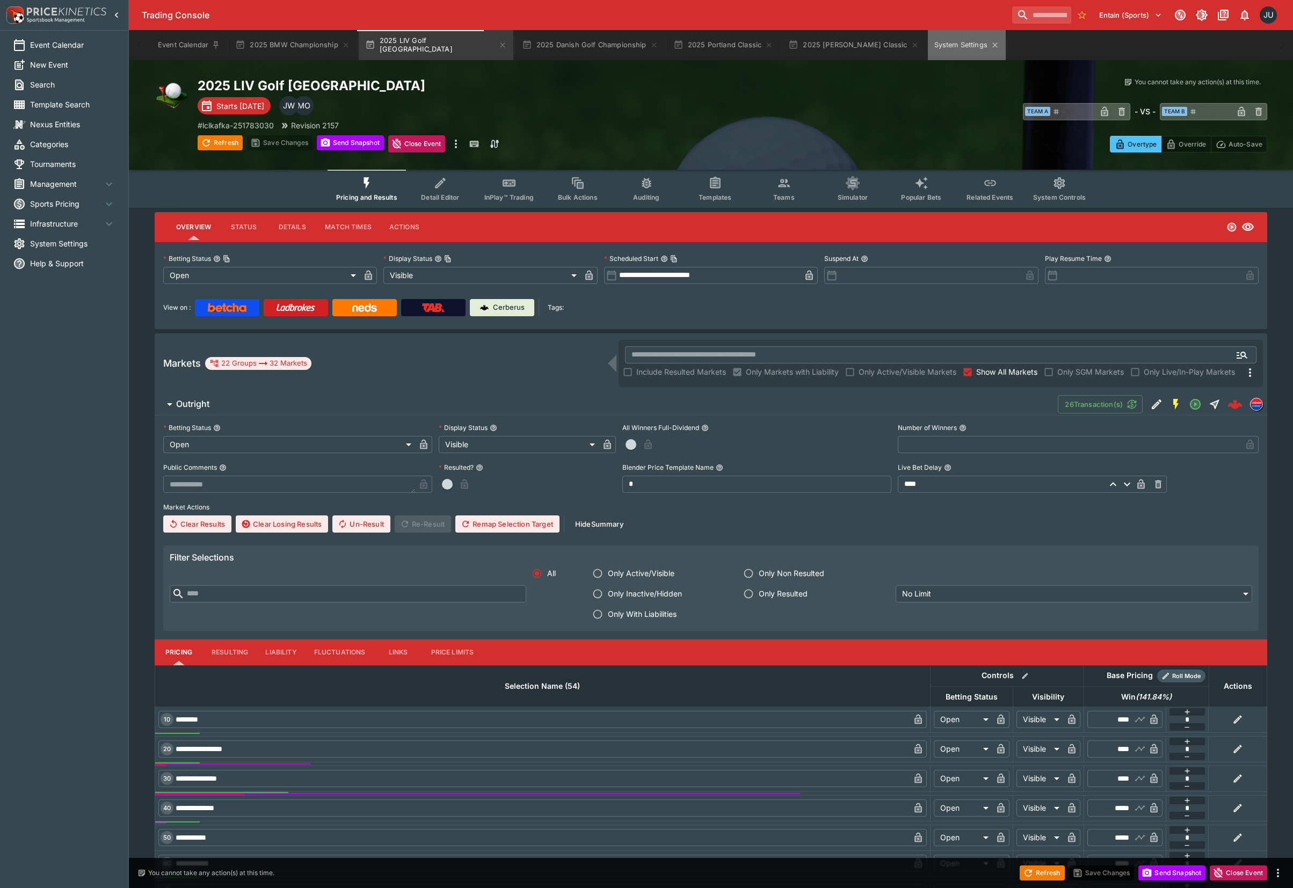
click at [928, 46] on button "System Settings" at bounding box center [967, 45] width 78 height 30
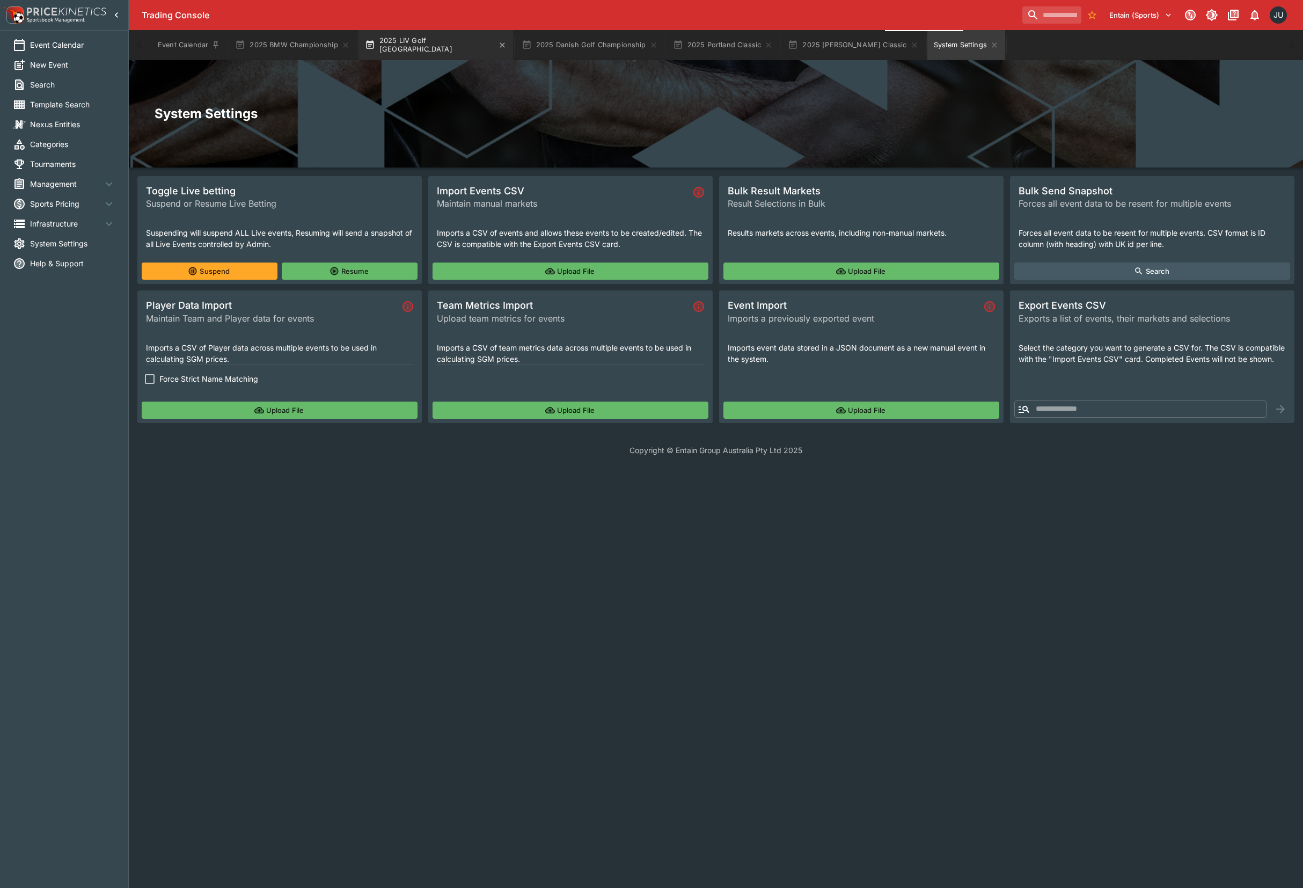
click at [407, 54] on button "2025 LIV Golf [GEOGRAPHIC_DATA]" at bounding box center [436, 45] width 155 height 30
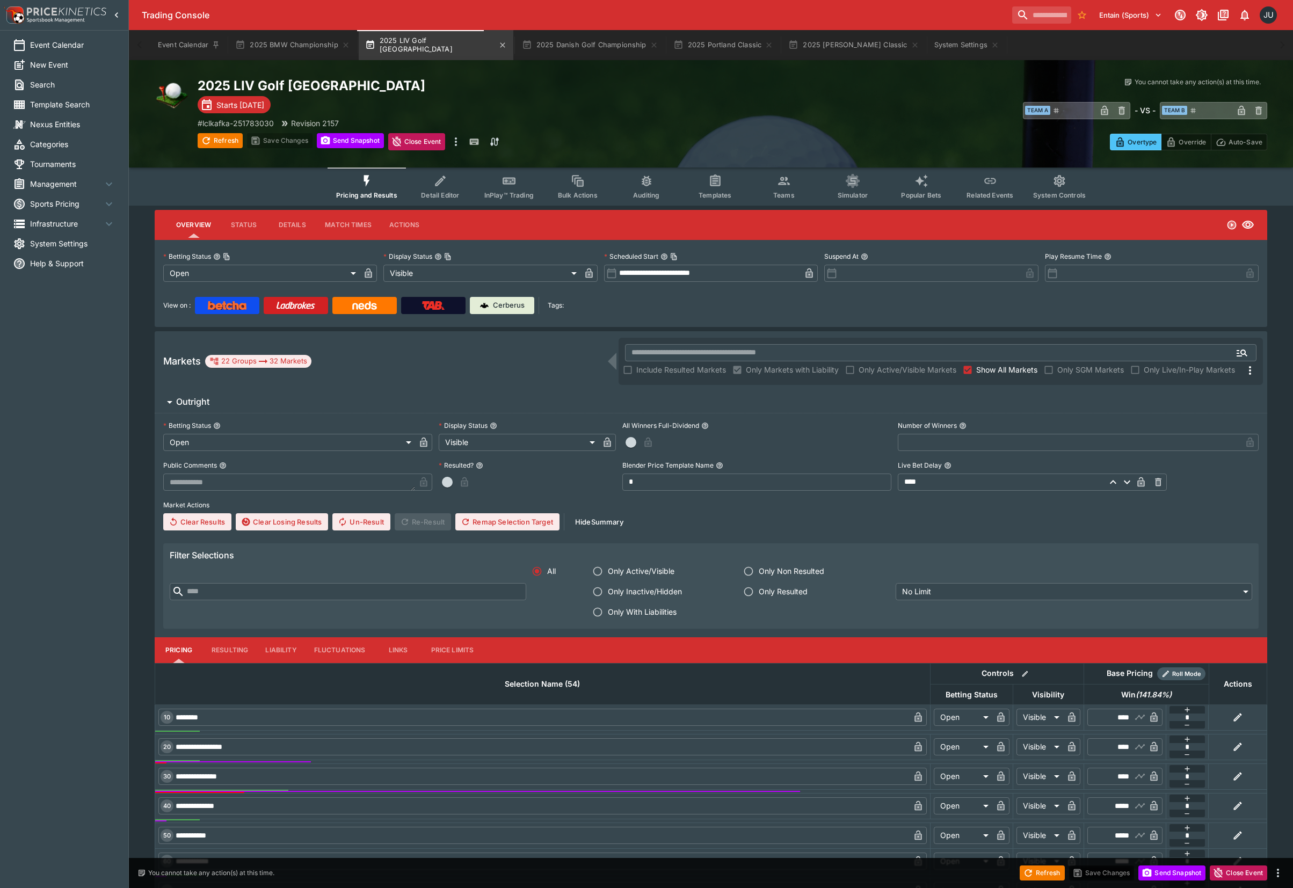
click at [420, 48] on button "2025 LIV Golf [GEOGRAPHIC_DATA]" at bounding box center [436, 45] width 155 height 30
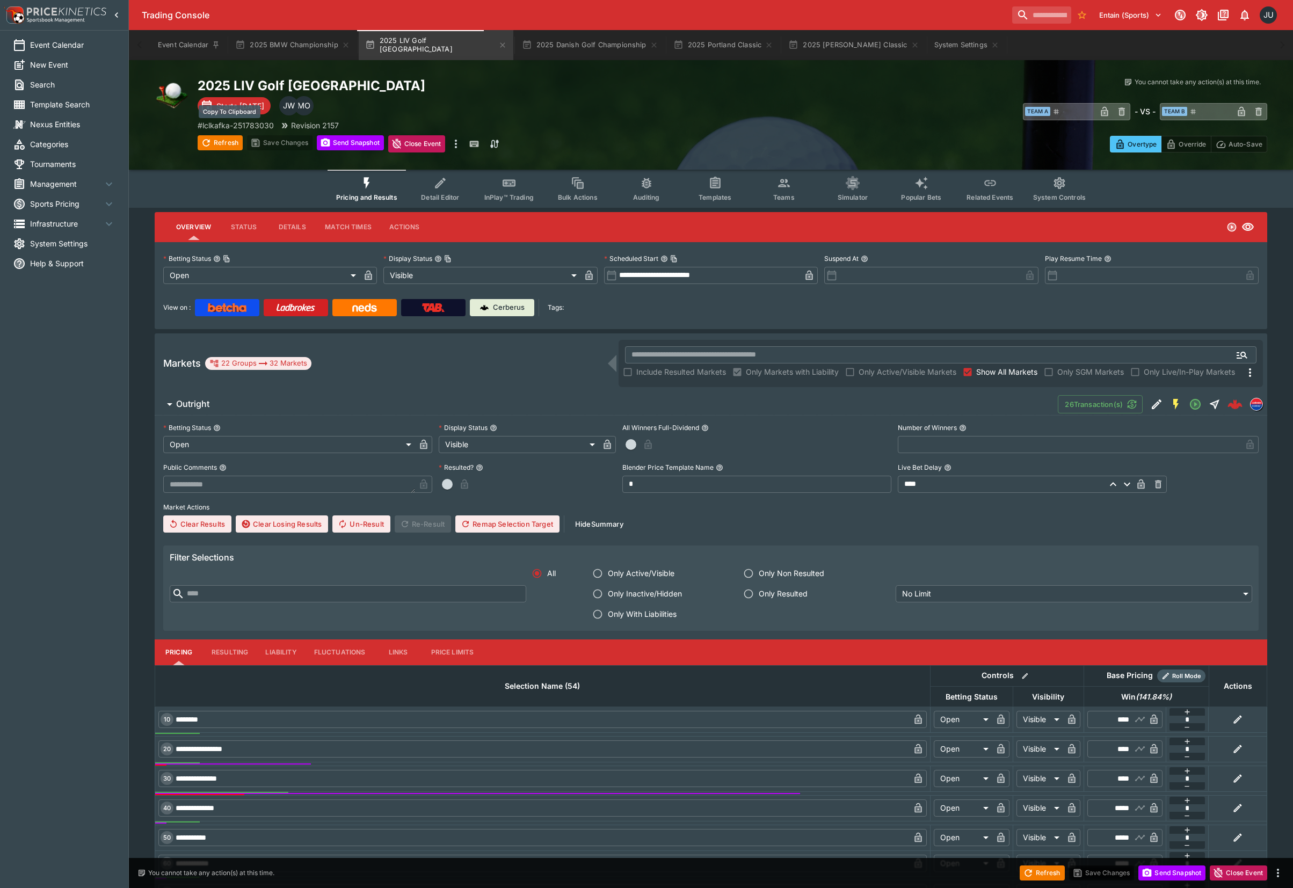
click at [256, 127] on p "# lclkafka-251783030" at bounding box center [236, 125] width 76 height 11
click at [928, 50] on button "System Settings" at bounding box center [967, 45] width 78 height 30
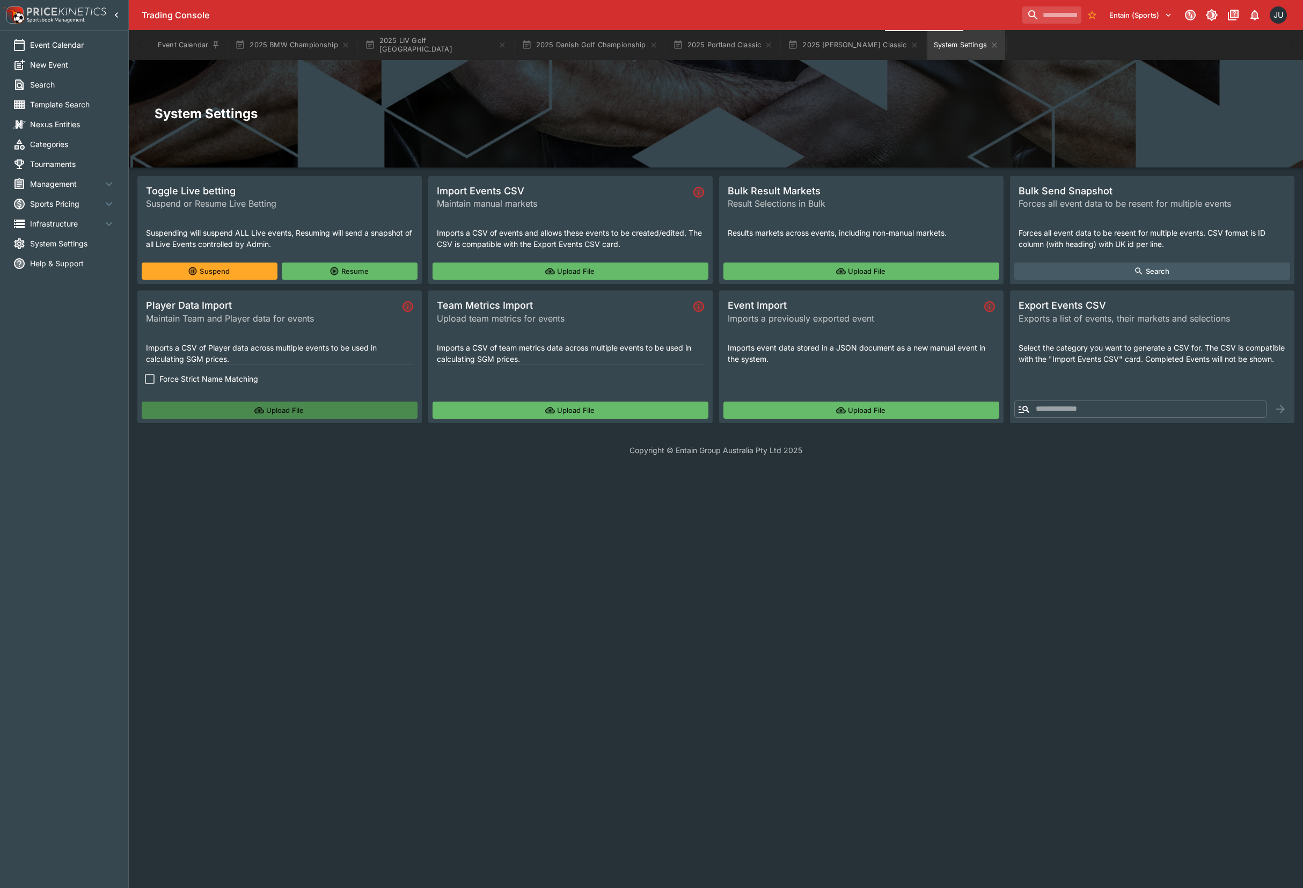
click at [248, 415] on button "Upload File" at bounding box center [280, 410] width 276 height 17
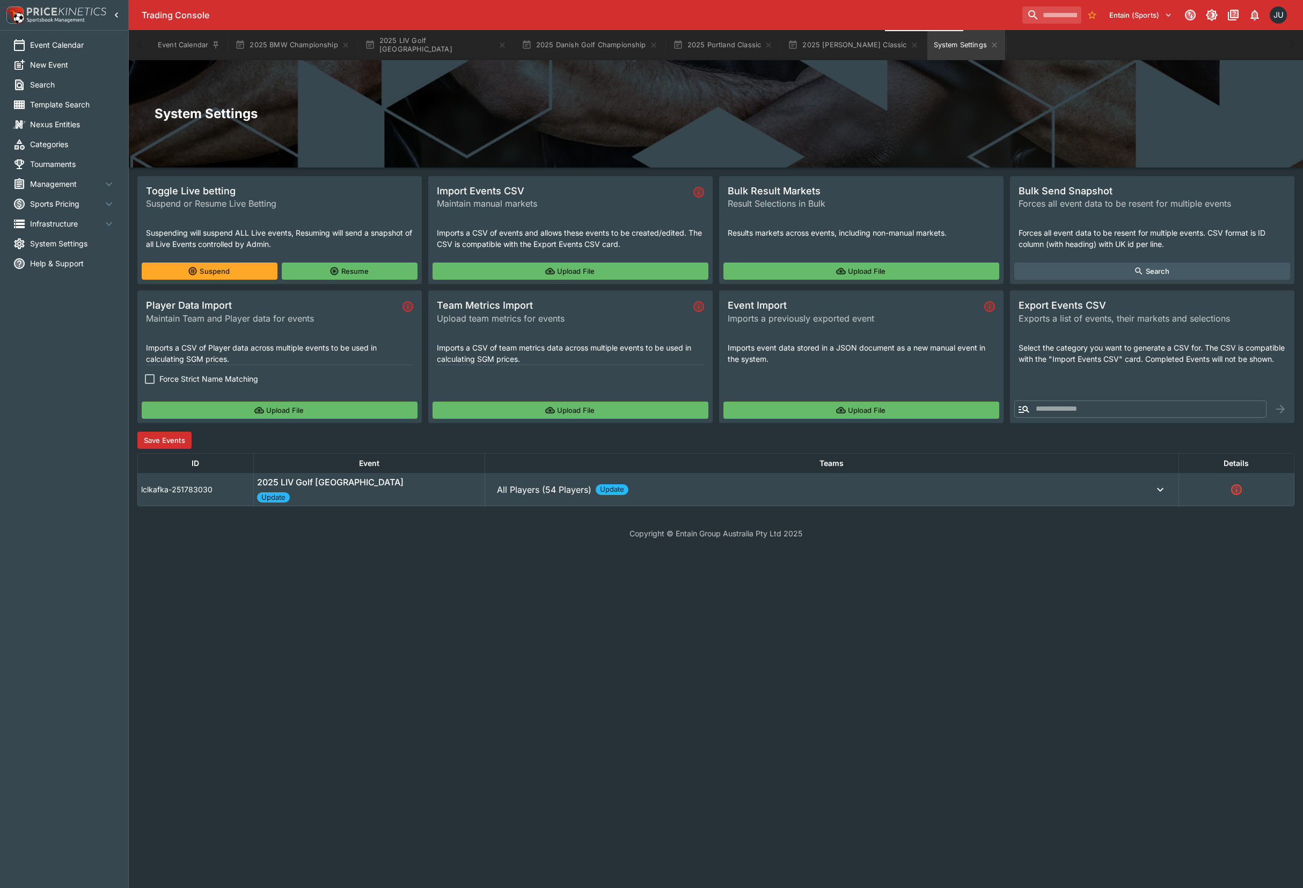
click at [725, 496] on span "All Players (54 Players) Update" at bounding box center [825, 489] width 657 height 13
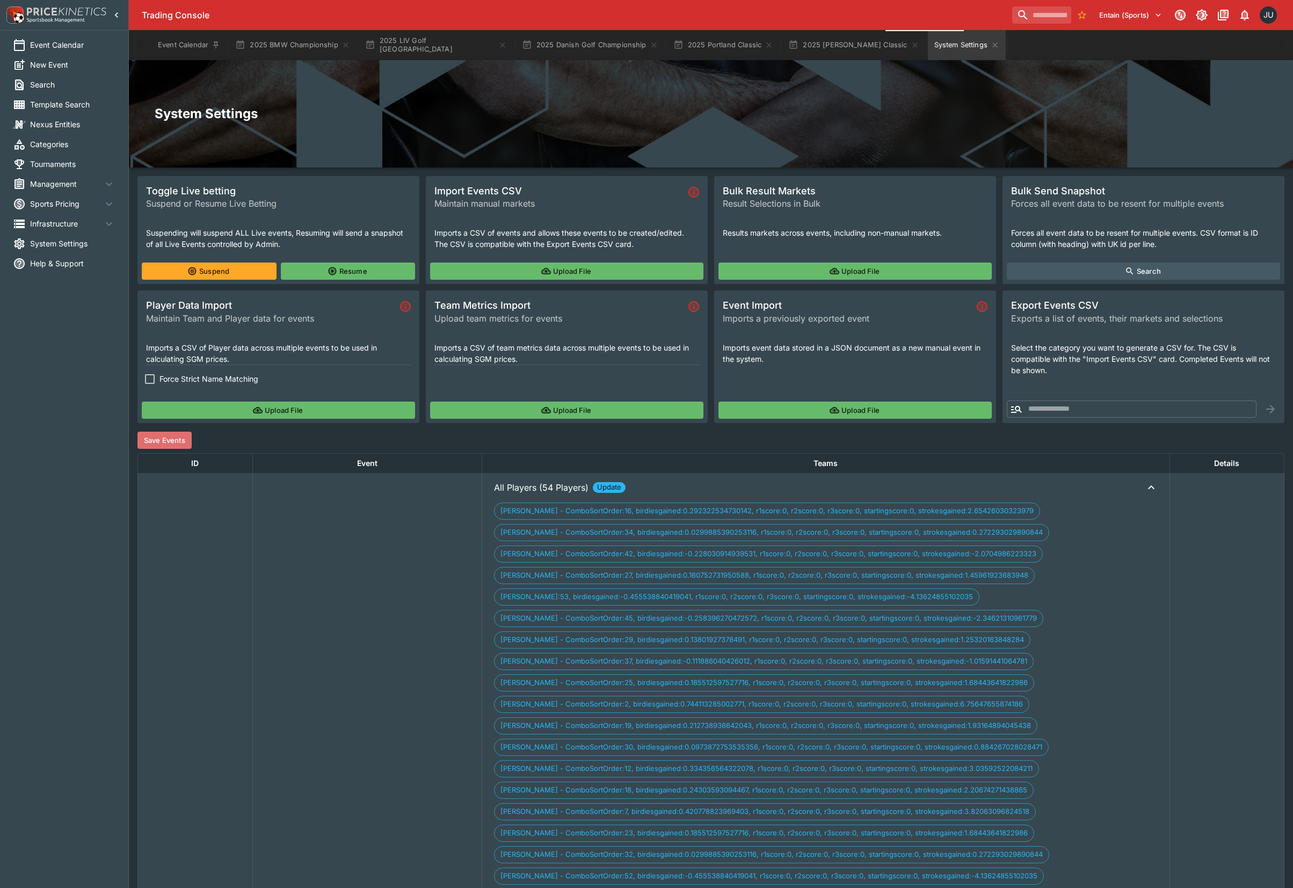
click at [164, 441] on button "Save Events" at bounding box center [164, 440] width 54 height 17
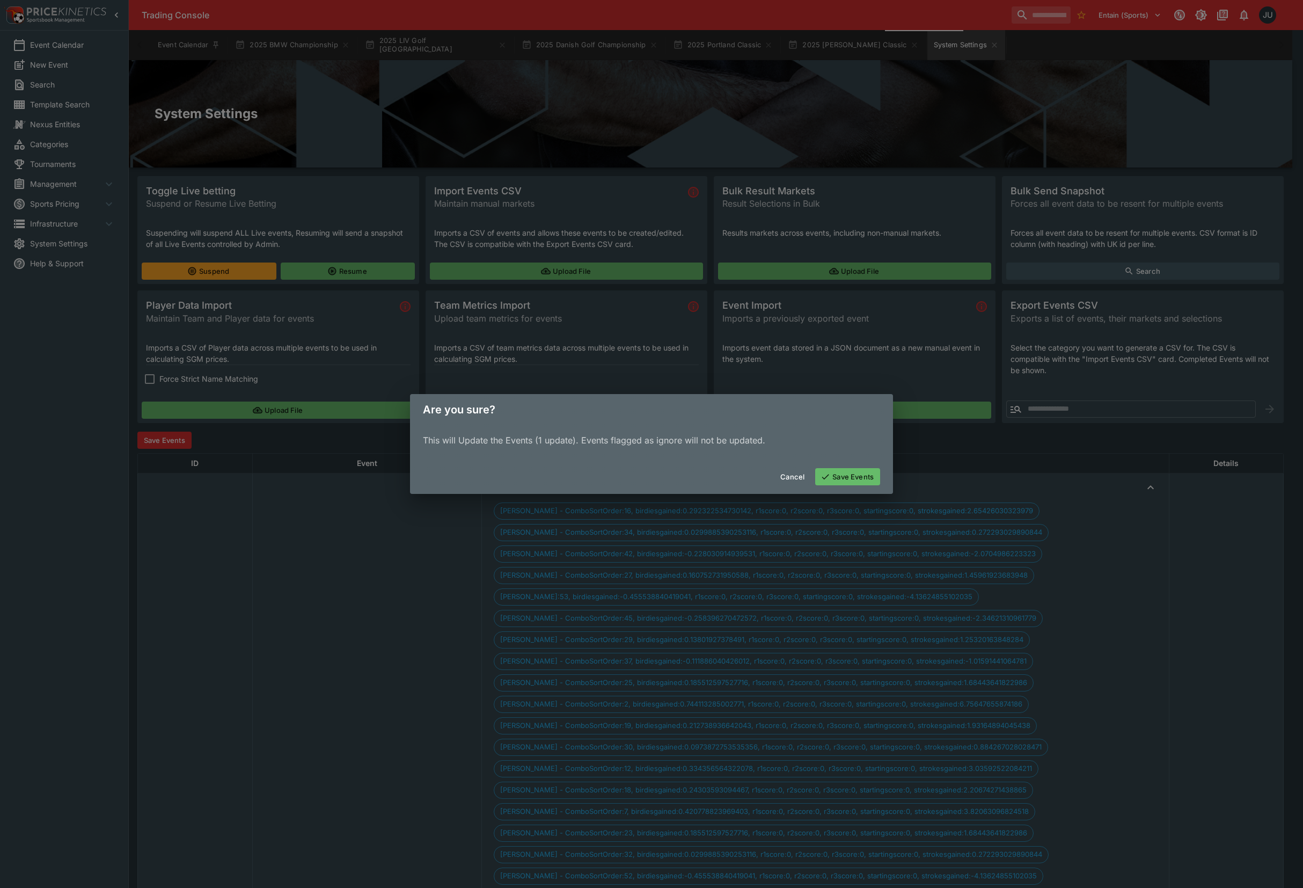
click at [870, 475] on button "Save Events" at bounding box center [847, 476] width 65 height 17
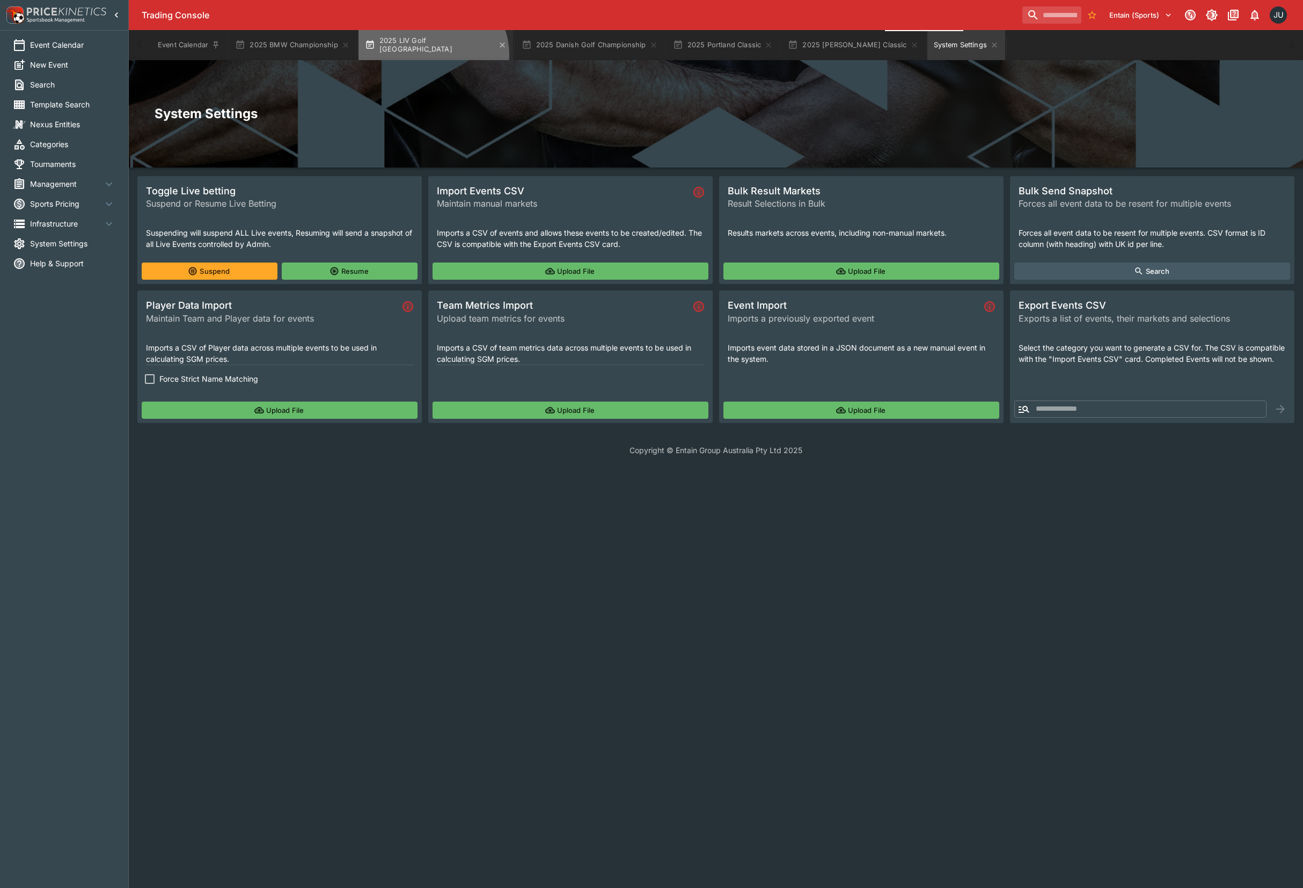
click at [430, 55] on button "2025 LIV Golf [GEOGRAPHIC_DATA]" at bounding box center [436, 45] width 155 height 30
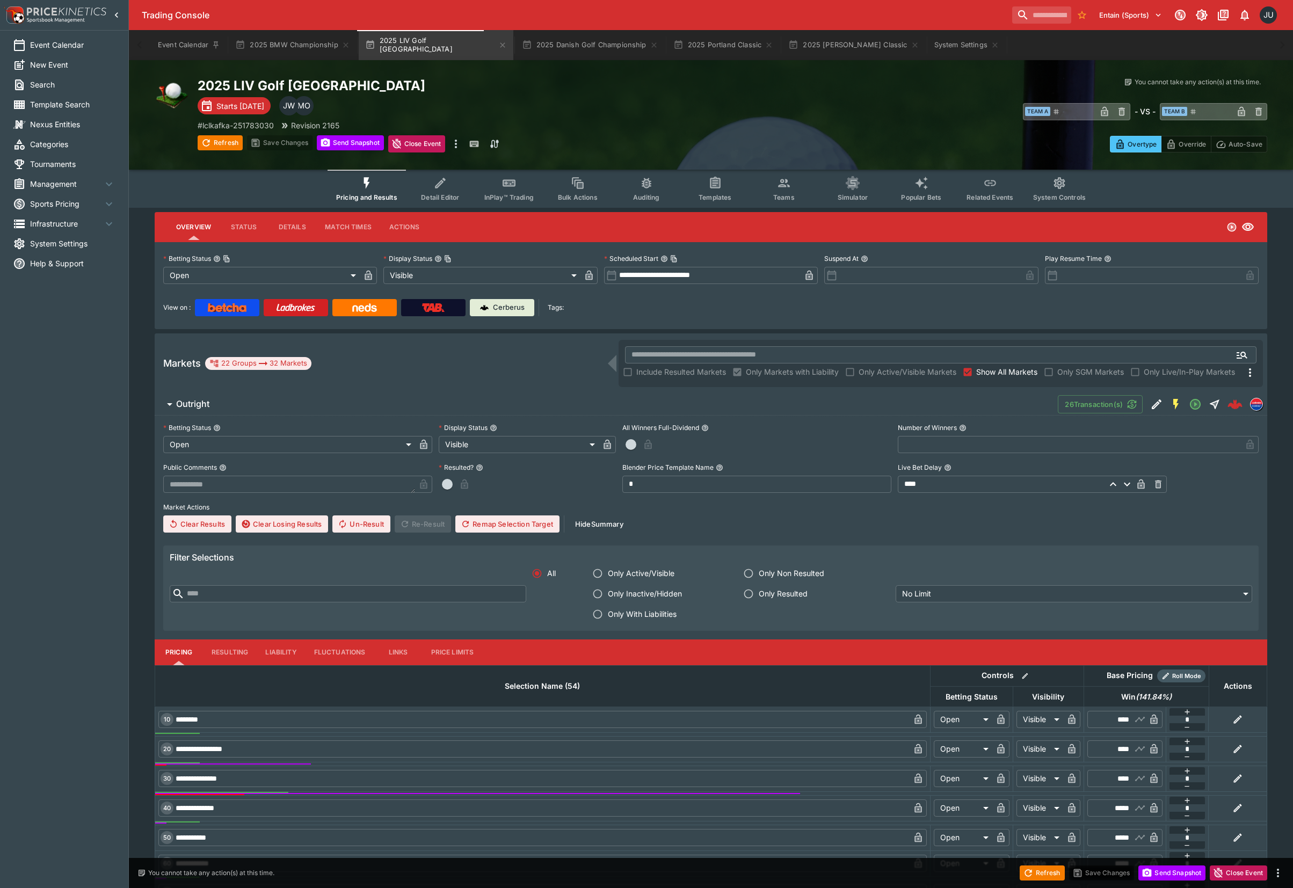
drag, startPoint x: 444, startPoint y: 190, endPoint x: 455, endPoint y: 196, distance: 12.3
click at [444, 190] on button "Detail Editor" at bounding box center [440, 189] width 69 height 38
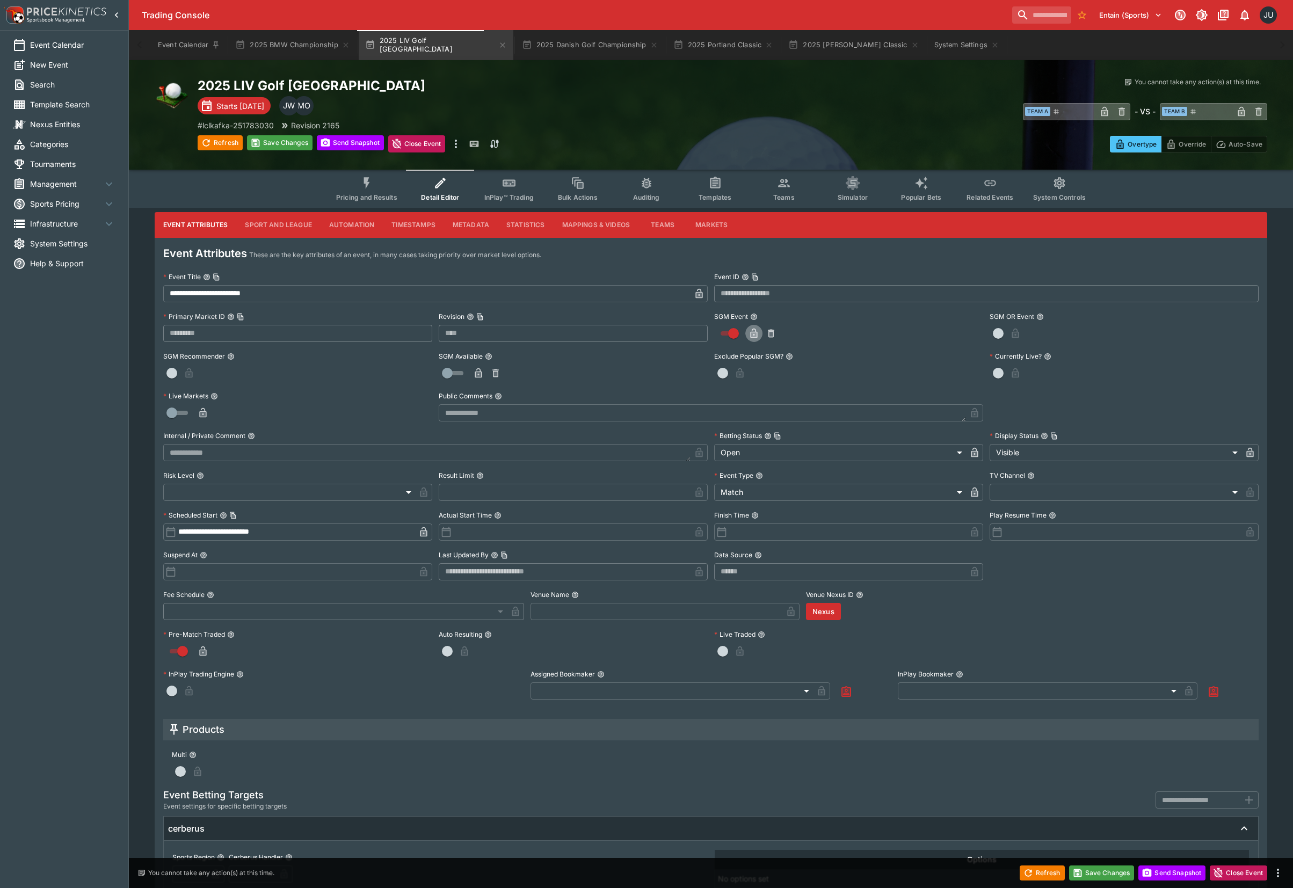
click at [752, 333] on icon "button" at bounding box center [753, 334] width 5 height 4
click at [280, 142] on button "Save Changes" at bounding box center [279, 142] width 65 height 15
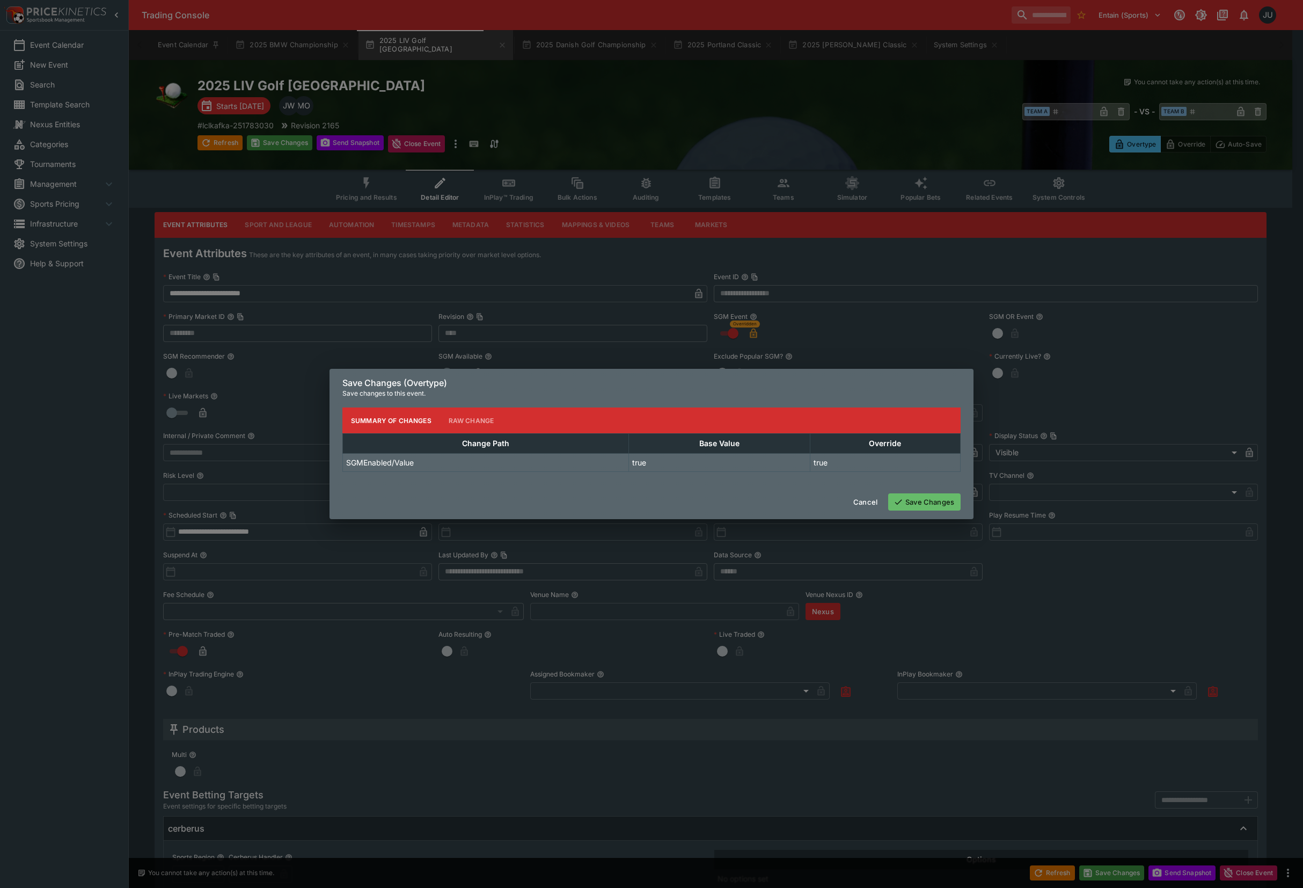
click at [925, 505] on button "Save Changes" at bounding box center [924, 501] width 72 height 17
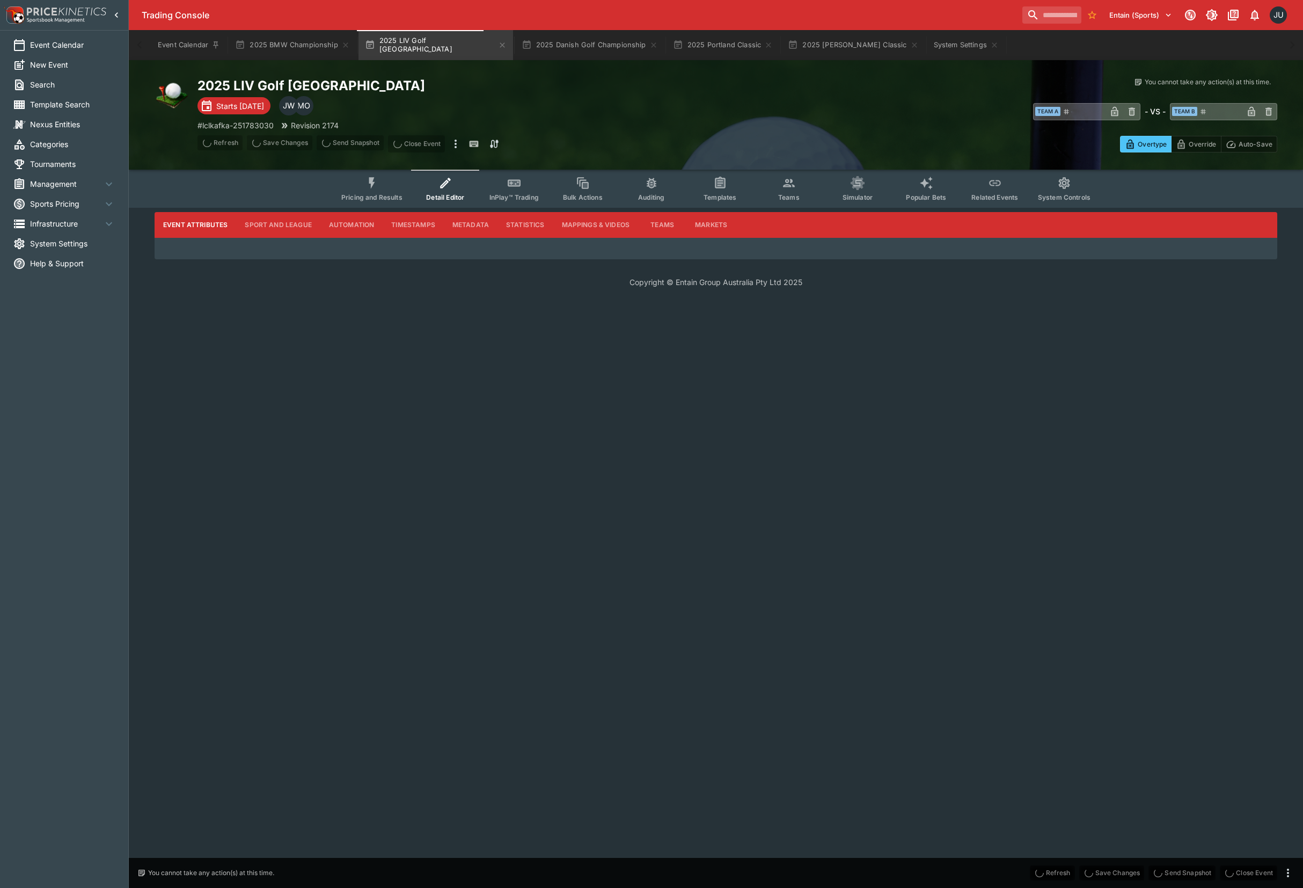
click at [387, 184] on button "Pricing and Results" at bounding box center [372, 189] width 78 height 38
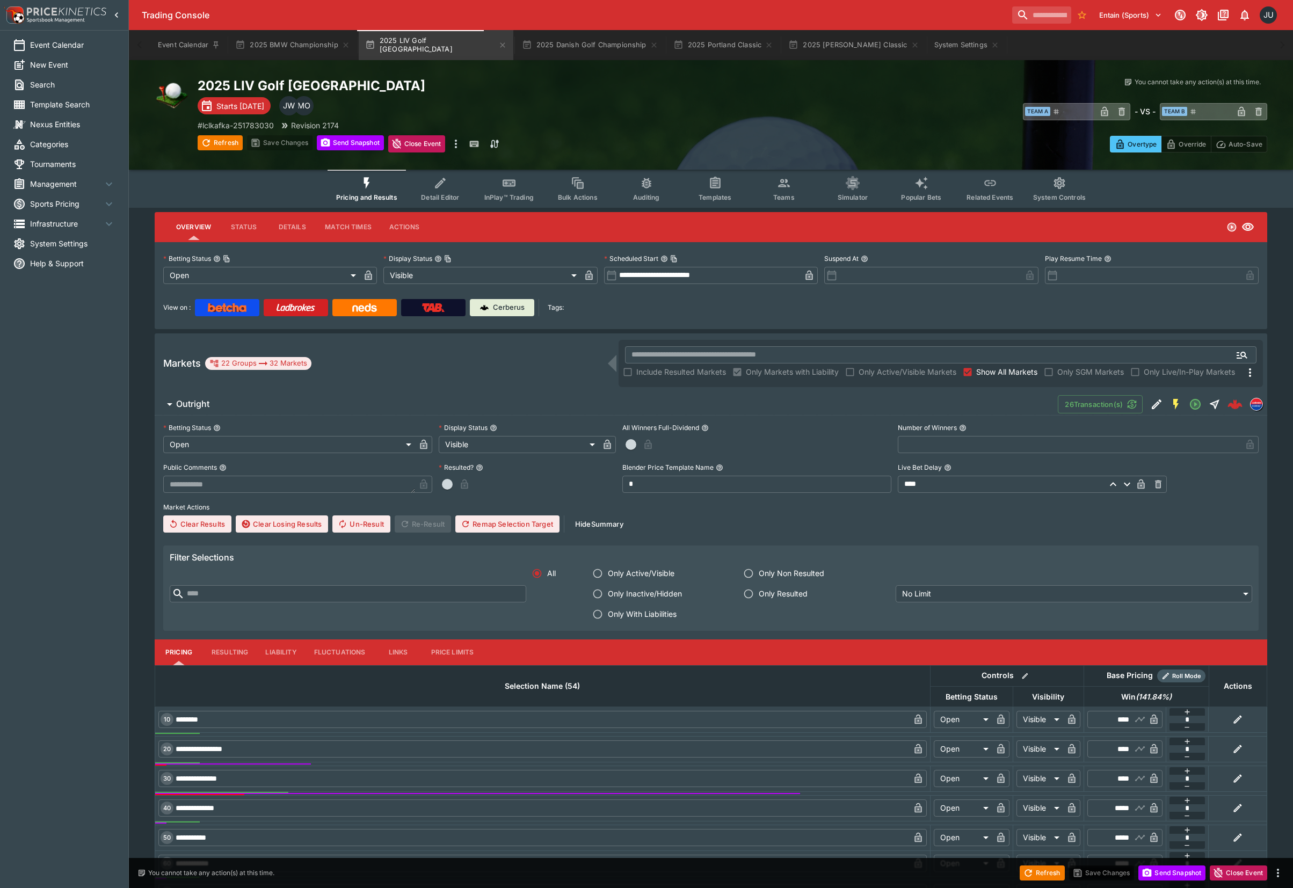
click at [775, 186] on button "Teams" at bounding box center [783, 189] width 69 height 38
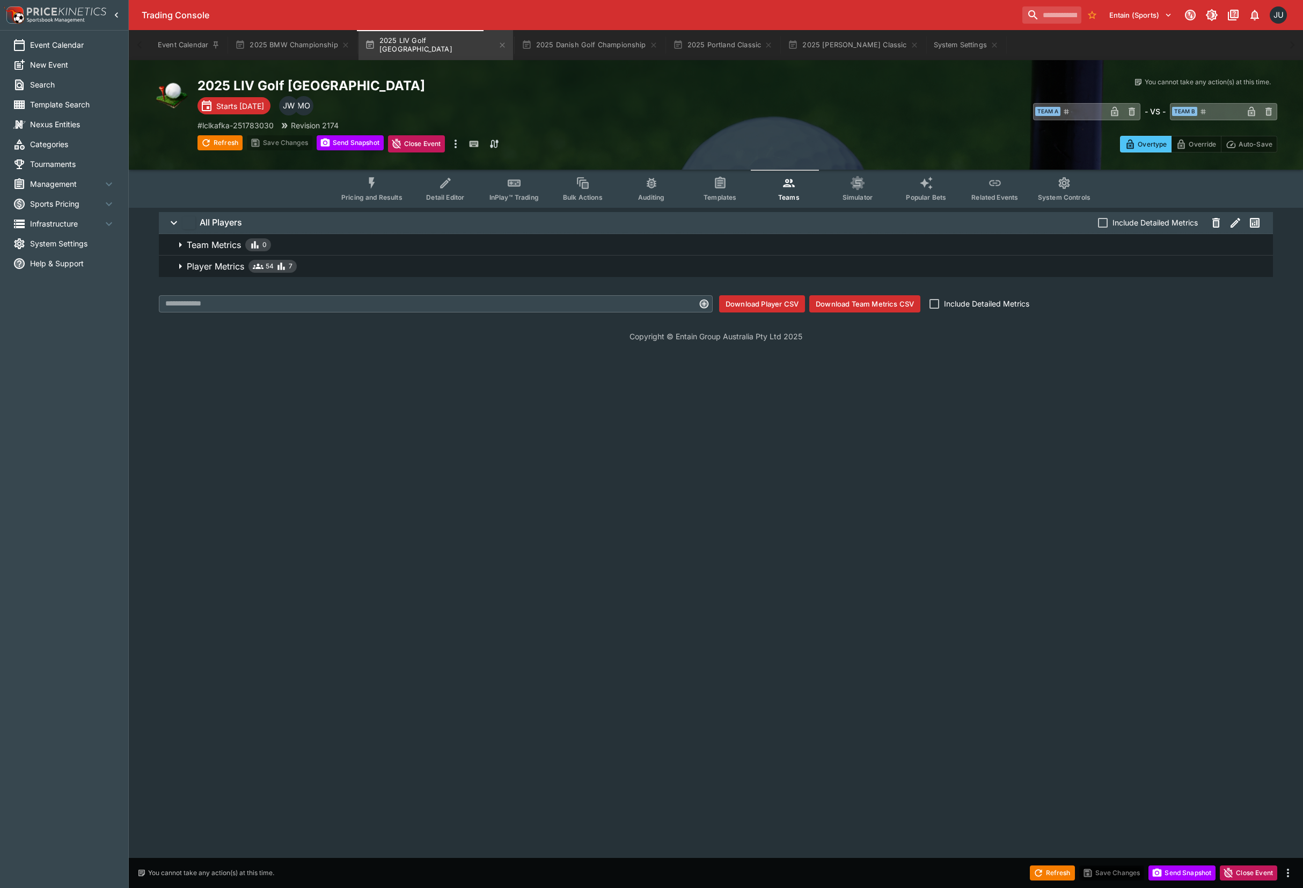
click at [376, 260] on span "Player Metrics 54 7" at bounding box center [726, 266] width 1078 height 13
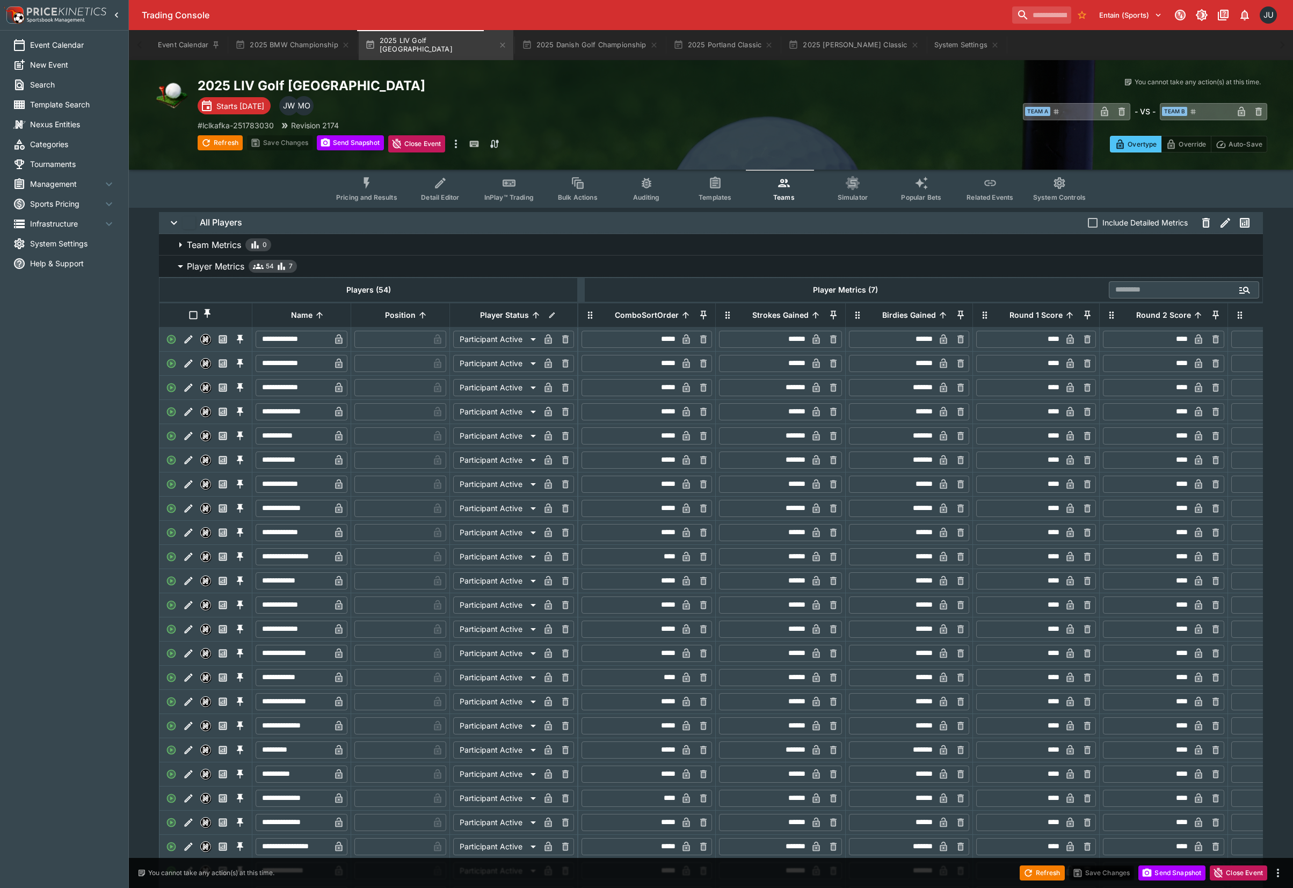
click at [838, 194] on span "Simulator" at bounding box center [852, 197] width 30 height 8
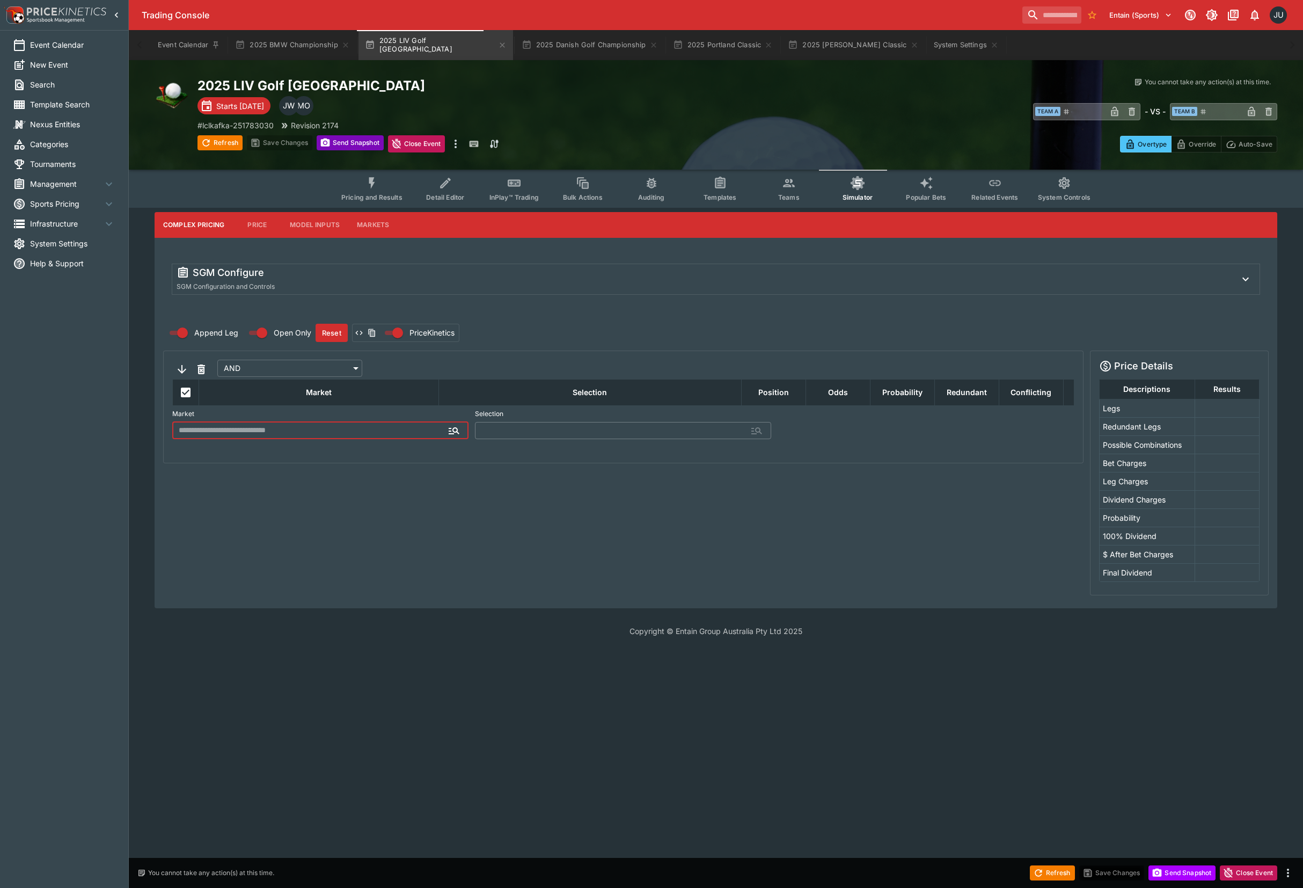
click at [342, 141] on button "Send Snapshot" at bounding box center [350, 142] width 67 height 15
click at [260, 224] on button "Price" at bounding box center [257, 225] width 48 height 26
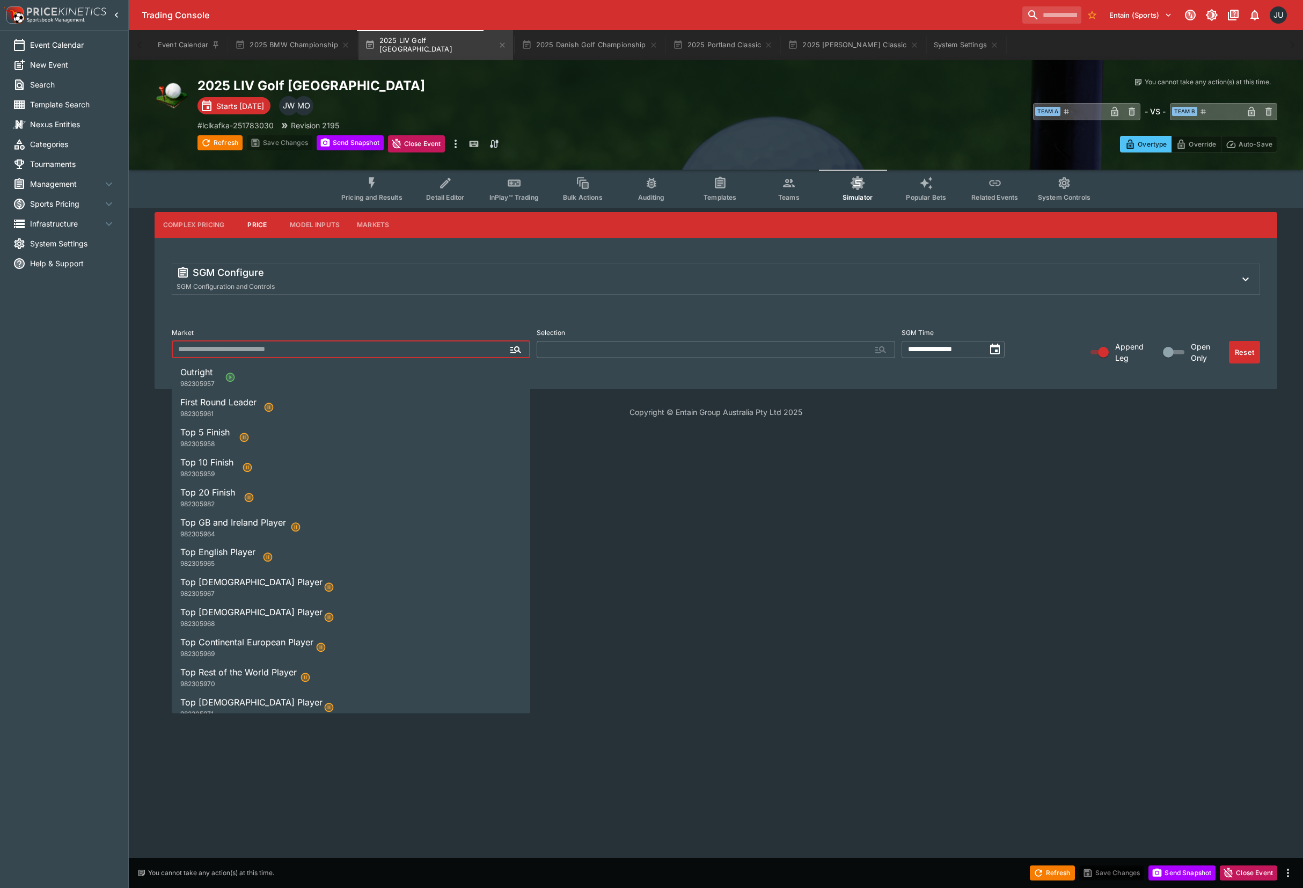
click at [297, 220] on button "Model Inputs" at bounding box center [314, 225] width 67 height 26
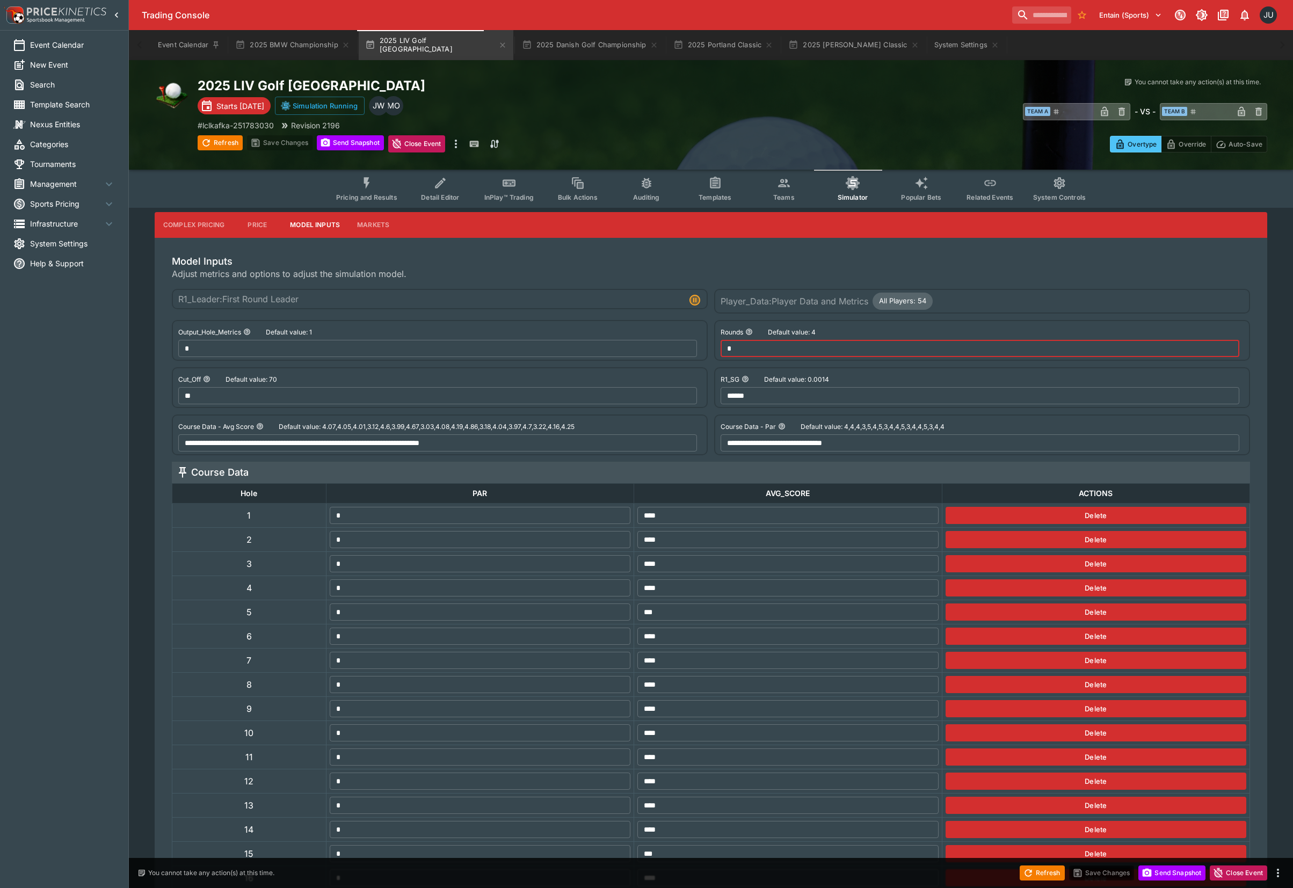
drag, startPoint x: 751, startPoint y: 347, endPoint x: 716, endPoint y: 345, distance: 36.0
click at [717, 345] on div "Rounds Default value: 4 * ​" at bounding box center [982, 340] width 536 height 41
drag, startPoint x: 551, startPoint y: 306, endPoint x: 531, endPoint y: 301, distance: 20.4
click at [550, 305] on div "R1_Leader : First Round Leader" at bounding box center [440, 299] width 536 height 20
click at [290, 144] on button "Save Changes" at bounding box center [279, 142] width 65 height 15
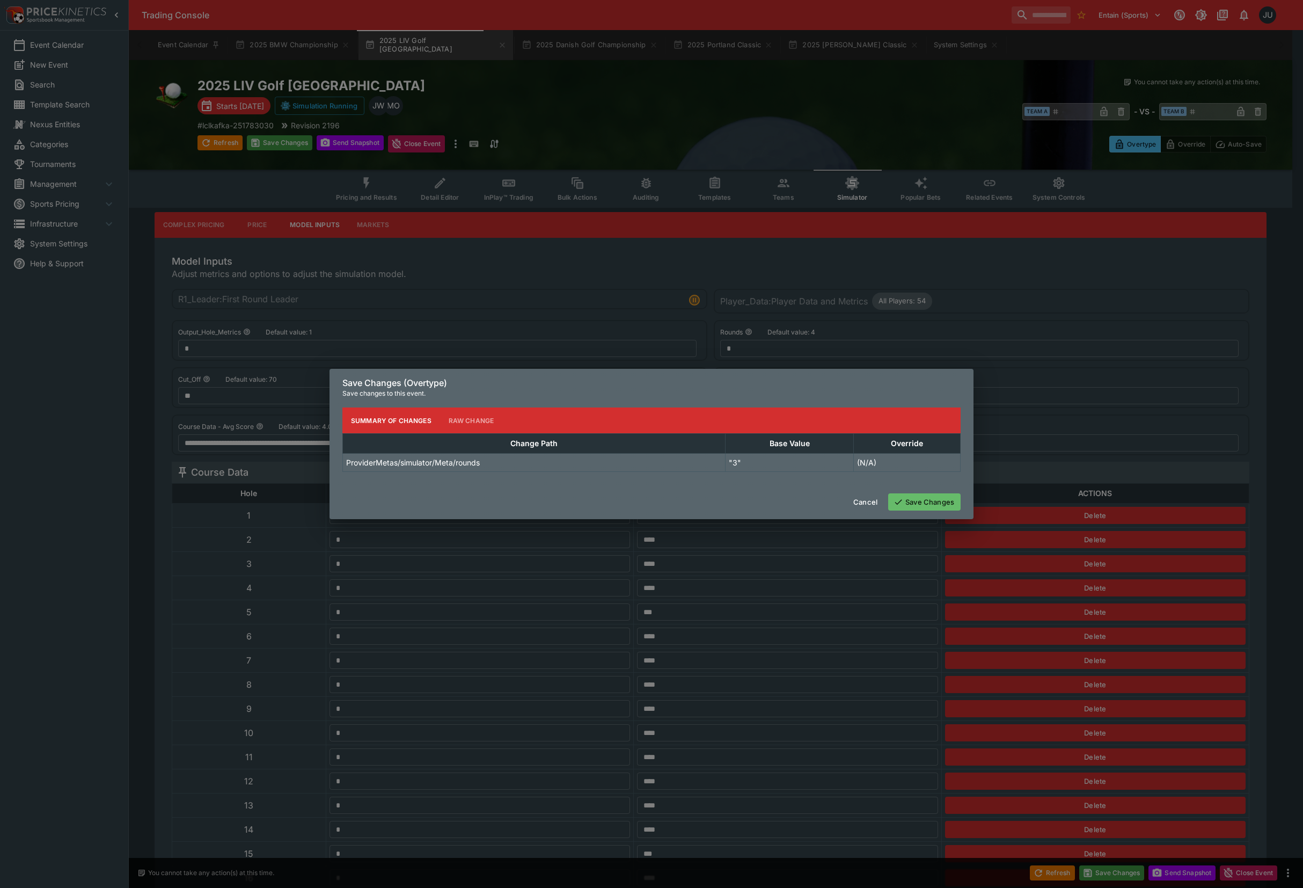
click at [951, 506] on button "Save Changes" at bounding box center [924, 501] width 72 height 17
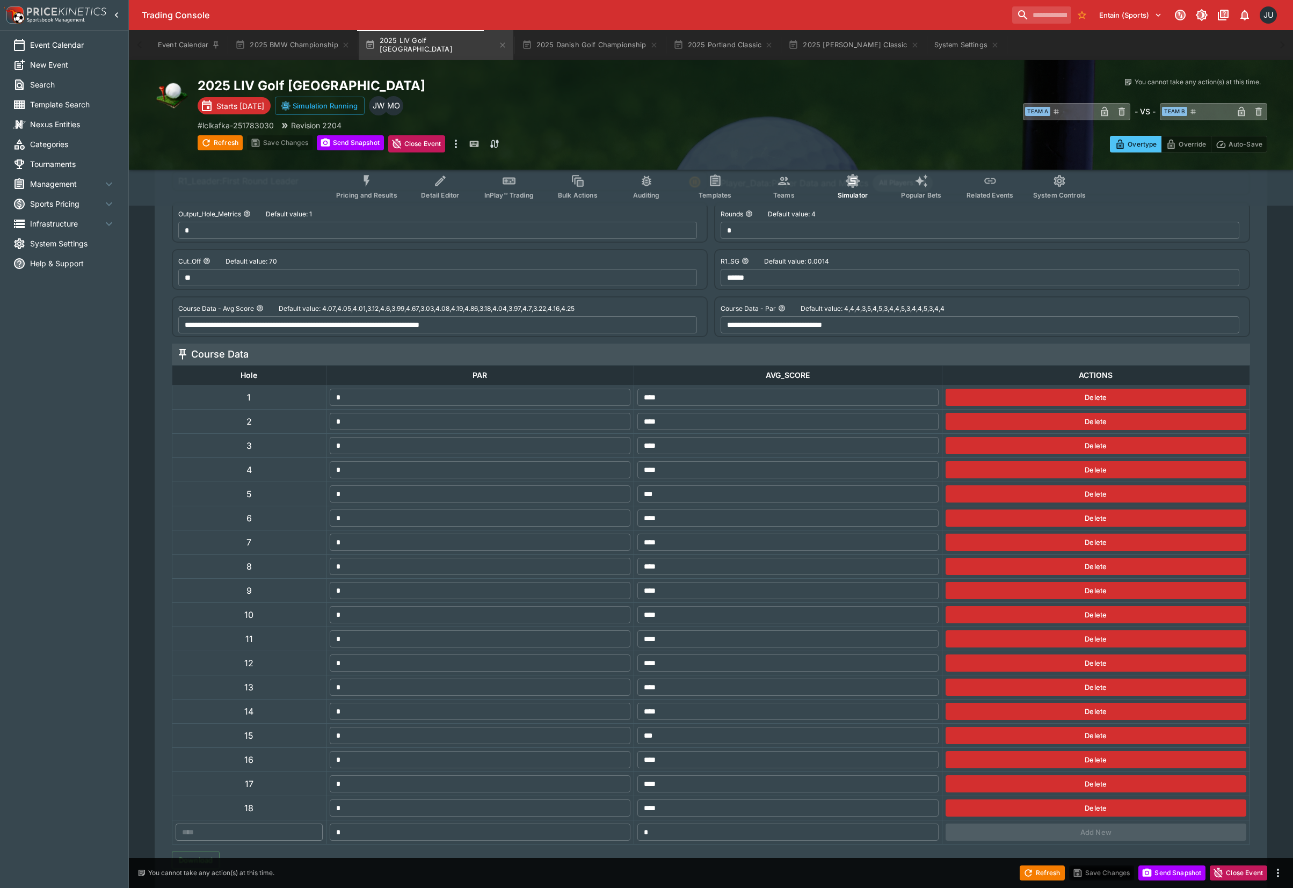
scroll to position [143, 0]
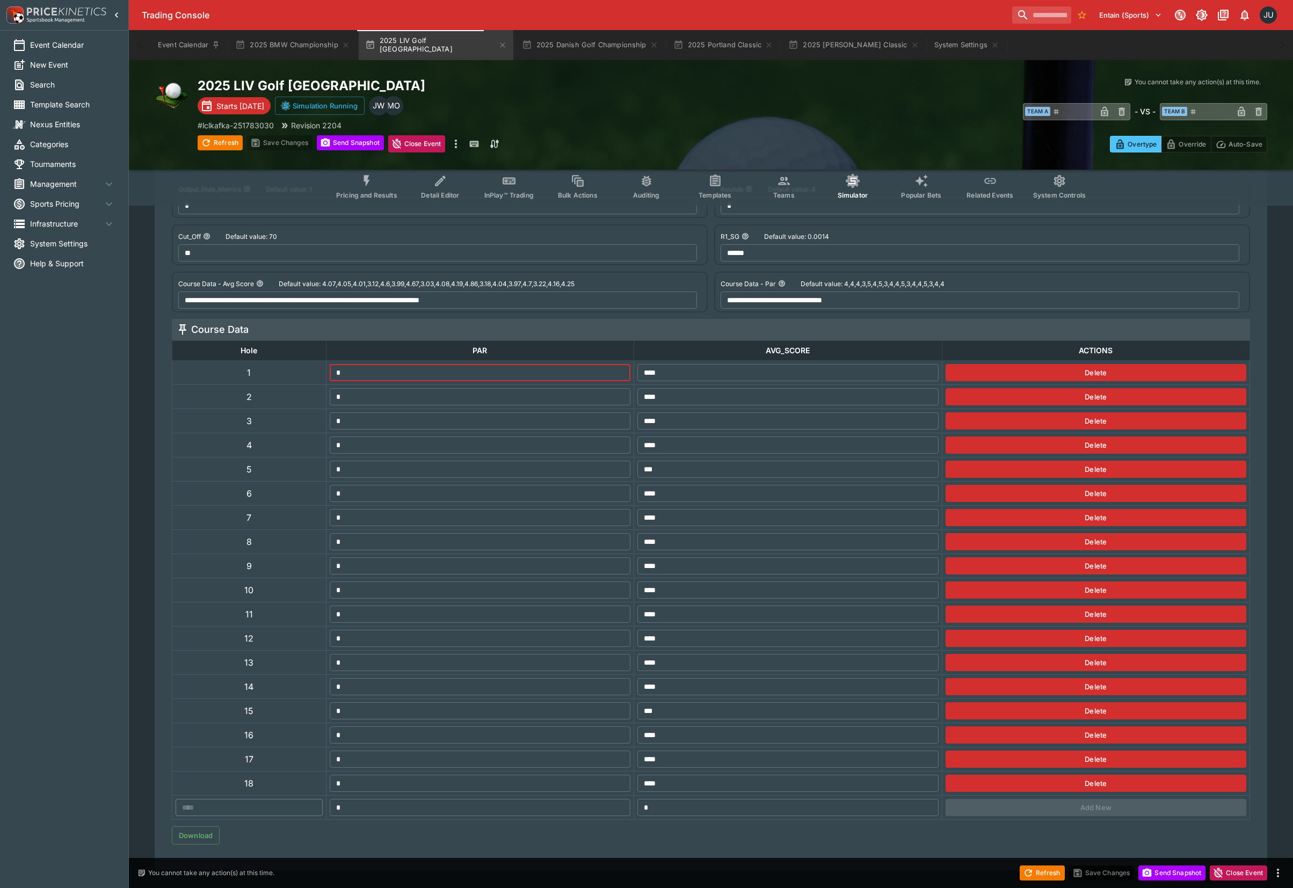
drag, startPoint x: 370, startPoint y: 369, endPoint x: 278, endPoint y: 371, distance: 92.3
click at [278, 371] on tr "1 * ​ **** ​ Delete" at bounding box center [710, 373] width 1077 height 24
click at [294, 133] on div "2025 LIV Golf Indianapolis Starts in 3 days Simulation Running MO JW # lclkafka…" at bounding box center [465, 114] width 535 height 75
click at [288, 140] on button "Save Changes" at bounding box center [279, 142] width 65 height 15
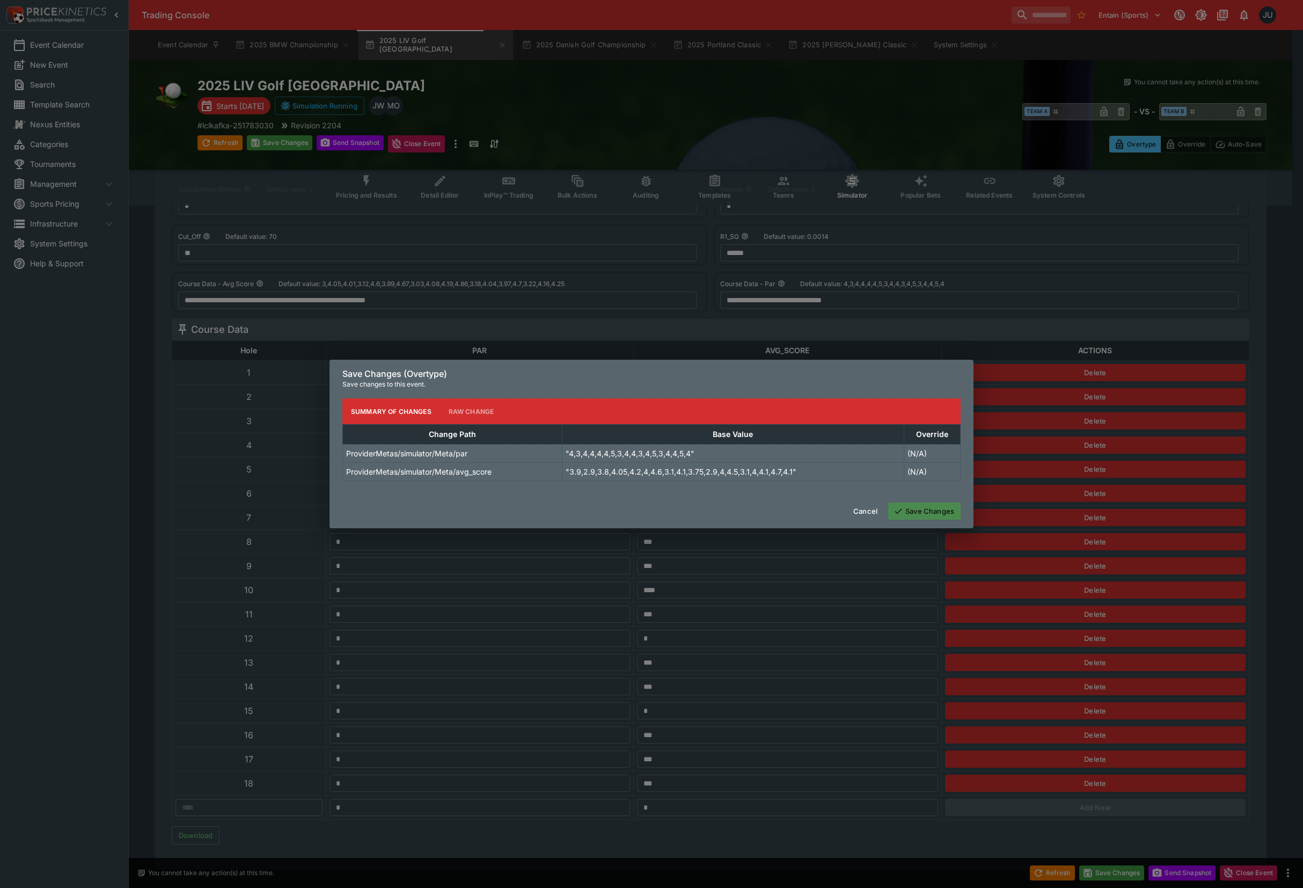
click at [934, 511] on button "Save Changes" at bounding box center [924, 510] width 72 height 17
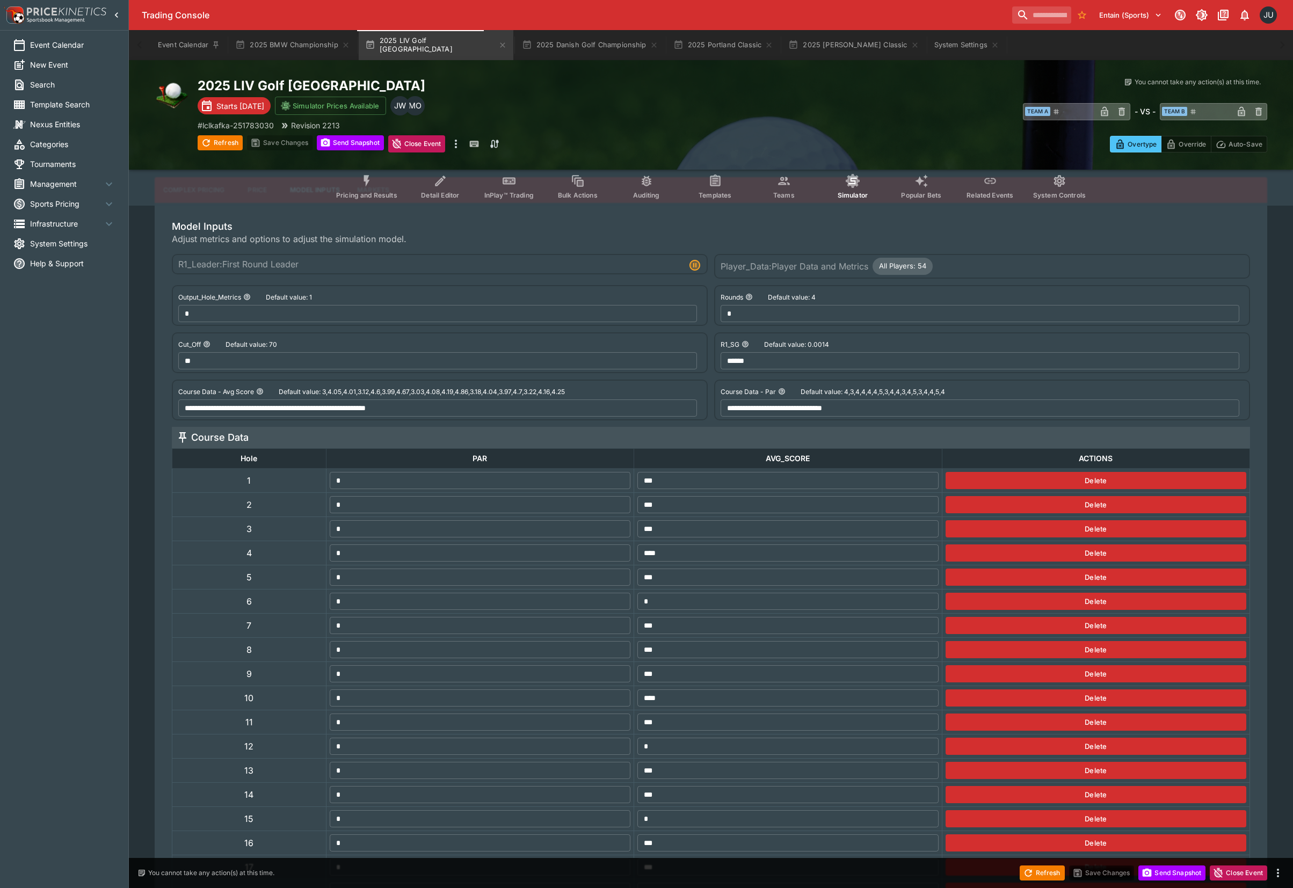
scroll to position [0, 0]
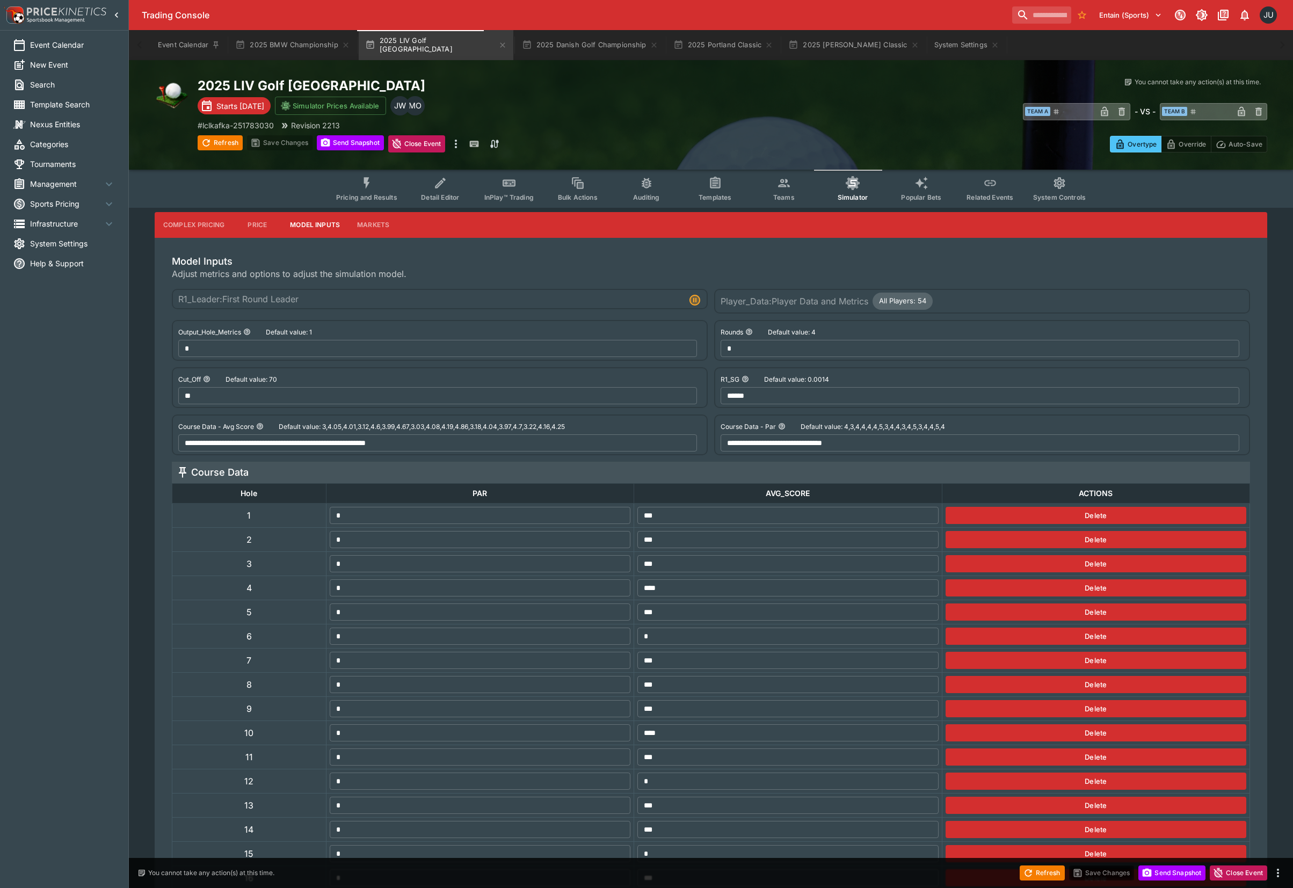
click at [774, 189] on button "Teams" at bounding box center [783, 189] width 69 height 38
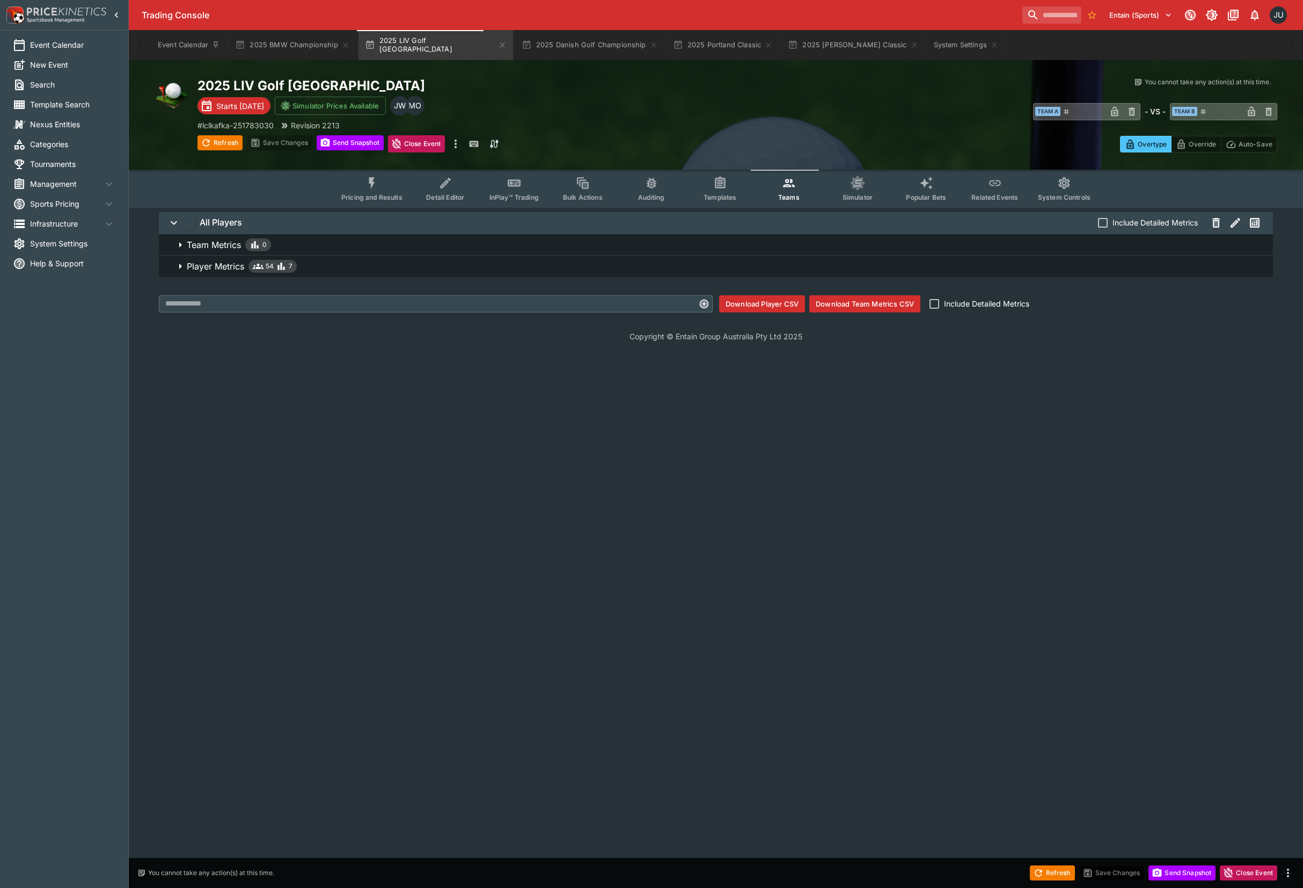
click at [214, 265] on p "Player Metrics" at bounding box center [215, 266] width 57 height 13
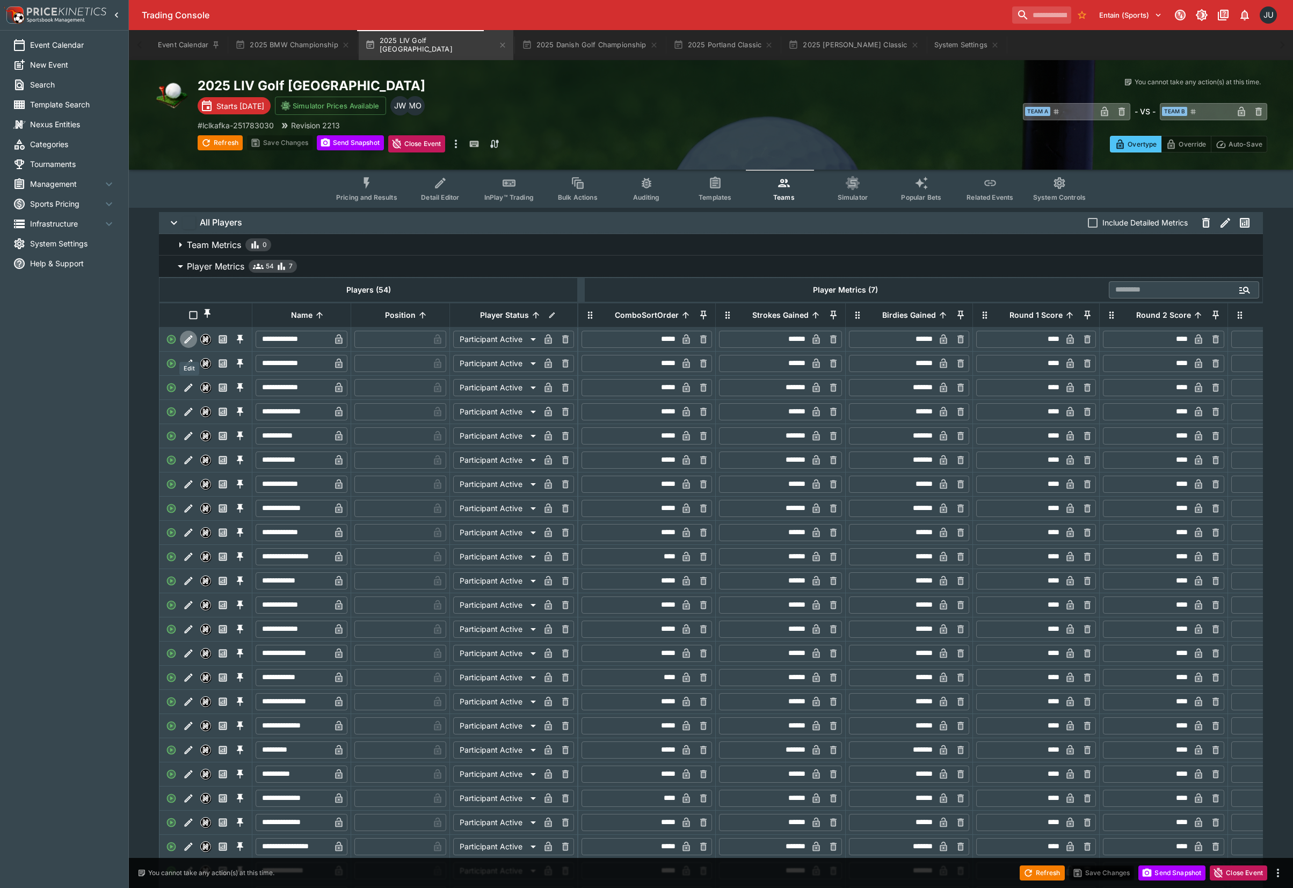
click at [186, 345] on icon "Edit" at bounding box center [188, 339] width 11 height 11
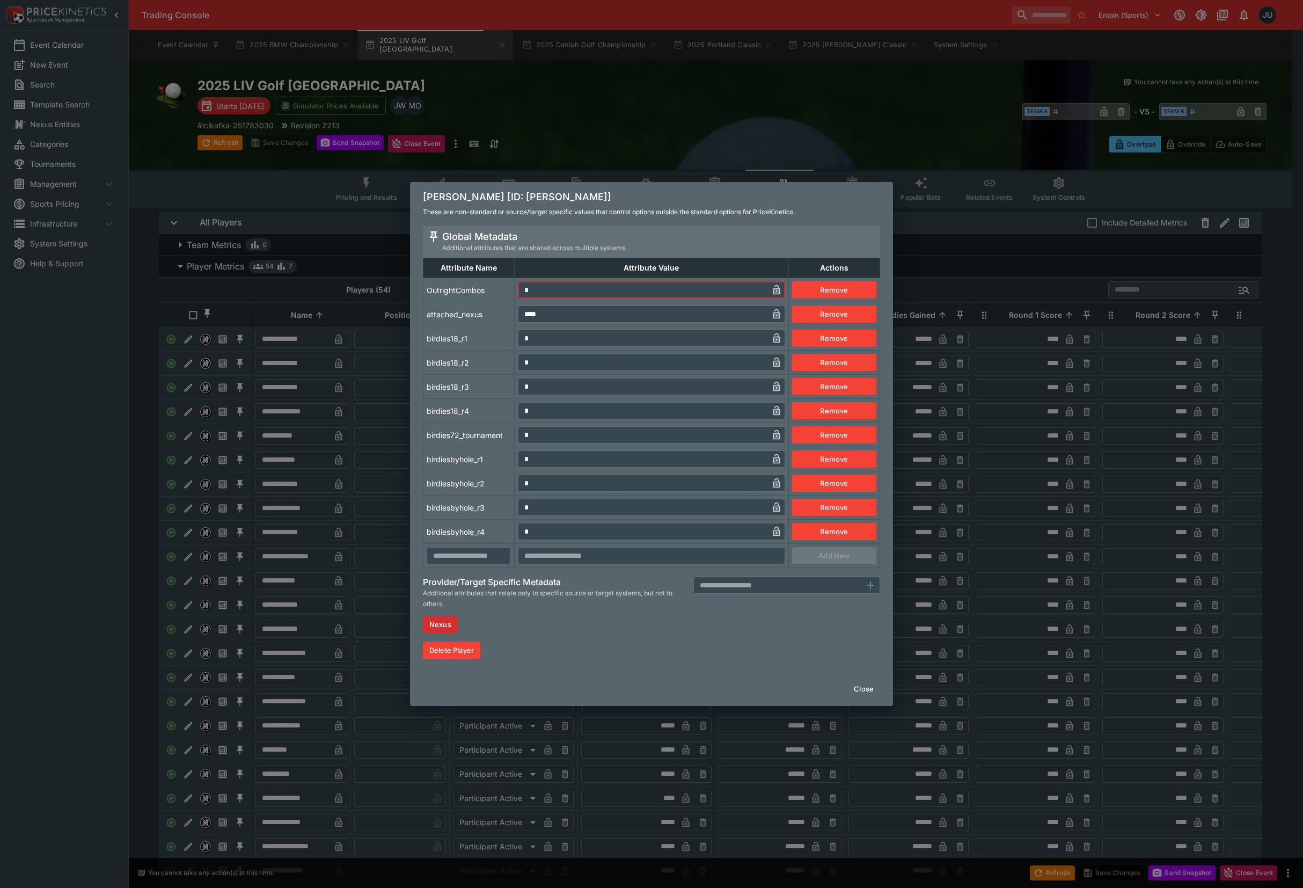
drag, startPoint x: 542, startPoint y: 297, endPoint x: 514, endPoint y: 306, distance: 29.4
click at [510, 297] on tr "OutrightCombos * ​ Remove" at bounding box center [652, 290] width 457 height 24
drag, startPoint x: 541, startPoint y: 339, endPoint x: 523, endPoint y: 383, distance: 47.2
click at [508, 340] on tr "birdies18_r1 * ​ Remove" at bounding box center [652, 338] width 457 height 24
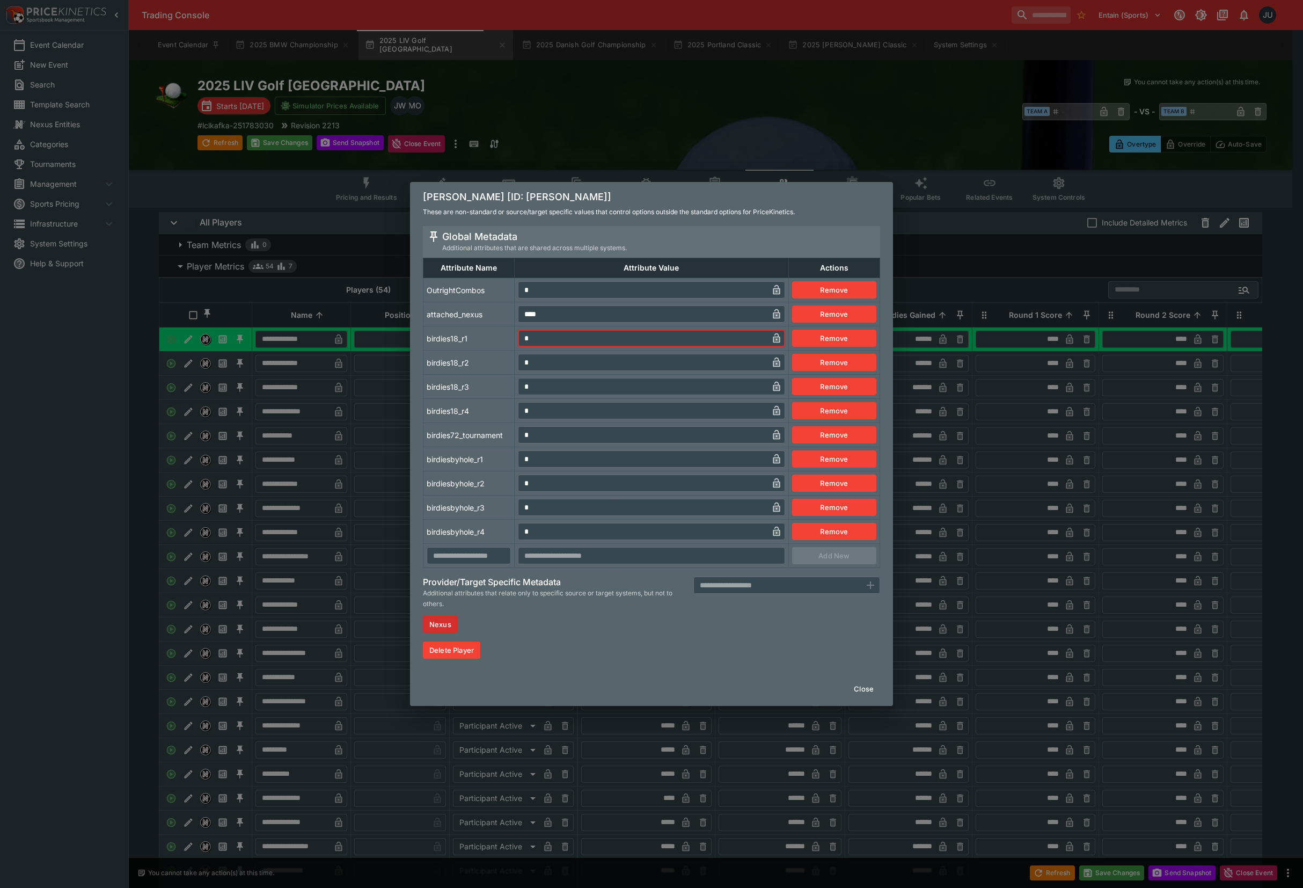
click at [515, 466] on td "* ​" at bounding box center [652, 459] width 274 height 24
click at [481, 453] on td "birdiesbyhole_r1" at bounding box center [469, 459] width 91 height 24
click at [360, 447] on div "Abraham Ancer [ID: abraham-ancer] These are non-standard or source/target speci…" at bounding box center [651, 444] width 1303 height 888
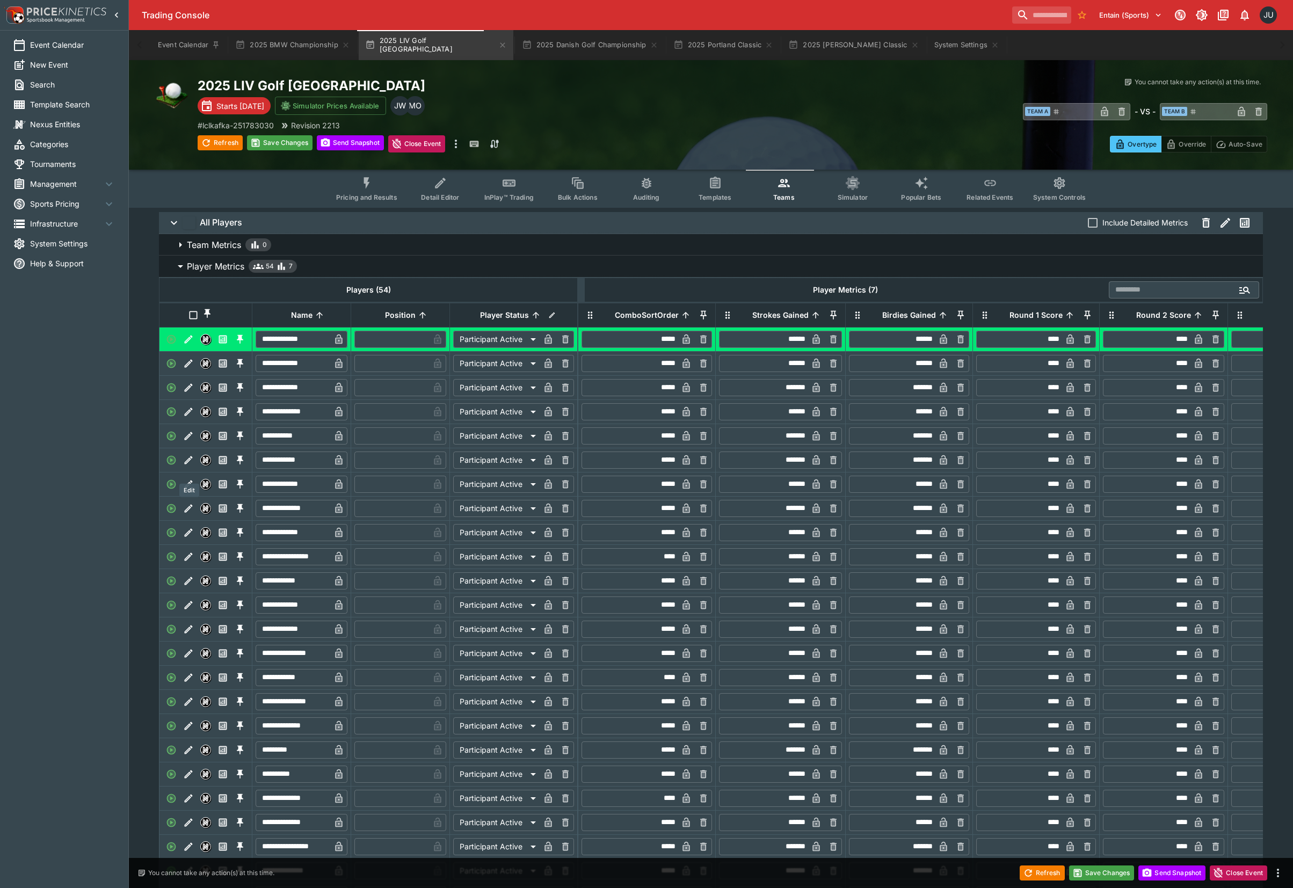
click at [194, 469] on button "Edit" at bounding box center [188, 459] width 17 height 17
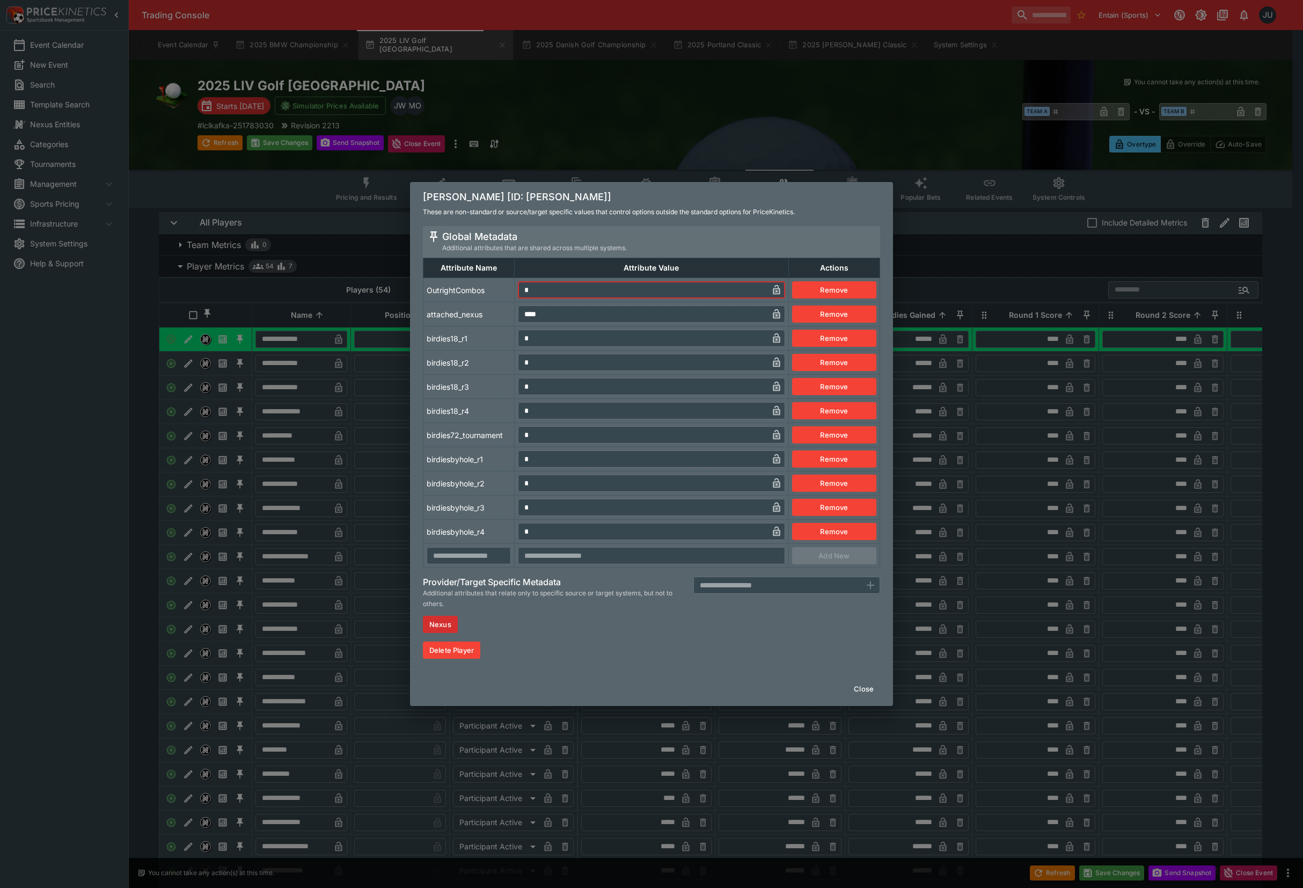
drag, startPoint x: 532, startPoint y: 288, endPoint x: 509, endPoint y: 296, distance: 25.0
click at [509, 295] on tr "OutrightCombos * ​ Remove" at bounding box center [652, 290] width 457 height 24
click at [515, 337] on td "* ​" at bounding box center [652, 338] width 274 height 24
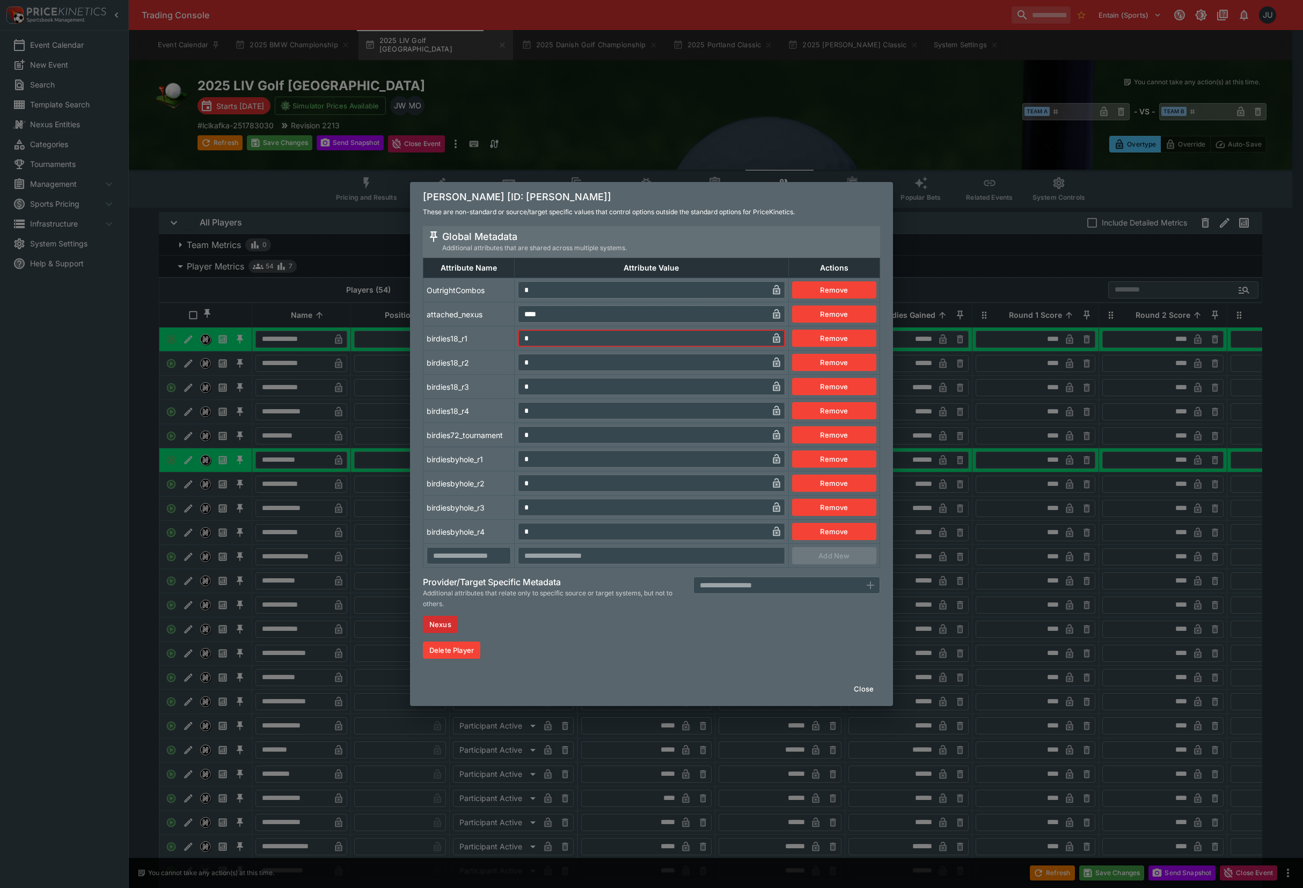
drag, startPoint x: 529, startPoint y: 456, endPoint x: 444, endPoint y: 446, distance: 85.5
click at [512, 457] on tr "birdiesbyhole_r1 * ​ Remove" at bounding box center [652, 459] width 457 height 24
click at [444, 446] on td "birdies72_tournament" at bounding box center [469, 435] width 91 height 24
drag, startPoint x: 338, startPoint y: 433, endPoint x: 335, endPoint y: 439, distance: 6.5
click at [336, 434] on div "Ben Campbell [ID: ben-campbell] These are non-standard or source/target specifi…" at bounding box center [651, 444] width 1303 height 888
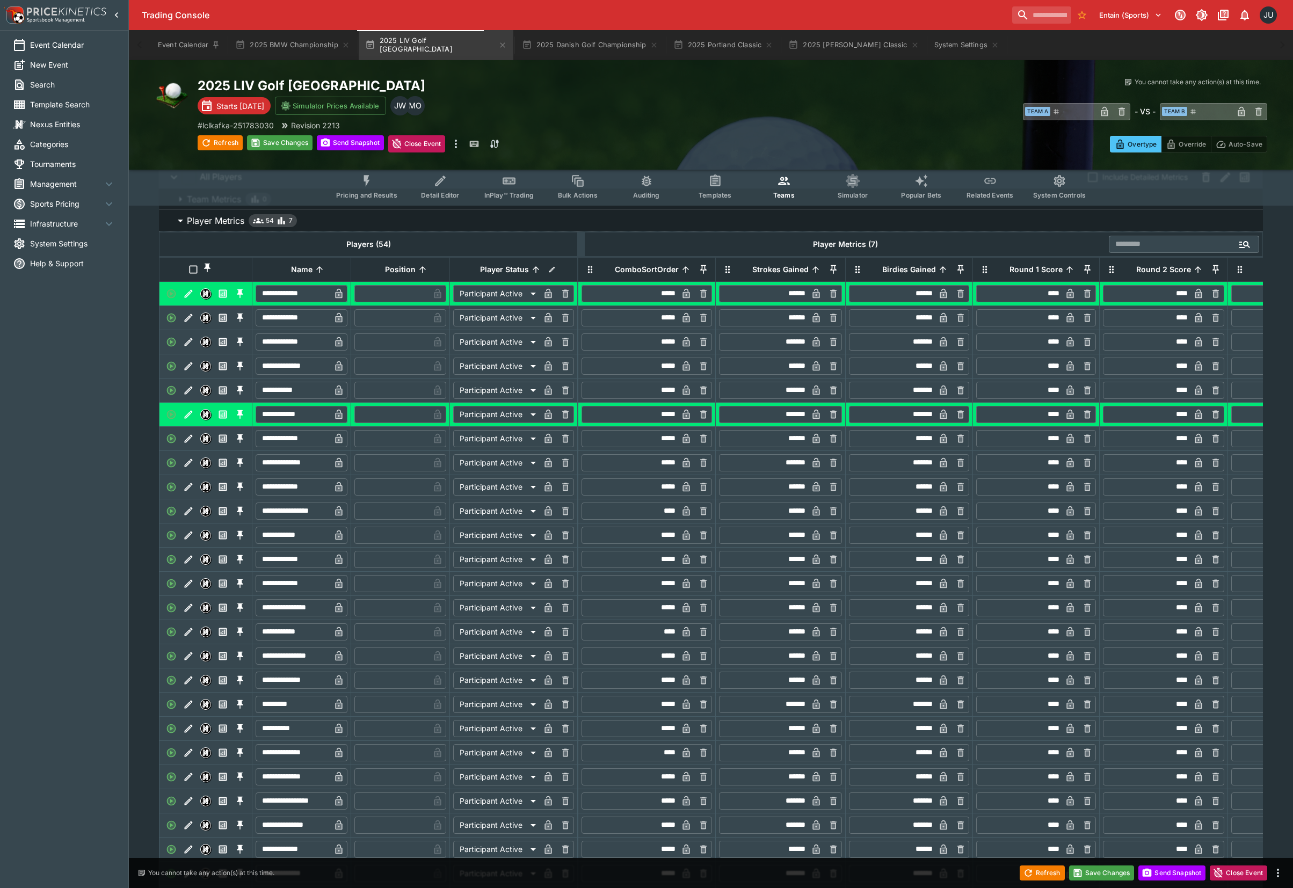
scroll to position [143, 0]
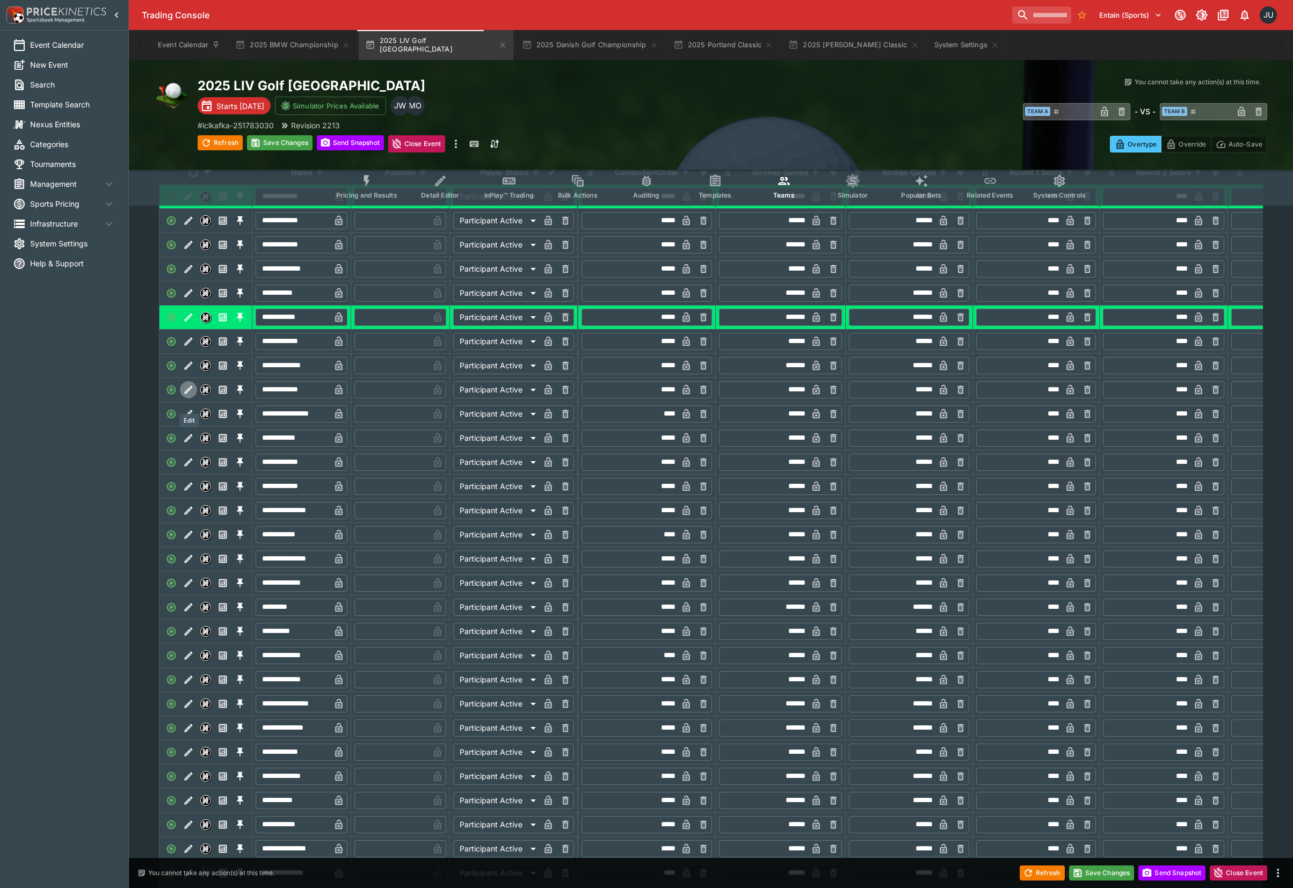
click at [188, 395] on icon "Edit" at bounding box center [188, 389] width 11 height 11
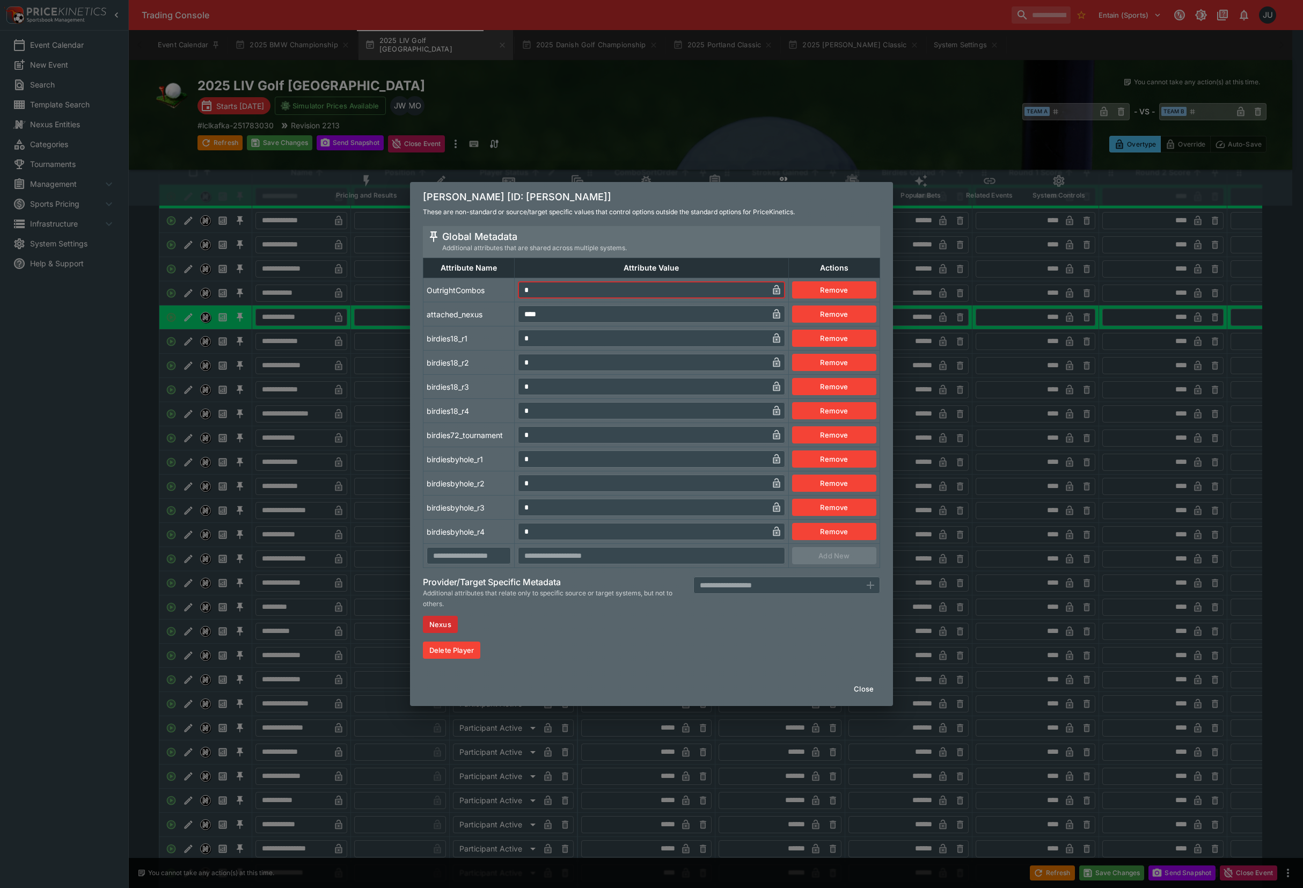
drag, startPoint x: 531, startPoint y: 291, endPoint x: 521, endPoint y: 308, distance: 20.0
click at [516, 297] on td "* ​" at bounding box center [652, 290] width 274 height 24
click at [517, 340] on td "* ​" at bounding box center [652, 338] width 274 height 24
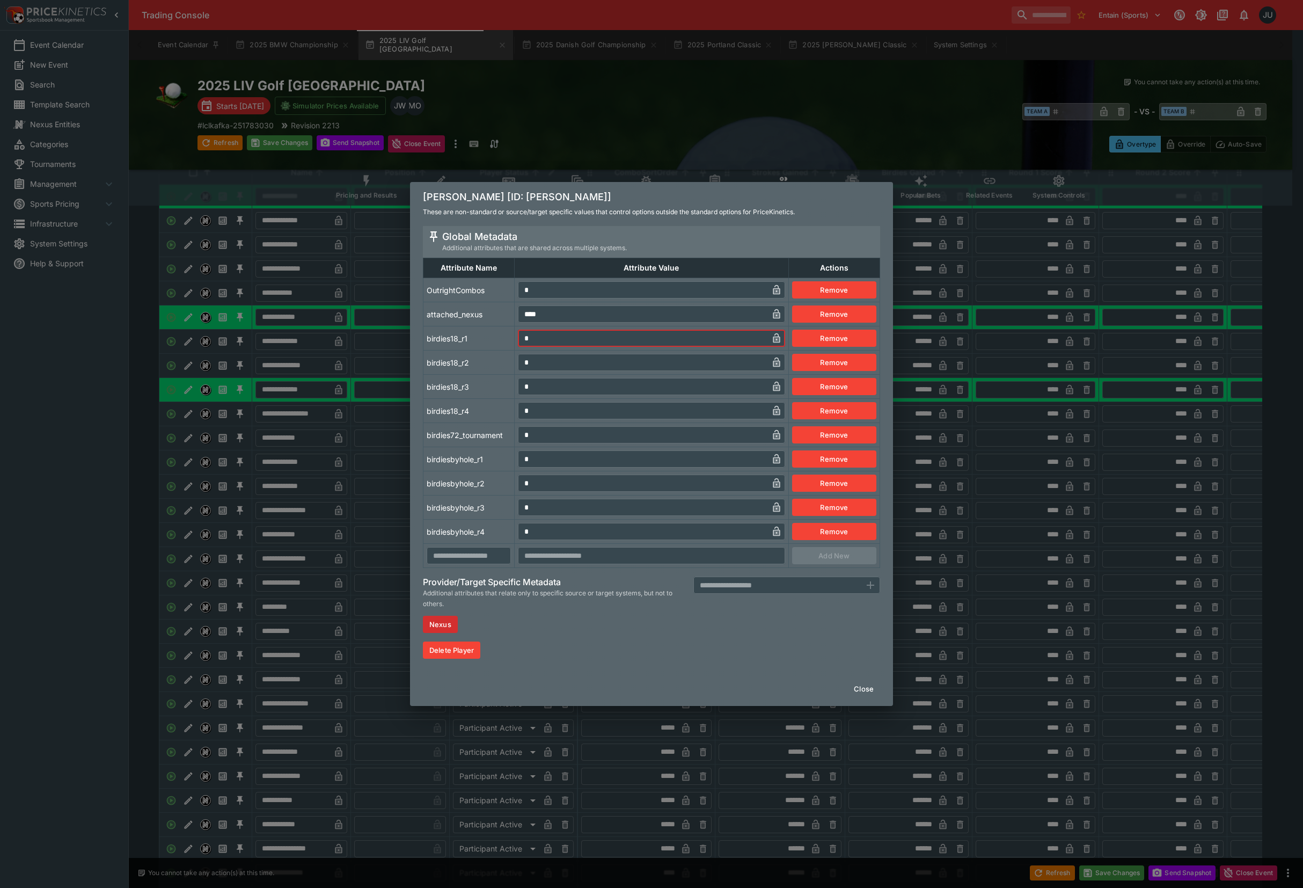
click at [509, 459] on tr "birdiesbyhole_r1 * ​ Remove" at bounding box center [652, 459] width 457 height 24
click at [493, 447] on td "birdiesbyhole_r1" at bounding box center [469, 459] width 91 height 24
drag, startPoint x: 529, startPoint y: 334, endPoint x: 497, endPoint y: 368, distance: 46.3
click at [503, 346] on tr "birdies18_r1 * ​ Remove" at bounding box center [652, 338] width 457 height 24
click at [490, 413] on td "birdies18_r4" at bounding box center [469, 411] width 91 height 24
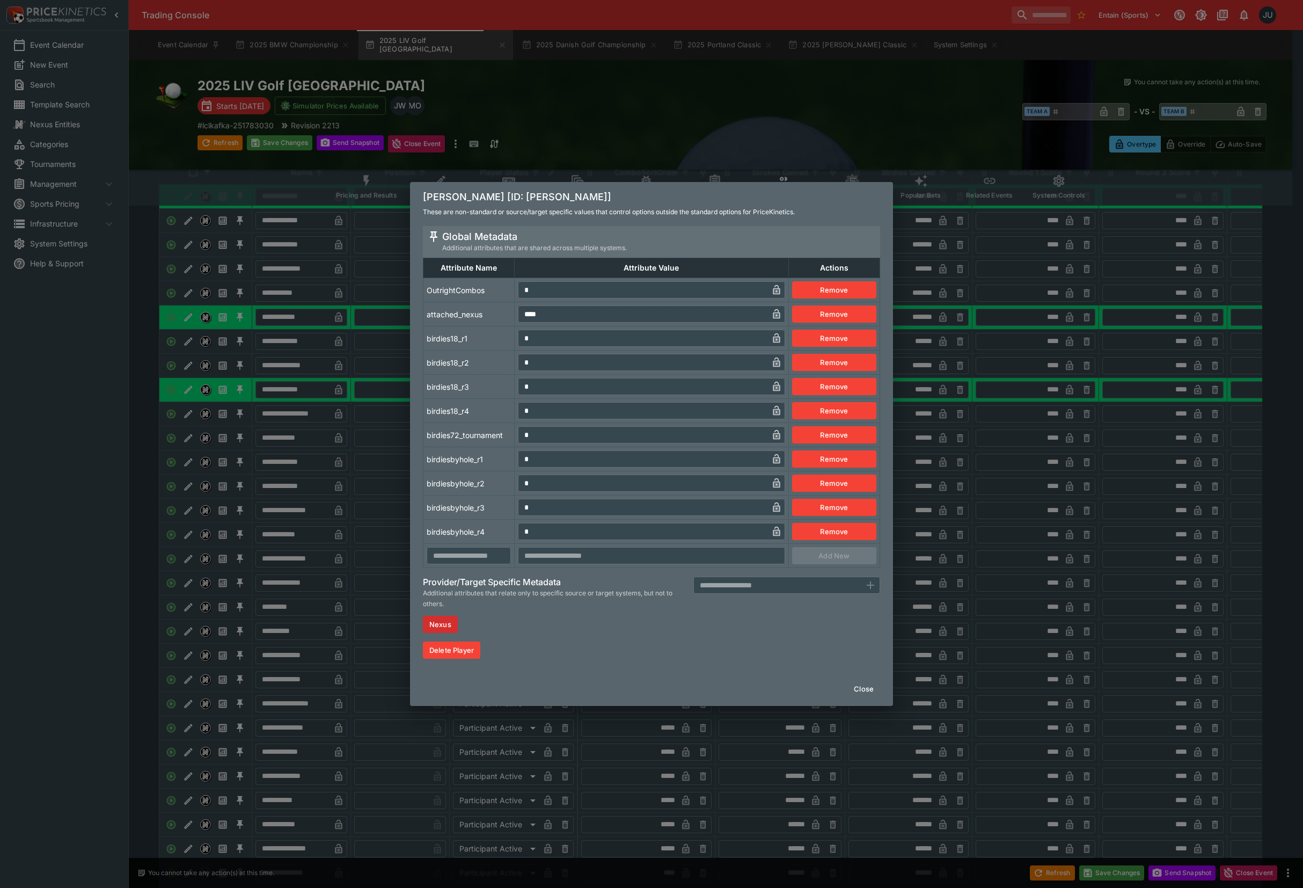
drag, startPoint x: 473, startPoint y: 440, endPoint x: 346, endPoint y: 460, distance: 128.8
click at [469, 440] on td "birdies72_tournament" at bounding box center [469, 435] width 91 height 24
click at [317, 470] on div "Brooks Koepka [ID: brooks-koepka] These are non-standard or source/target speci…" at bounding box center [651, 444] width 1303 height 888
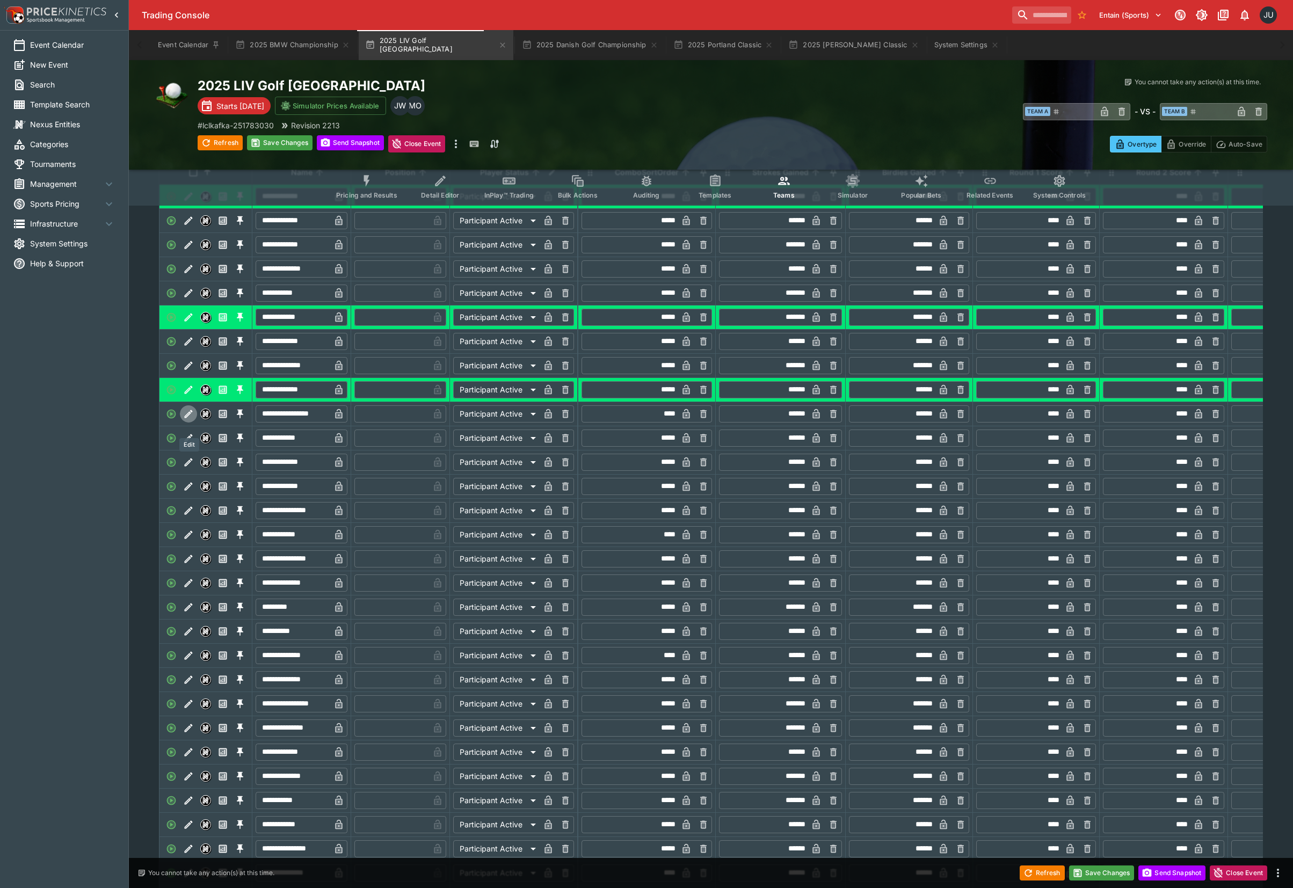
click at [193, 419] on icon "Edit" at bounding box center [188, 413] width 11 height 11
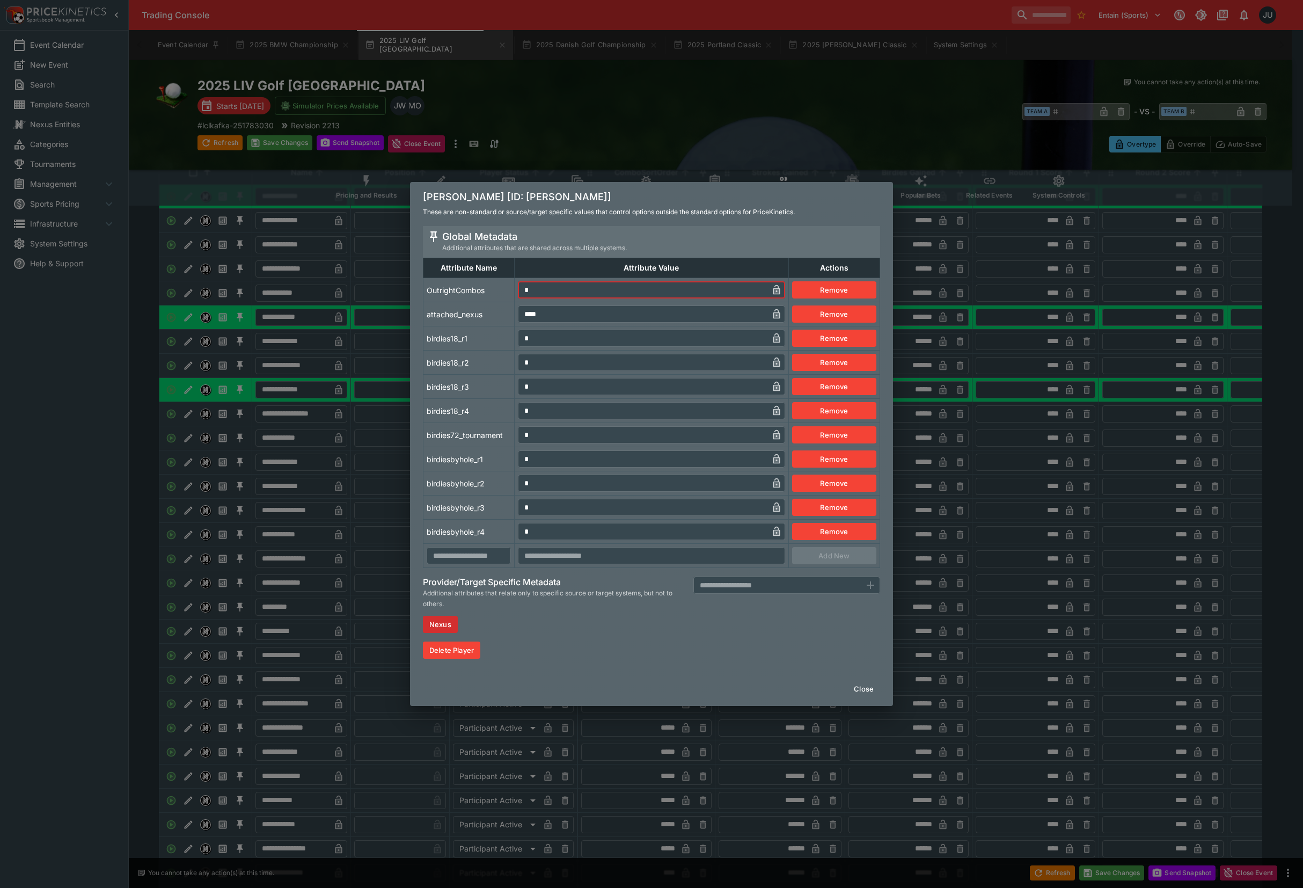
drag, startPoint x: 527, startPoint y: 293, endPoint x: 522, endPoint y: 297, distance: 6.5
click at [523, 295] on input "*" at bounding box center [643, 289] width 250 height 17
click at [511, 335] on tr "birdies18_r1 * ​ Remove" at bounding box center [652, 338] width 457 height 24
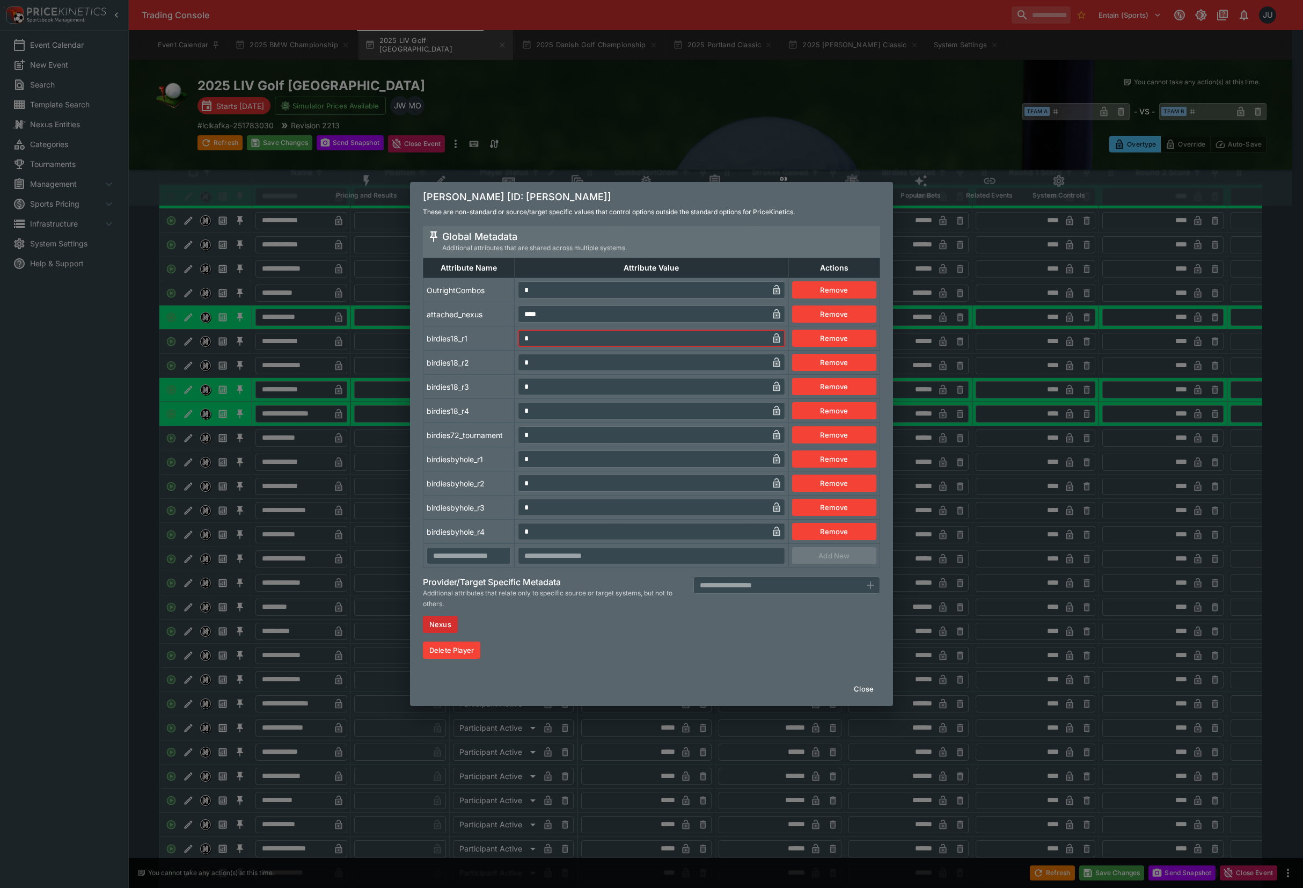
click at [500, 457] on tr "birdiesbyhole_r1 * ​ Remove" at bounding box center [652, 459] width 457 height 24
click at [466, 454] on td "birdiesbyhole_r1" at bounding box center [469, 459] width 91 height 24
click at [366, 470] on div "Bryson Dechambeau [ID: bryson-dechambeau] These are non-standard or source/targ…" at bounding box center [651, 444] width 1303 height 888
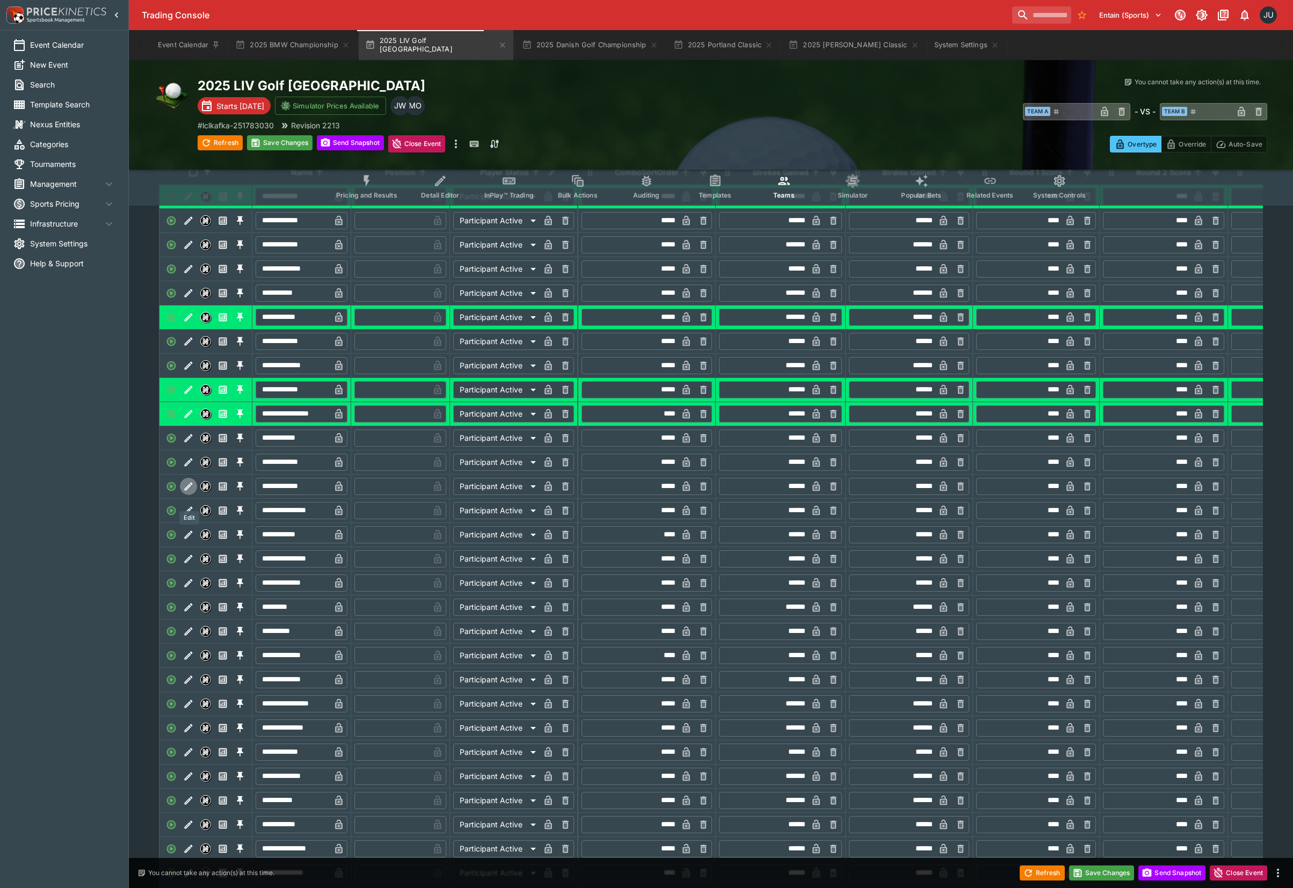
click at [192, 492] on icon "Edit" at bounding box center [188, 486] width 11 height 11
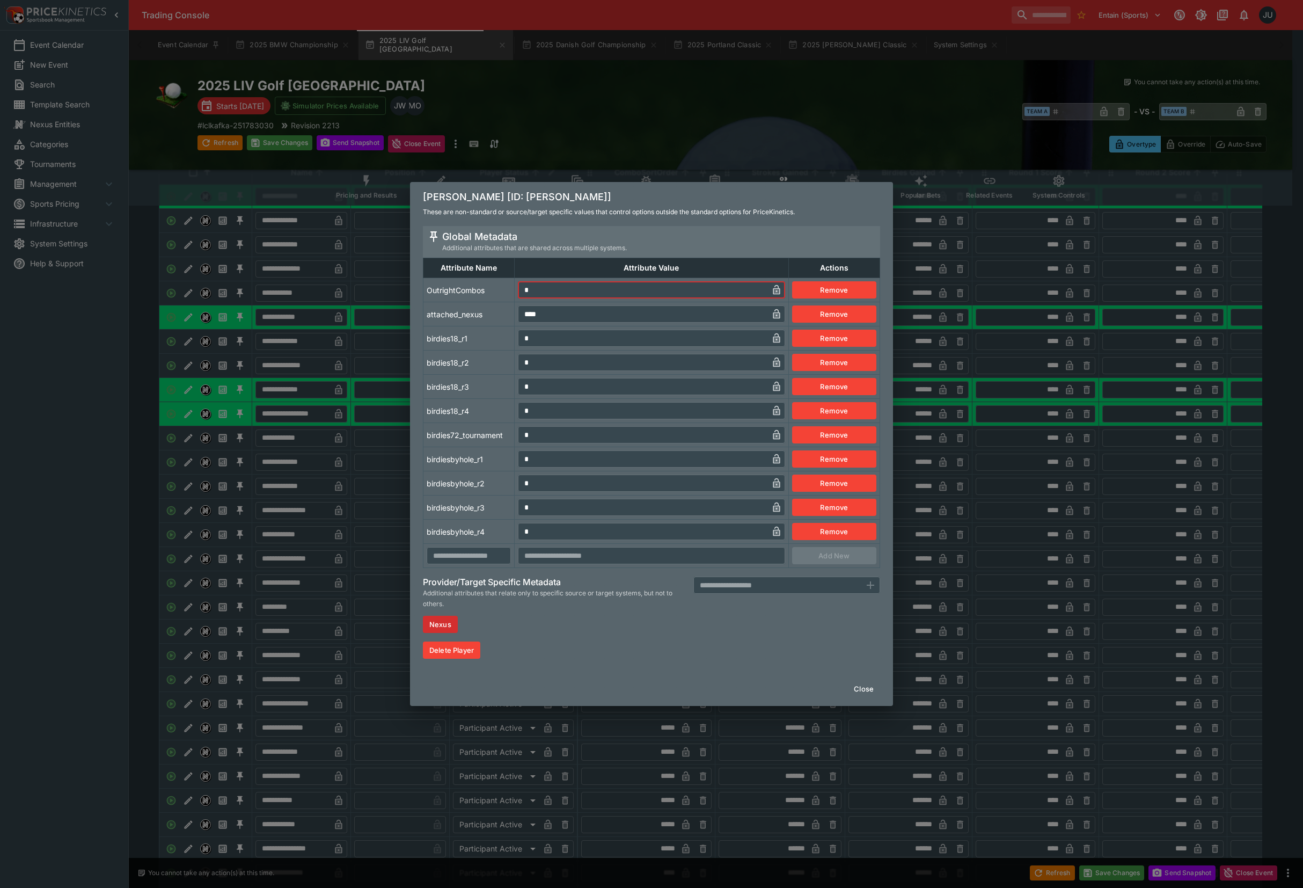
drag, startPoint x: 517, startPoint y: 291, endPoint x: 526, endPoint y: 319, distance: 29.2
click at [516, 294] on td "* ​" at bounding box center [652, 290] width 274 height 24
drag, startPoint x: 529, startPoint y: 339, endPoint x: 530, endPoint y: 430, distance: 90.7
click at [519, 340] on input "*" at bounding box center [643, 338] width 250 height 17
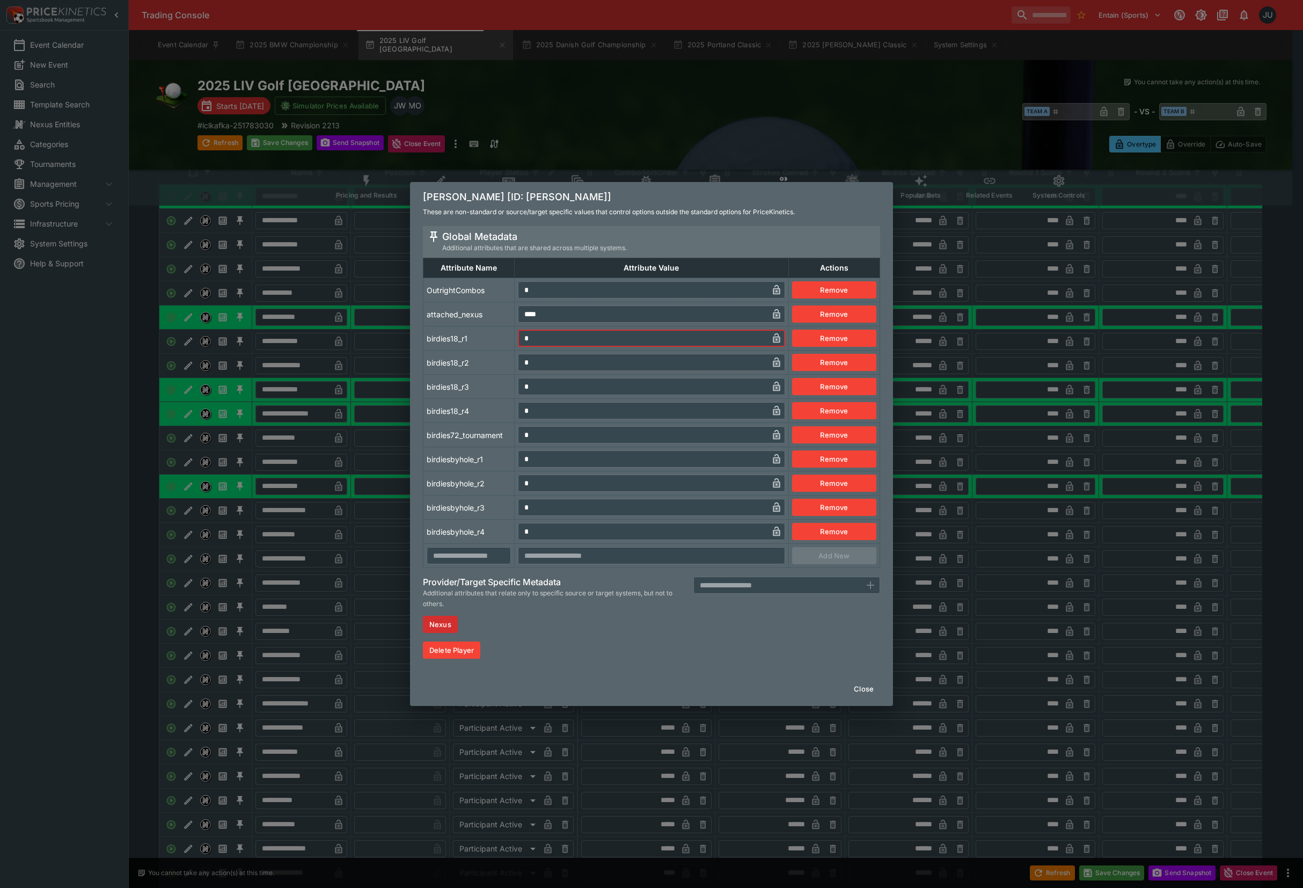
click at [508, 463] on tr "birdiesbyhole_r1 * ​ Remove" at bounding box center [652, 459] width 457 height 24
click at [499, 469] on td "birdiesbyhole_r1" at bounding box center [469, 459] width 91 height 24
click at [359, 539] on div "Cameron Smith [ID: cameron-smith] These are non-standard or source/target speci…" at bounding box center [651, 444] width 1303 height 888
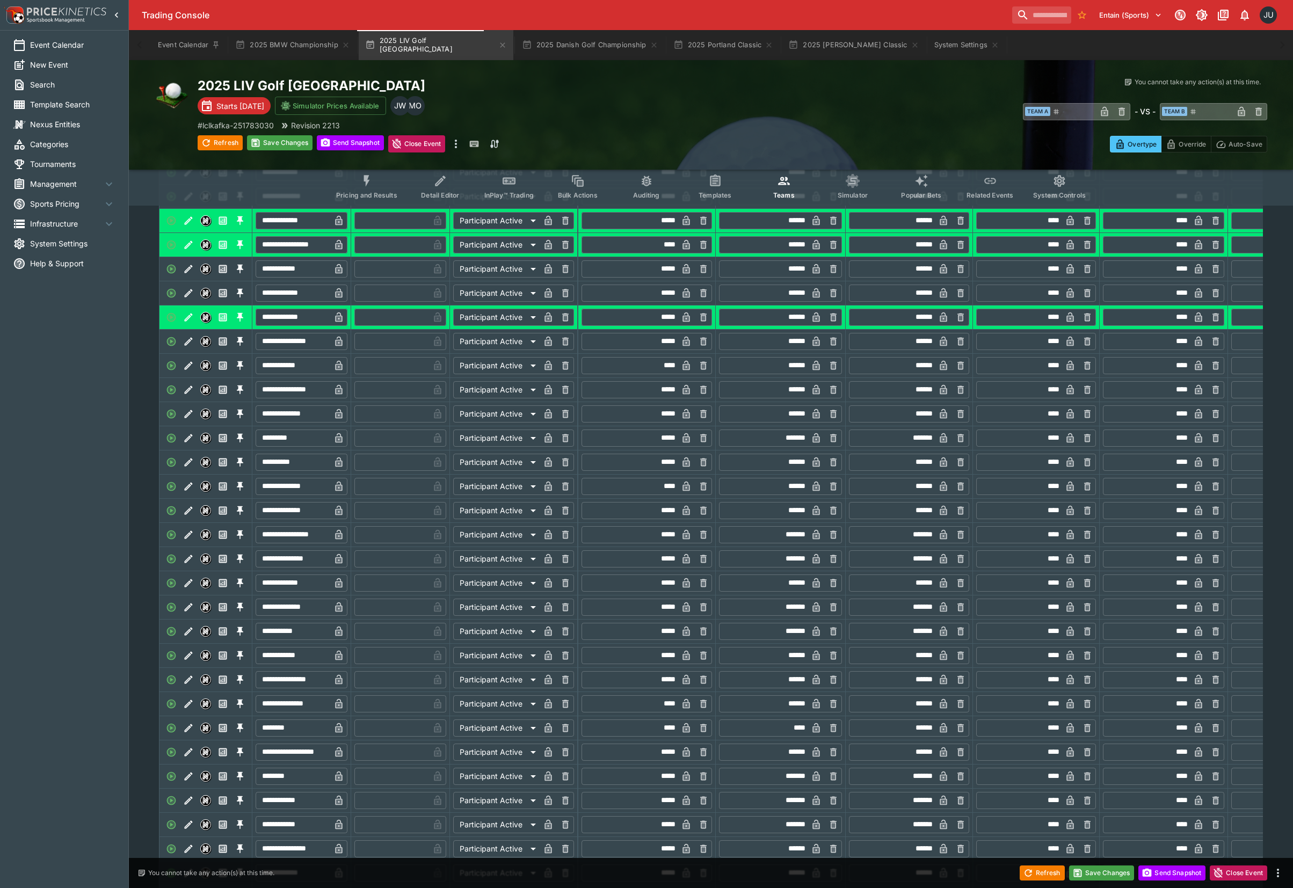
scroll to position [357, 0]
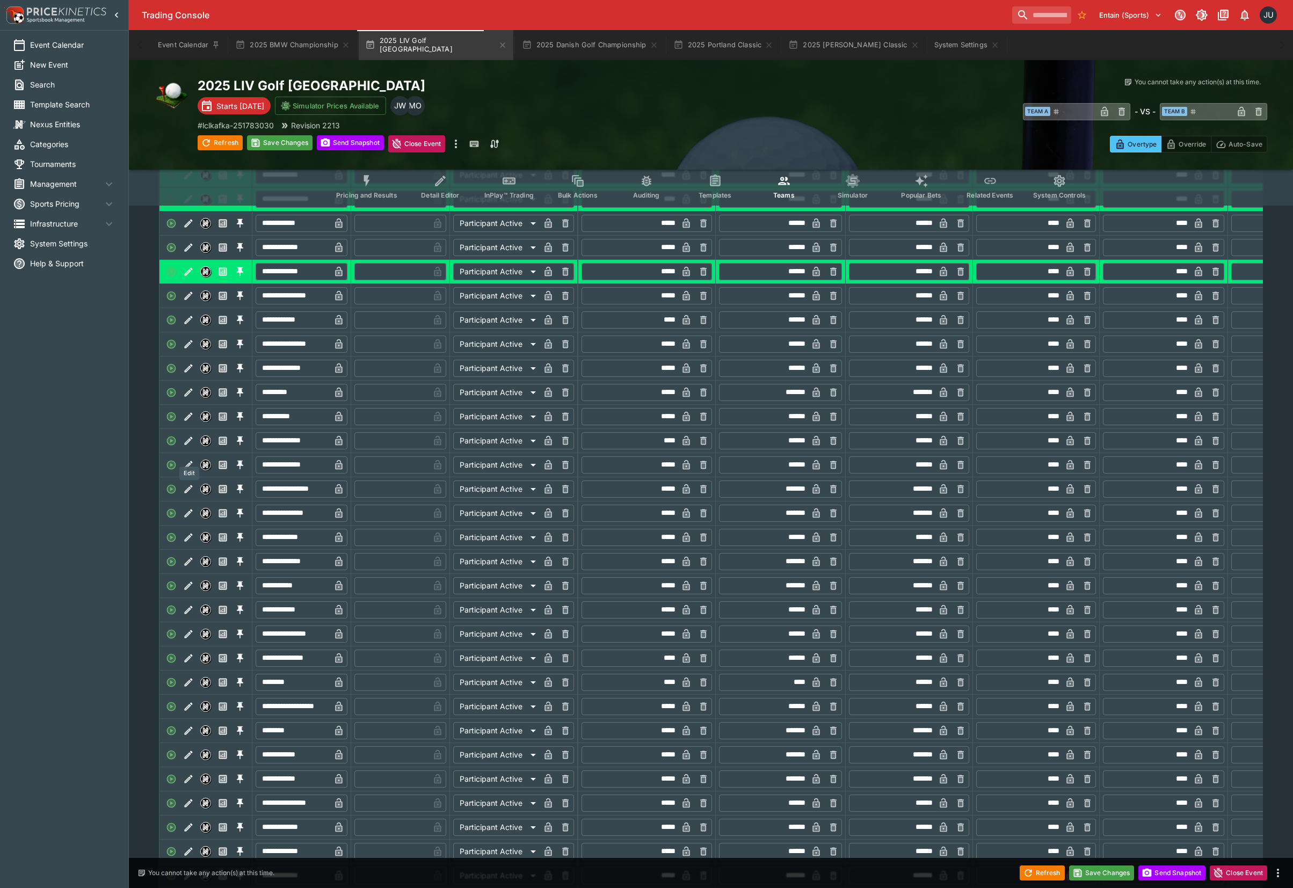
click at [189, 444] on icon "Edit" at bounding box center [189, 440] width 8 height 8
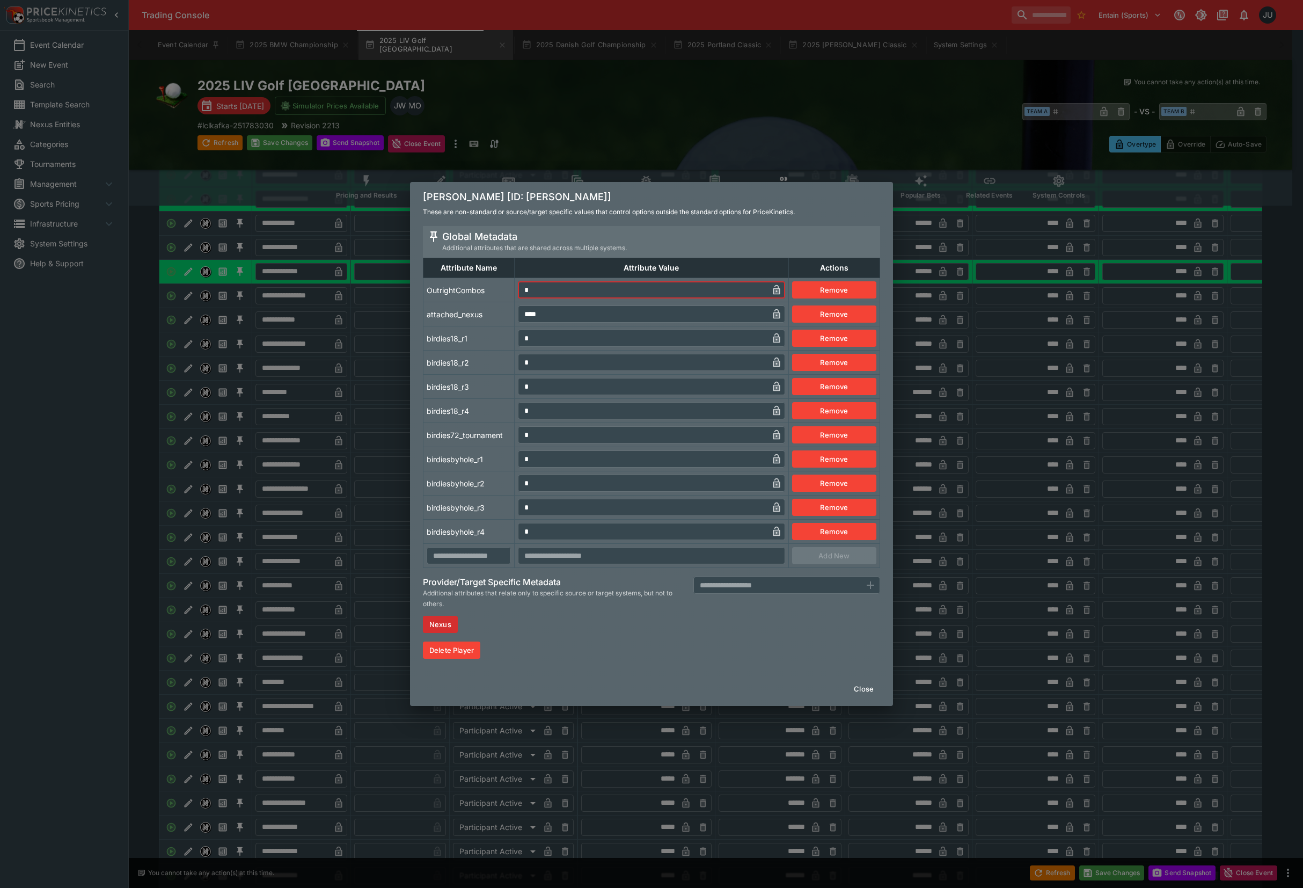
drag, startPoint x: 527, startPoint y: 293, endPoint x: 505, endPoint y: 298, distance: 22.8
click at [502, 293] on tr "OutrightCombos * ​ Remove" at bounding box center [652, 290] width 457 height 24
click at [507, 337] on tr "birdies18_r1 * ​ Remove" at bounding box center [652, 338] width 457 height 24
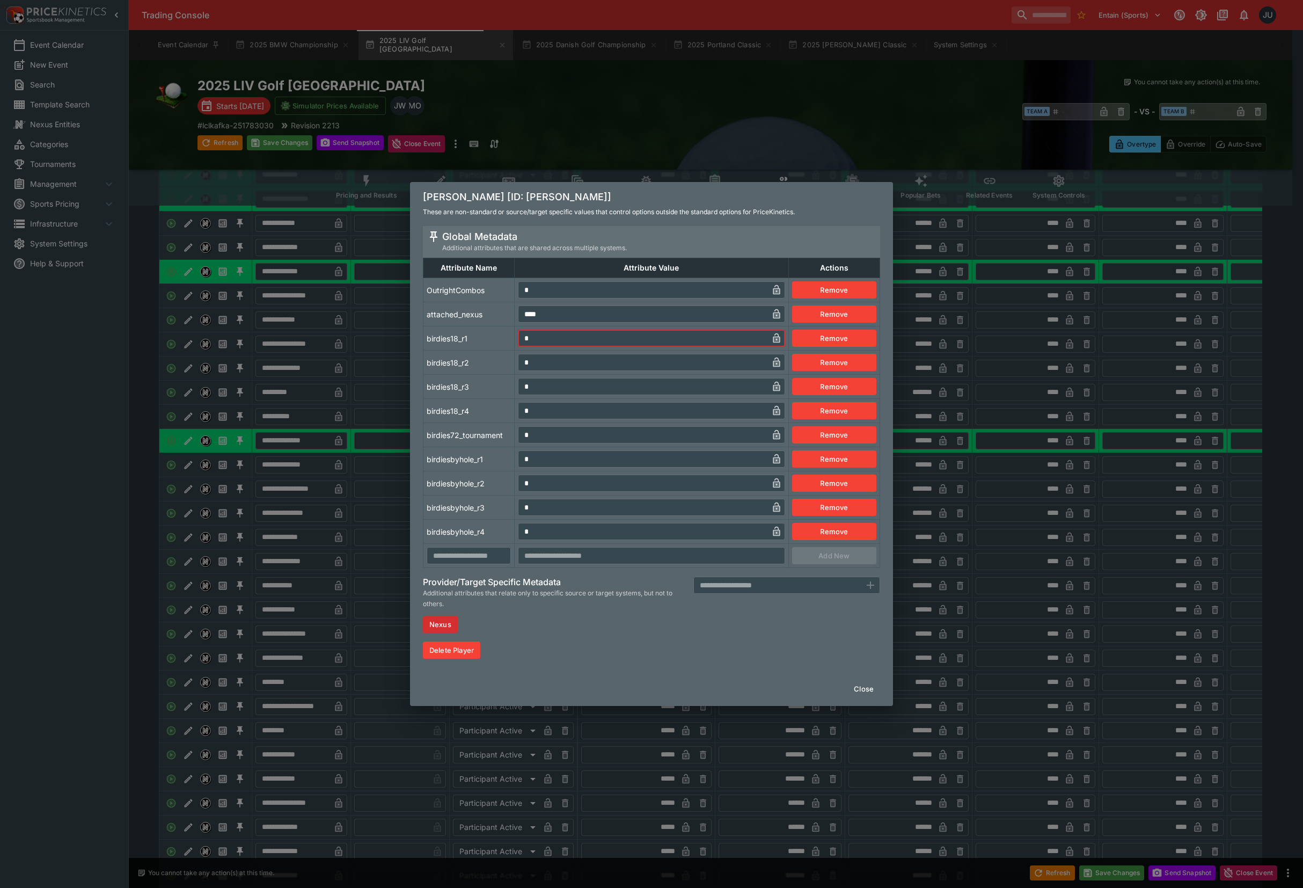
click at [520, 458] on input "*" at bounding box center [643, 458] width 250 height 17
click at [488, 461] on td "birdiesbyhole_r1" at bounding box center [469, 459] width 91 height 24
drag, startPoint x: 531, startPoint y: 344, endPoint x: 522, endPoint y: 346, distance: 9.9
click at [522, 346] on input "*" at bounding box center [643, 338] width 250 height 17
click at [501, 368] on td "birdies18_r2" at bounding box center [469, 363] width 91 height 24
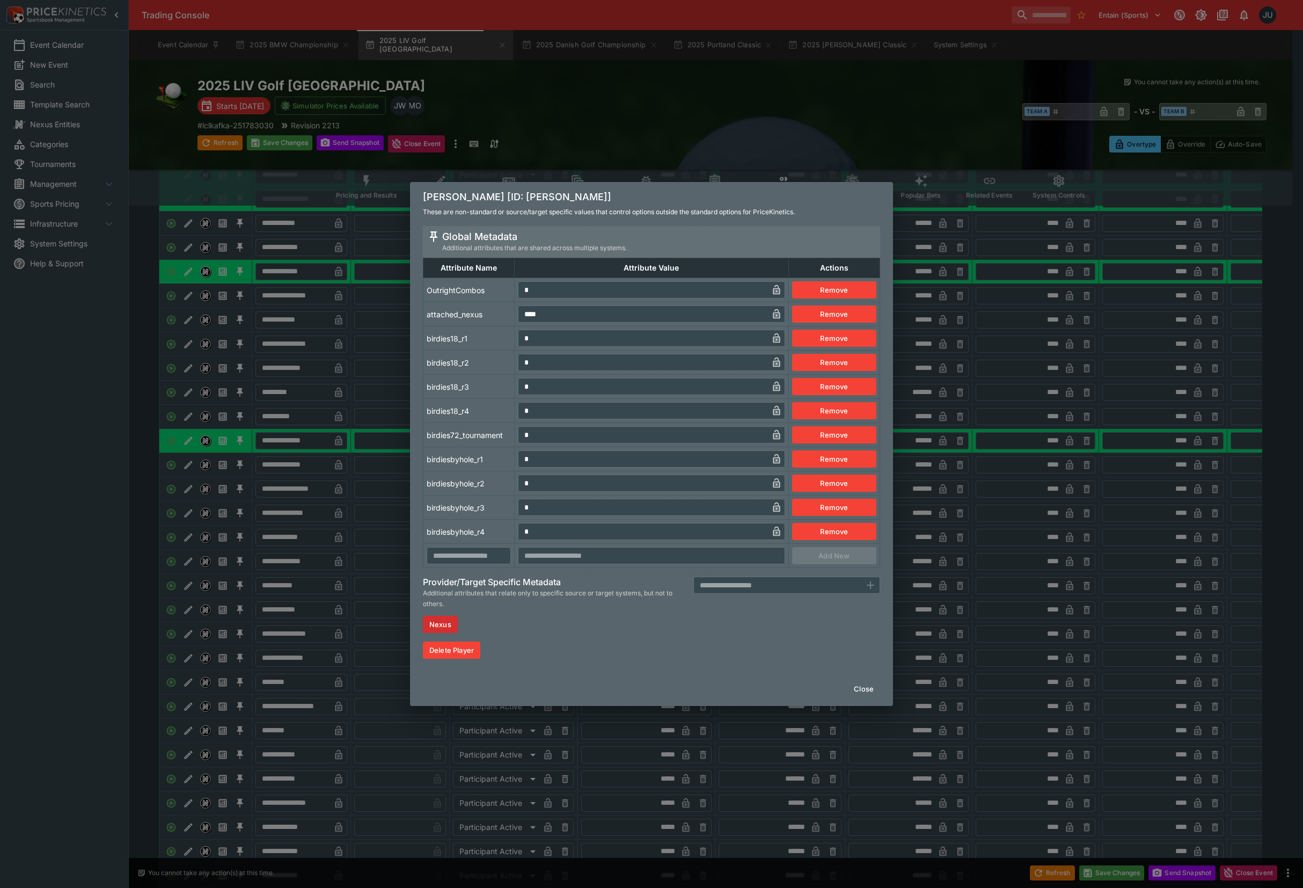
drag, startPoint x: 372, startPoint y: 413, endPoint x: 354, endPoint y: 441, distance: 33.1
click at [369, 417] on div "Dean Burmester [ID: dean-burmester] These are non-standard or source/target spe…" at bounding box center [651, 444] width 1303 height 888
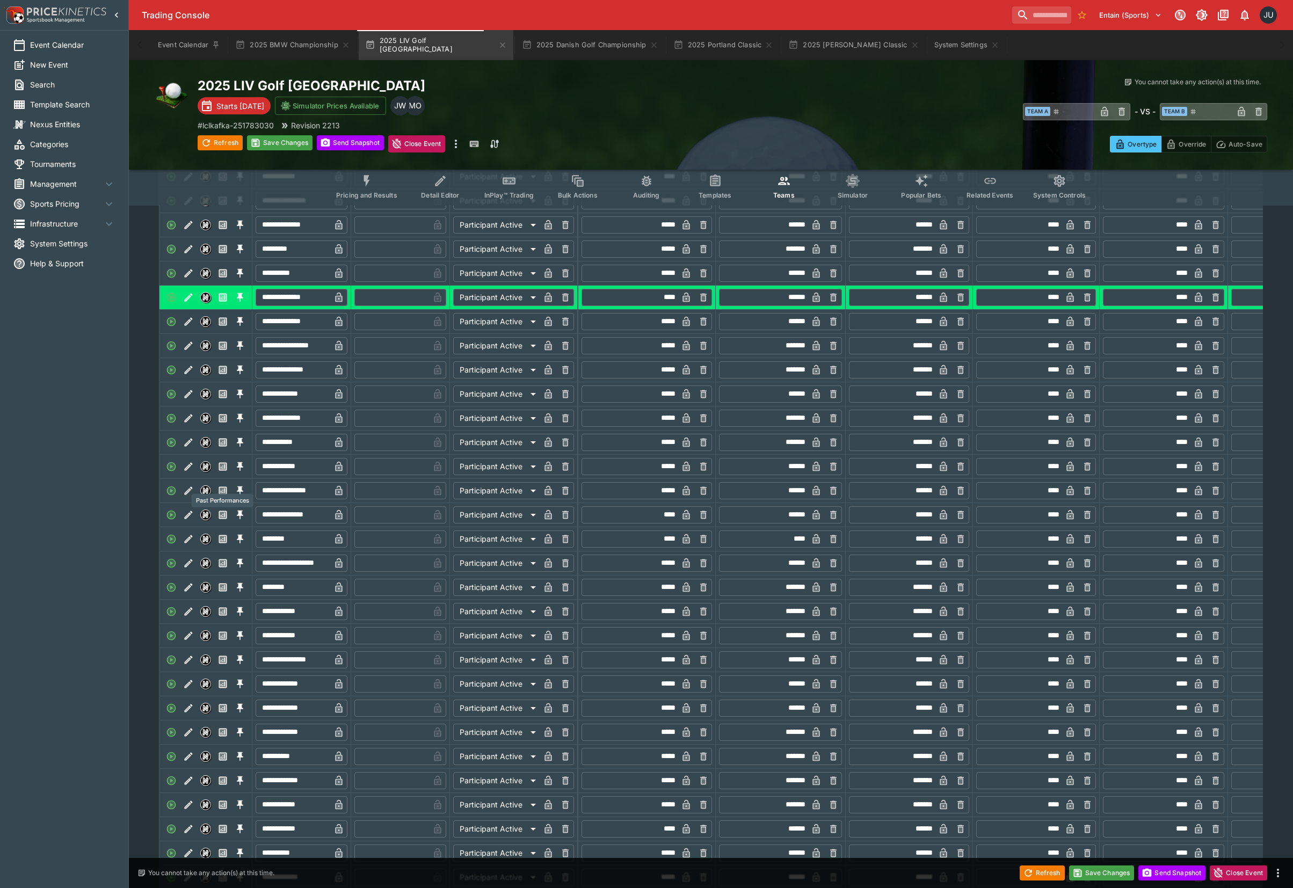
scroll to position [572, 0]
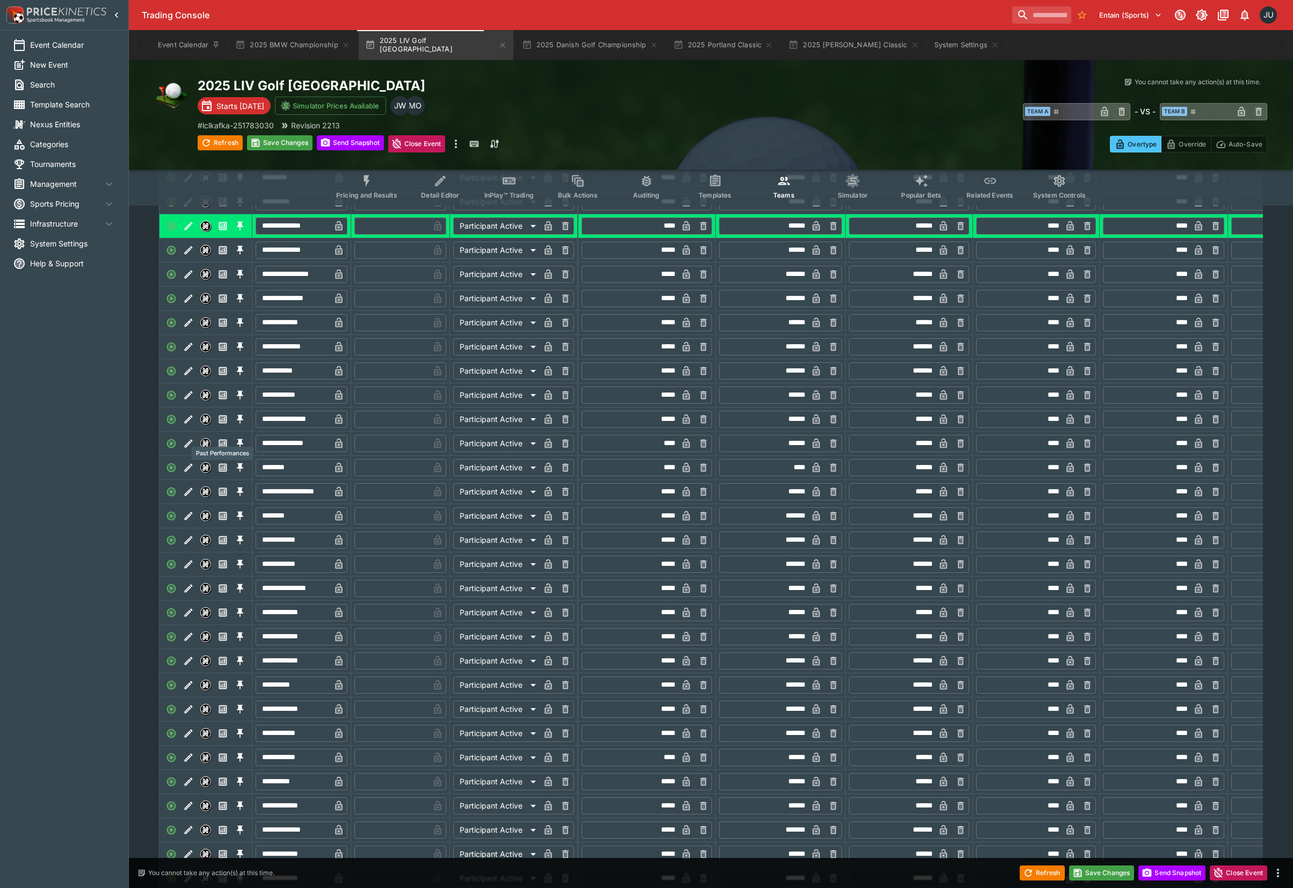
click at [190, 449] on icon "Edit" at bounding box center [188, 443] width 11 height 11
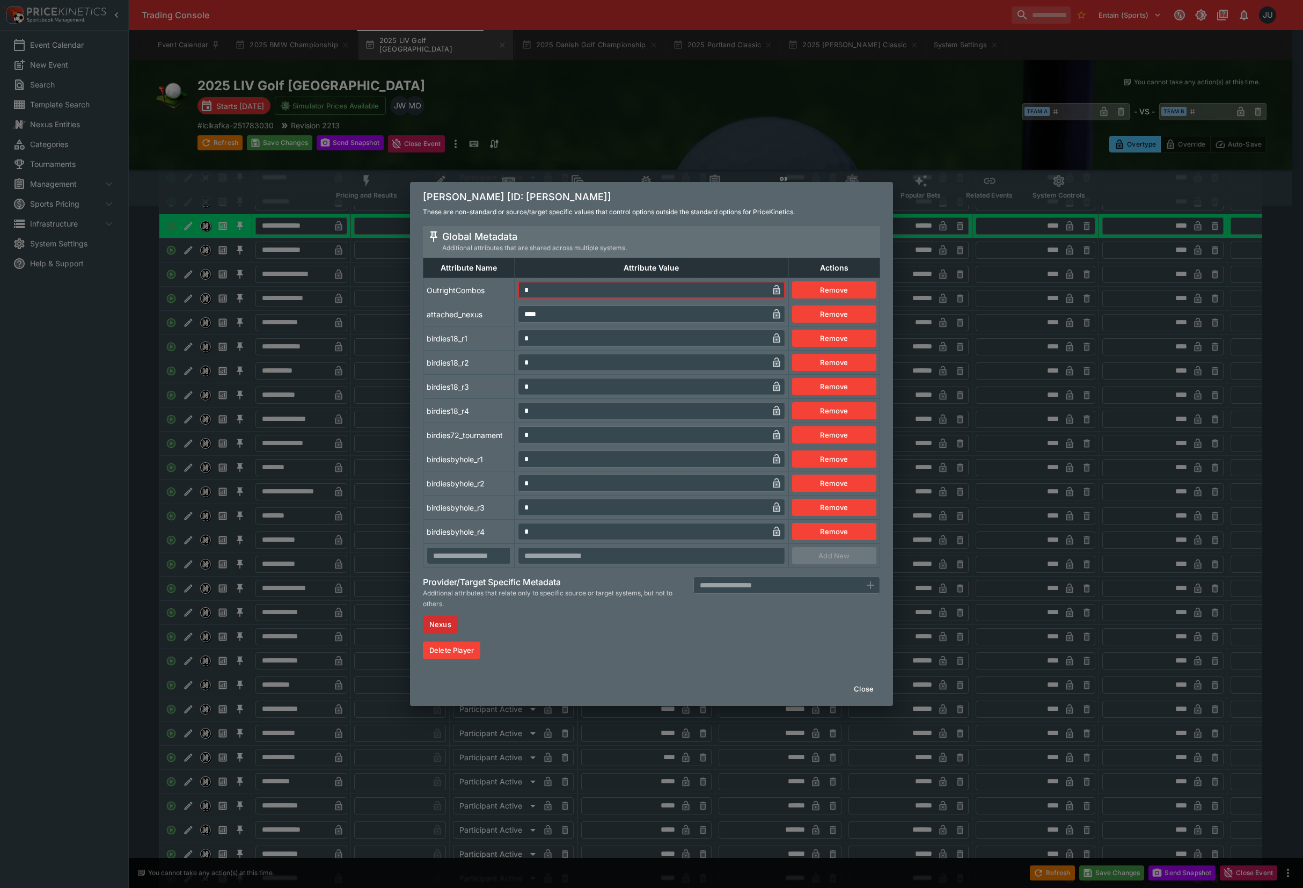
drag, startPoint x: 531, startPoint y: 293, endPoint x: 527, endPoint y: 320, distance: 27.7
click at [512, 297] on tr "OutrightCombos * ​ Remove" at bounding box center [652, 290] width 457 height 24
click at [519, 346] on input "*" at bounding box center [643, 338] width 250 height 17
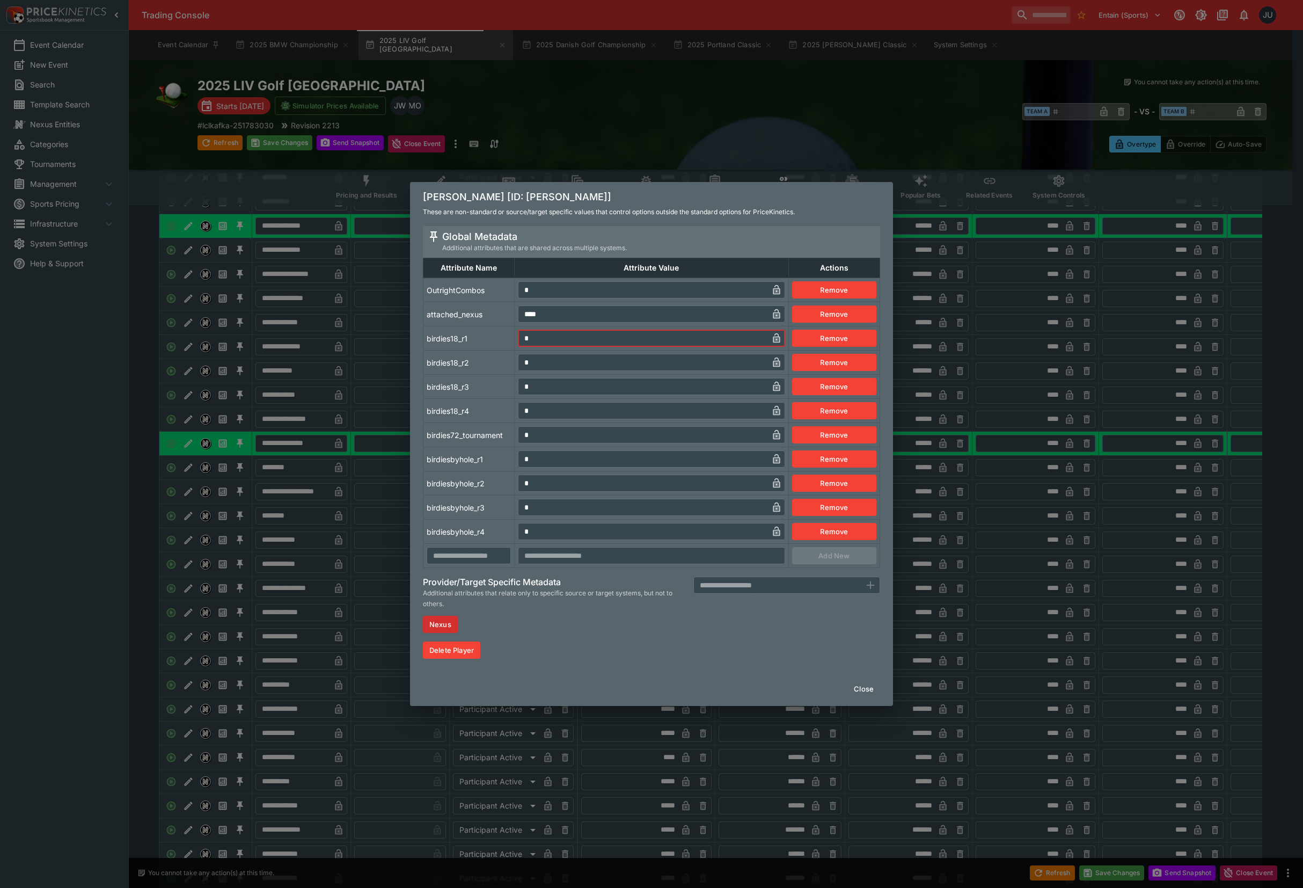
drag, startPoint x: 533, startPoint y: 454, endPoint x: 487, endPoint y: 454, distance: 45.6
click at [512, 458] on tr "birdiesbyhole_r1 * ​ Remove" at bounding box center [652, 459] width 457 height 24
click at [487, 454] on td "birdiesbyhole_r1" at bounding box center [469, 459] width 91 height 24
click at [332, 517] on div "Joaquin Niemann [ID: joaquin-niemann] These are non-standard or source/target s…" at bounding box center [651, 444] width 1303 height 888
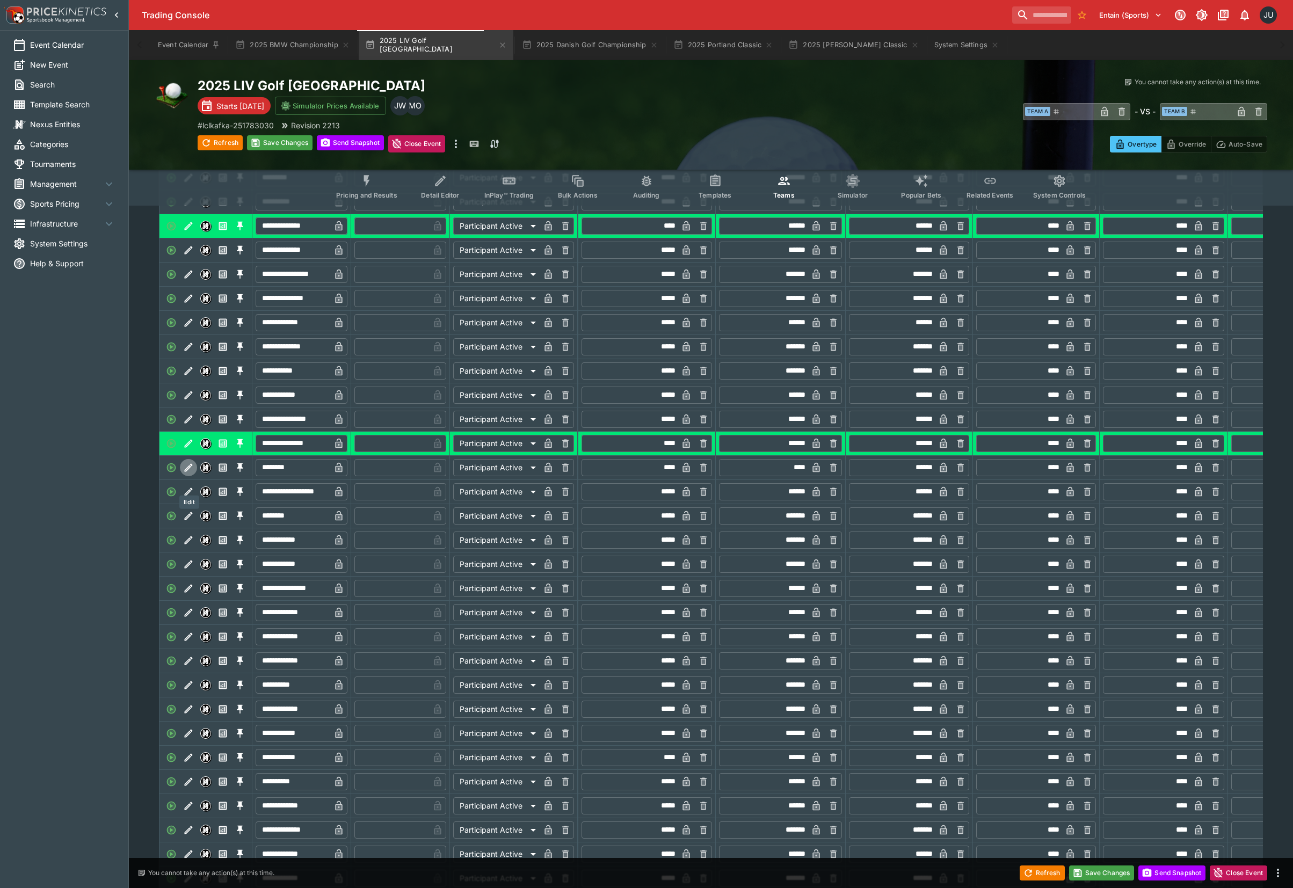
click at [188, 471] on icon "Edit" at bounding box center [189, 467] width 8 height 8
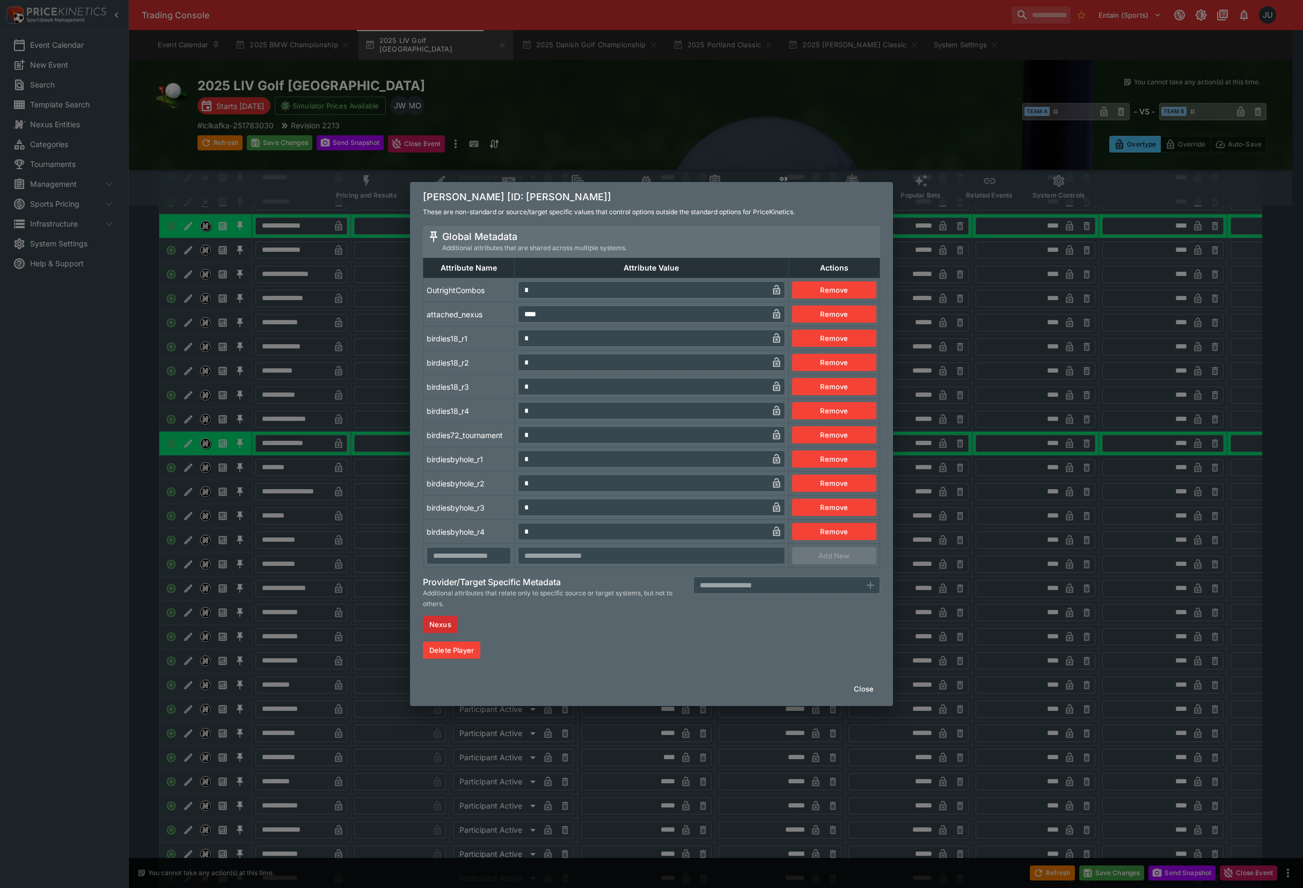
drag, startPoint x: 539, startPoint y: 286, endPoint x: 515, endPoint y: 292, distance: 25.0
click at [515, 292] on td "* ​" at bounding box center [652, 290] width 274 height 24
click at [524, 338] on input "*" at bounding box center [643, 338] width 250 height 17
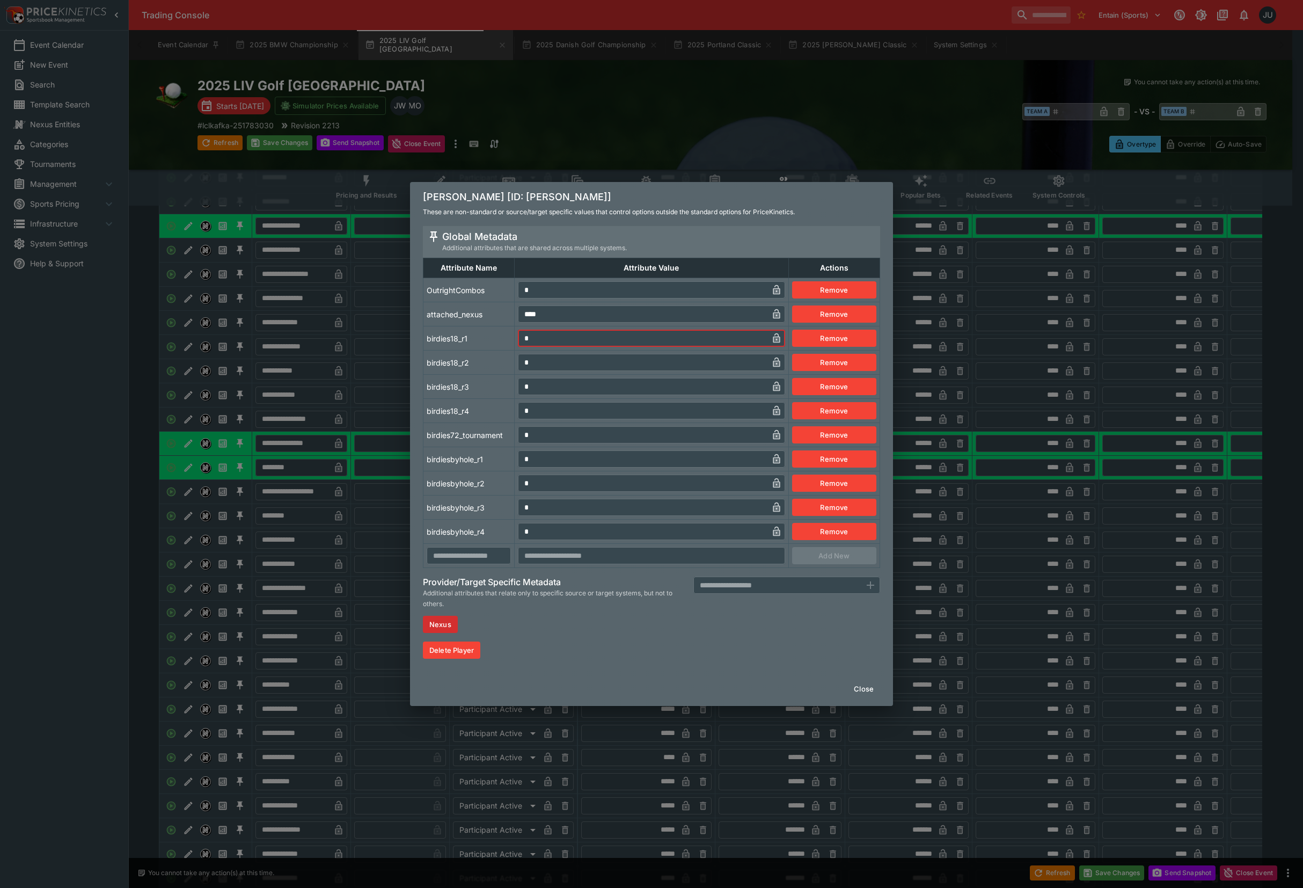
drag, startPoint x: 534, startPoint y: 455, endPoint x: 506, endPoint y: 458, distance: 28.1
click at [524, 457] on input "*" at bounding box center [643, 458] width 250 height 17
click at [491, 461] on td "birdiesbyhole_r1" at bounding box center [469, 459] width 91 height 24
click at [395, 528] on div "Jon Rahm [ID: jon-rahm] These are non-standard or source/target specific values…" at bounding box center [651, 444] width 1303 height 888
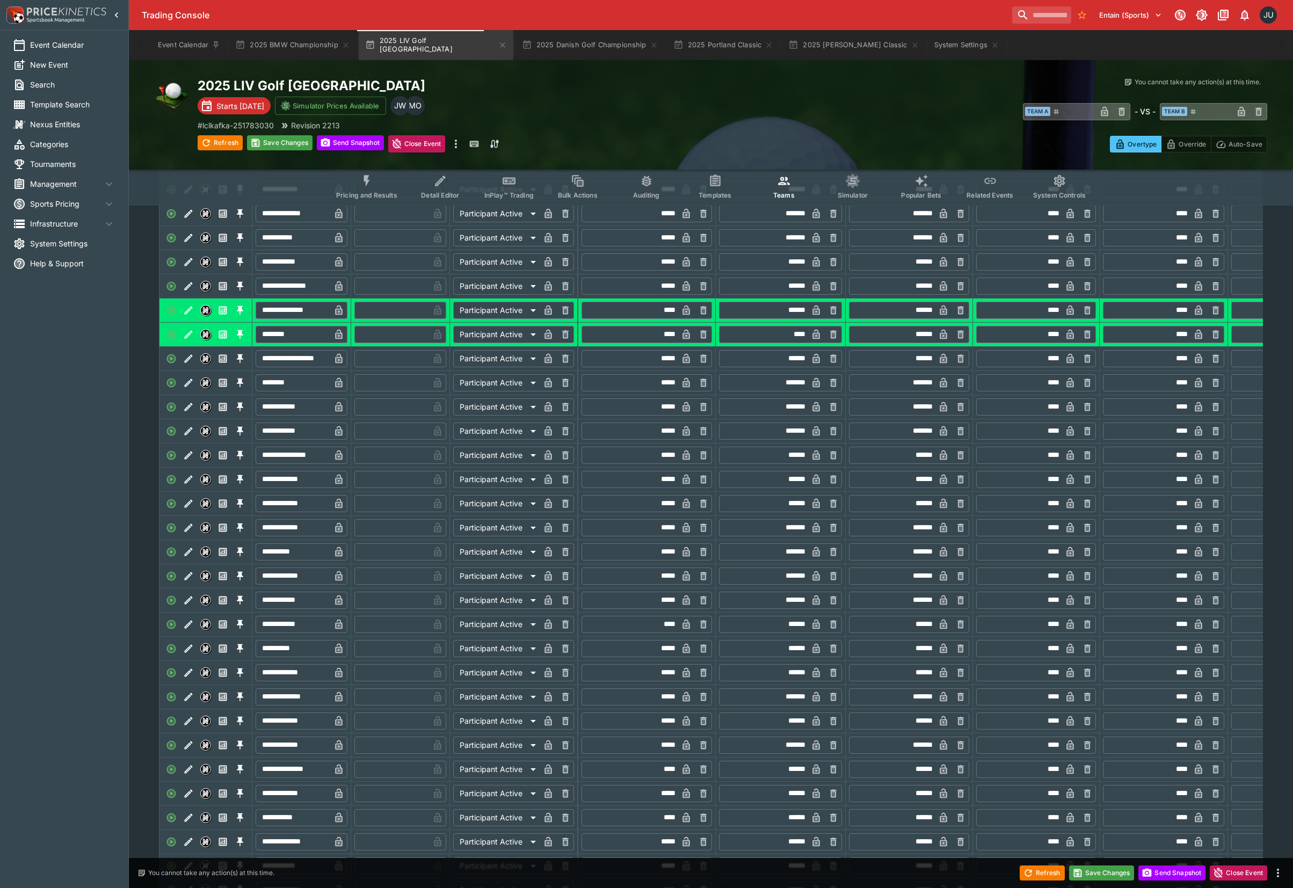
scroll to position [716, 0]
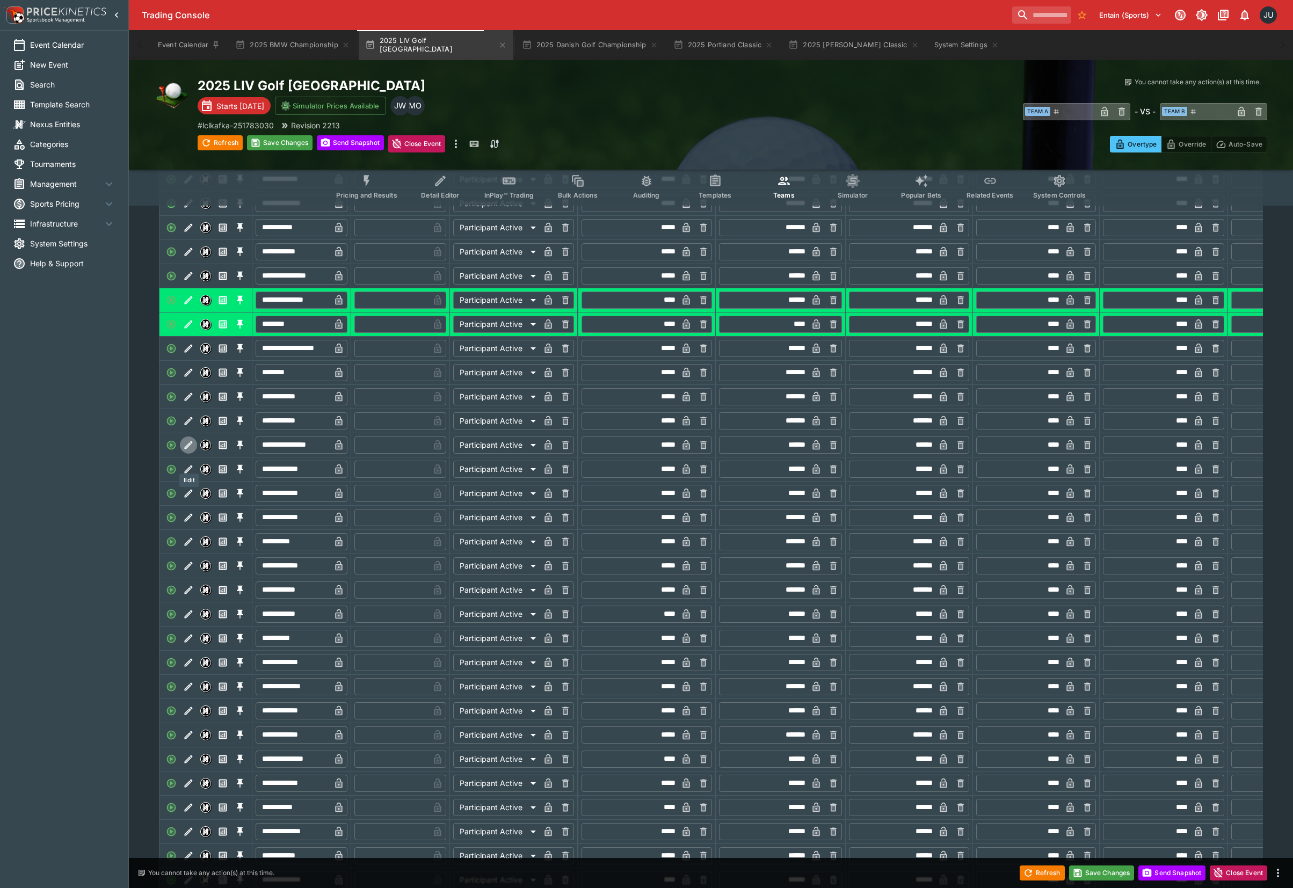
click at [188, 449] on icon "Edit" at bounding box center [189, 445] width 8 height 8
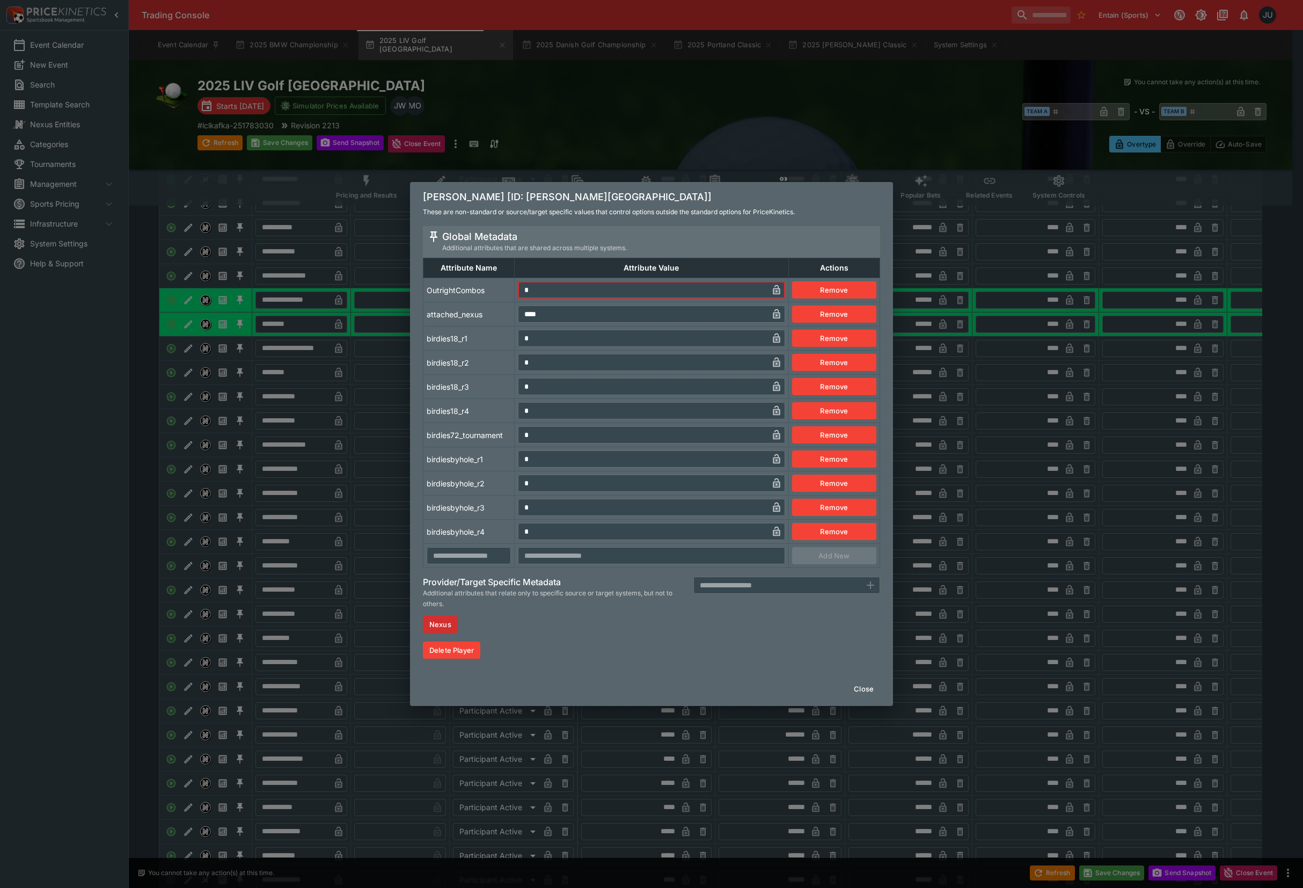
drag, startPoint x: 540, startPoint y: 296, endPoint x: 523, endPoint y: 301, distance: 17.8
click at [523, 297] on input "*" at bounding box center [643, 289] width 250 height 17
click at [492, 292] on tr "OutrightCombos * ​ Remove" at bounding box center [652, 290] width 457 height 24
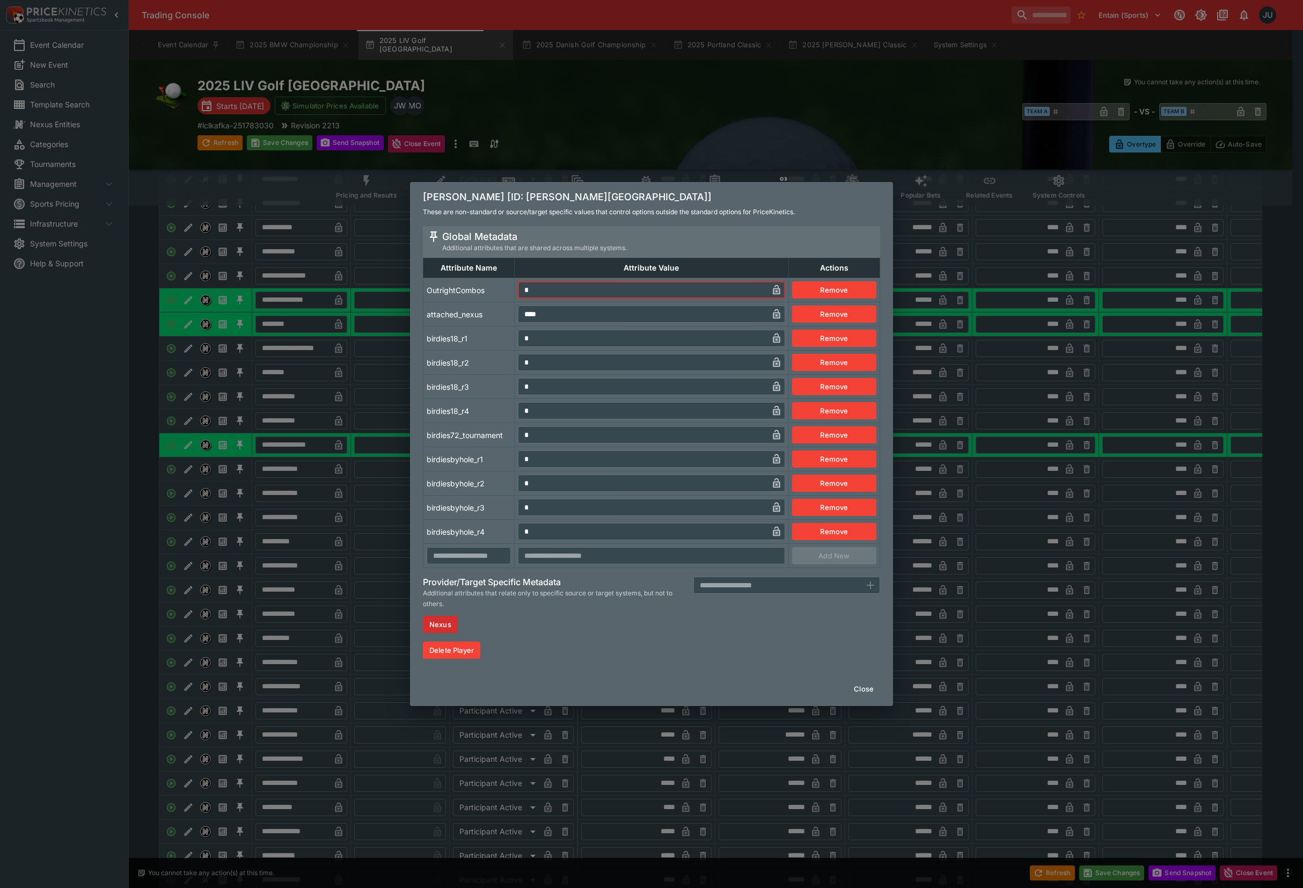
drag, startPoint x: 527, startPoint y: 335, endPoint x: 533, endPoint y: 367, distance: 32.8
click at [512, 338] on tr "birdies18_r1 * ​ Remove" at bounding box center [652, 338] width 457 height 24
drag, startPoint x: 539, startPoint y: 331, endPoint x: 505, endPoint y: 332, distance: 34.4
click at [505, 332] on tr "birdies18_r1 ** ​ Remove" at bounding box center [652, 338] width 457 height 24
click at [513, 464] on tr "birdiesbyhole_r1 * ​ Remove" at bounding box center [652, 459] width 457 height 24
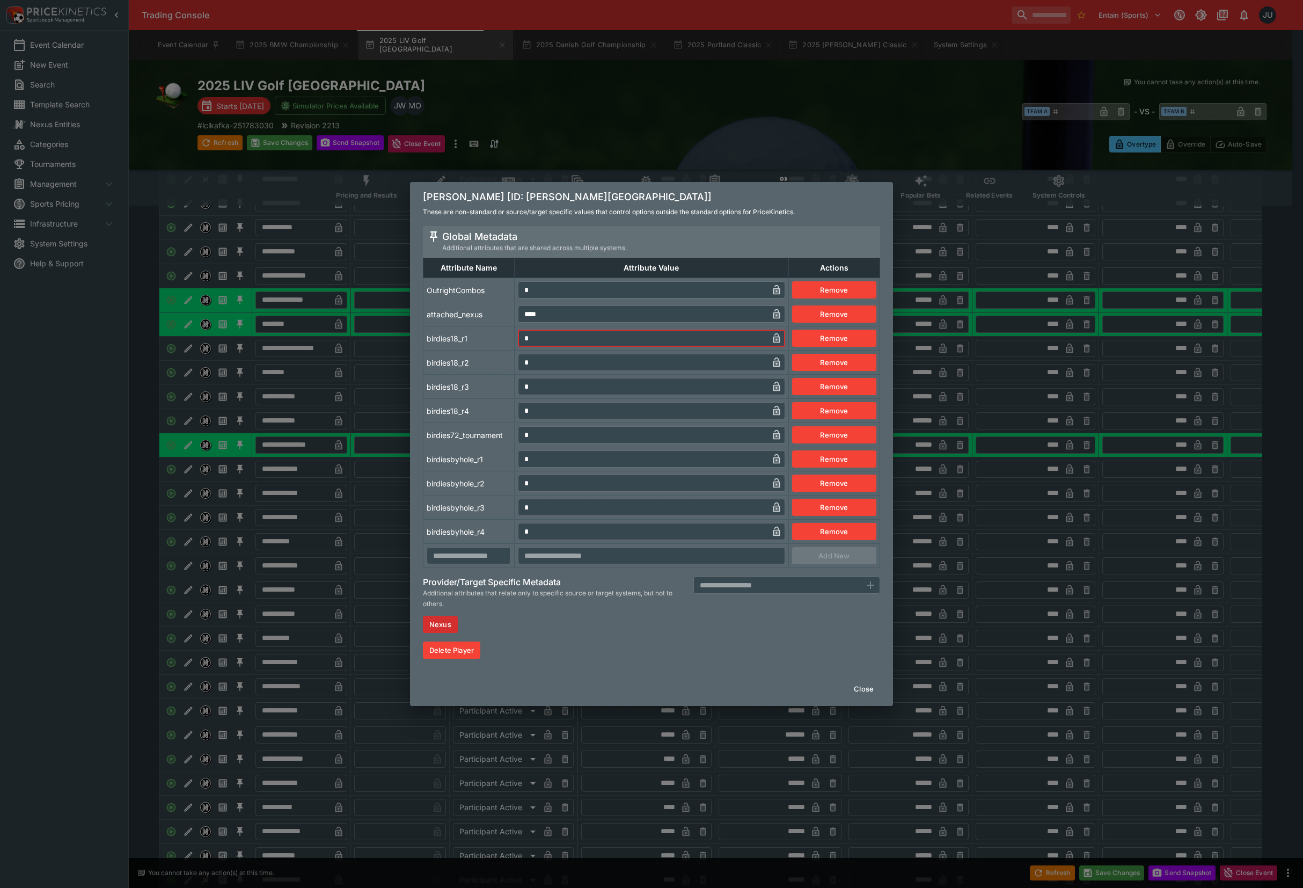
click at [499, 465] on td "birdiesbyhole_r1" at bounding box center [469, 459] width 91 height 24
drag, startPoint x: 537, startPoint y: 342, endPoint x: 503, endPoint y: 370, distance: 43.5
click at [507, 346] on tr "birdies18_r1 * ​ Remove" at bounding box center [652, 338] width 457 height 24
click at [496, 396] on td "birdies18_r3" at bounding box center [469, 387] width 91 height 24
drag, startPoint x: 363, startPoint y: 529, endPoint x: 348, endPoint y: 529, distance: 15.6
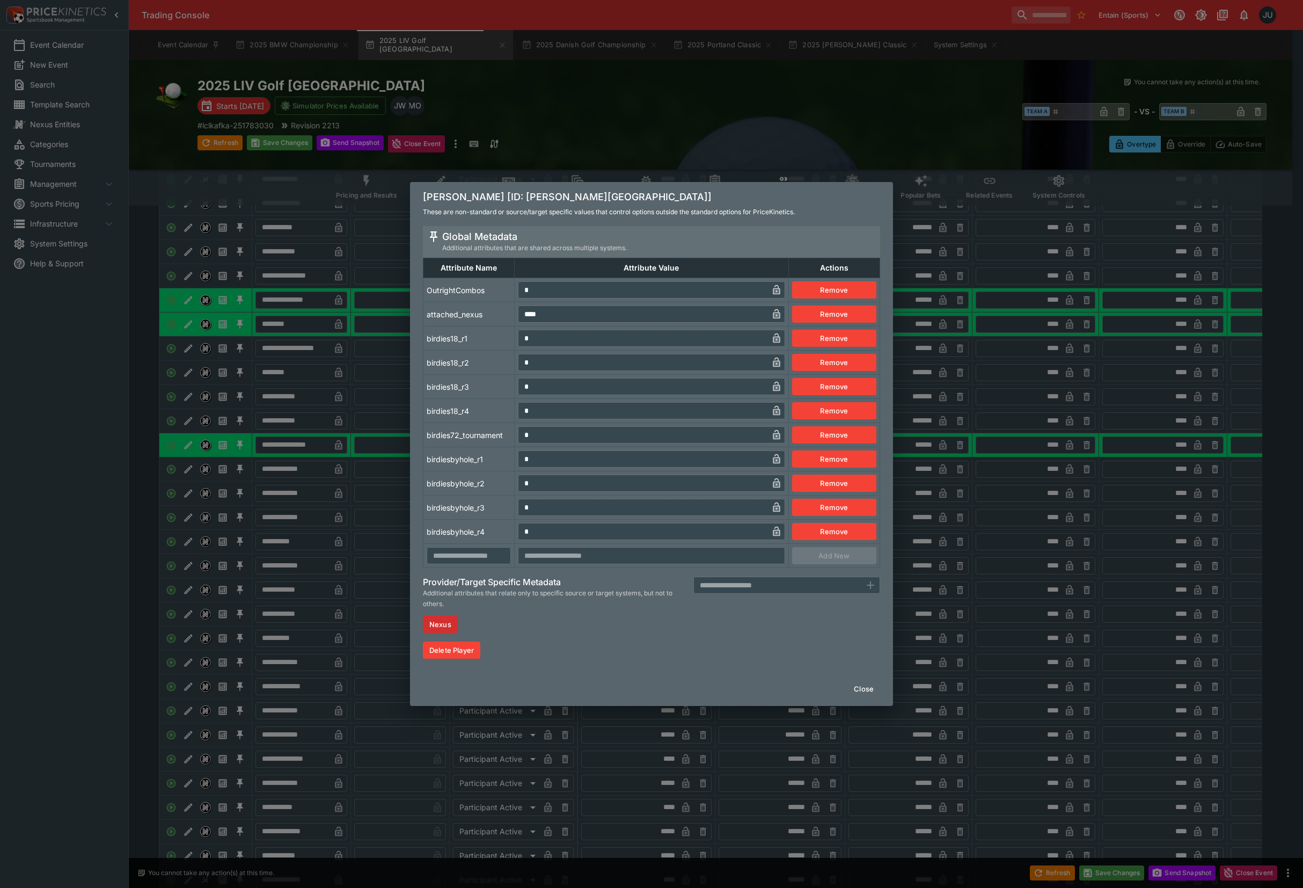
click at [362, 529] on div "Louis Oosthuizen [ID: louis-oosthuizen] These are non-standard or source/target…" at bounding box center [651, 444] width 1303 height 888
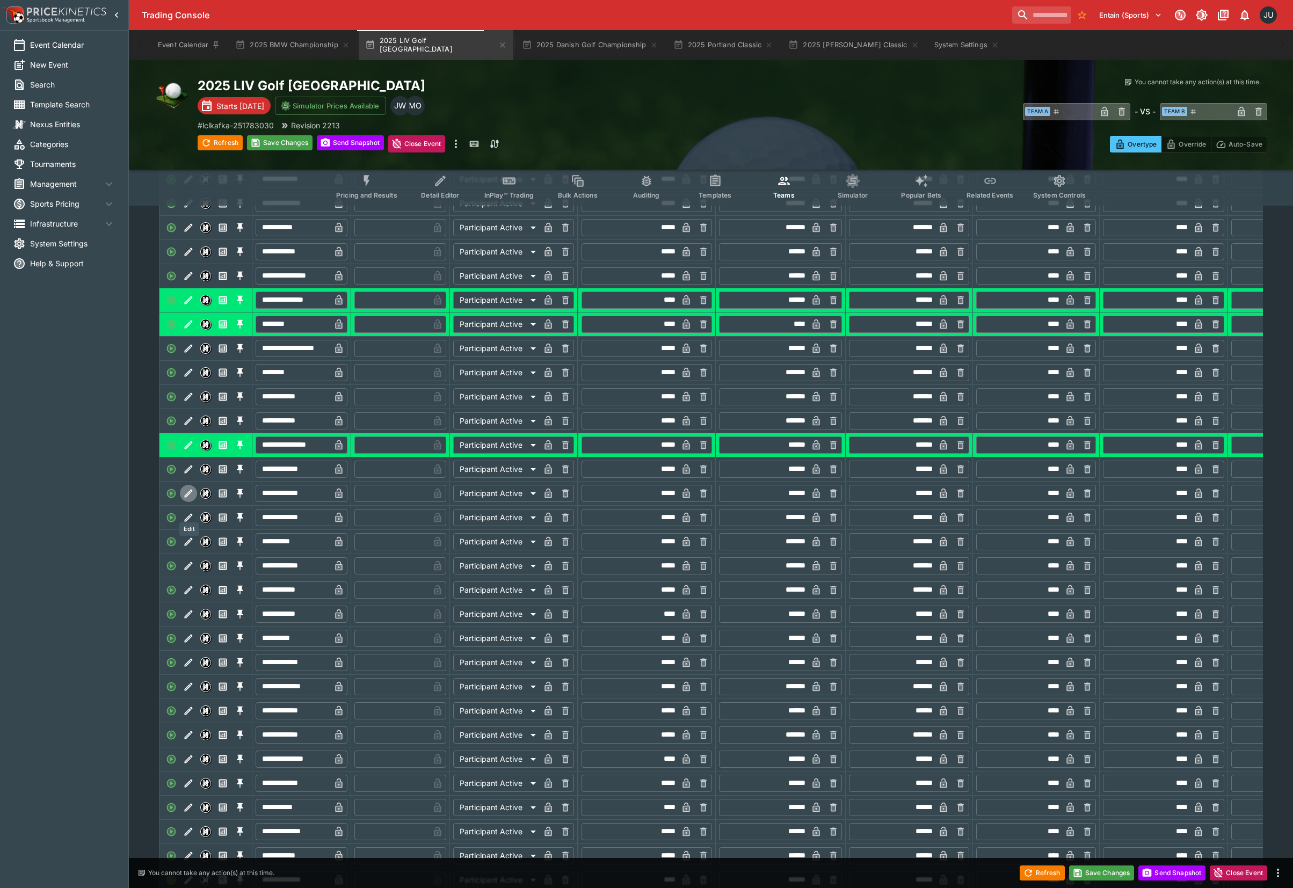
click at [187, 499] on icon "Edit" at bounding box center [188, 493] width 11 height 11
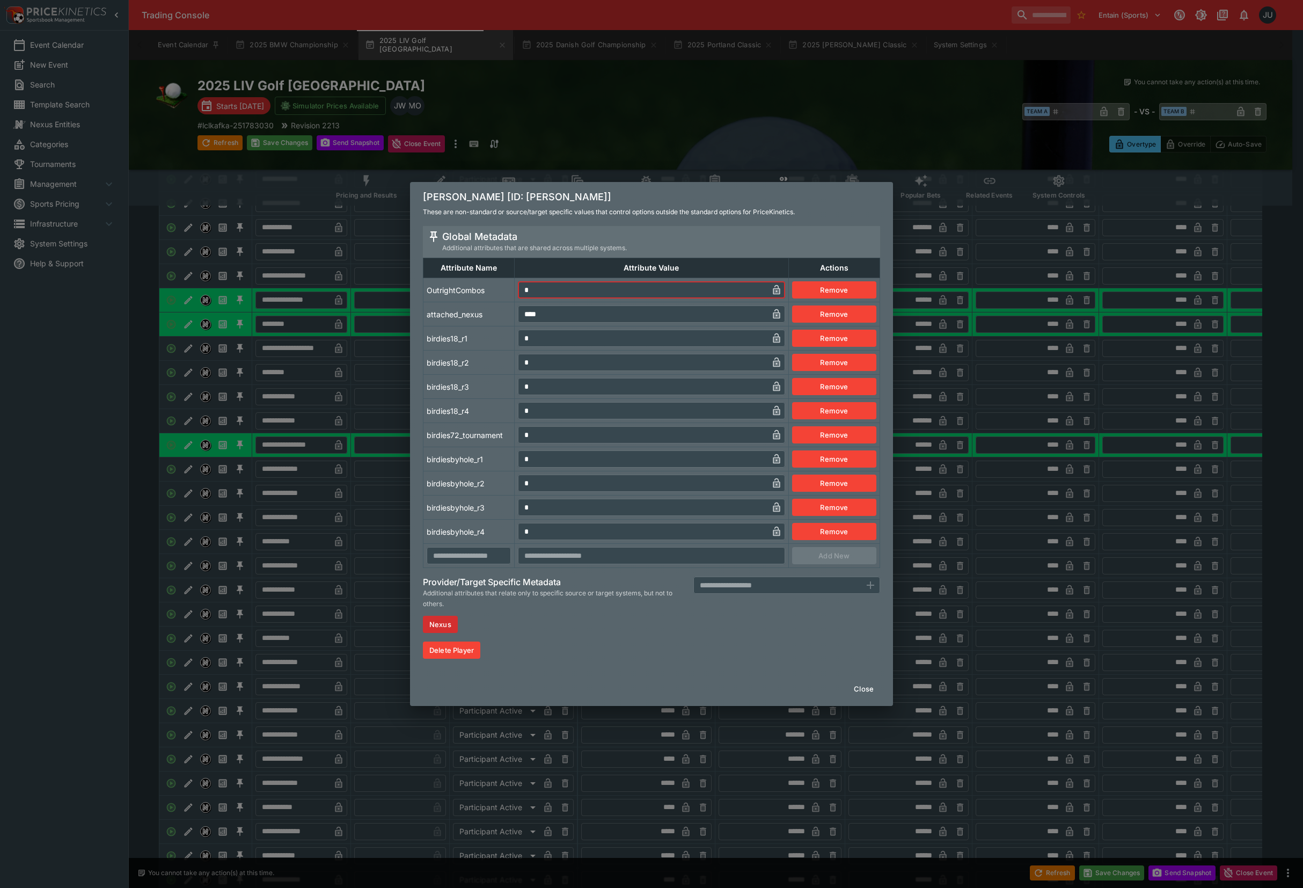
drag, startPoint x: 512, startPoint y: 293, endPoint x: 505, endPoint y: 304, distance: 12.8
click at [503, 297] on tr "OutrightCombos * ​ Remove" at bounding box center [652, 290] width 457 height 24
click at [516, 340] on td "* ​" at bounding box center [652, 338] width 274 height 24
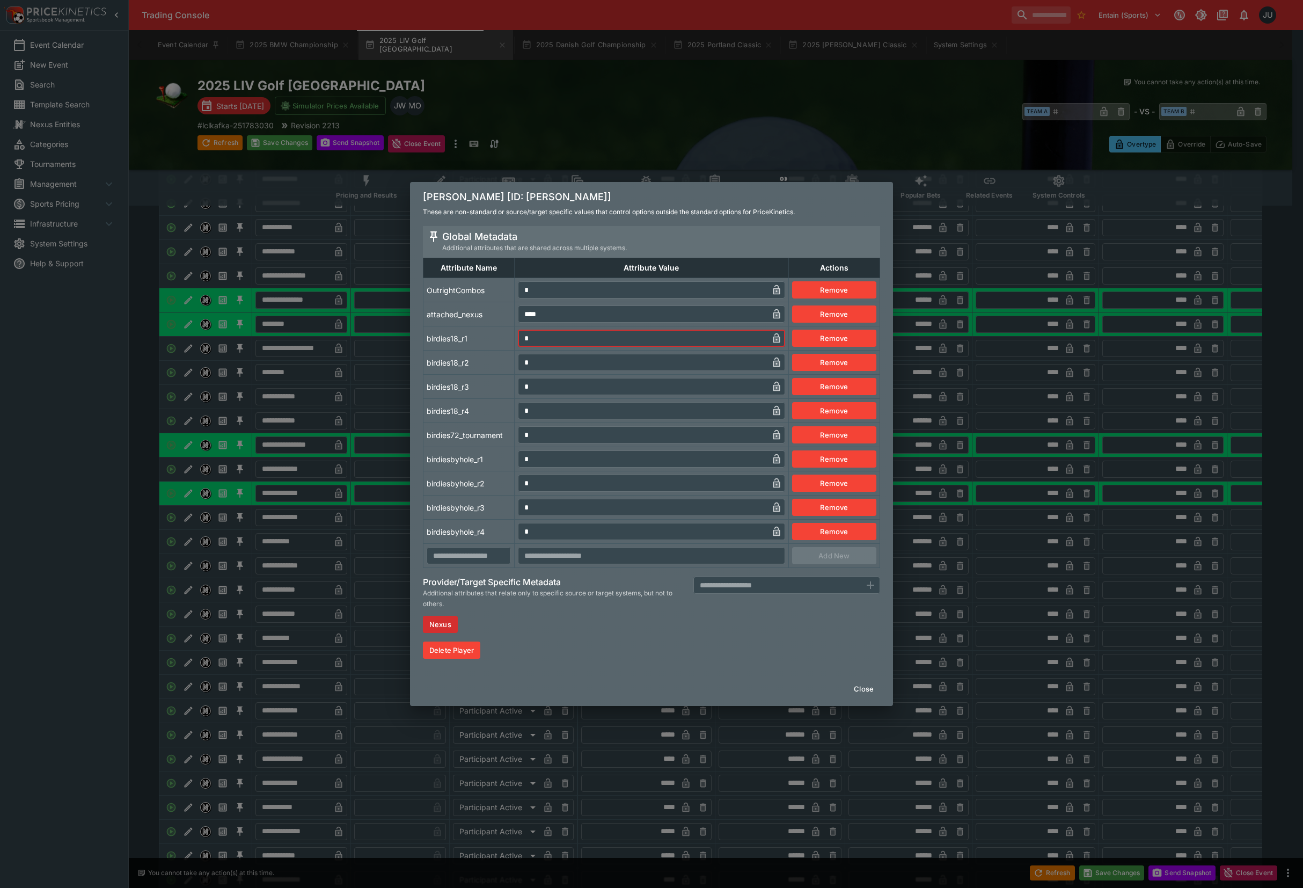
click at [517, 462] on td "* ​" at bounding box center [652, 459] width 274 height 24
drag, startPoint x: 501, startPoint y: 465, endPoint x: 479, endPoint y: 472, distance: 22.7
click at [500, 467] on td "birdiesbyhole_r1" at bounding box center [469, 459] width 91 height 24
click at [349, 578] on div "Marc Leishman [ID: marc-leishman] These are non-standard or source/target speci…" at bounding box center [651, 444] width 1303 height 888
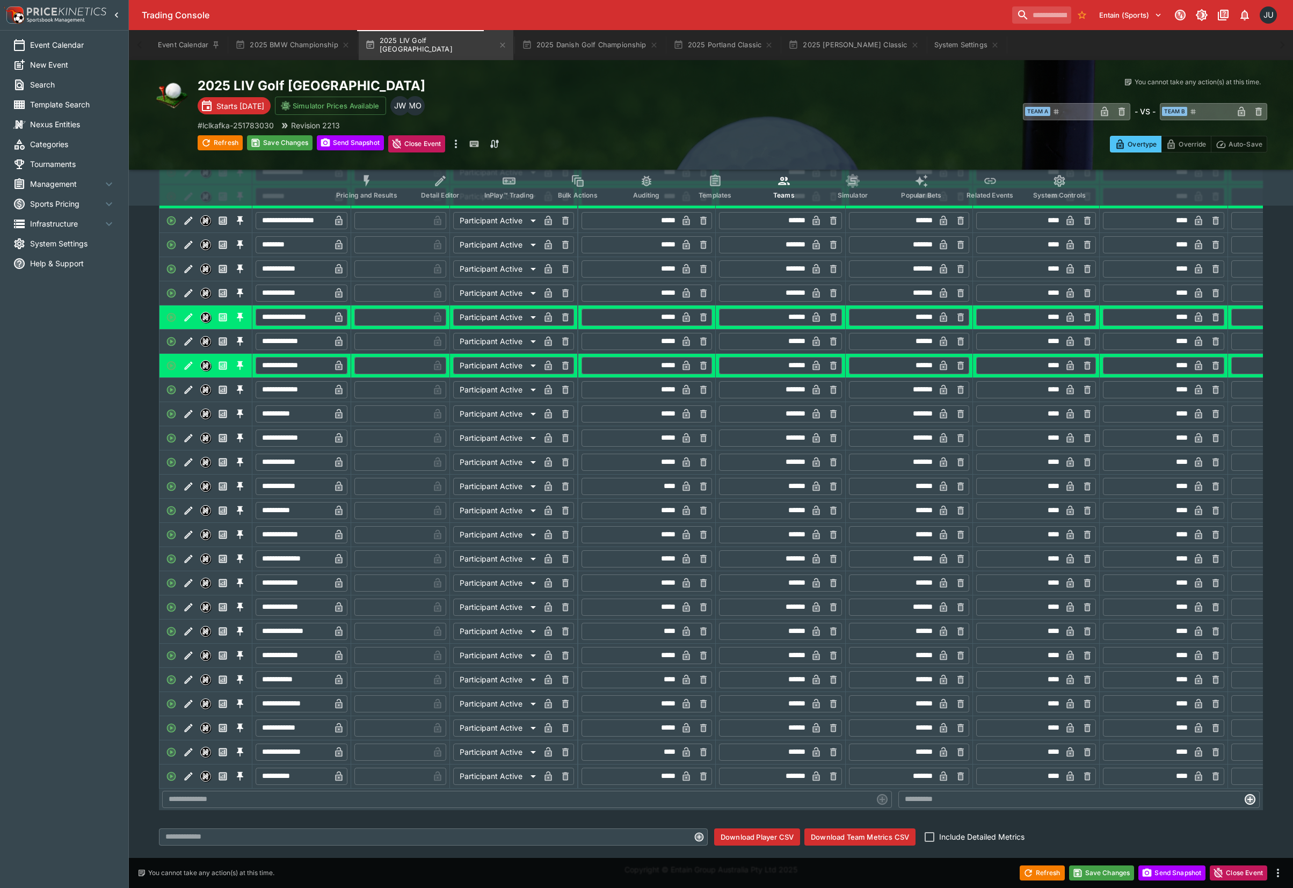
scroll to position [859, 0]
click at [189, 491] on icon "Edit" at bounding box center [188, 486] width 11 height 11
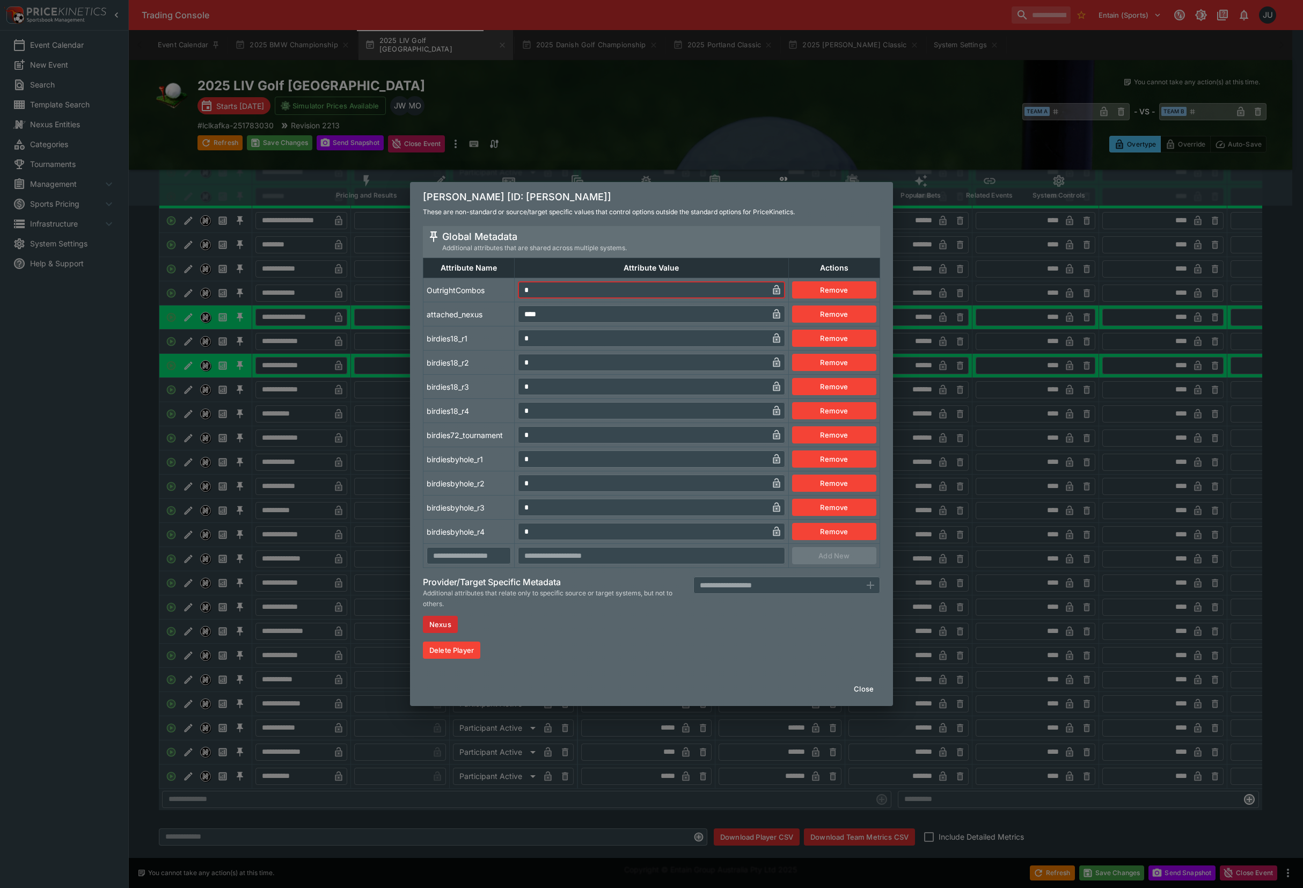
click at [506, 297] on tr "OutrightCombos * ​ Remove" at bounding box center [652, 290] width 457 height 24
click at [518, 344] on input "*" at bounding box center [643, 338] width 250 height 17
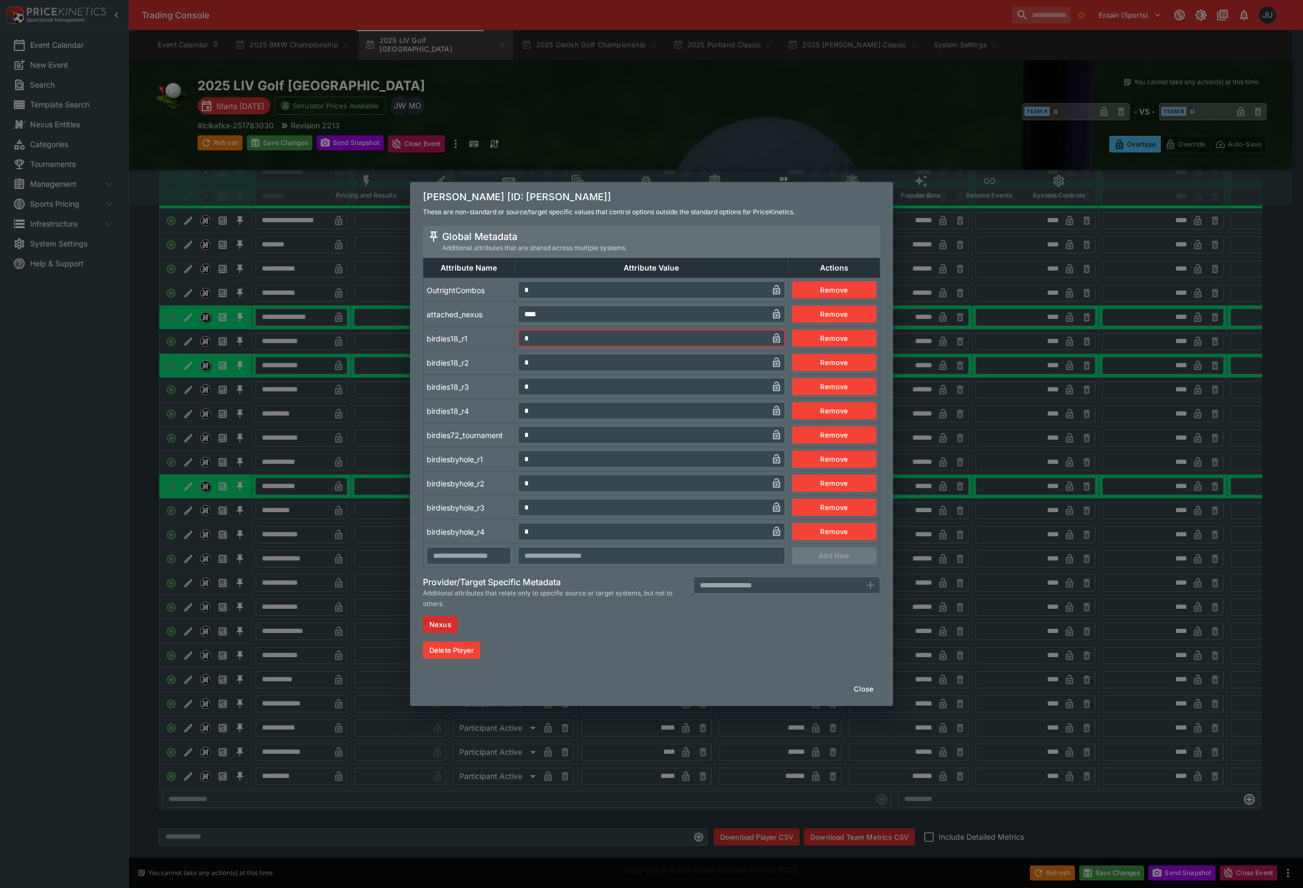
click at [508, 463] on tr "birdiesbyhole_r1 * ​ Remove" at bounding box center [652, 459] width 457 height 24
click at [481, 479] on td "birdiesbyhole_r2" at bounding box center [469, 483] width 91 height 24
drag, startPoint x: 385, startPoint y: 552, endPoint x: 374, endPoint y: 552, distance: 11.8
click at [383, 552] on div "Patrick Reed [ID: patrick-reed] These are non-standard or source/target specifi…" at bounding box center [651, 444] width 1303 height 888
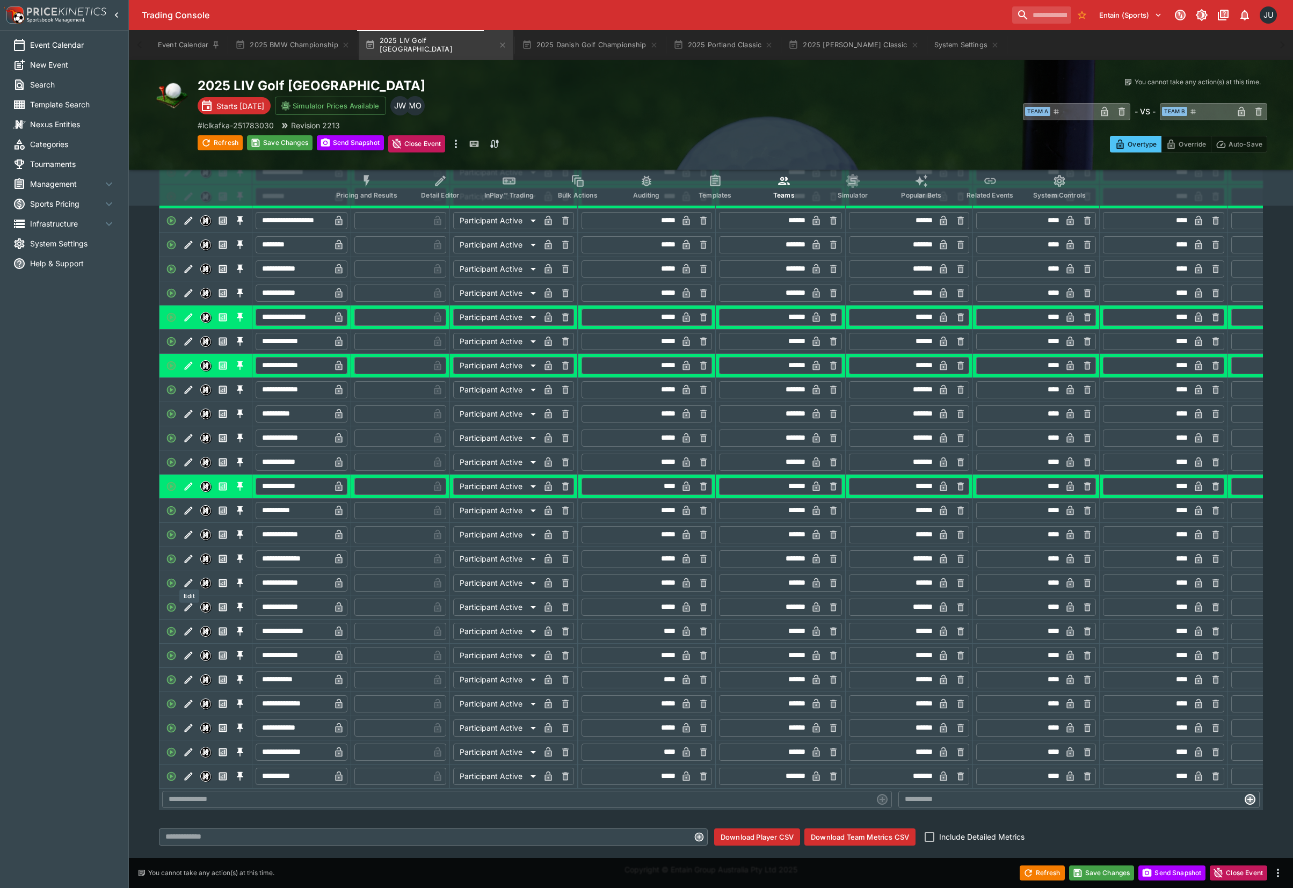
click at [188, 563] on icon "Edit" at bounding box center [189, 558] width 8 height 8
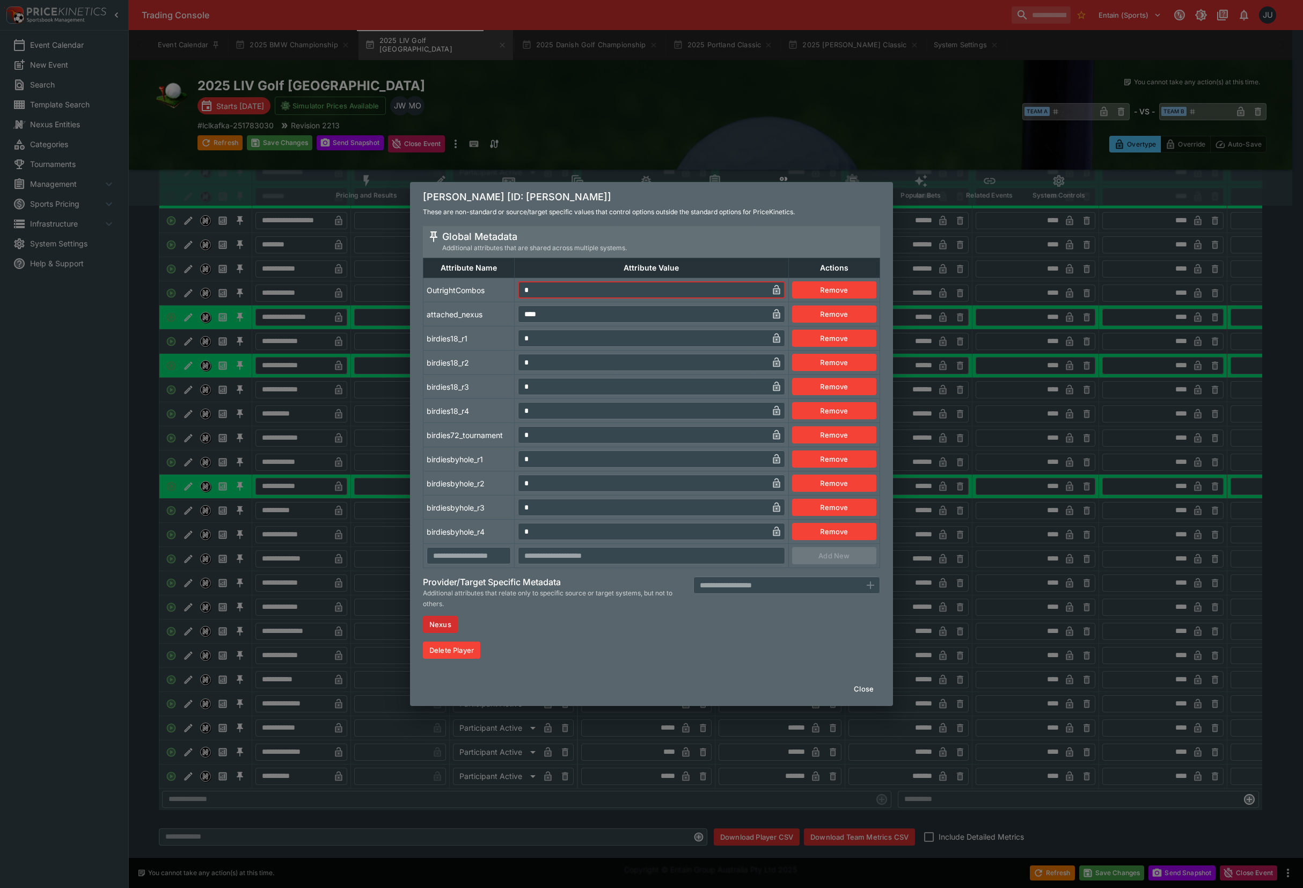
drag, startPoint x: 537, startPoint y: 290, endPoint x: 518, endPoint y: 295, distance: 19.4
click at [518, 295] on input "*" at bounding box center [643, 289] width 250 height 17
drag, startPoint x: 530, startPoint y: 340, endPoint x: 529, endPoint y: 418, distance: 77.8
click at [522, 341] on input "*" at bounding box center [643, 338] width 250 height 17
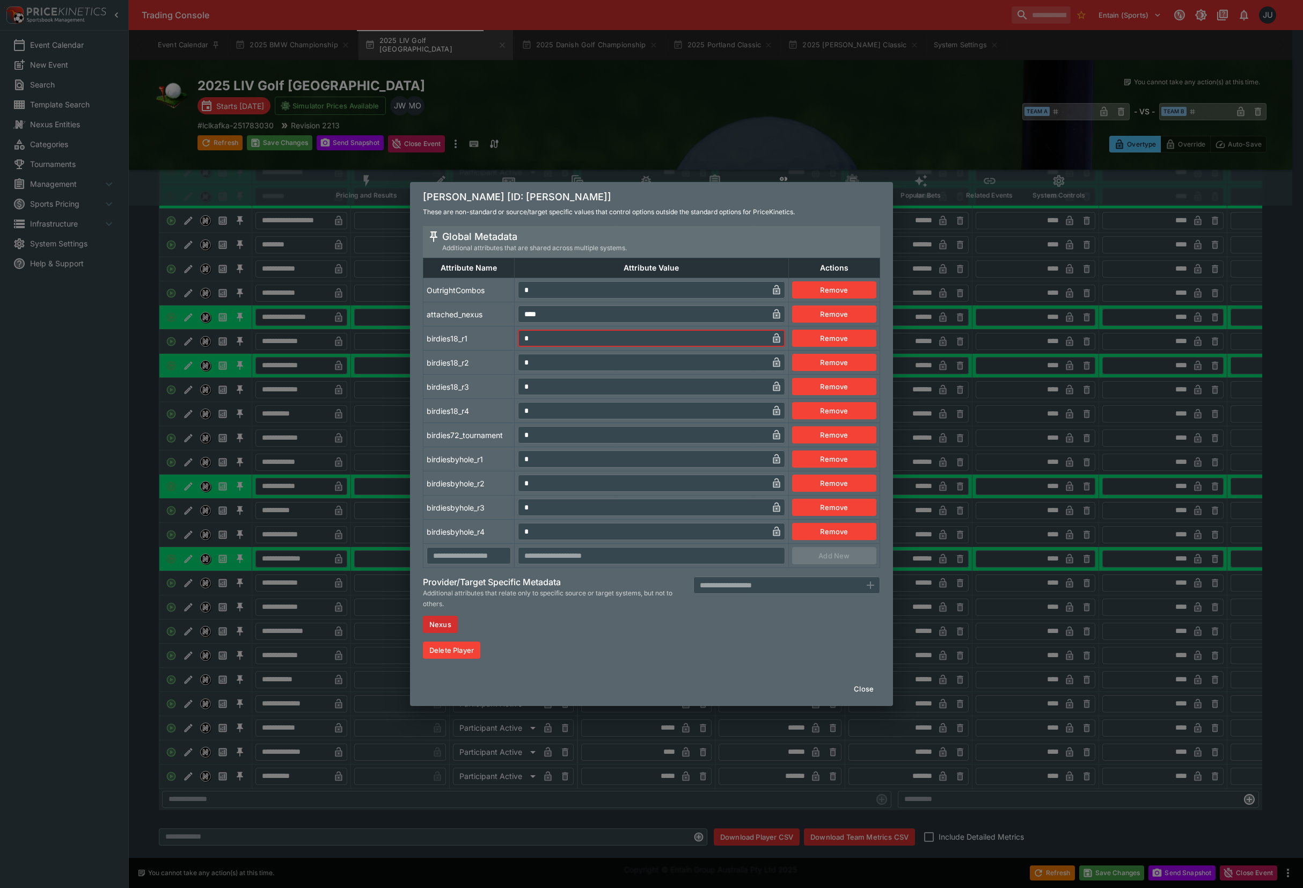
click at [520, 456] on input "*" at bounding box center [643, 458] width 250 height 17
click at [500, 477] on tbody "OutrightCombos * ​ Remove attached_nexus **** ​ Remove birdies18_r1 * ​ Remove …" at bounding box center [652, 423] width 457 height 290
drag, startPoint x: 531, startPoint y: 337, endPoint x: 514, endPoint y: 346, distance: 18.7
click at [516, 340] on td "* ​" at bounding box center [652, 338] width 274 height 24
click at [500, 391] on td "birdies18_r3" at bounding box center [469, 387] width 91 height 24
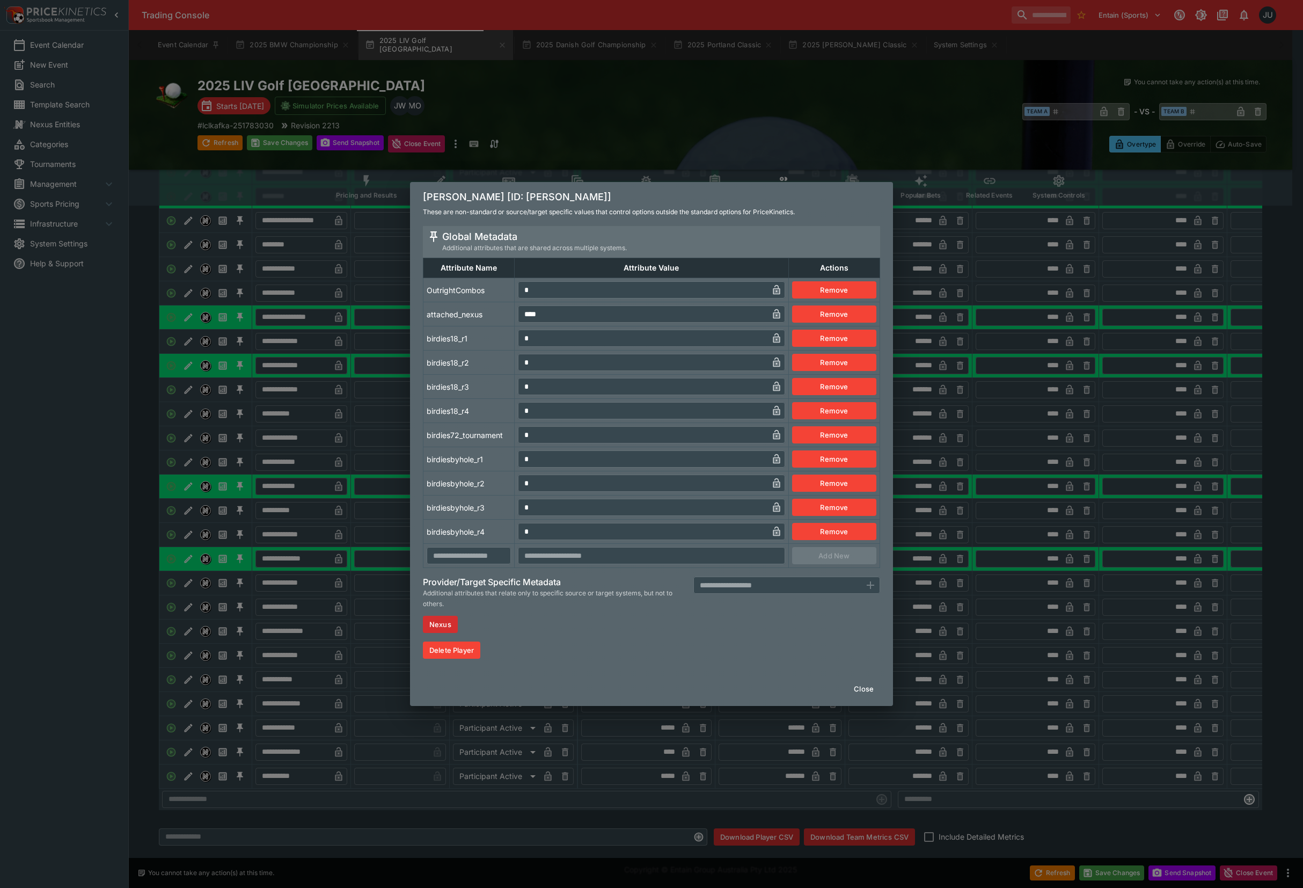
click at [362, 603] on div "Phil Mickelson [ID: phil-mickelson] These are non-standard or source/target spe…" at bounding box center [651, 444] width 1303 height 888
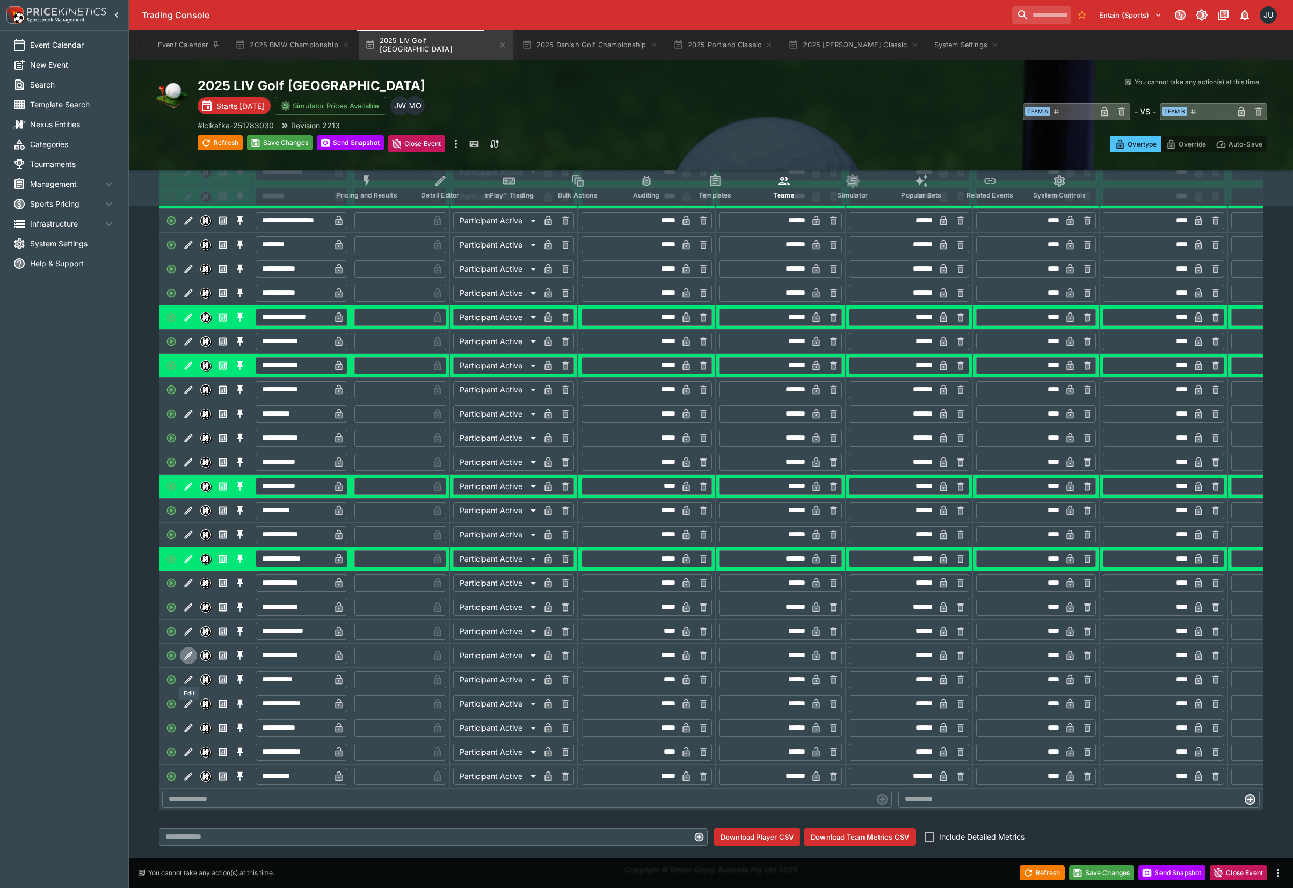
click at [186, 659] on icon "Edit" at bounding box center [189, 655] width 8 height 8
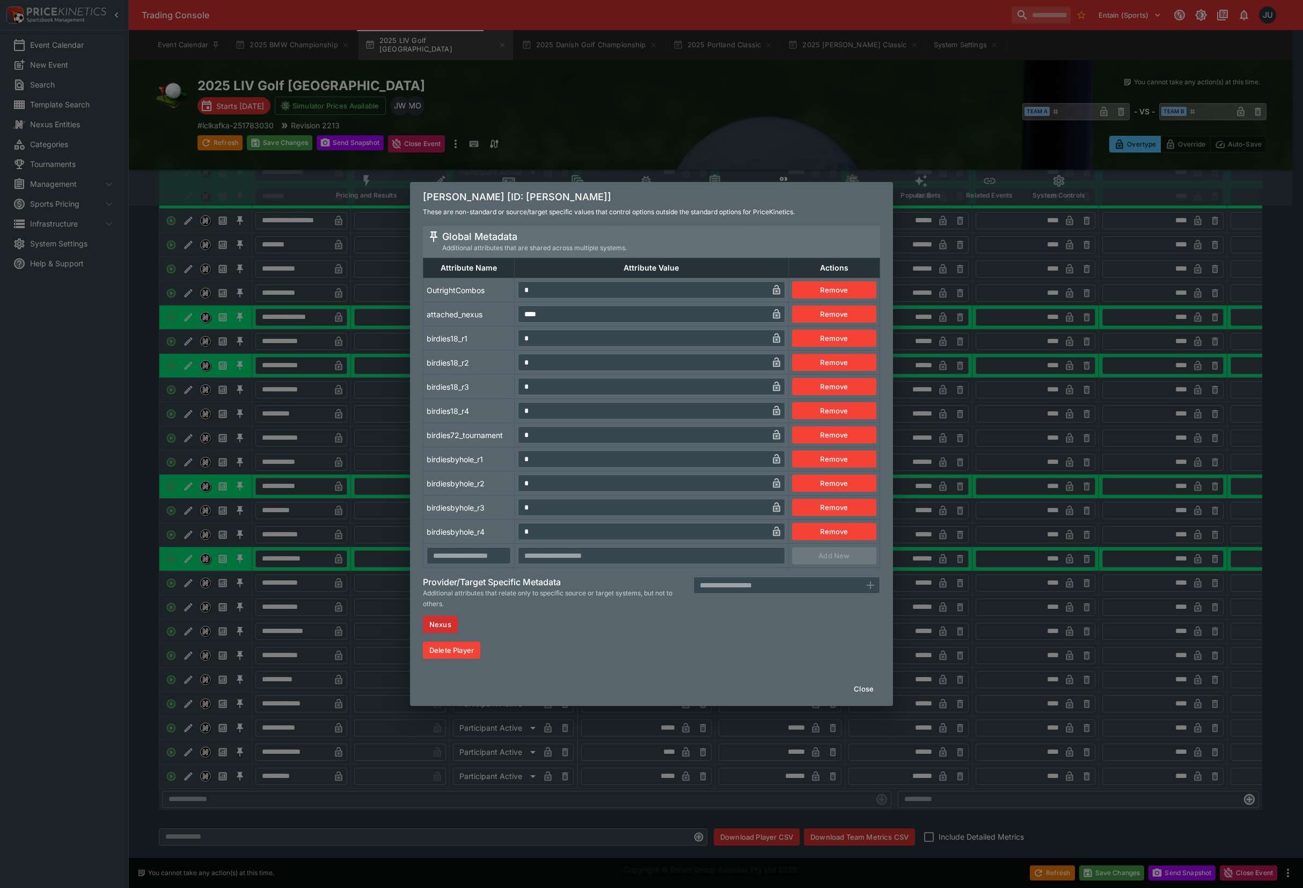
drag, startPoint x: 506, startPoint y: 296, endPoint x: 505, endPoint y: 303, distance: 6.5
click at [505, 298] on tr "OutrightCombos * ​ Remove" at bounding box center [652, 290] width 457 height 24
drag, startPoint x: 529, startPoint y: 336, endPoint x: 527, endPoint y: 449, distance: 112.7
click at [518, 340] on input "*" at bounding box center [643, 338] width 250 height 17
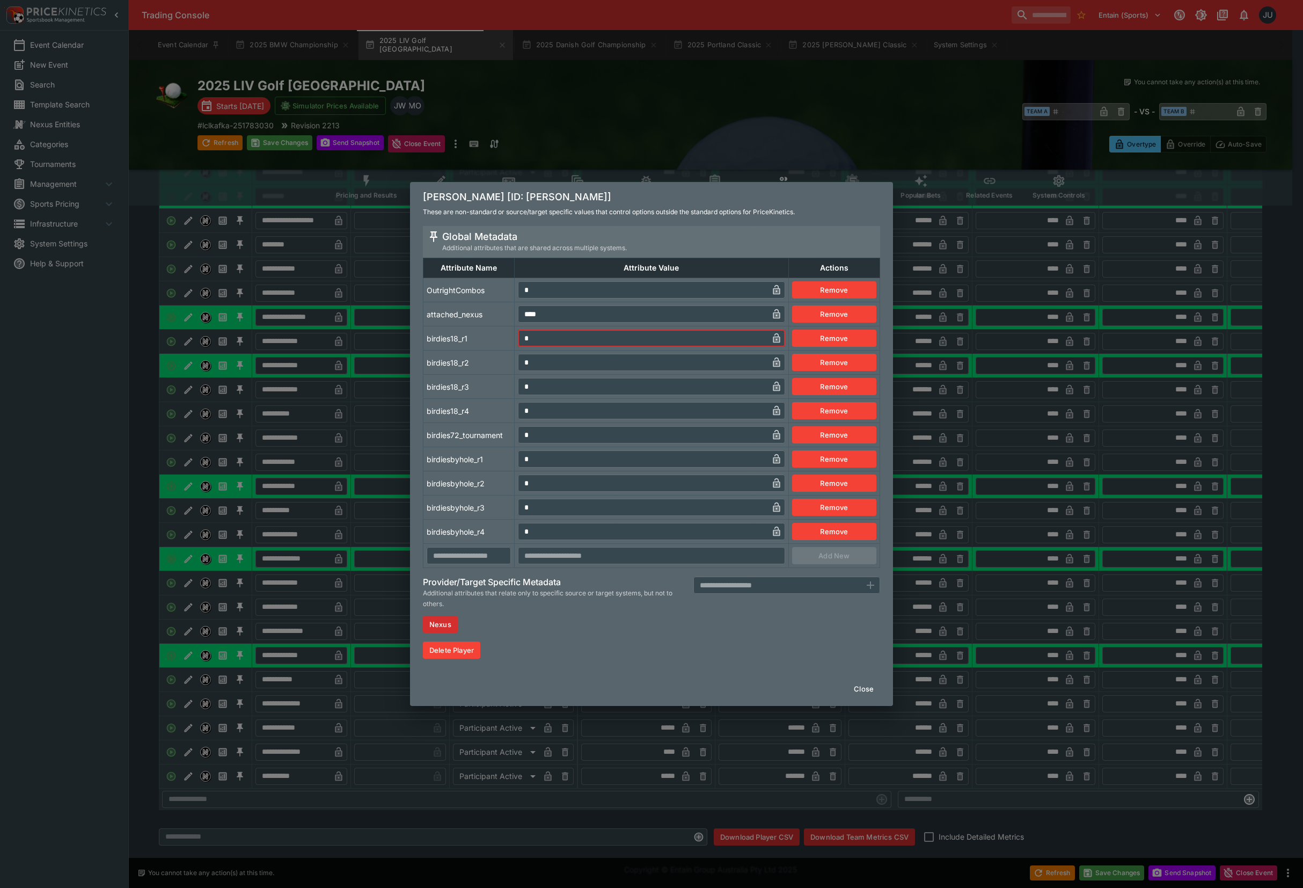
click at [515, 463] on td "* ​" at bounding box center [652, 459] width 274 height 24
drag, startPoint x: 503, startPoint y: 471, endPoint x: 500, endPoint y: 477, distance: 7.0
click at [503, 472] on tbody "OutrightCombos * ​ Remove attached_nexus **** ​ Remove birdies18_r1 * ​ Remove …" at bounding box center [652, 423] width 457 height 290
drag, startPoint x: 400, startPoint y: 466, endPoint x: 394, endPoint y: 472, distance: 8.4
click at [398, 467] on div "Sergio Garcia [ID: sergio-garcia] These are non-standard or source/target speci…" at bounding box center [651, 444] width 1303 height 888
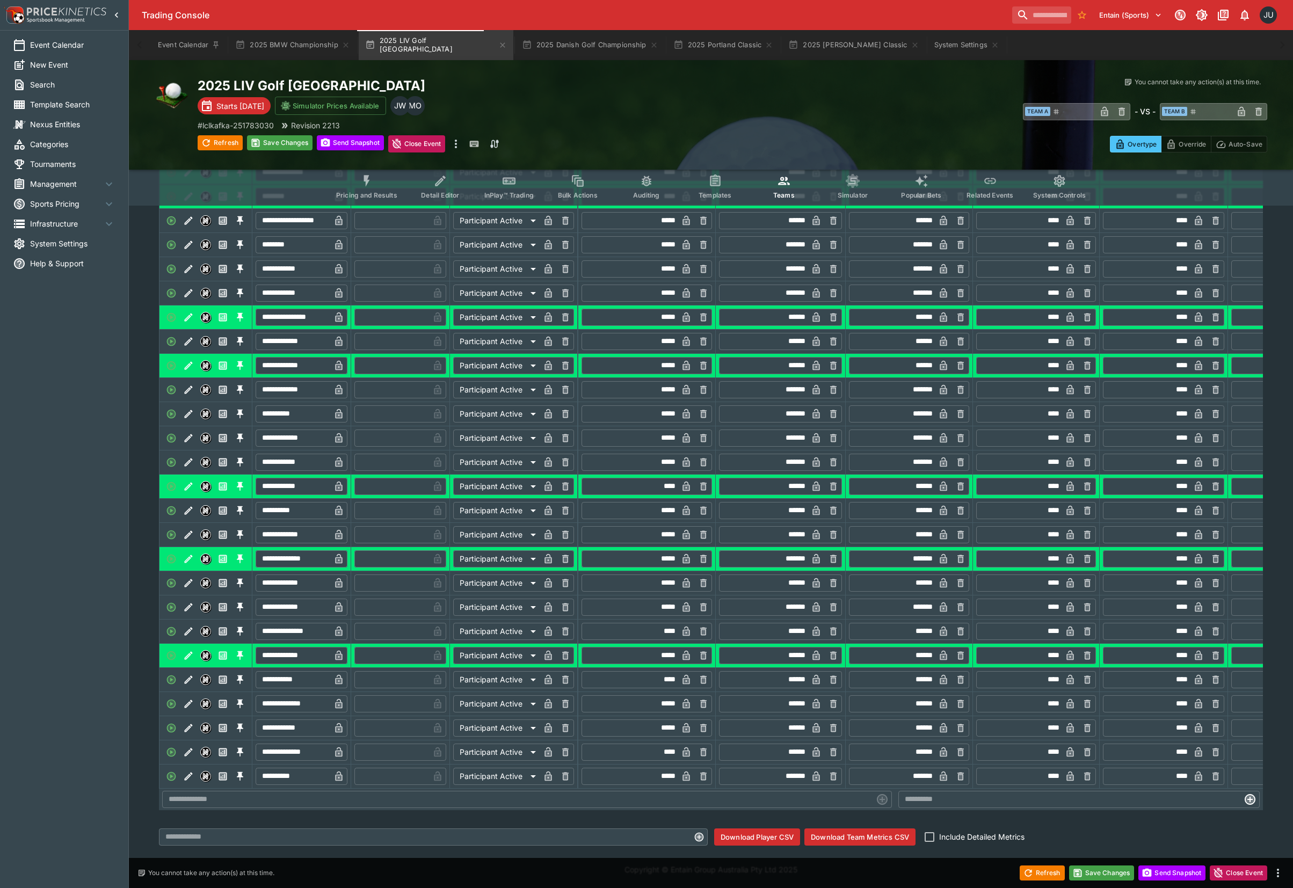
click at [184, 320] on icon "Edit" at bounding box center [188, 317] width 11 height 11
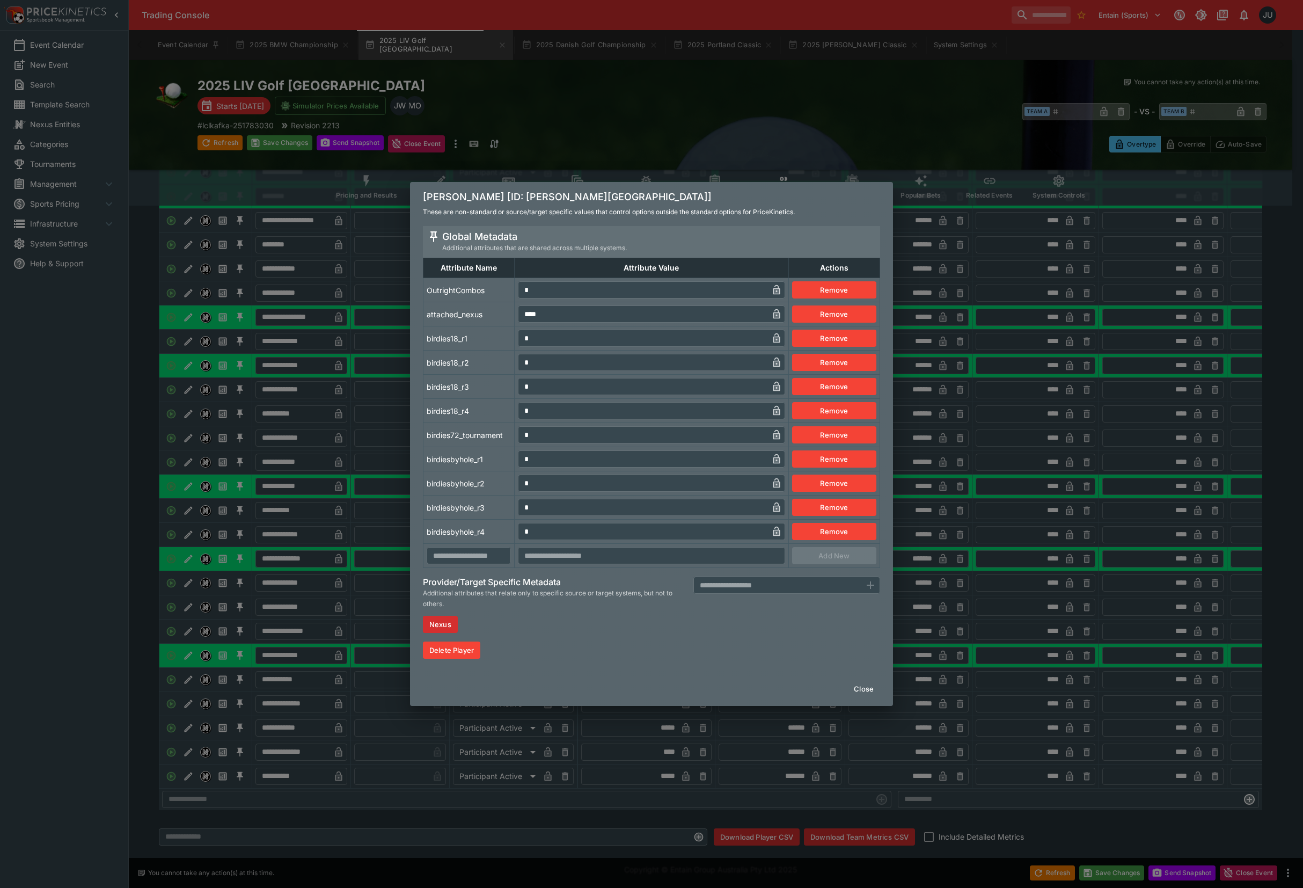
click at [275, 379] on div "Louis Oosthuizen [ID: louis-oosthuizen] These are non-standard or source/target…" at bounding box center [651, 444] width 1303 height 888
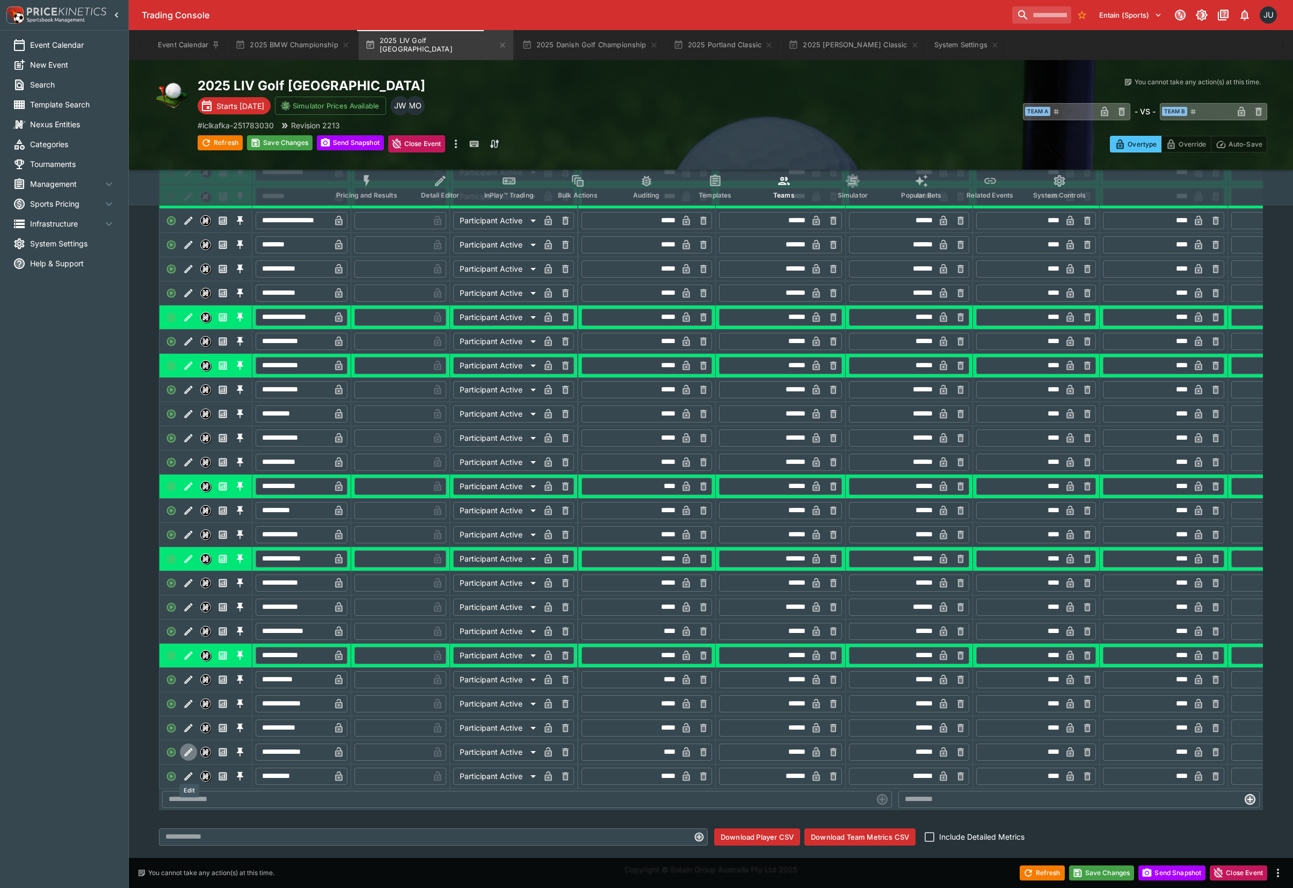
click at [192, 757] on icon "Edit" at bounding box center [188, 752] width 11 height 11
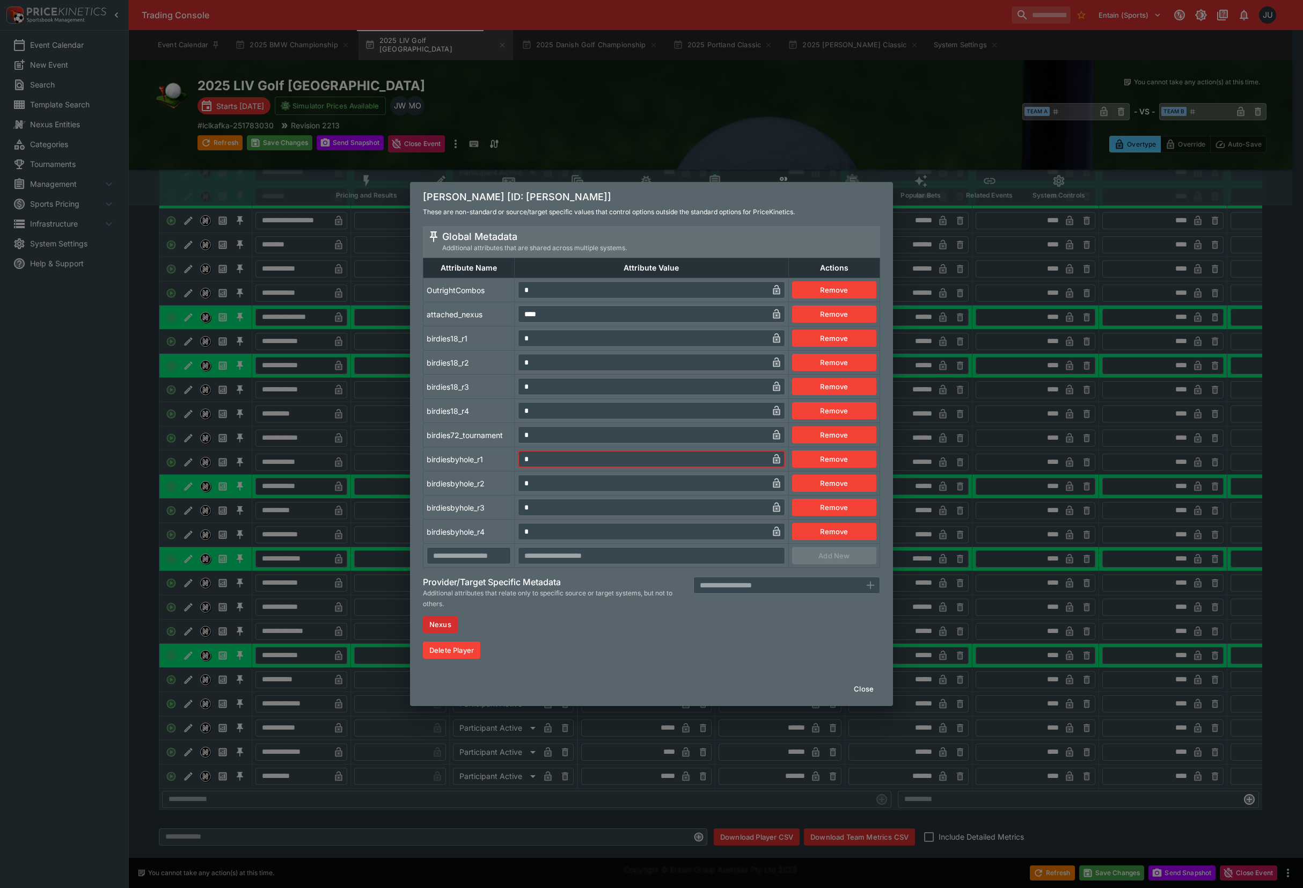
drag, startPoint x: 535, startPoint y: 460, endPoint x: 512, endPoint y: 458, distance: 23.7
click at [512, 458] on tr "birdiesbyhole_r1 * ​ Remove" at bounding box center [652, 459] width 457 height 24
drag, startPoint x: 535, startPoint y: 333, endPoint x: 473, endPoint y: 389, distance: 82.5
click at [499, 340] on tr "birdies18_r1 * ​ Remove" at bounding box center [652, 338] width 457 height 24
click at [473, 389] on td "birdies18_r3" at bounding box center [469, 387] width 91 height 24
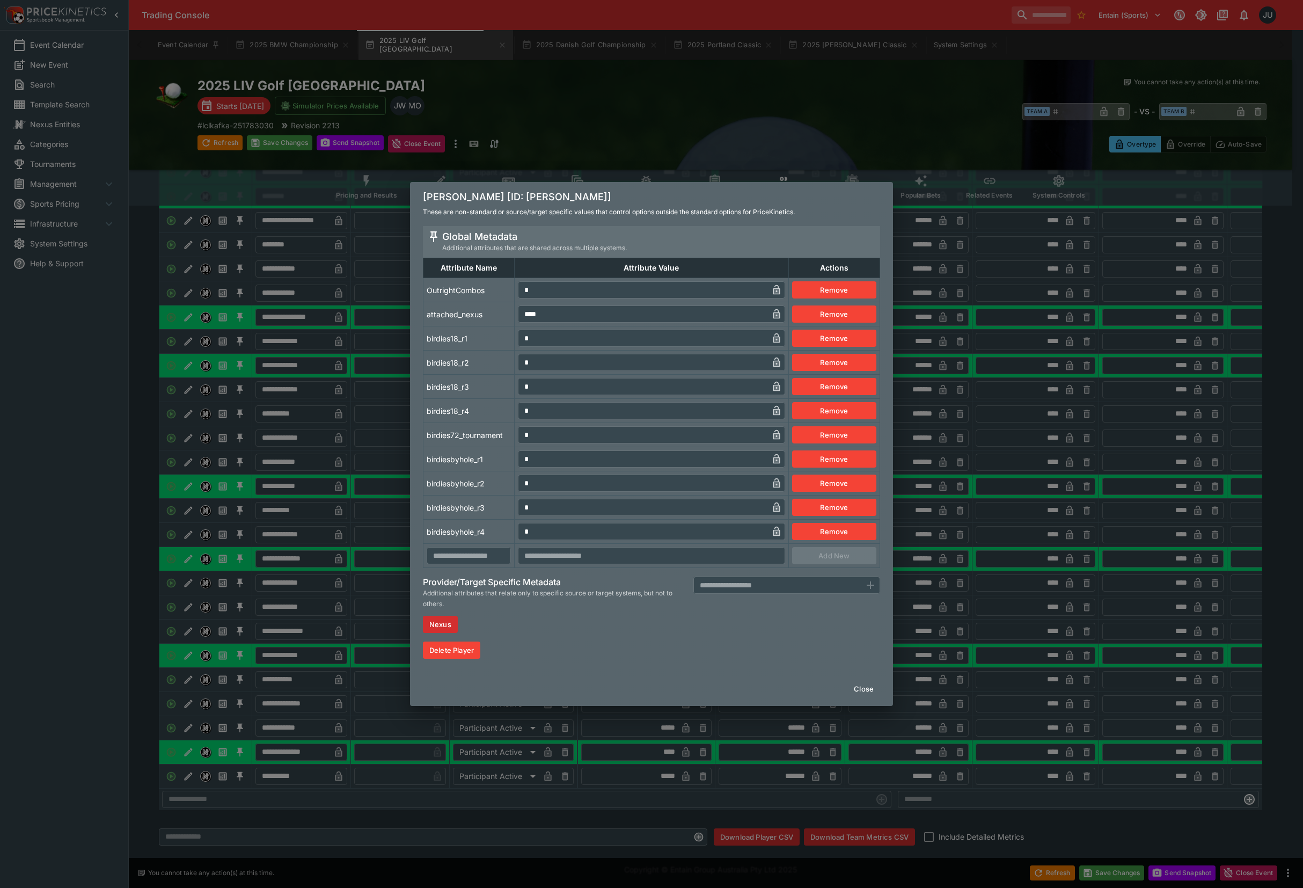
drag, startPoint x: 366, startPoint y: 461, endPoint x: 320, endPoint y: 524, distance: 78.4
click at [364, 462] on div "Tyrrell Hatton [ID: tyrrell-hatton] These are non-standard or source/target spe…" at bounding box center [651, 444] width 1303 height 888
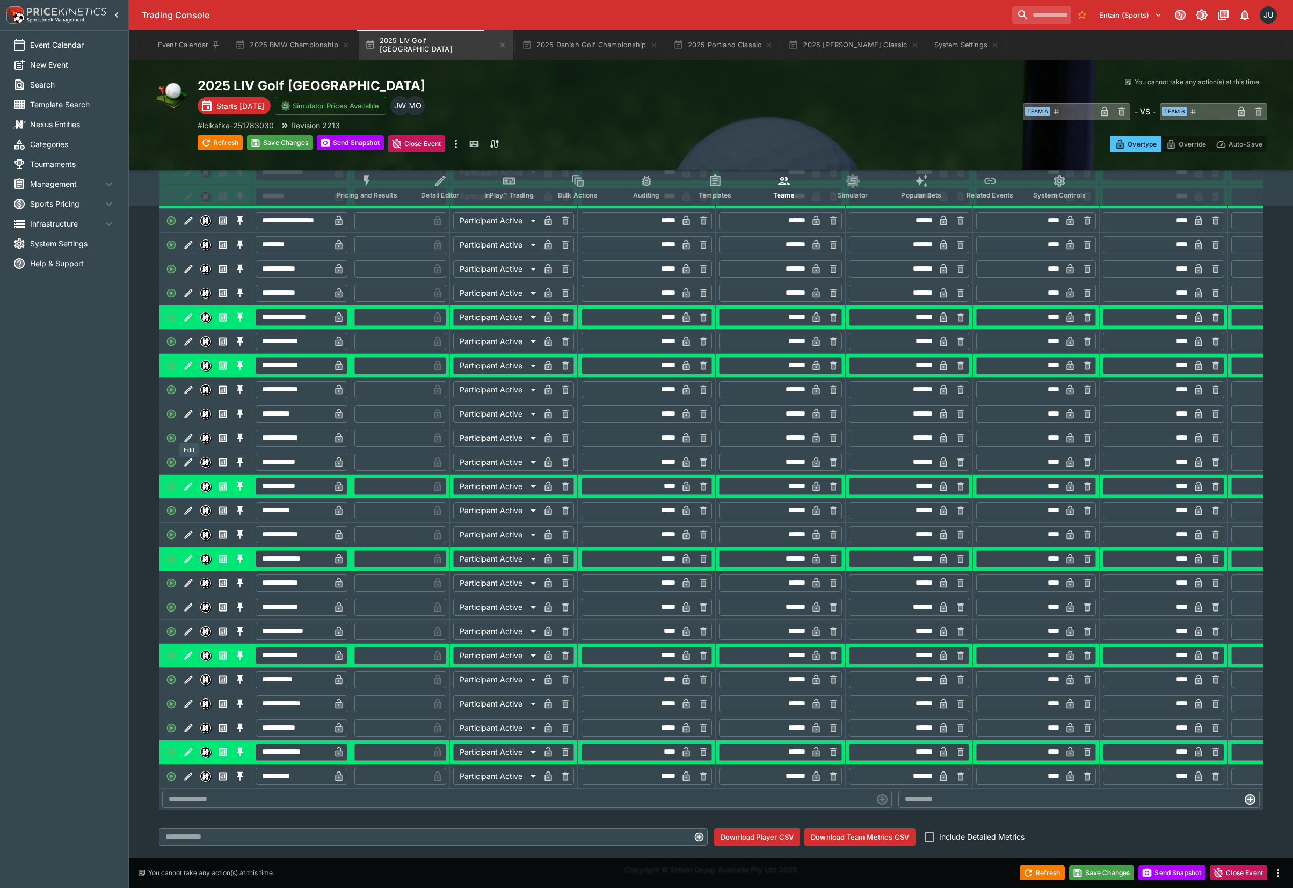
click at [192, 414] on icon "Edit" at bounding box center [188, 413] width 11 height 11
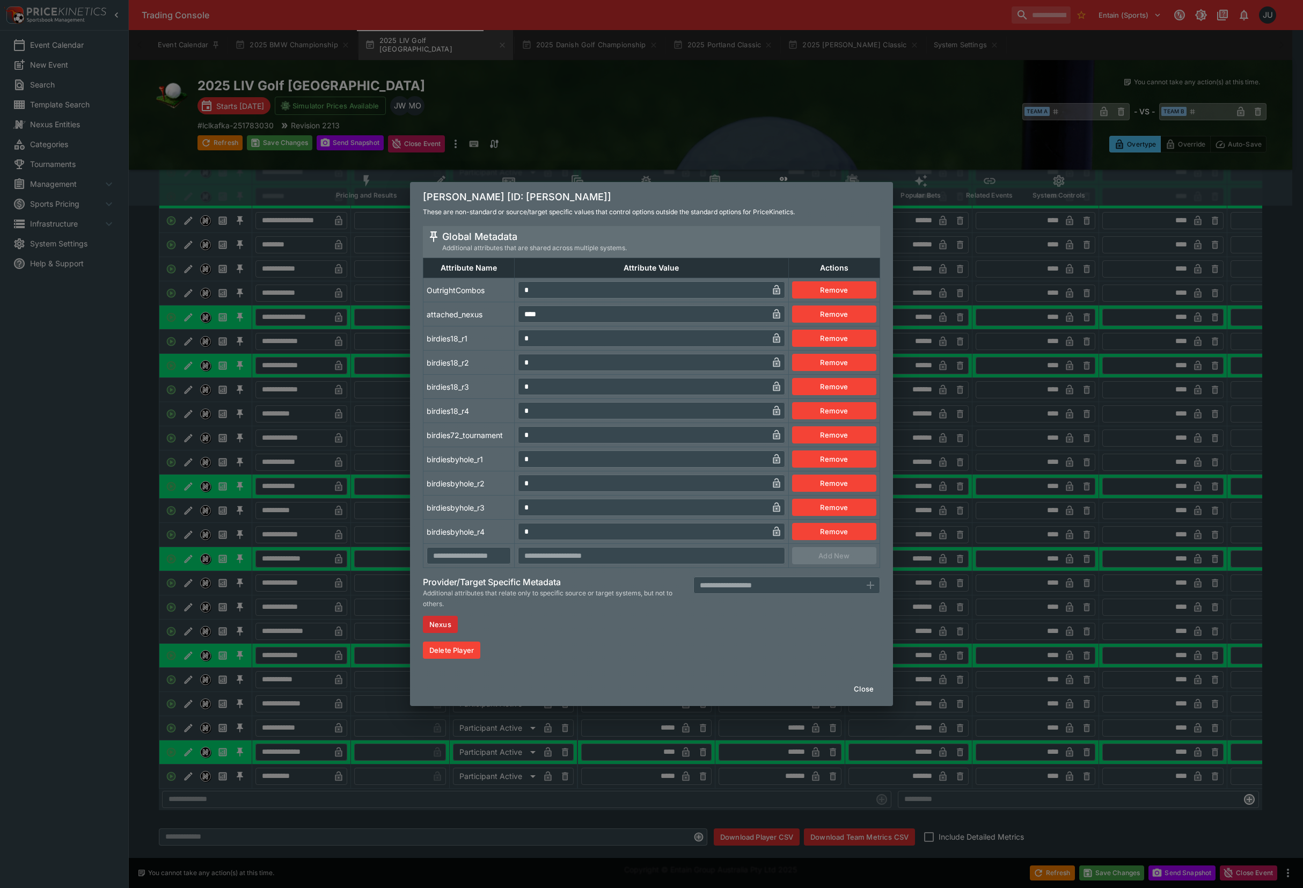
drag, startPoint x: 521, startPoint y: 333, endPoint x: 511, endPoint y: 335, distance: 10.0
click at [512, 334] on tr "birdies18_r1 * ​ Remove" at bounding box center [652, 338] width 457 height 24
click at [533, 344] on input "*" at bounding box center [643, 338] width 250 height 17
drag, startPoint x: 537, startPoint y: 457, endPoint x: 487, endPoint y: 456, distance: 49.9
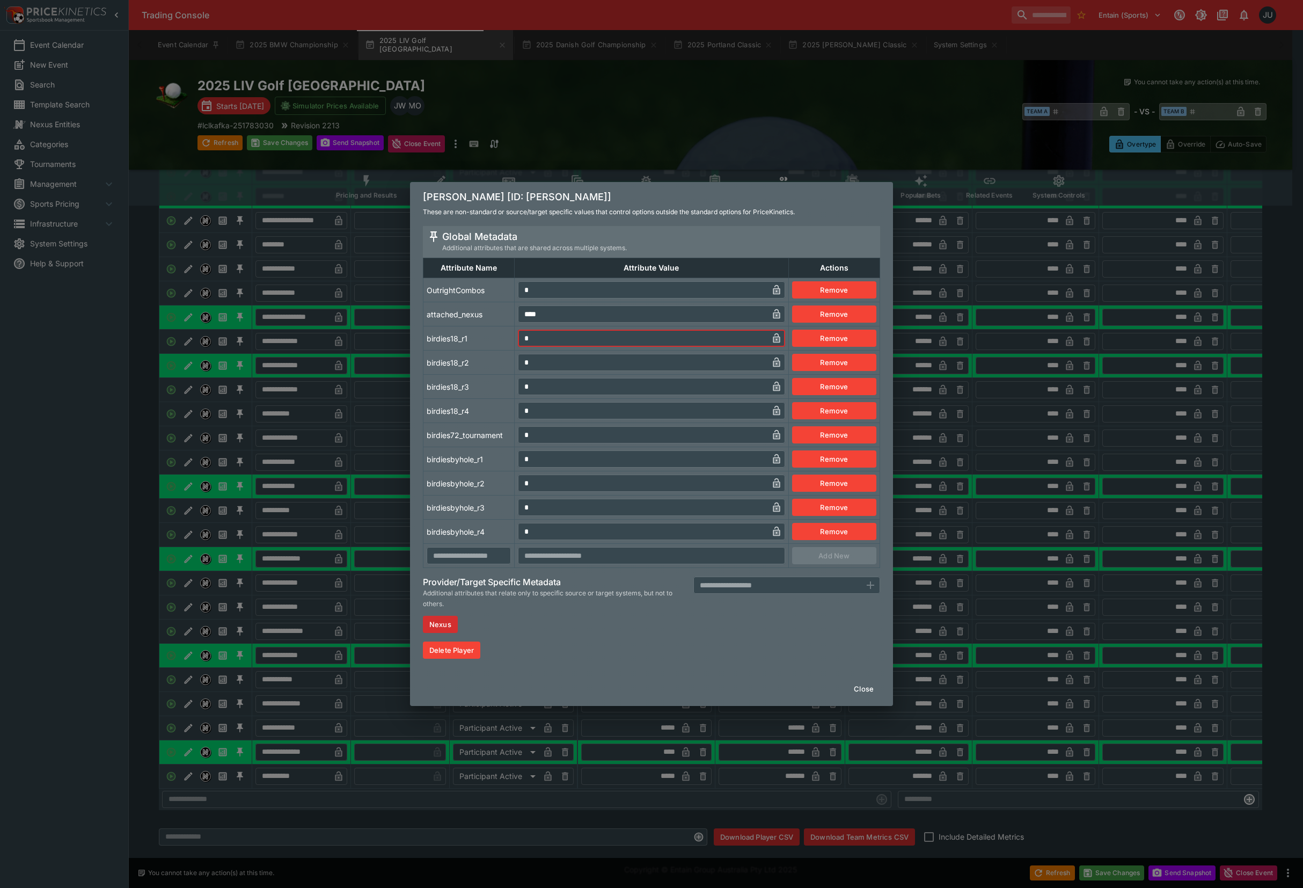
click at [500, 462] on tr "birdiesbyhole_r1 * ​ Remove" at bounding box center [652, 459] width 457 height 24
click at [487, 456] on td "birdiesbyhole_r1" at bounding box center [469, 459] width 91 height 24
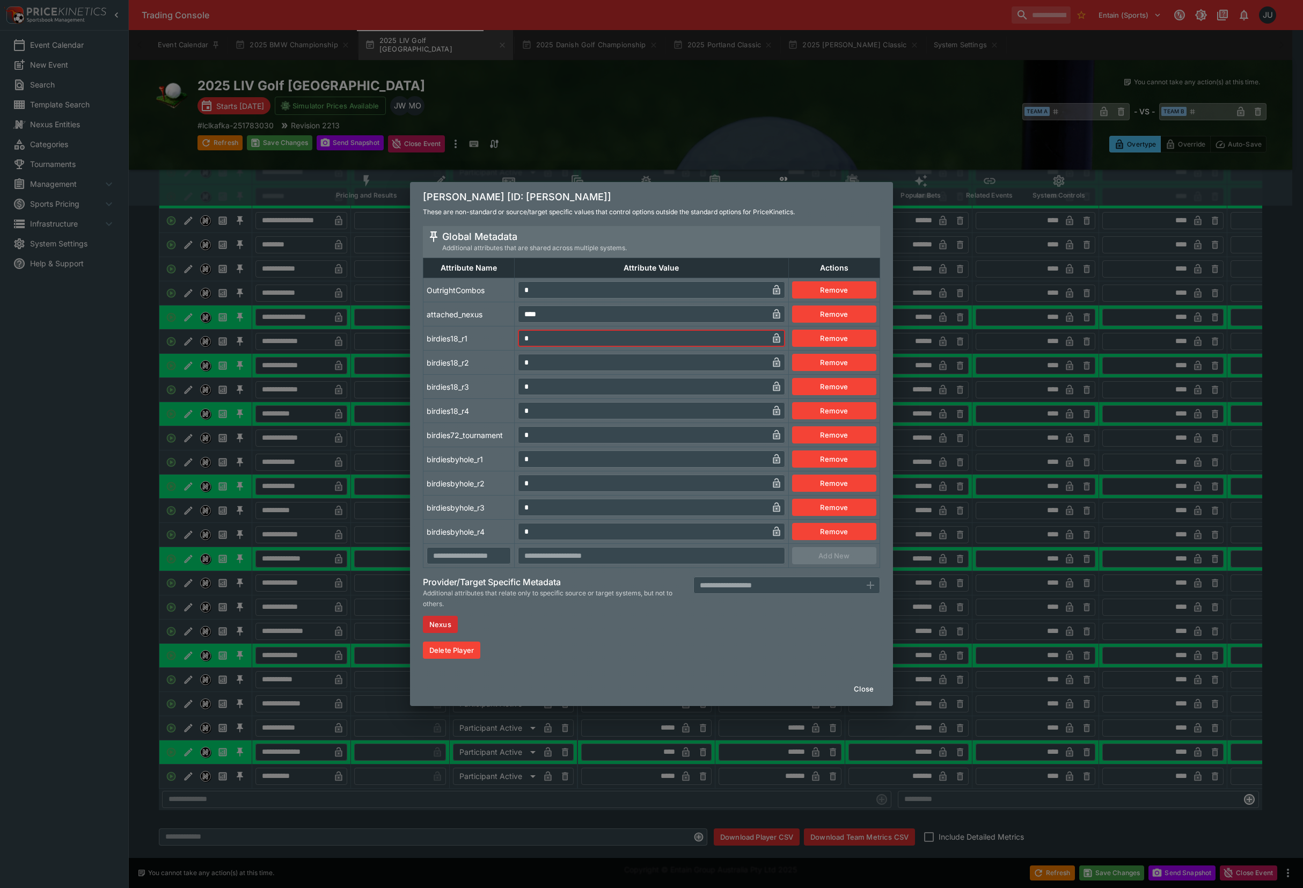
drag, startPoint x: 528, startPoint y: 337, endPoint x: 505, endPoint y: 340, distance: 23.8
click at [507, 338] on tr "birdies18_r1 * ​ Remove" at bounding box center [652, 338] width 457 height 24
drag, startPoint x: 493, startPoint y: 348, endPoint x: 465, endPoint y: 376, distance: 39.5
click at [493, 348] on td "birdies18_r1" at bounding box center [469, 338] width 91 height 24
click at [341, 417] on div "Matt Jones [ID: matt-jones] These are non-standard or source/target specific va…" at bounding box center [651, 444] width 1303 height 888
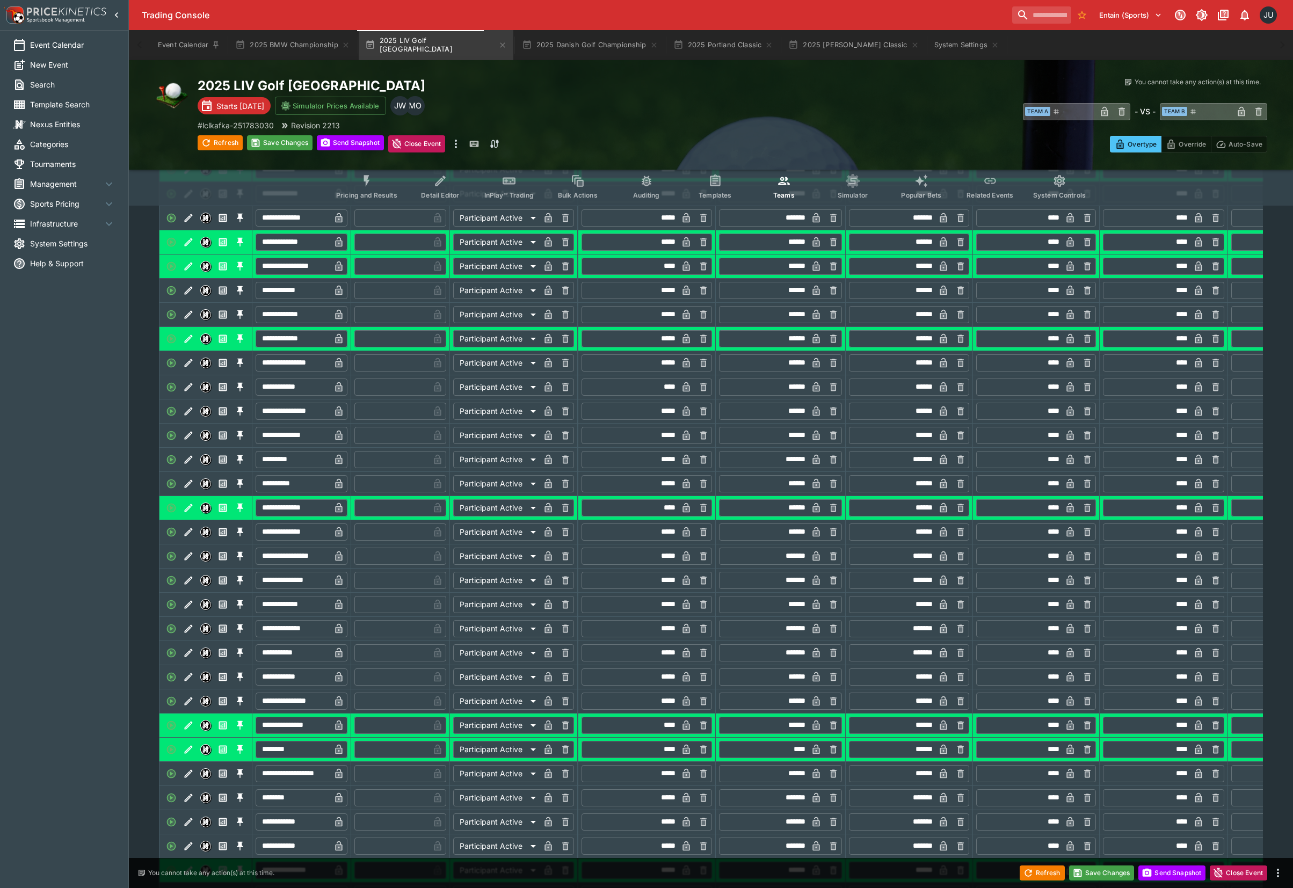
scroll to position [286, 0]
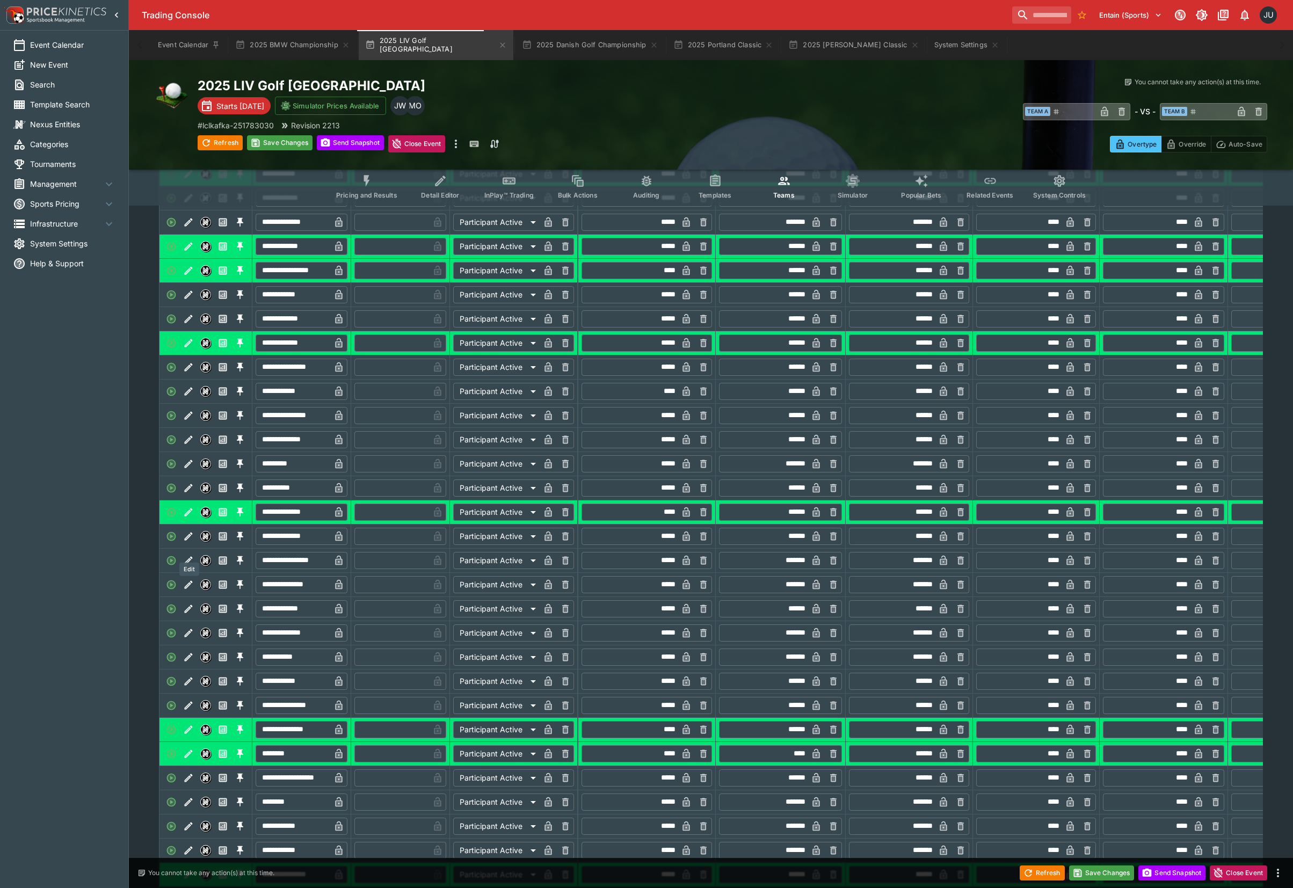
click at [191, 542] on icon "Edit" at bounding box center [188, 536] width 11 height 11
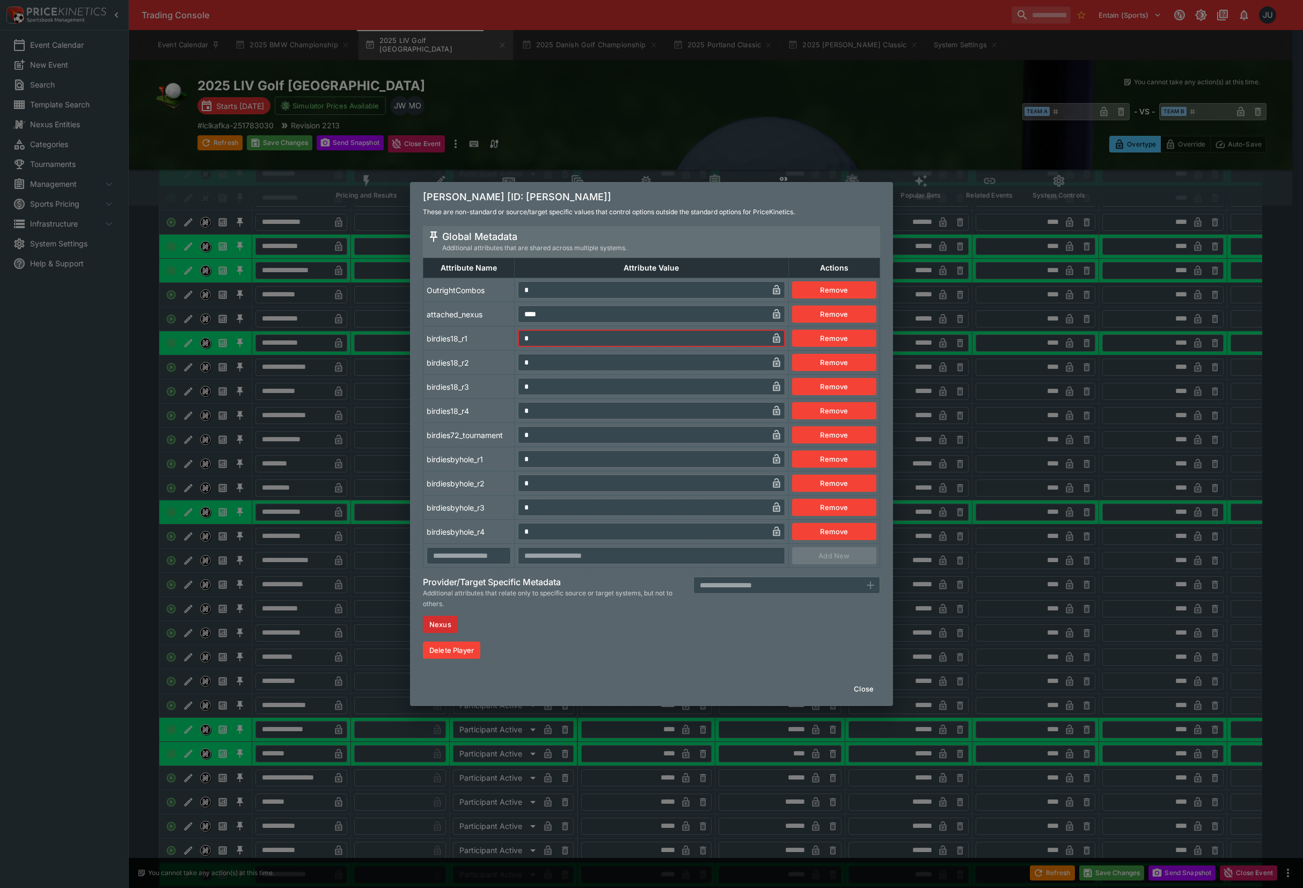
drag, startPoint x: 535, startPoint y: 341, endPoint x: 516, endPoint y: 344, distance: 19.4
click at [516, 344] on td "* ​" at bounding box center [652, 338] width 274 height 24
click at [523, 465] on input "*" at bounding box center [643, 458] width 250 height 17
drag, startPoint x: 533, startPoint y: 461, endPoint x: 477, endPoint y: 466, distance: 56.1
click at [497, 464] on tr "birdiesbyhole_r1 * ​ Remove" at bounding box center [652, 459] width 457 height 24
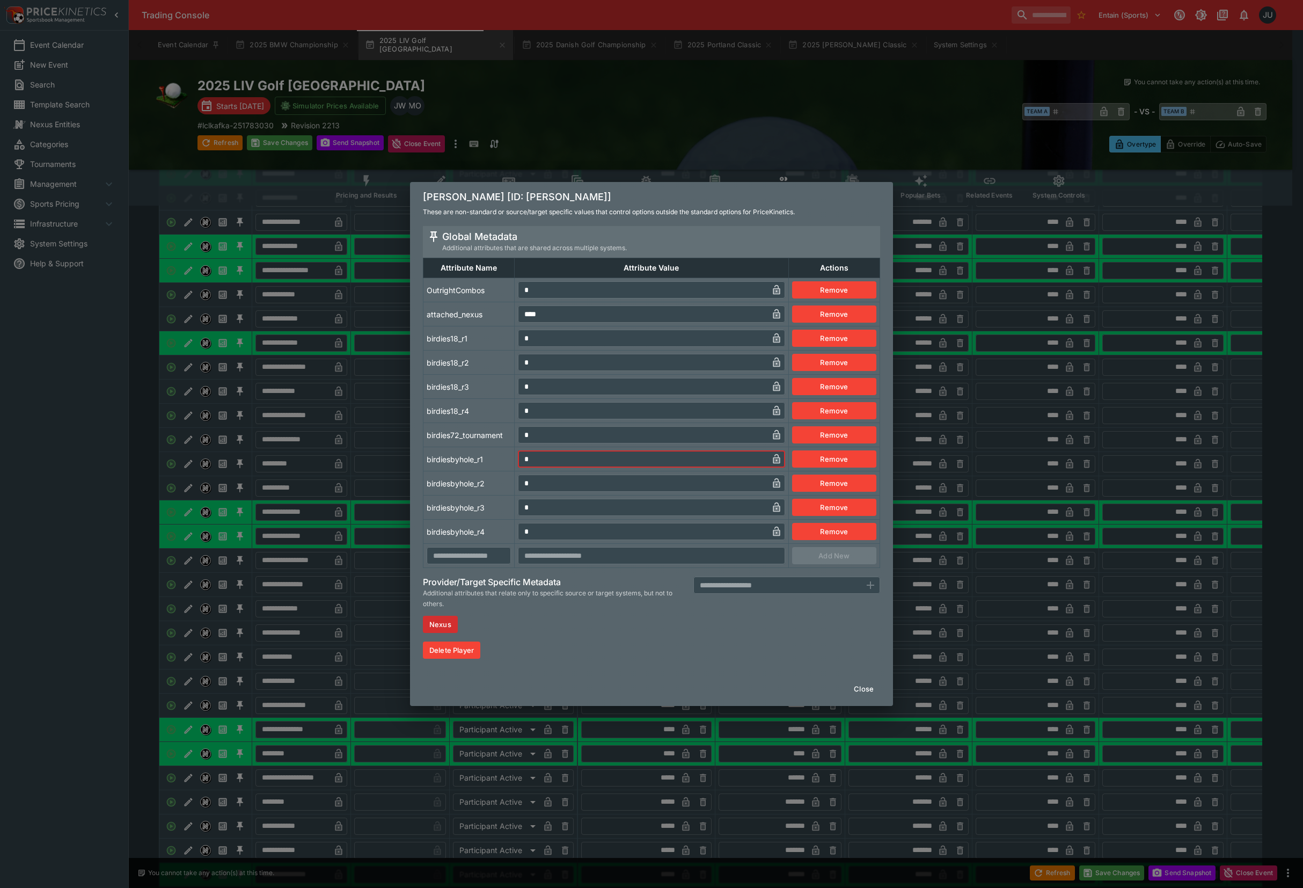
click at [478, 461] on td "birdiesbyhole_r1" at bounding box center [469, 459] width 91 height 24
click at [369, 421] on div "Dustin Johnson [ID: dustin-johnson] These are non-standard or source/target spe…" at bounding box center [651, 444] width 1303 height 888
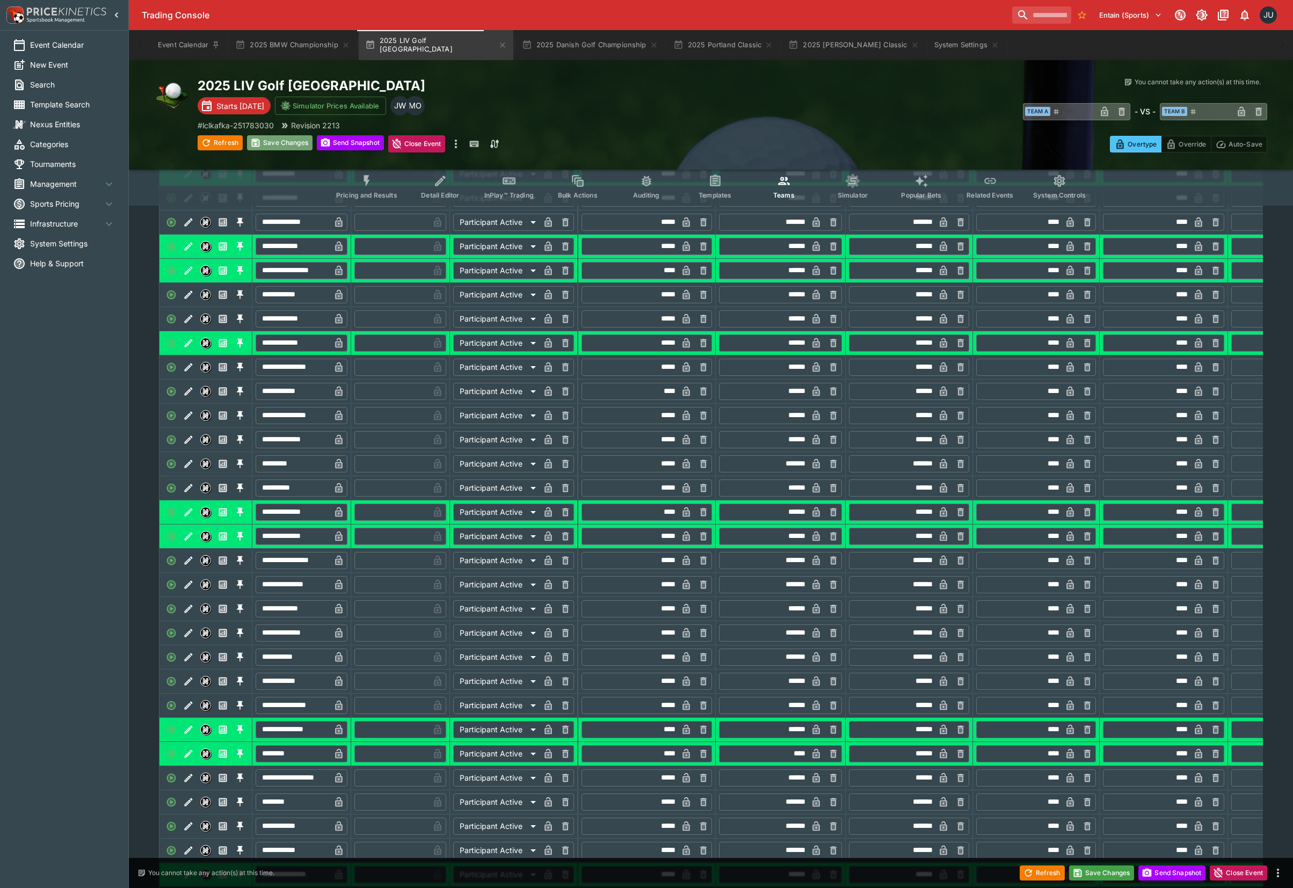
click at [289, 138] on button "Save Changes" at bounding box center [279, 142] width 65 height 15
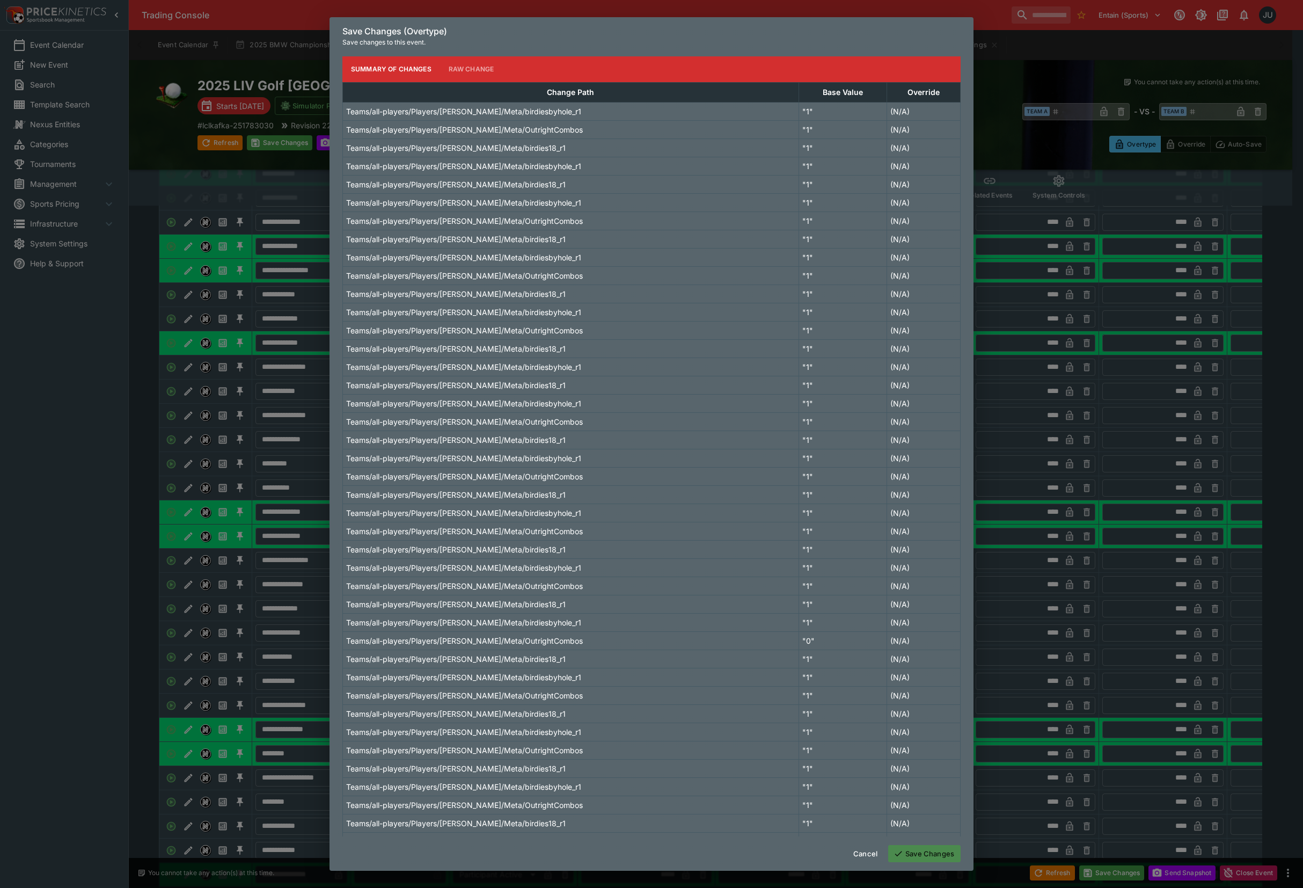
click at [932, 857] on button "Save Changes" at bounding box center [924, 853] width 72 height 17
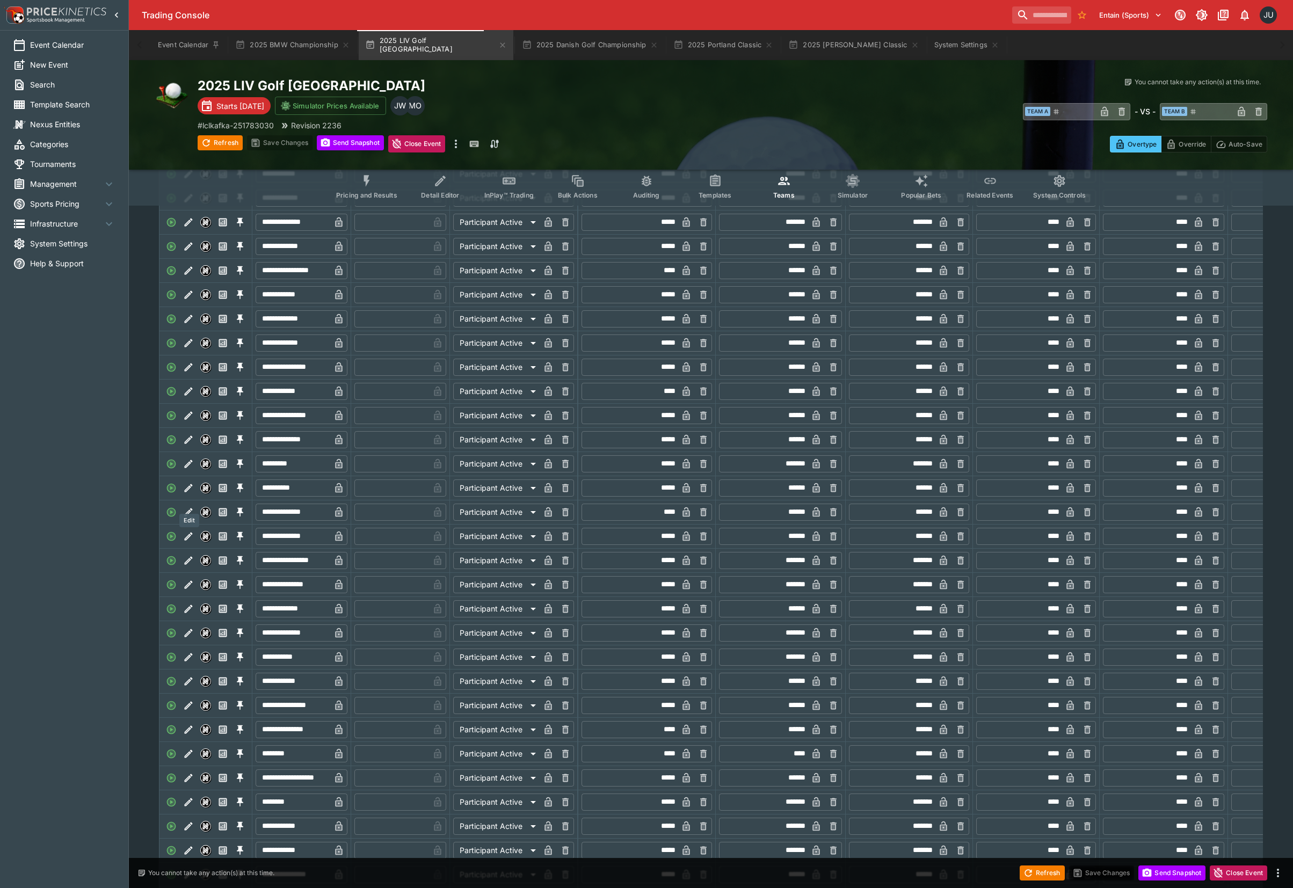
click at [187, 492] on icon "Edit" at bounding box center [189, 488] width 8 height 8
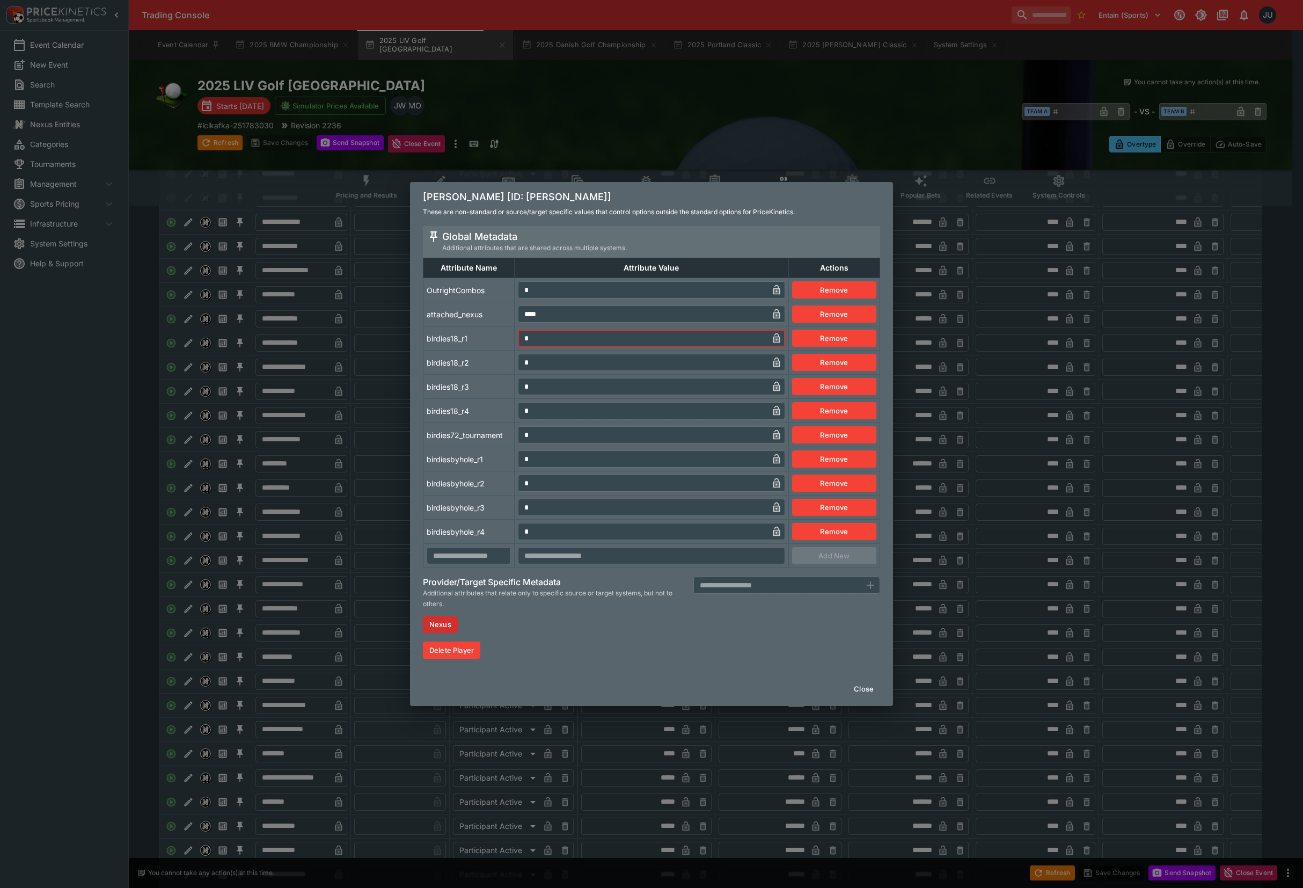
drag, startPoint x: 503, startPoint y: 335, endPoint x: 499, endPoint y: 351, distance: 15.6
click at [497, 339] on tr "birdies18_r1 * ​ Remove" at bounding box center [652, 338] width 457 height 24
click at [505, 457] on tr "birdiesbyhole_r1 * ​ Remove" at bounding box center [652, 459] width 457 height 24
click at [485, 447] on td "birdiesbyhole_r1" at bounding box center [469, 459] width 91 height 24
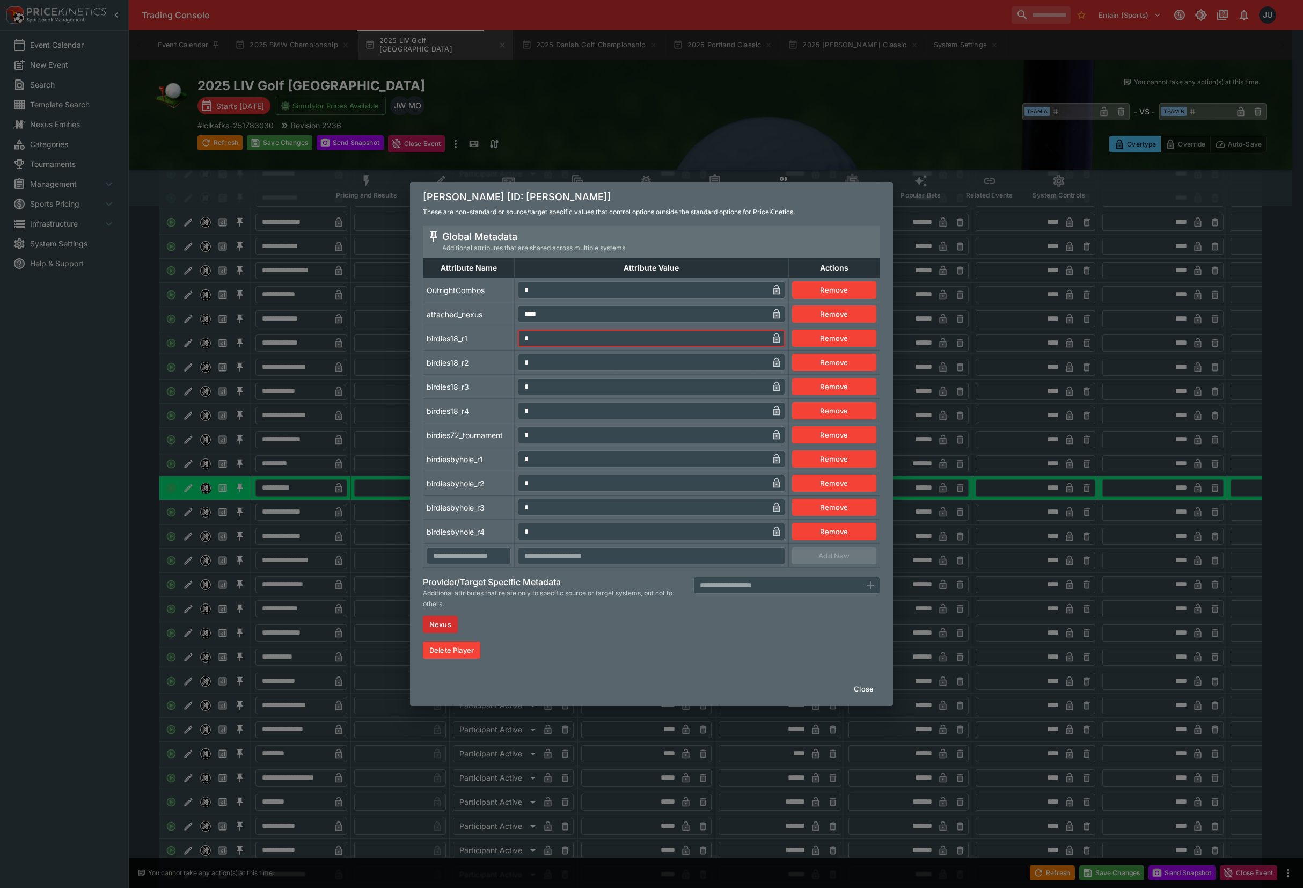
drag, startPoint x: 531, startPoint y: 340, endPoint x: 516, endPoint y: 346, distance: 16.6
click at [517, 344] on td "* ​" at bounding box center [652, 338] width 274 height 24
click at [497, 370] on td "birdies18_r2" at bounding box center [469, 363] width 91 height 24
click at [376, 370] on div "David Puig [ID: david-puig] These are non-standard or source/target specific va…" at bounding box center [651, 444] width 1303 height 888
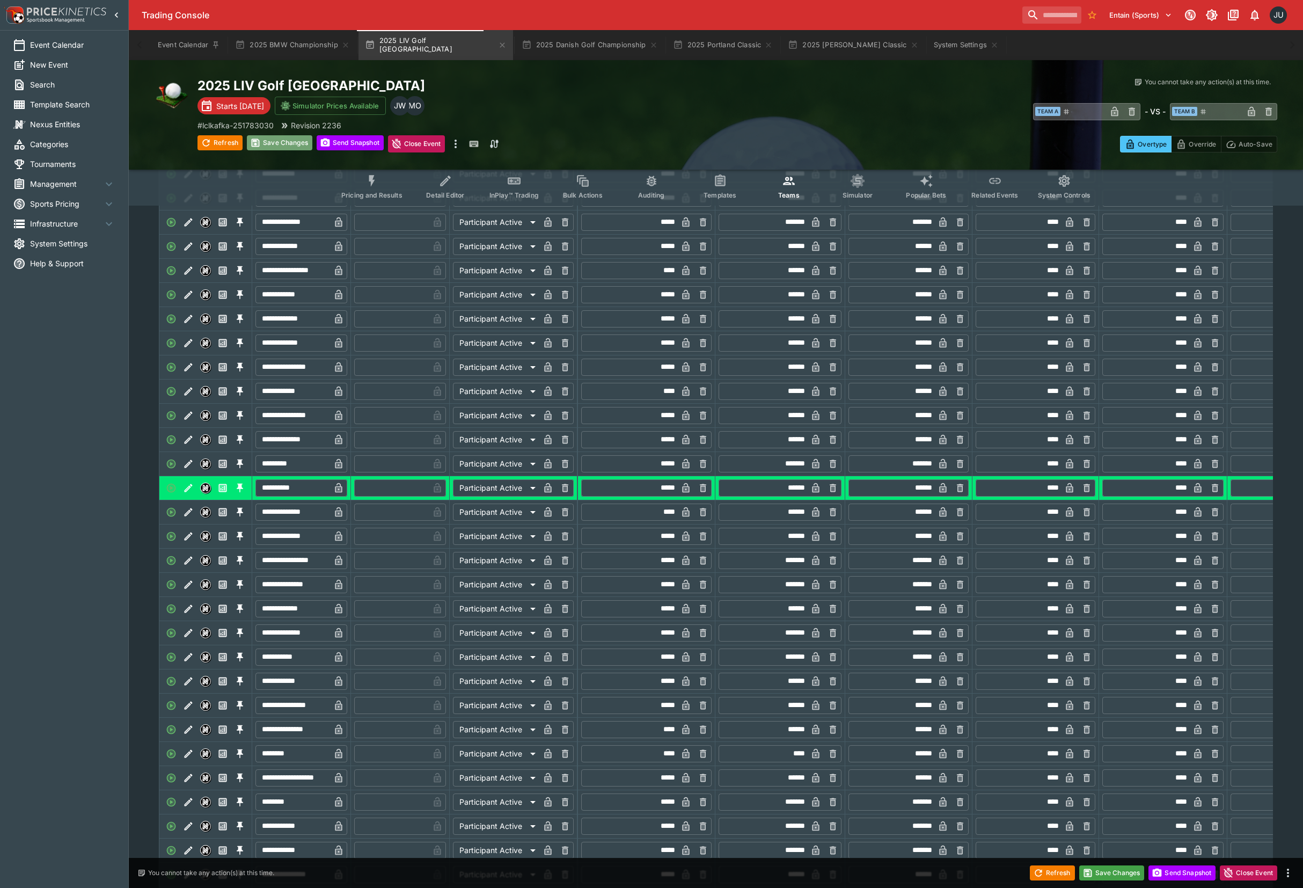
click at [288, 146] on button "Save Changes" at bounding box center [279, 142] width 65 height 15
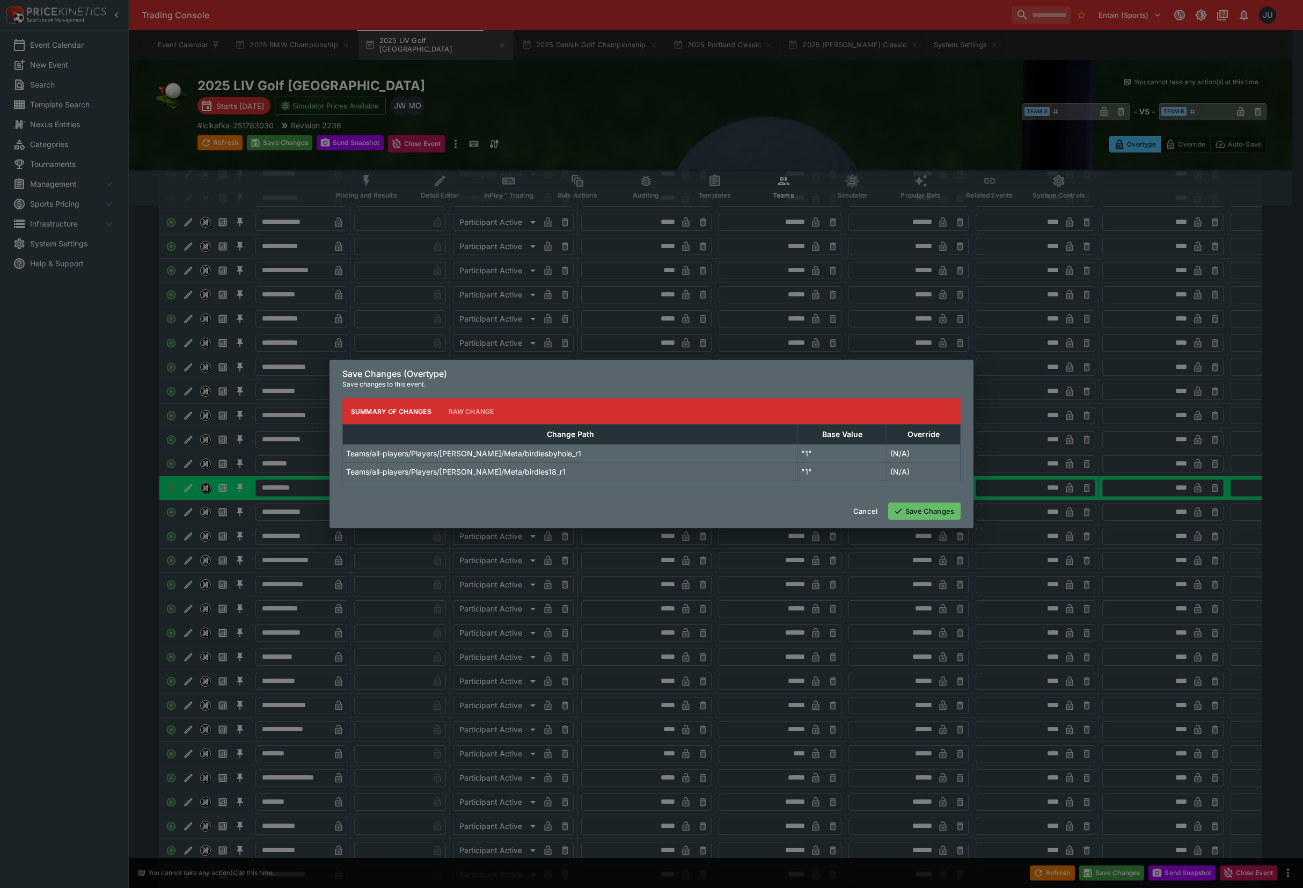
click at [937, 521] on div "Cancel Save Changes" at bounding box center [652, 511] width 644 height 34
click at [937, 509] on button "Save Changes" at bounding box center [924, 510] width 72 height 17
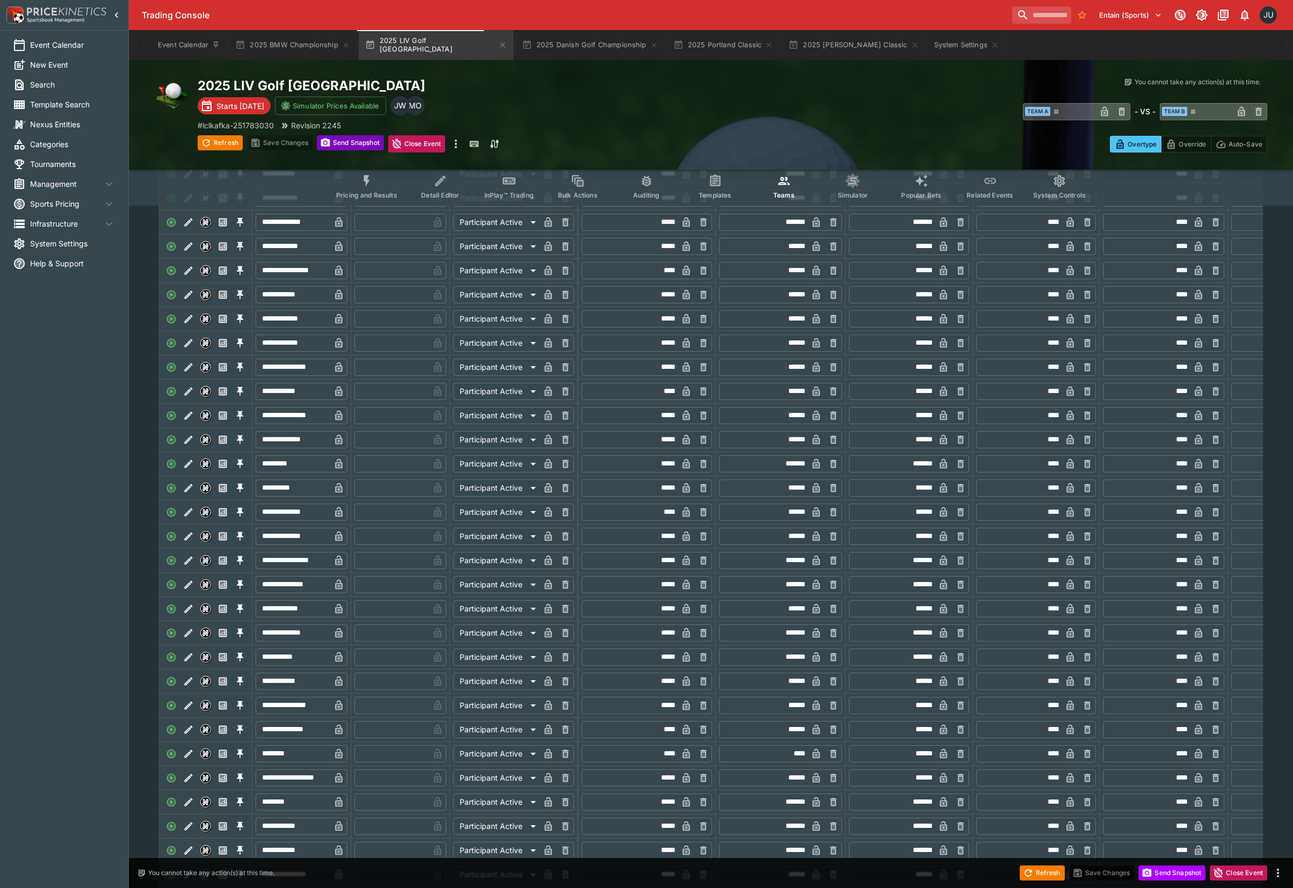
click at [346, 142] on button "Send Snapshot" at bounding box center [350, 142] width 67 height 15
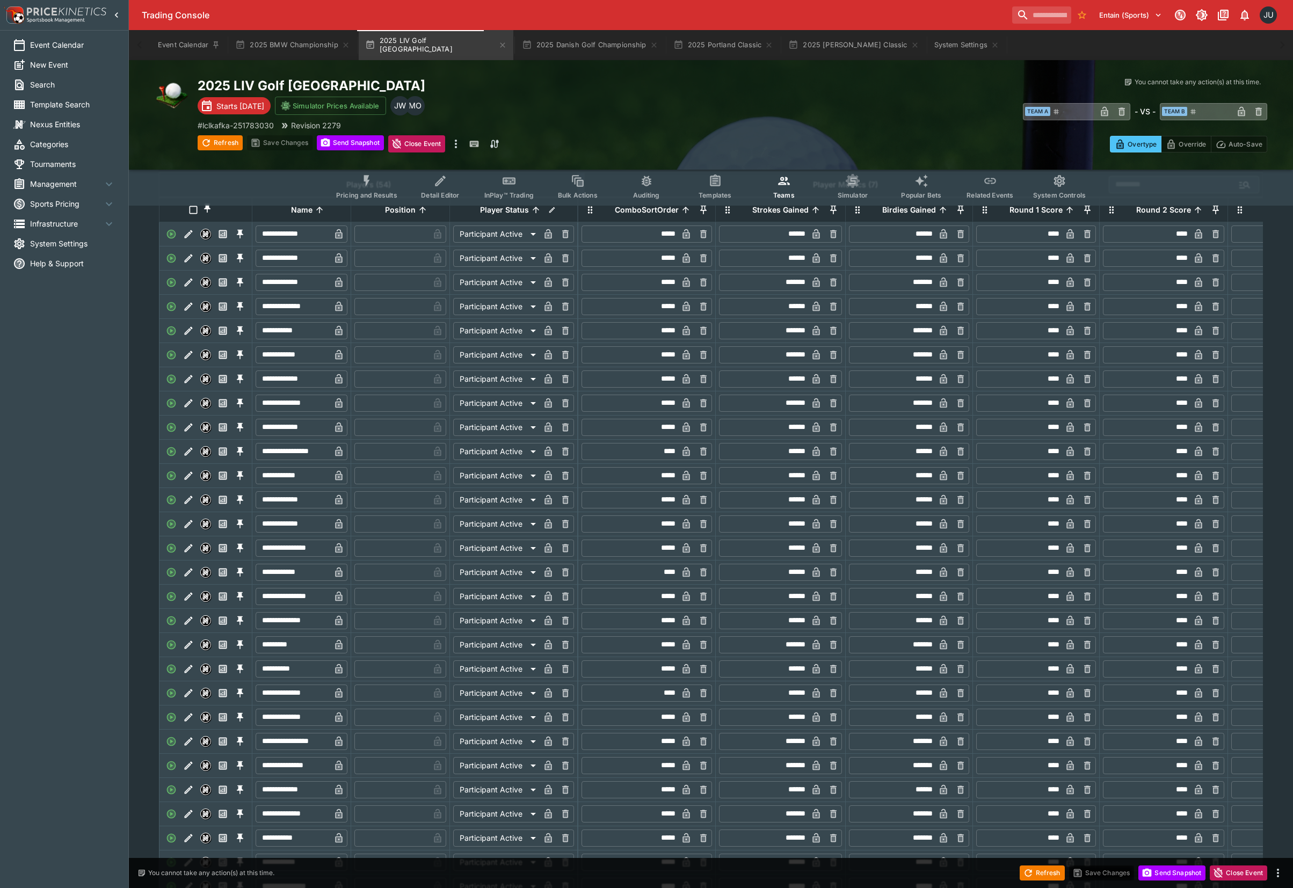
scroll to position [0, 0]
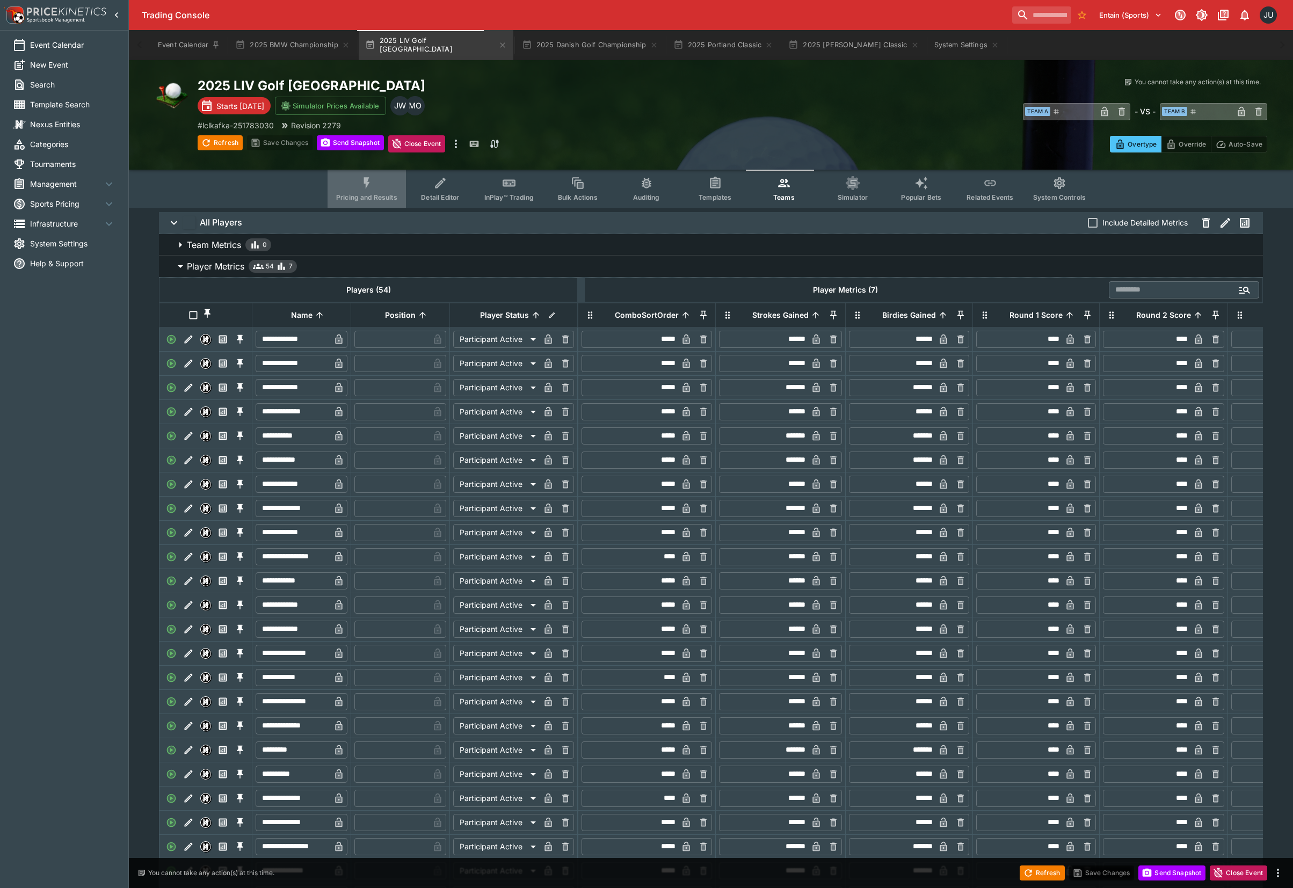
click at [389, 184] on button "Pricing and Results" at bounding box center [366, 189] width 78 height 38
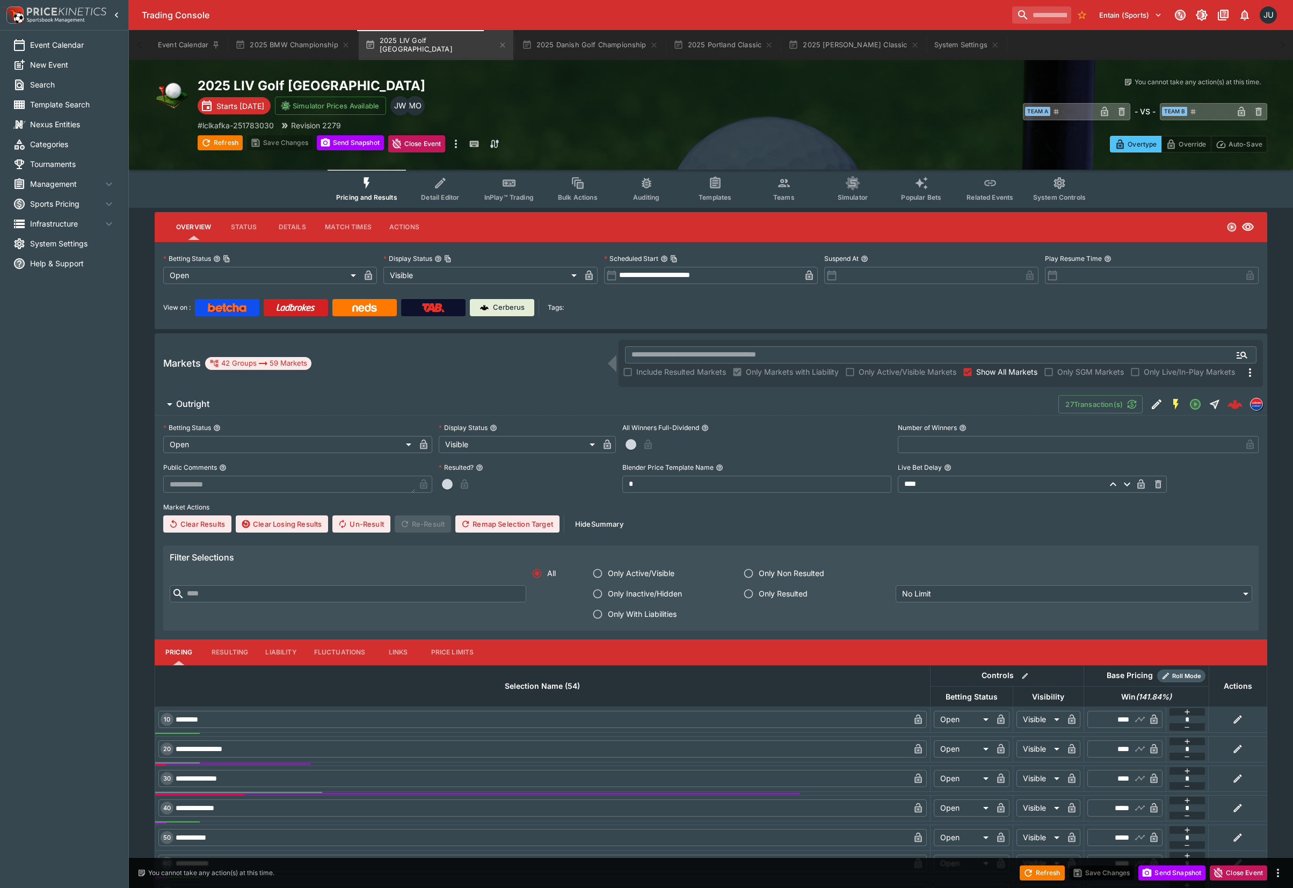
click at [241, 406] on span "Outright" at bounding box center [612, 403] width 873 height 11
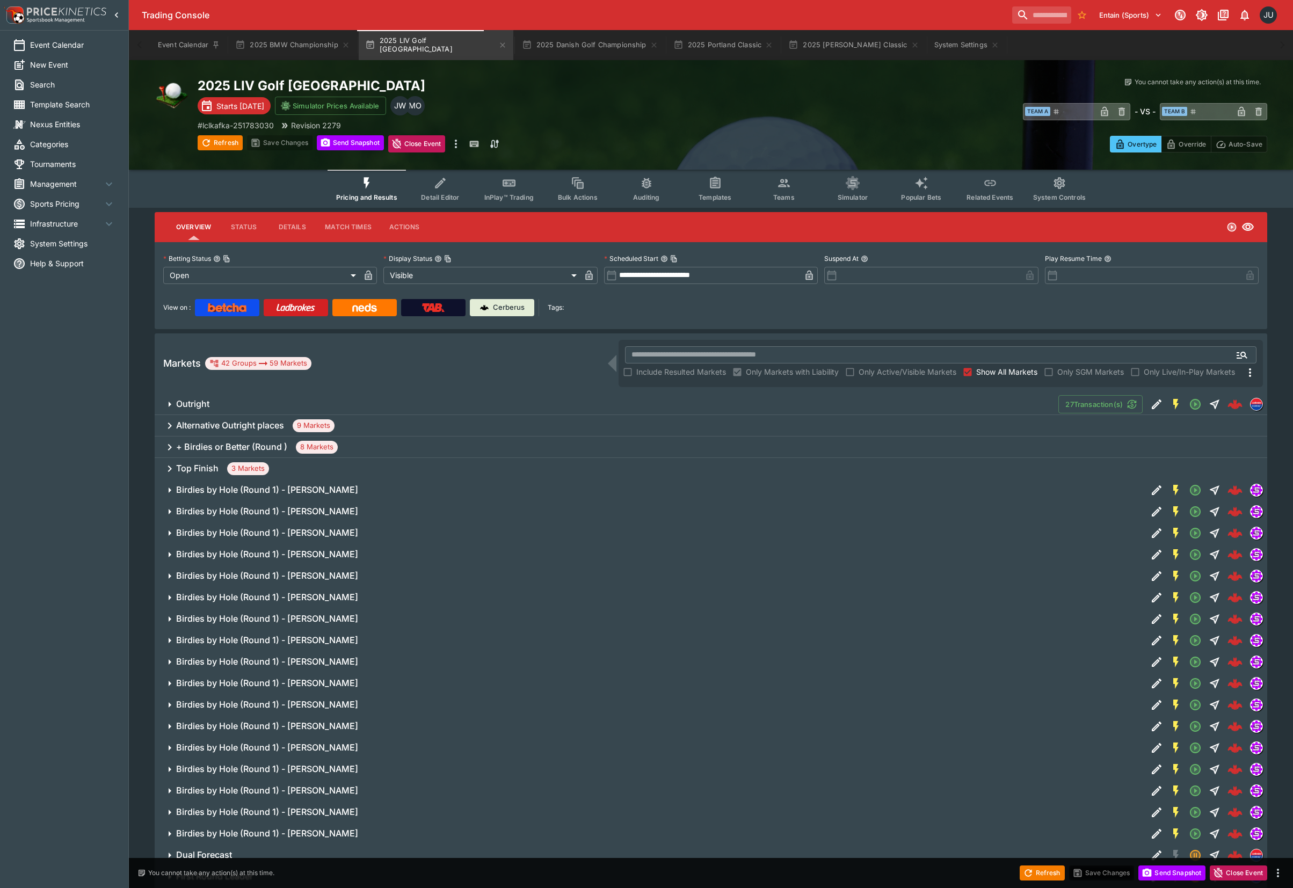
click at [362, 447] on div "+ Birdies or Better (Round ) 8 Markets" at bounding box center [711, 446] width 1112 height 21
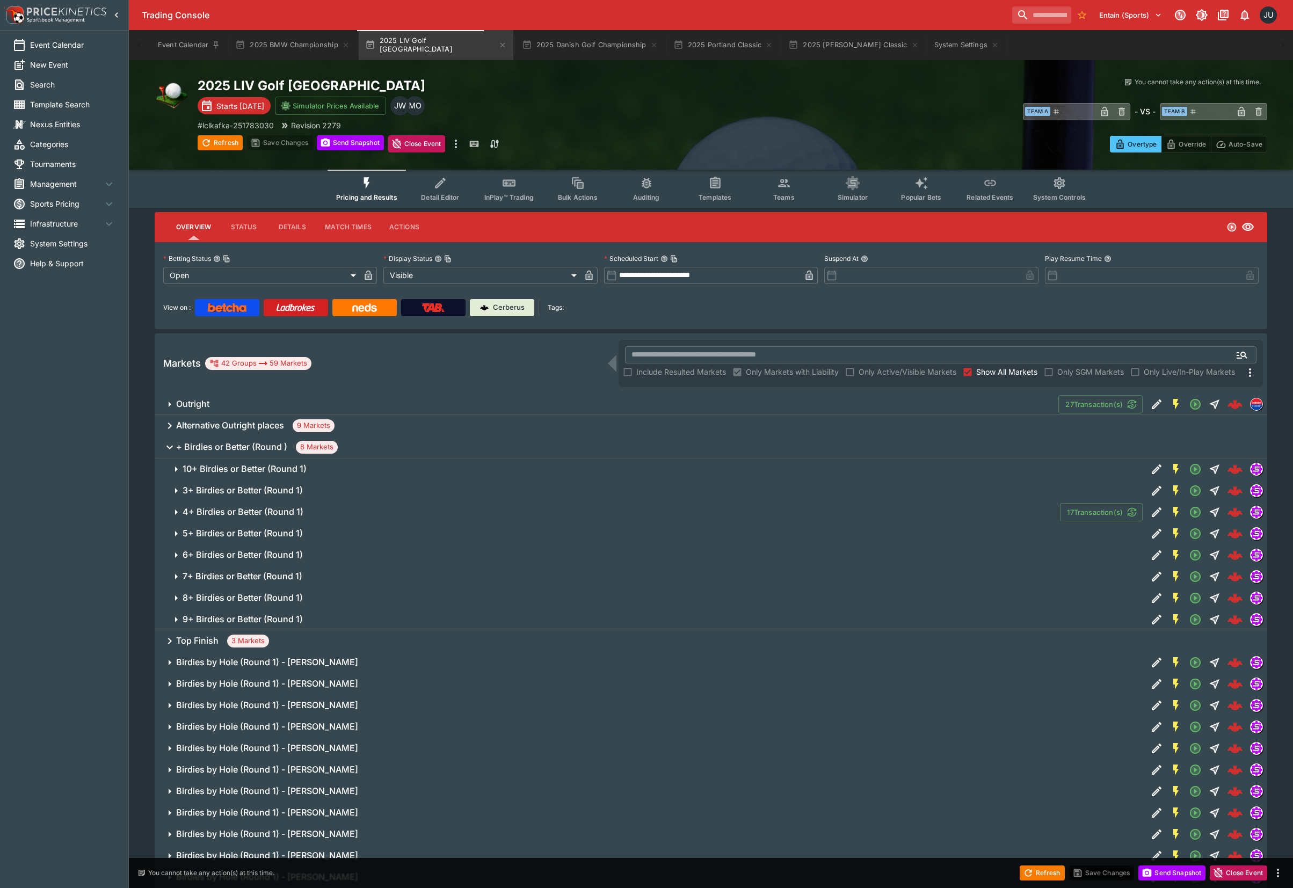
click at [181, 487] on icon "button" at bounding box center [176, 490] width 13 height 13
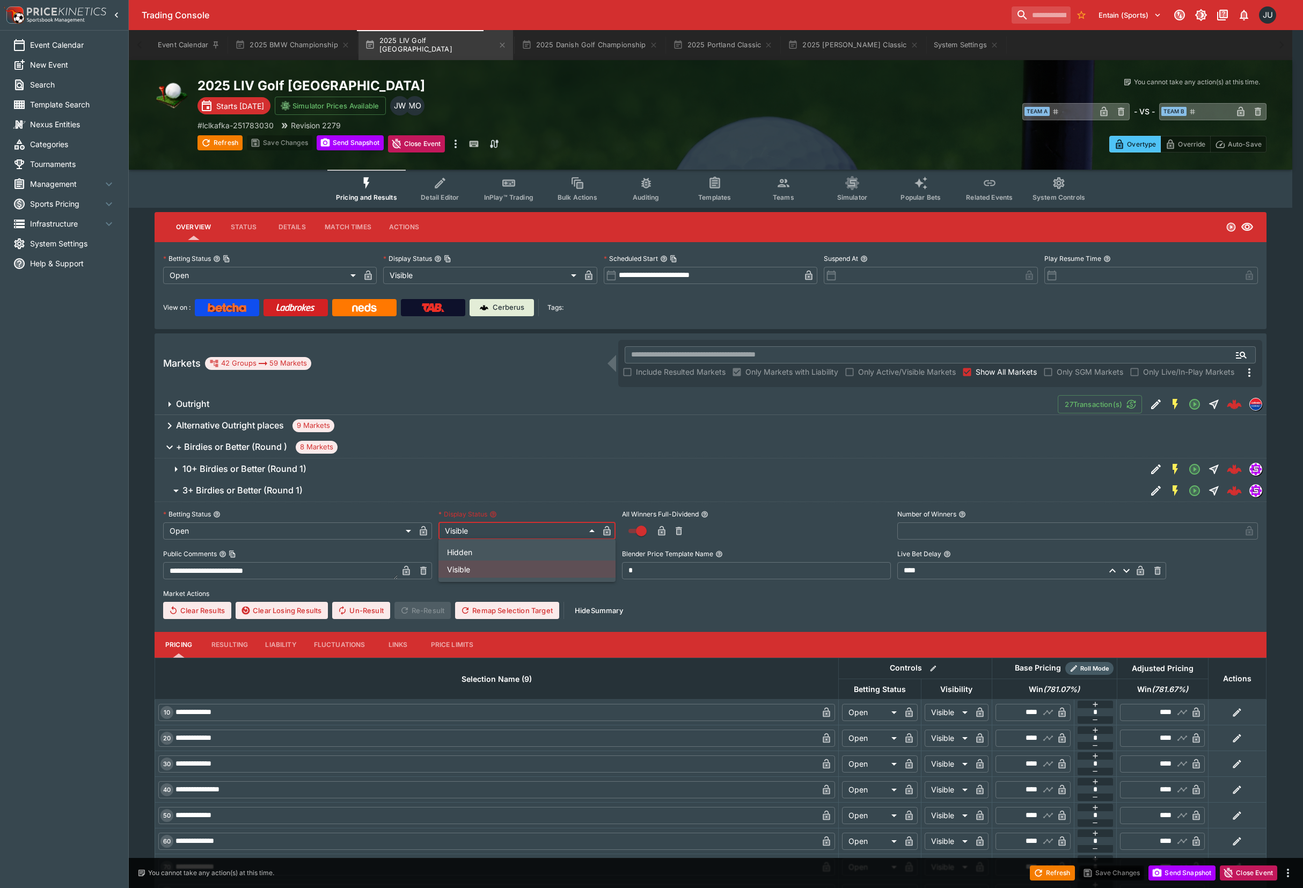
click at [507, 550] on li "Hidden" at bounding box center [527, 551] width 177 height 17
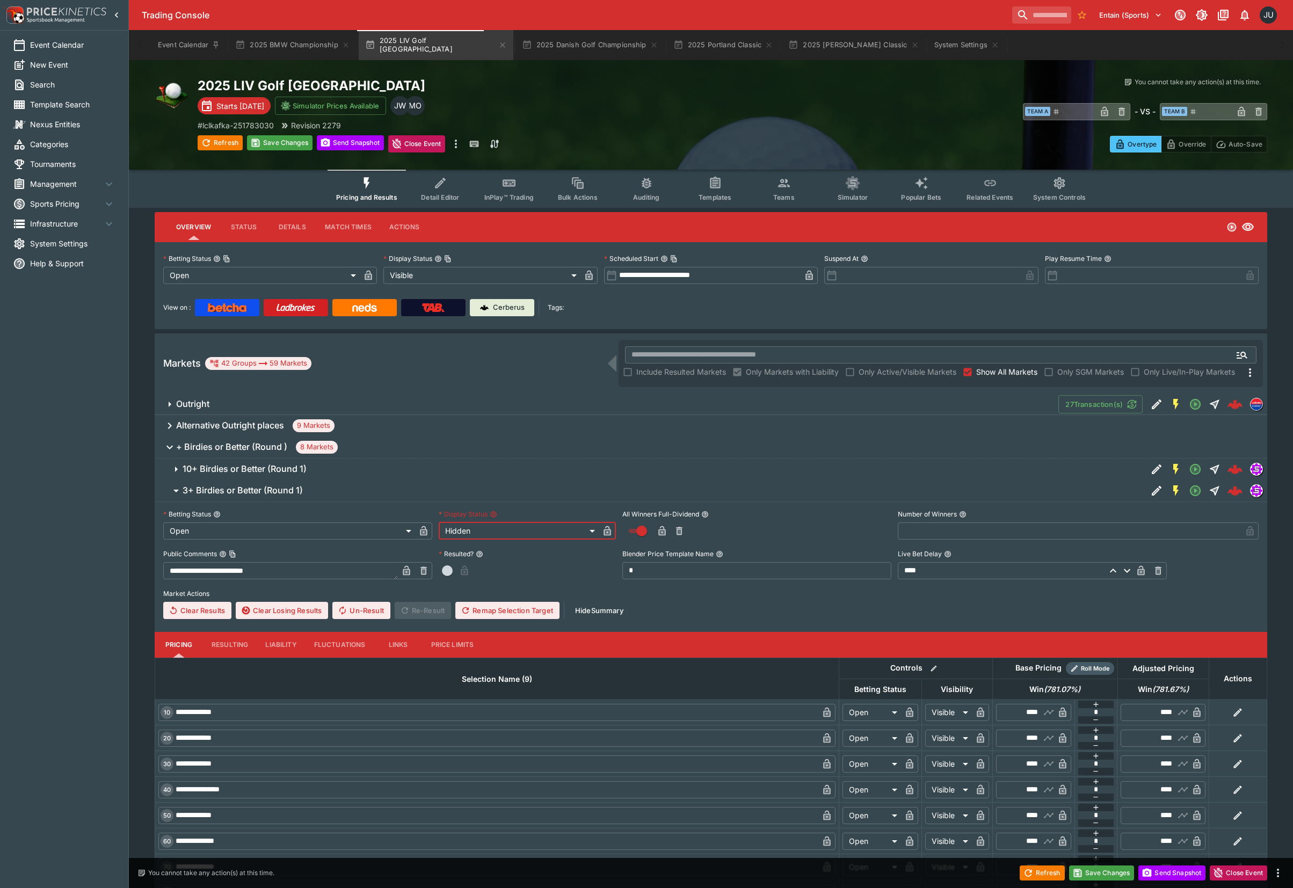
click at [609, 529] on icon "button" at bounding box center [606, 531] width 7 height 10
click at [282, 144] on button "Save Changes" at bounding box center [279, 142] width 65 height 15
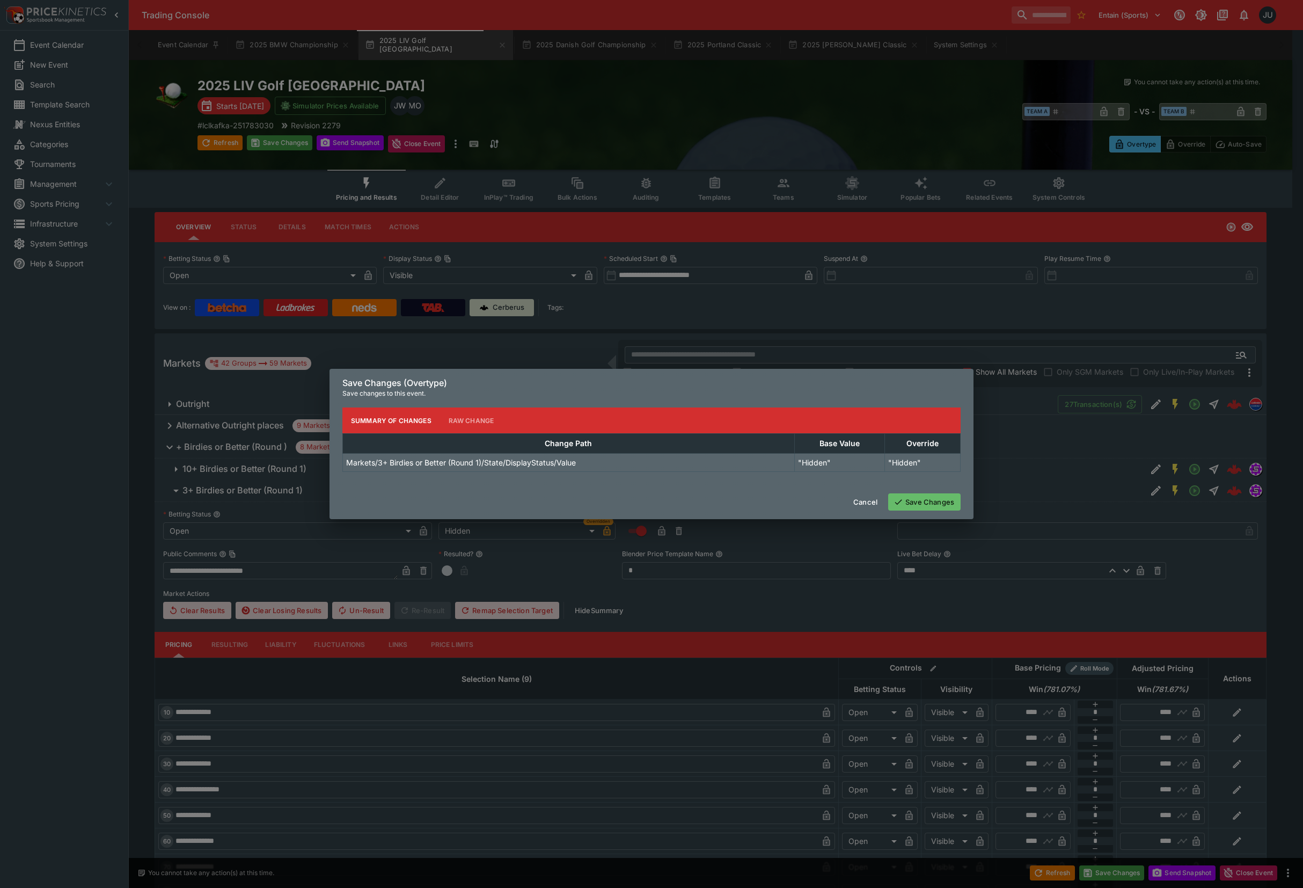
drag, startPoint x: 922, startPoint y: 494, endPoint x: 970, endPoint y: 500, distance: 49.2
click at [922, 494] on button "Save Changes" at bounding box center [924, 501] width 72 height 17
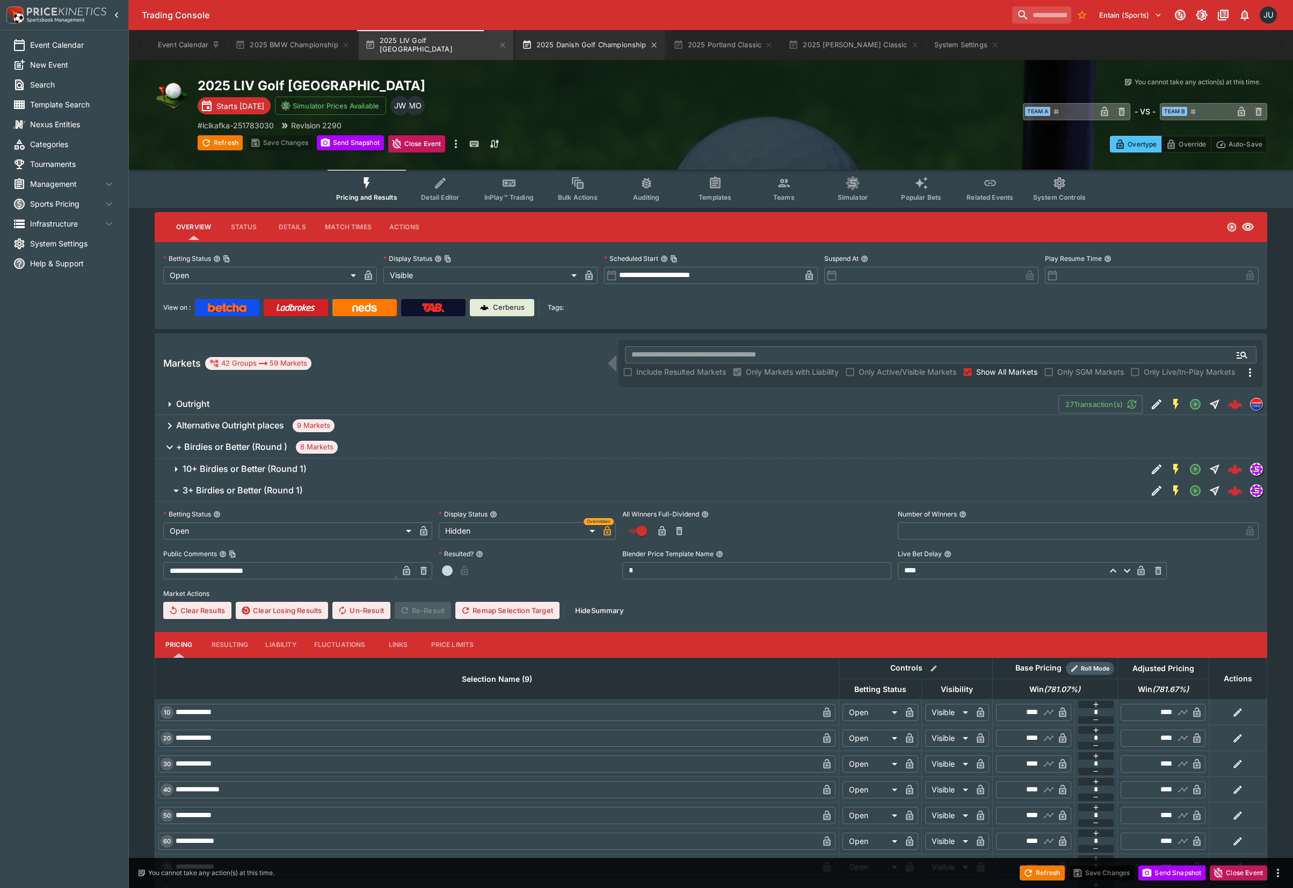
click at [539, 48] on button "2025 Danish Golf Championship" at bounding box center [589, 45] width 149 height 30
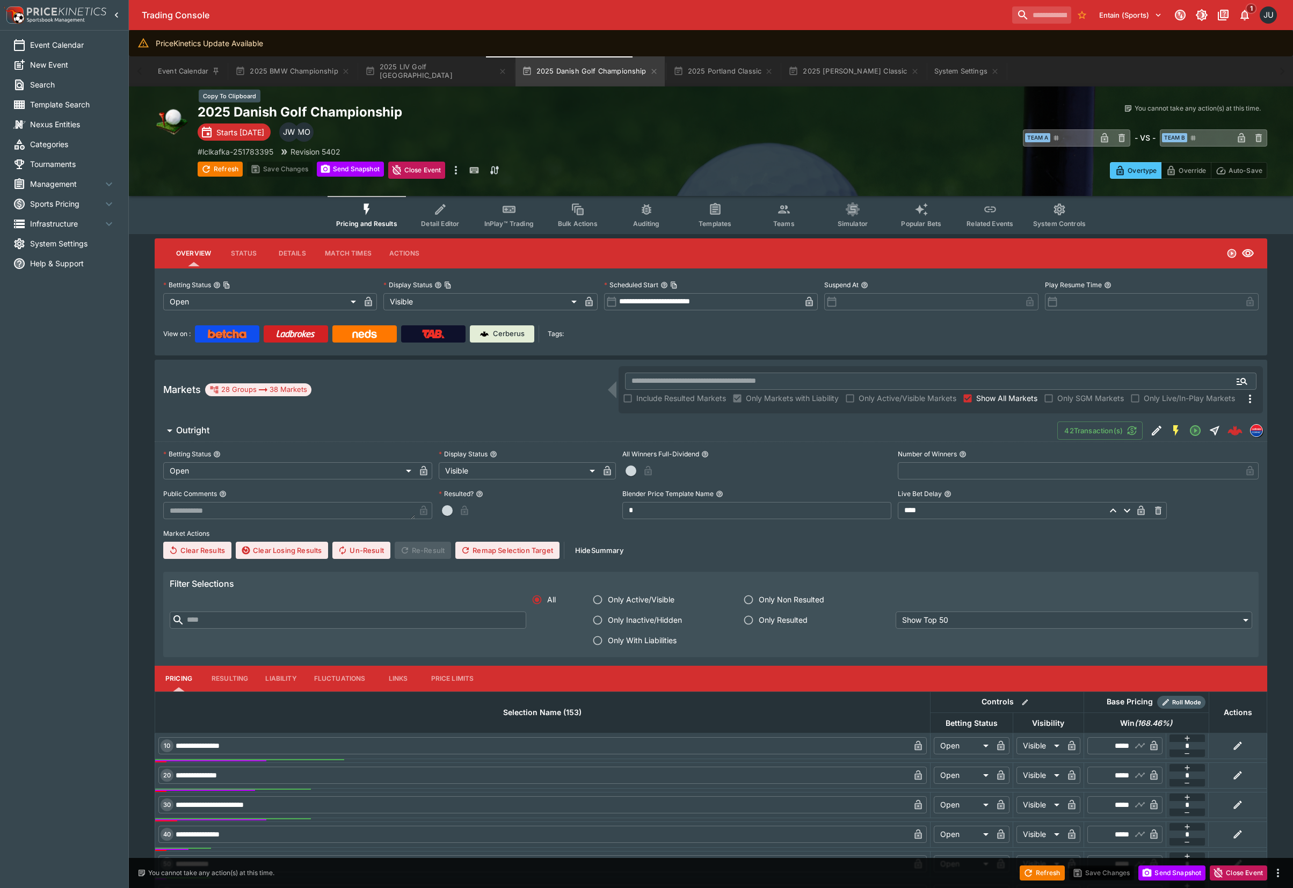
drag, startPoint x: 490, startPoint y: 110, endPoint x: 499, endPoint y: 110, distance: 9.1
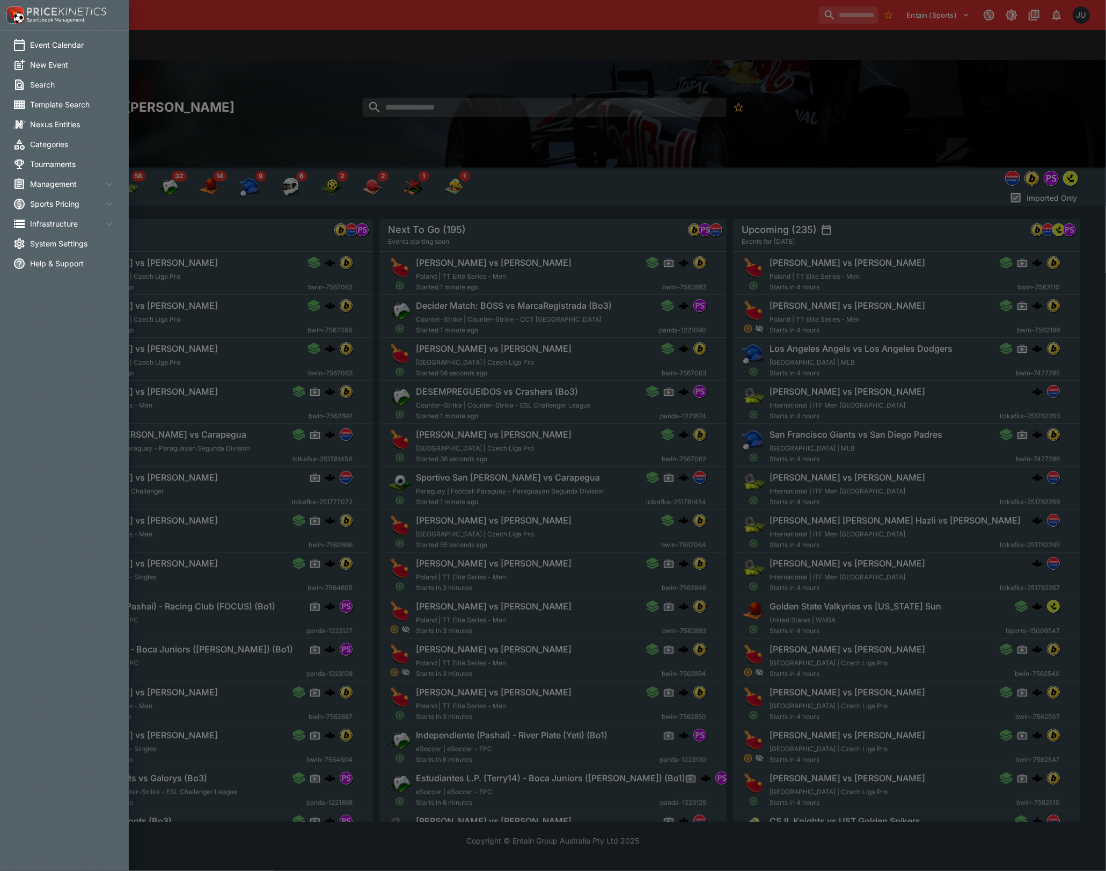
click at [459, 99] on div at bounding box center [553, 435] width 1106 height 871
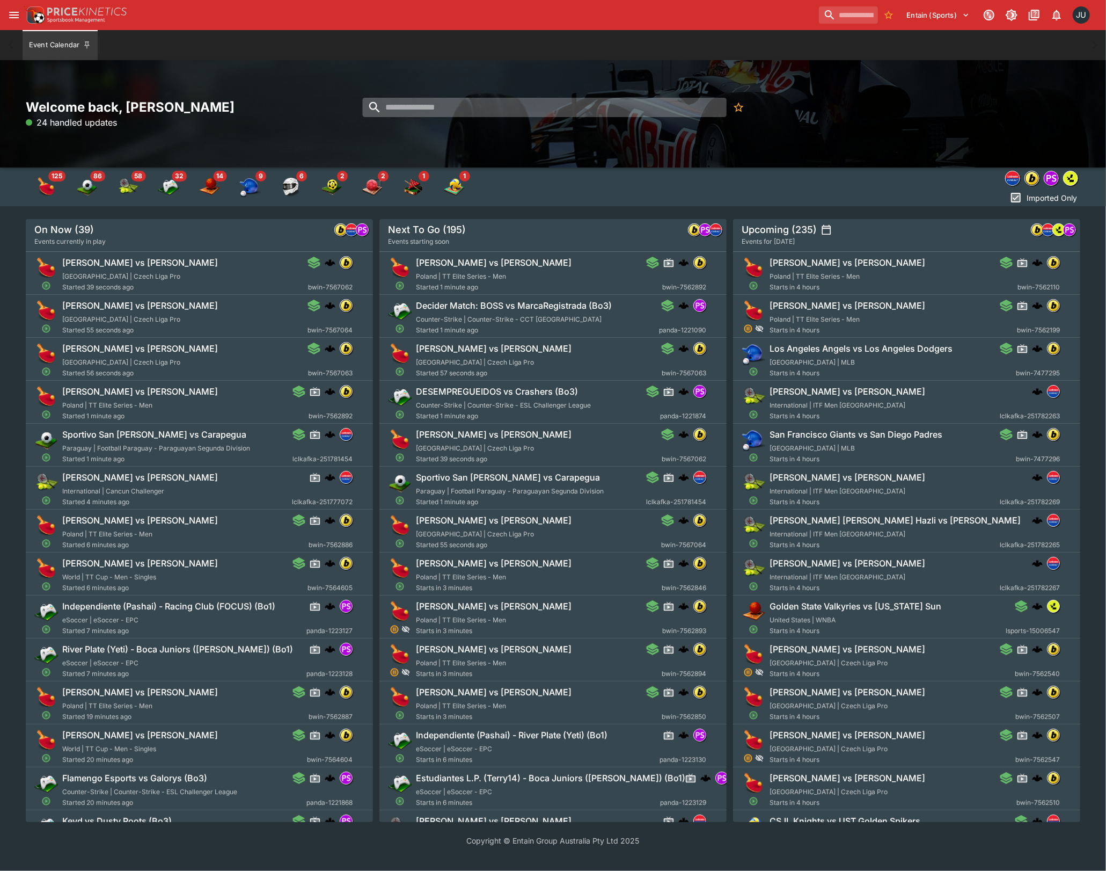
click at [389, 108] on input "search" at bounding box center [545, 107] width 364 height 19
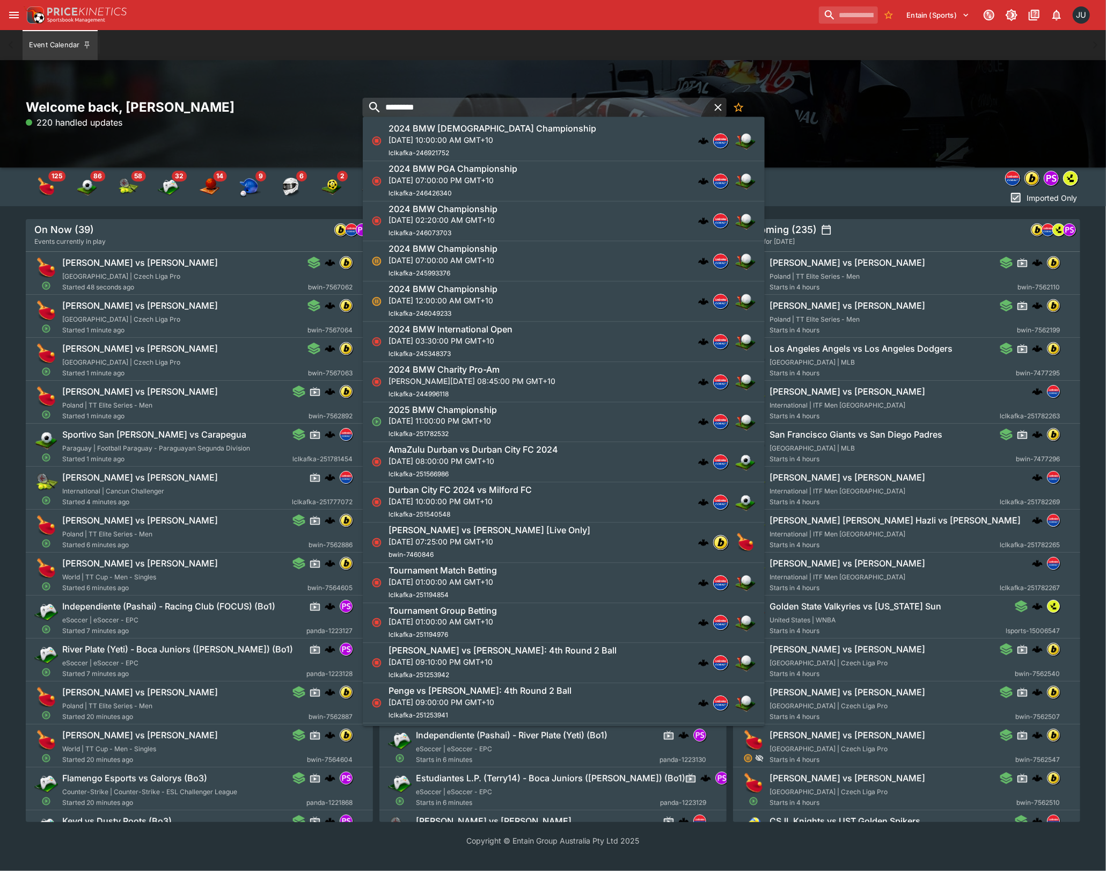
type input "********"
click at [517, 180] on p "Sun, Sep 22, 2024, 07:00:00 PM GMT+10" at bounding box center [453, 179] width 129 height 11
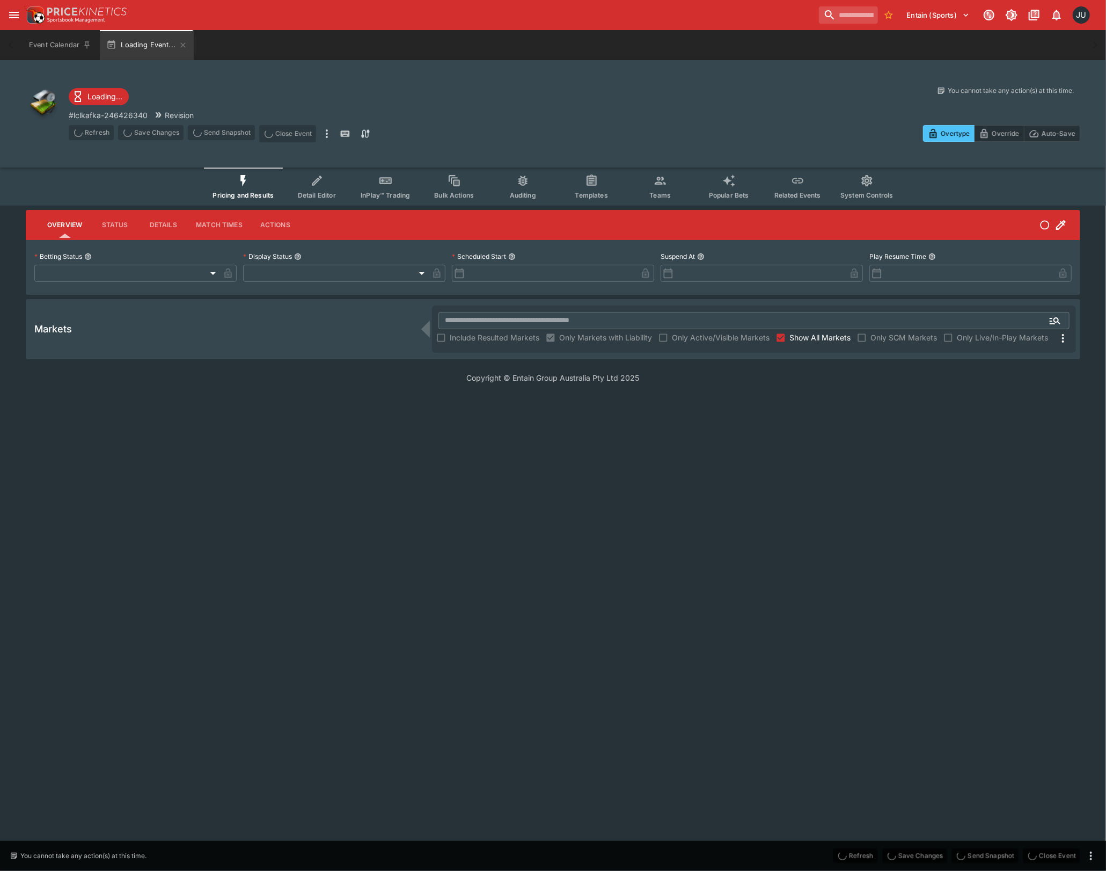
type input "**********"
type input "******"
type input "**********"
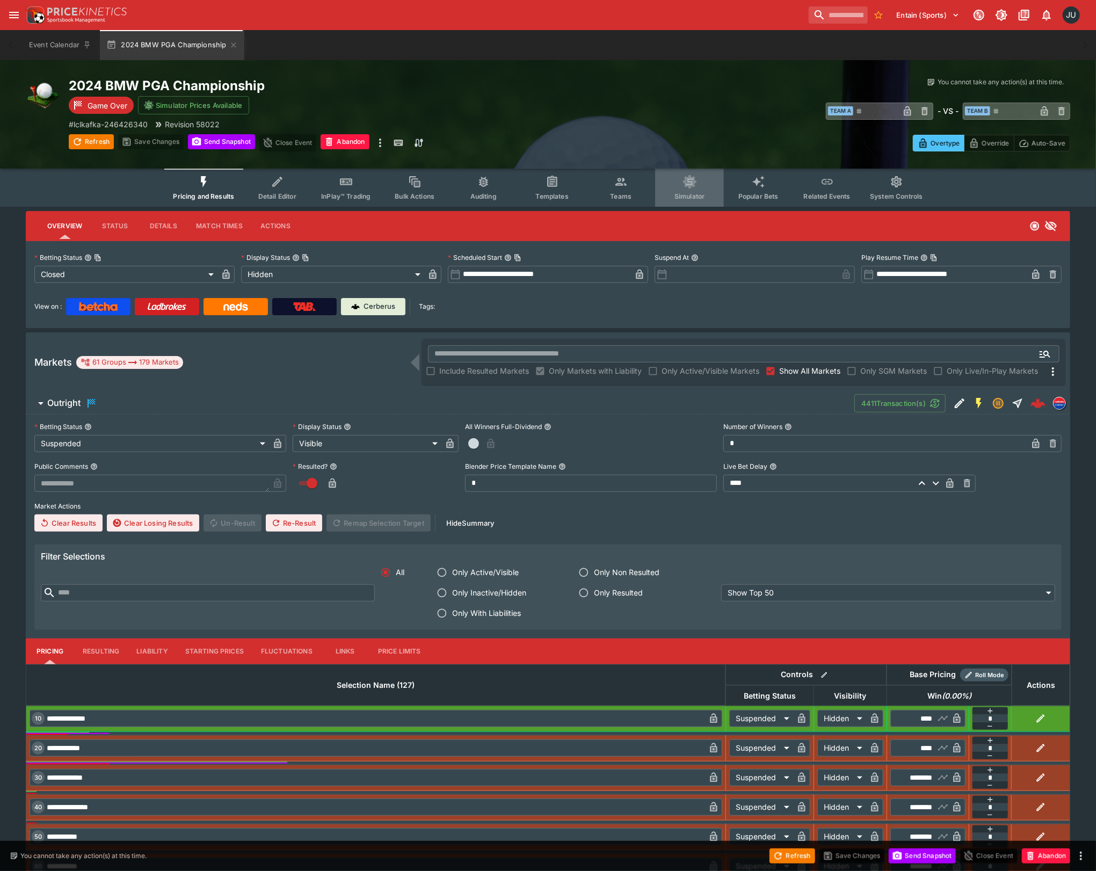
click at [691, 192] on span "Simulator" at bounding box center [689, 196] width 30 height 8
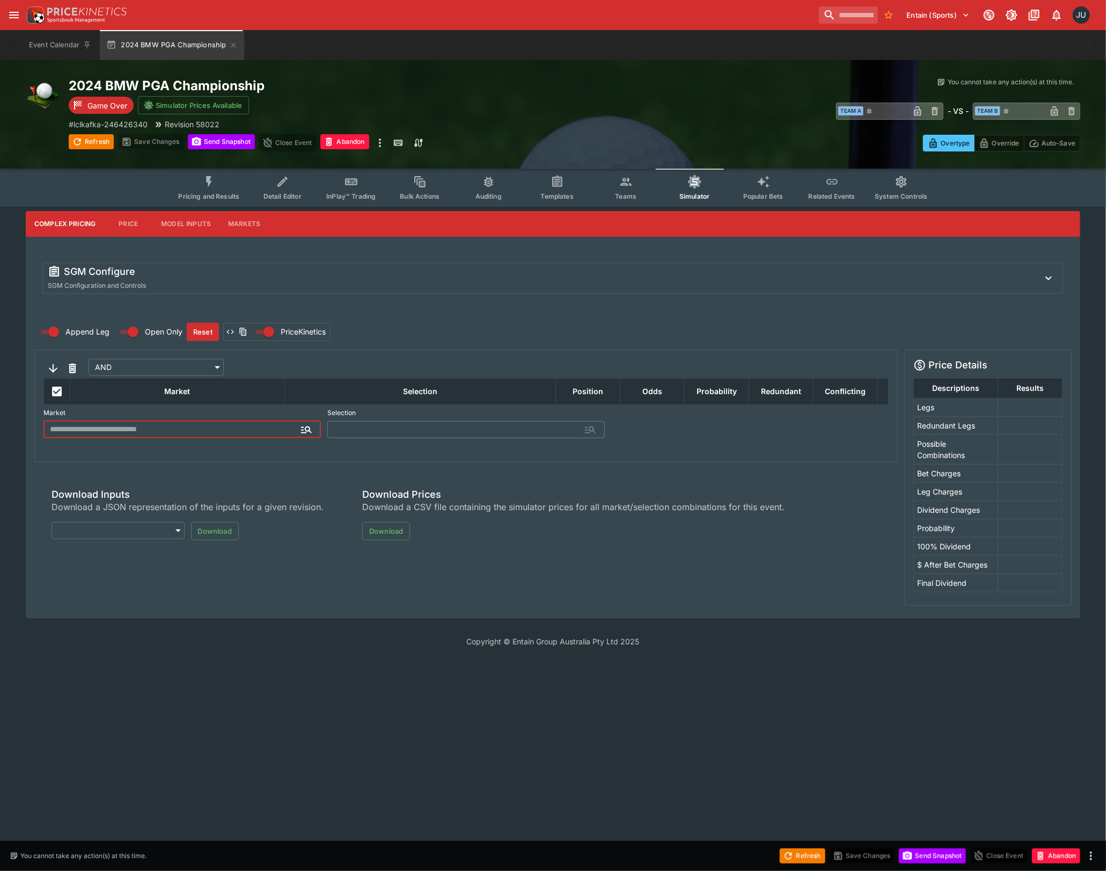
type input "**********"
click at [170, 222] on button "Model Inputs" at bounding box center [185, 224] width 67 height 26
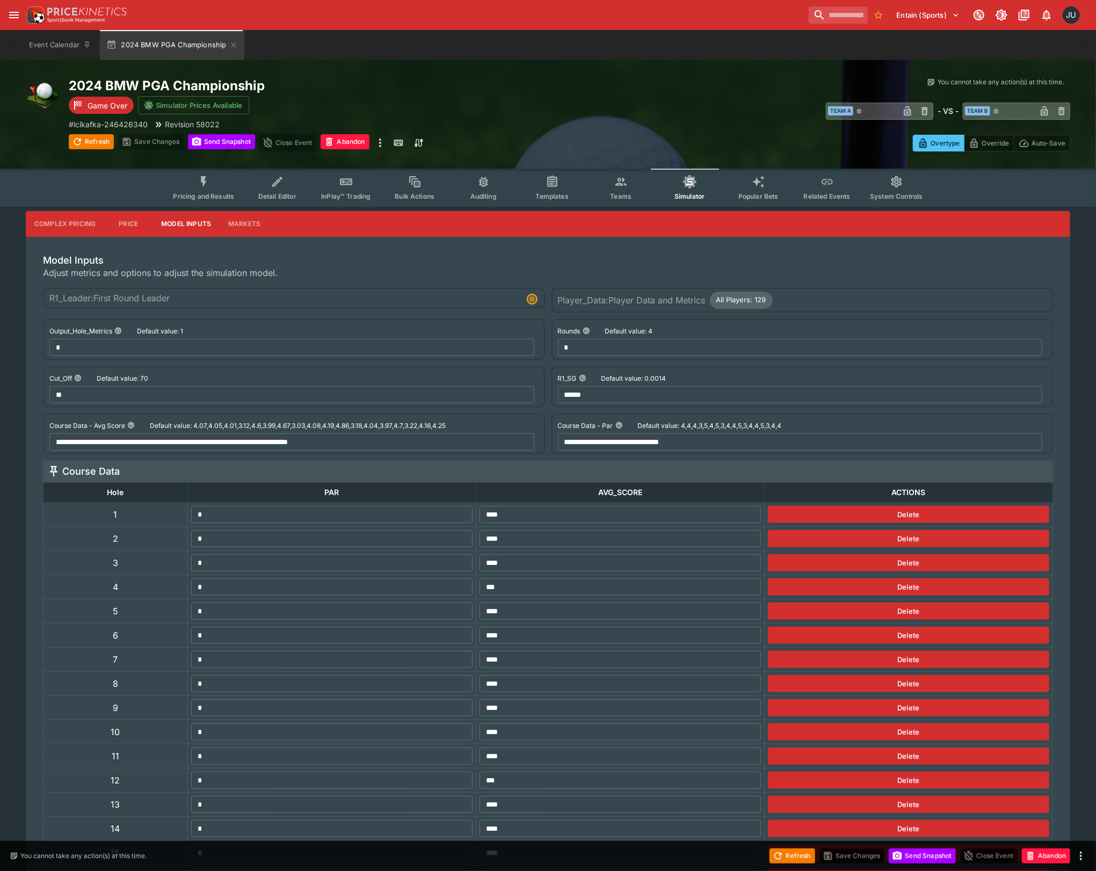
drag, startPoint x: 137, startPoint y: 224, endPoint x: 234, endPoint y: 291, distance: 117.6
click at [234, 291] on div "**********" at bounding box center [548, 611] width 1044 height 801
click at [196, 196] on span "Pricing and Results" at bounding box center [203, 196] width 61 height 8
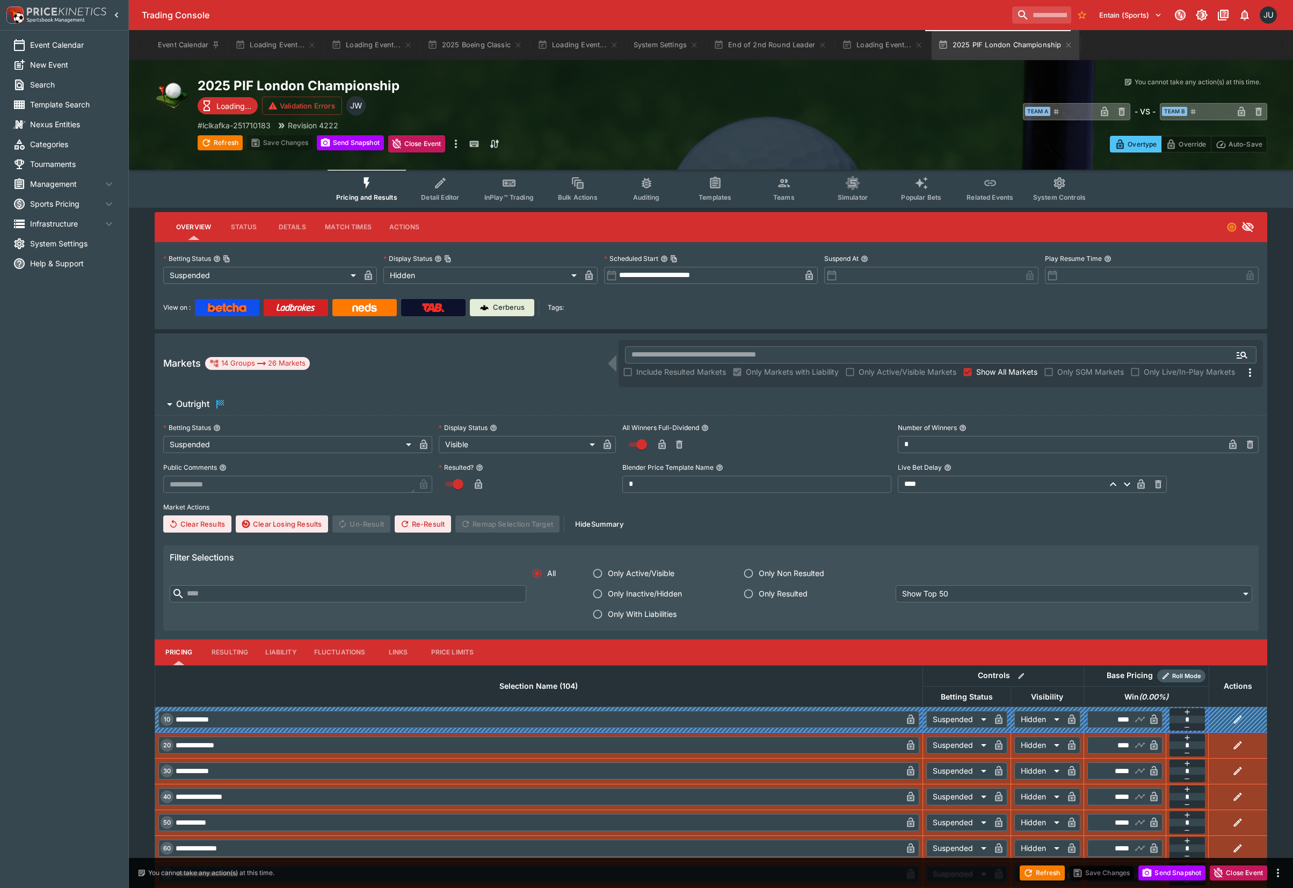
type input "**********"
type input "******"
type input "**********"
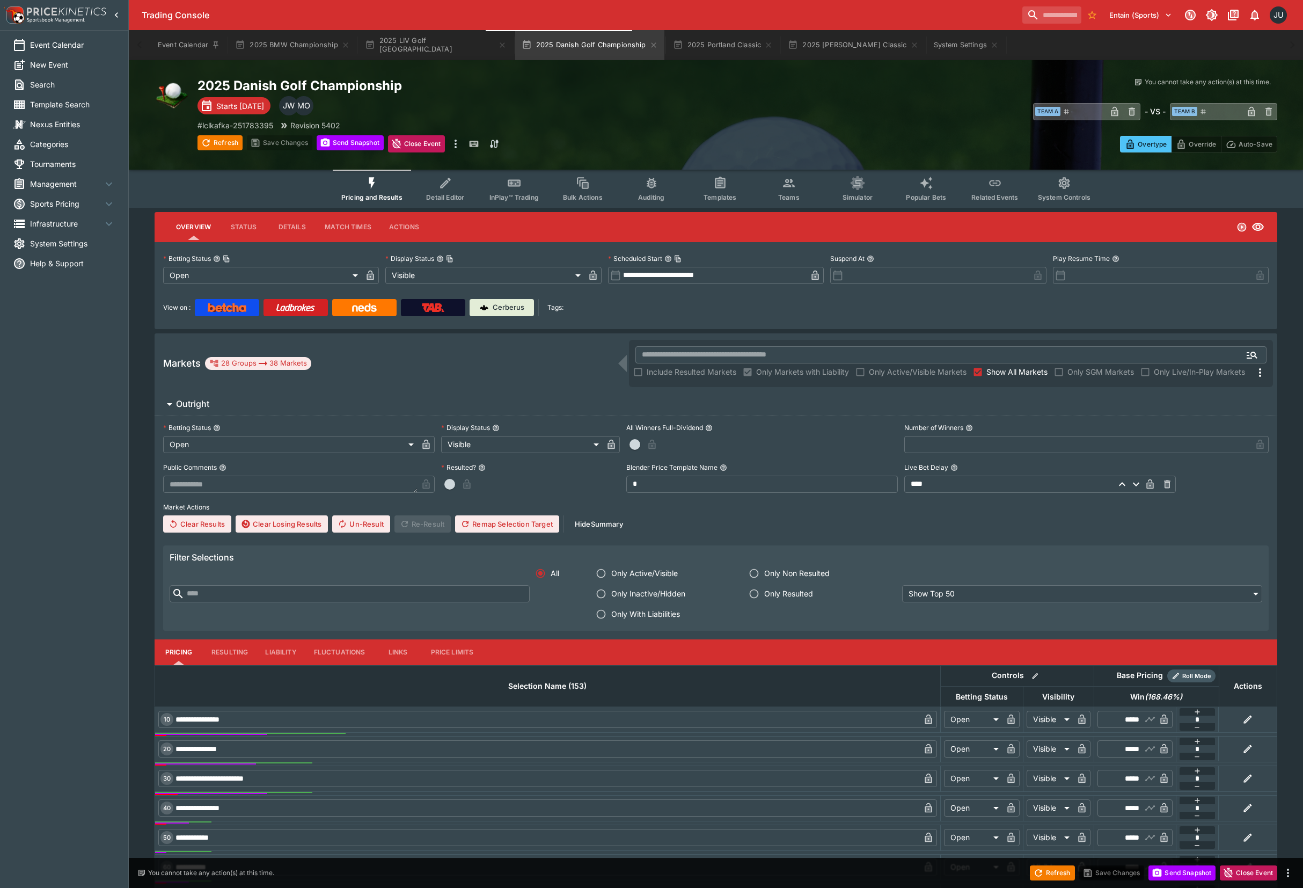
type input "**********"
type input "*******"
type input "**********"
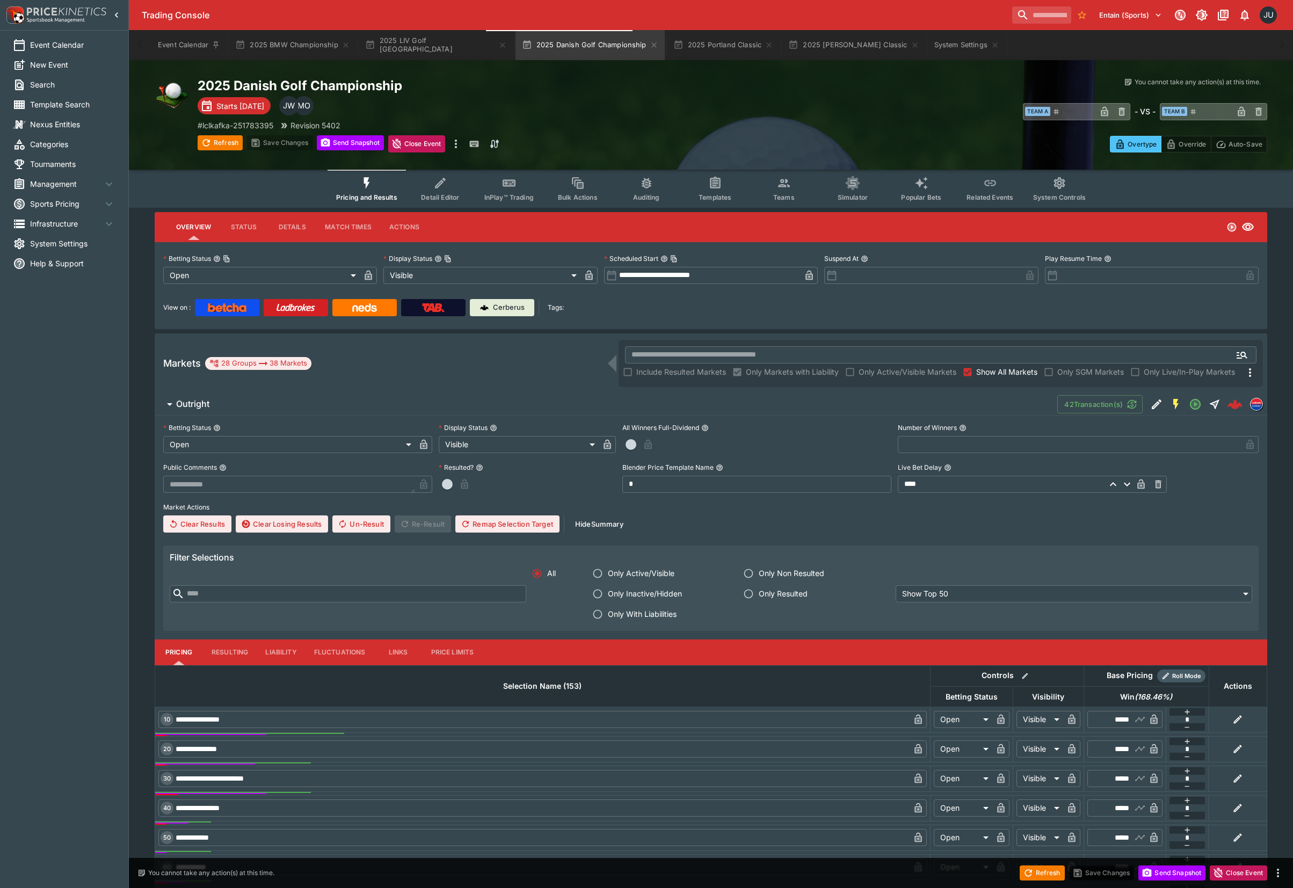
click at [450, 194] on span "Detail Editor" at bounding box center [440, 197] width 38 height 8
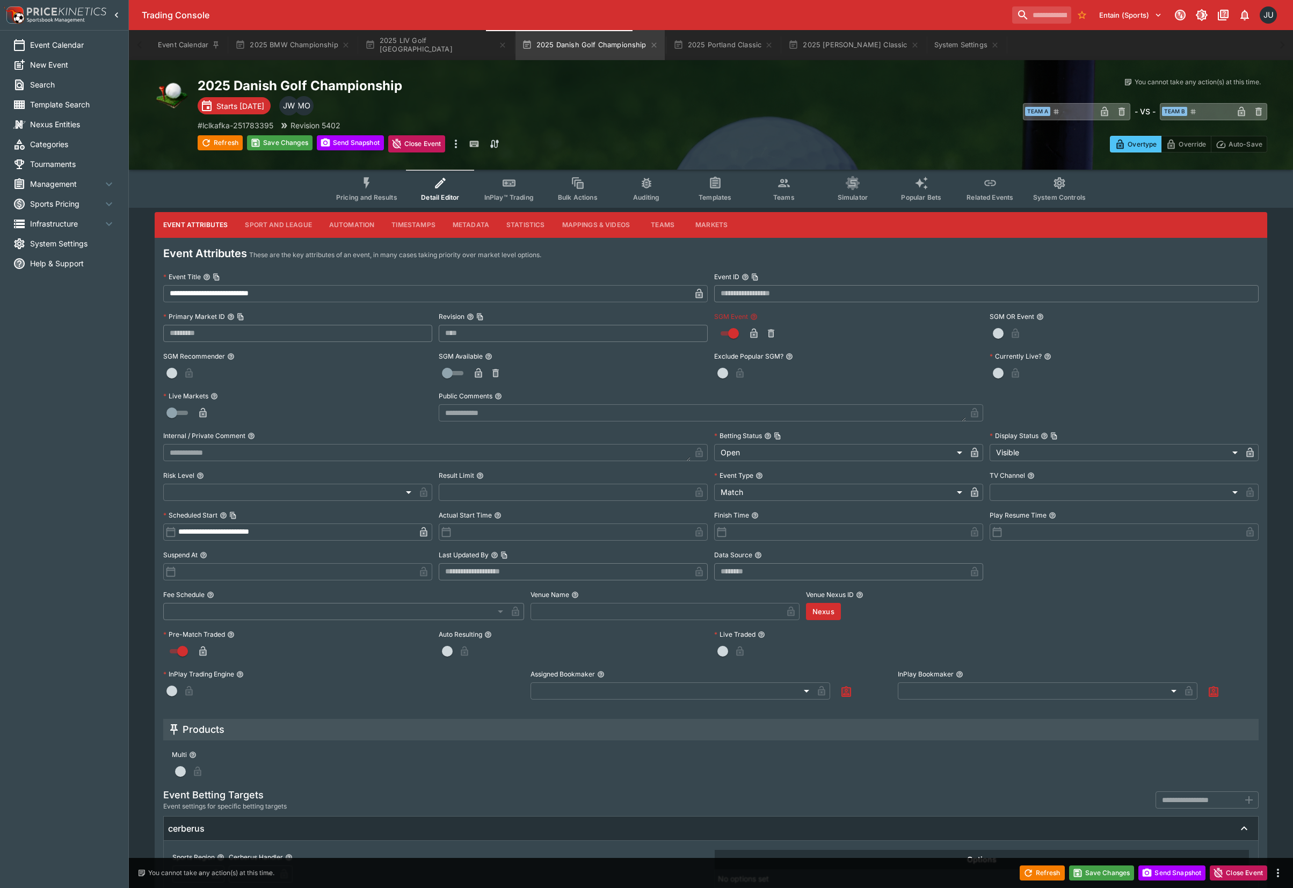
click at [749, 333] on icon "button" at bounding box center [753, 333] width 11 height 11
click at [284, 140] on button "Save Changes" at bounding box center [279, 142] width 65 height 15
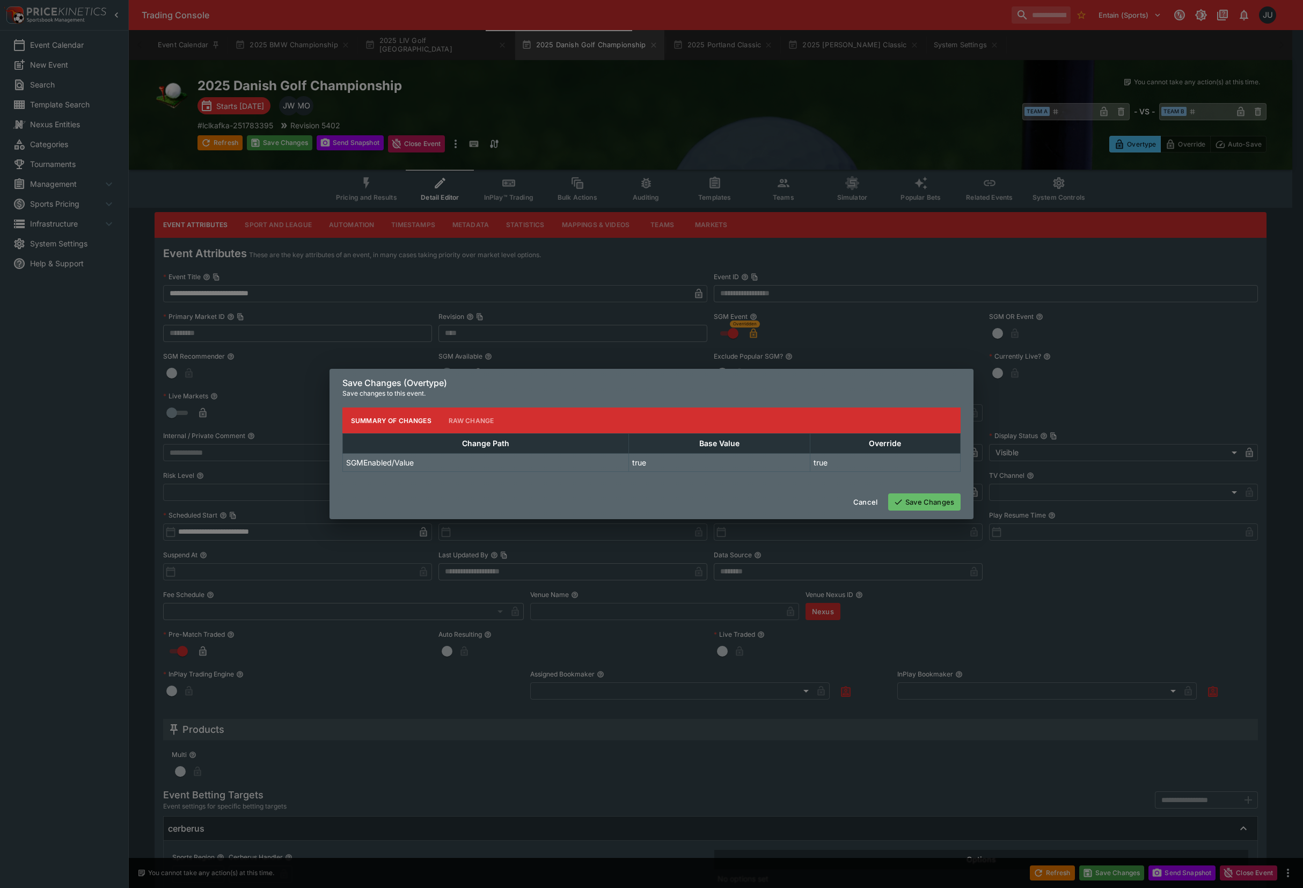
click at [884, 338] on div "Save Changes (Overtype) Save changes to this event. Summary of Changes Raw Chan…" at bounding box center [651, 444] width 1303 height 888
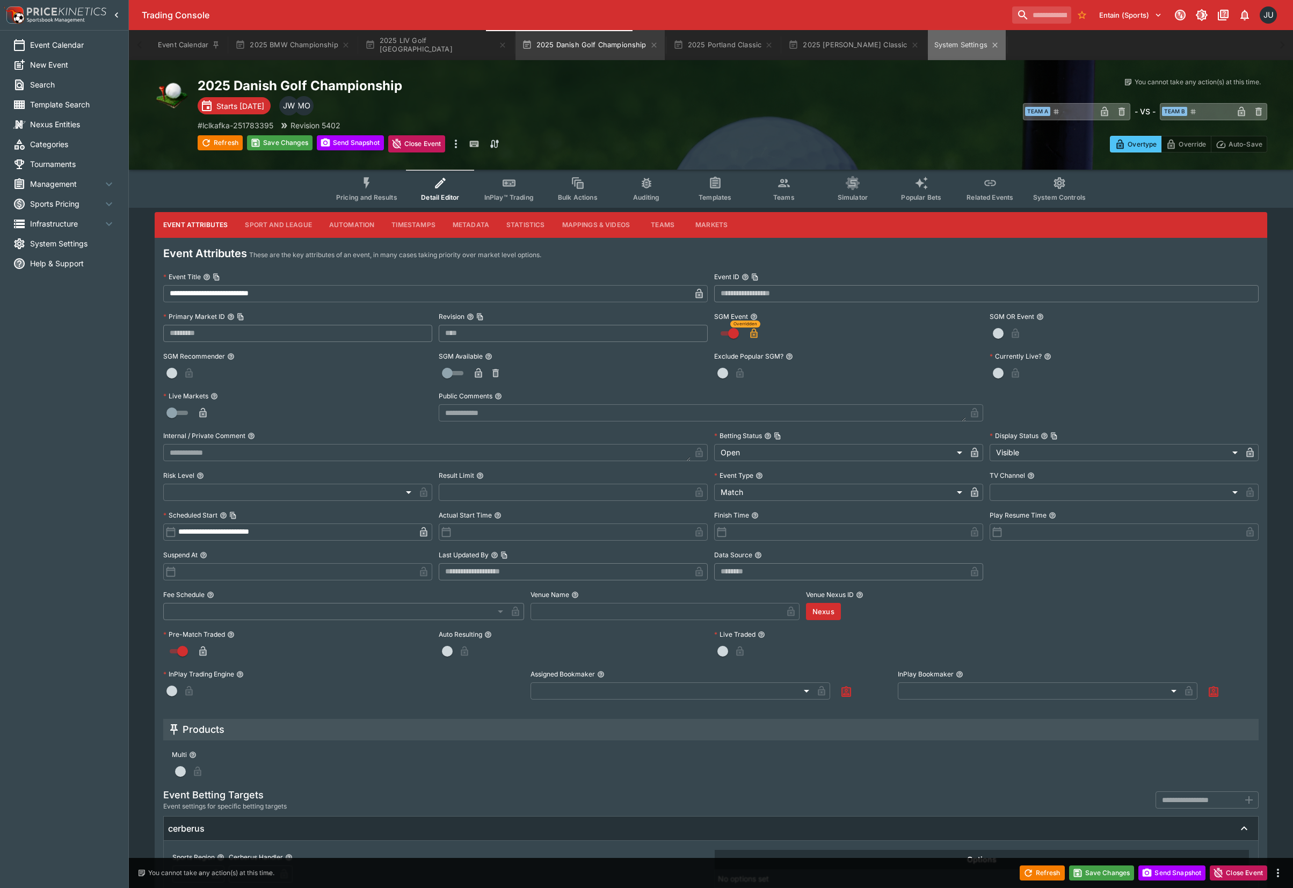
click at [928, 48] on button "System Settings" at bounding box center [967, 45] width 78 height 30
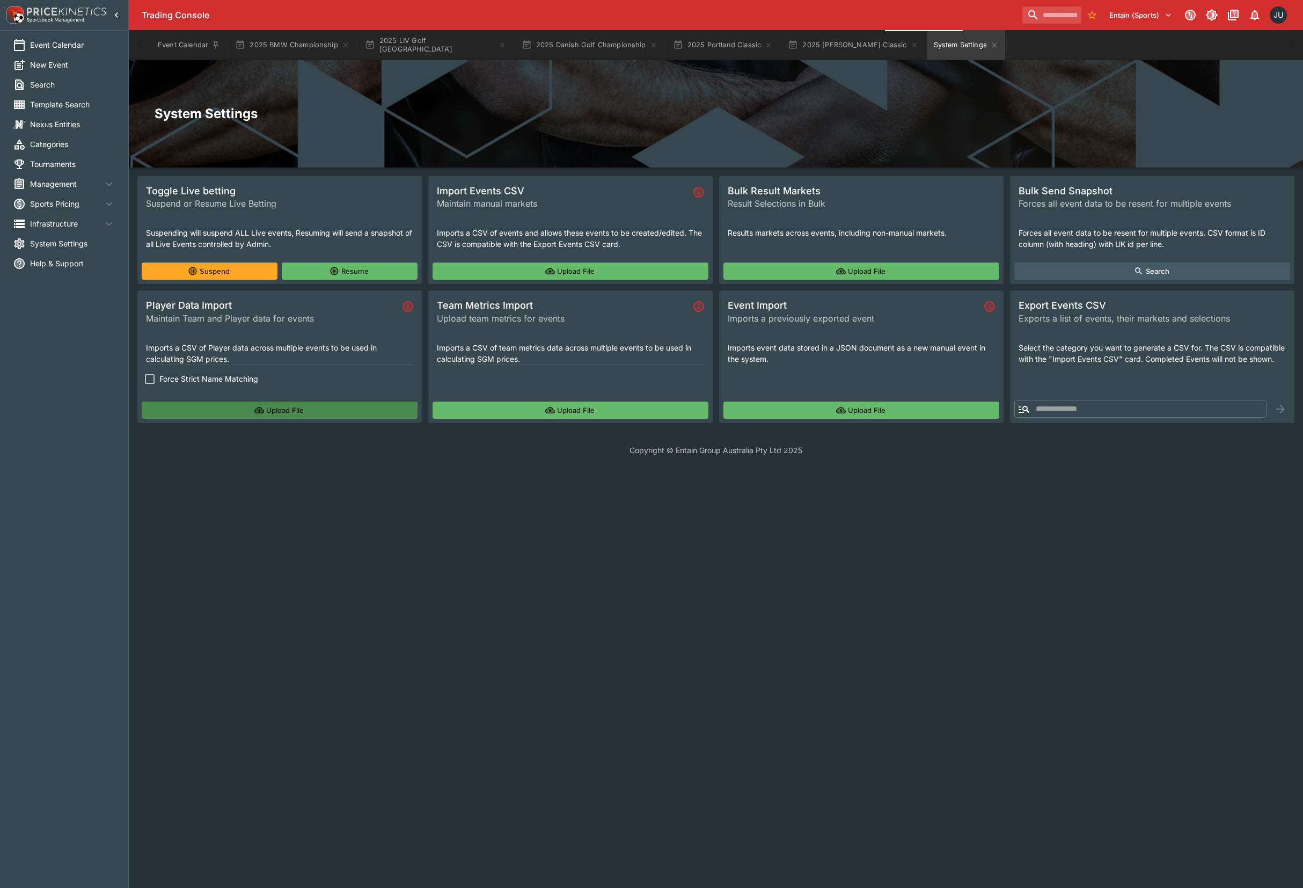
click at [174, 404] on button "Upload File" at bounding box center [280, 410] width 276 height 17
click at [554, 43] on button "2025 Danish Golf Championship" at bounding box center [589, 45] width 149 height 30
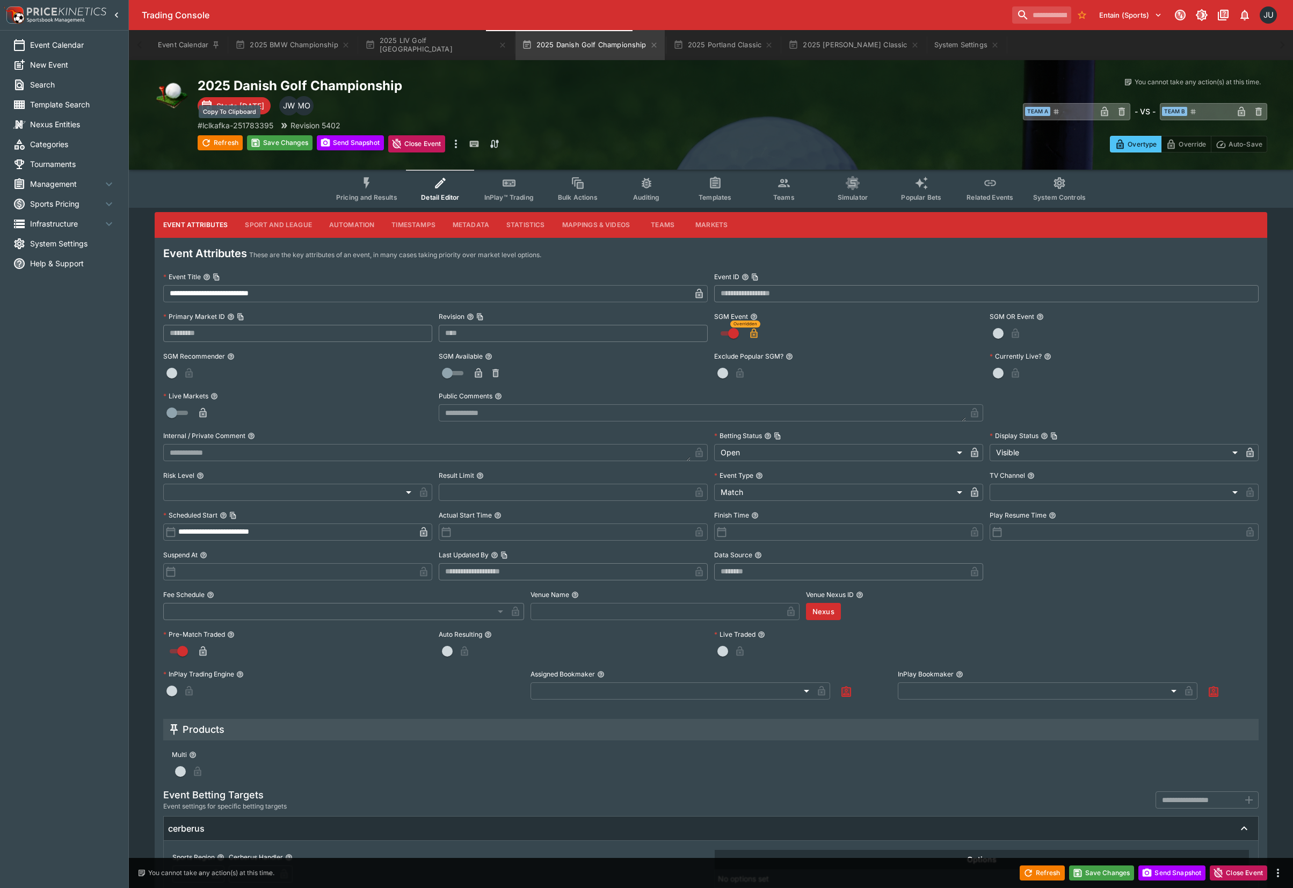
drag, startPoint x: 256, startPoint y: 121, endPoint x: 509, endPoint y: 88, distance: 255.5
click at [260, 121] on p "# lclkafka-251783395" at bounding box center [236, 125] width 76 height 11
click at [928, 47] on button "System Settings" at bounding box center [967, 45] width 78 height 30
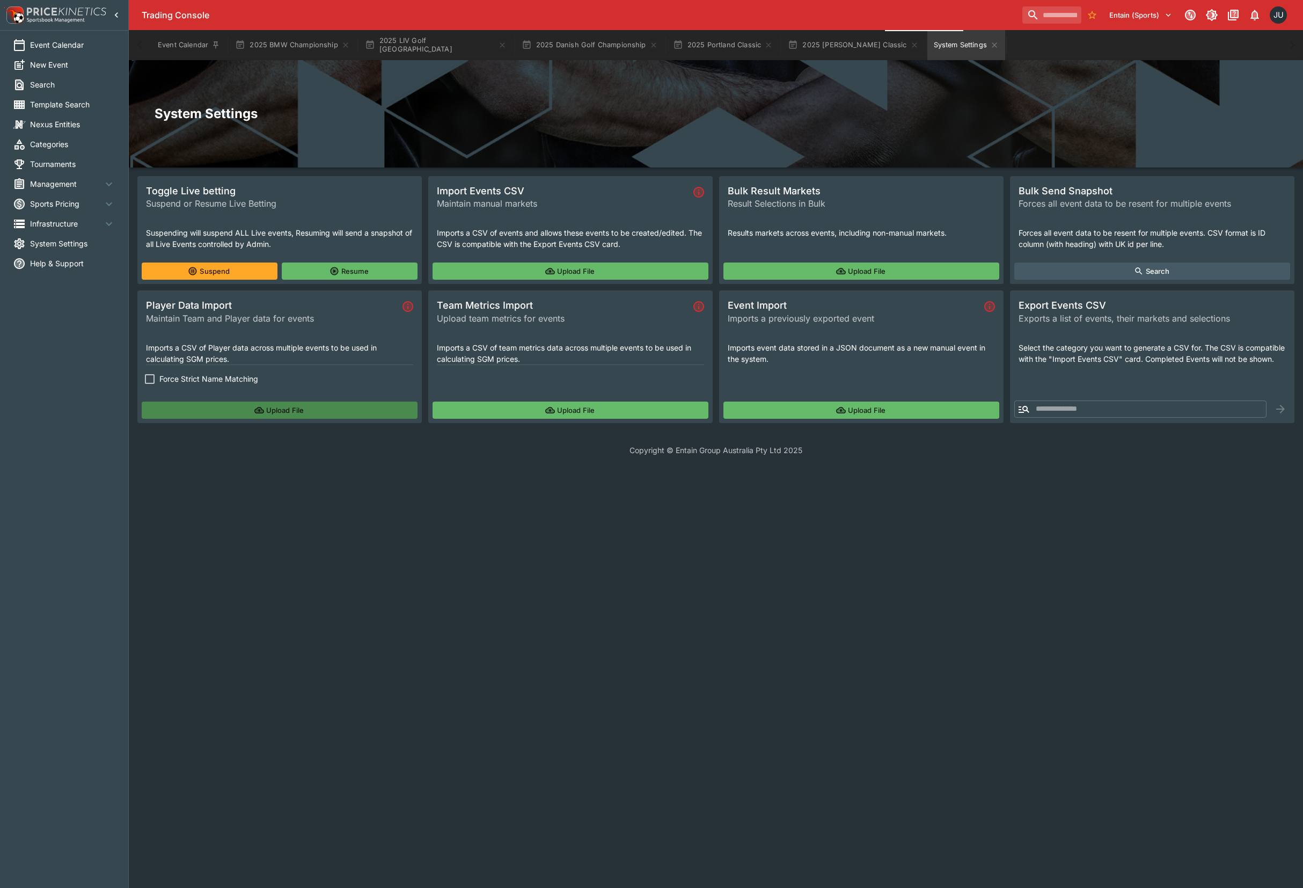
click at [179, 419] on button "Upload File" at bounding box center [280, 410] width 276 height 17
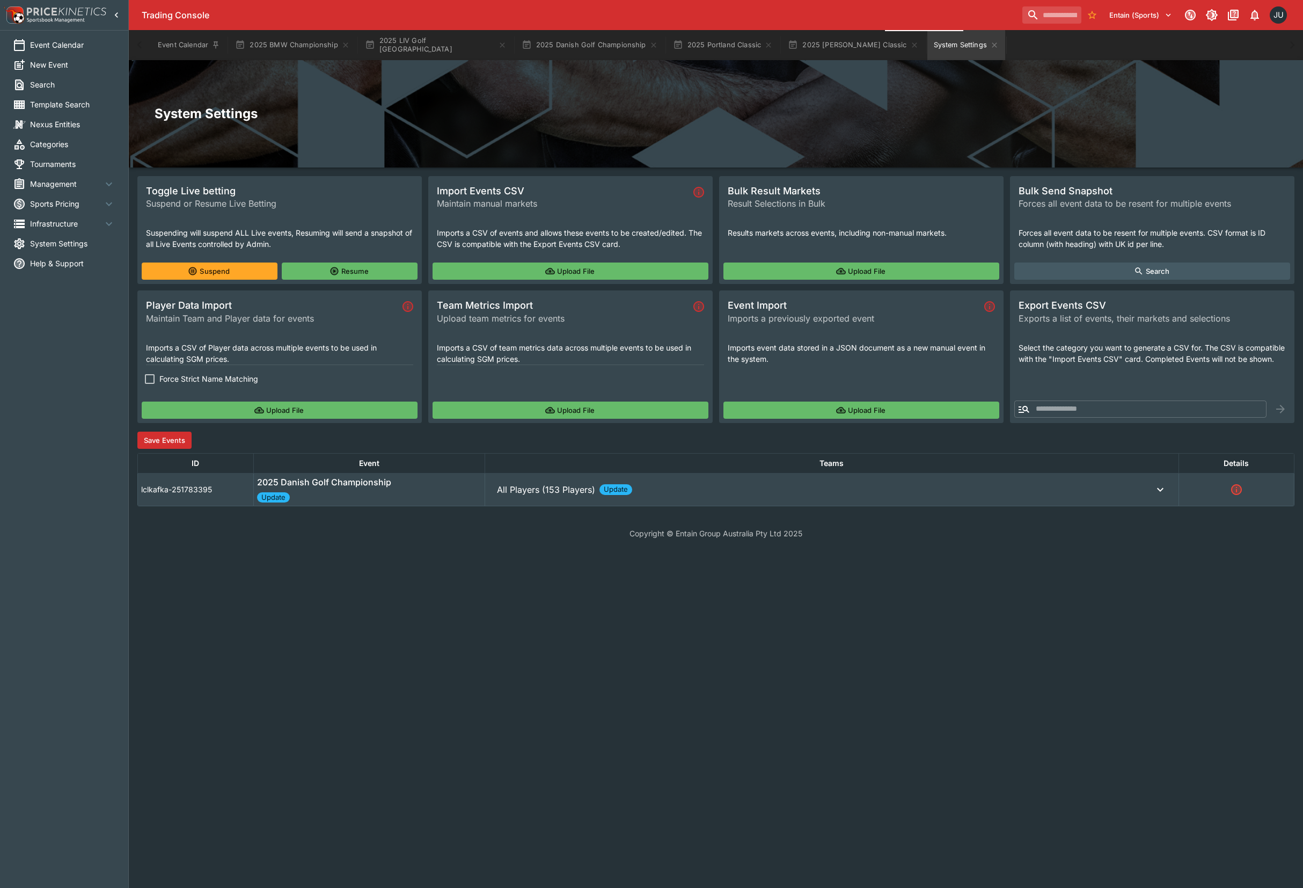
click at [179, 434] on button "Save Events" at bounding box center [164, 440] width 54 height 17
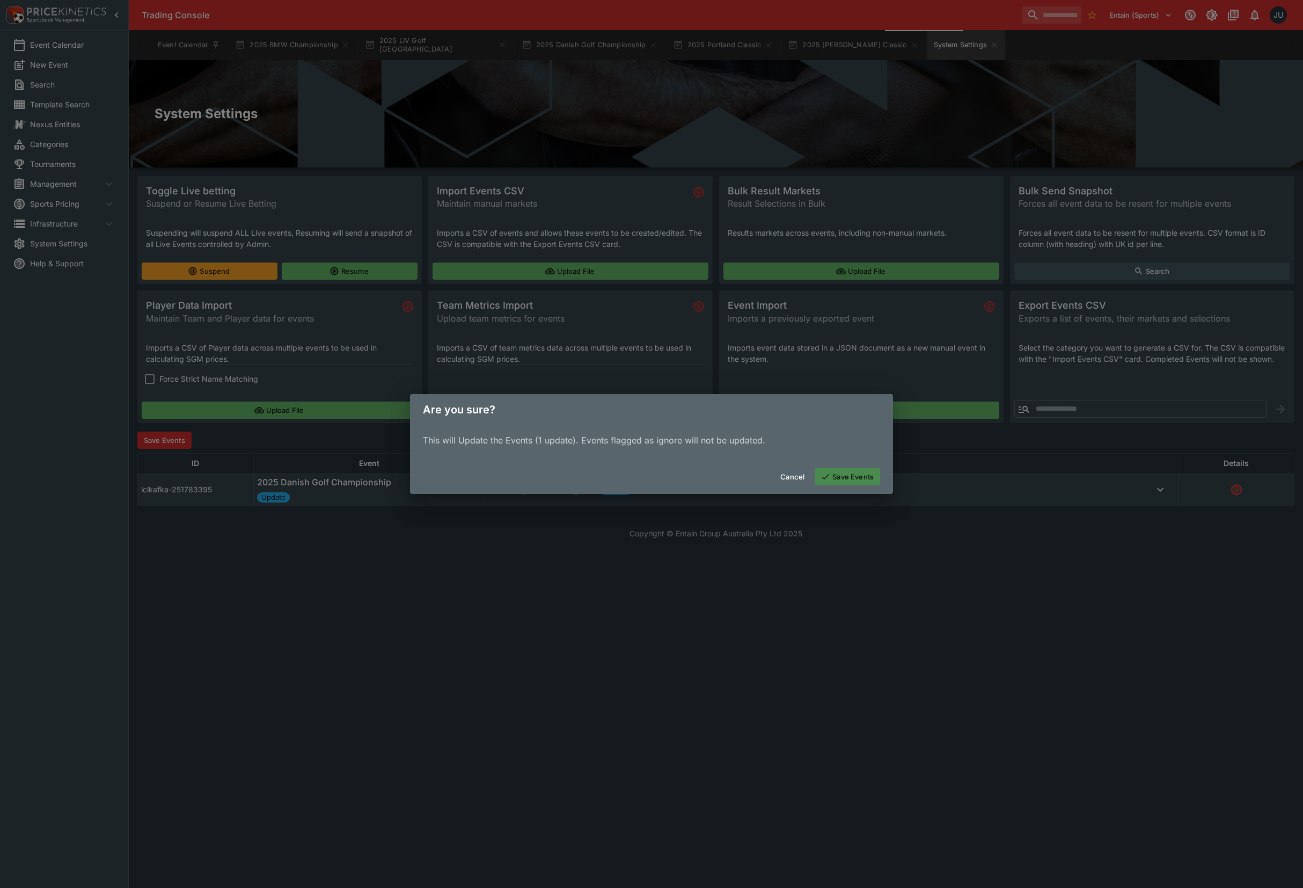
click at [851, 475] on button "Save Events" at bounding box center [847, 476] width 65 height 17
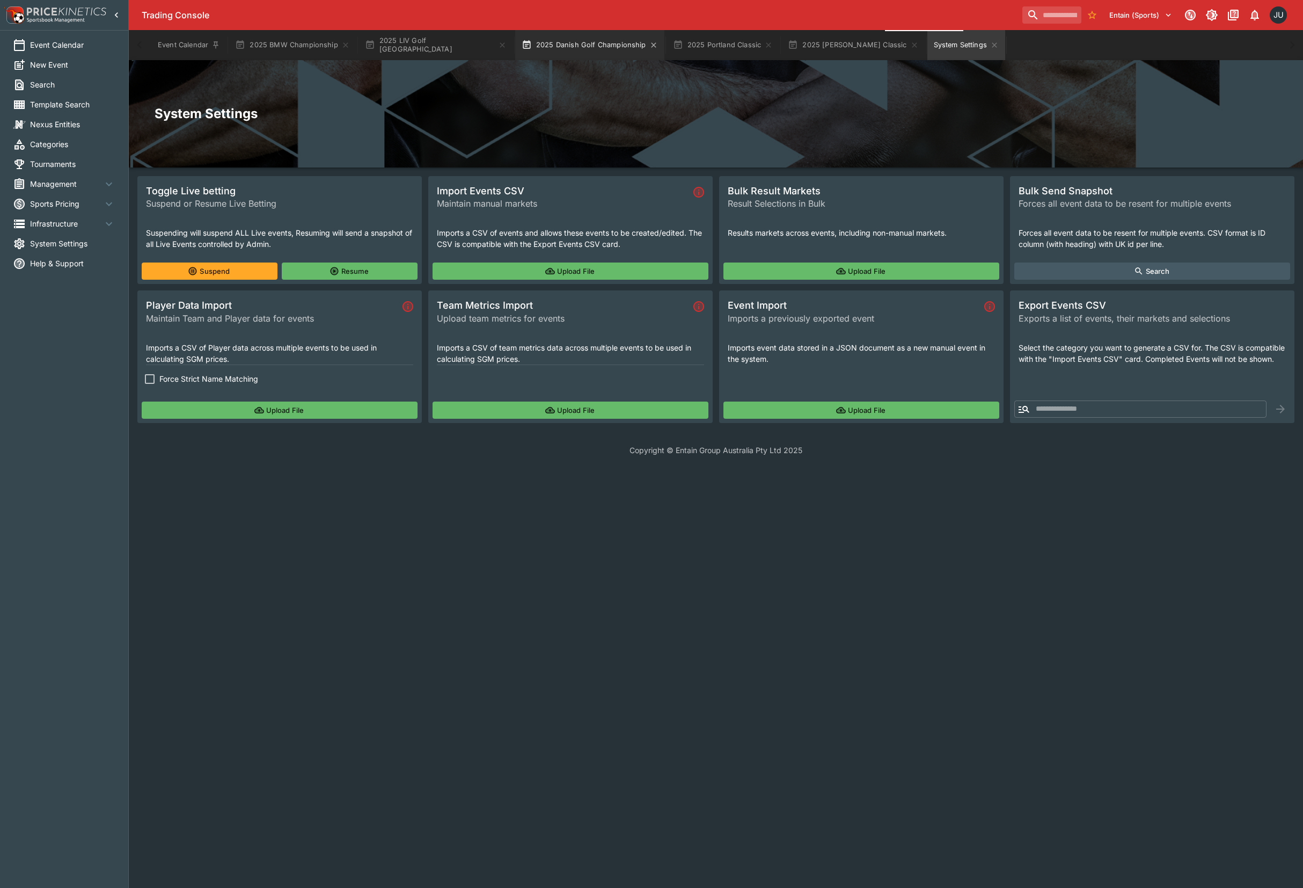
click at [528, 53] on button "2025 Danish Golf Championship" at bounding box center [589, 45] width 149 height 30
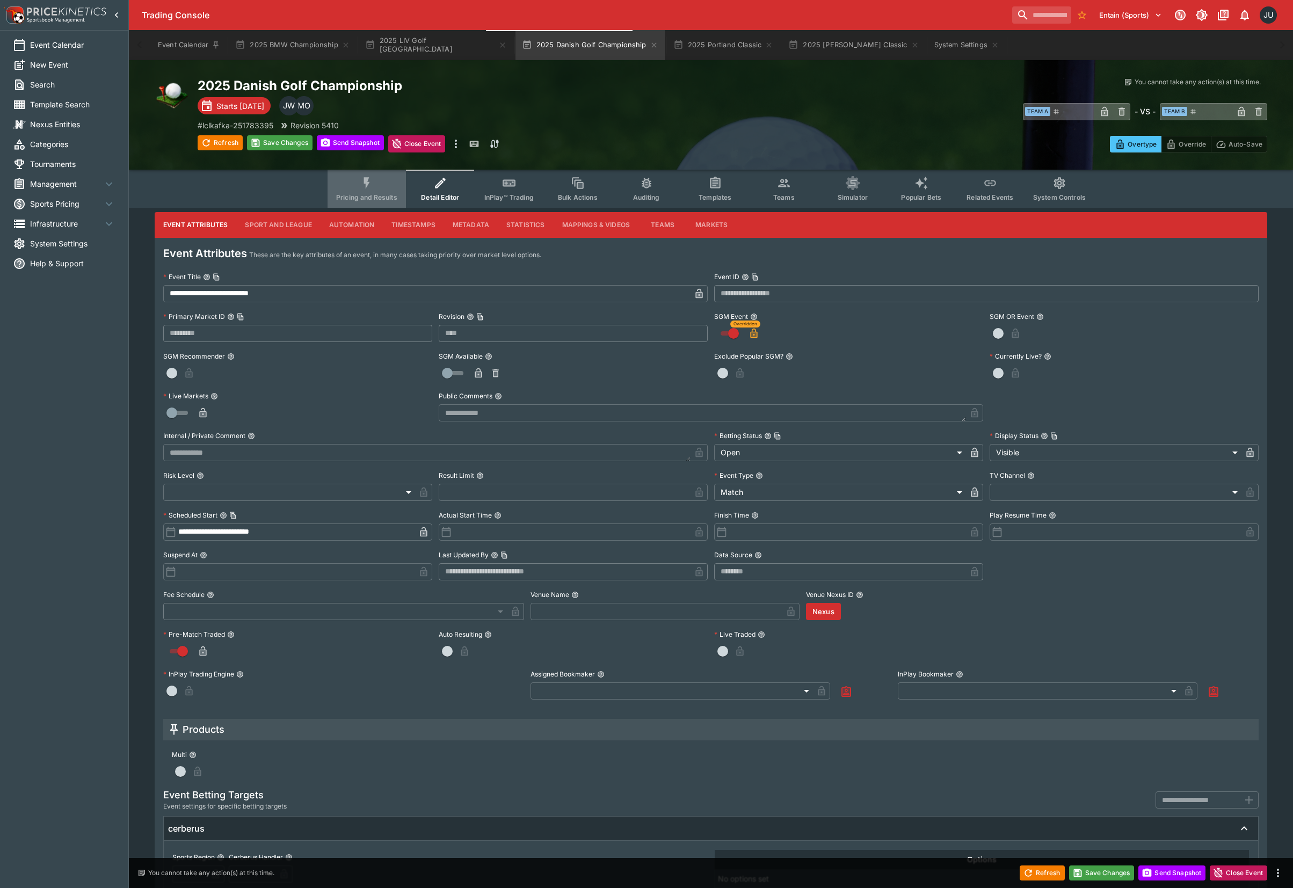
click at [374, 187] on icon "Event type filters" at bounding box center [367, 183] width 14 height 14
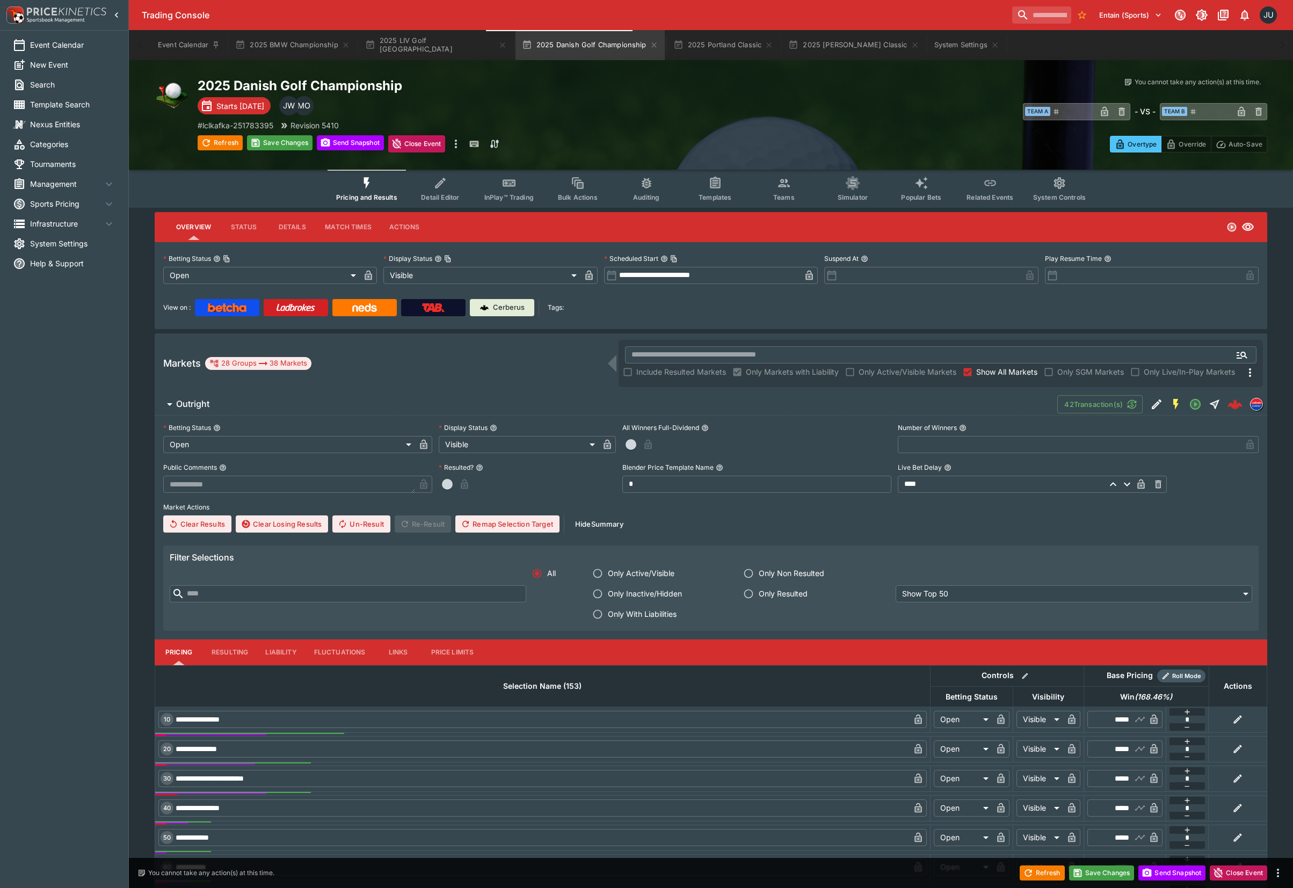
drag, startPoint x: 660, startPoint y: 123, endPoint x: 673, endPoint y: 123, distance: 12.9
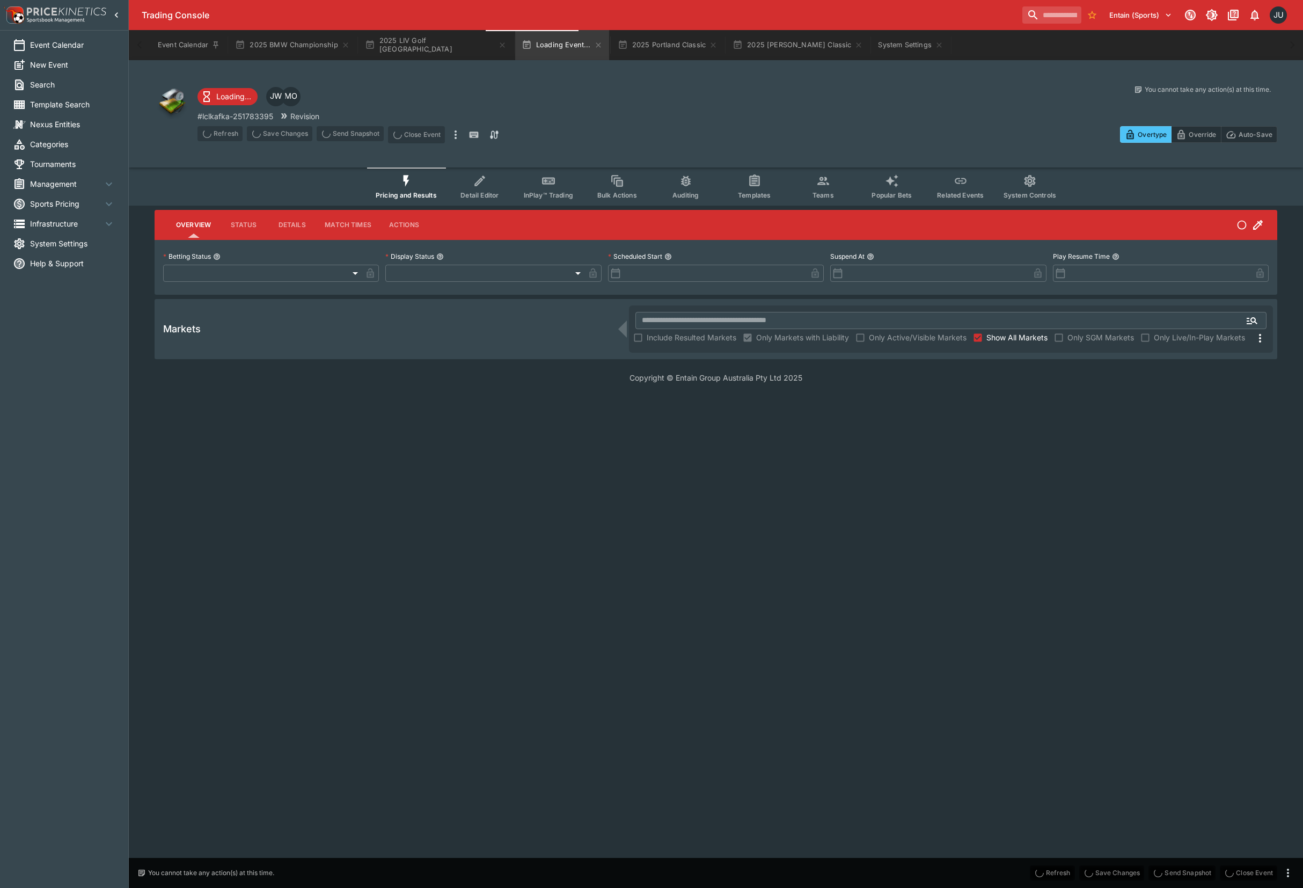
type input "**********"
type input "*******"
type input "**********"
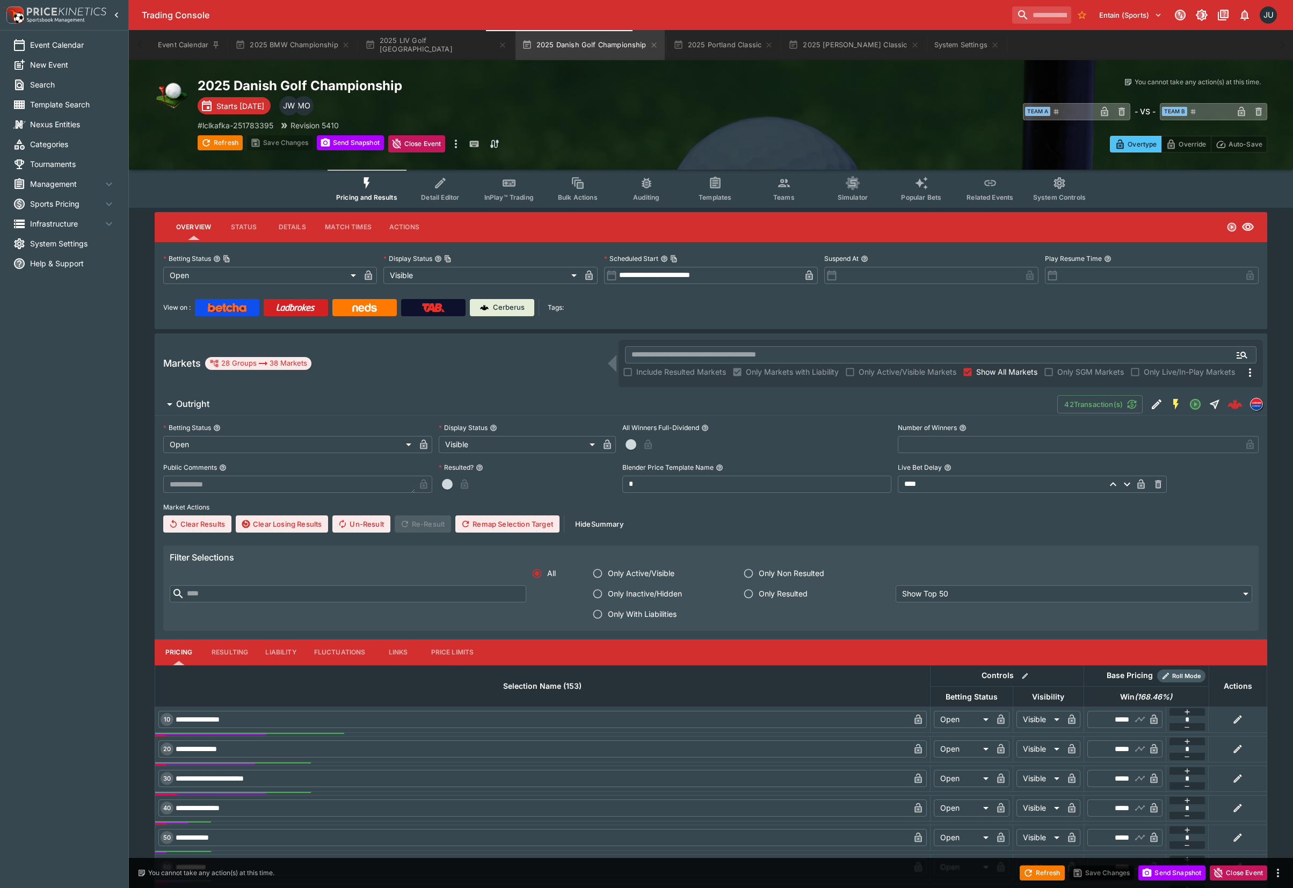
click at [461, 187] on button "Detail Editor" at bounding box center [440, 189] width 69 height 38
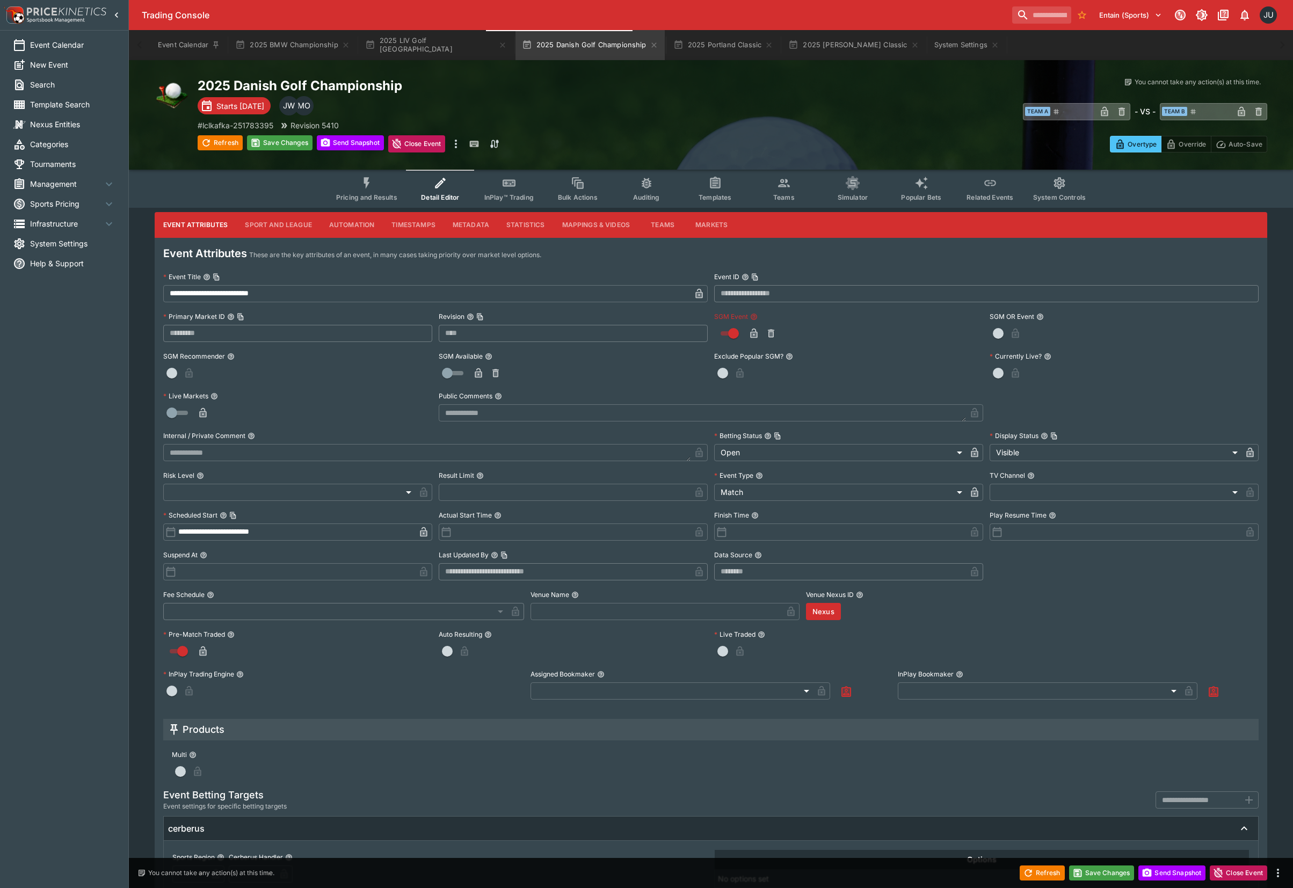
click at [749, 331] on icon "button" at bounding box center [753, 333] width 11 height 11
click at [293, 138] on button "Save Changes" at bounding box center [279, 142] width 65 height 15
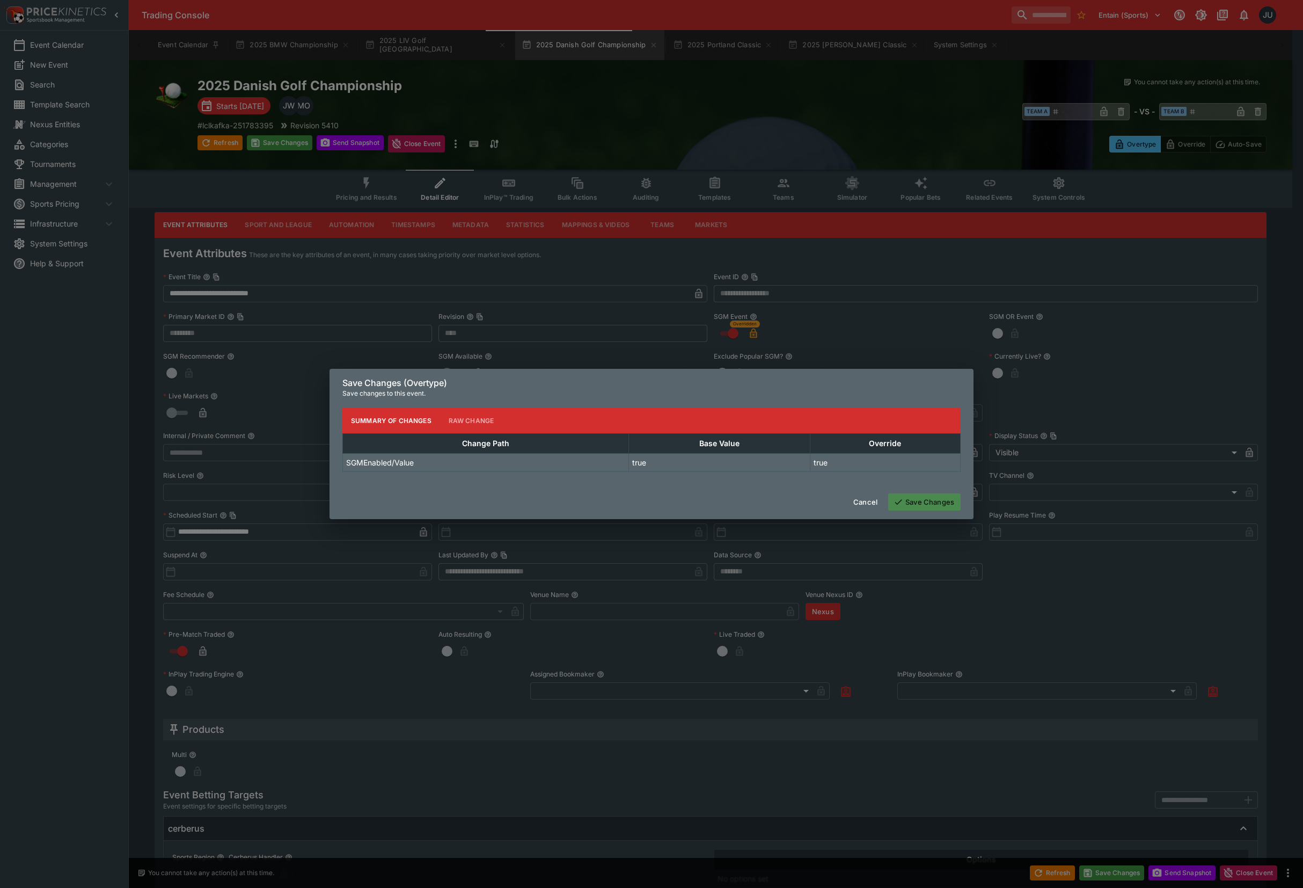
click at [917, 494] on button "Save Changes" at bounding box center [924, 501] width 72 height 17
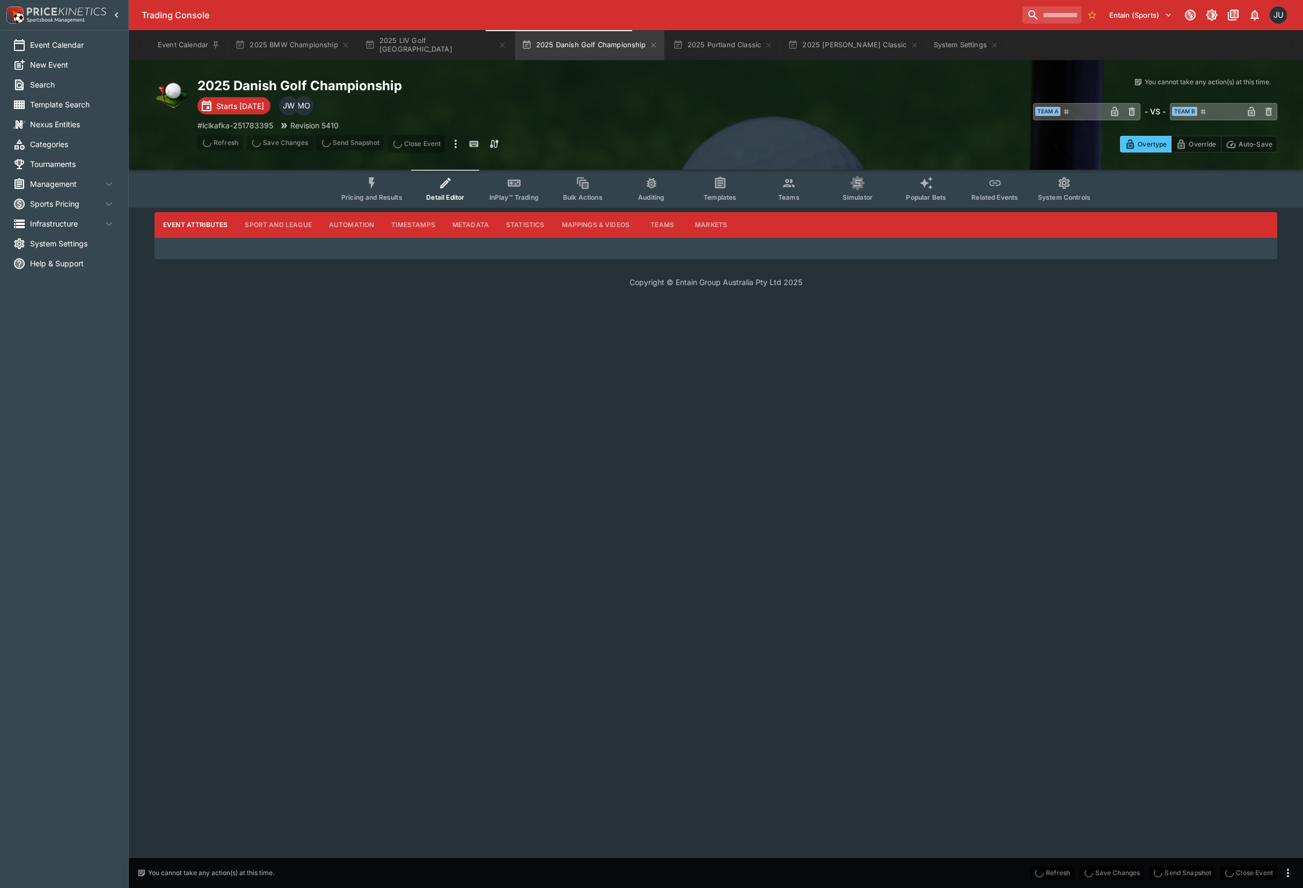
drag, startPoint x: 375, startPoint y: 177, endPoint x: 797, endPoint y: 189, distance: 422.1
click at [376, 176] on icon "Event type filters" at bounding box center [372, 183] width 14 height 14
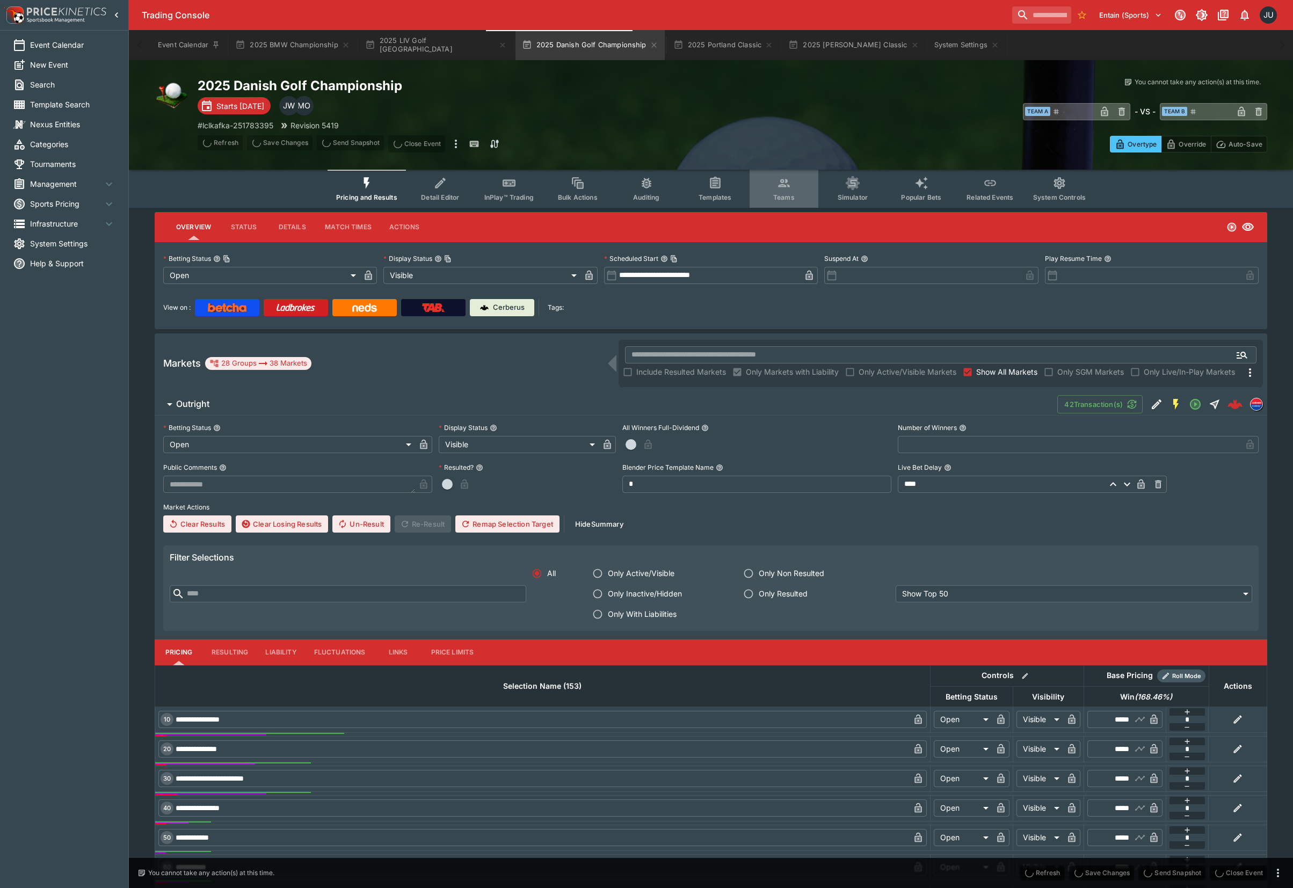
click at [795, 189] on button "Teams" at bounding box center [783, 189] width 69 height 38
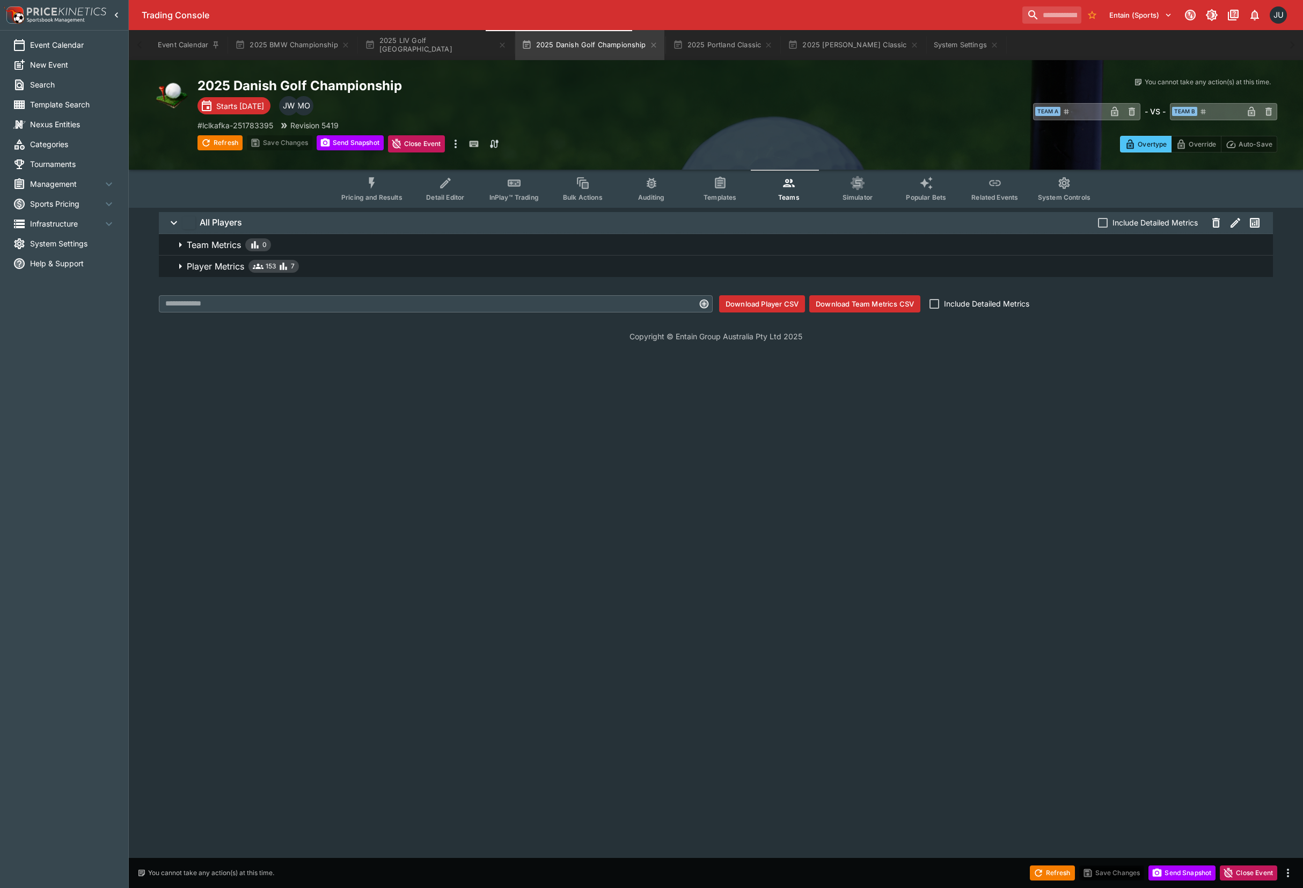
click at [198, 269] on p "Player Metrics" at bounding box center [215, 266] width 57 height 13
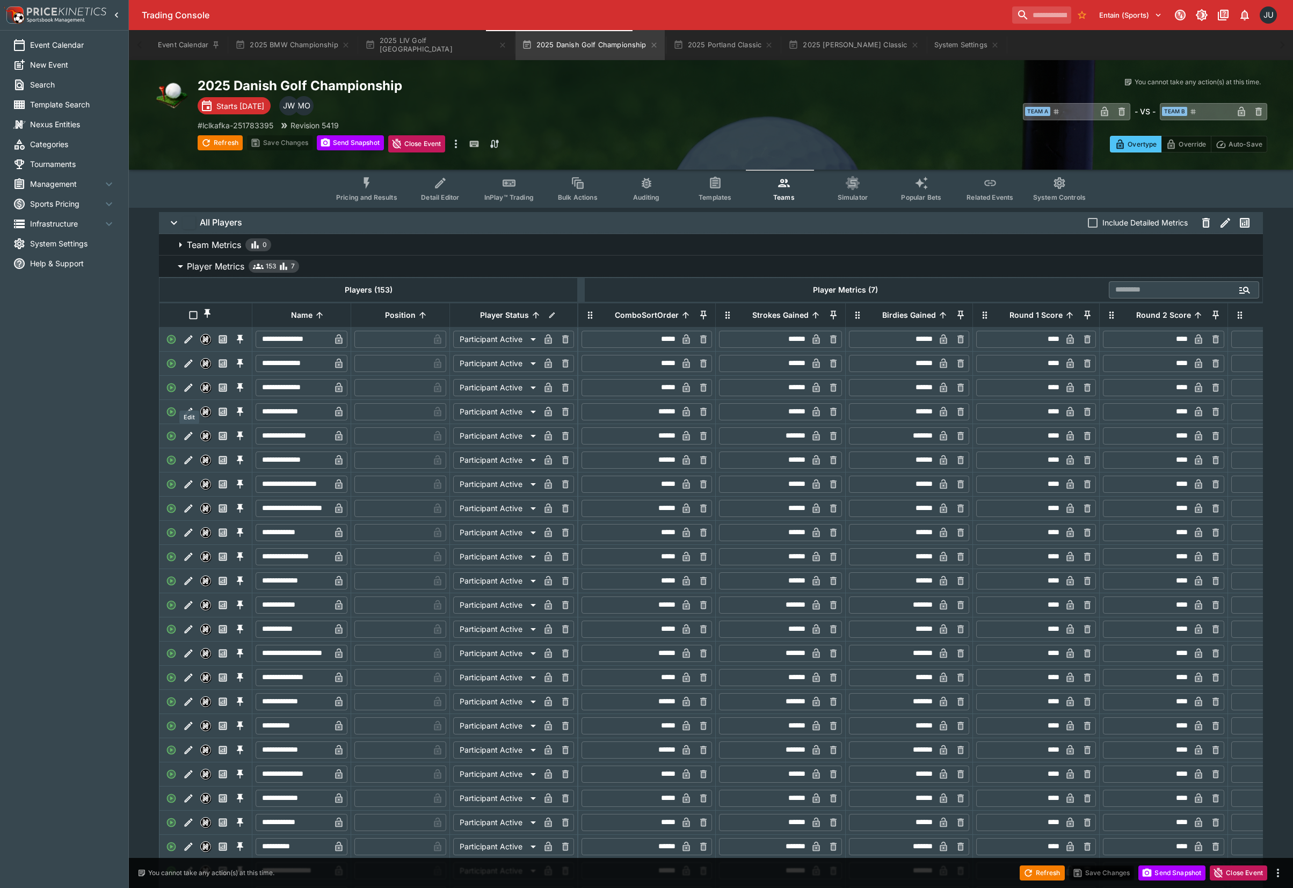
click at [192, 393] on icon "Edit" at bounding box center [188, 387] width 11 height 11
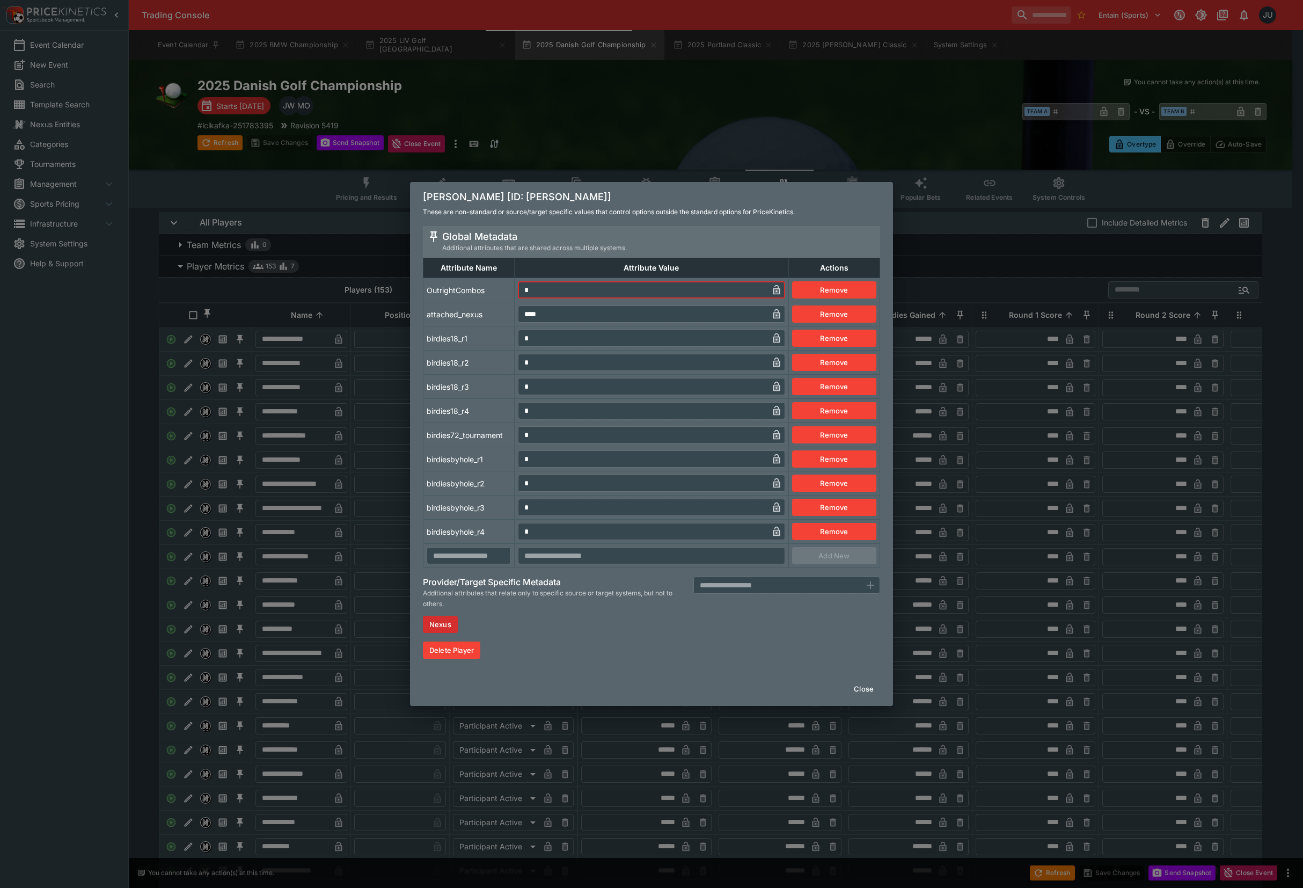
drag, startPoint x: 544, startPoint y: 292, endPoint x: 485, endPoint y: 303, distance: 60.0
click at [501, 293] on tr "OutrightCombos * ​ Remove" at bounding box center [652, 290] width 457 height 24
type input "*"
click at [482, 305] on td "attached_nexus" at bounding box center [469, 314] width 91 height 24
click at [366, 381] on div "[PERSON_NAME] [ID: [PERSON_NAME]] These are non-standard or source/target speci…" at bounding box center [651, 444] width 1303 height 888
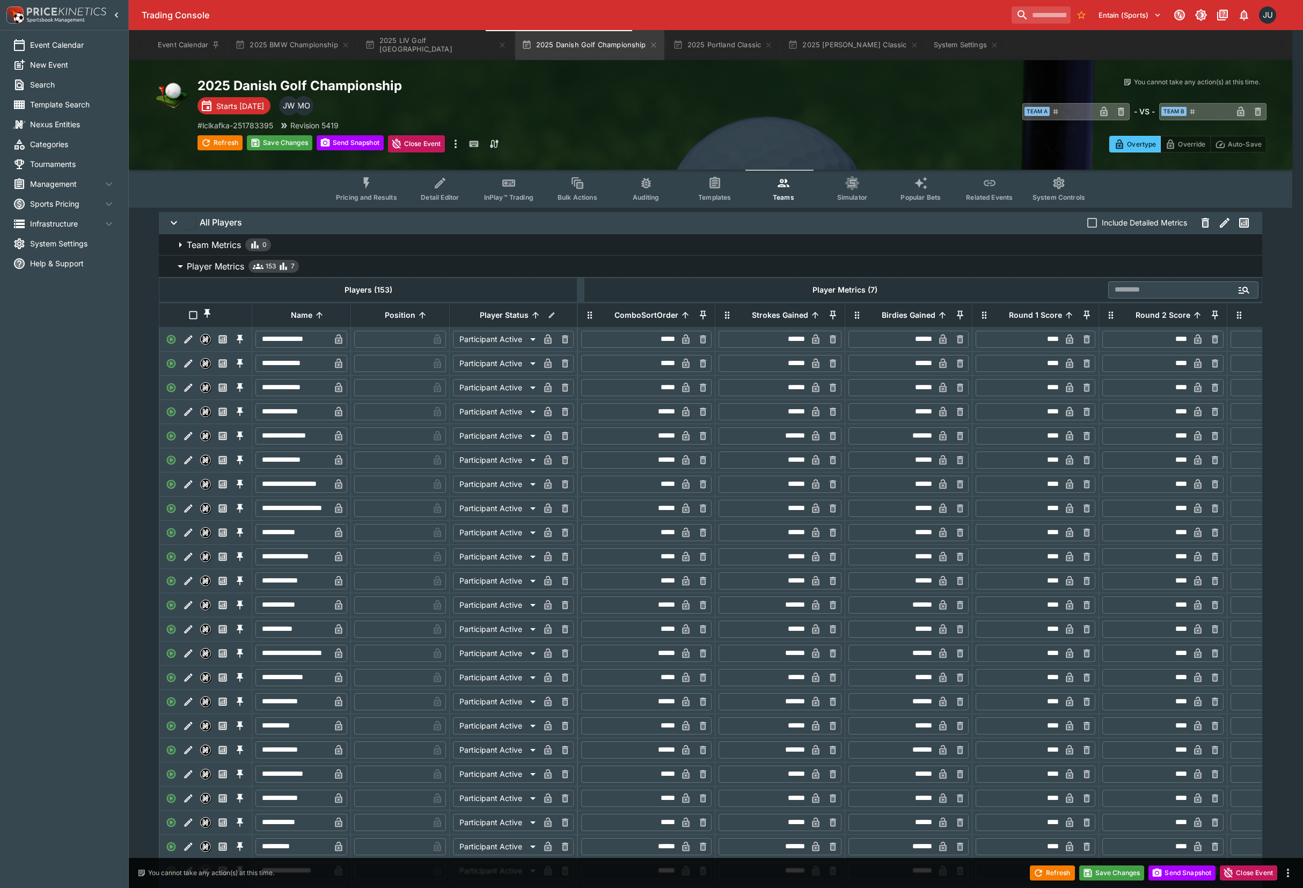
click at [336, 417] on div "[PERSON_NAME] [ID: [PERSON_NAME]] These are non-standard or source/target speci…" at bounding box center [651, 444] width 1303 height 888
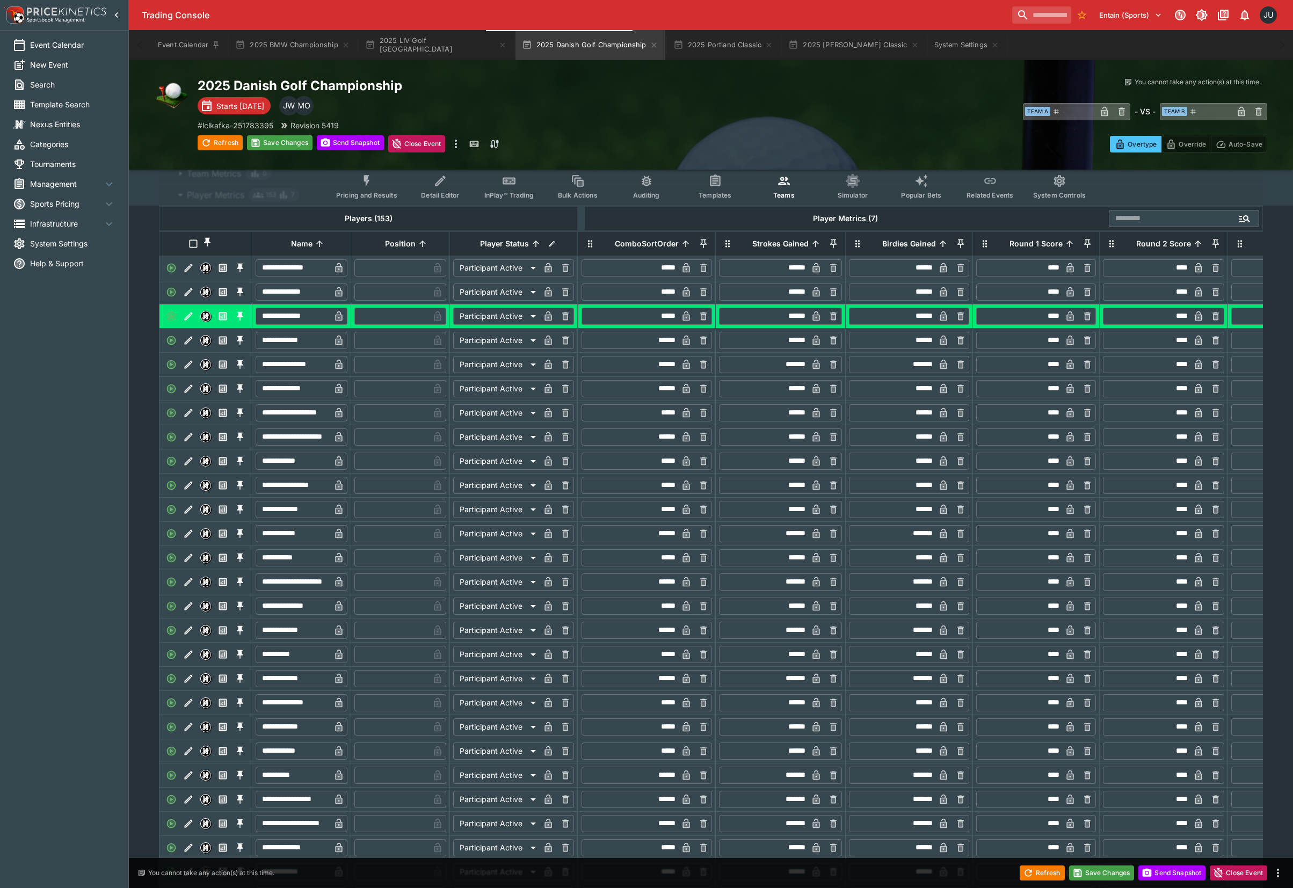
scroll to position [215, 0]
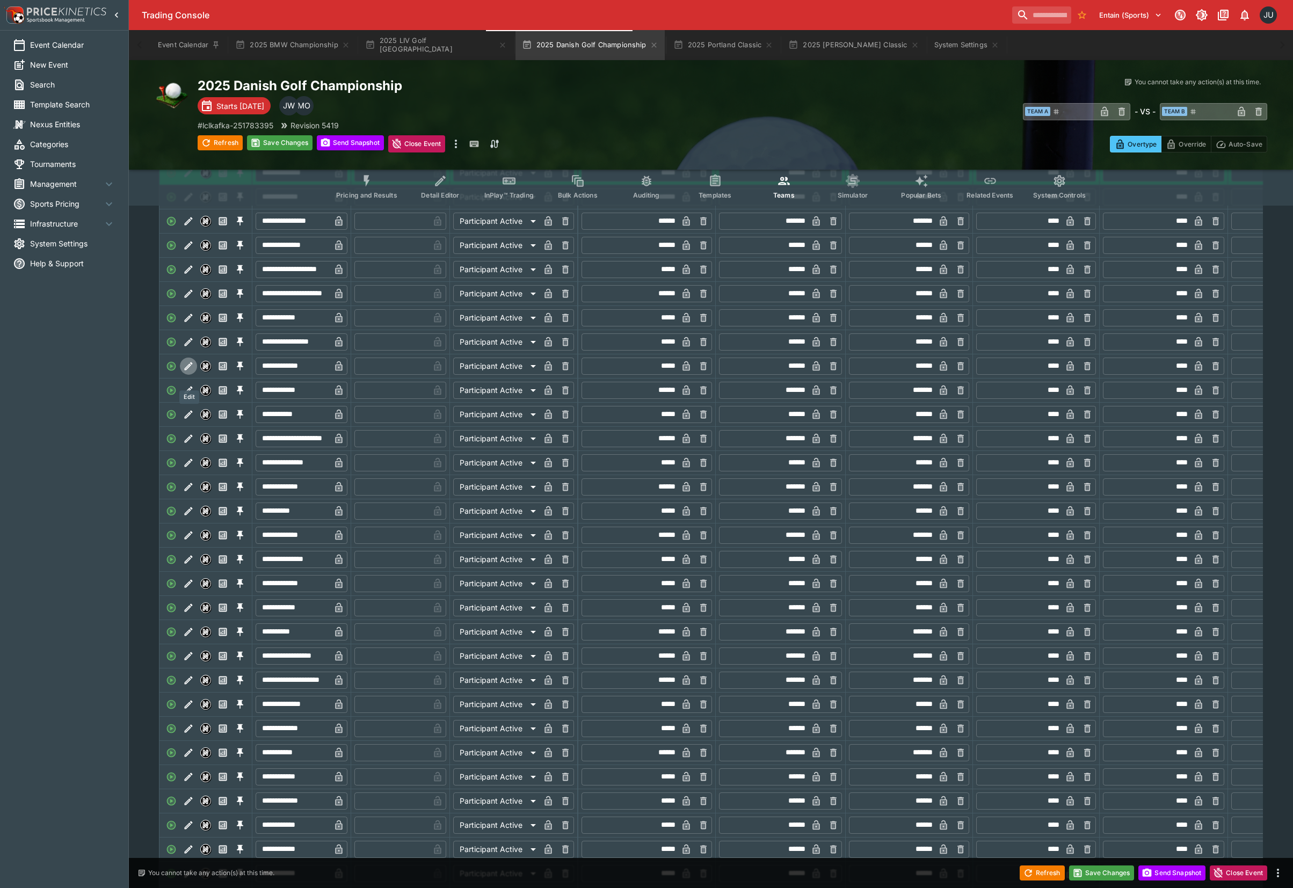
click at [190, 370] on icon "Edit" at bounding box center [189, 366] width 8 height 8
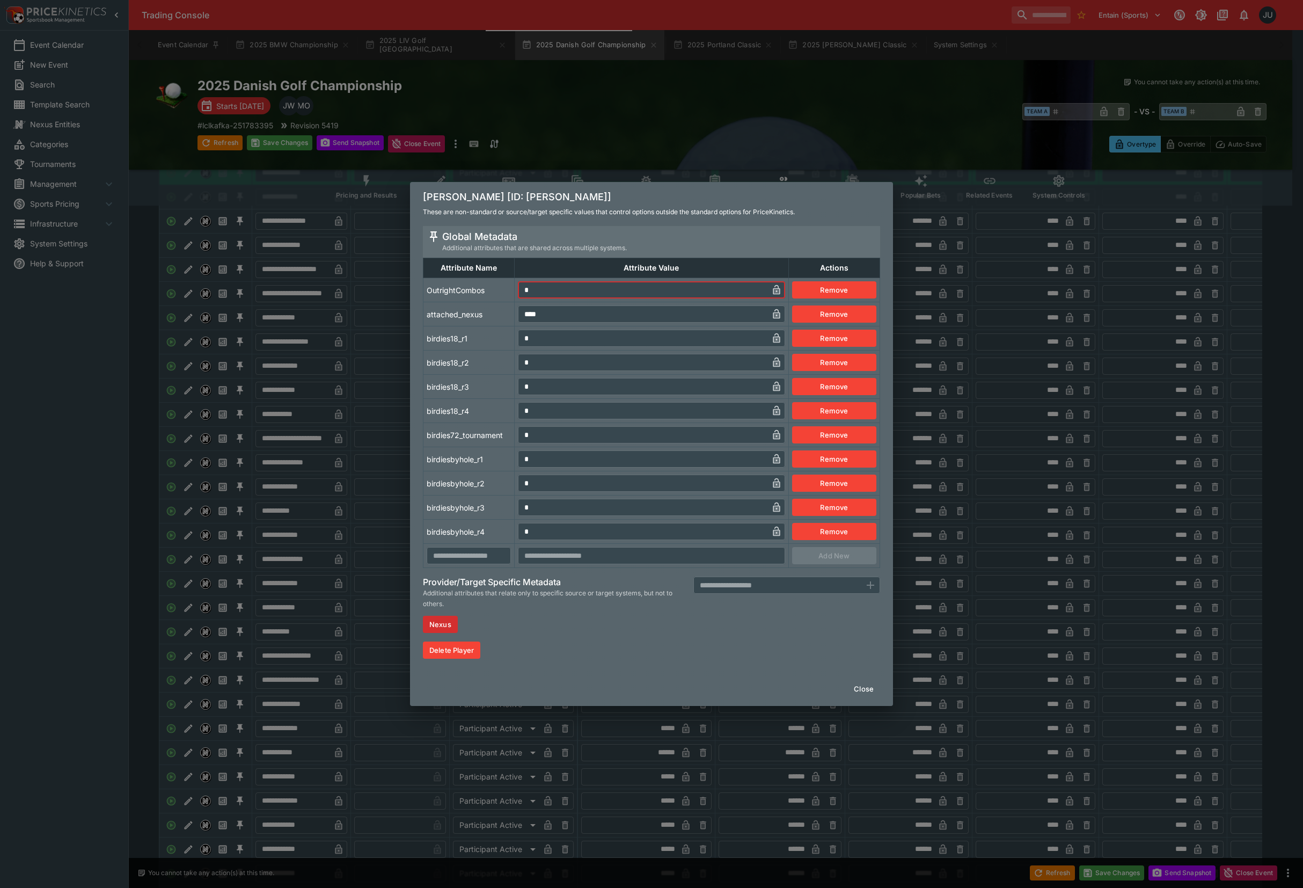
drag, startPoint x: 550, startPoint y: 293, endPoint x: 506, endPoint y: 300, distance: 45.0
click at [510, 295] on tr "OutrightCombos * ​ Remove" at bounding box center [652, 290] width 457 height 24
click at [477, 321] on td "attached_nexus" at bounding box center [469, 314] width 91 height 24
click at [354, 372] on div "[PERSON_NAME] [ID: [PERSON_NAME]] These are non-standard or source/target speci…" at bounding box center [651, 444] width 1303 height 888
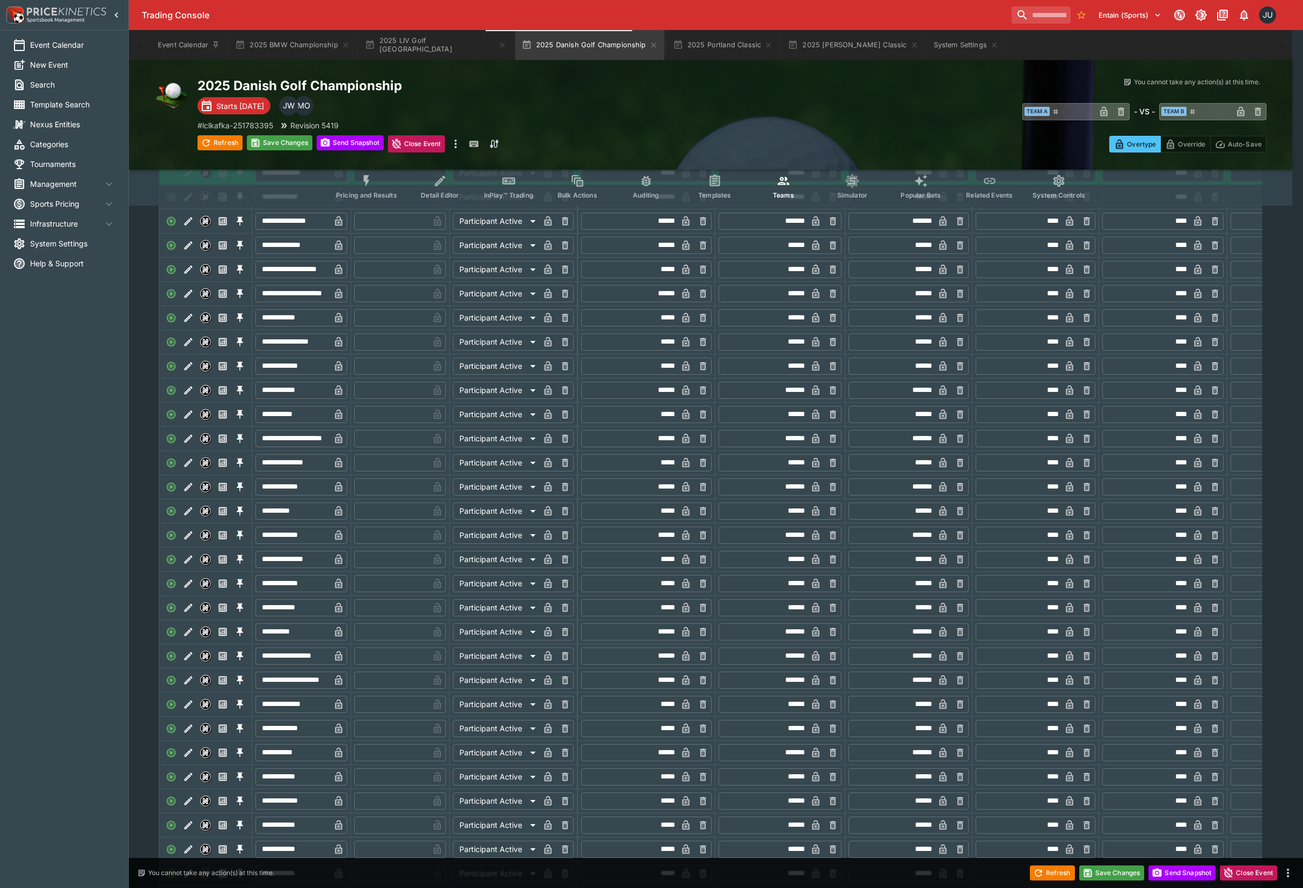
type input "*"
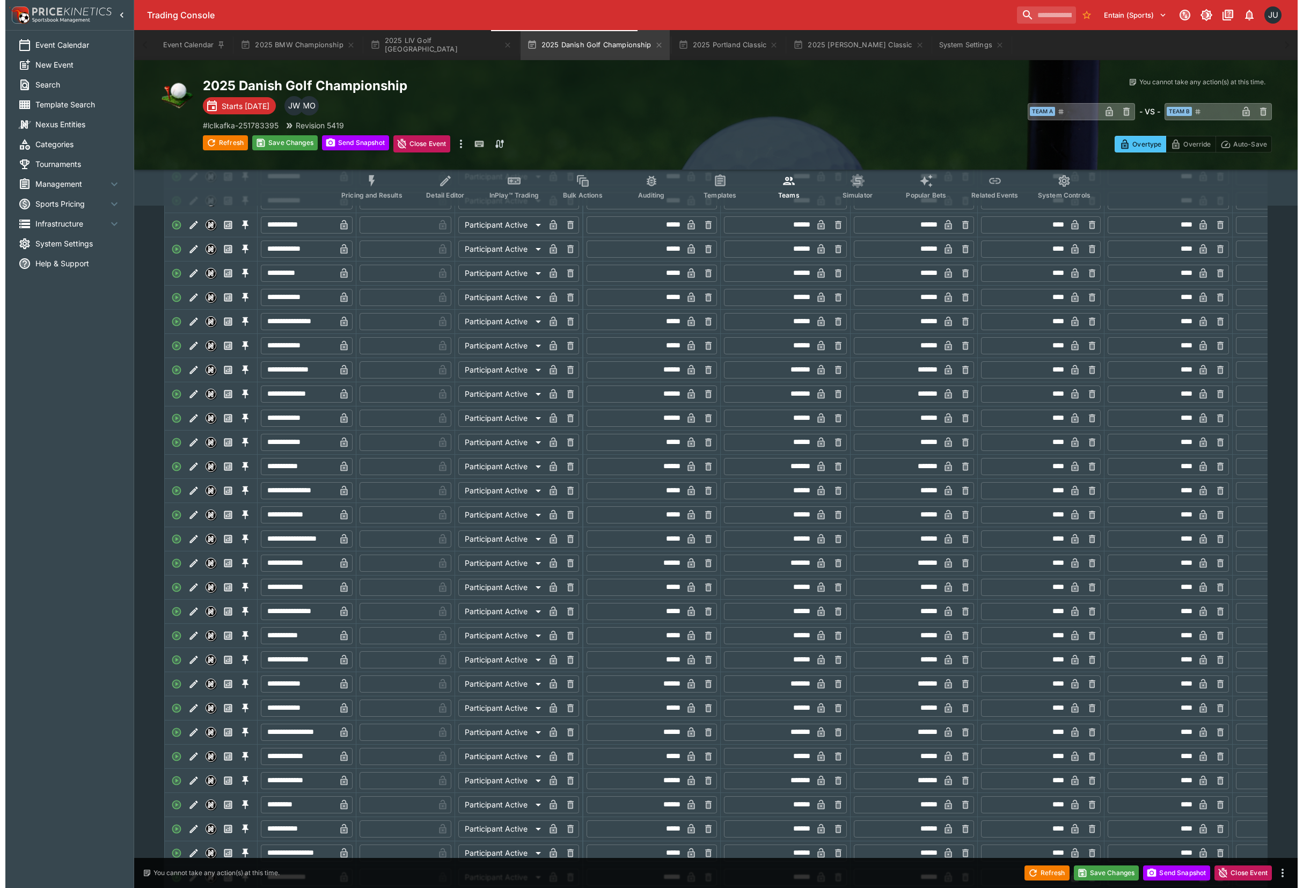
scroll to position [930, 0]
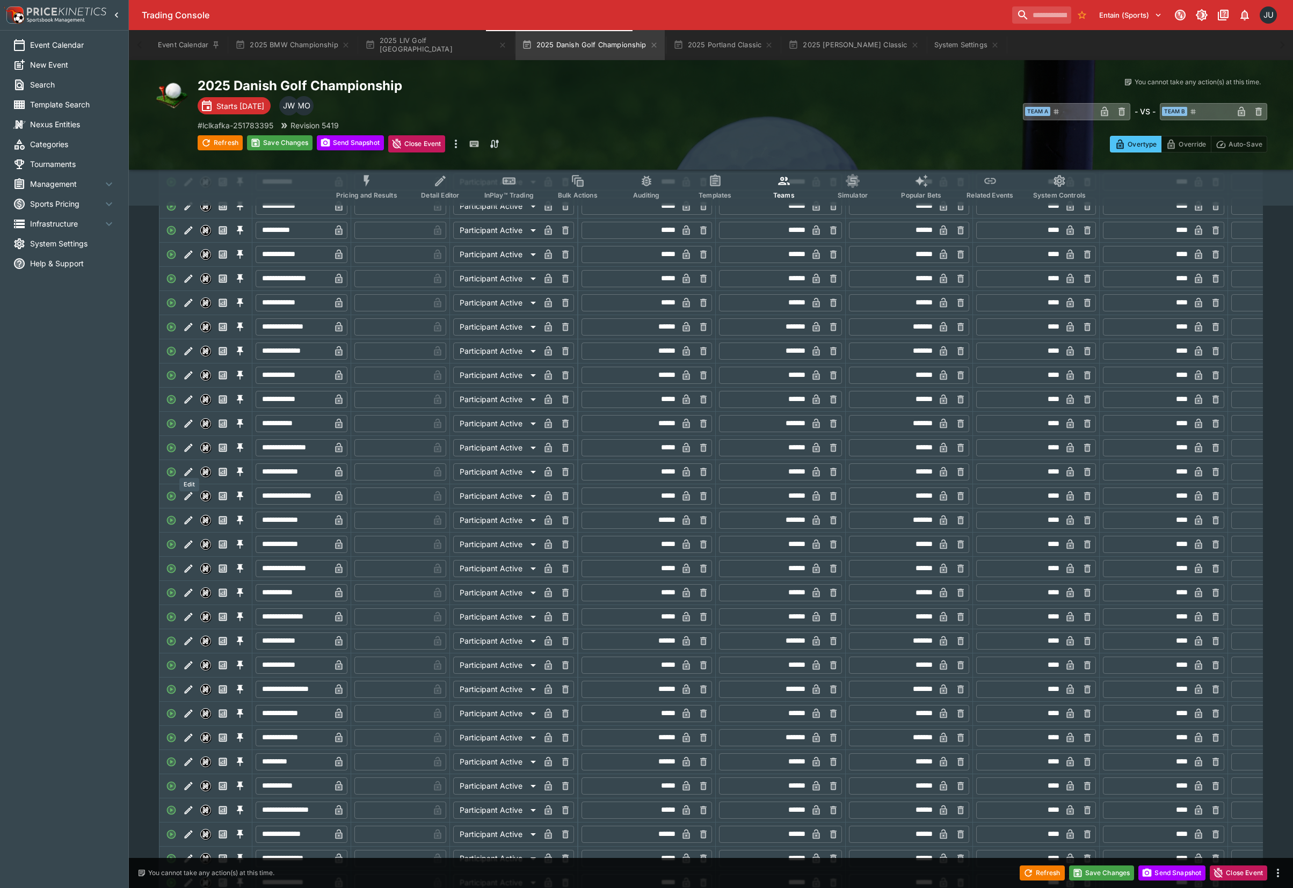
click at [191, 453] on icon "Edit" at bounding box center [188, 447] width 11 height 11
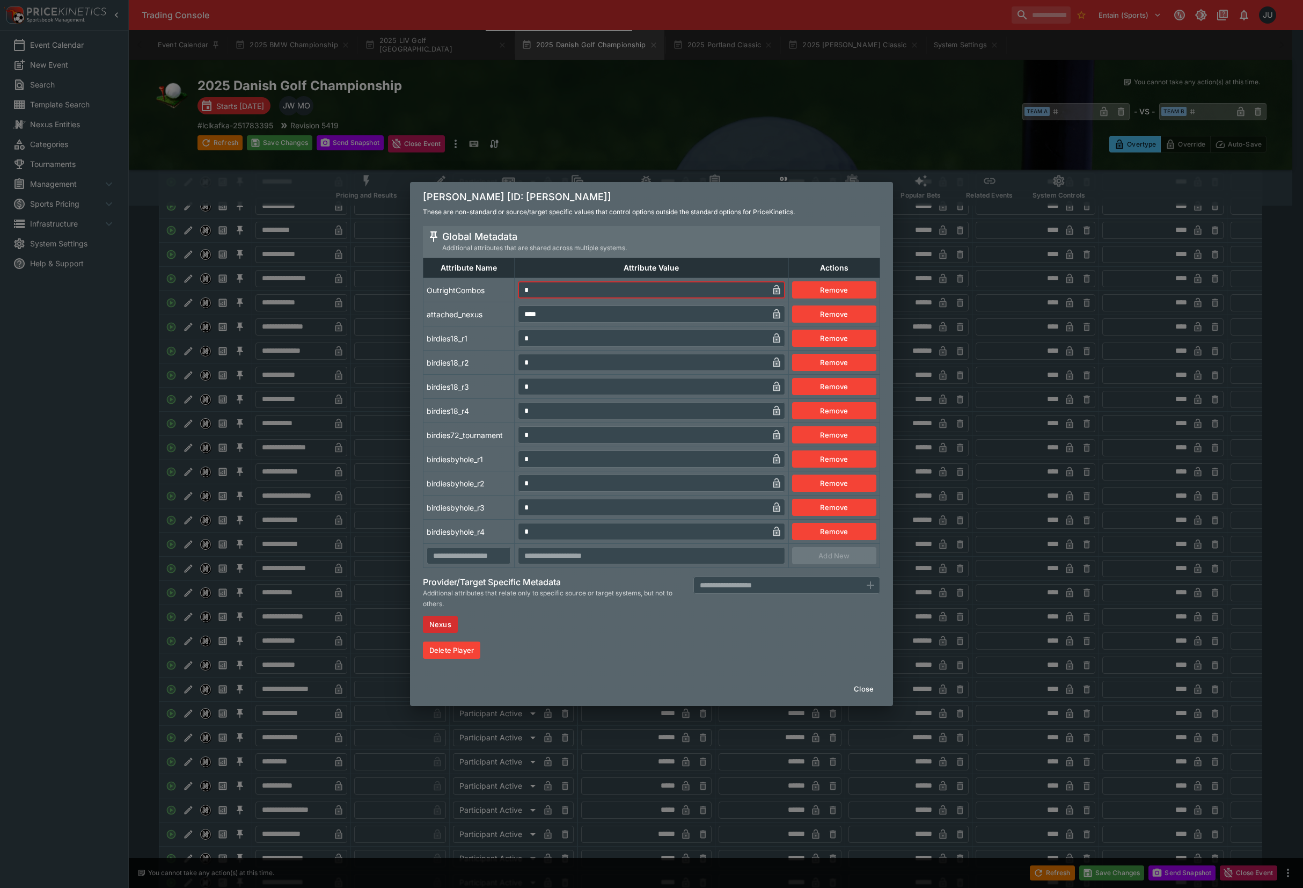
drag, startPoint x: 536, startPoint y: 283, endPoint x: 510, endPoint y: 297, distance: 29.3
click at [515, 295] on td "* ​" at bounding box center [652, 290] width 274 height 24
type input "*"
click at [473, 323] on td "attached_nexus" at bounding box center [469, 314] width 91 height 24
click at [335, 406] on div "[PERSON_NAME] [ID: [PERSON_NAME]] These are non-standard or source/target speci…" at bounding box center [651, 444] width 1303 height 888
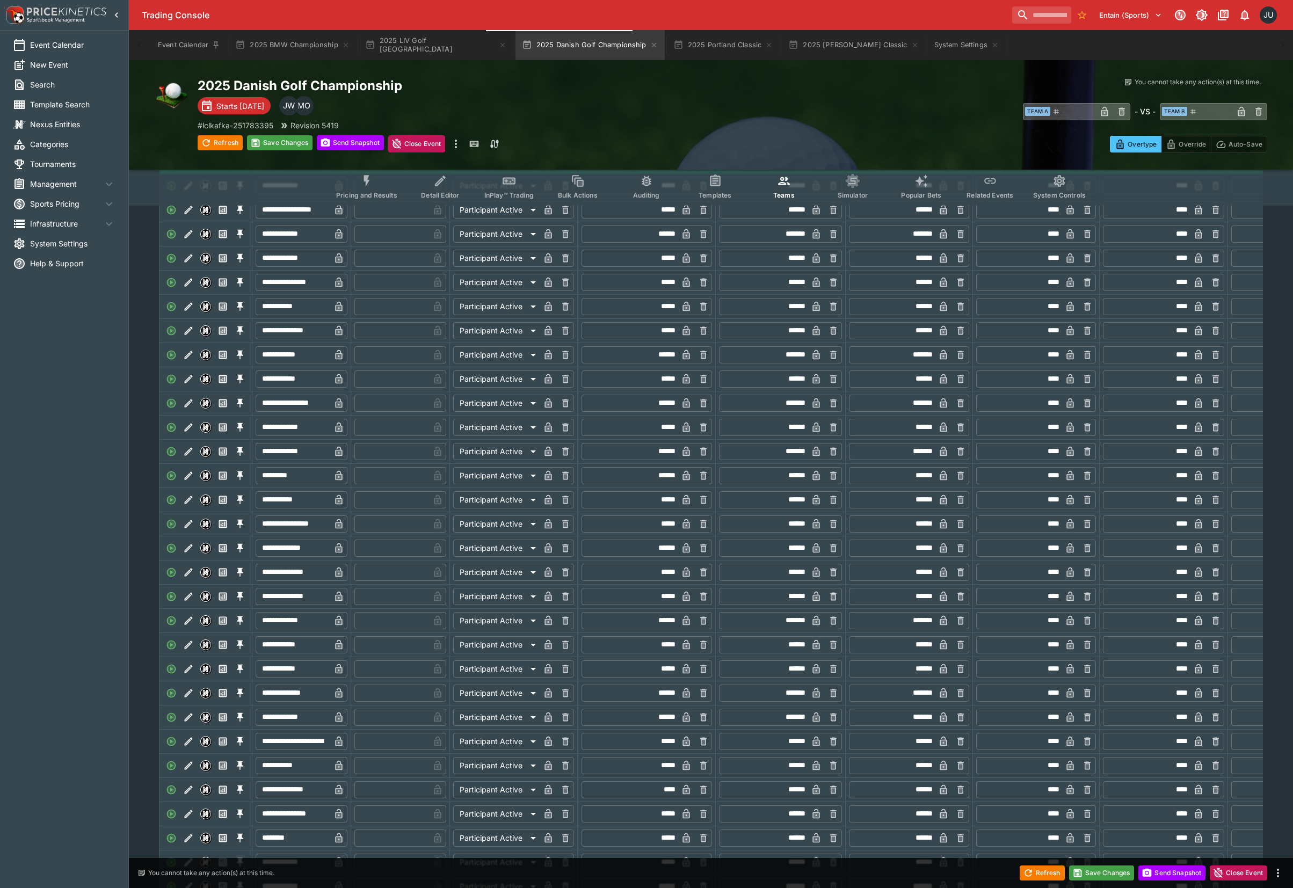
scroll to position [1574, 0]
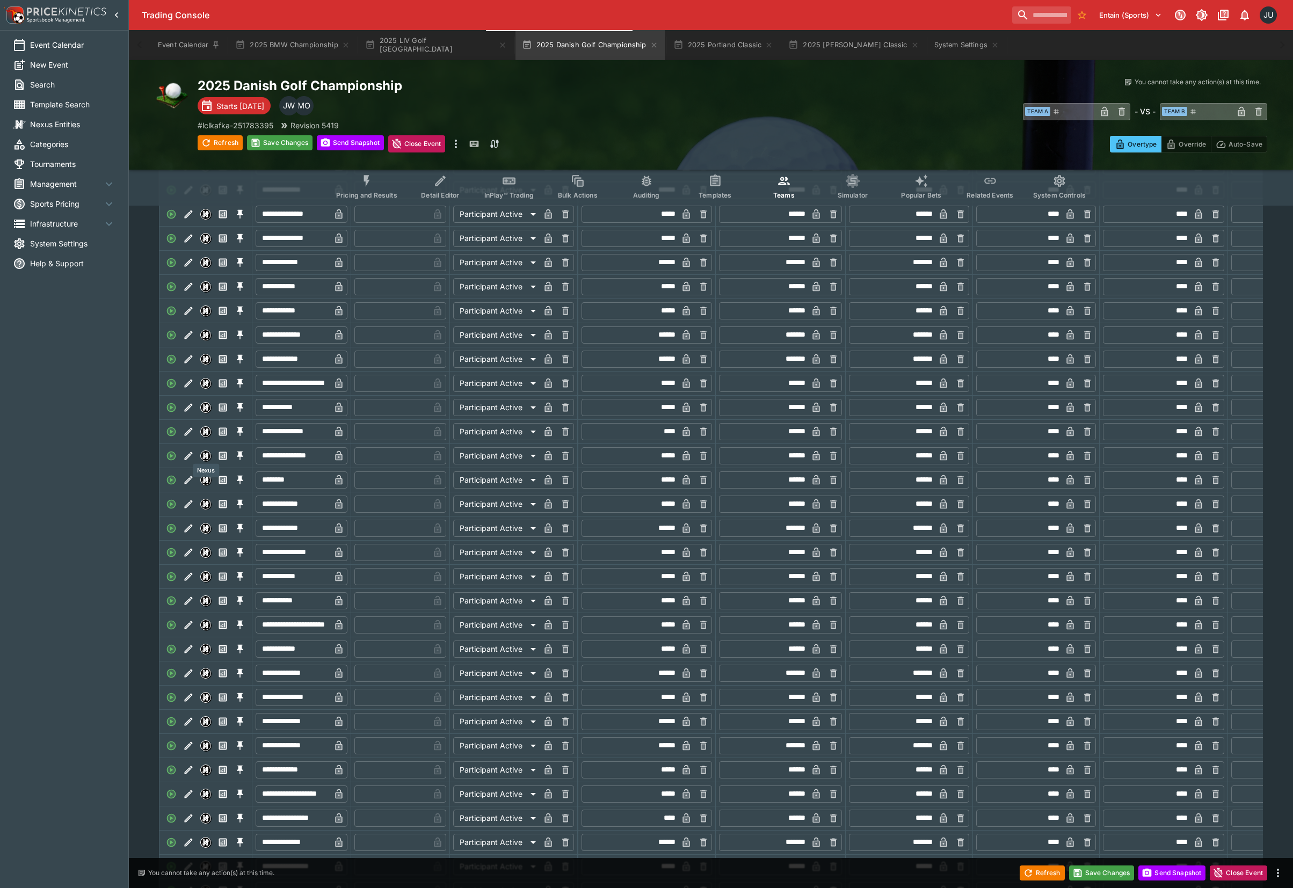
click at [189, 434] on icon "Edit" at bounding box center [187, 432] width 4 height 4
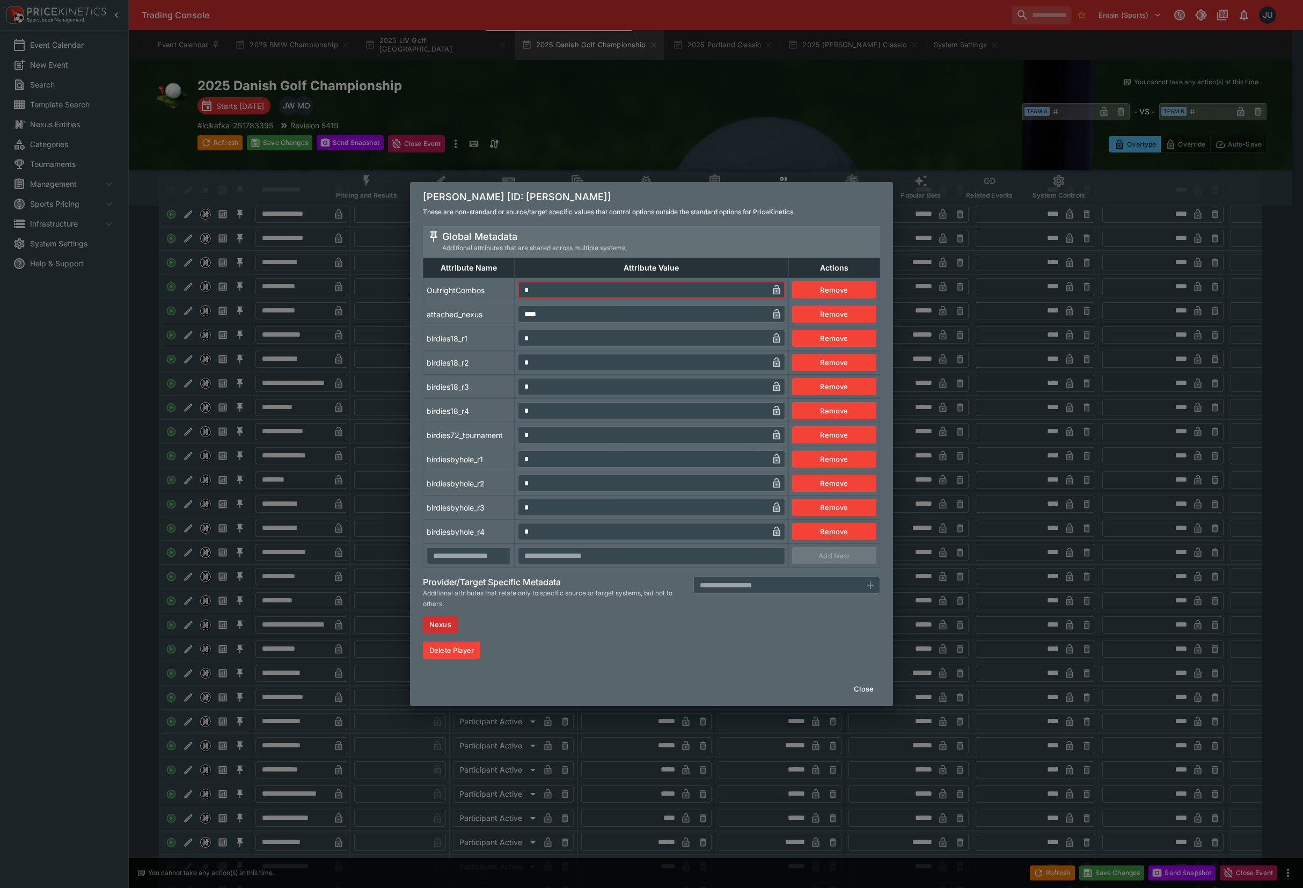
drag, startPoint x: 531, startPoint y: 284, endPoint x: 509, endPoint y: 292, distance: 23.3
click at [510, 292] on tr "OutrightCombos * ​ Remove" at bounding box center [652, 290] width 457 height 24
click at [476, 312] on td "attached_nexus" at bounding box center [469, 314] width 91 height 24
click at [390, 369] on div "[PERSON_NAME] [ID: [PERSON_NAME]] These are non-standard or source/target speci…" at bounding box center [651, 444] width 1303 height 888
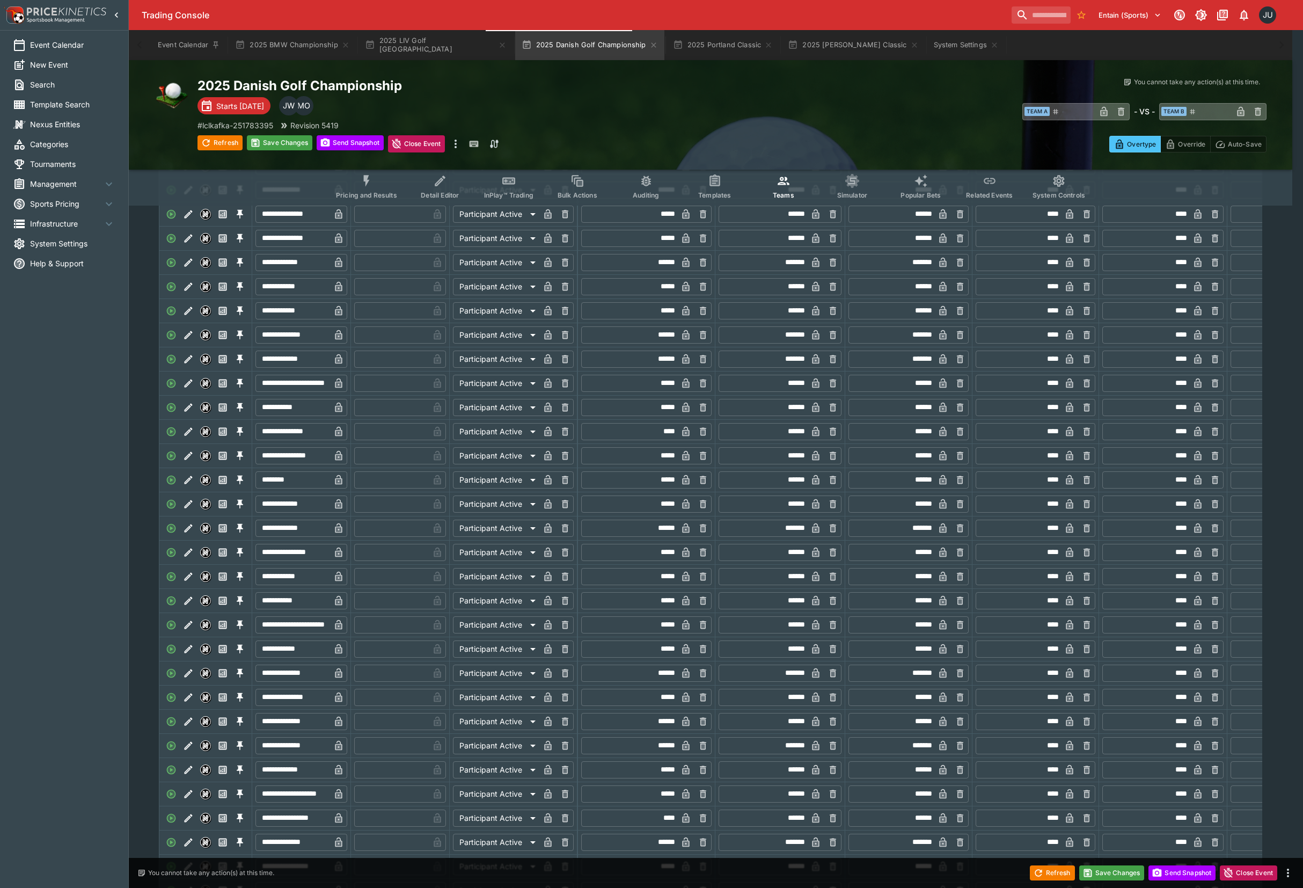
type input "*"
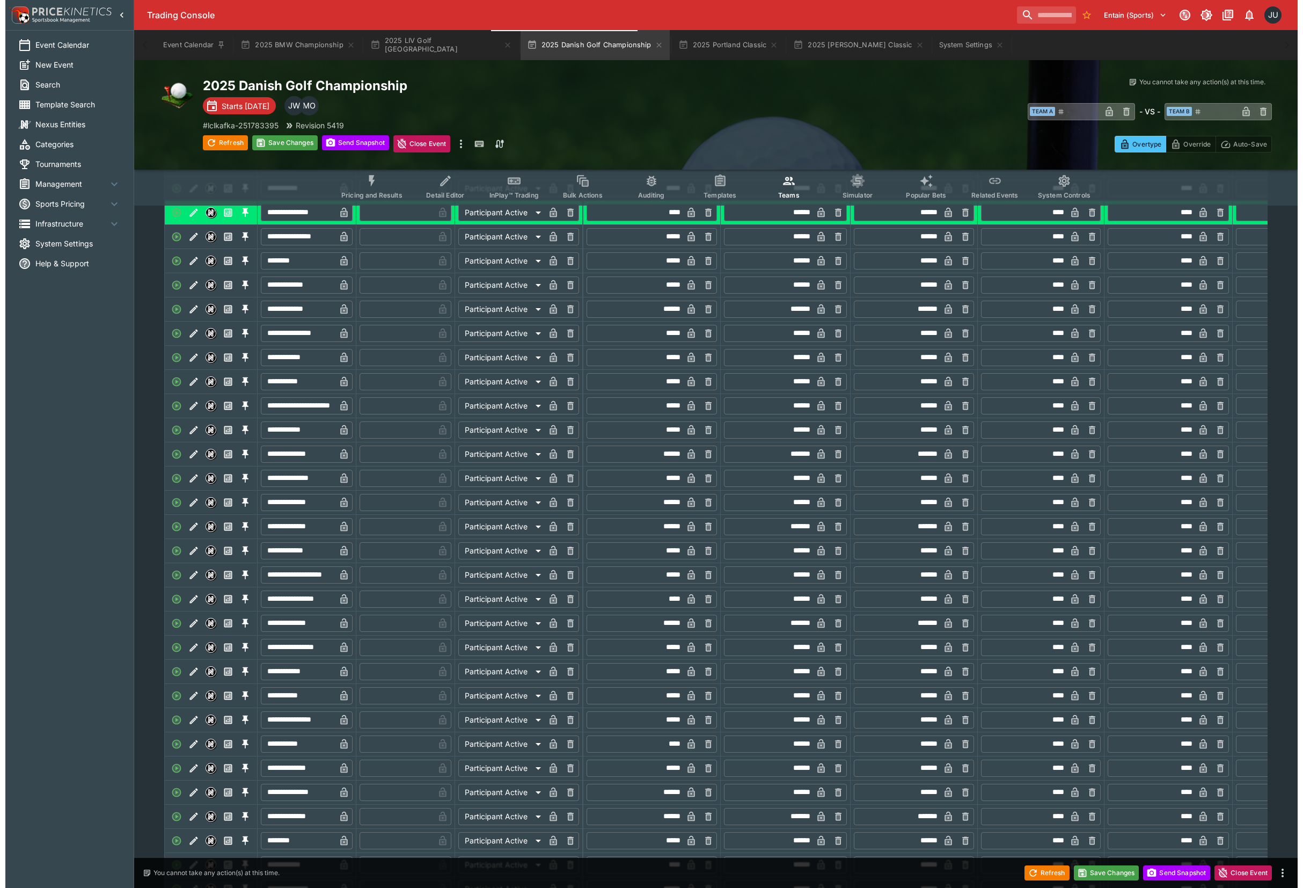
scroll to position [1932, 0]
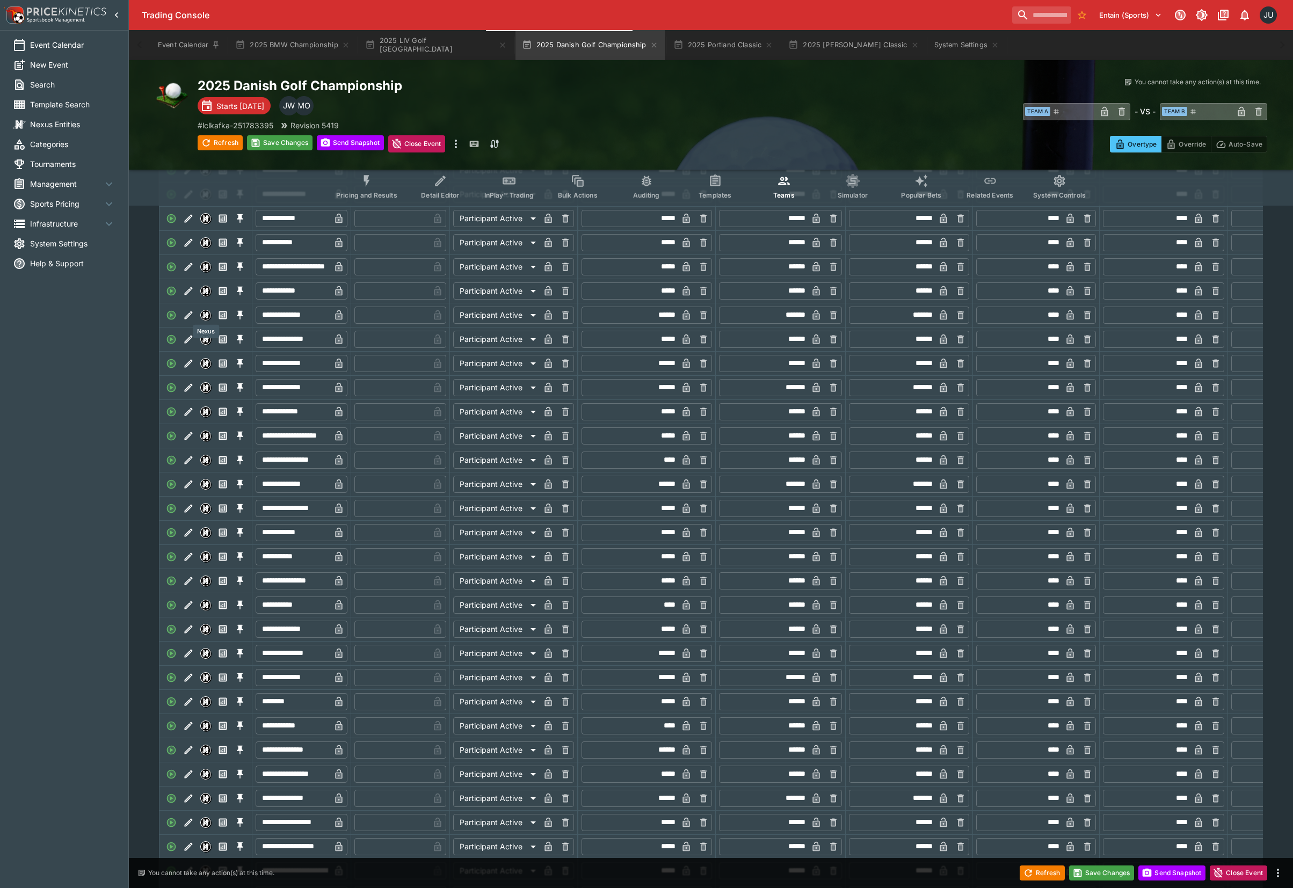
click at [190, 296] on icon "Edit" at bounding box center [188, 291] width 11 height 11
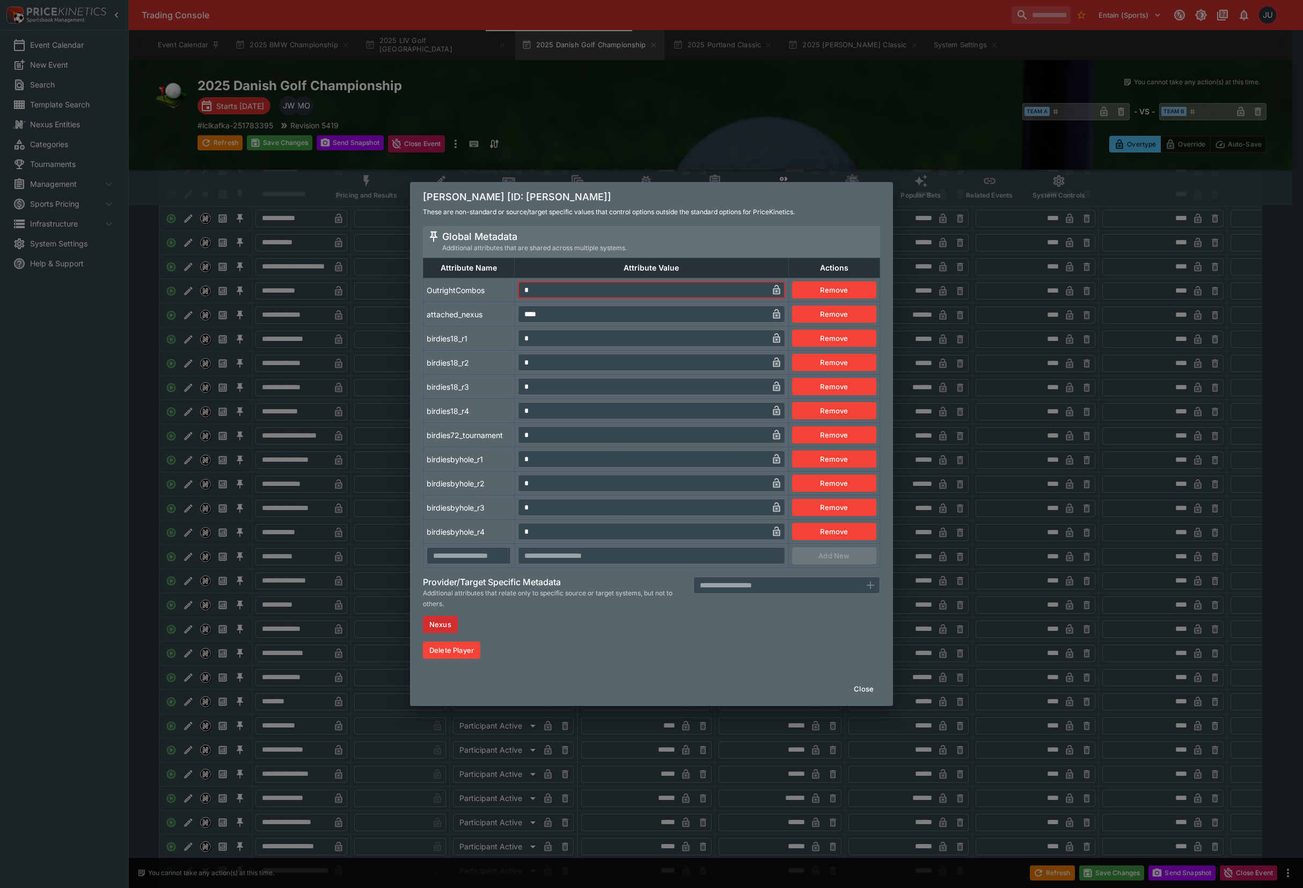
drag, startPoint x: 531, startPoint y: 289, endPoint x: 518, endPoint y: 292, distance: 13.8
click at [519, 291] on input "*" at bounding box center [643, 289] width 250 height 17
drag, startPoint x: 503, startPoint y: 300, endPoint x: 430, endPoint y: 355, distance: 91.9
click at [503, 303] on tbody "OutrightCombos * ​ Remove attached_nexus **** ​ Remove birdies18_r1 * ​ Remove …" at bounding box center [652, 423] width 457 height 290
drag, startPoint x: 430, startPoint y: 355, endPoint x: 383, endPoint y: 359, distance: 47.4
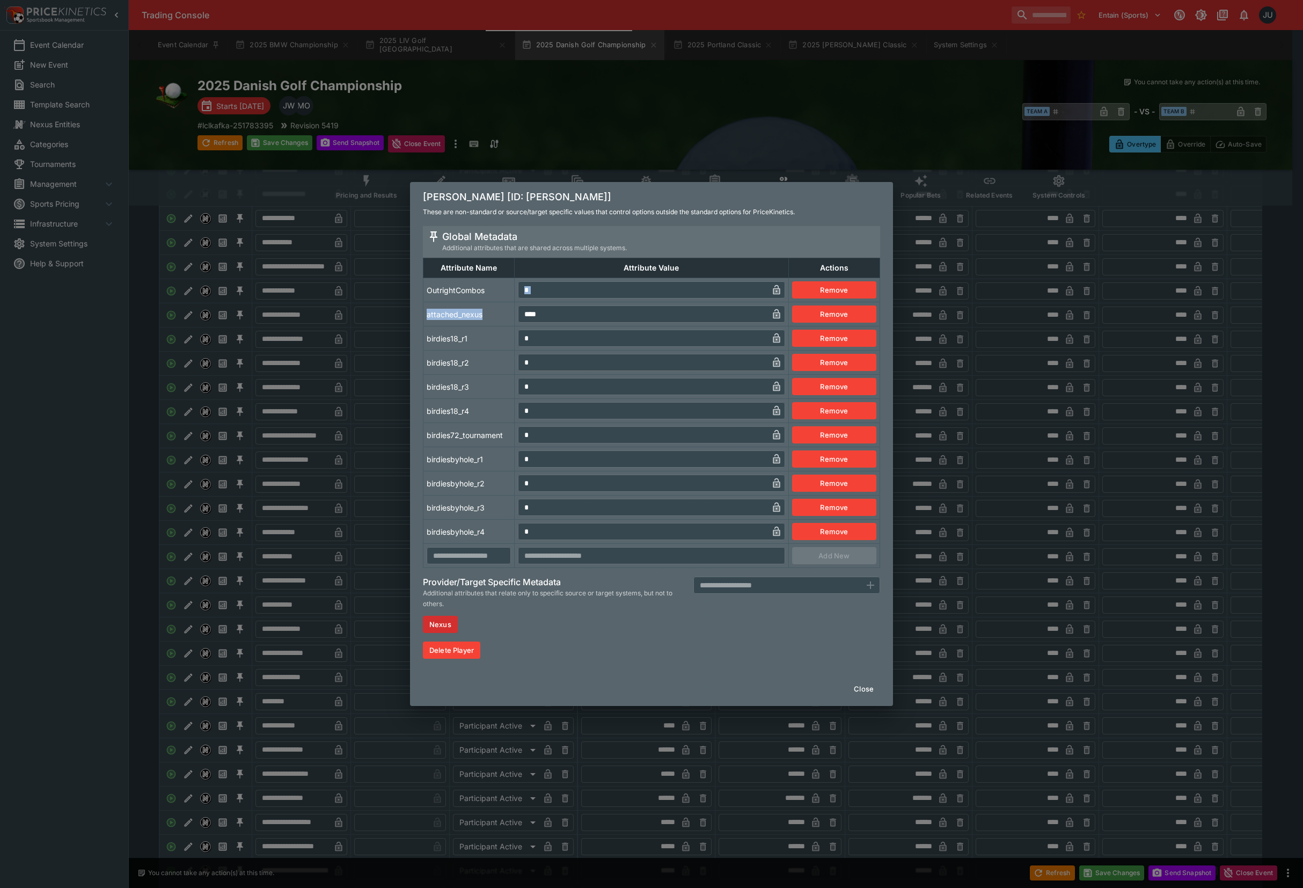
click at [428, 357] on td "birdies18_r2" at bounding box center [469, 363] width 91 height 24
click at [347, 359] on div "[PERSON_NAME] [ID: [PERSON_NAME]] These are non-standard or source/target speci…" at bounding box center [651, 444] width 1303 height 888
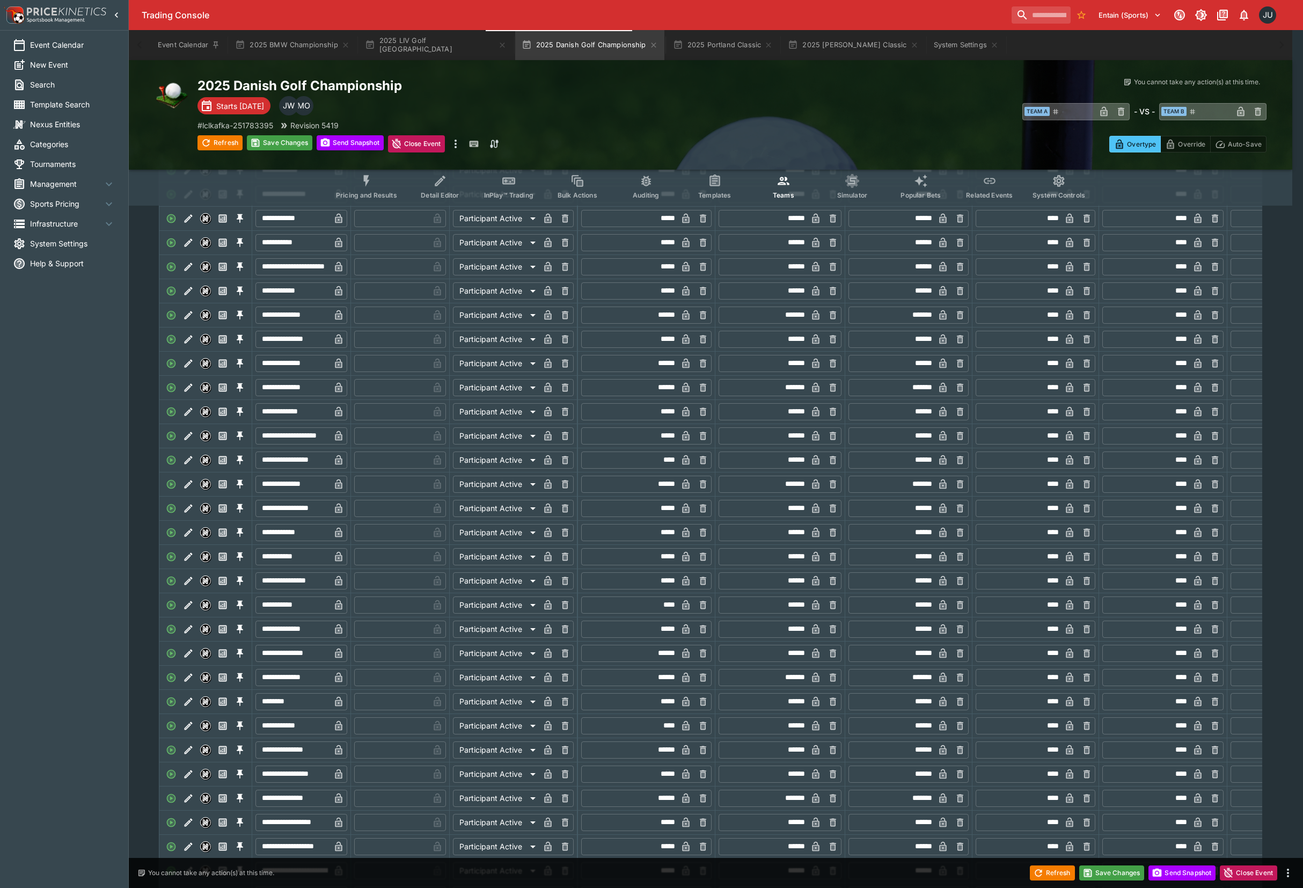
type input "*"
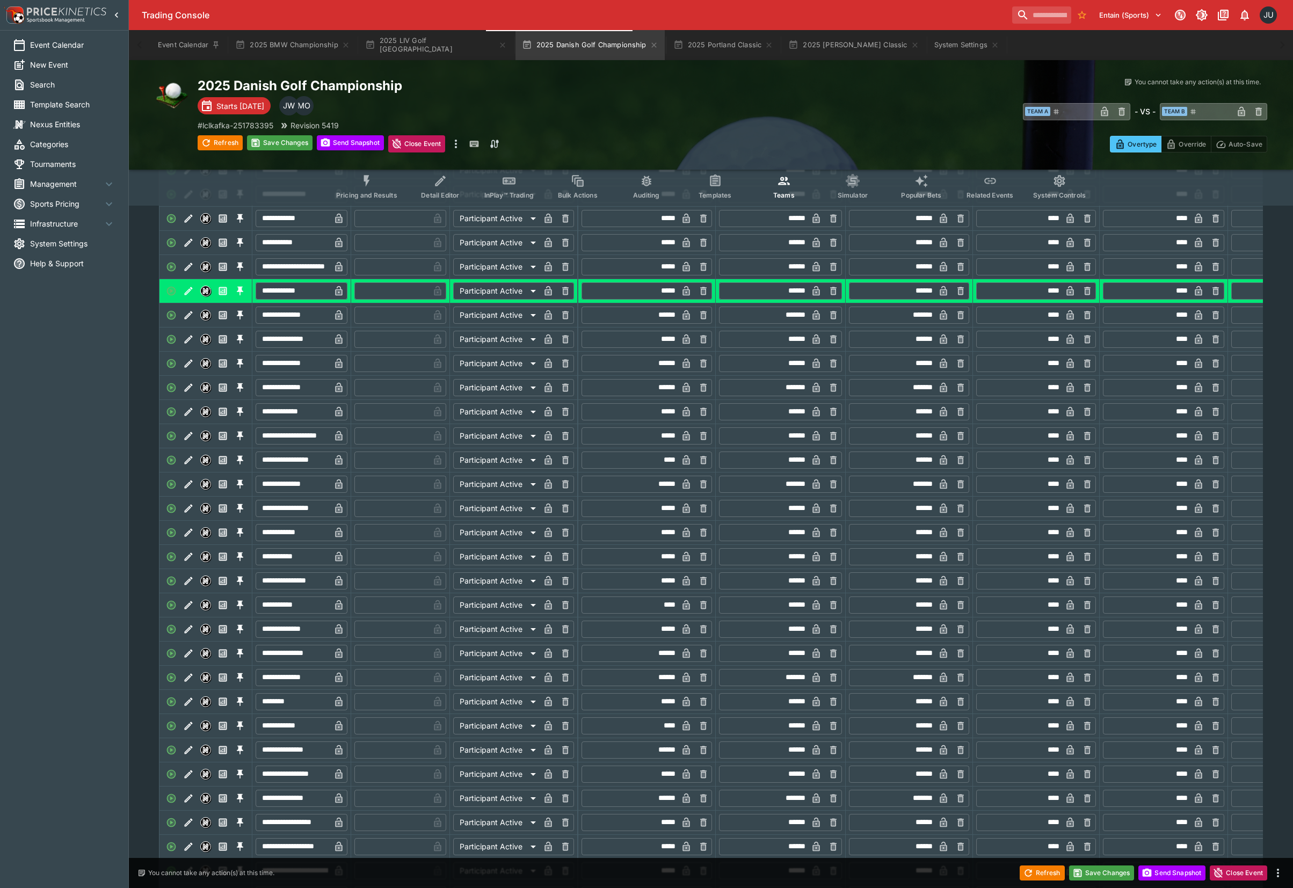
click at [190, 465] on icon "Edit" at bounding box center [188, 460] width 11 height 11
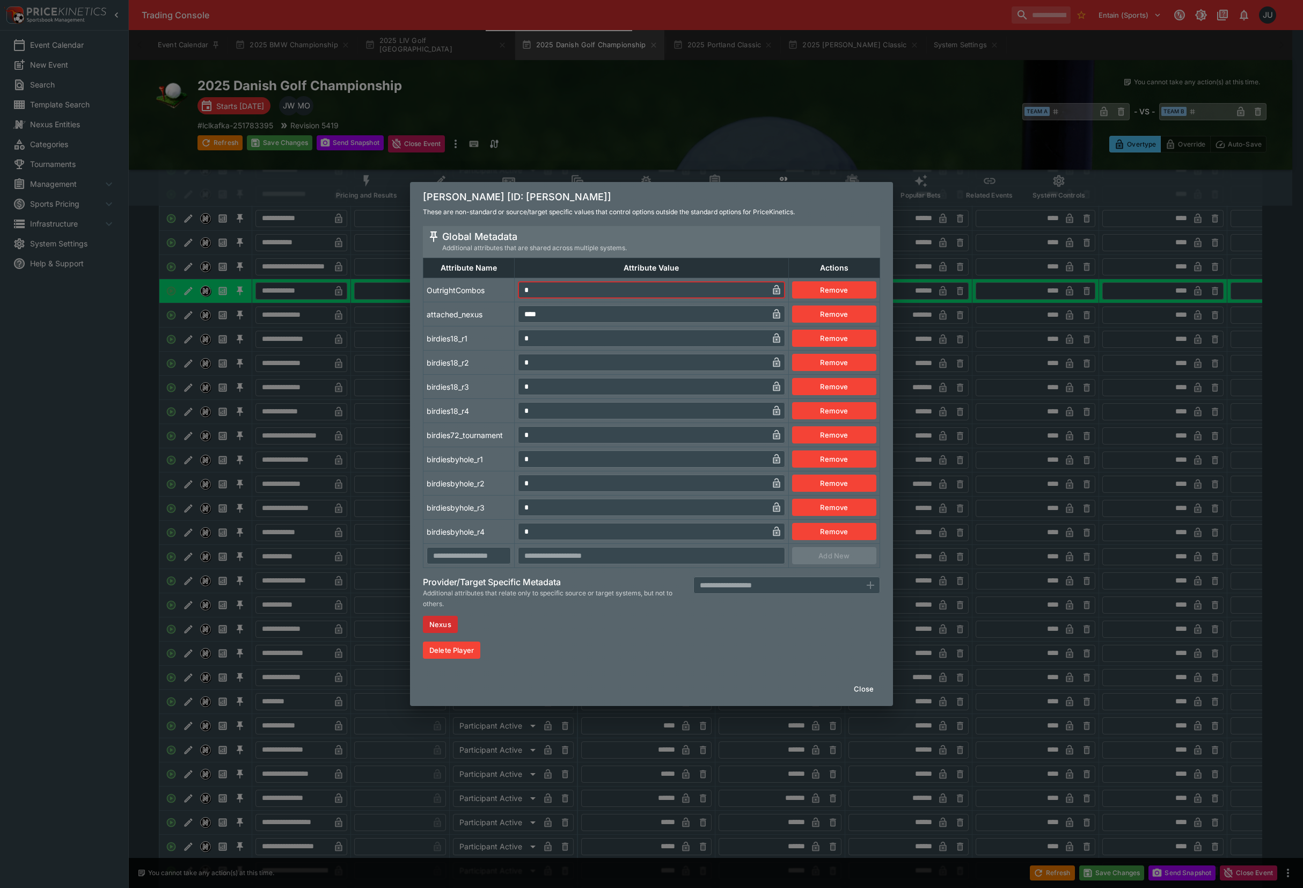
drag, startPoint x: 522, startPoint y: 290, endPoint x: 507, endPoint y: 305, distance: 21.6
click at [520, 293] on input "*" at bounding box center [643, 289] width 250 height 17
click at [495, 317] on td "attached_nexus" at bounding box center [469, 314] width 91 height 24
click at [377, 402] on div "[PERSON_NAME] [ID: [PERSON_NAME]] These are non-standard or source/target speci…" at bounding box center [651, 444] width 1303 height 888
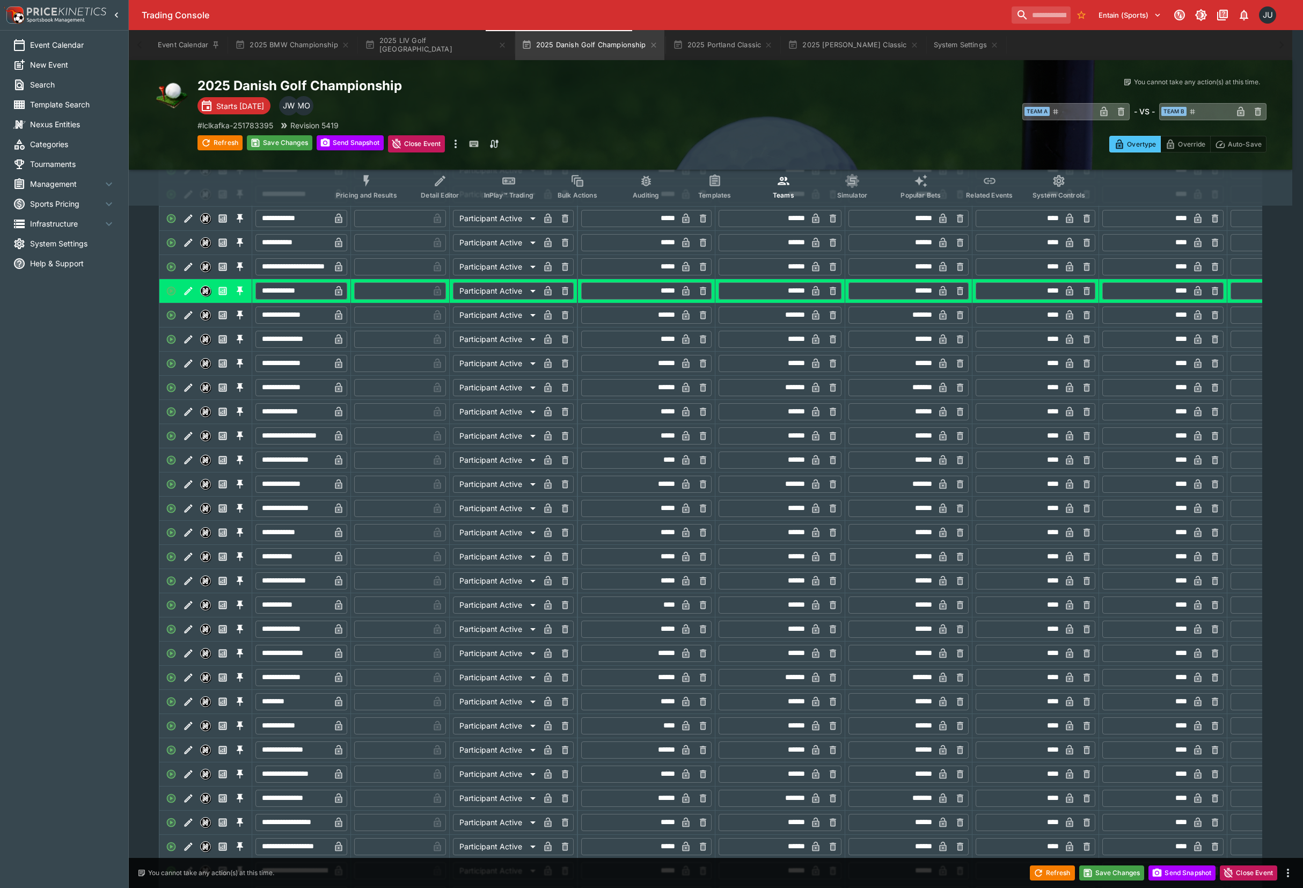
type input "*"
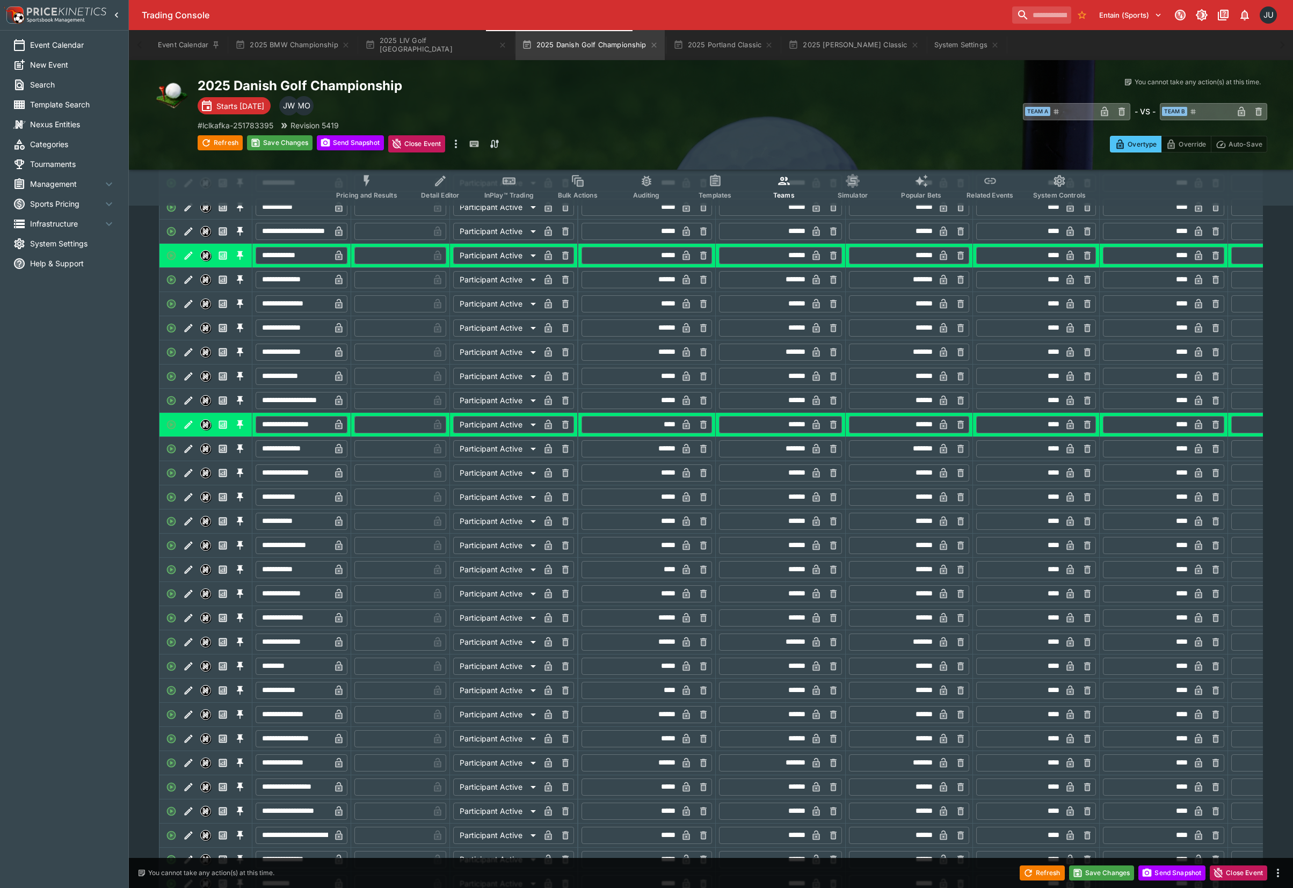
scroll to position [2004, 0]
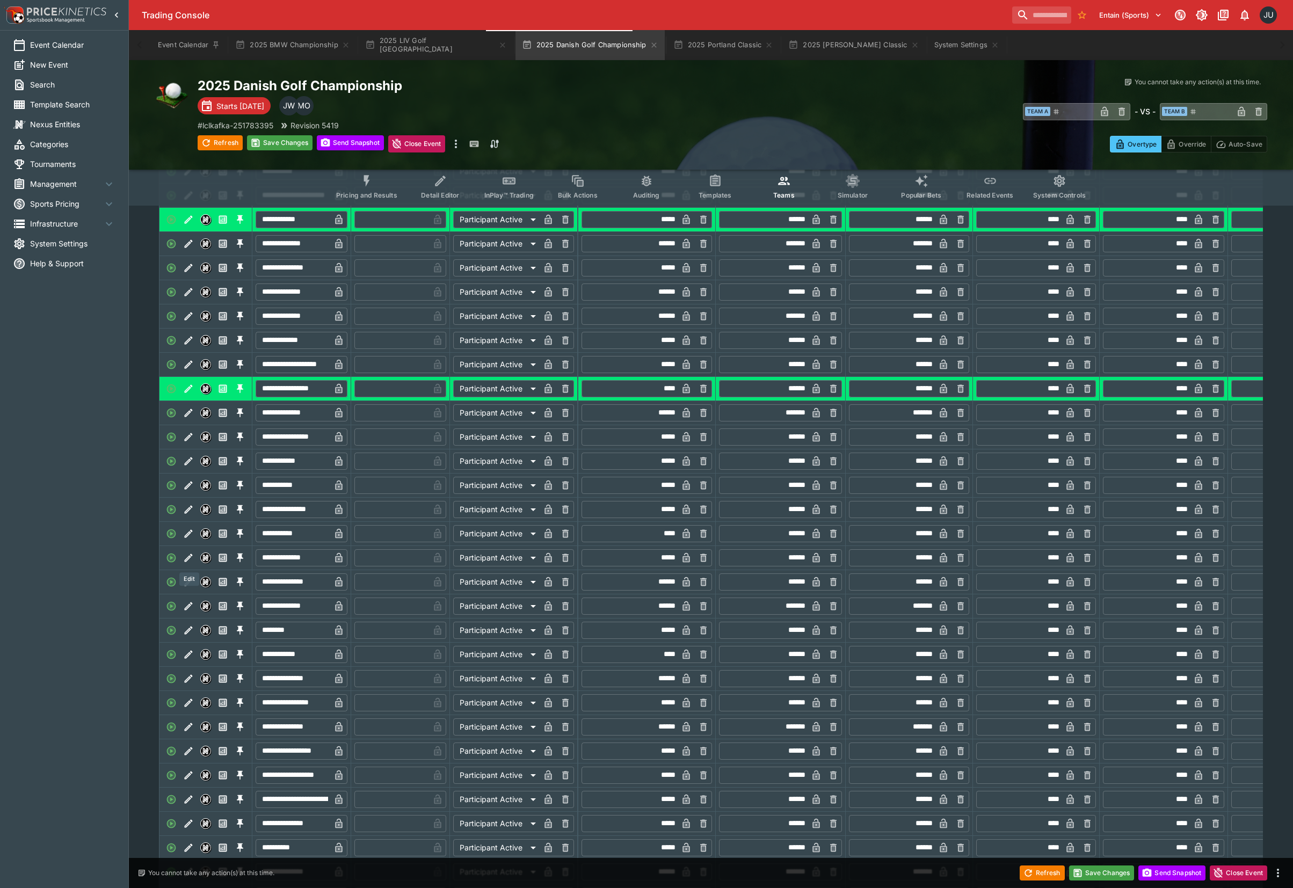
click at [192, 539] on icon "Edit" at bounding box center [188, 533] width 11 height 11
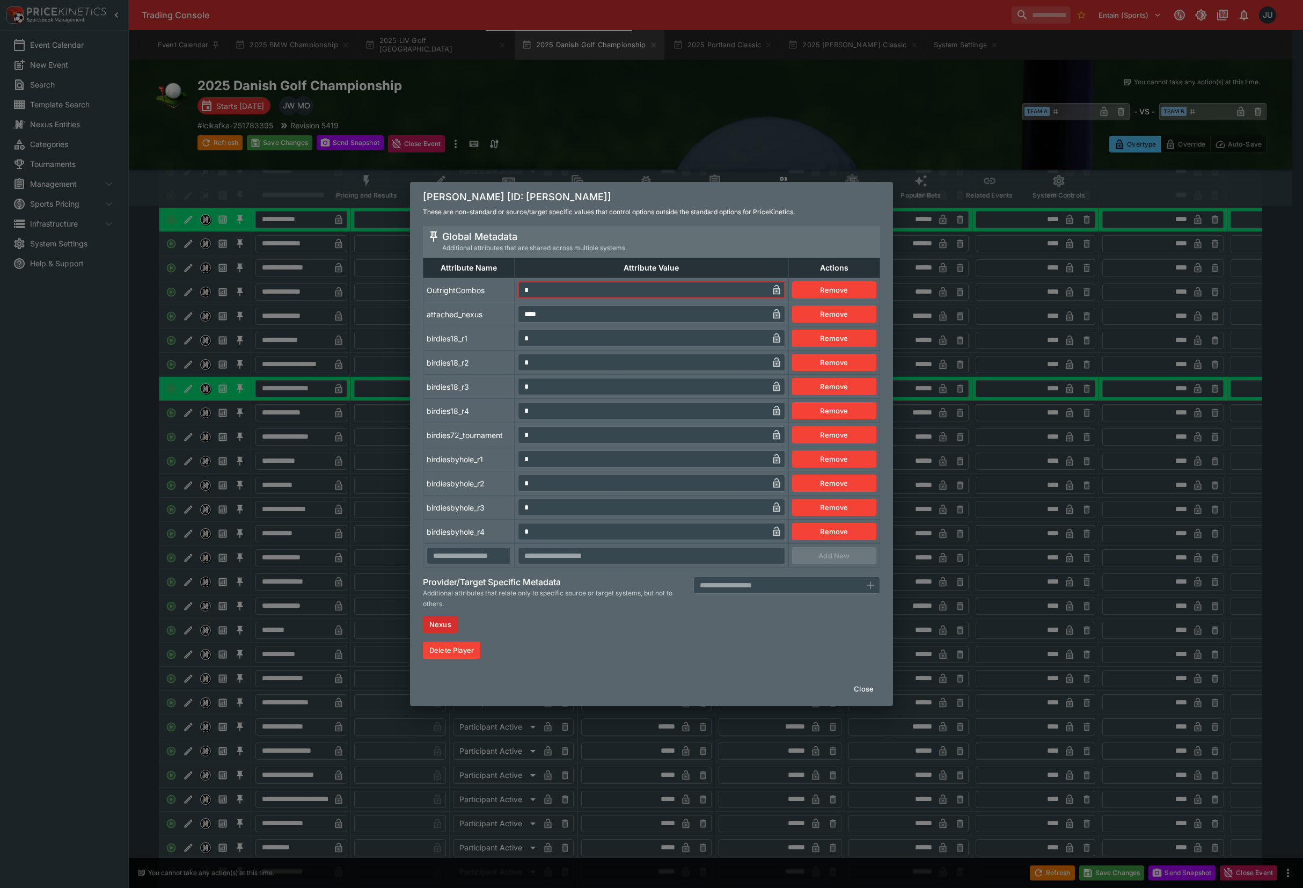
drag, startPoint x: 537, startPoint y: 295, endPoint x: 520, endPoint y: 300, distance: 17.8
click at [525, 296] on input "*" at bounding box center [643, 289] width 250 height 17
click at [488, 331] on td "birdies18_r1" at bounding box center [469, 338] width 91 height 24
click at [418, 496] on div "Global Metadata Additional attributes that are shared across multiple systems. …" at bounding box center [651, 449] width 483 height 446
click at [382, 506] on div "[PERSON_NAME] [ID: [PERSON_NAME]-penge] These are non-standard or source/target…" at bounding box center [651, 444] width 1303 height 888
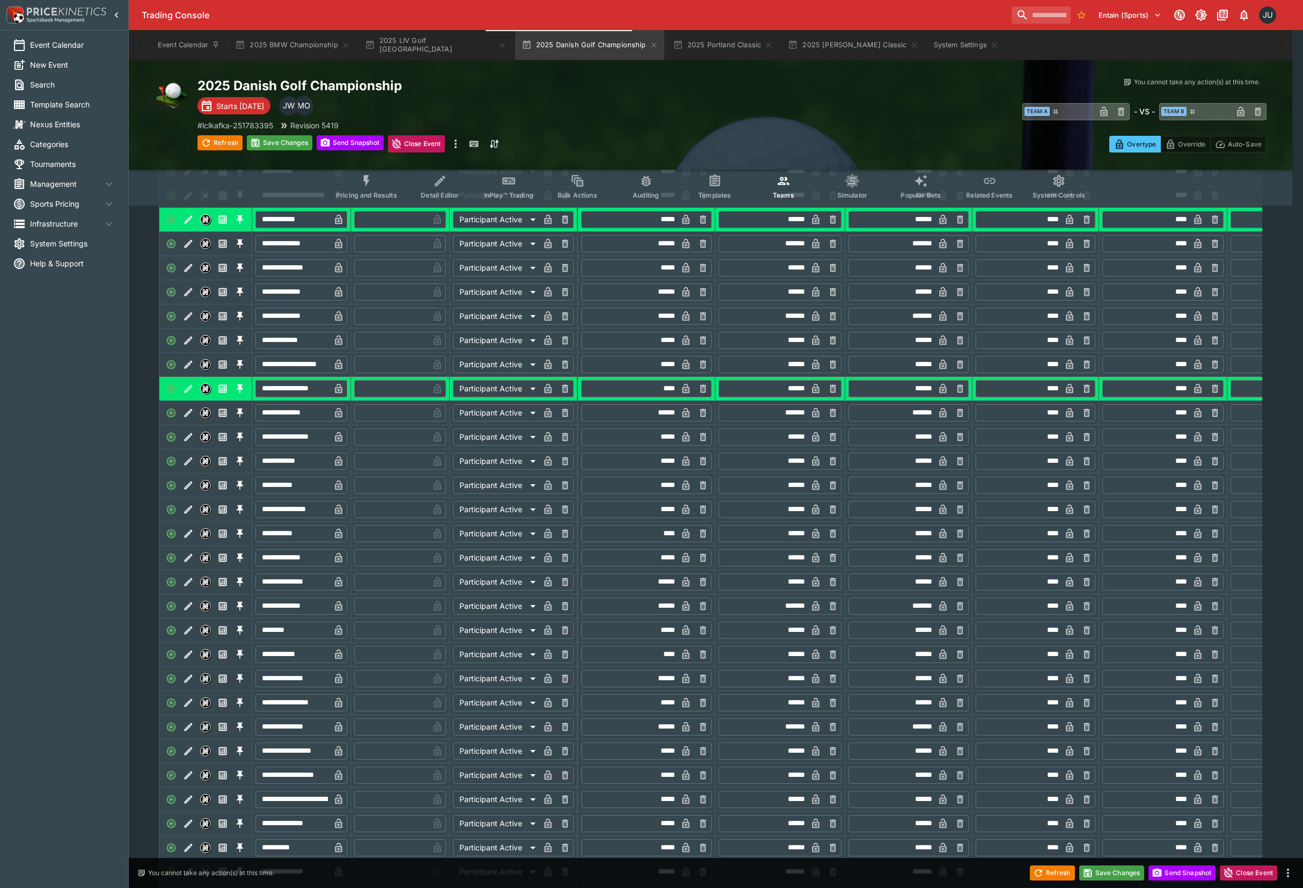
type input "*"
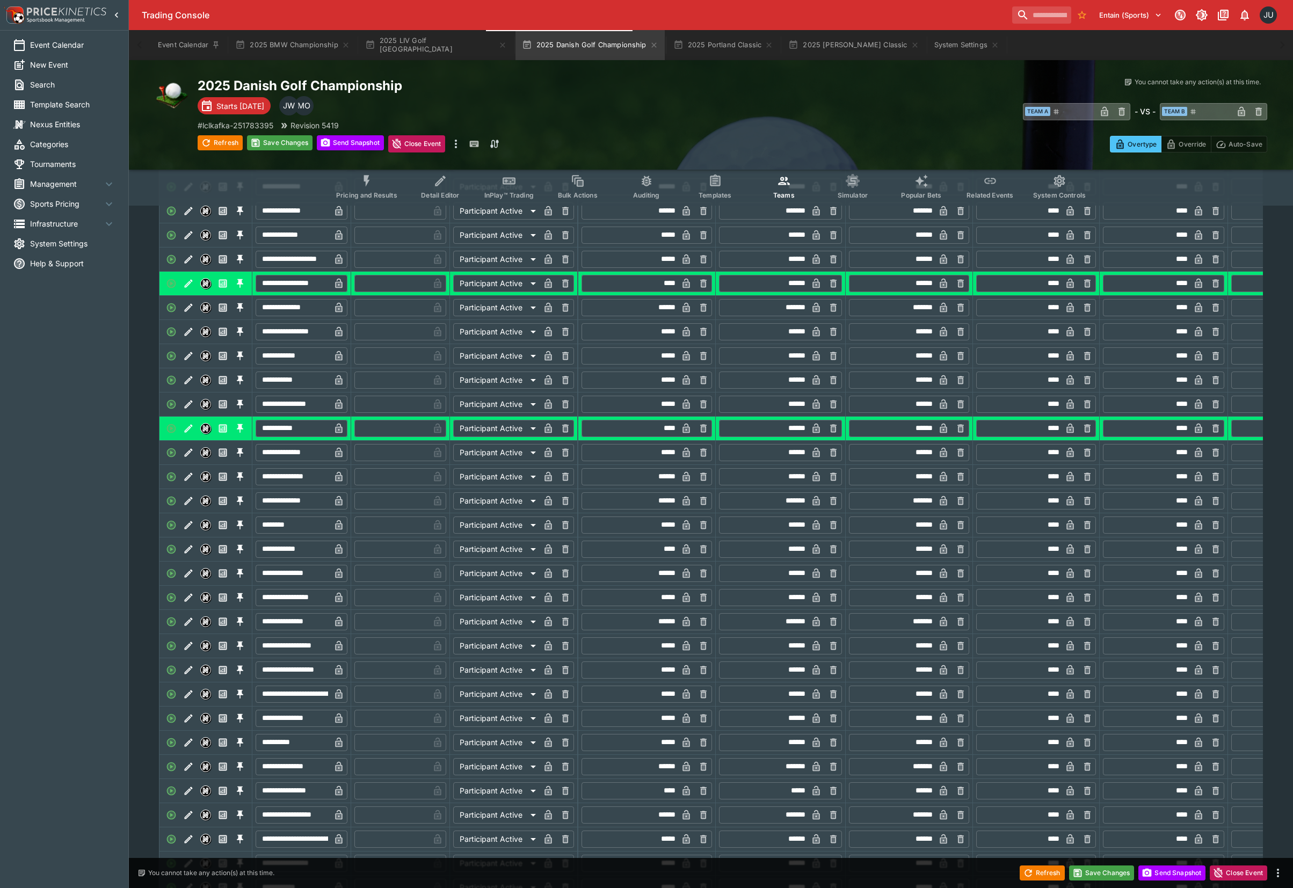
scroll to position [2147, 0]
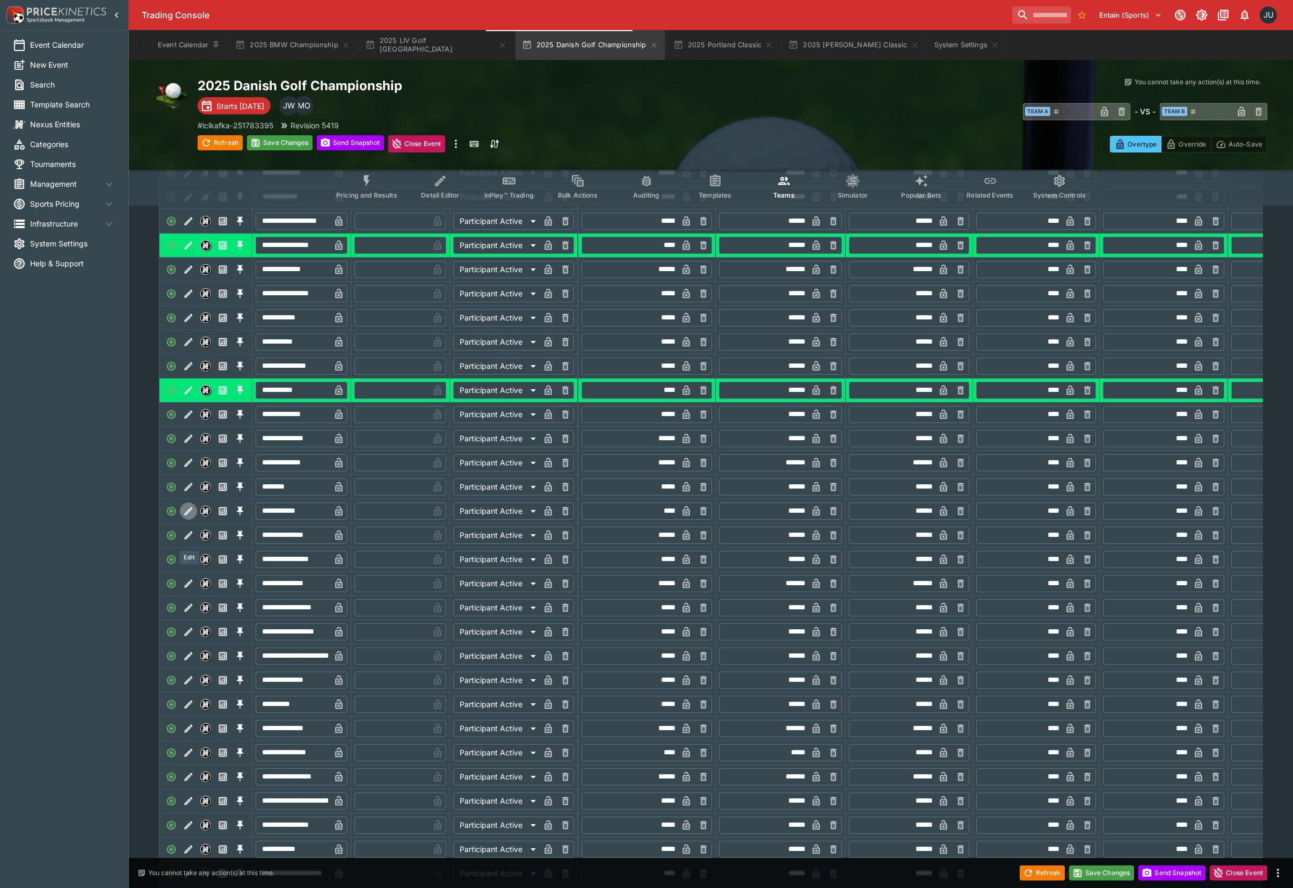
click at [193, 516] on icon "Edit" at bounding box center [188, 511] width 11 height 11
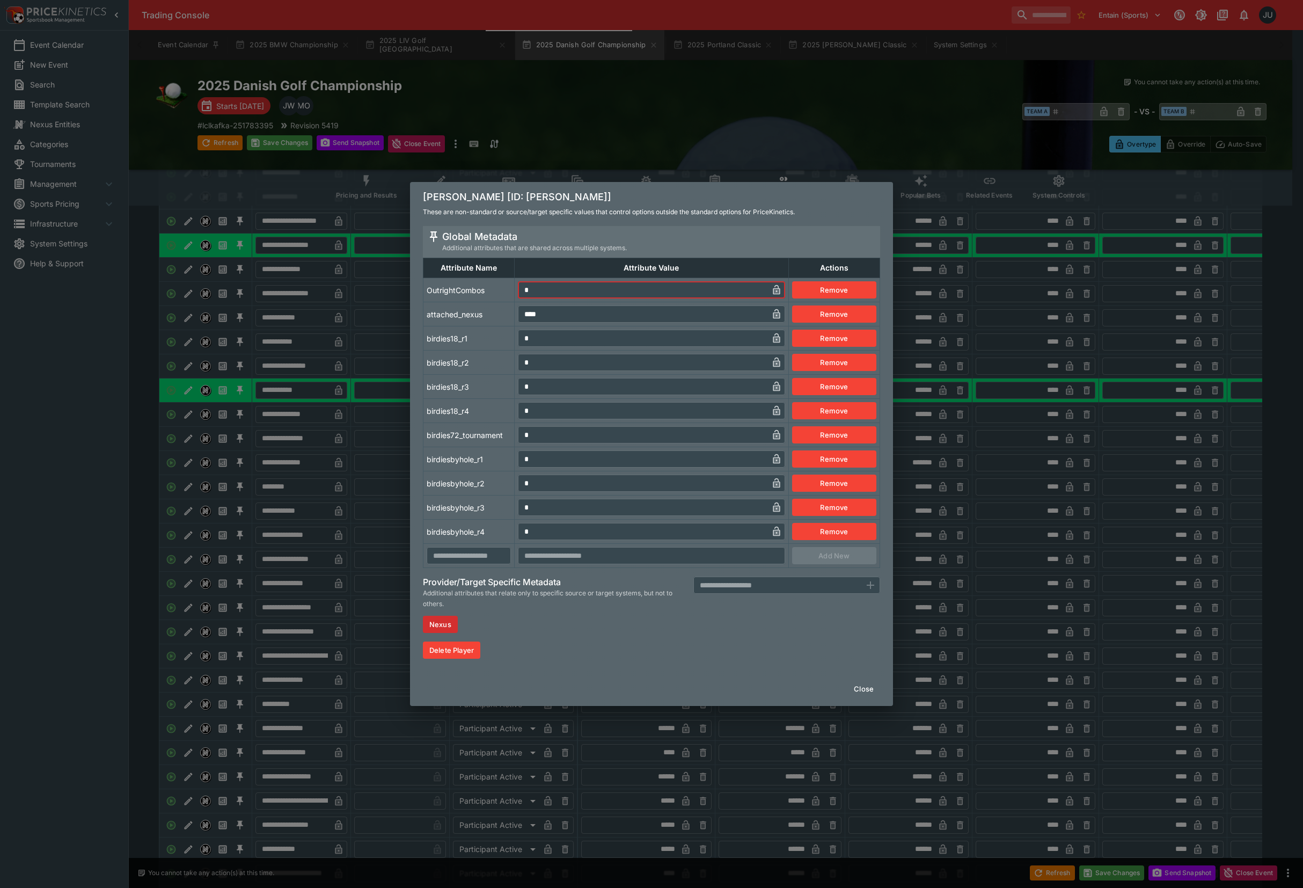
drag, startPoint x: 550, startPoint y: 287, endPoint x: 517, endPoint y: 290, distance: 33.0
click at [517, 290] on td "* ​" at bounding box center [652, 290] width 274 height 24
click at [486, 348] on td "birdies18_r1" at bounding box center [469, 338] width 91 height 24
drag, startPoint x: 374, startPoint y: 497, endPoint x: 370, endPoint y: 524, distance: 27.6
click at [374, 499] on div "[PERSON_NAME] [ID: [PERSON_NAME]] These are non-standard or source/target speci…" at bounding box center [651, 444] width 1303 height 888
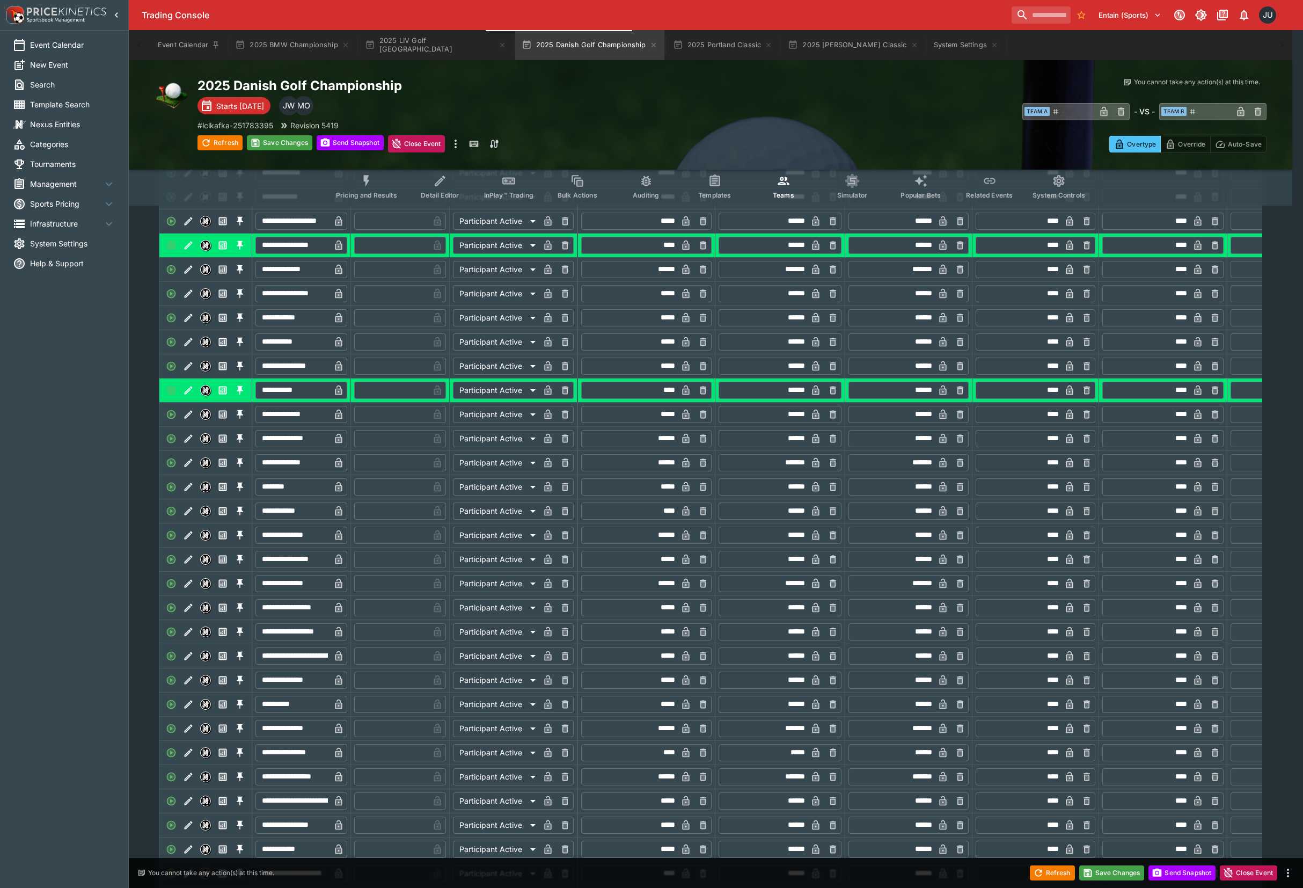
type input "*"
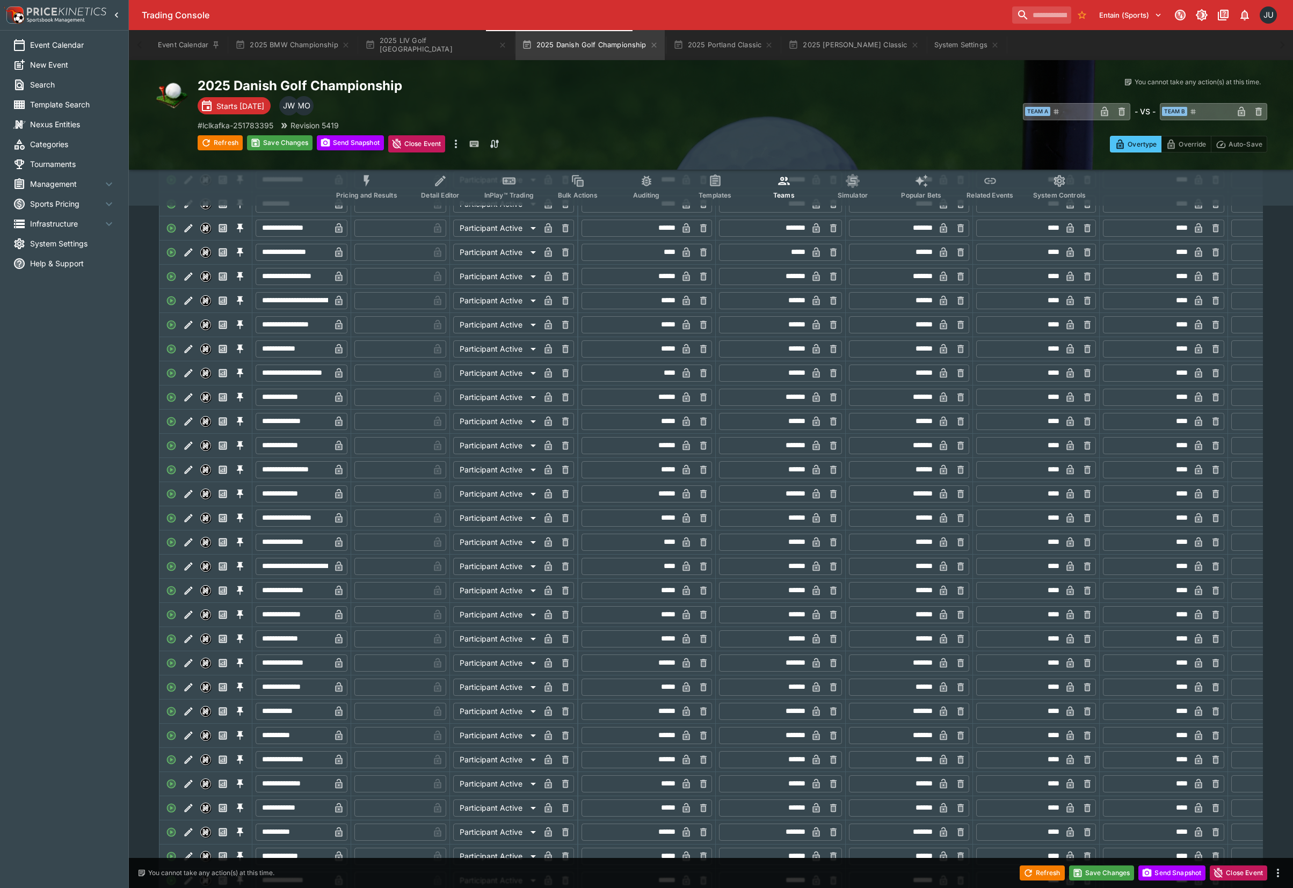
scroll to position [2648, 0]
click at [192, 257] on icon "Edit" at bounding box center [188, 251] width 11 height 11
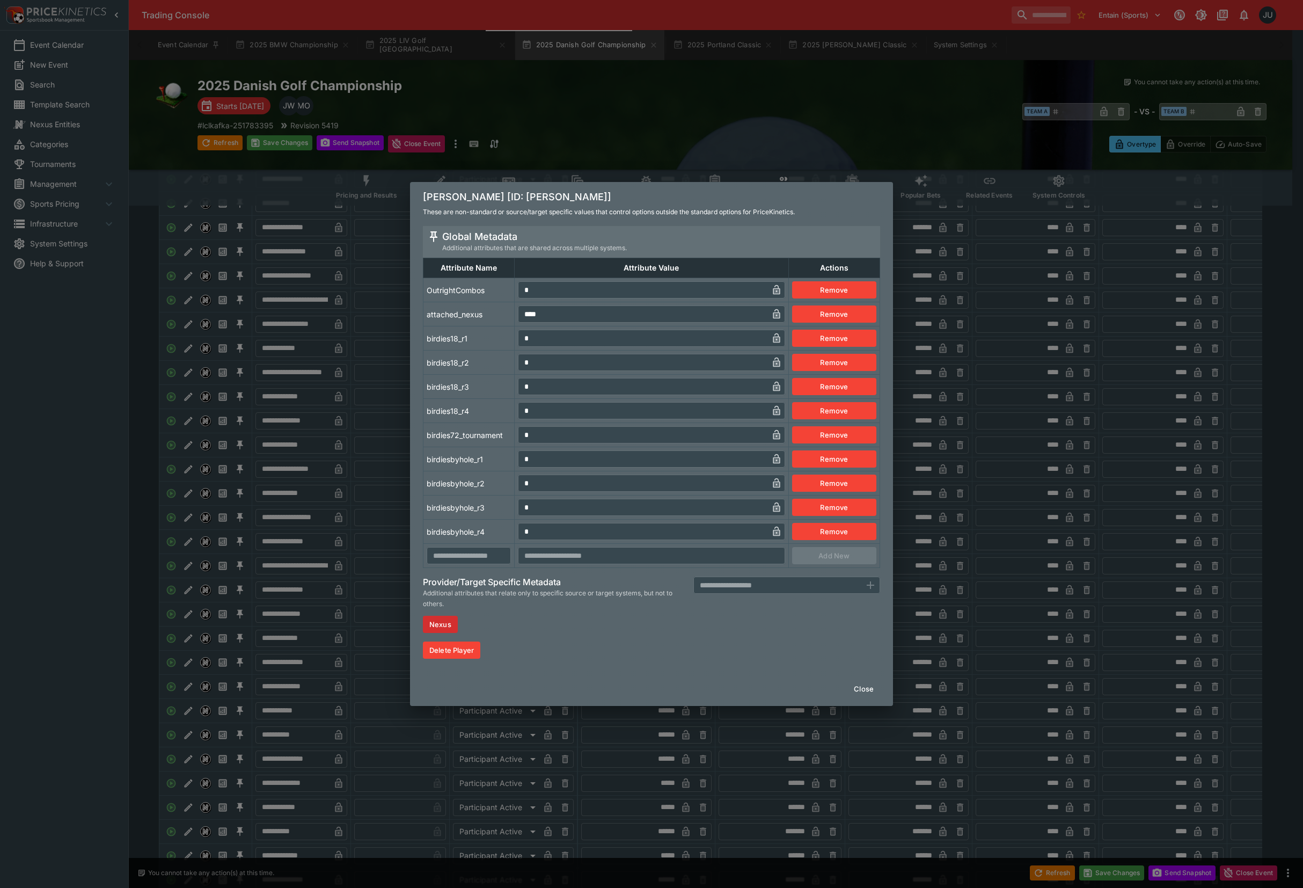
drag, startPoint x: 549, startPoint y: 295, endPoint x: 524, endPoint y: 292, distance: 24.9
click at [524, 292] on input "*" at bounding box center [643, 289] width 250 height 17
click at [466, 345] on td "birdies18_r1" at bounding box center [469, 338] width 91 height 24
click at [364, 411] on div "[PERSON_NAME] [ID: [PERSON_NAME]] These are non-standard or source/target speci…" at bounding box center [651, 444] width 1303 height 888
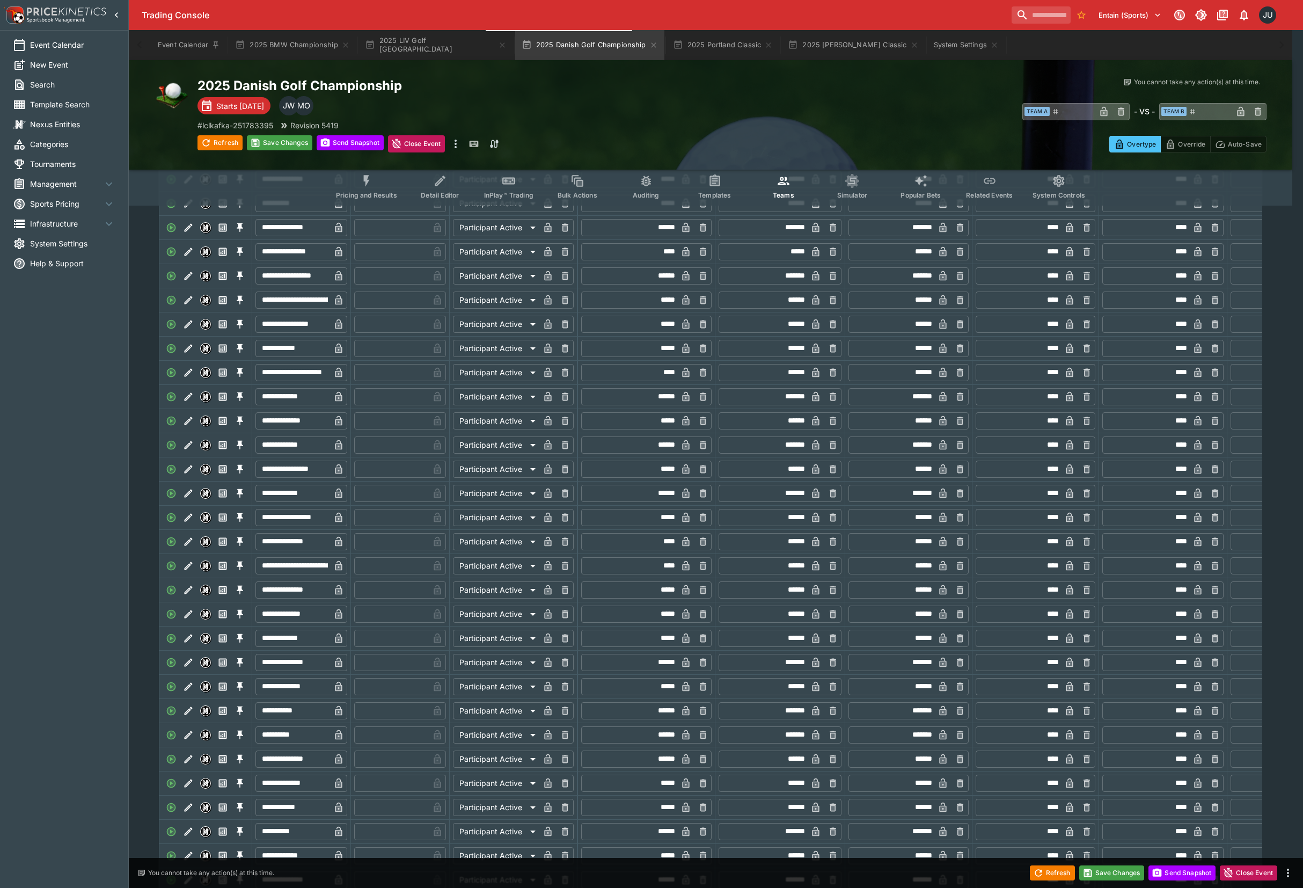
type input "*"
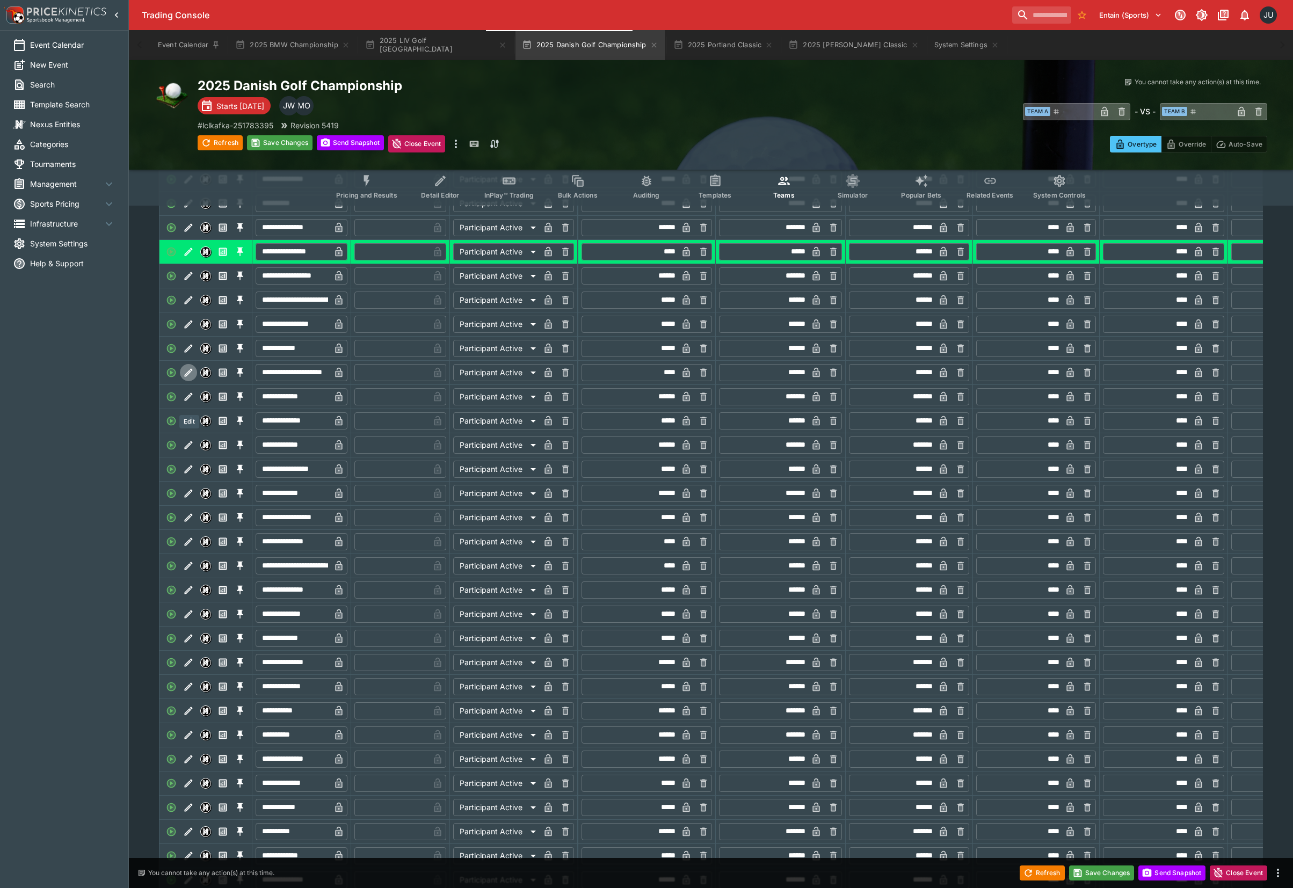
click at [190, 378] on icon "Edit" at bounding box center [188, 372] width 11 height 11
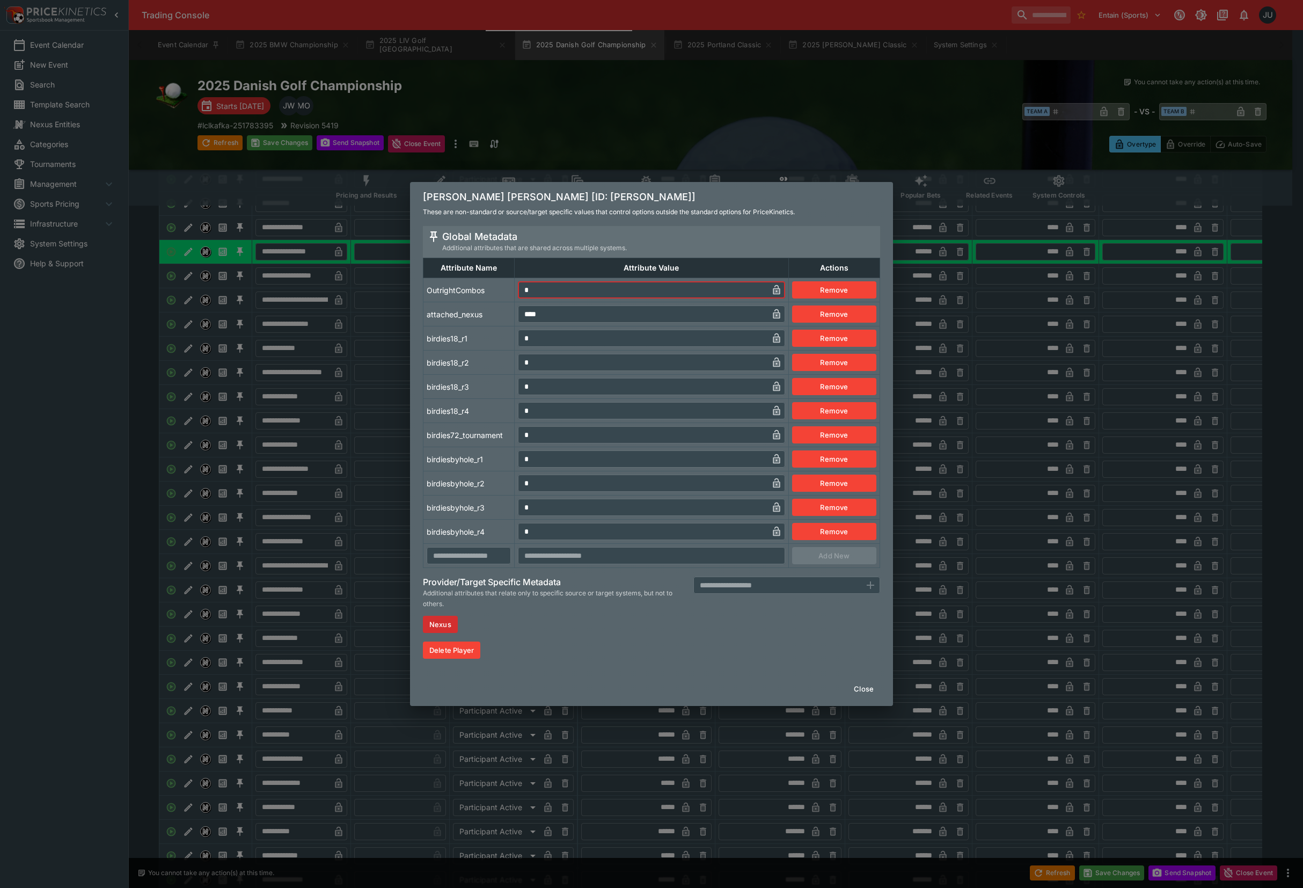
drag, startPoint x: 531, startPoint y: 291, endPoint x: 506, endPoint y: 305, distance: 29.6
click at [514, 293] on tr "OutrightCombos * ​ Remove" at bounding box center [652, 290] width 457 height 24
click at [501, 325] on td "attached_nexus" at bounding box center [469, 314] width 91 height 24
click at [356, 434] on div "[PERSON_NAME] [PERSON_NAME] [ID: niklas-[PERSON_NAME]] These are non-standard o…" at bounding box center [651, 444] width 1303 height 888
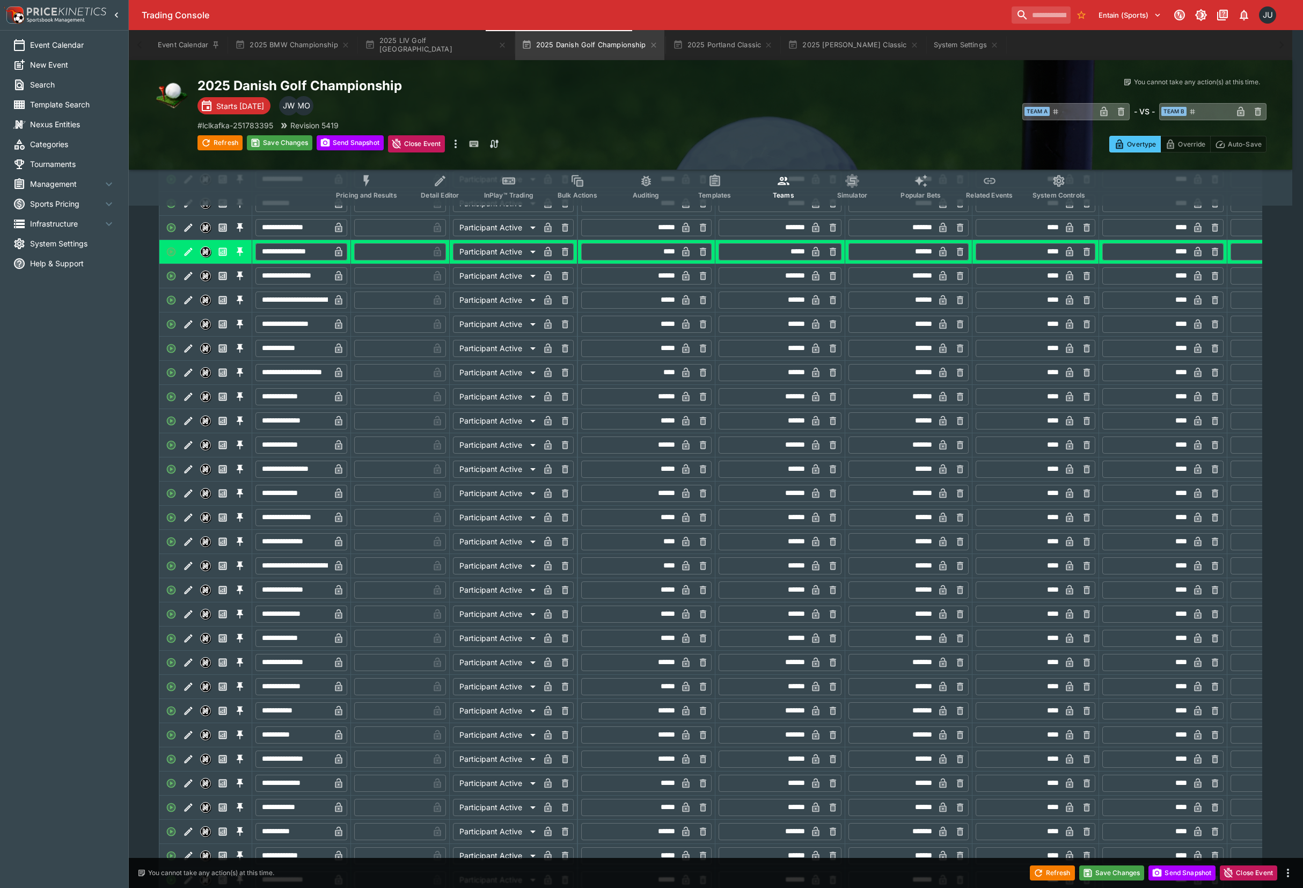
type input "*"
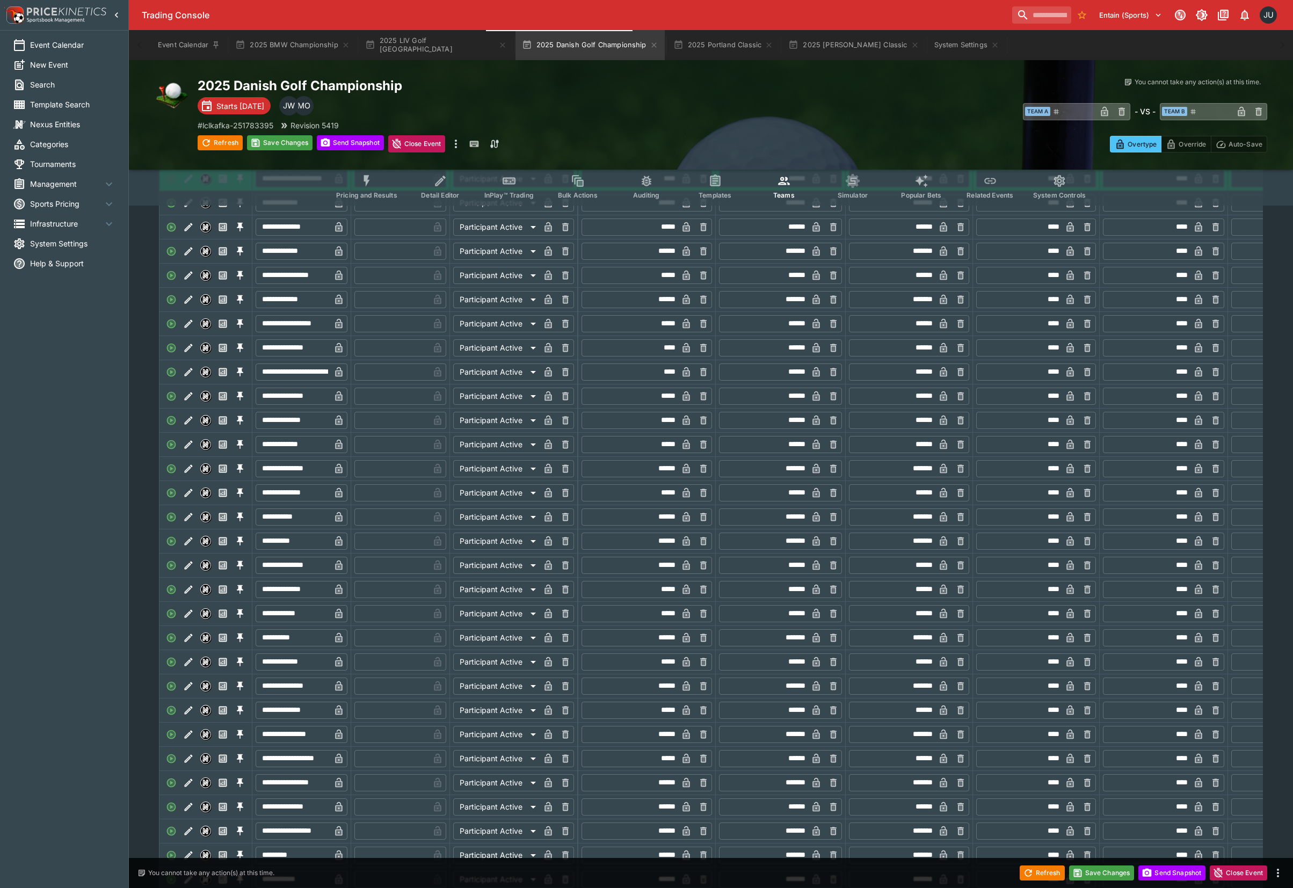
scroll to position [2863, 0]
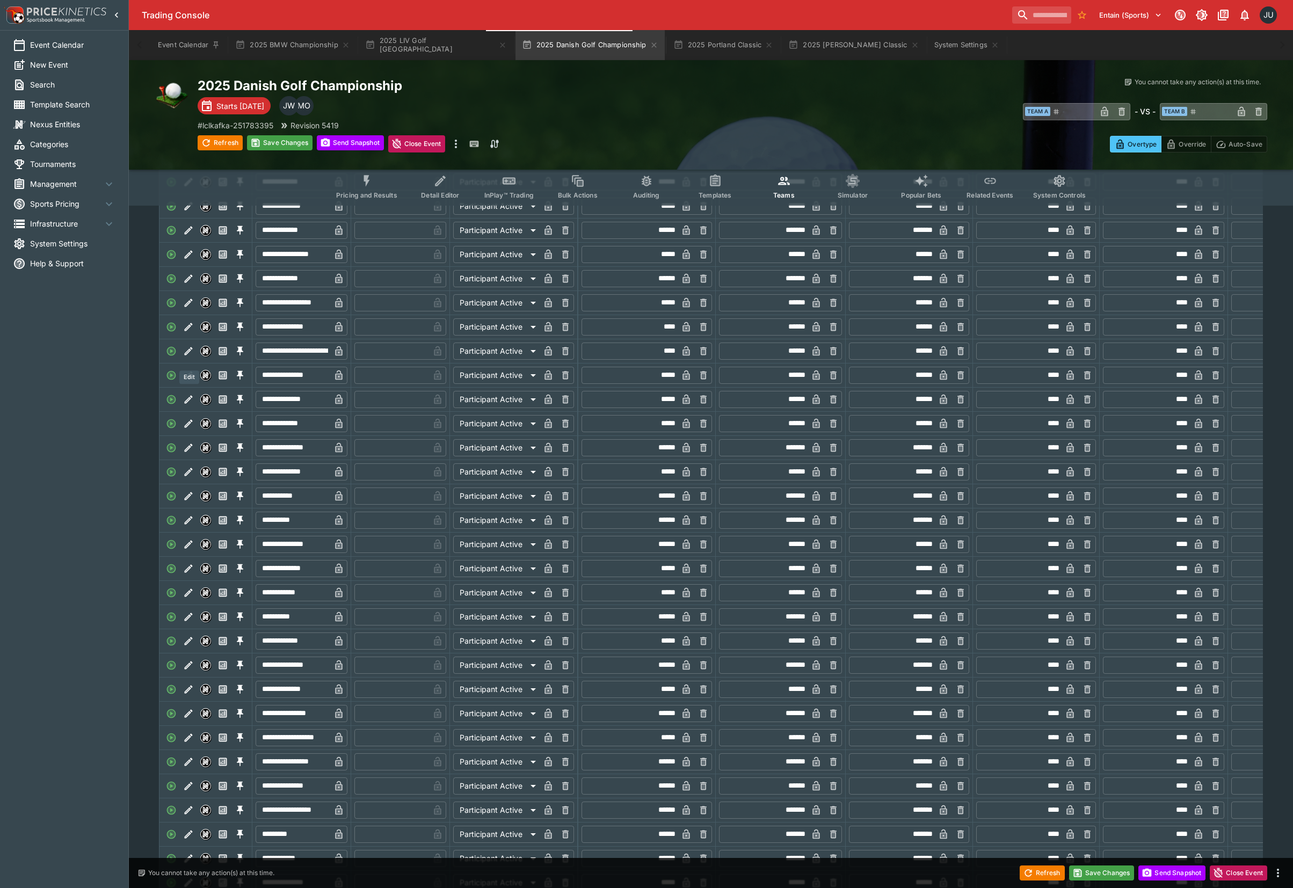
click at [190, 332] on icon "Edit" at bounding box center [188, 327] width 11 height 11
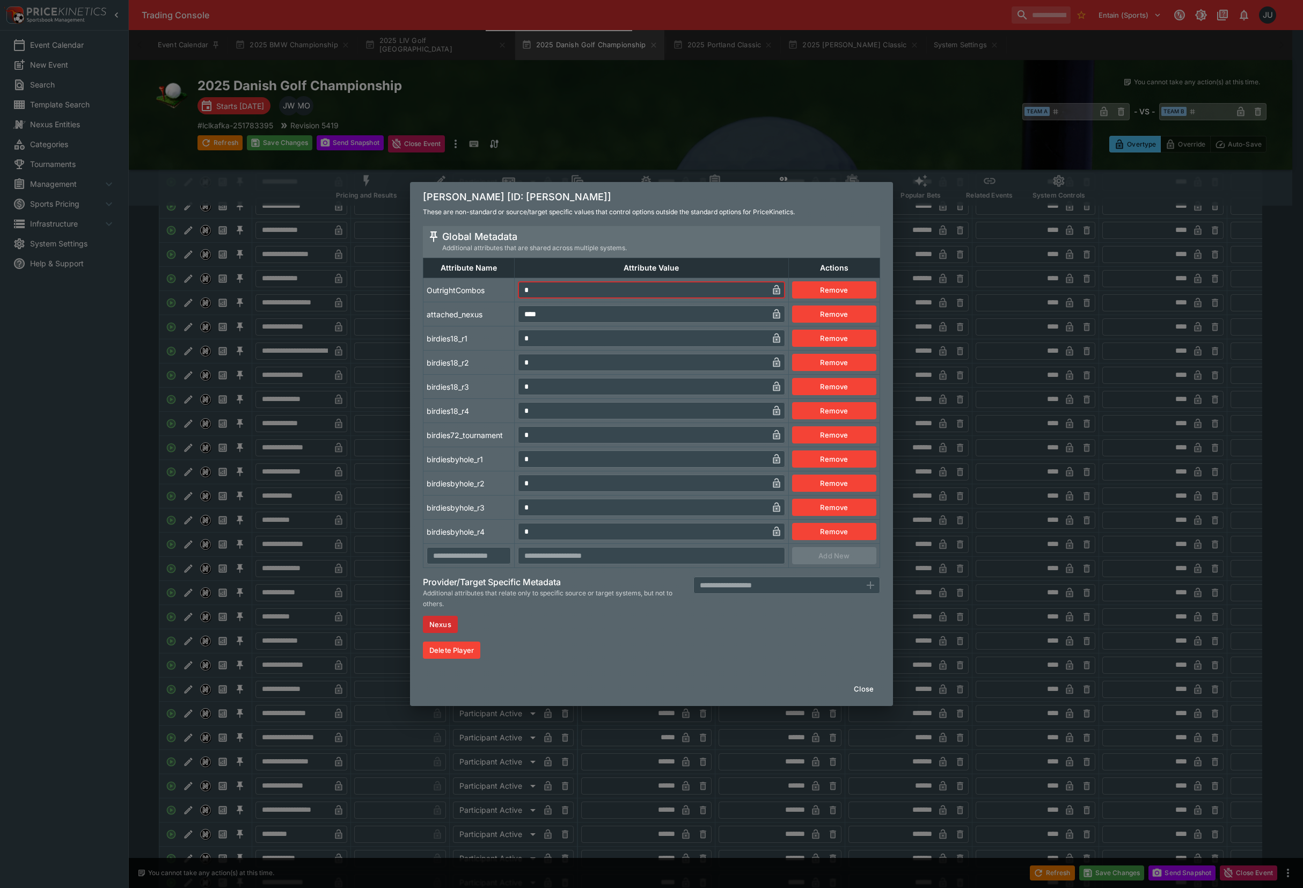
drag, startPoint x: 533, startPoint y: 296, endPoint x: 512, endPoint y: 298, distance: 21.0
click at [514, 297] on tr "OutrightCombos * ​ Remove" at bounding box center [652, 290] width 457 height 24
click at [479, 332] on td "birdies18_r1" at bounding box center [469, 338] width 91 height 24
click at [346, 407] on div "[PERSON_NAME] [ID: [PERSON_NAME]] These are non-standard or source/target speci…" at bounding box center [651, 444] width 1303 height 888
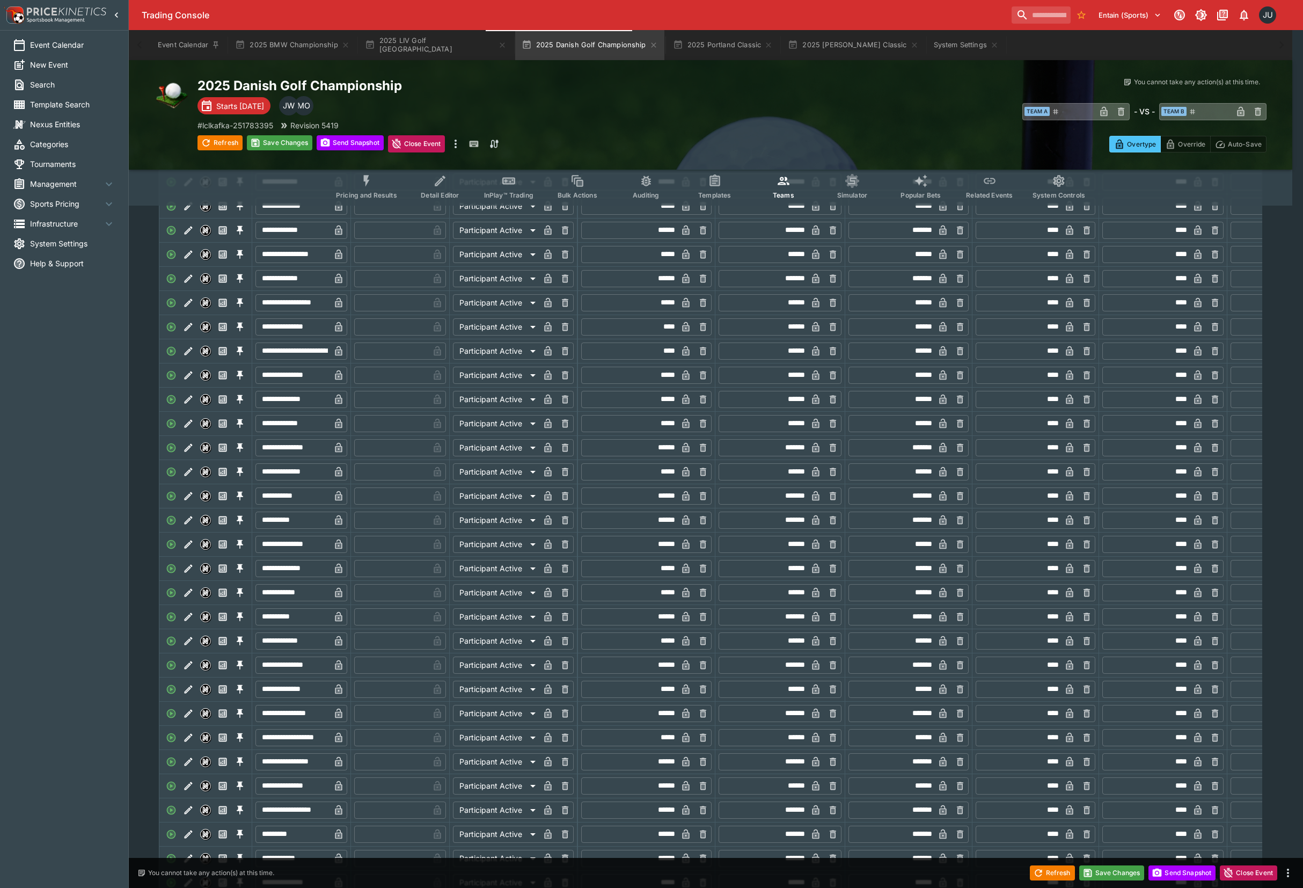
type input "*"
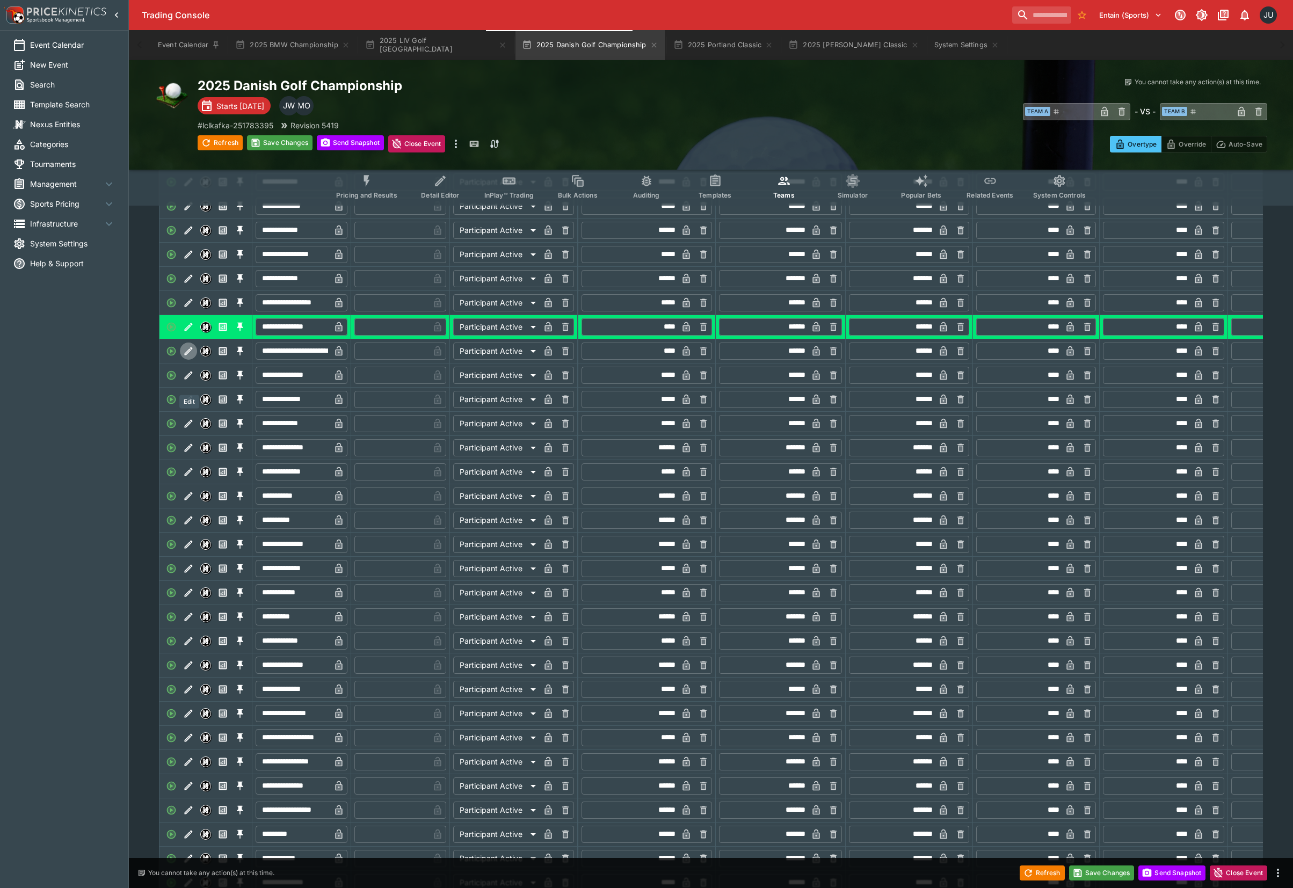
click at [188, 355] on icon "Edit" at bounding box center [189, 351] width 8 height 8
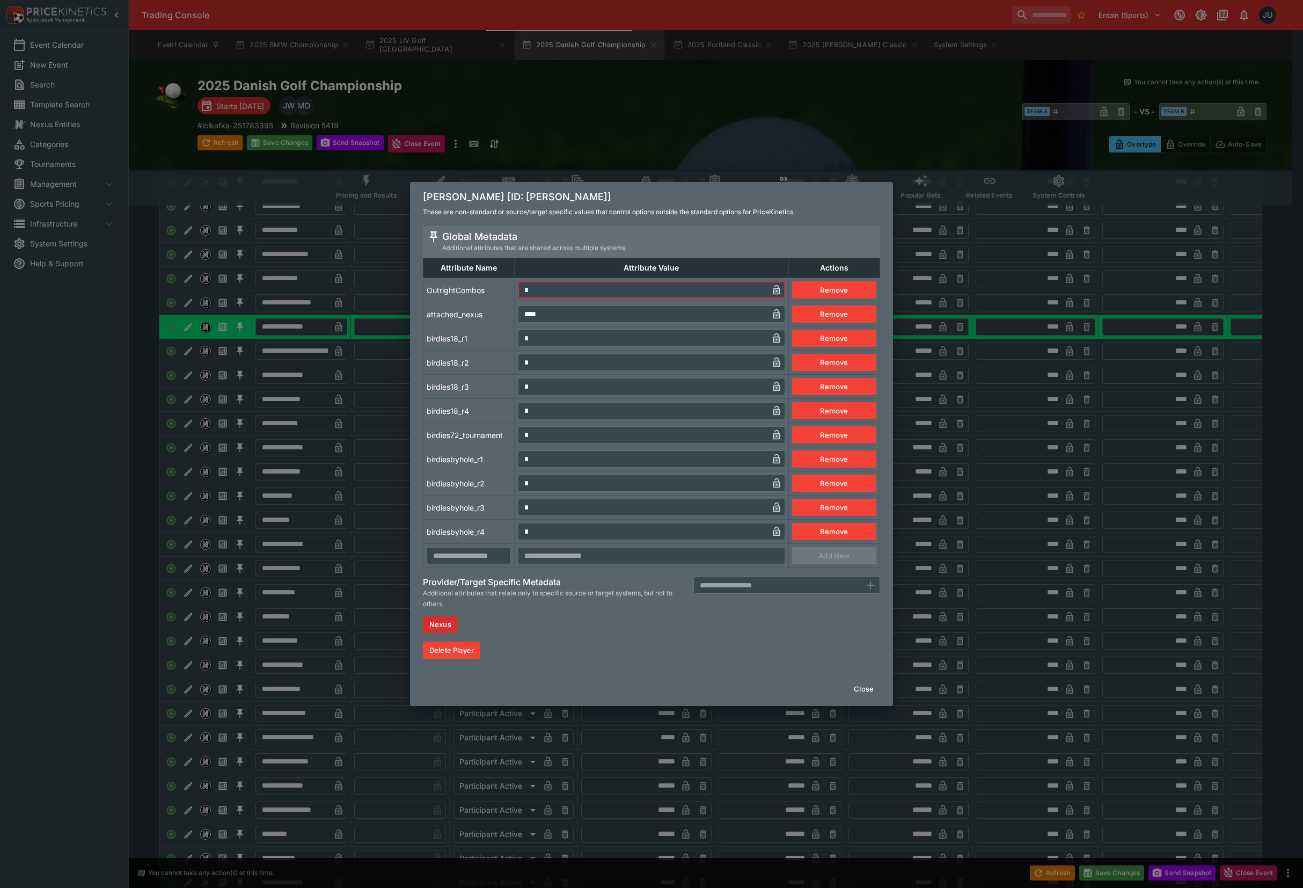
click at [503, 296] on tr "OutrightCombos * ​ Remove" at bounding box center [652, 290] width 457 height 24
click at [471, 326] on tbody "OutrightCombos * ​ Remove attached_nexus **** ​ Remove birdies18_r1 * ​ Remove …" at bounding box center [652, 423] width 457 height 290
drag, startPoint x: 347, startPoint y: 402, endPoint x: 350, endPoint y: 417, distance: 15.4
click at [347, 404] on div "[PERSON_NAME] [ID: [PERSON_NAME]] These are non-standard or source/target speci…" at bounding box center [651, 444] width 1303 height 888
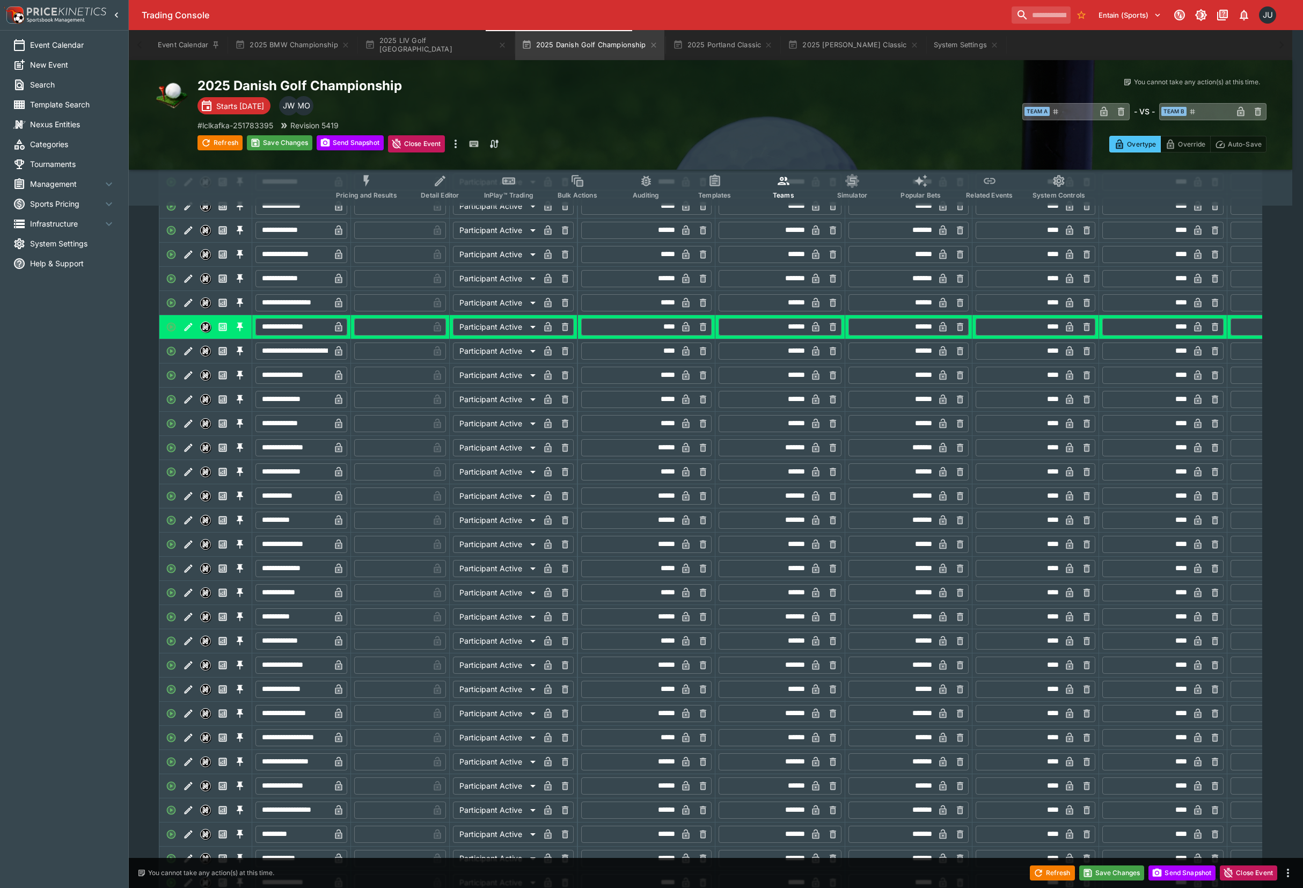
type input "*"
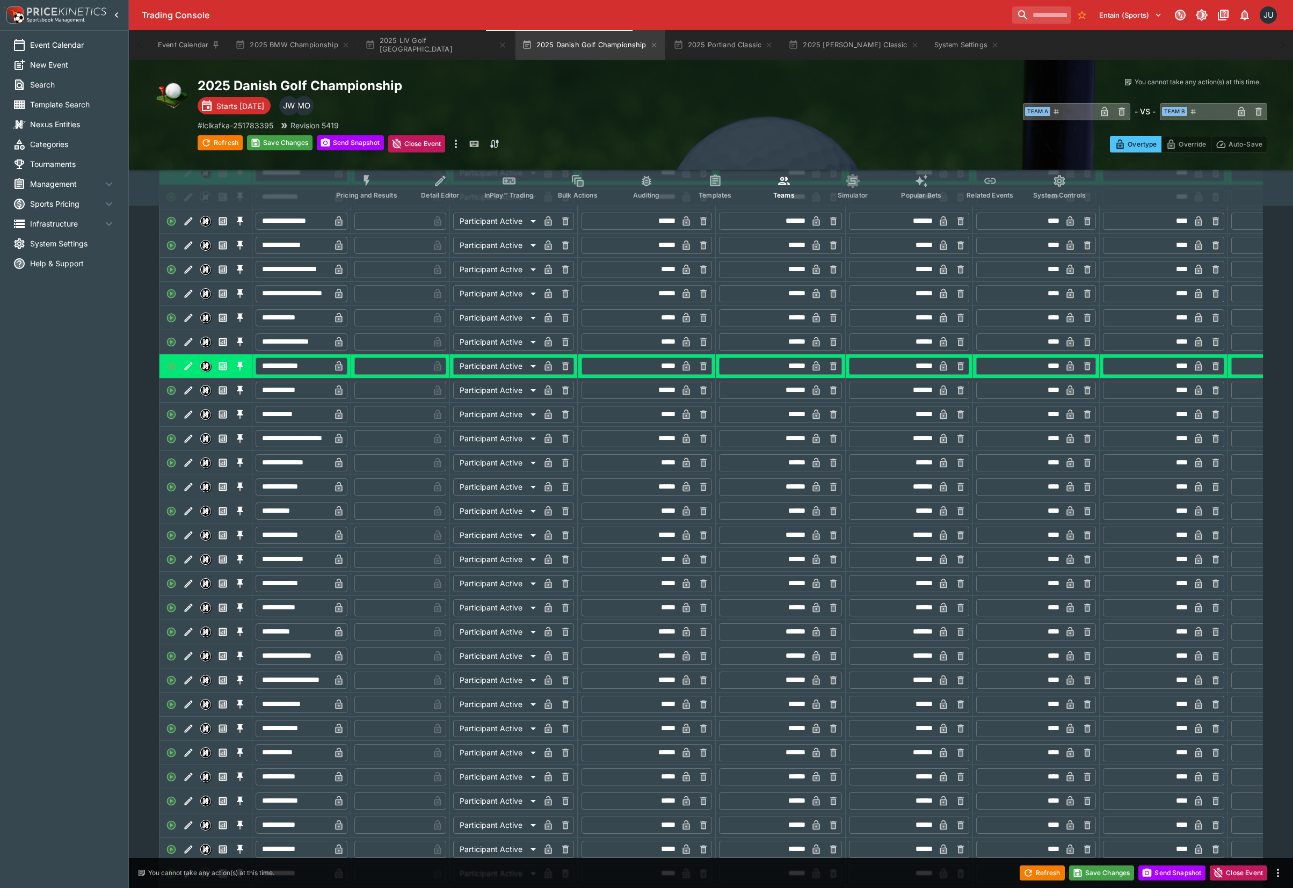
scroll to position [0, 0]
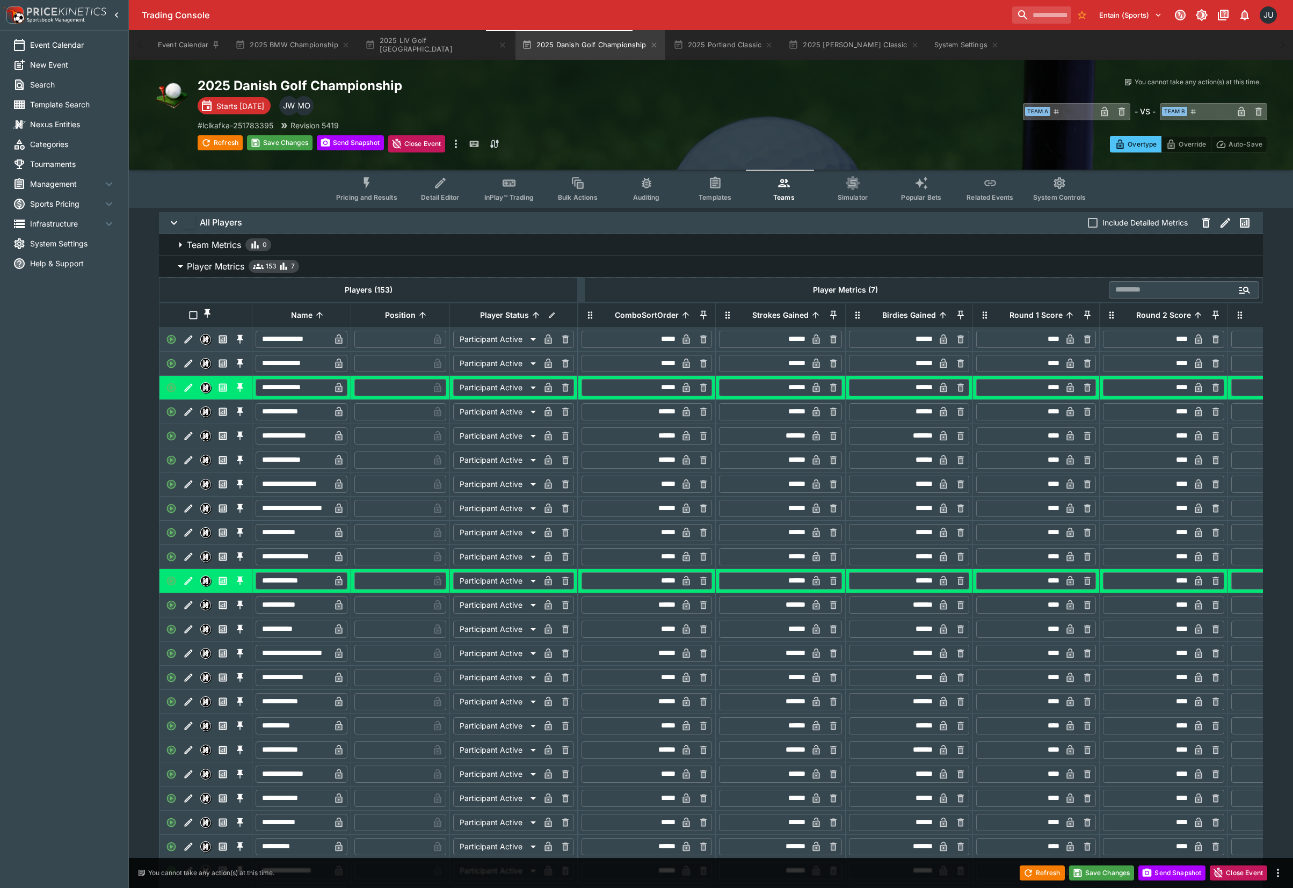
click at [288, 133] on div "2025 Danish Golf Championship Starts [DATE] MO JW # lclkafka-251783395 Revision…" at bounding box center [465, 114] width 535 height 75
click at [290, 137] on button "Save Changes" at bounding box center [279, 142] width 65 height 15
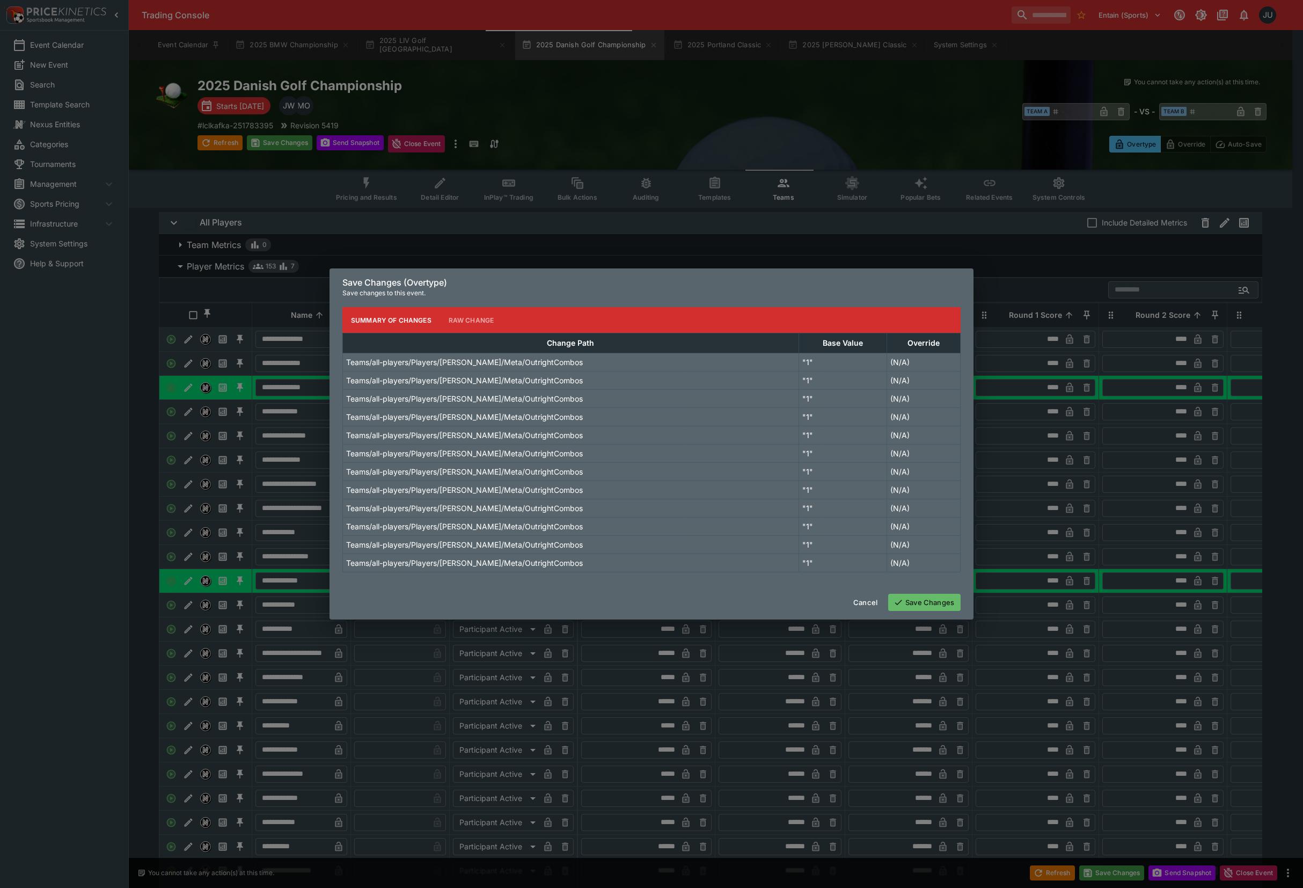
click at [947, 602] on button "Save Changes" at bounding box center [924, 602] width 72 height 17
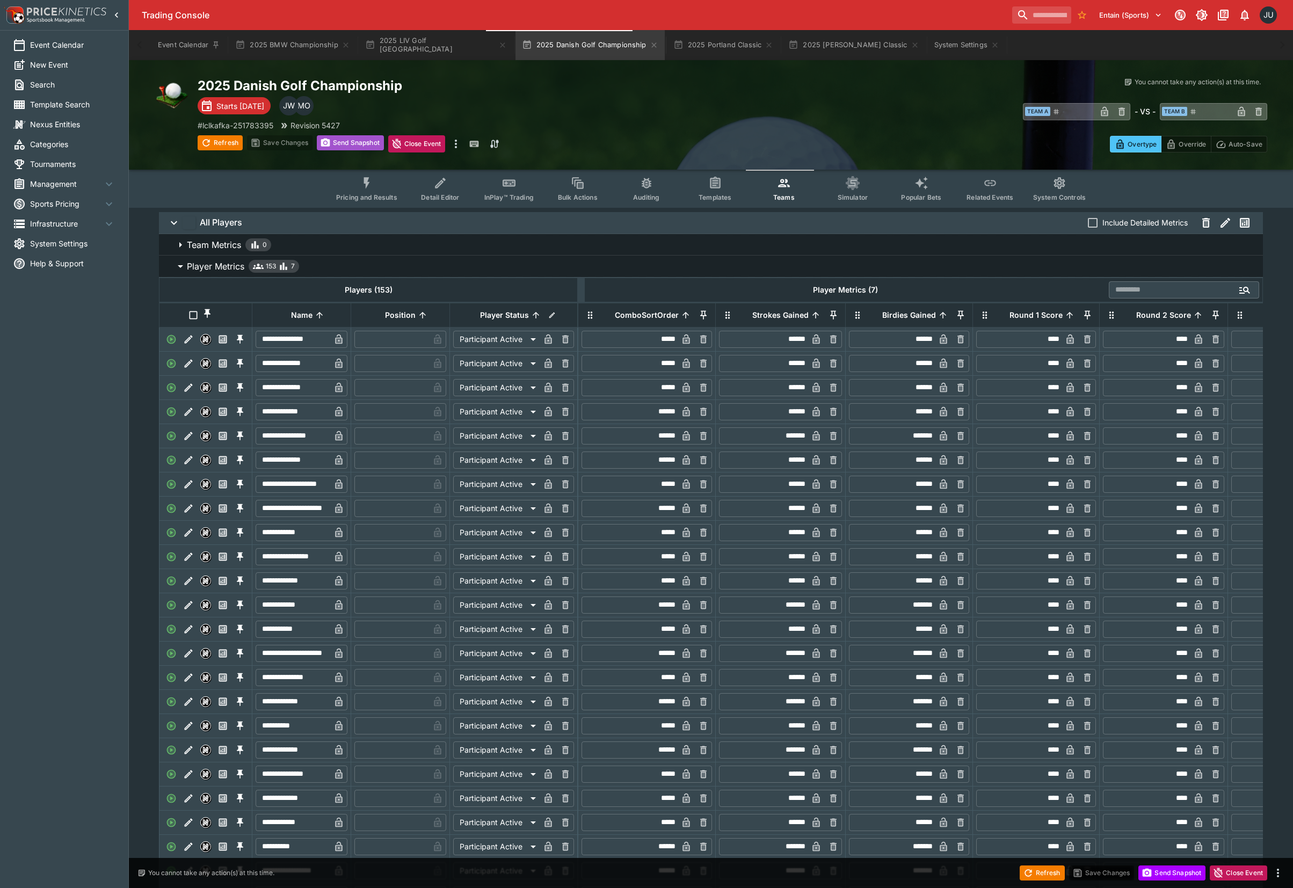
click at [345, 147] on button "Send Snapshot" at bounding box center [350, 142] width 67 height 15
